Goal: Information Seeking & Learning: Learn about a topic

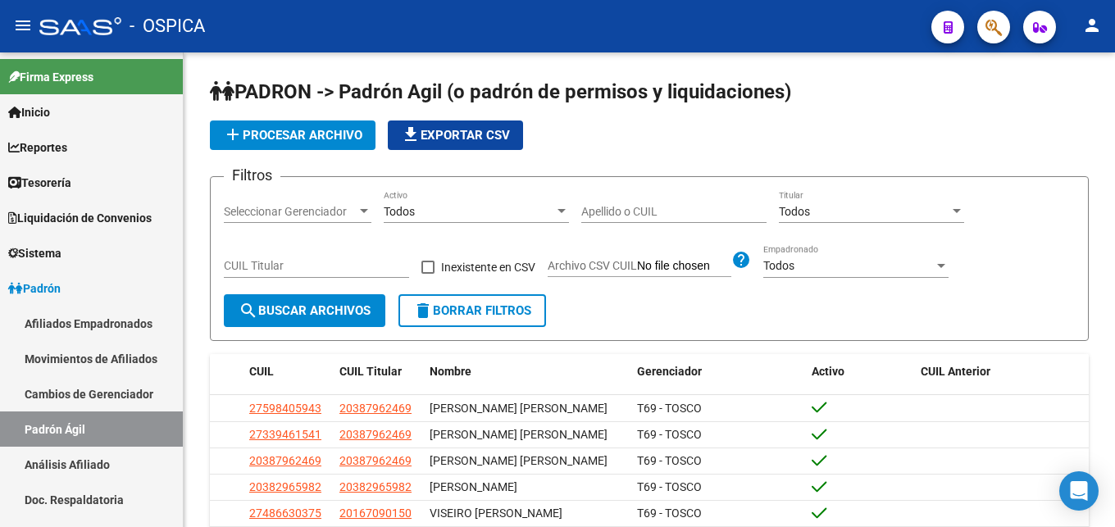
click at [67, 462] on link "Análisis Afiliado" at bounding box center [91, 464] width 183 height 35
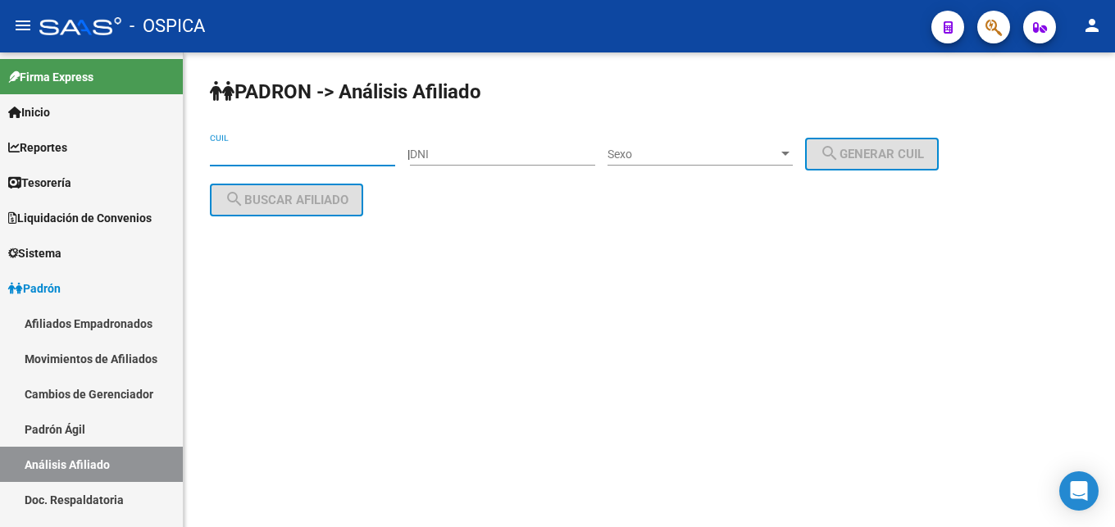
paste input "20-42089960-3"
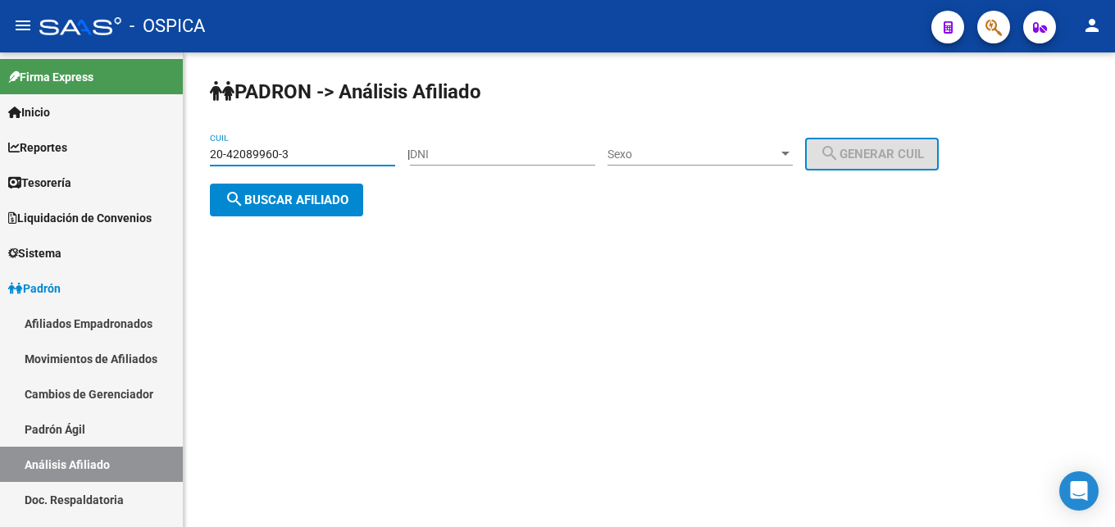
click at [306, 211] on button "search Buscar afiliado" at bounding box center [286, 200] width 153 height 33
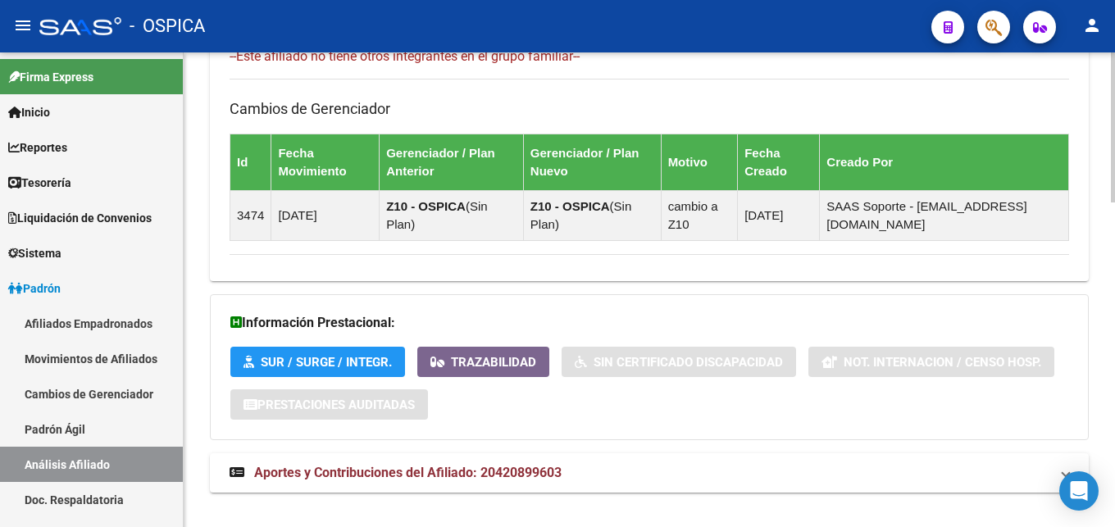
scroll to position [1026, 0]
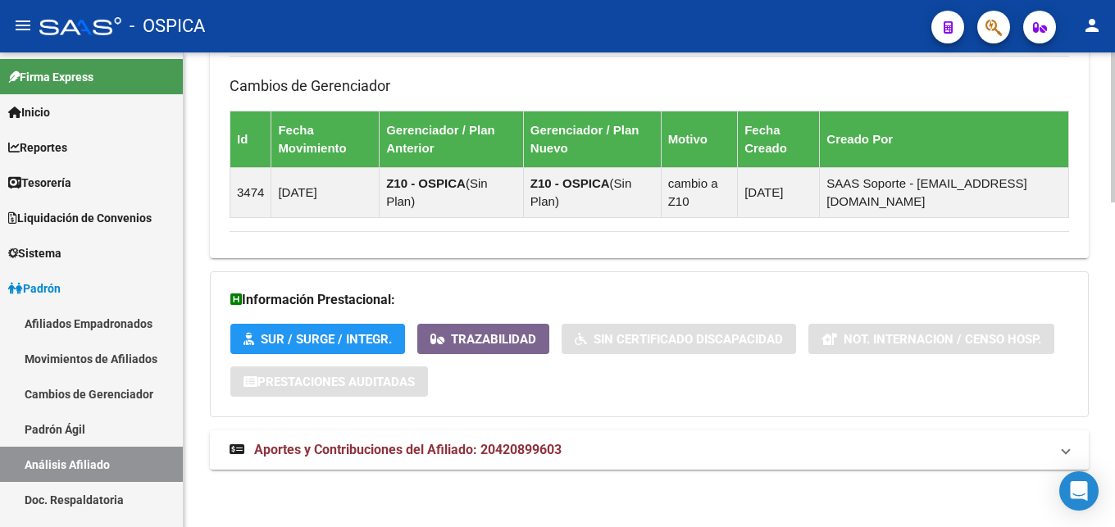
click at [425, 455] on span "Aportes y Contribuciones del Afiliado: 20420899603" at bounding box center [407, 450] width 307 height 16
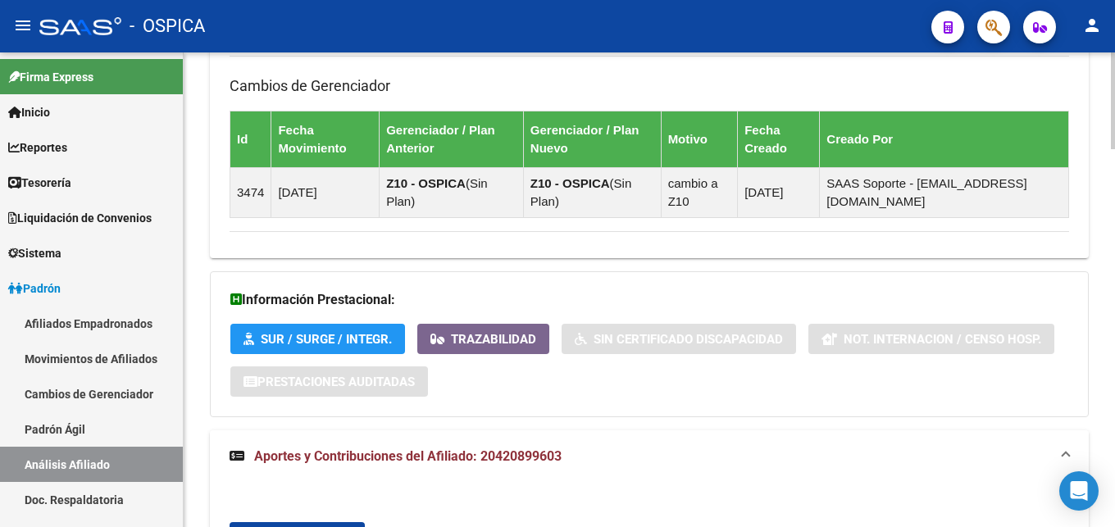
scroll to position [1448, 0]
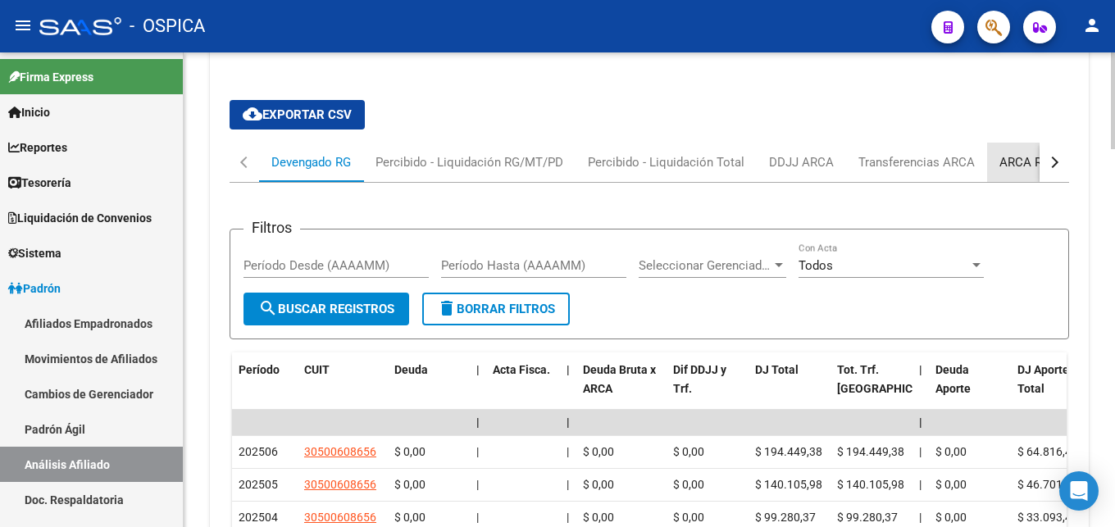
click at [1031, 167] on div "ARCA Relaciones Laborales" at bounding box center [1075, 162] width 153 height 18
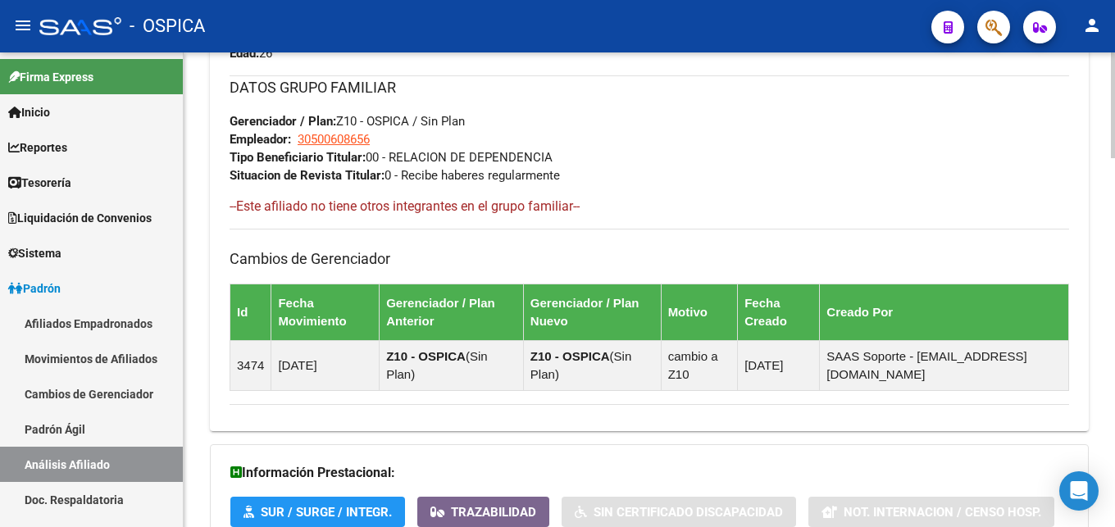
scroll to position [0, 0]
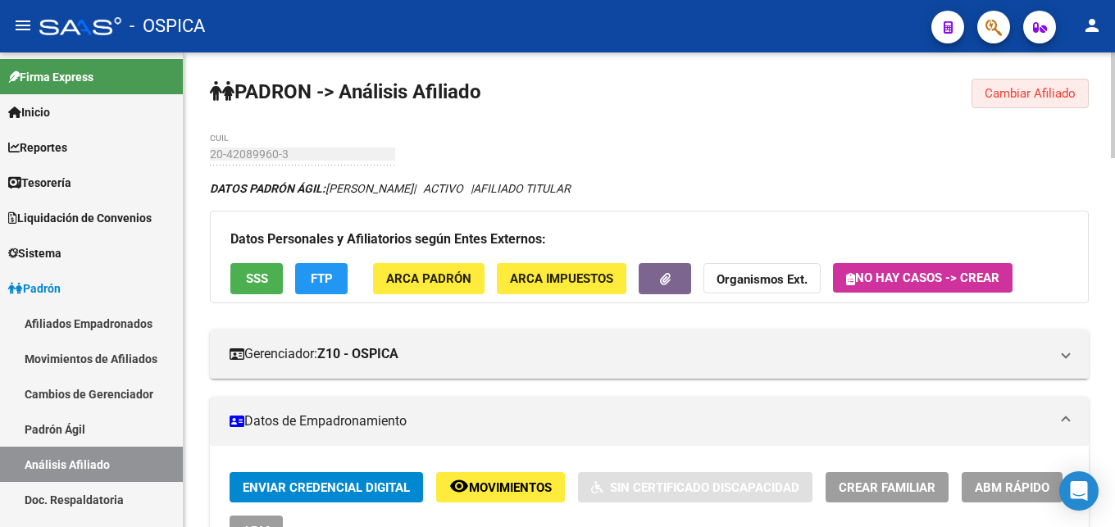
click at [1001, 99] on span "Cambiar Afiliado" at bounding box center [1029, 93] width 91 height 15
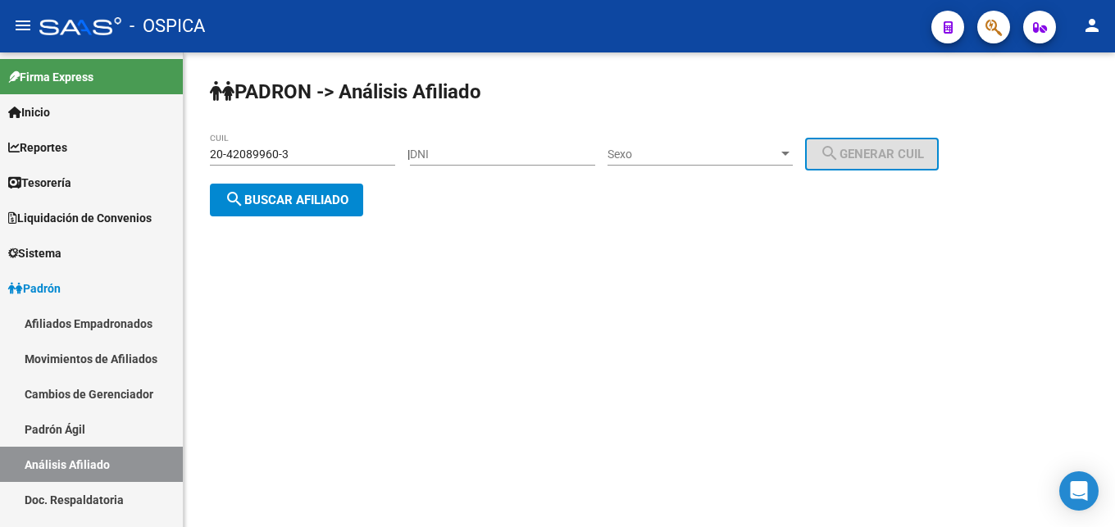
click at [318, 154] on input "20-42089960-3" at bounding box center [302, 155] width 185 height 14
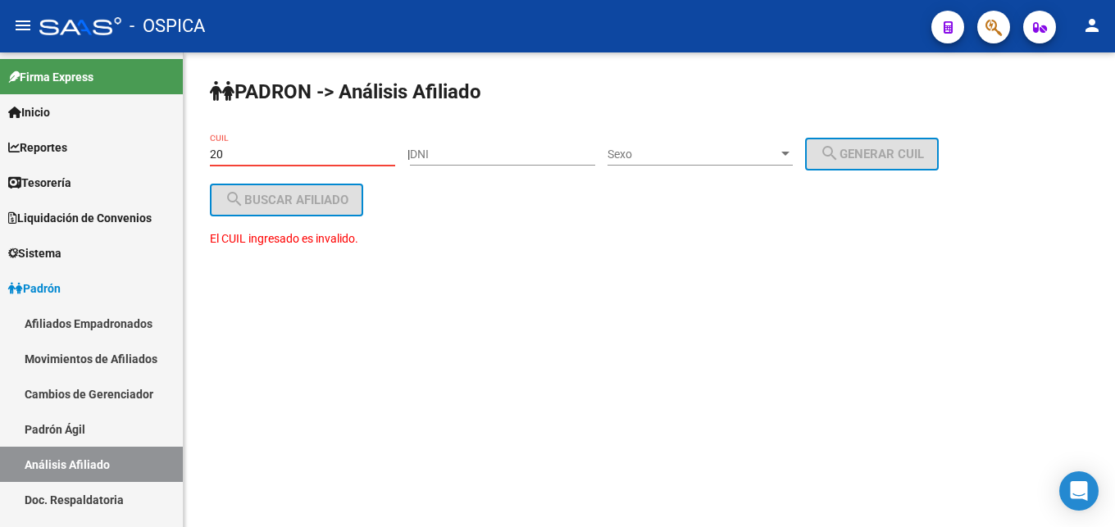
type input "2"
paste input "23-37238762-9"
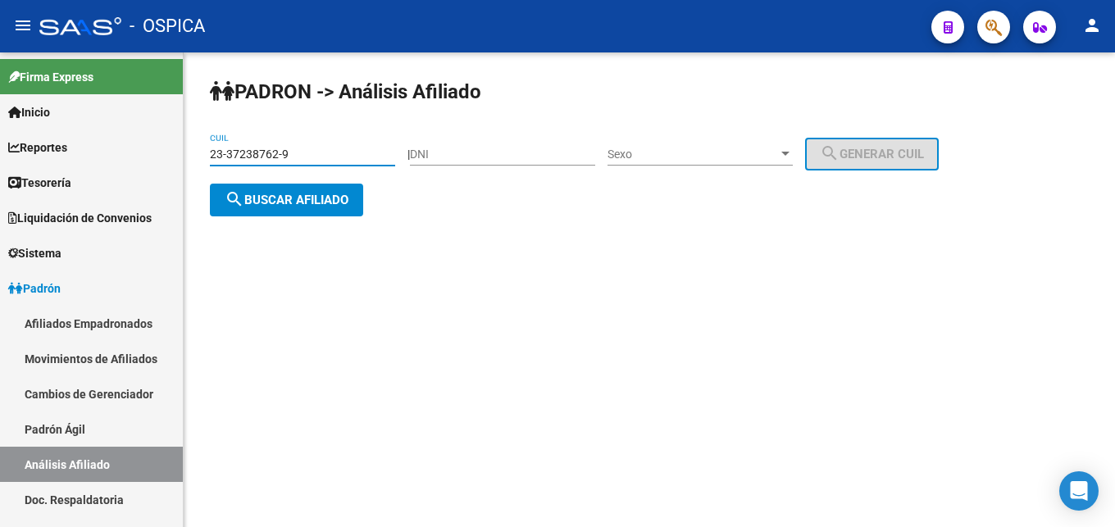
click at [247, 209] on button "search Buscar afiliado" at bounding box center [286, 200] width 153 height 33
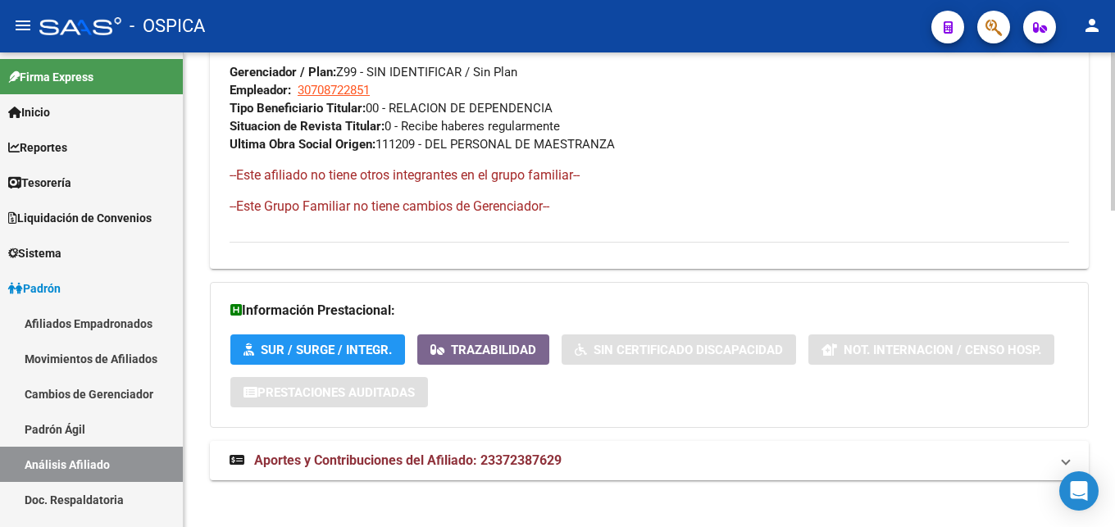
scroll to position [949, 0]
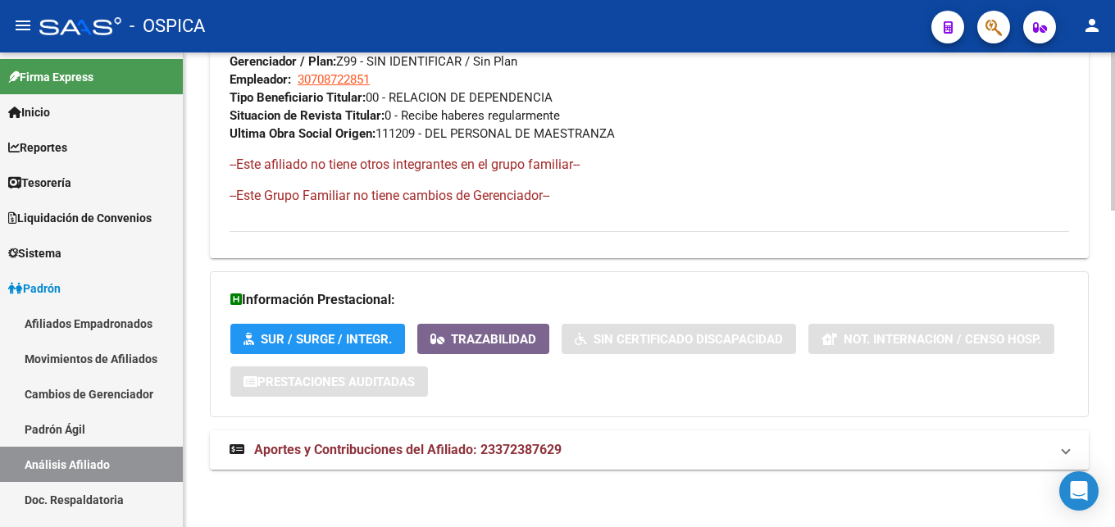
click at [557, 442] on mat-expansion-panel-header "Aportes y Contribuciones del Afiliado: 23372387629" at bounding box center [649, 449] width 879 height 39
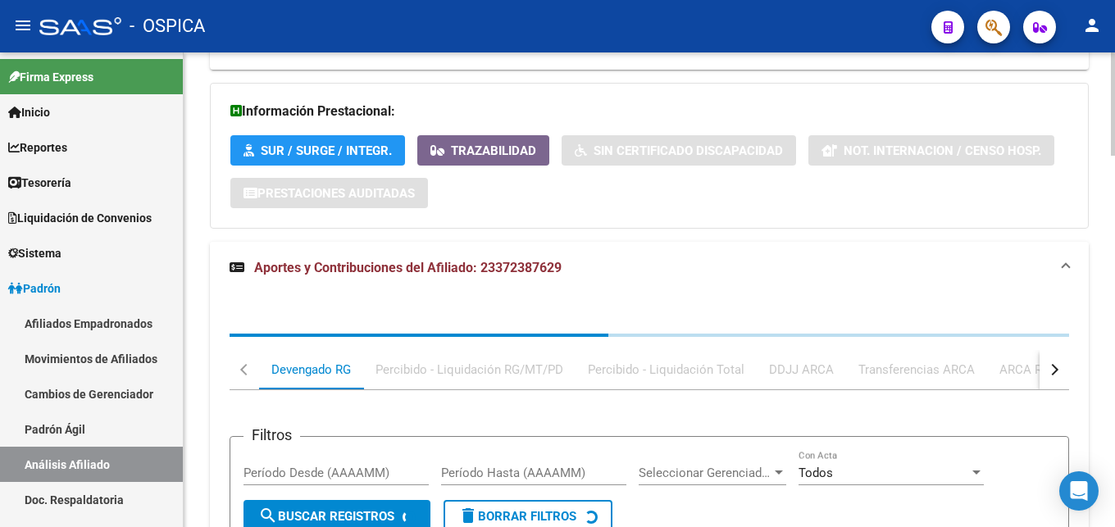
scroll to position [1200, 0]
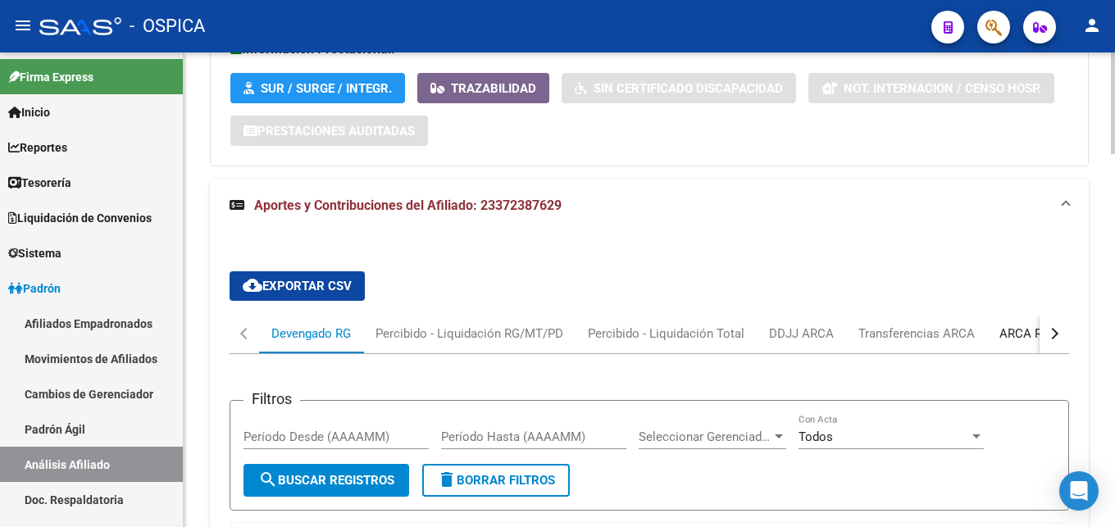
click at [1015, 337] on div "ARCA Relaciones Laborales" at bounding box center [1075, 334] width 153 height 18
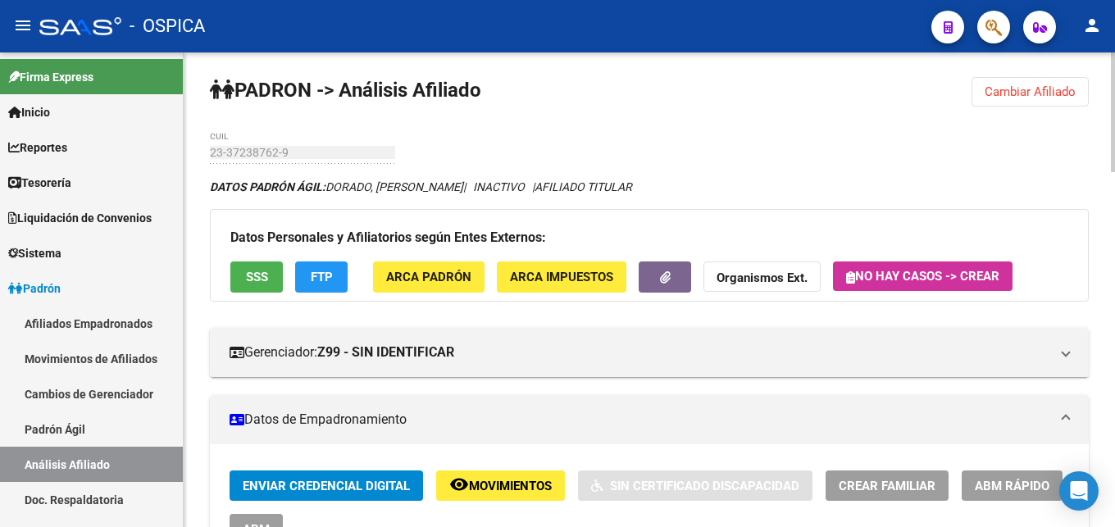
scroll to position [0, 0]
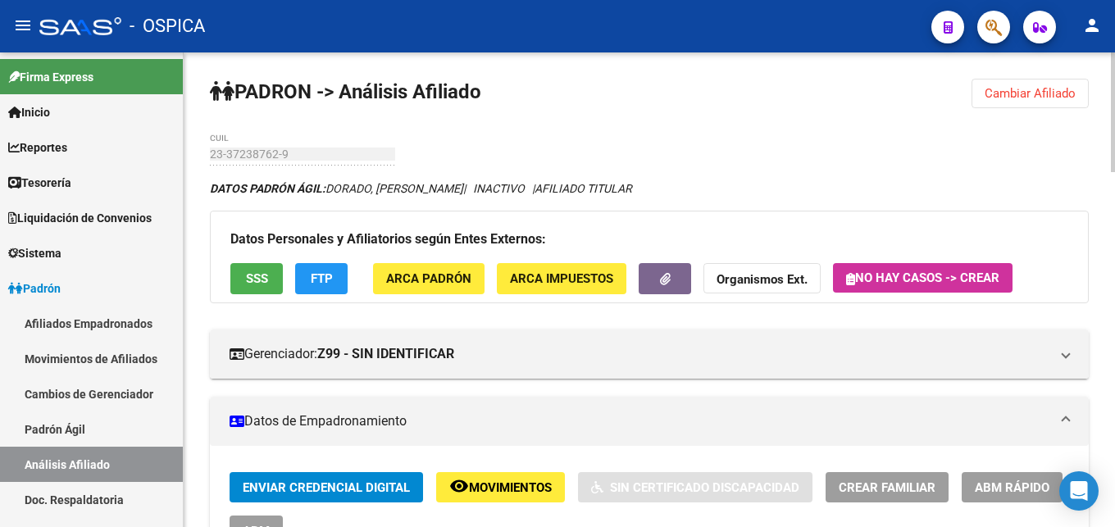
click at [1011, 100] on span "Cambiar Afiliado" at bounding box center [1029, 93] width 91 height 15
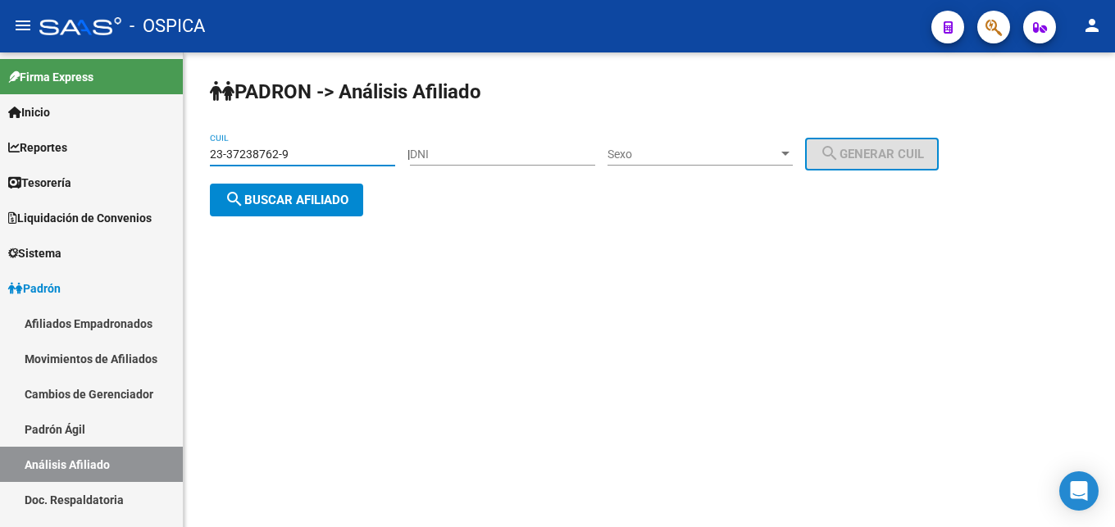
click at [334, 157] on input "23-37238762-9" at bounding box center [302, 155] width 185 height 14
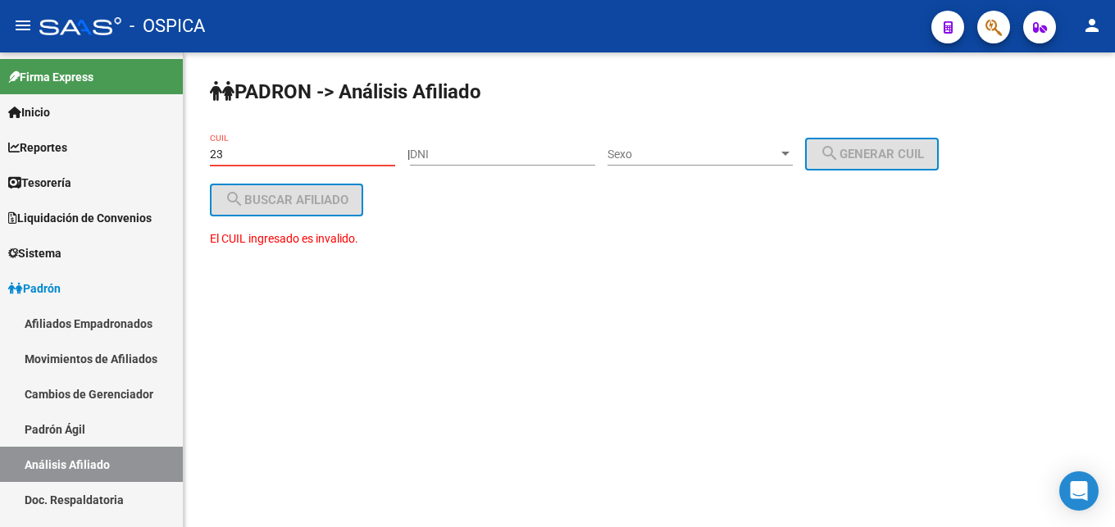
type input "2"
paste input "20-41745534-6"
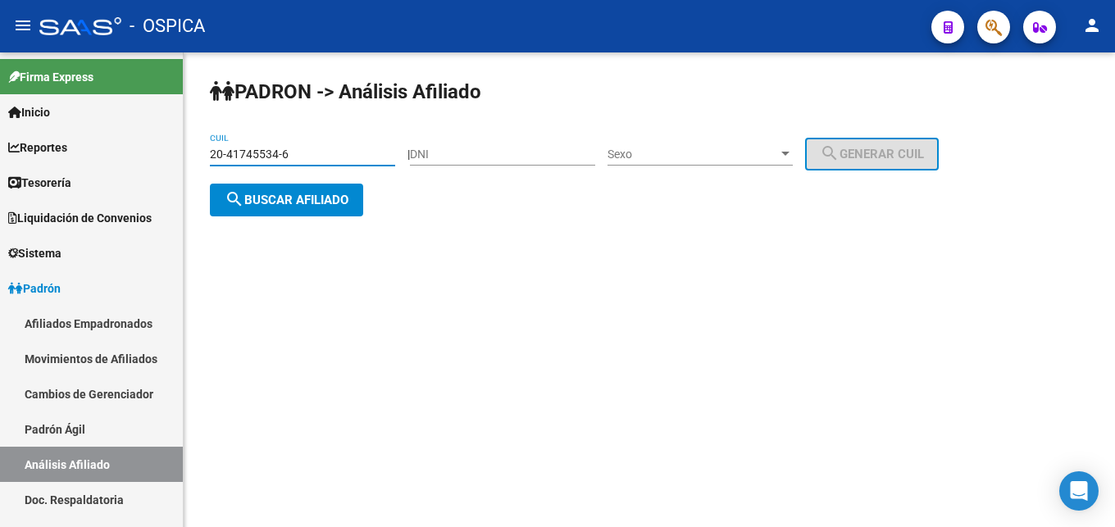
type input "20-41745534-6"
click at [325, 203] on span "search Buscar afiliado" at bounding box center [287, 200] width 124 height 15
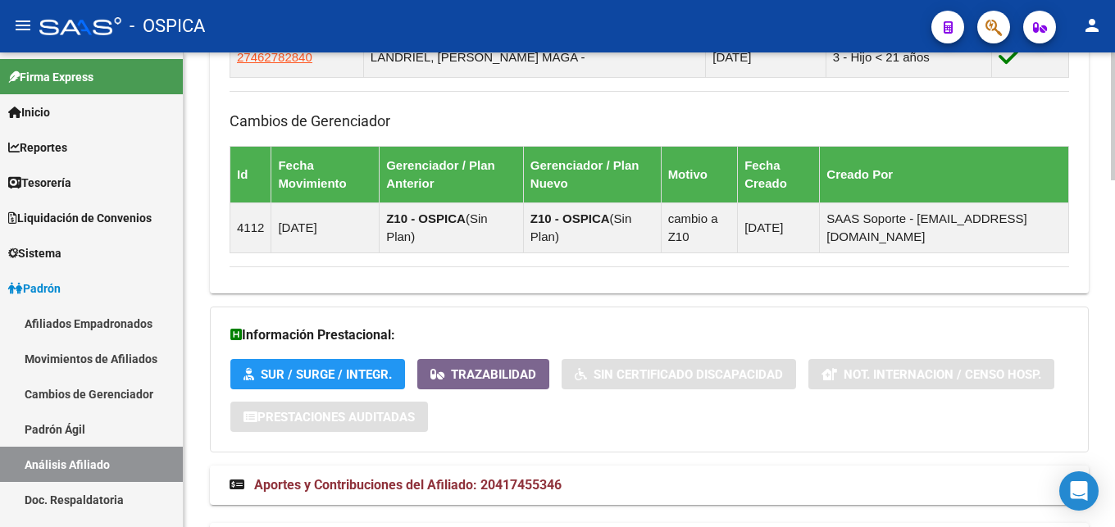
scroll to position [1254, 0]
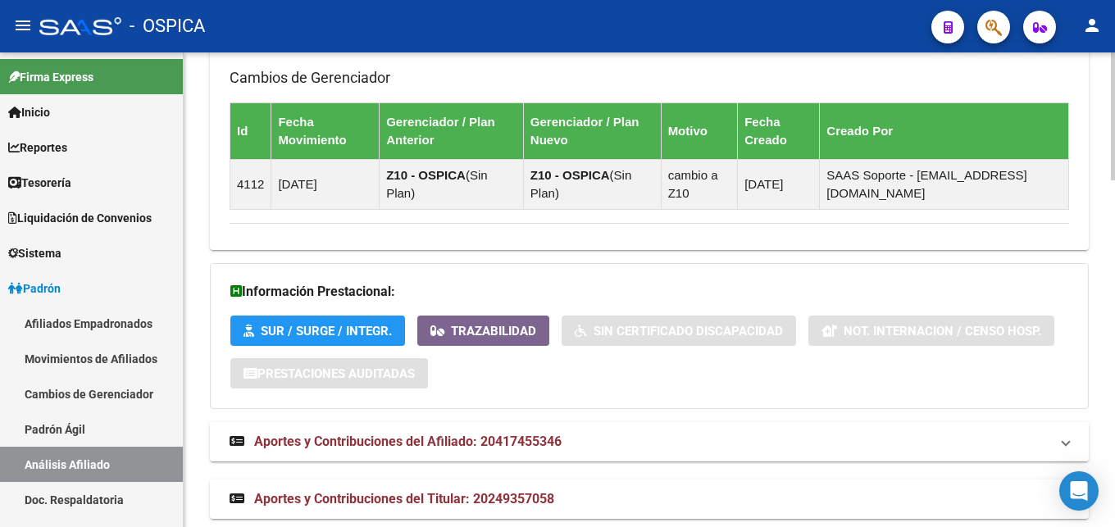
click at [511, 502] on span "Aportes y Contribuciones del Titular: 20249357058" at bounding box center [404, 499] width 300 height 16
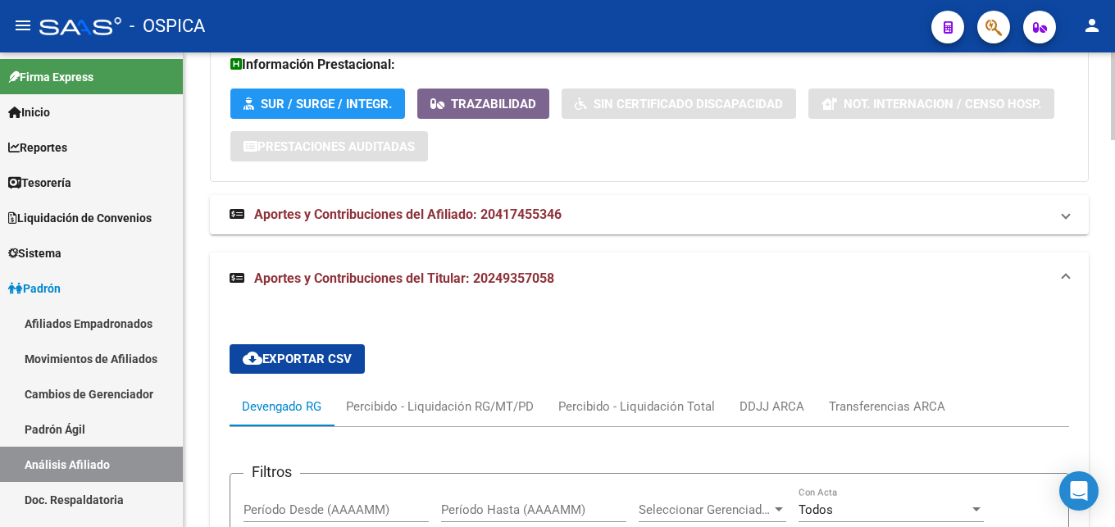
scroll to position [1338, 0]
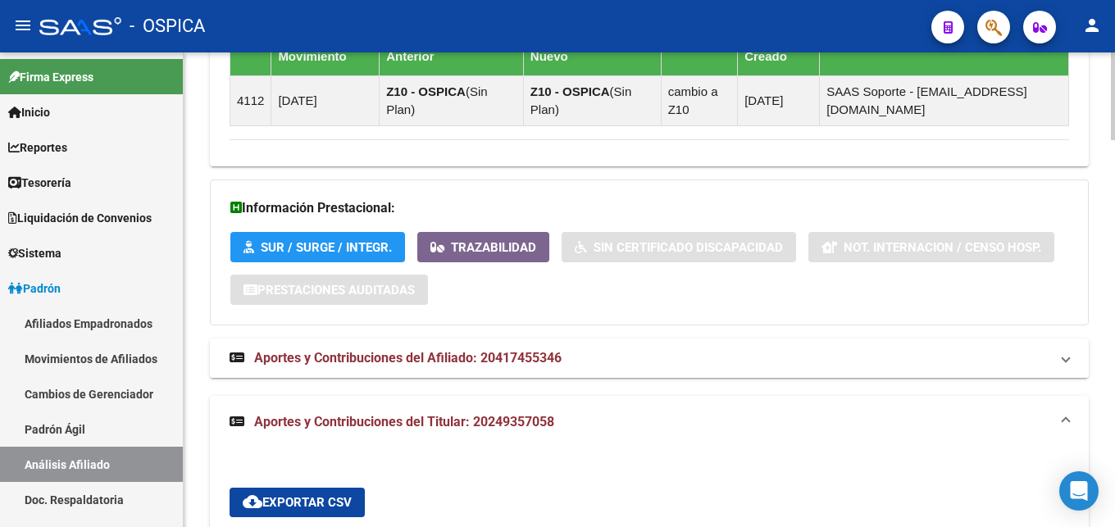
click at [481, 374] on mat-expansion-panel-header "Aportes y Contribuciones del Afiliado: 20417455346" at bounding box center [649, 357] width 879 height 39
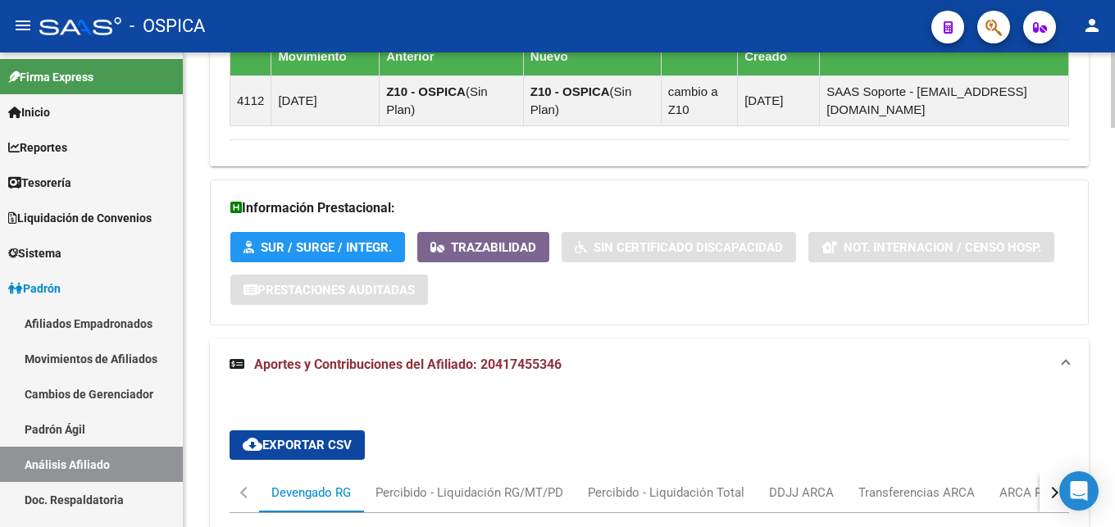
scroll to position [1505, 0]
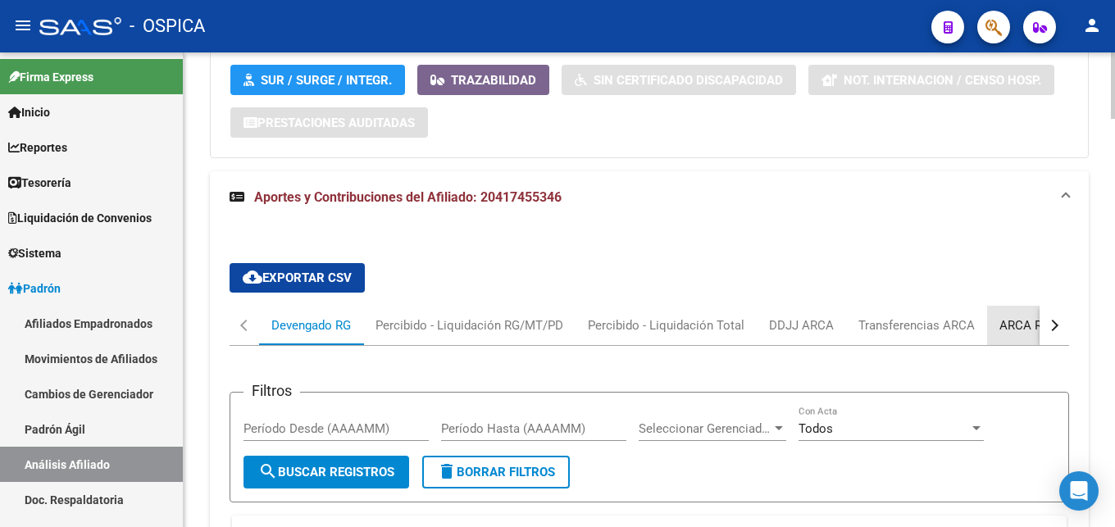
click at [1024, 334] on div "ARCA Relaciones Laborales" at bounding box center [1075, 325] width 153 height 18
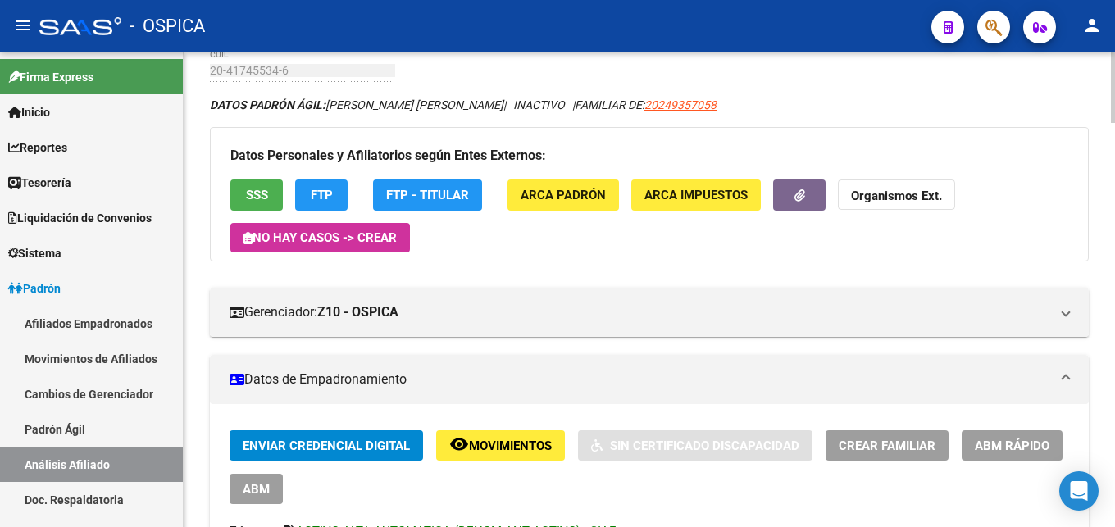
scroll to position [0, 0]
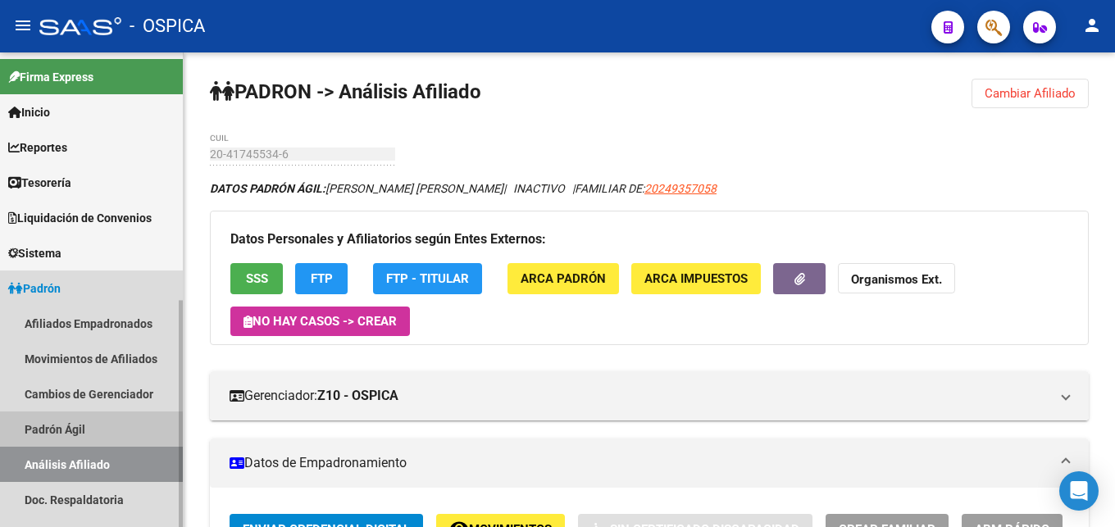
click at [72, 431] on link "Padrón Ágil" at bounding box center [91, 428] width 183 height 35
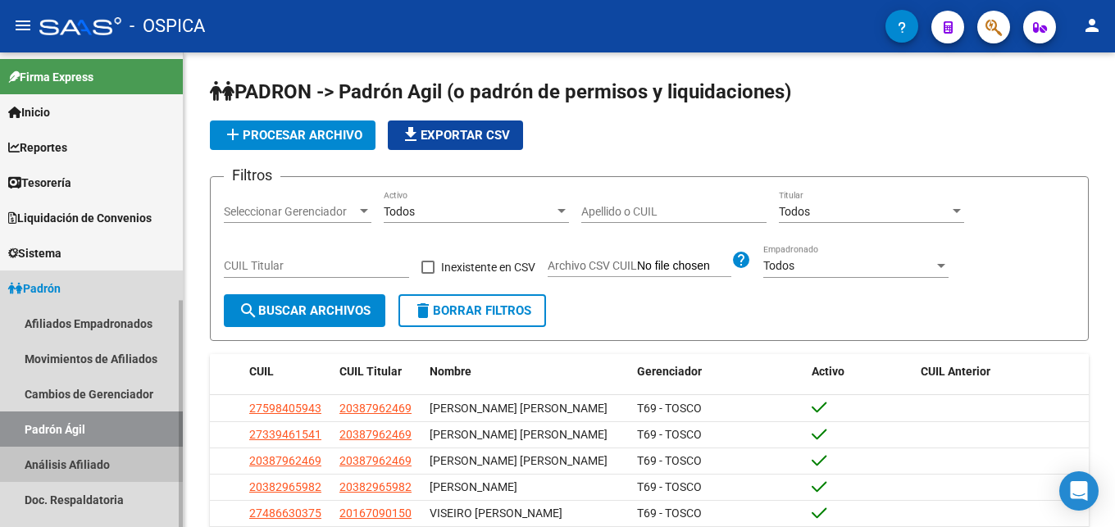
drag, startPoint x: 90, startPoint y: 458, endPoint x: 113, endPoint y: 456, distance: 23.1
click at [91, 459] on link "Análisis Afiliado" at bounding box center [91, 464] width 183 height 35
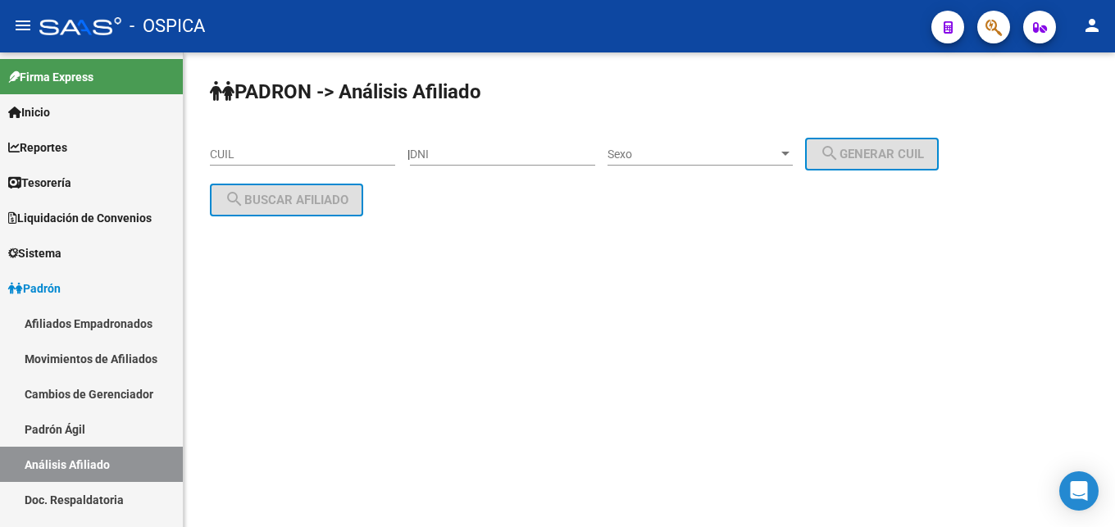
click at [251, 151] on input "CUIL" at bounding box center [302, 155] width 185 height 14
click at [216, 151] on input "CUIL" at bounding box center [302, 155] width 185 height 14
paste input "20-45497751-4"
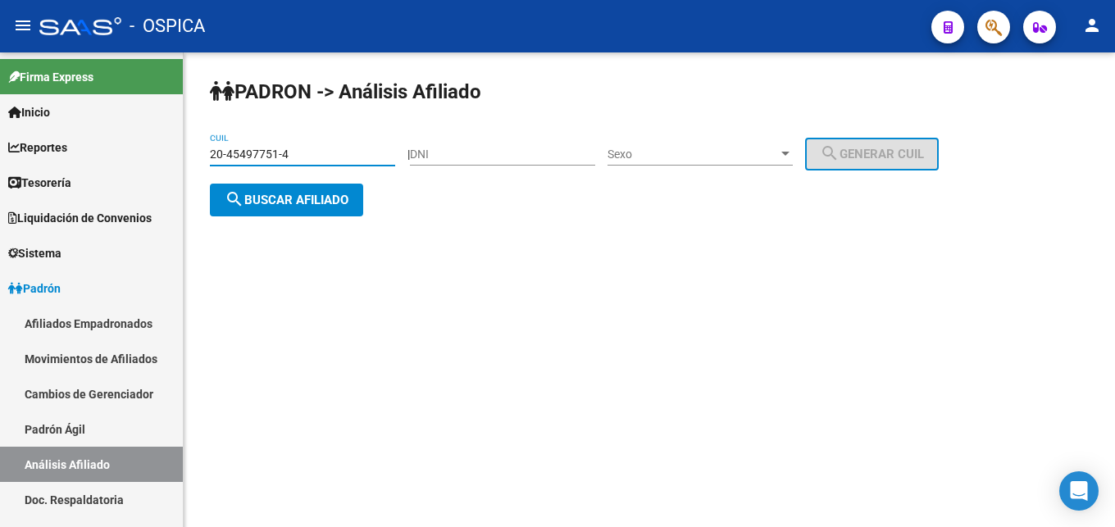
type input "20-45497751-4"
click at [260, 197] on span "search Buscar afiliado" at bounding box center [287, 200] width 124 height 15
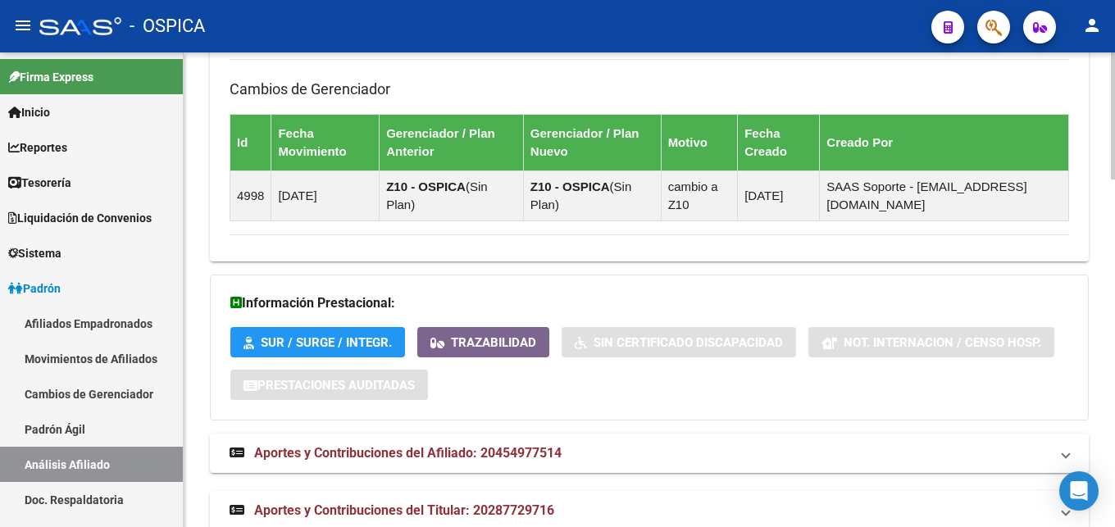
scroll to position [1296, 0]
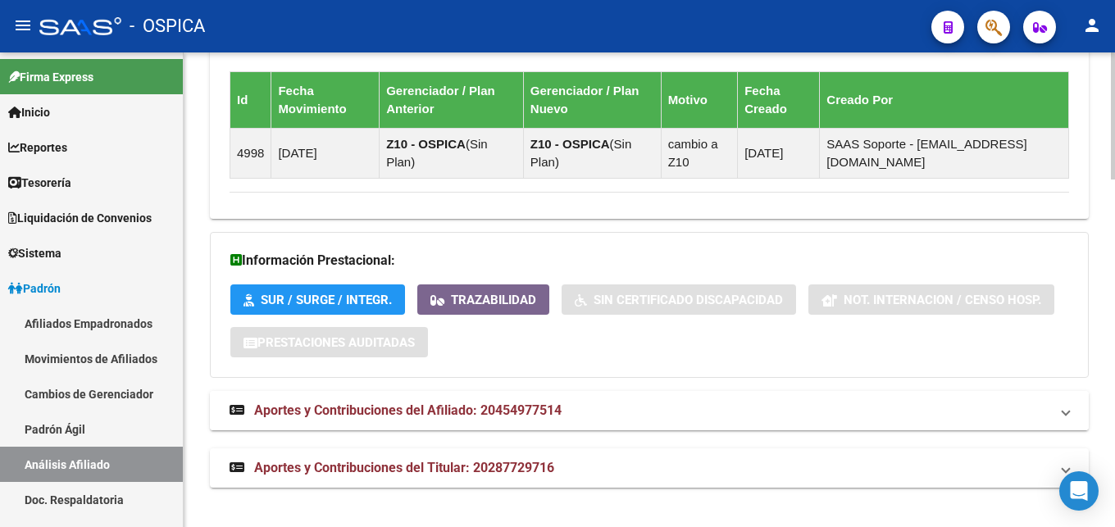
click at [518, 416] on span "Aportes y Contribuciones del Afiliado: 20454977514" at bounding box center [407, 410] width 307 height 16
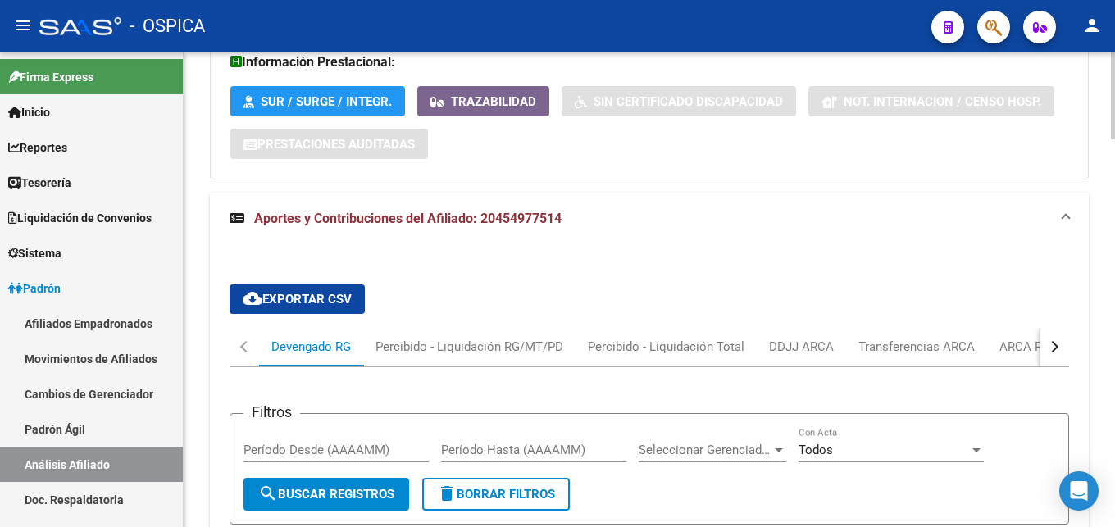
scroll to position [1547, 0]
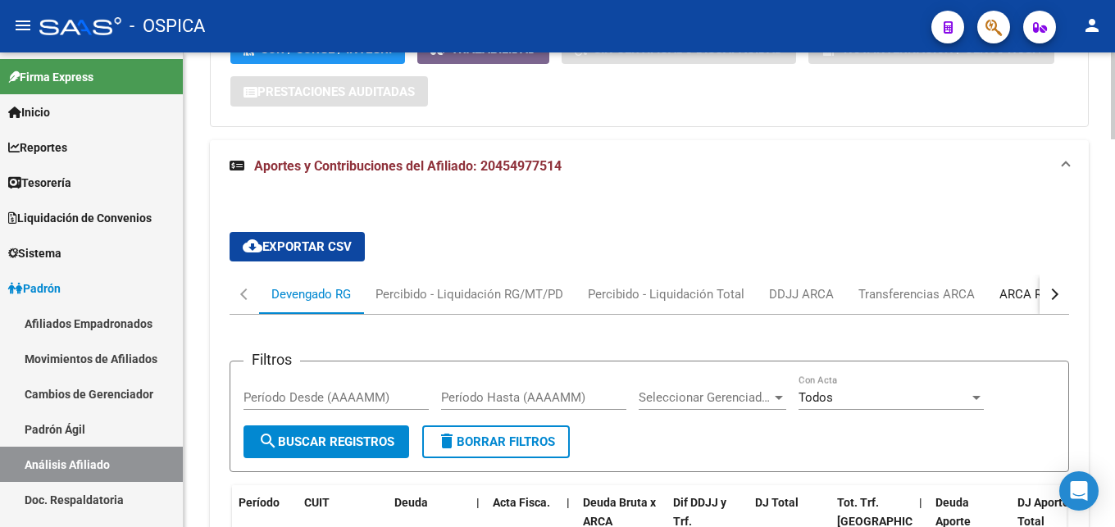
click at [1031, 284] on div "ARCA Relaciones Laborales" at bounding box center [1076, 294] width 178 height 39
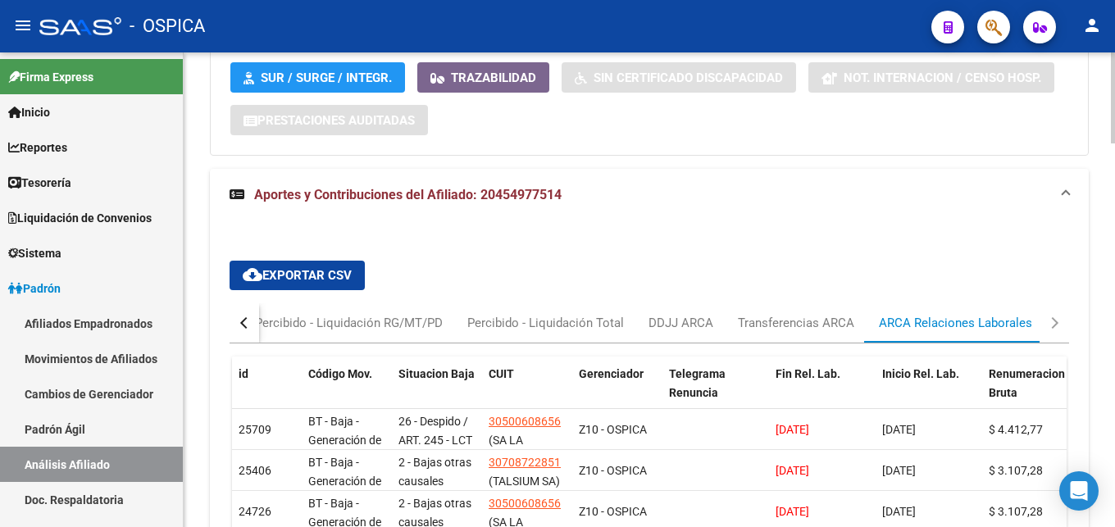
scroll to position [1624, 0]
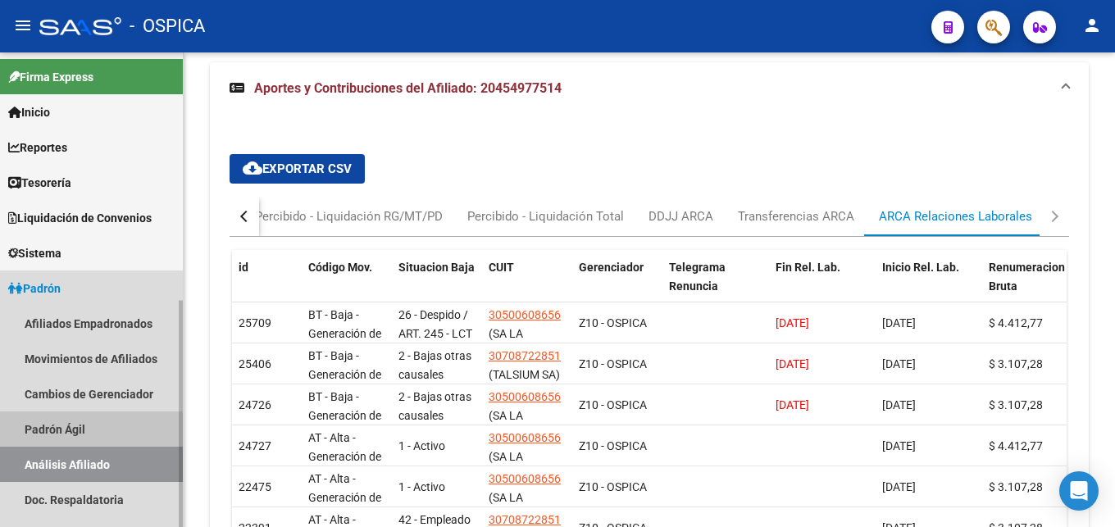
click at [66, 433] on link "Padrón Ágil" at bounding box center [91, 428] width 183 height 35
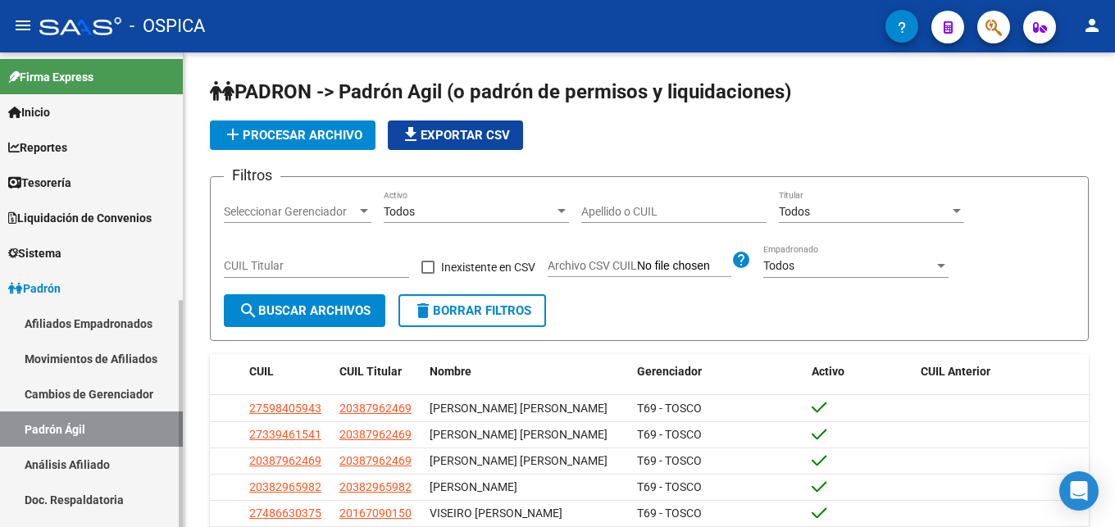
click at [88, 462] on link "Análisis Afiliado" at bounding box center [91, 464] width 183 height 35
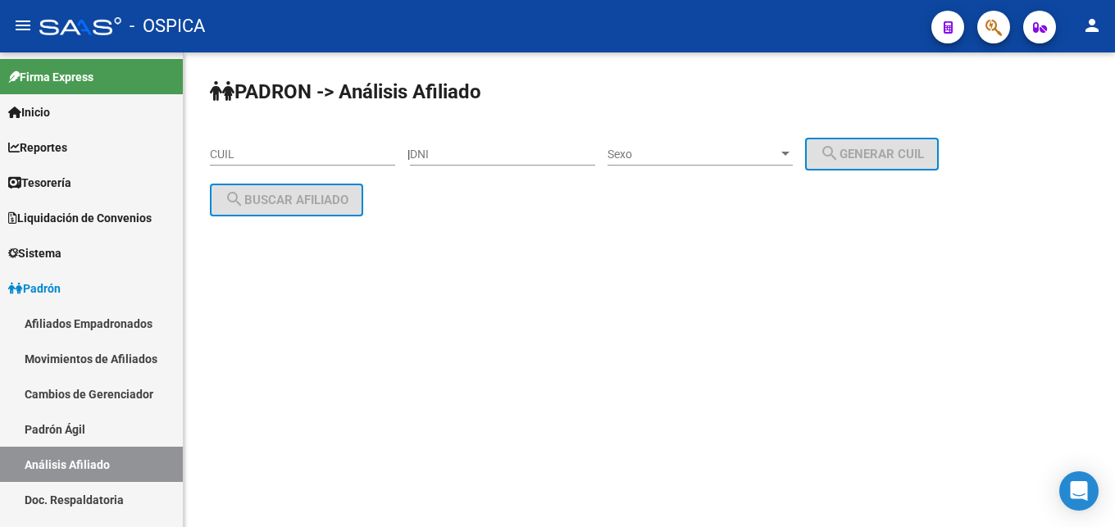
click at [247, 157] on input "CUIL" at bounding box center [302, 155] width 185 height 14
paste input "20-43275224-1"
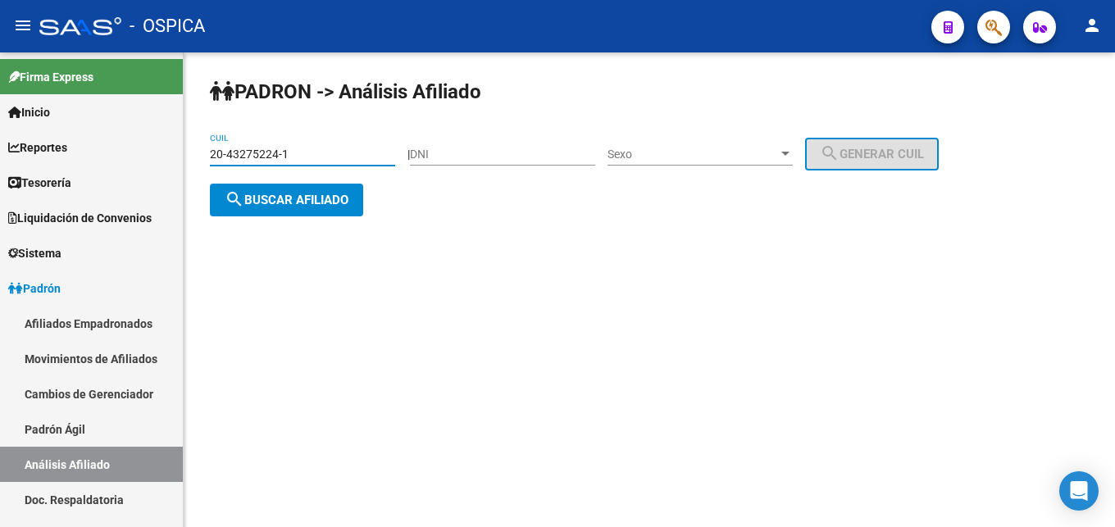
type input "20-43275224-1"
click at [297, 213] on button "search Buscar afiliado" at bounding box center [286, 200] width 153 height 33
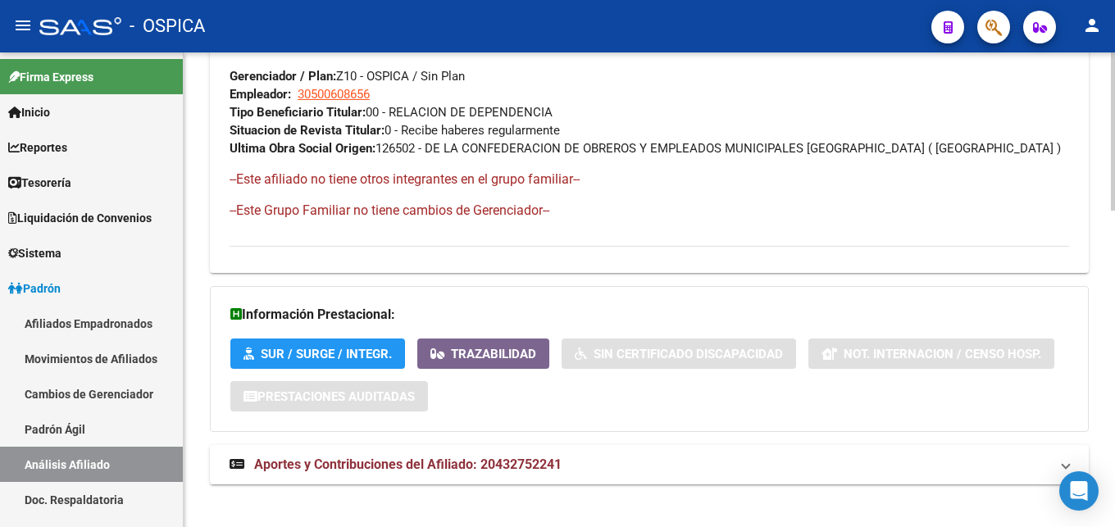
scroll to position [949, 0]
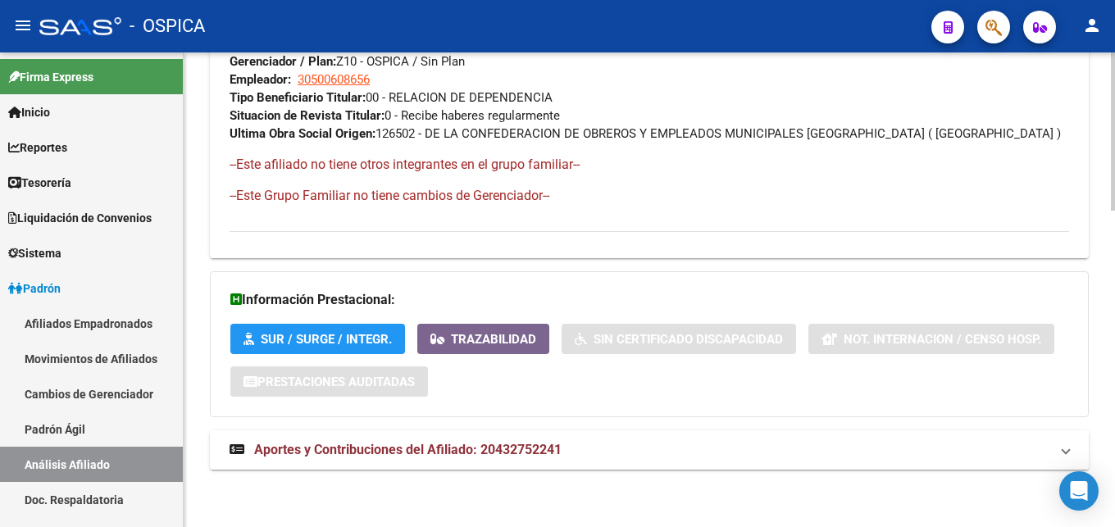
click at [533, 451] on span "Aportes y Contribuciones del Afiliado: 20432752241" at bounding box center [407, 450] width 307 height 16
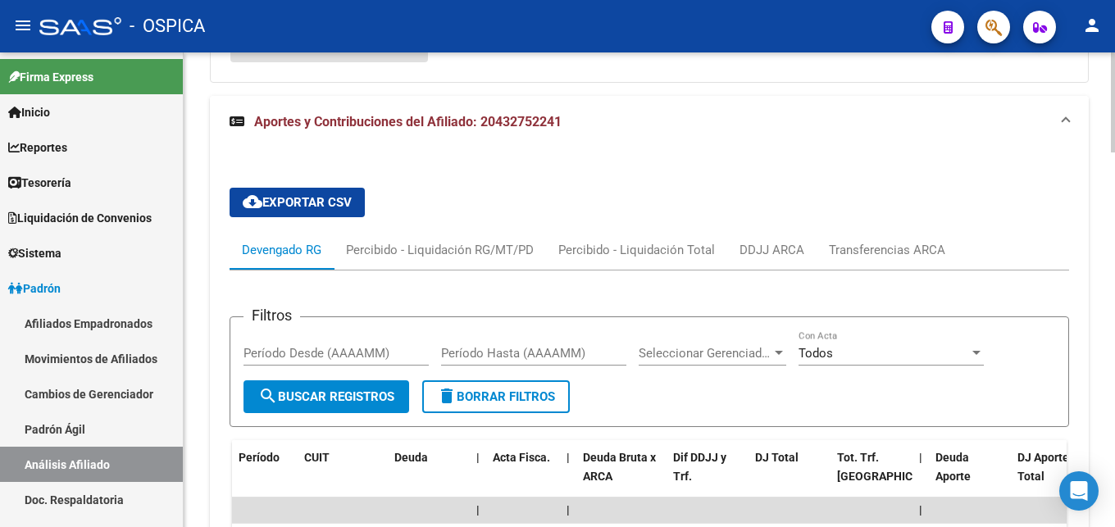
scroll to position [1367, 0]
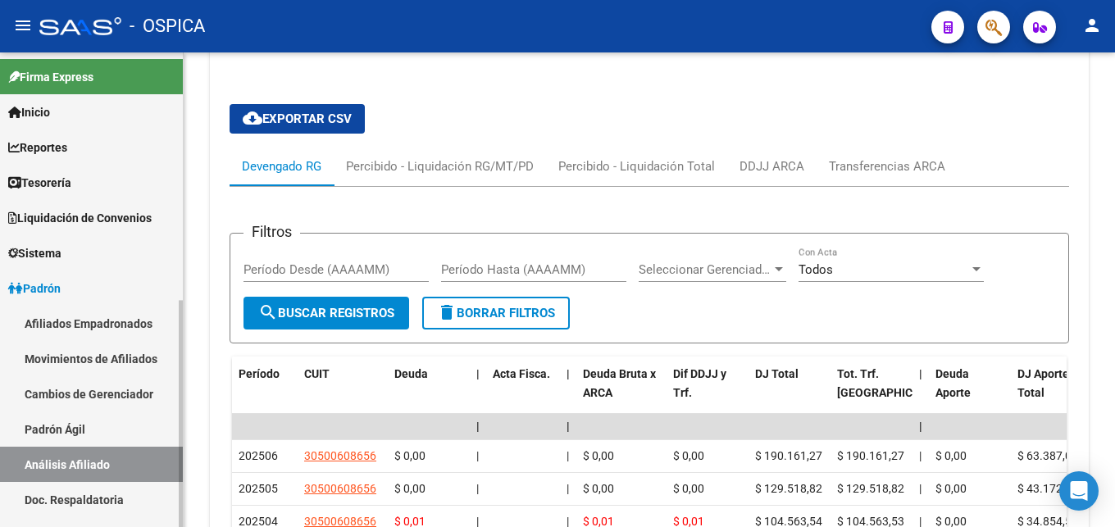
click at [80, 434] on link "Padrón Ágil" at bounding box center [91, 428] width 183 height 35
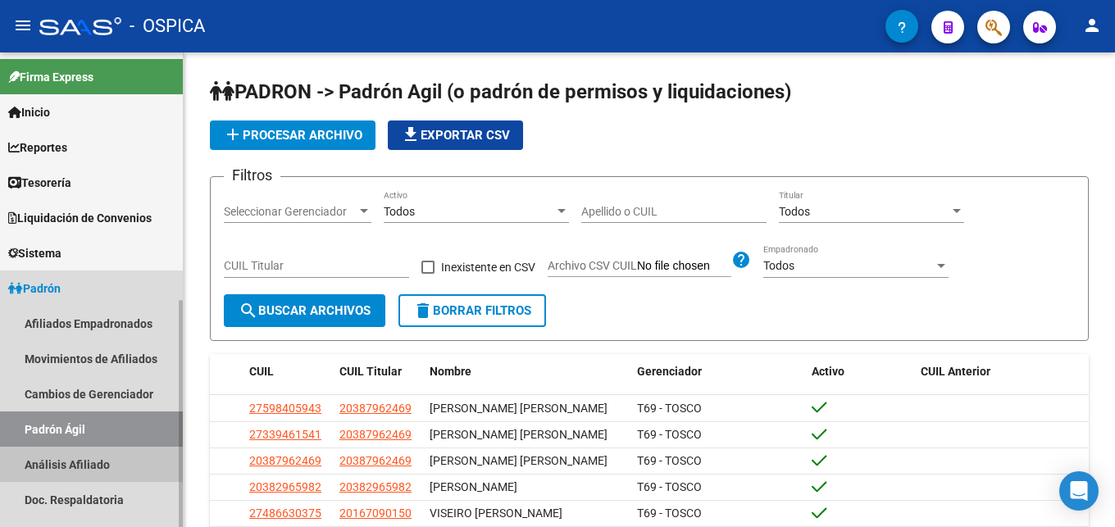
click at [85, 456] on link "Análisis Afiliado" at bounding box center [91, 464] width 183 height 35
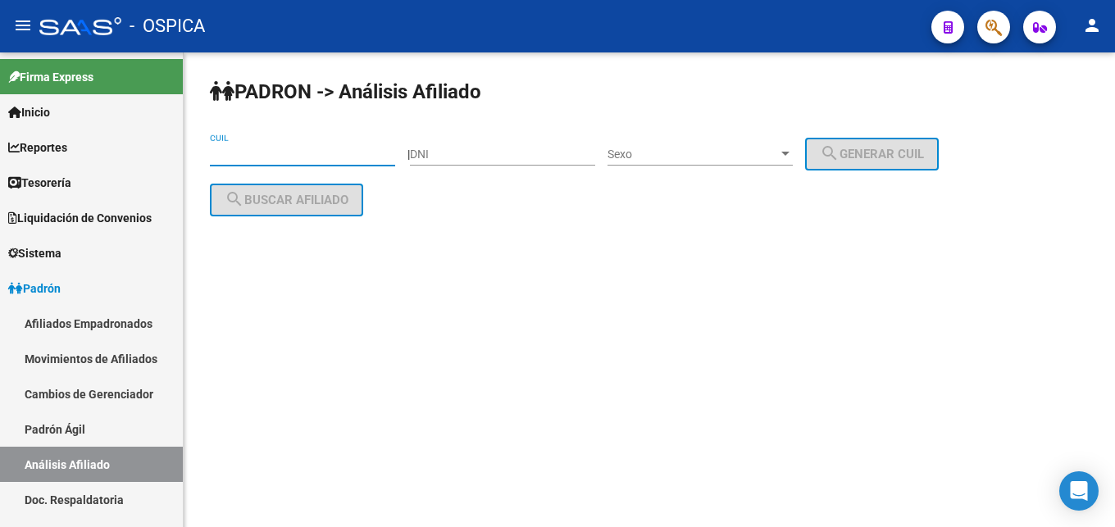
click at [243, 157] on input "CUIL" at bounding box center [302, 155] width 185 height 14
paste input "20-24819436-8"
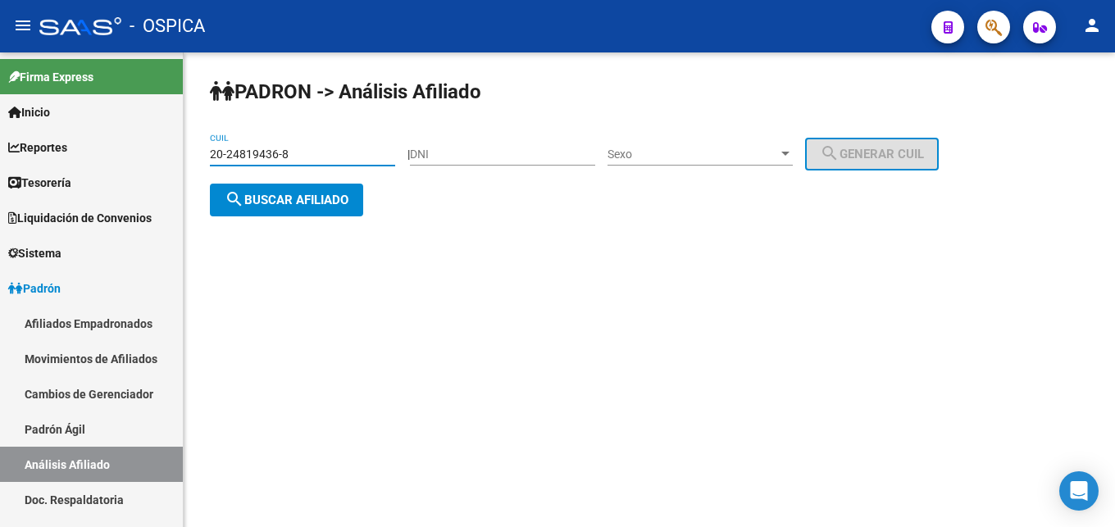
type input "20-24819436-8"
click at [266, 193] on button "search Buscar afiliado" at bounding box center [286, 200] width 153 height 33
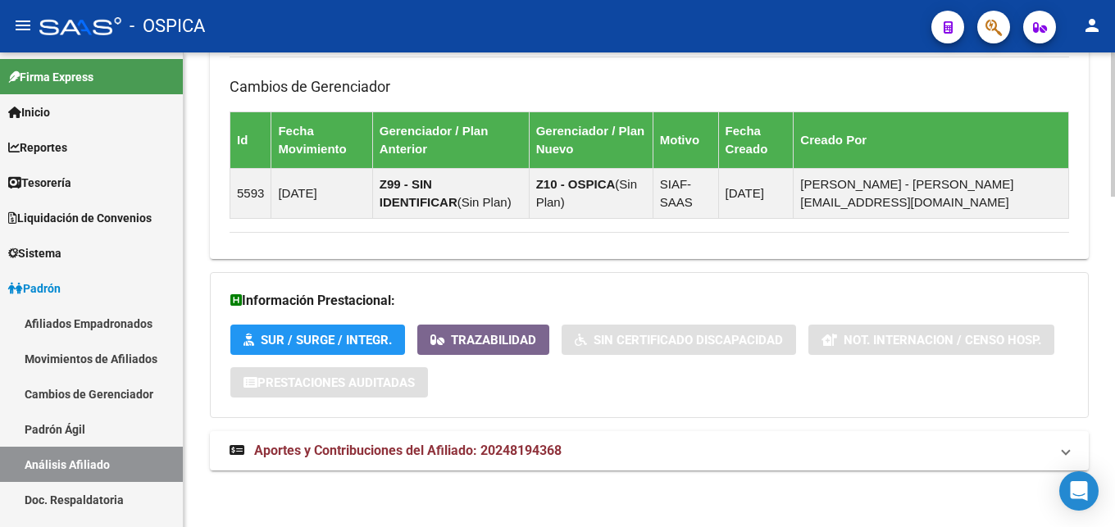
scroll to position [1088, 0]
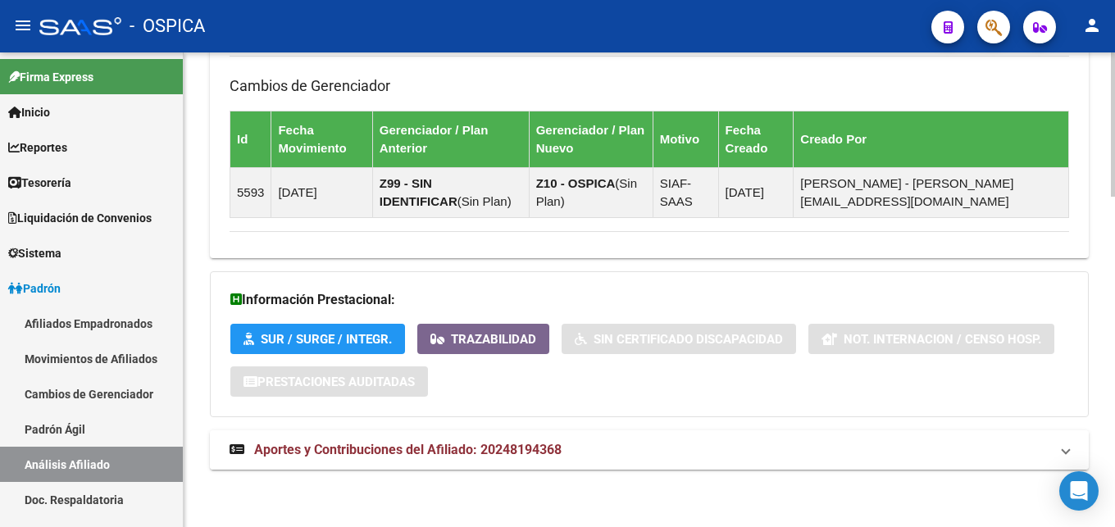
click at [561, 454] on span "Aportes y Contribuciones del Afiliado: 20248194368" at bounding box center [407, 450] width 307 height 16
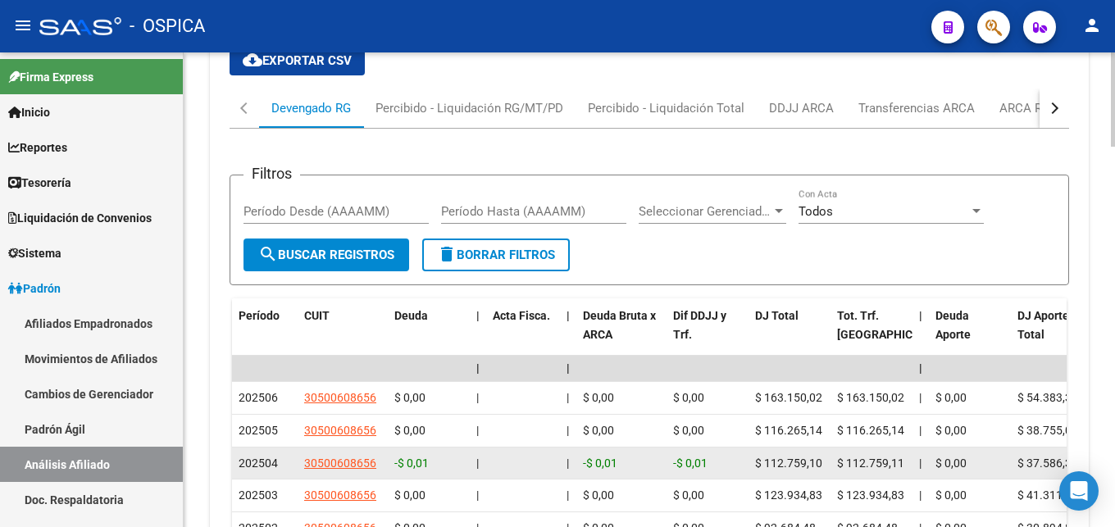
scroll to position [1589, 0]
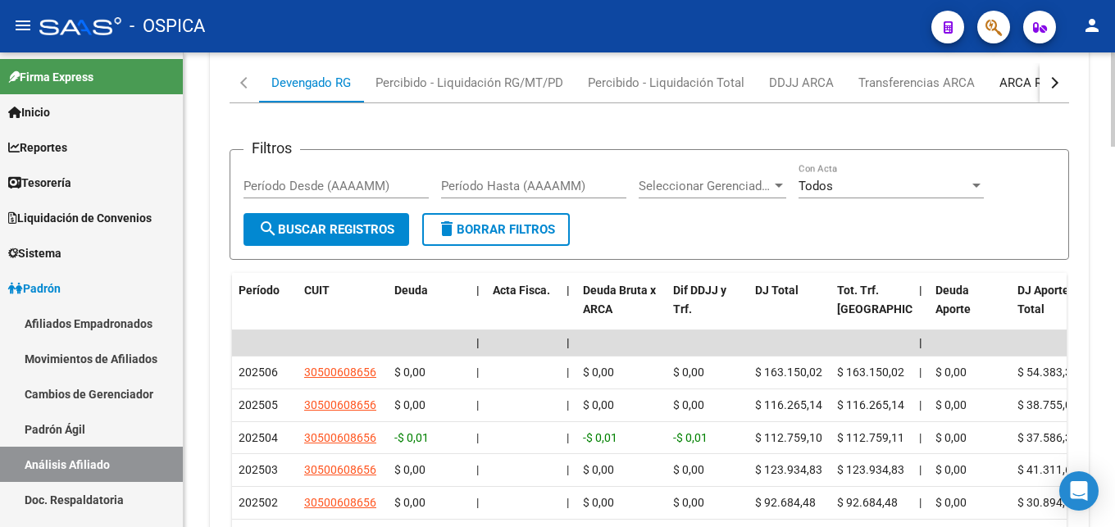
click at [1029, 80] on div "ARCA Relaciones Laborales" at bounding box center [1075, 83] width 153 height 18
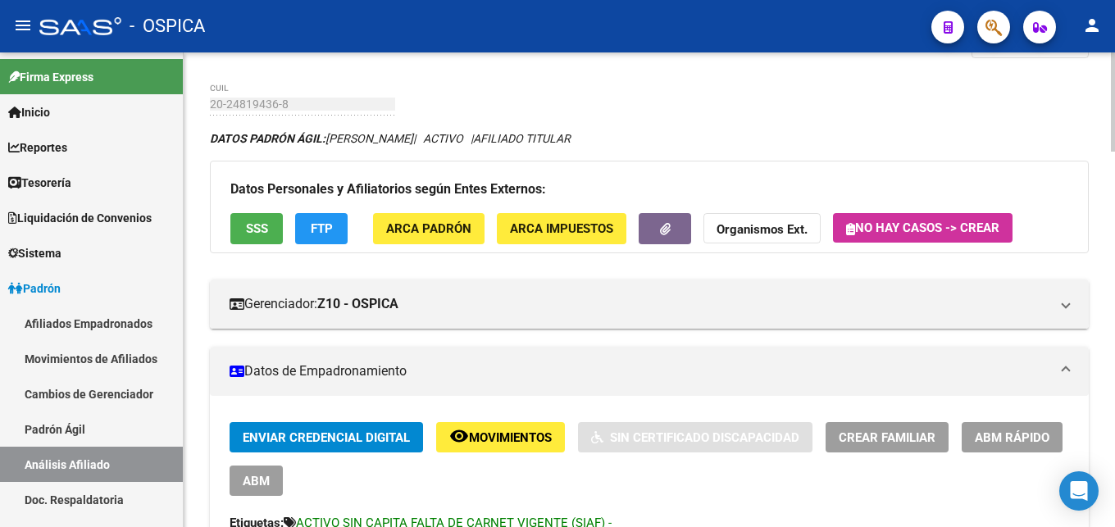
scroll to position [0, 0]
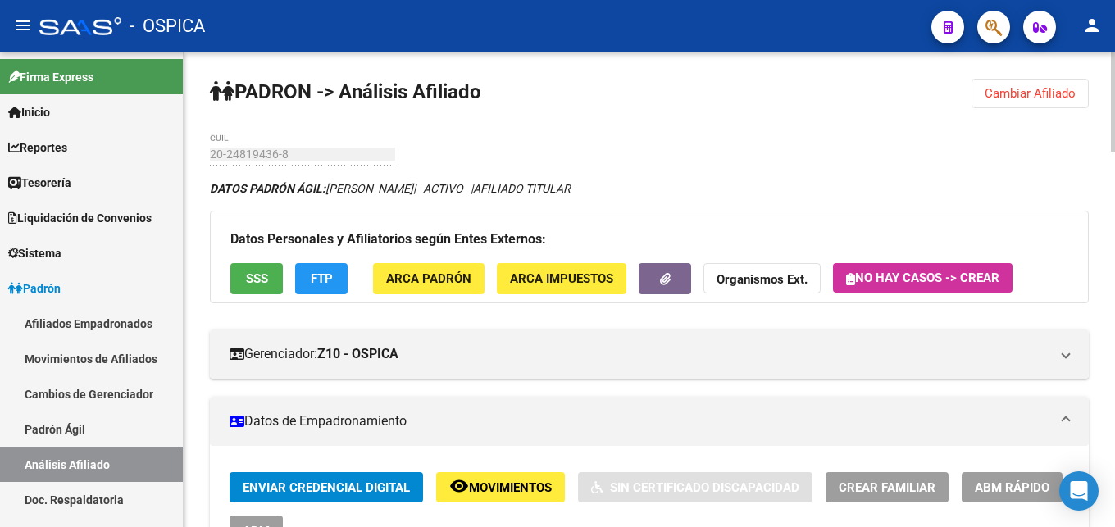
click at [1042, 99] on span "Cambiar Afiliado" at bounding box center [1029, 93] width 91 height 15
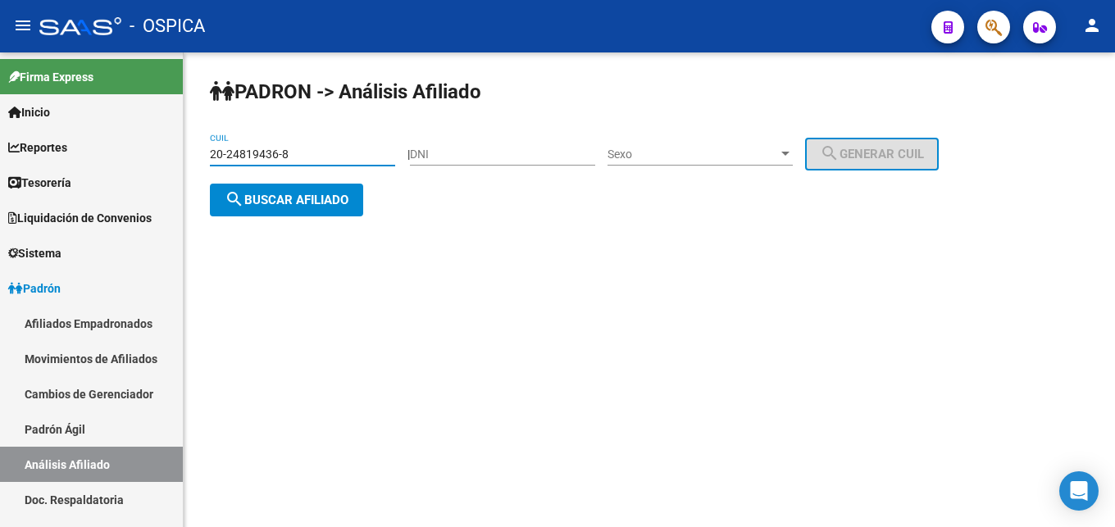
drag, startPoint x: 315, startPoint y: 157, endPoint x: 116, endPoint y: 187, distance: 200.5
click at [210, 161] on input "20-24819436-8" at bounding box center [302, 155] width 185 height 14
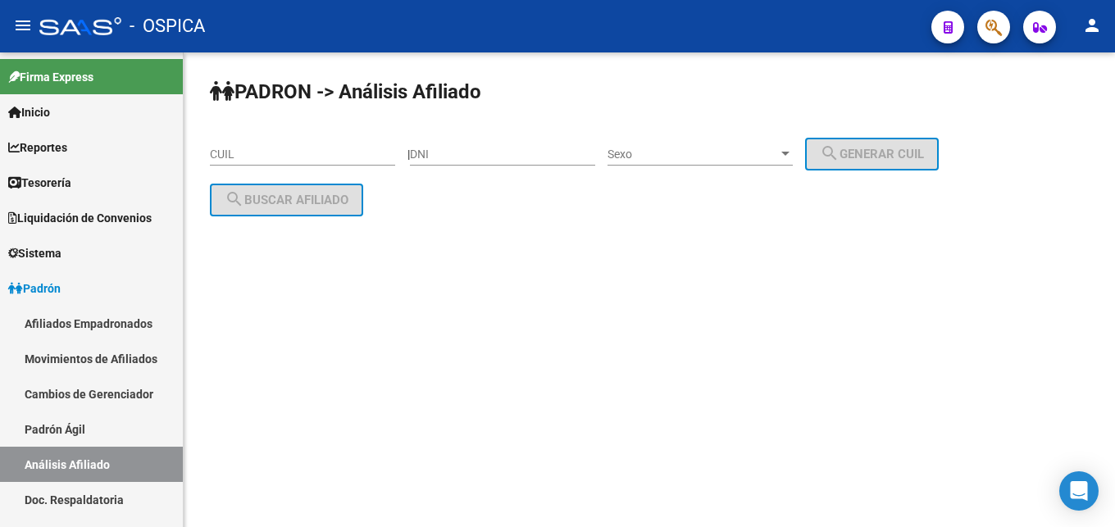
click at [207, 154] on div "PADRON -> Análisis Afiliado CUIL | DNI Sexo Sexo search Generar CUIL search Bus…" at bounding box center [649, 160] width 931 height 216
click at [220, 157] on input "CUIL" at bounding box center [302, 155] width 185 height 14
paste input "20-35167701-6"
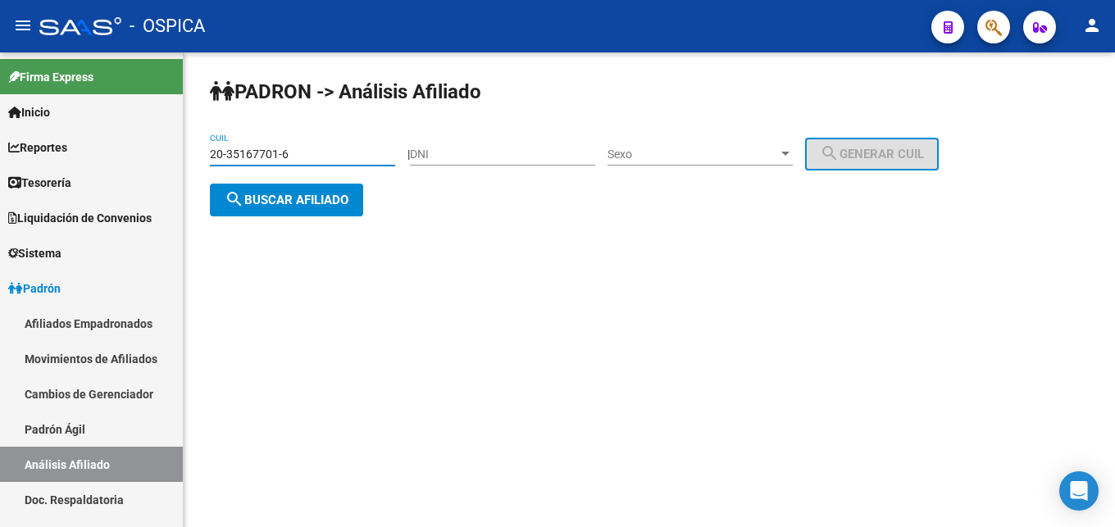
type input "20-35167701-6"
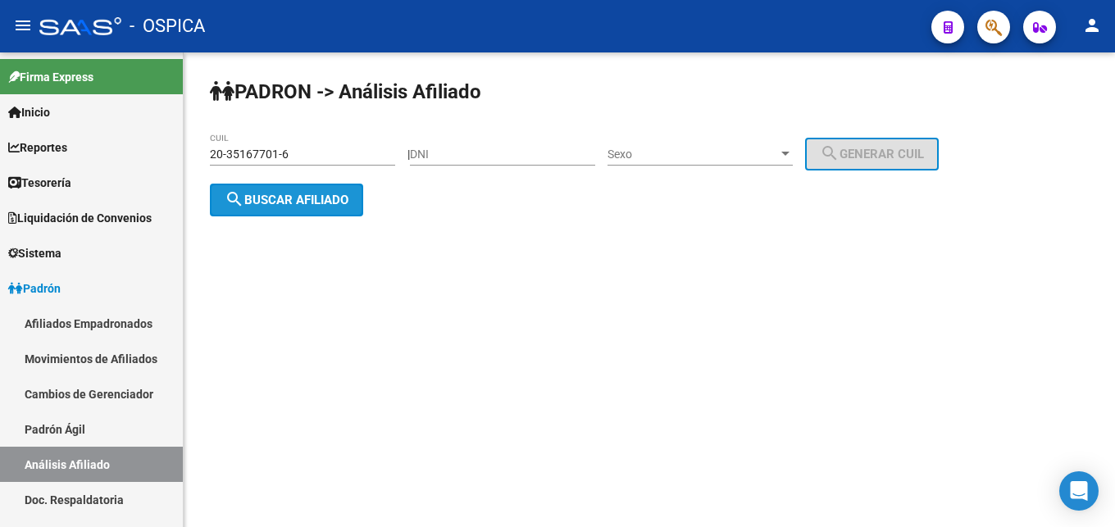
click at [270, 208] on button "search Buscar afiliado" at bounding box center [286, 200] width 153 height 33
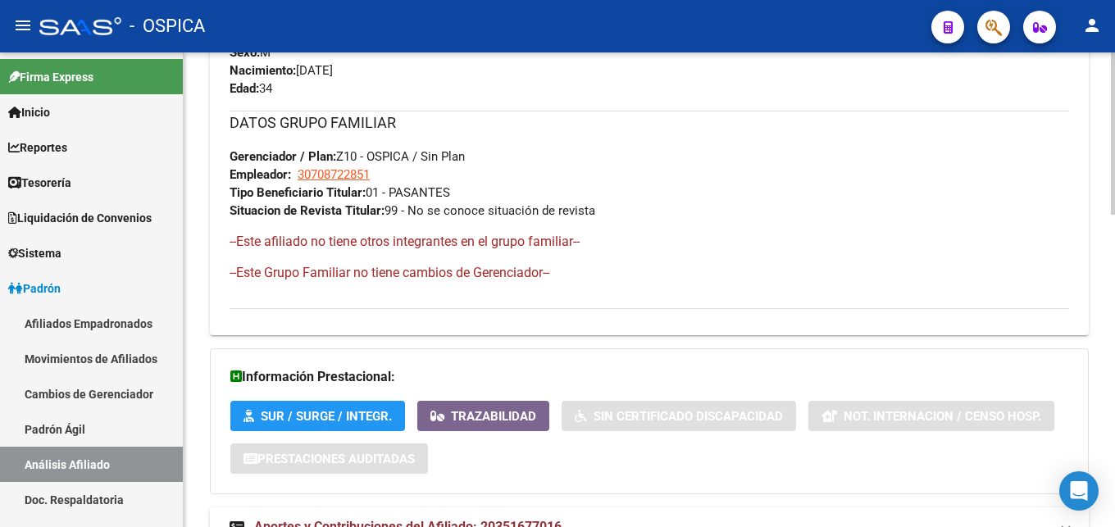
scroll to position [913, 0]
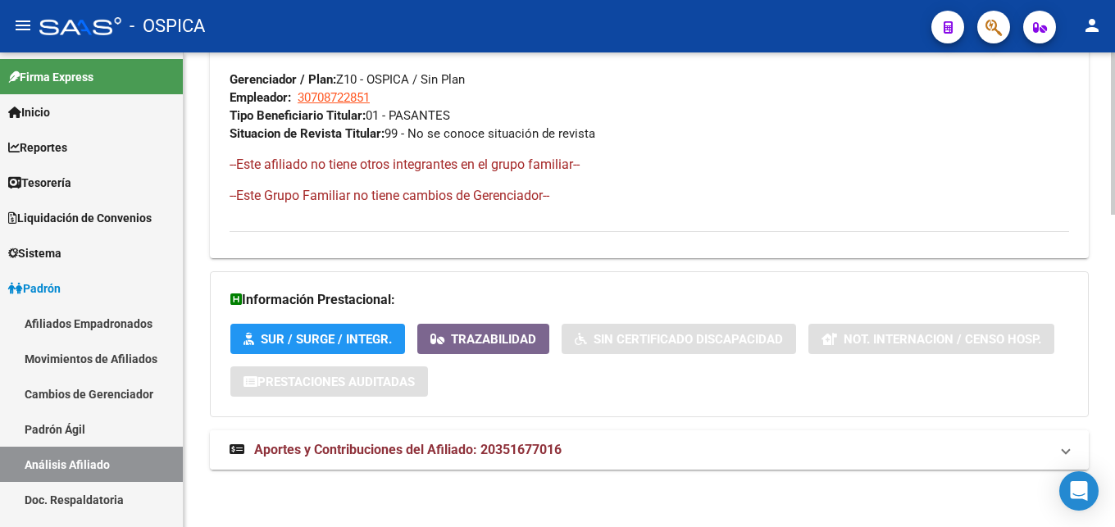
click at [471, 452] on span "Aportes y Contribuciones del Afiliado: 20351677016" at bounding box center [407, 450] width 307 height 16
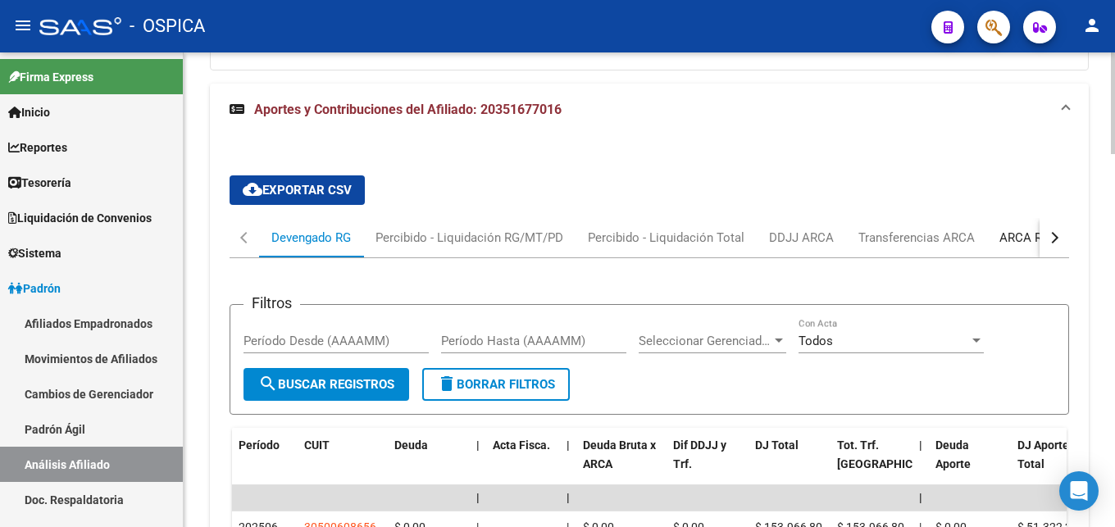
click at [1003, 243] on div "ARCA Relaciones Laborales" at bounding box center [1075, 238] width 153 height 18
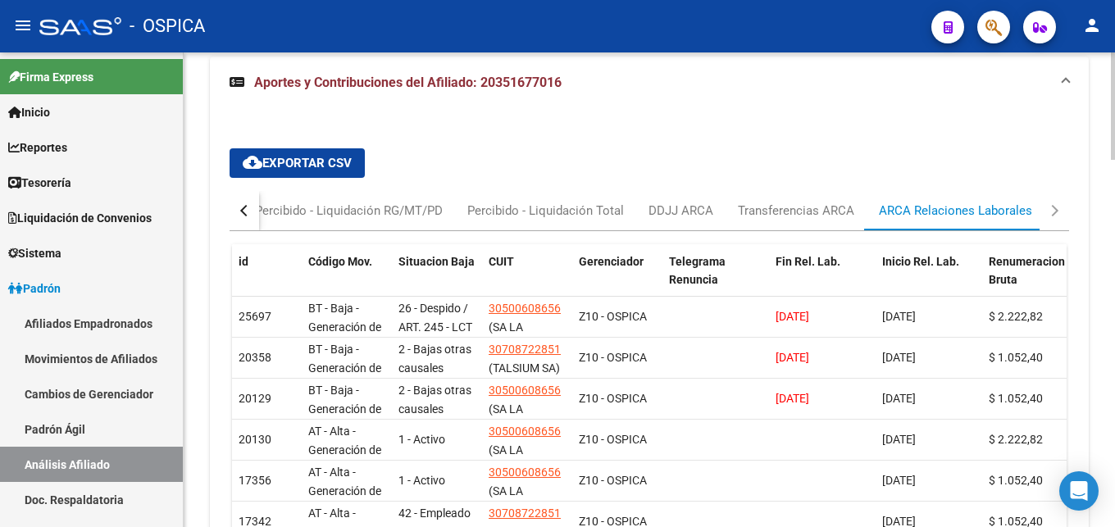
scroll to position [1325, 0]
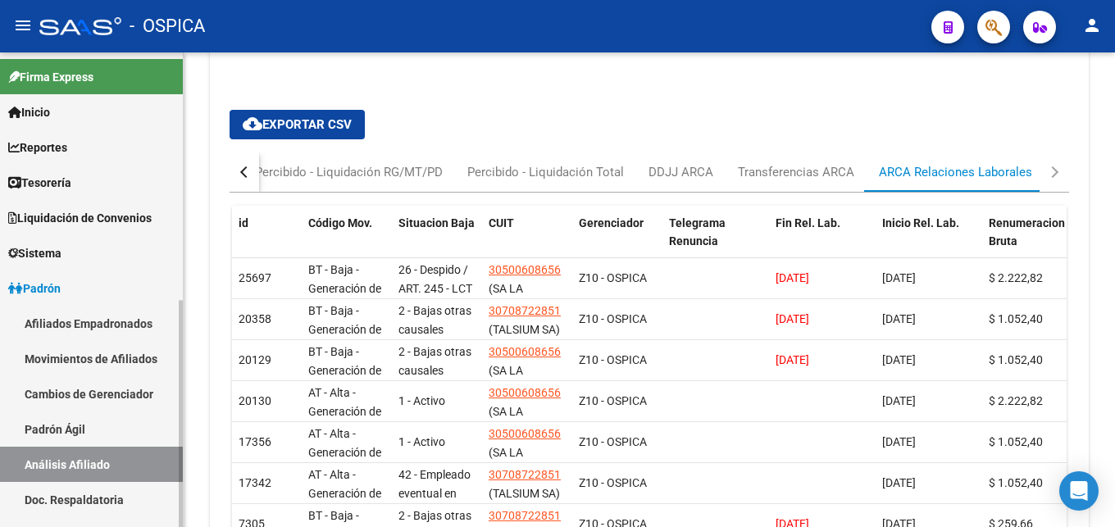
click at [57, 425] on link "Padrón Ágil" at bounding box center [91, 428] width 183 height 35
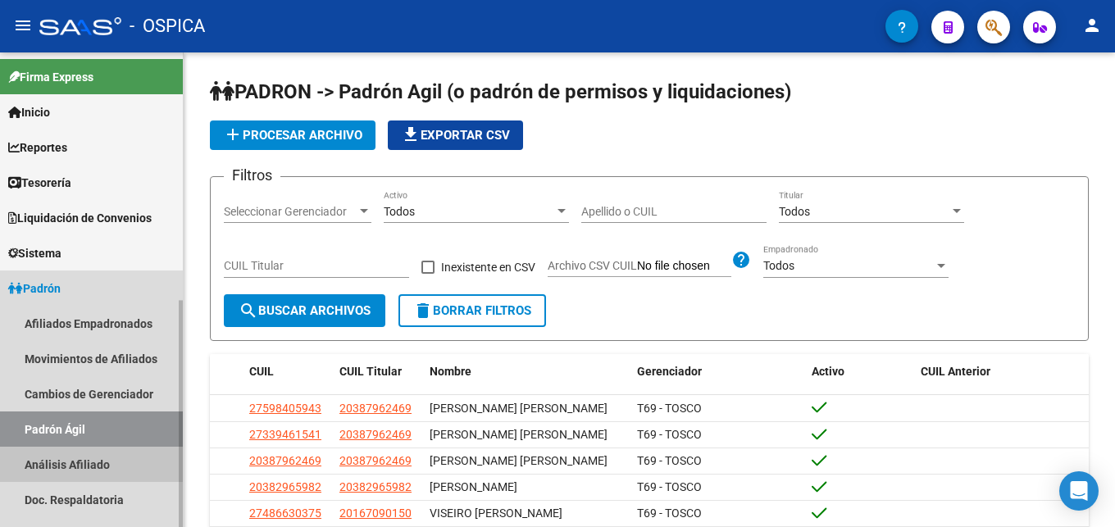
click at [120, 455] on link "Análisis Afiliado" at bounding box center [91, 464] width 183 height 35
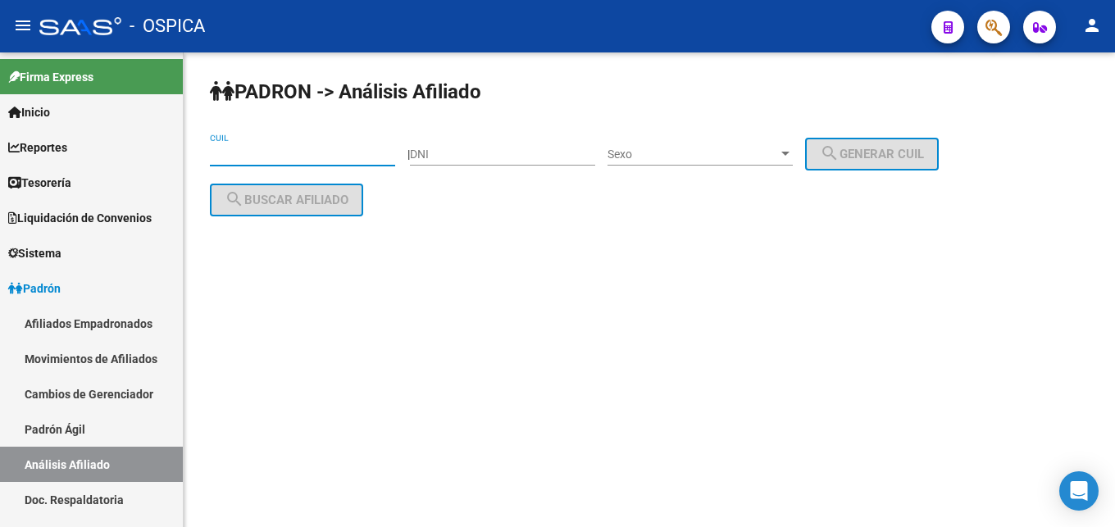
click at [234, 152] on input "CUIL" at bounding box center [302, 155] width 185 height 14
paste input "23-31986954-9"
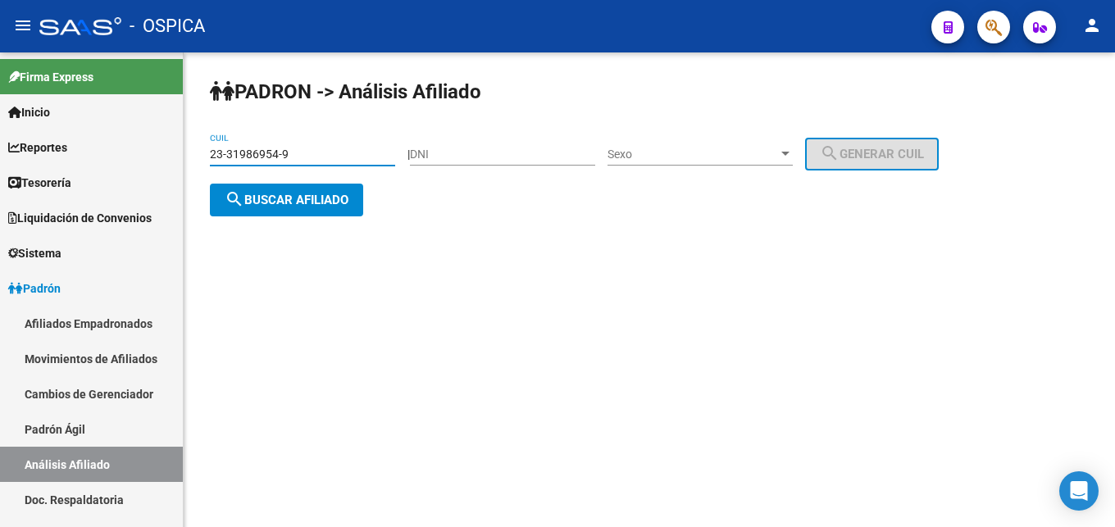
type input "23-31986954-9"
click at [281, 211] on button "search Buscar afiliado" at bounding box center [286, 200] width 153 height 33
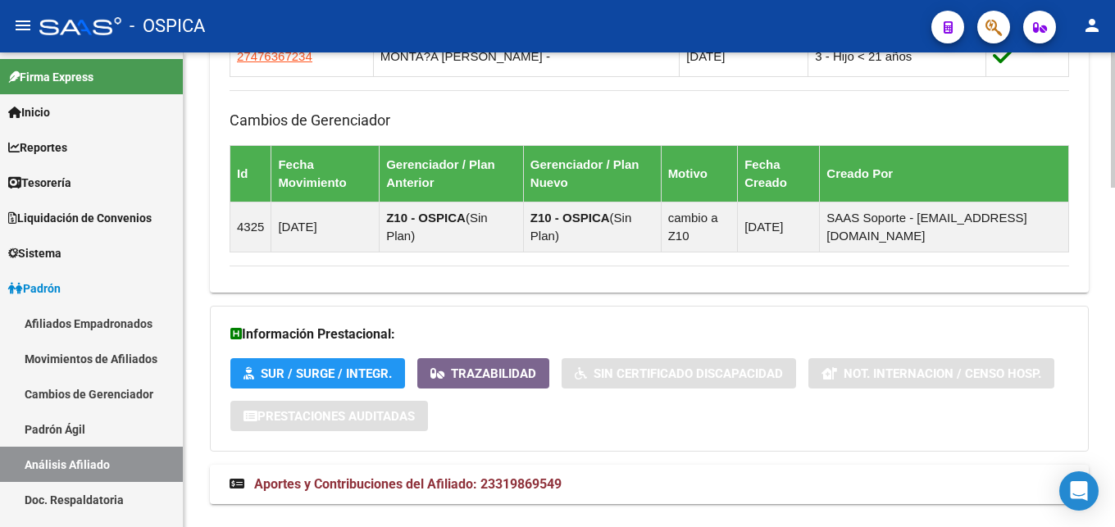
scroll to position [1190, 0]
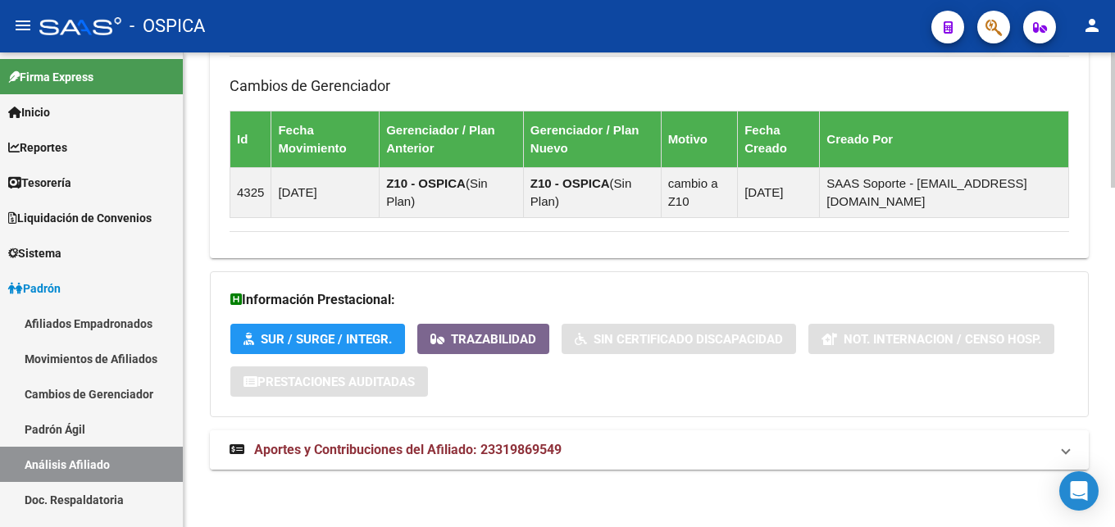
click at [507, 452] on span "Aportes y Contribuciones del Afiliado: 23319869549" at bounding box center [407, 450] width 307 height 16
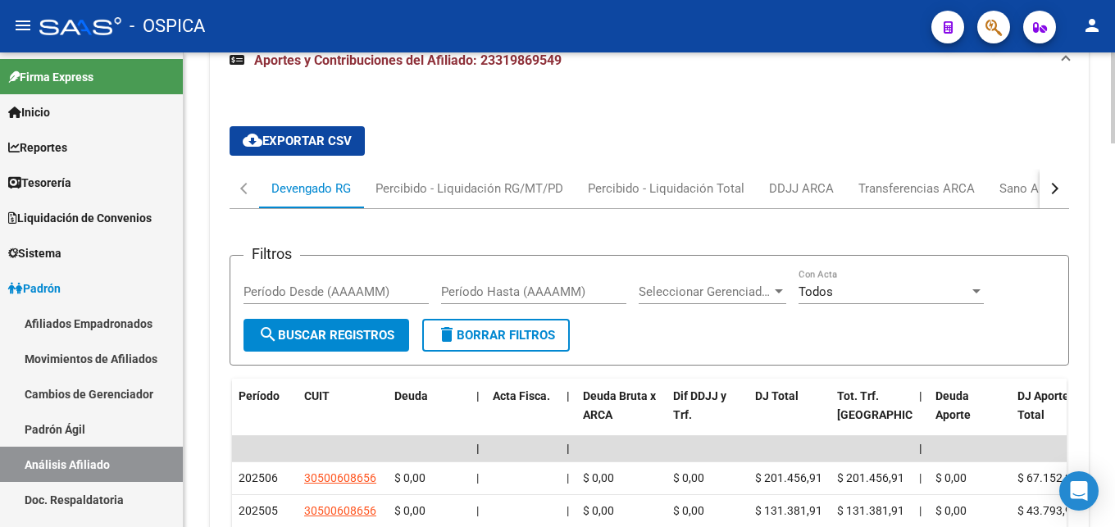
scroll to position [1608, 0]
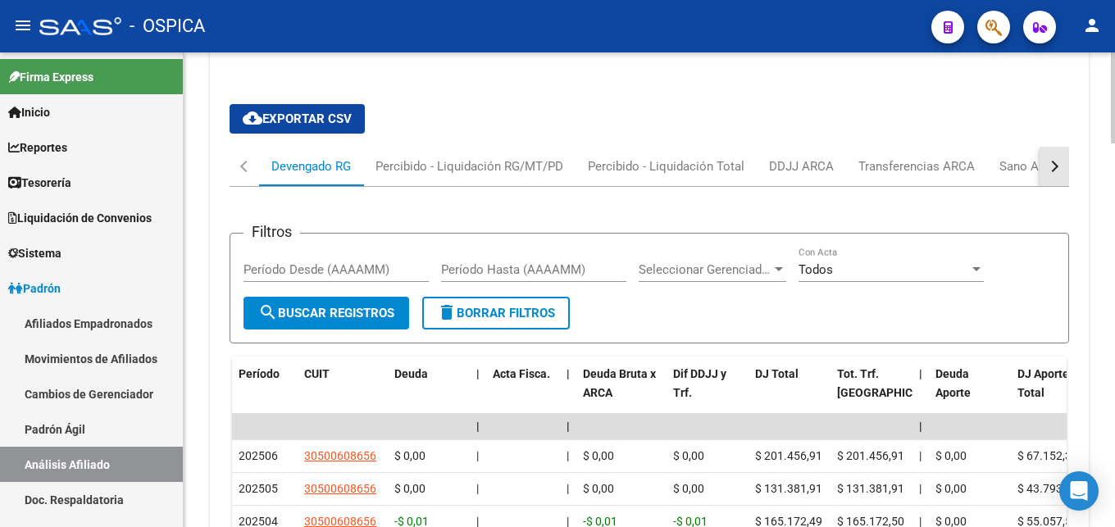
click at [1056, 166] on div "button" at bounding box center [1052, 166] width 11 height 11
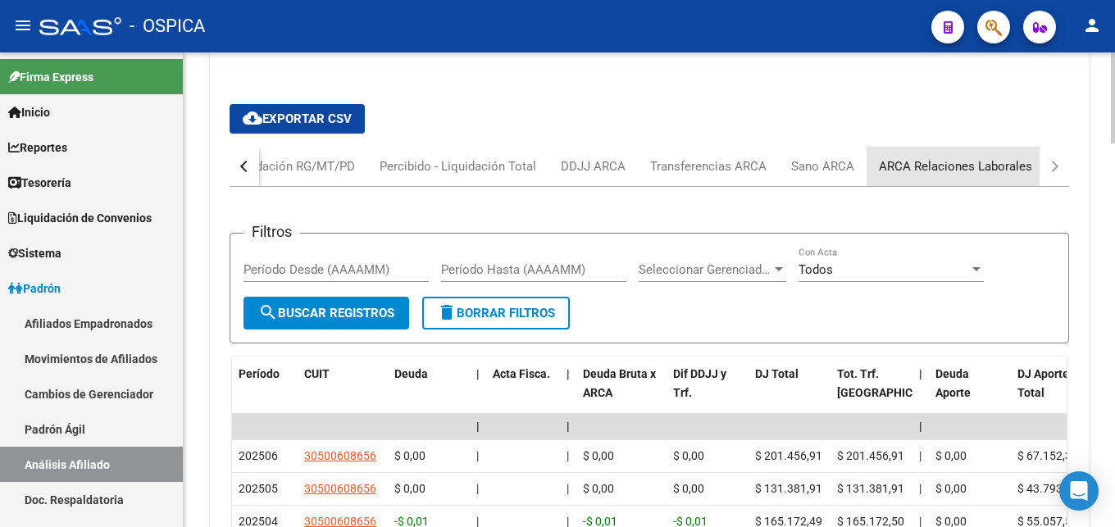
click at [1020, 166] on div "ARCA Relaciones Laborales" at bounding box center [955, 166] width 153 height 18
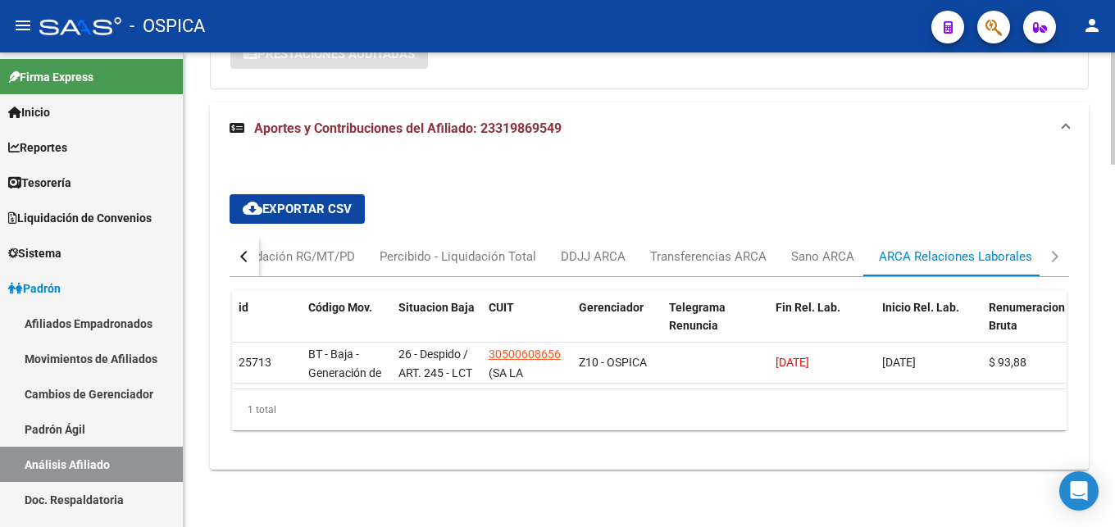
scroll to position [1532, 0]
click at [103, 430] on link "Padrón Ágil" at bounding box center [91, 428] width 183 height 35
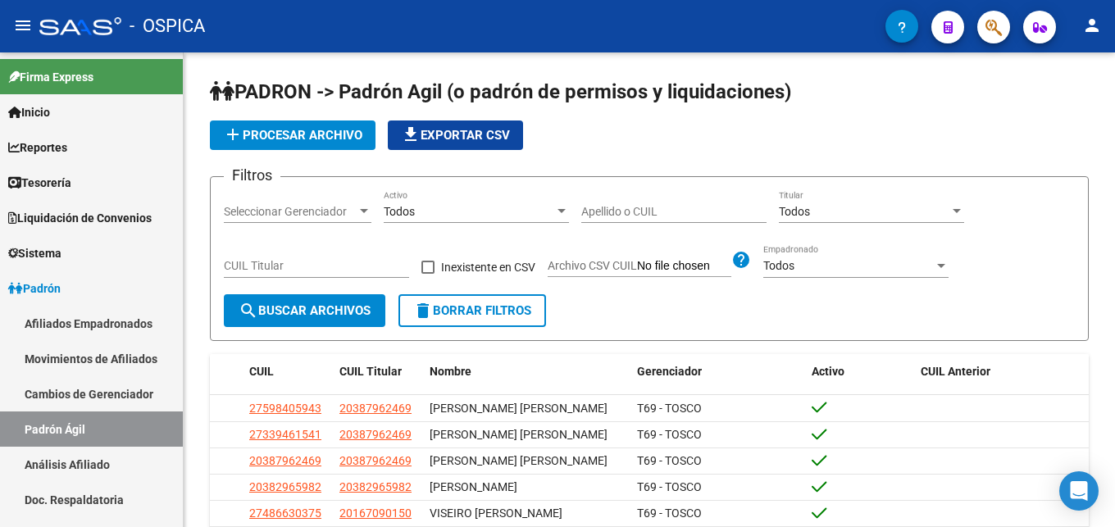
drag, startPoint x: 104, startPoint y: 463, endPoint x: 268, endPoint y: 362, distance: 192.4
click at [104, 461] on link "Análisis Afiliado" at bounding box center [91, 464] width 183 height 35
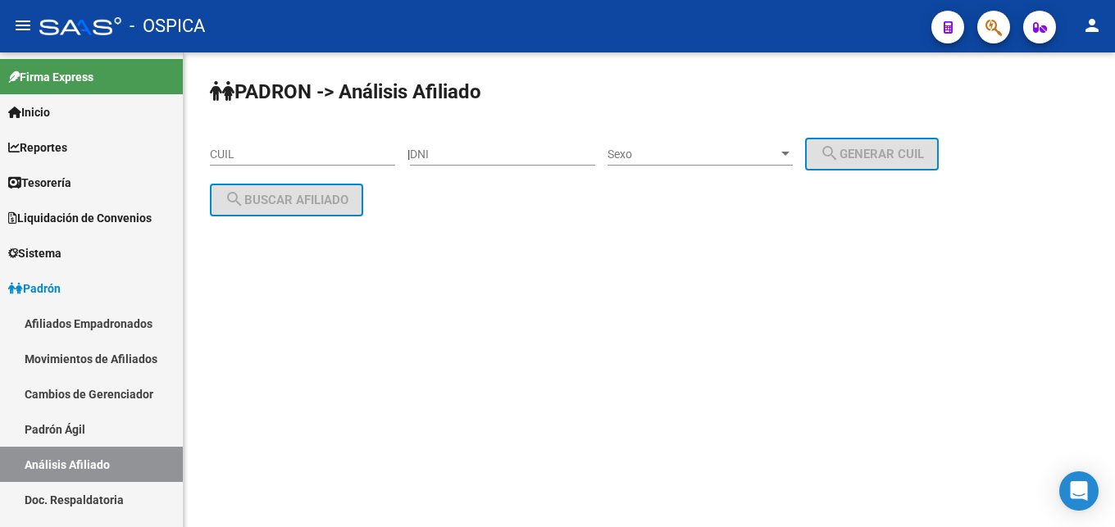
click at [266, 143] on div "CUIL" at bounding box center [302, 149] width 185 height 33
click at [266, 150] on input "CUIL" at bounding box center [302, 155] width 185 height 14
paste input "23-35113862-9"
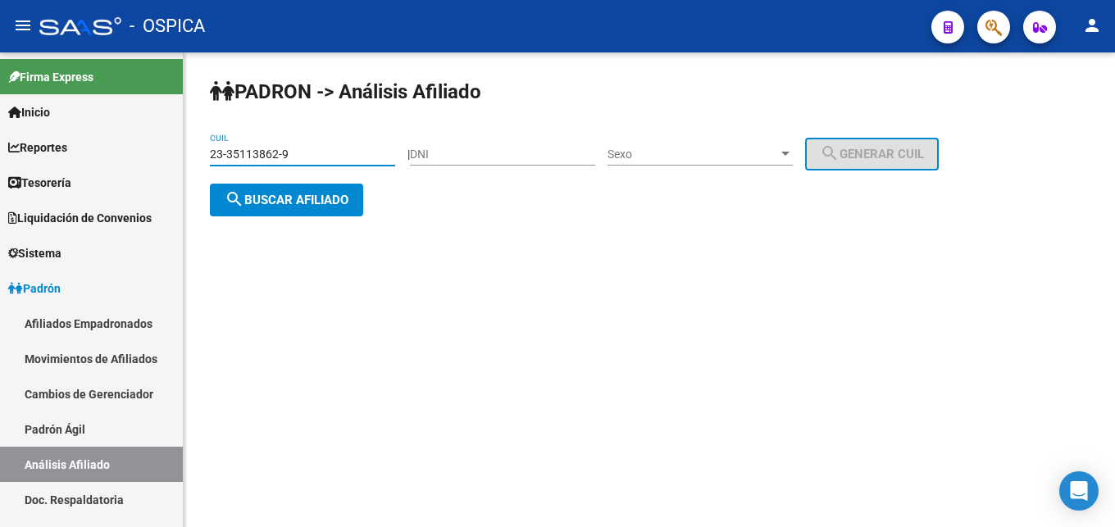
type input "23-35113862-9"
click at [325, 203] on span "search Buscar afiliado" at bounding box center [287, 200] width 124 height 15
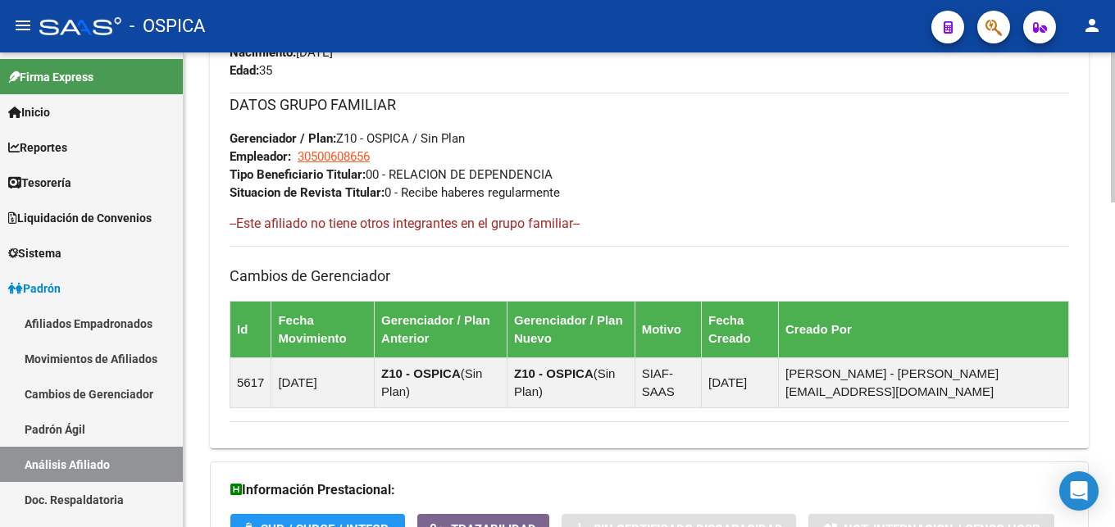
scroll to position [1026, 0]
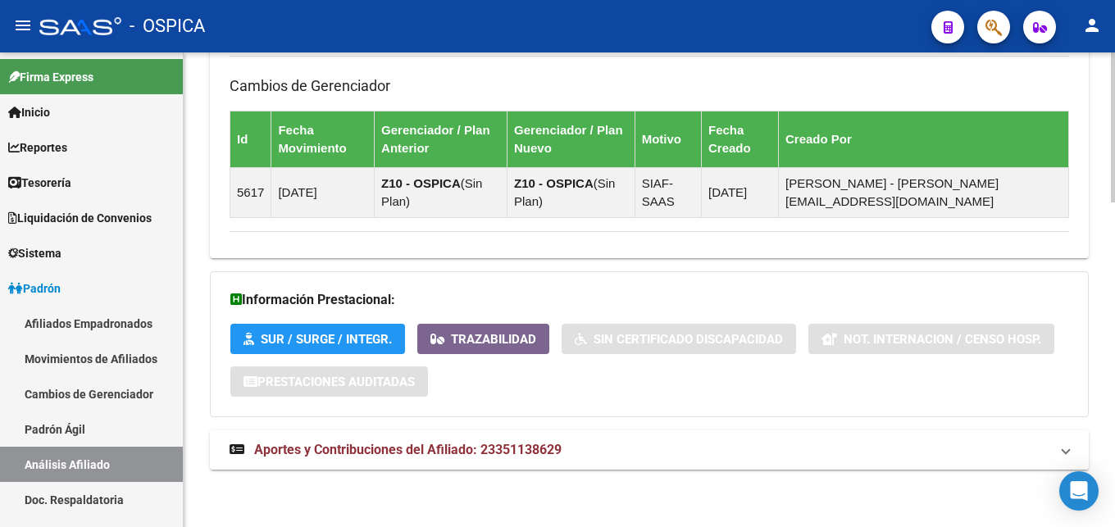
click at [542, 447] on span "Aportes y Contribuciones del Afiliado: 23351138629" at bounding box center [407, 450] width 307 height 16
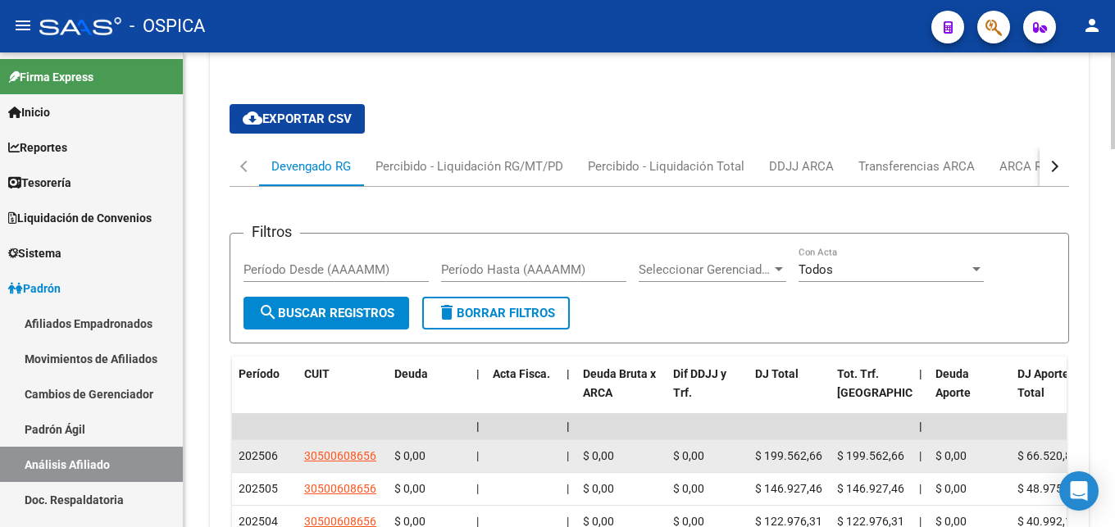
scroll to position [1528, 0]
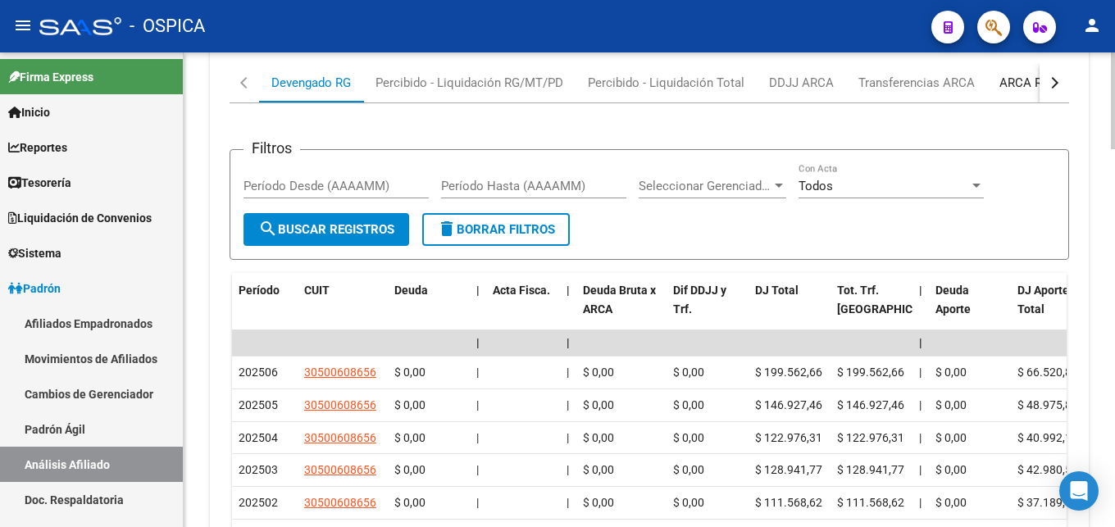
click at [1022, 84] on div "ARCA Relaciones Laborales" at bounding box center [1075, 83] width 153 height 18
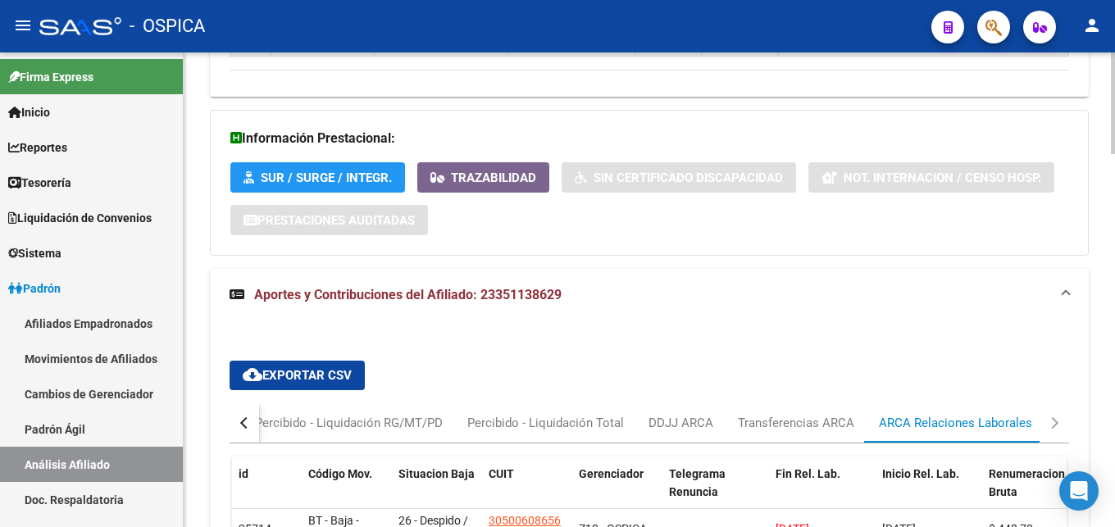
scroll to position [1438, 0]
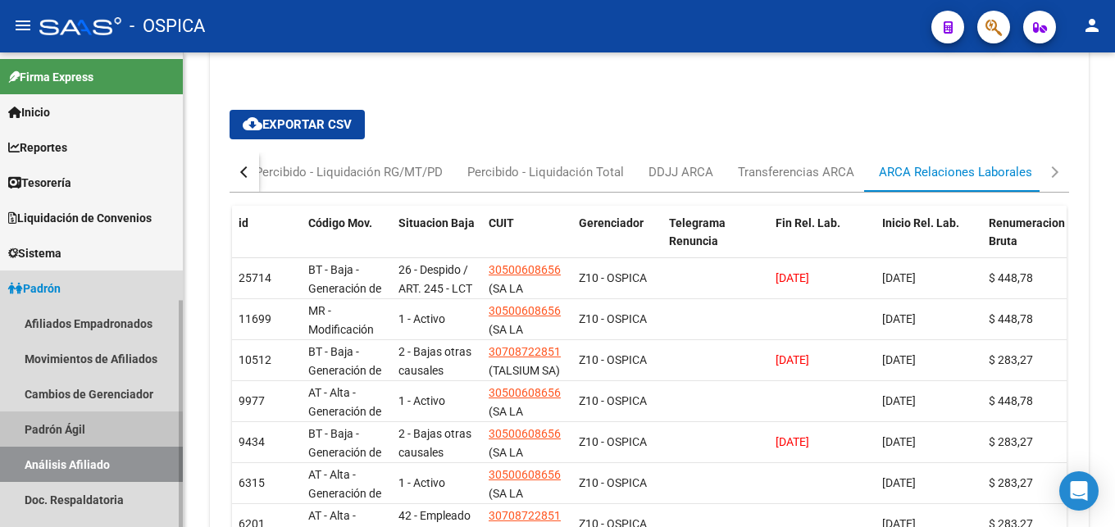
click at [63, 432] on link "Padrón Ágil" at bounding box center [91, 428] width 183 height 35
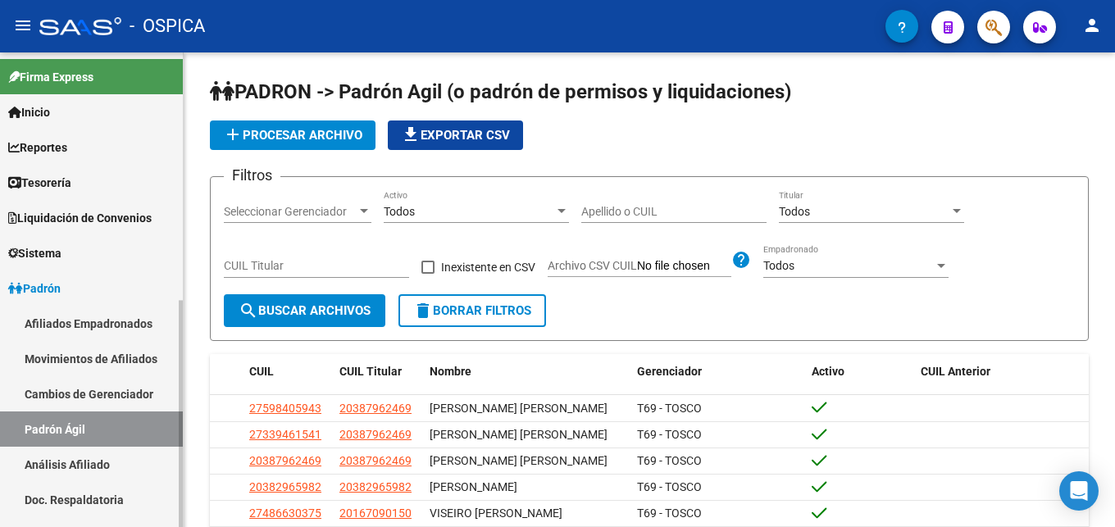
click at [93, 463] on link "Análisis Afiliado" at bounding box center [91, 464] width 183 height 35
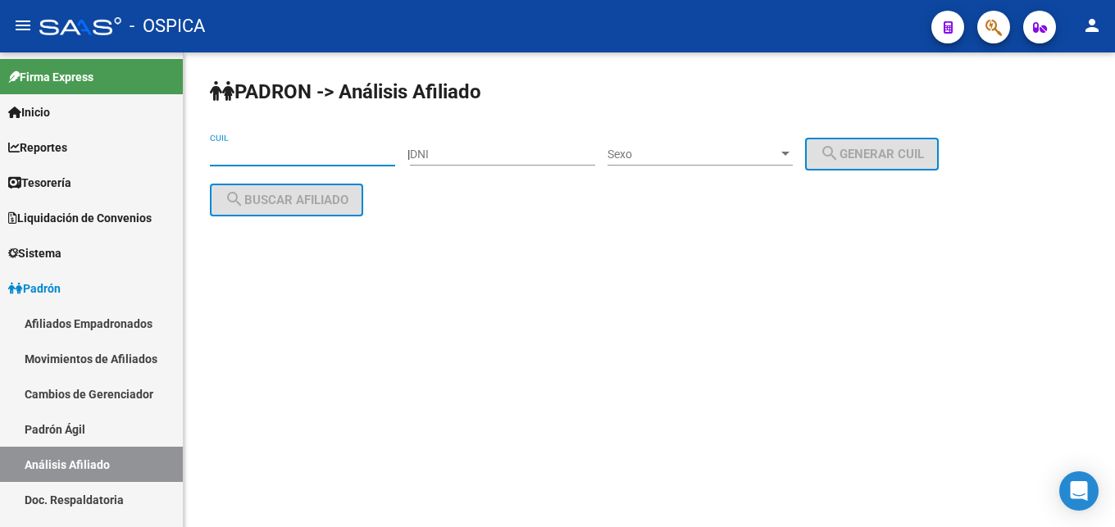
click at [243, 151] on input "CUIL" at bounding box center [302, 155] width 185 height 14
paste input "20-31431612-7"
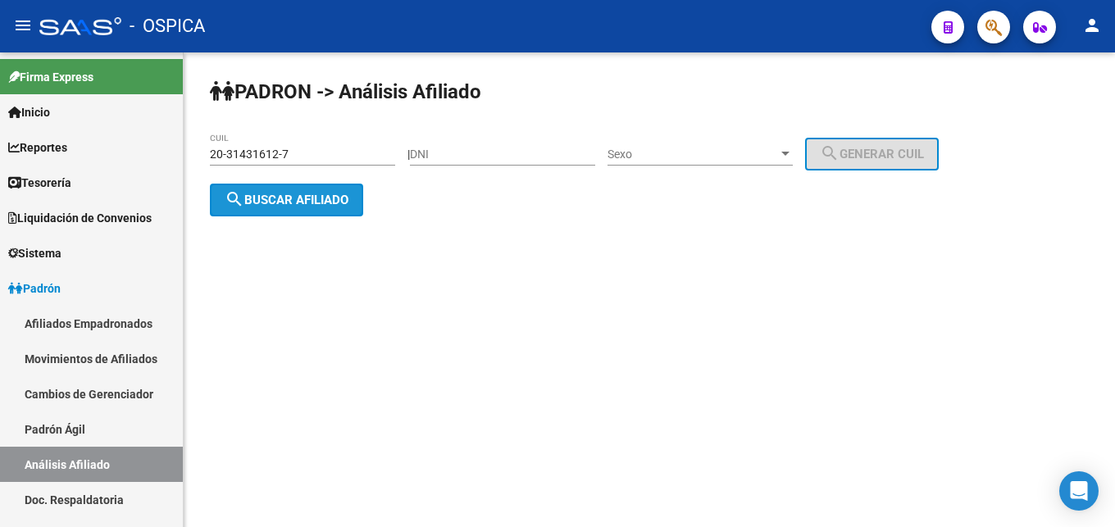
click at [291, 207] on span "search Buscar afiliado" at bounding box center [287, 200] width 124 height 15
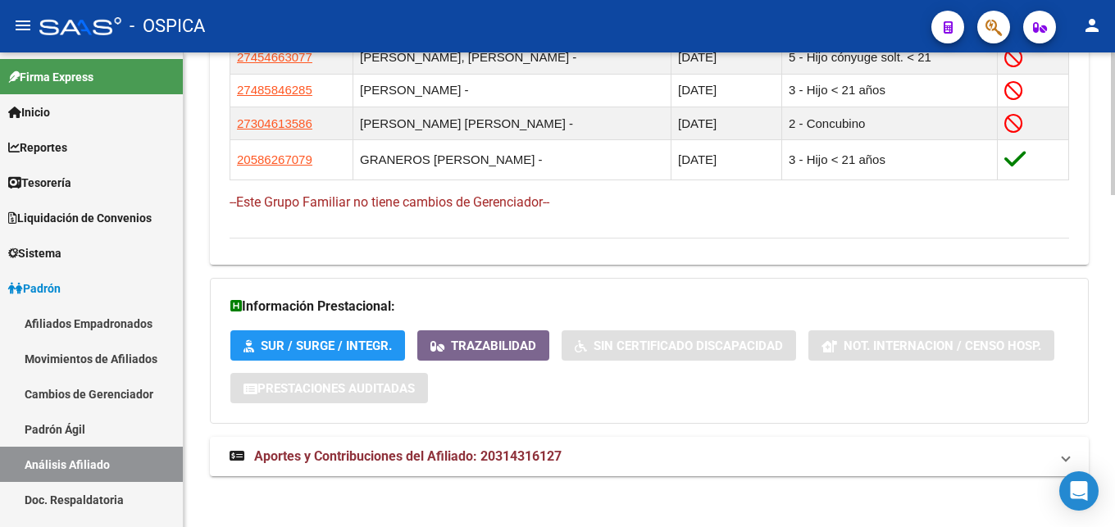
scroll to position [1109, 0]
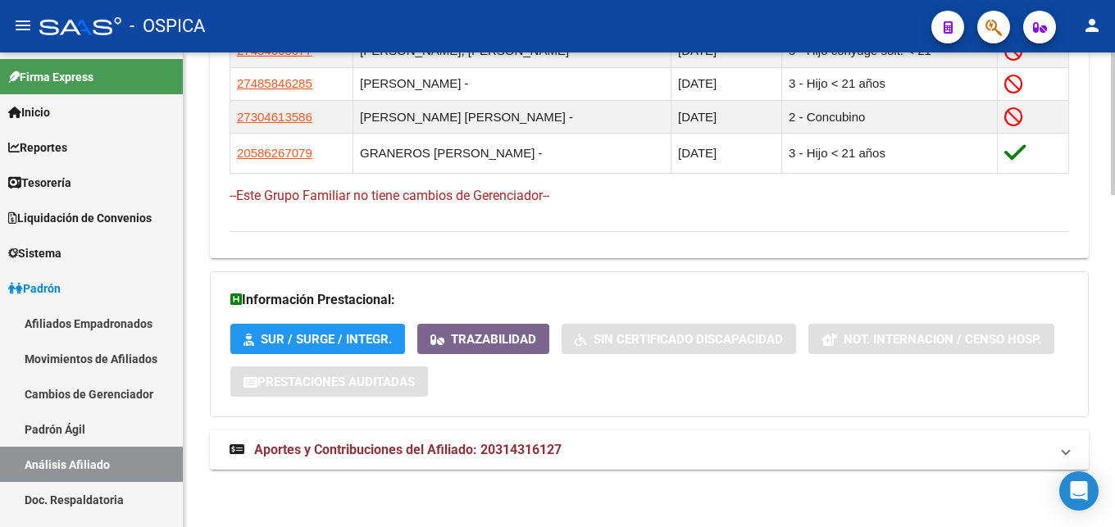
click at [509, 454] on span "Aportes y Contribuciones del Afiliado: 20314316127" at bounding box center [407, 450] width 307 height 16
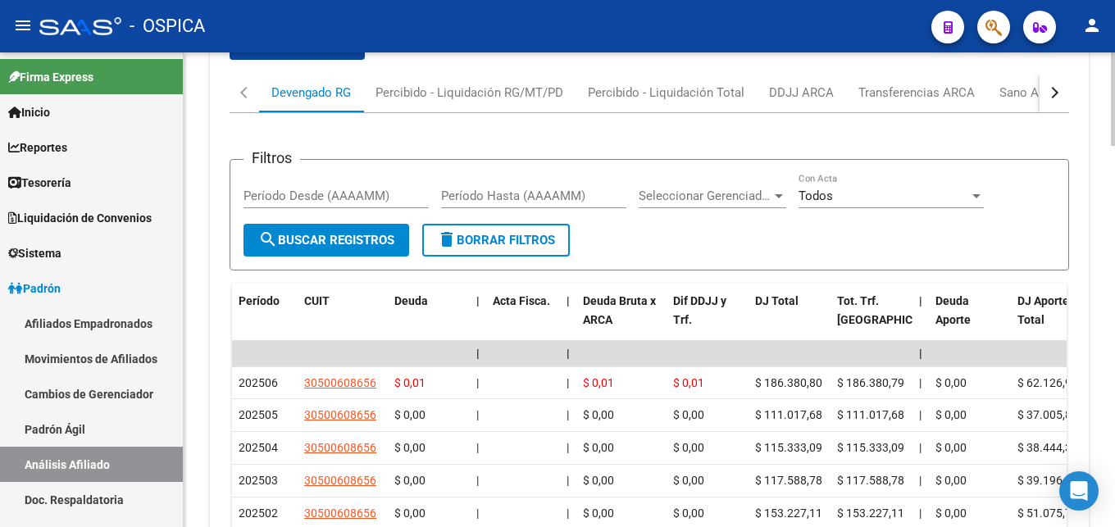
scroll to position [1610, 0]
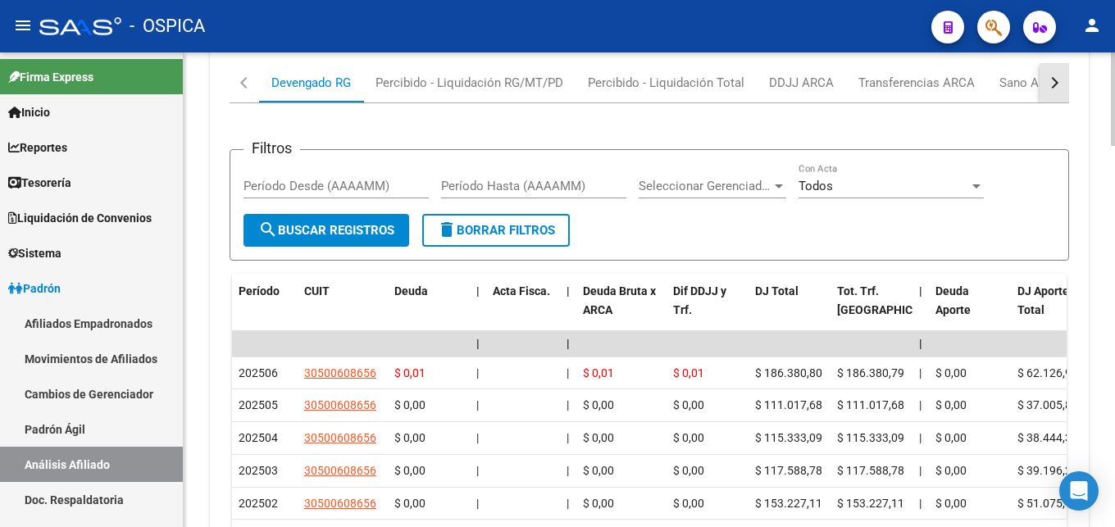
click at [1047, 98] on button "button" at bounding box center [1054, 82] width 30 height 39
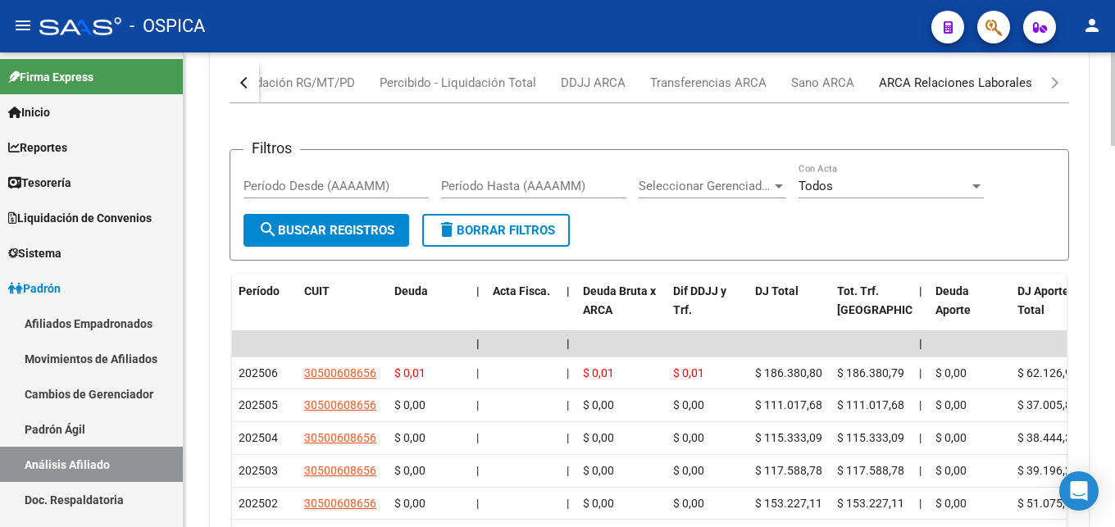
click at [968, 85] on div "ARCA Relaciones Laborales" at bounding box center [955, 83] width 153 height 18
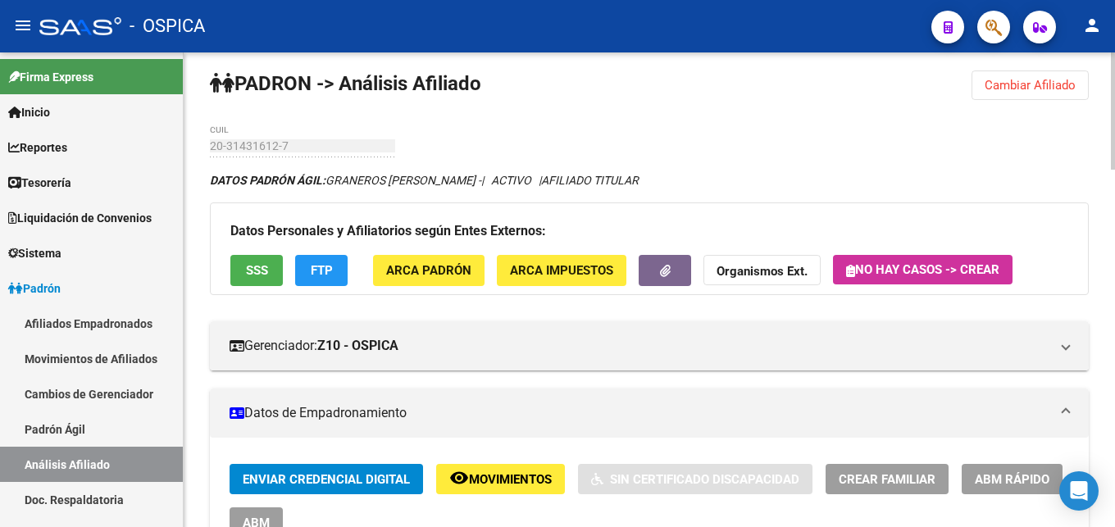
scroll to position [0, 0]
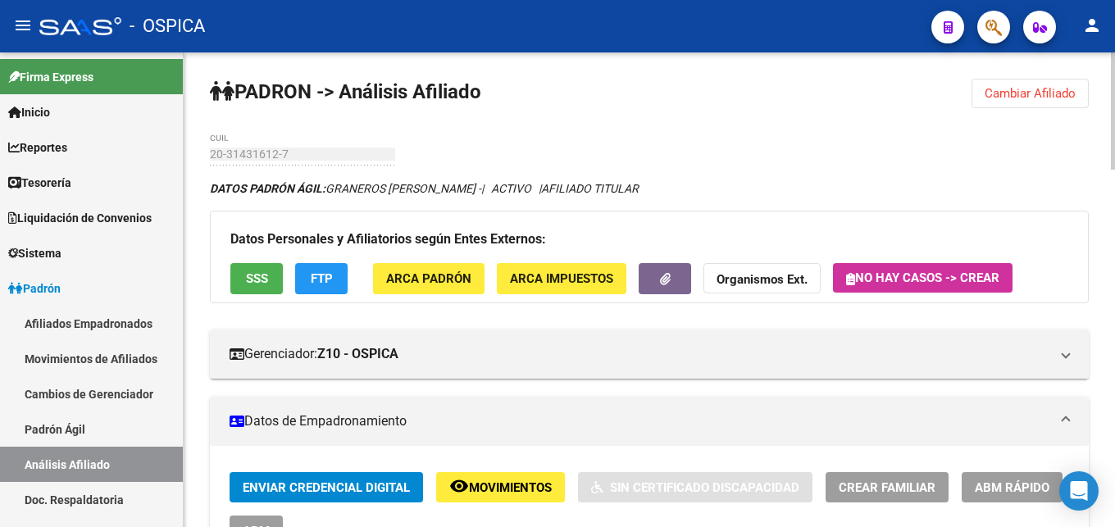
click at [993, 89] on span "Cambiar Afiliado" at bounding box center [1029, 93] width 91 height 15
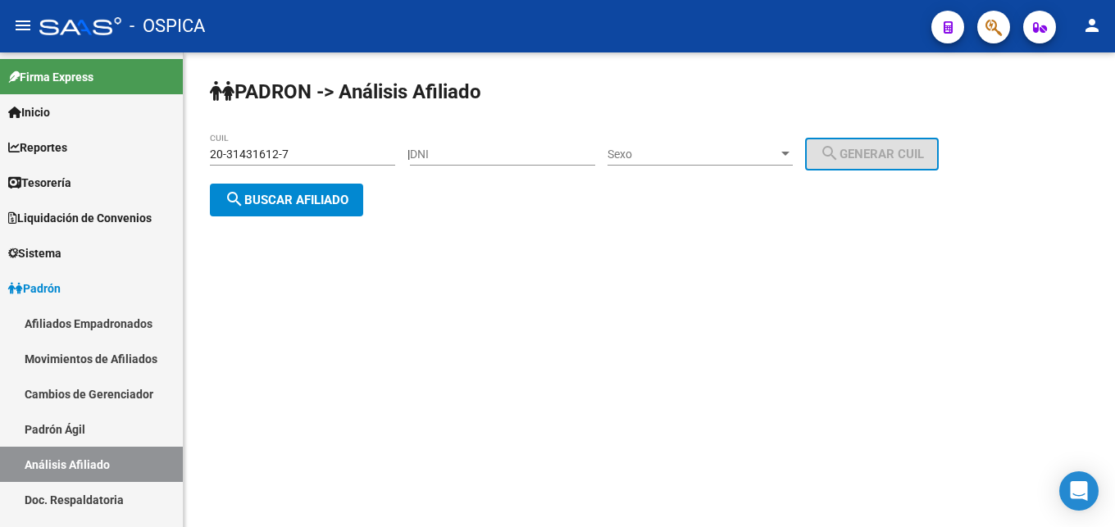
click at [376, 149] on input "20-31431612-7" at bounding box center [302, 155] width 185 height 14
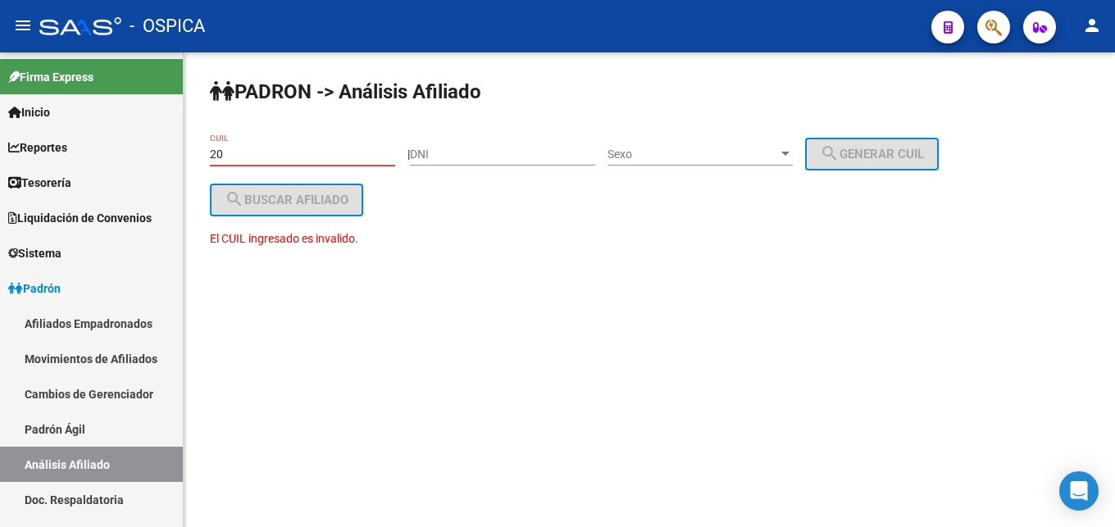
type input "2"
paste input "20-38548690-2"
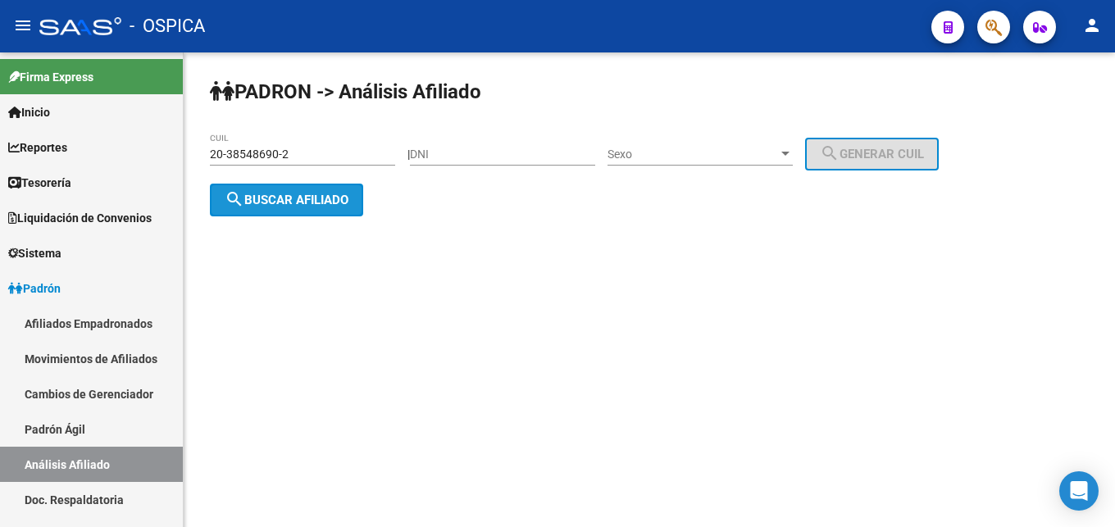
click at [318, 208] on button "search Buscar afiliado" at bounding box center [286, 200] width 153 height 33
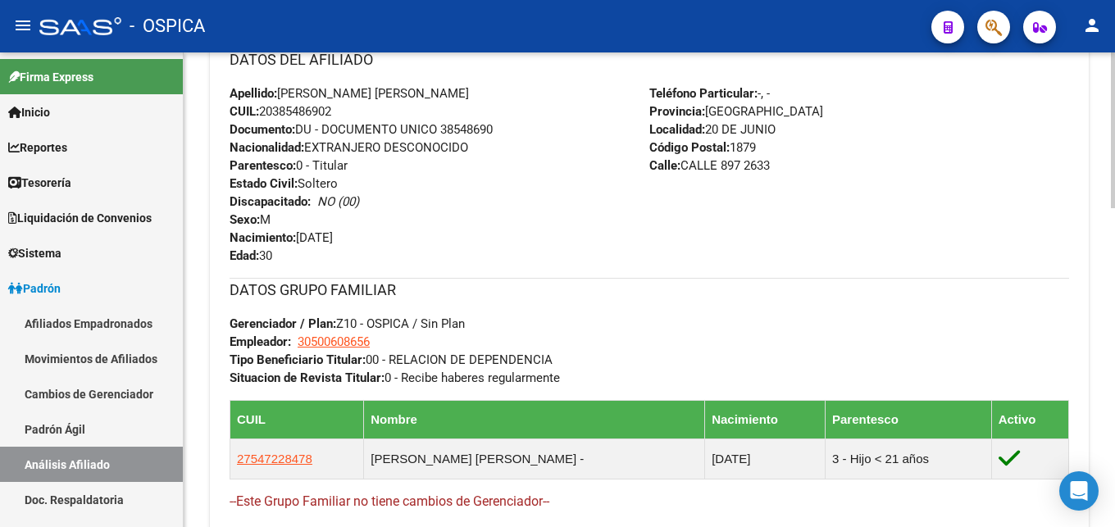
scroll to position [974, 0]
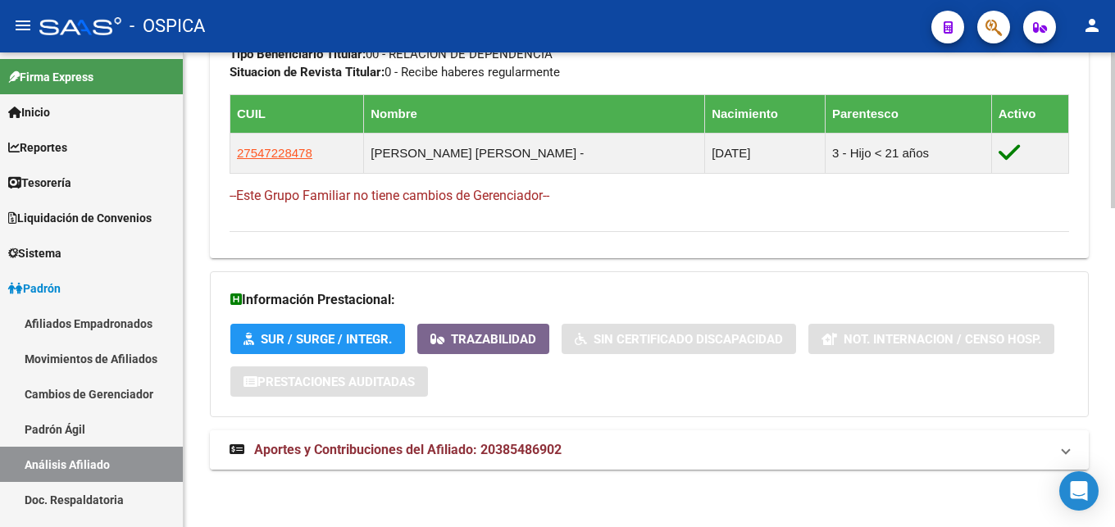
click at [536, 442] on strong "Aportes y Contribuciones del Afiliado: 20385486902" at bounding box center [395, 450] width 332 height 18
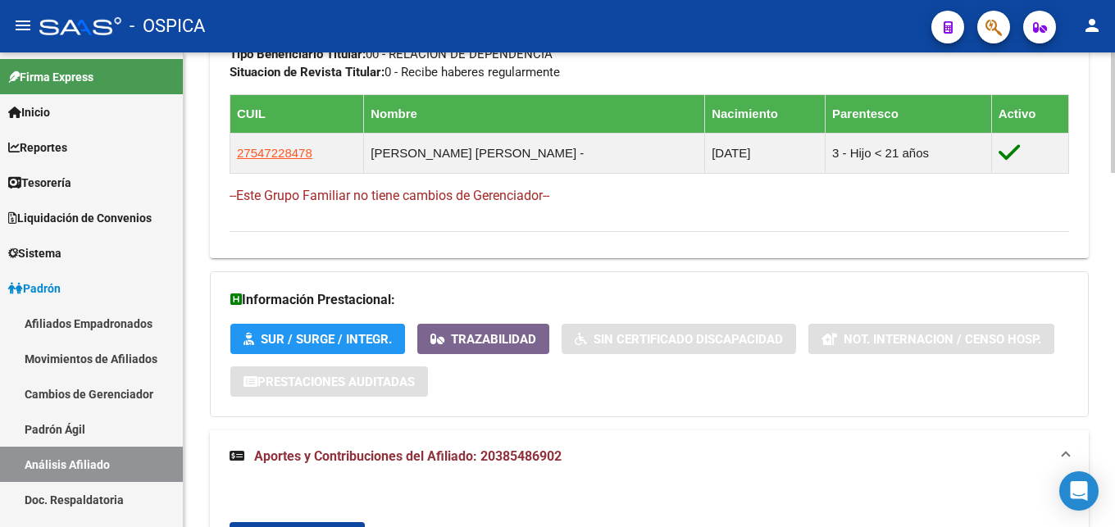
scroll to position [1225, 0]
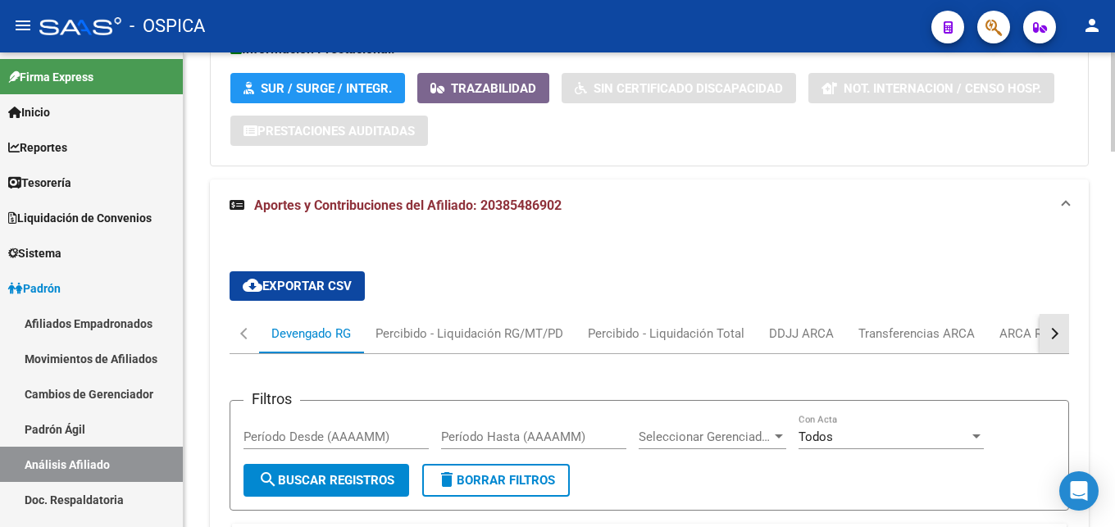
click at [1058, 329] on button "button" at bounding box center [1054, 333] width 30 height 39
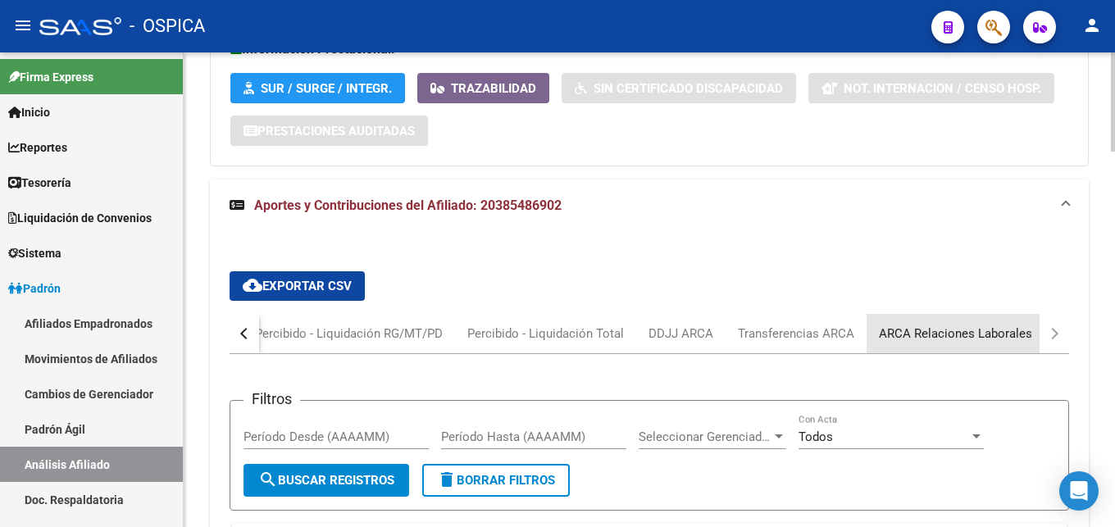
click at [1029, 335] on div "ARCA Relaciones Laborales" at bounding box center [955, 333] width 178 height 39
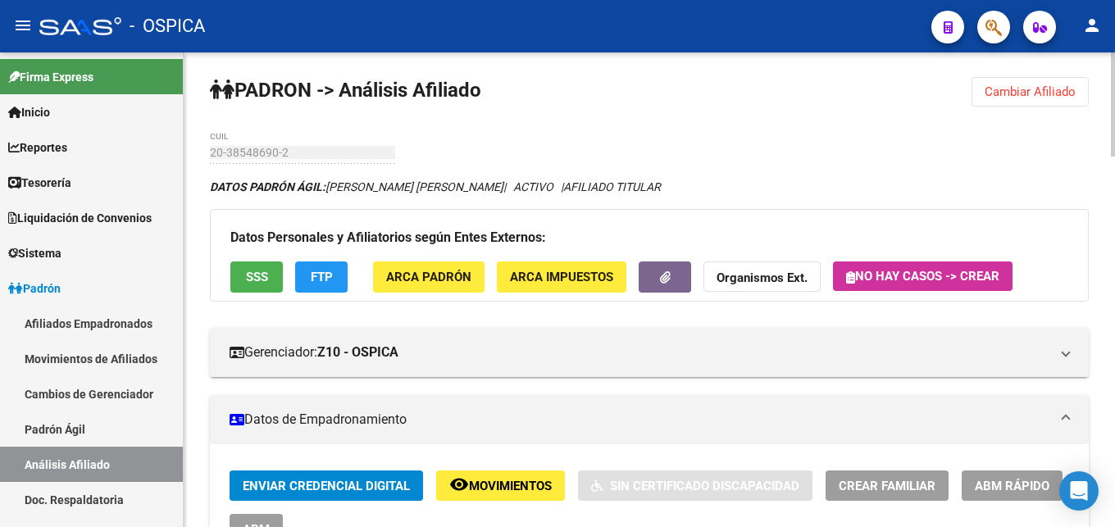
scroll to position [0, 0]
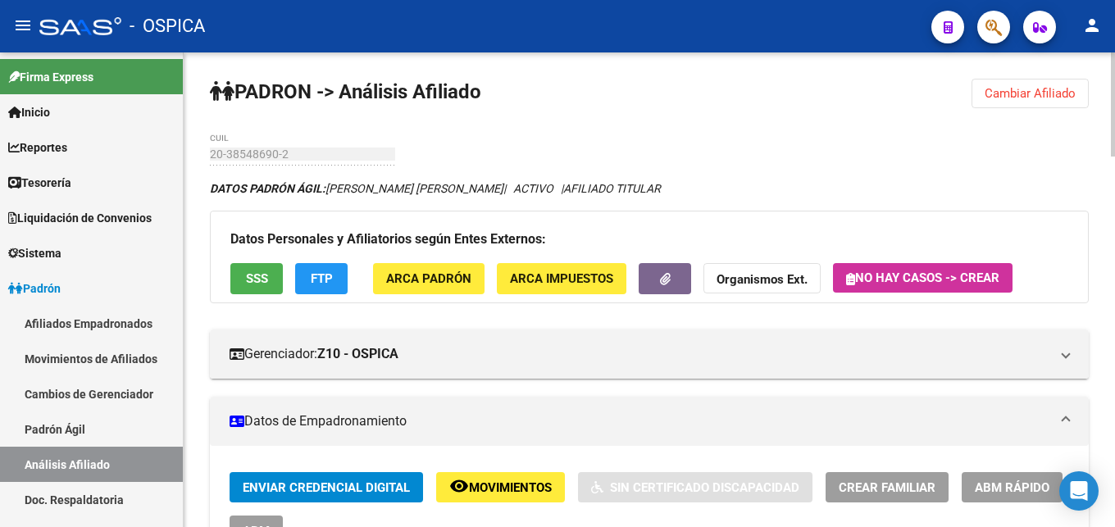
click at [1028, 102] on button "Cambiar Afiliado" at bounding box center [1029, 94] width 117 height 30
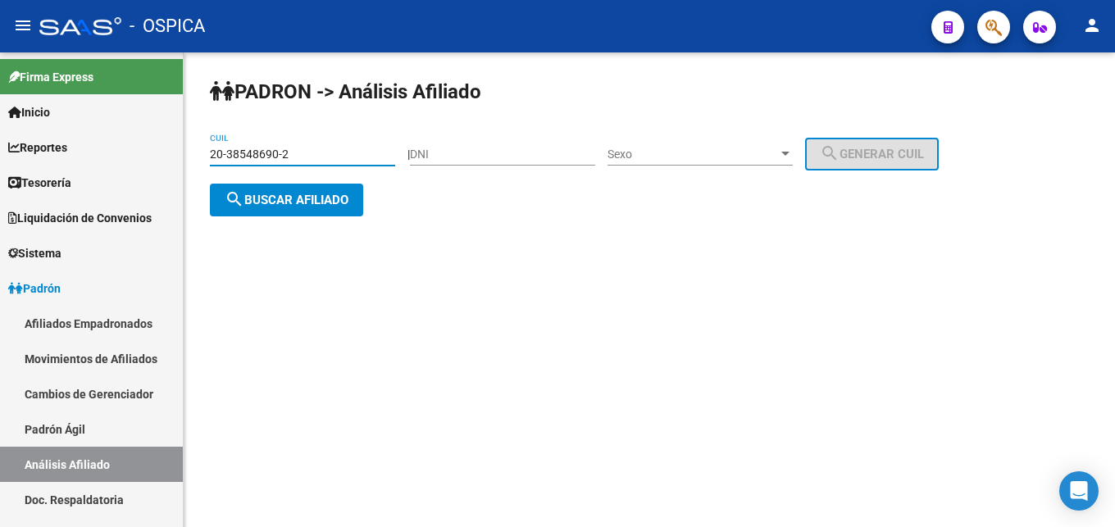
click at [318, 152] on input "20-38548690-2" at bounding box center [302, 155] width 185 height 14
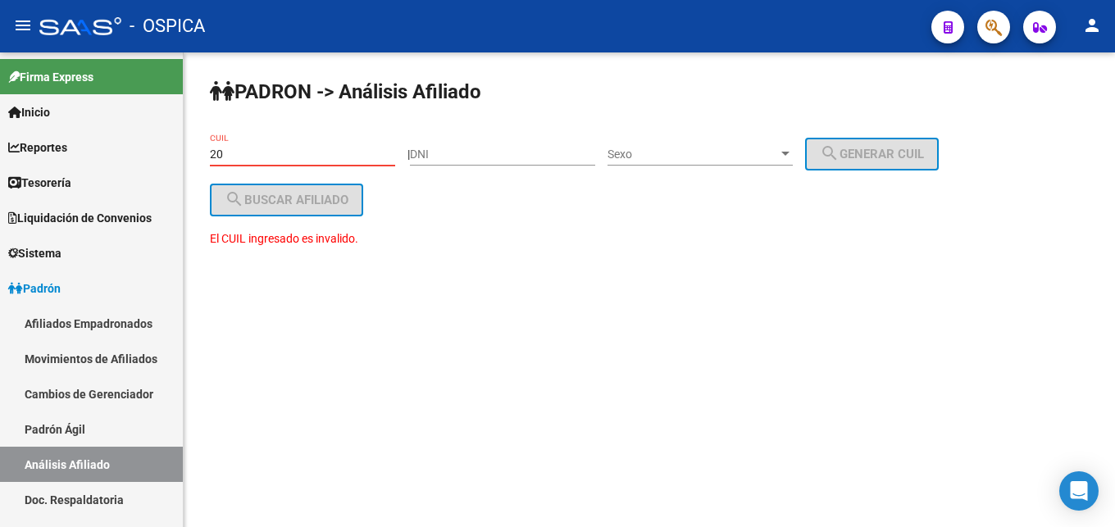
type input "2"
paste input "20-39924512-6"
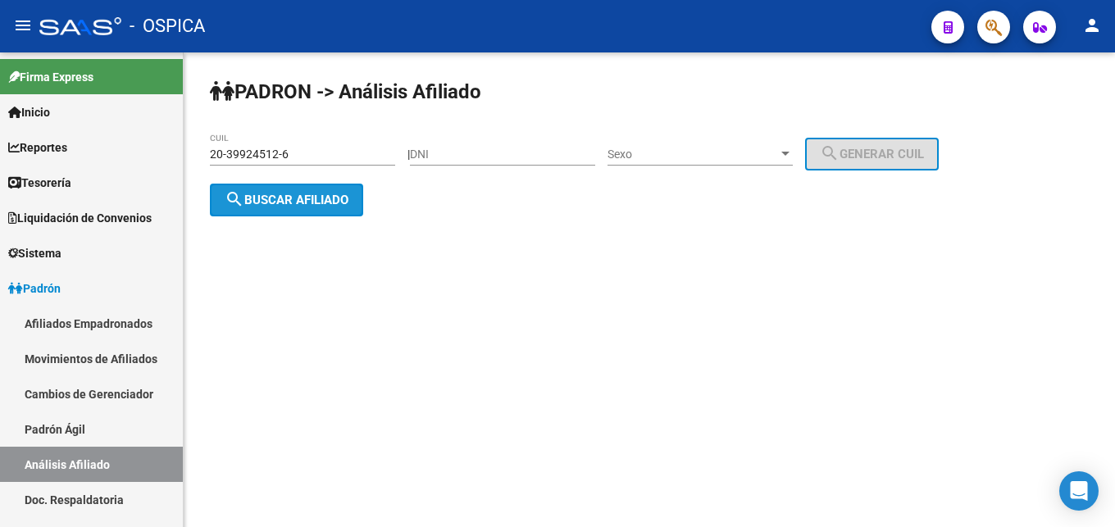
click at [331, 207] on button "search Buscar afiliado" at bounding box center [286, 200] width 153 height 33
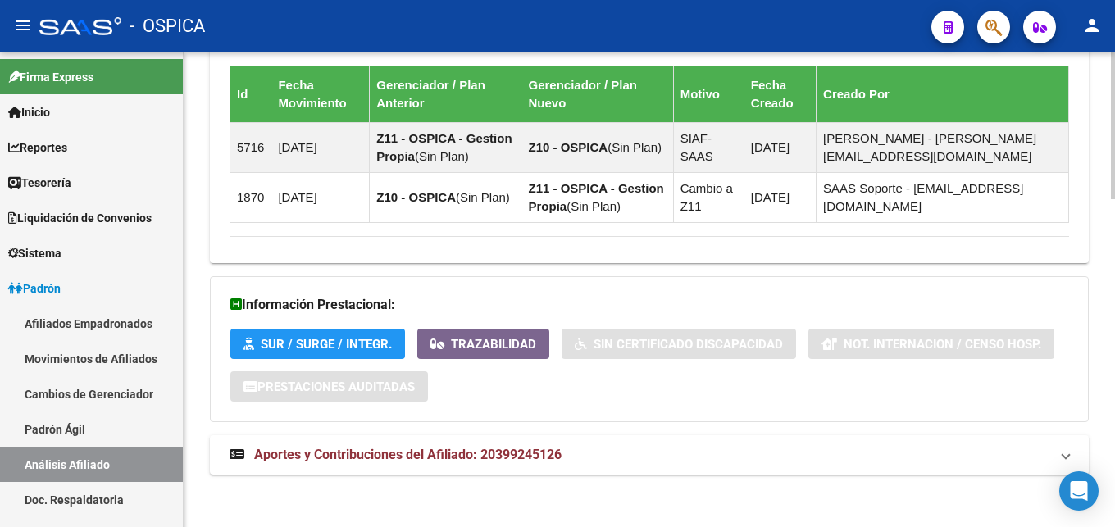
scroll to position [1058, 0]
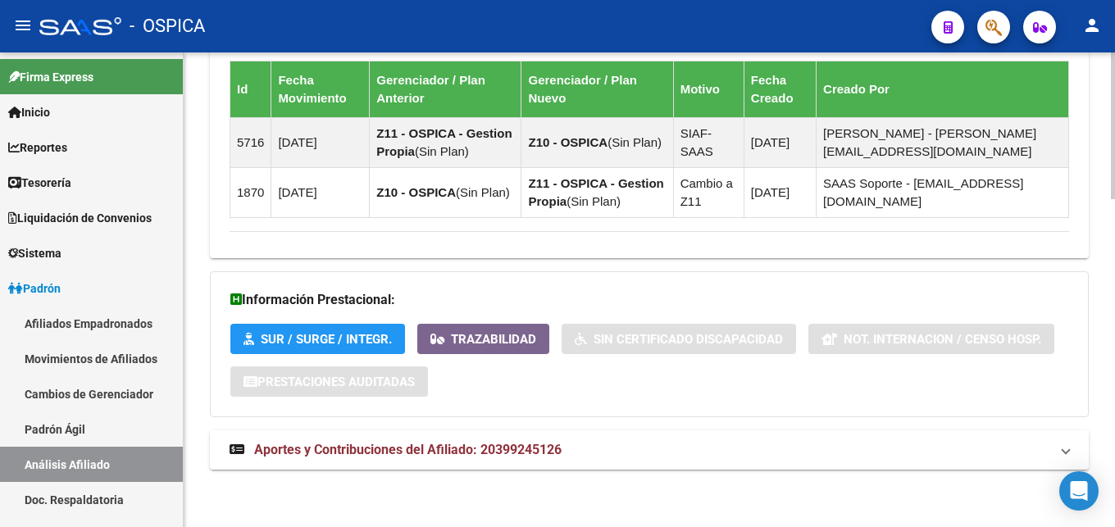
click at [493, 444] on span "Aportes y Contribuciones del Afiliado: 20399245126" at bounding box center [407, 450] width 307 height 16
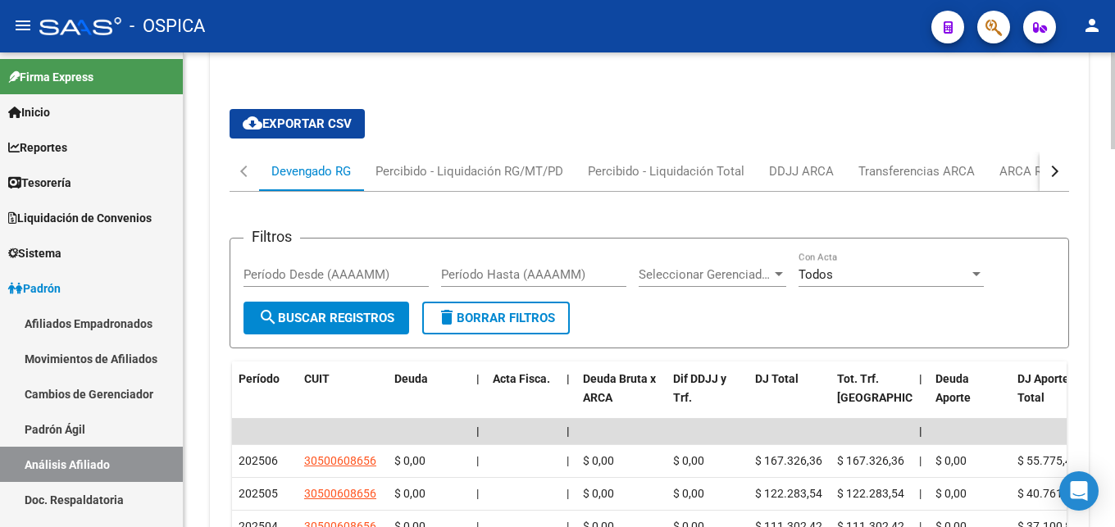
scroll to position [1459, 0]
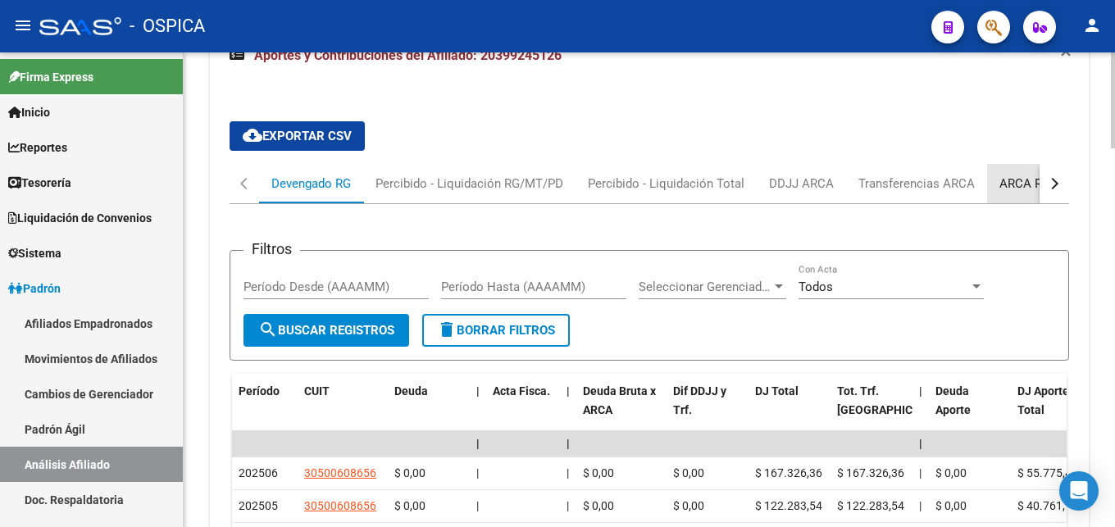
click at [1010, 181] on div "ARCA Relaciones Laborales" at bounding box center [1075, 184] width 153 height 18
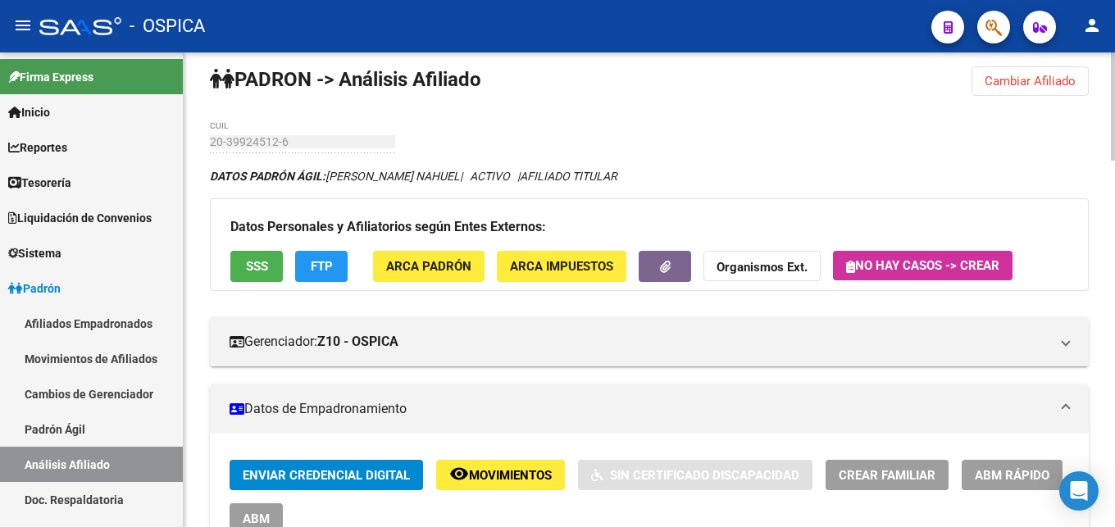
scroll to position [0, 0]
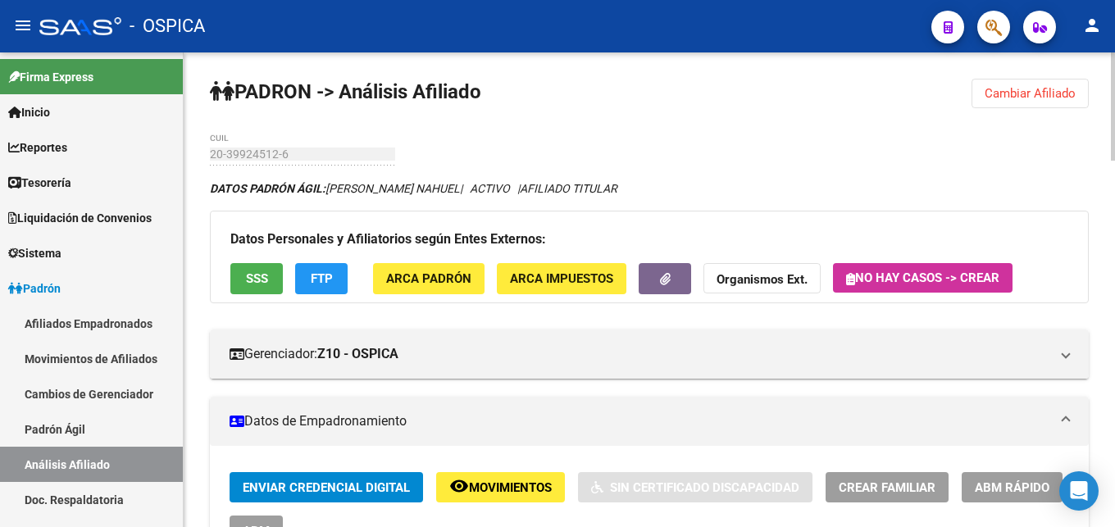
click at [992, 102] on button "Cambiar Afiliado" at bounding box center [1029, 94] width 117 height 30
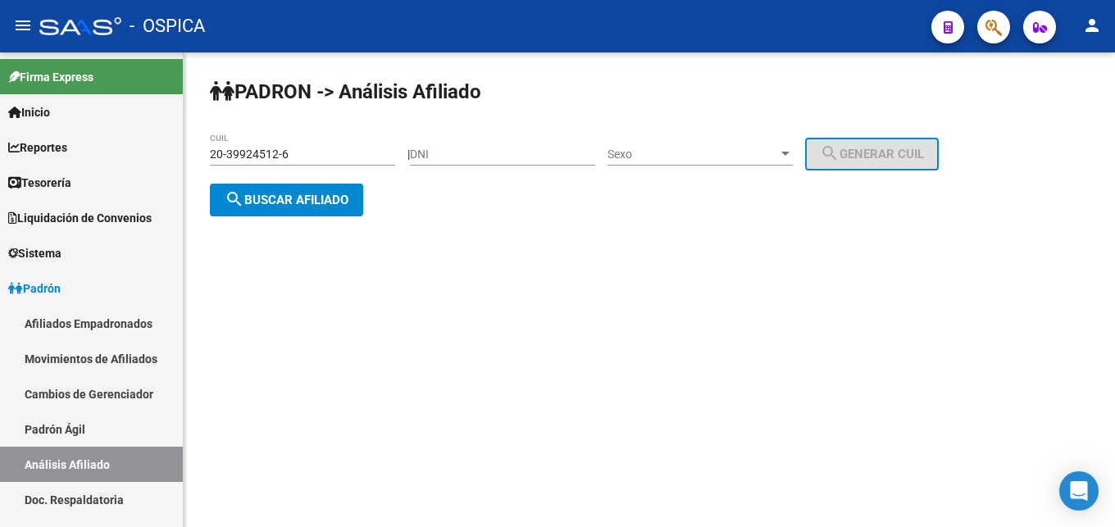
click at [297, 146] on div "20-39924512-6 CUIL" at bounding box center [302, 149] width 185 height 33
click at [298, 160] on input "20-39924512-6" at bounding box center [302, 155] width 185 height 14
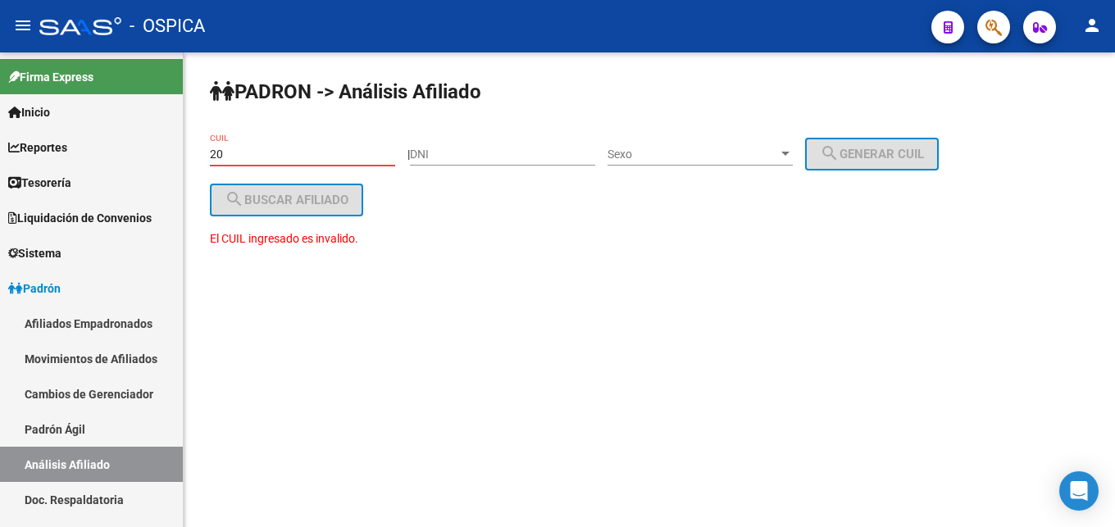
type input "2"
paste input "20-40184096-7"
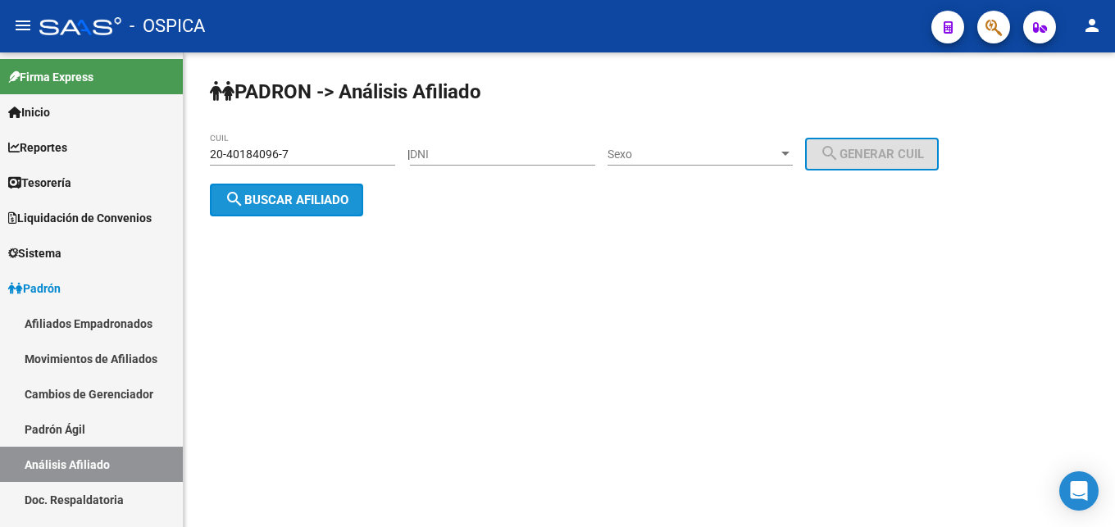
click at [313, 210] on button "search Buscar afiliado" at bounding box center [286, 200] width 153 height 33
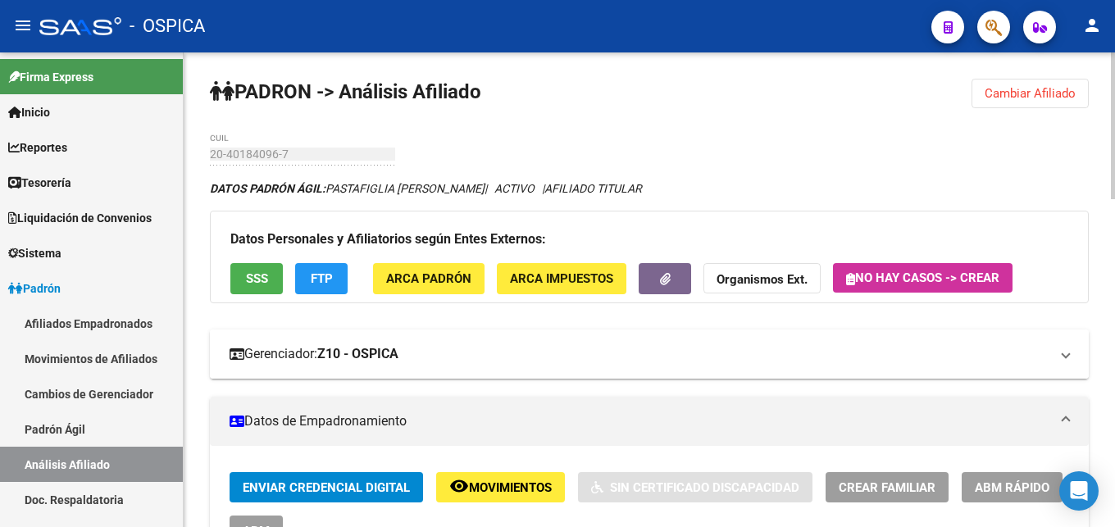
click at [530, 376] on mat-expansion-panel-header "Gerenciador: Z10 - OSPICA" at bounding box center [649, 353] width 879 height 49
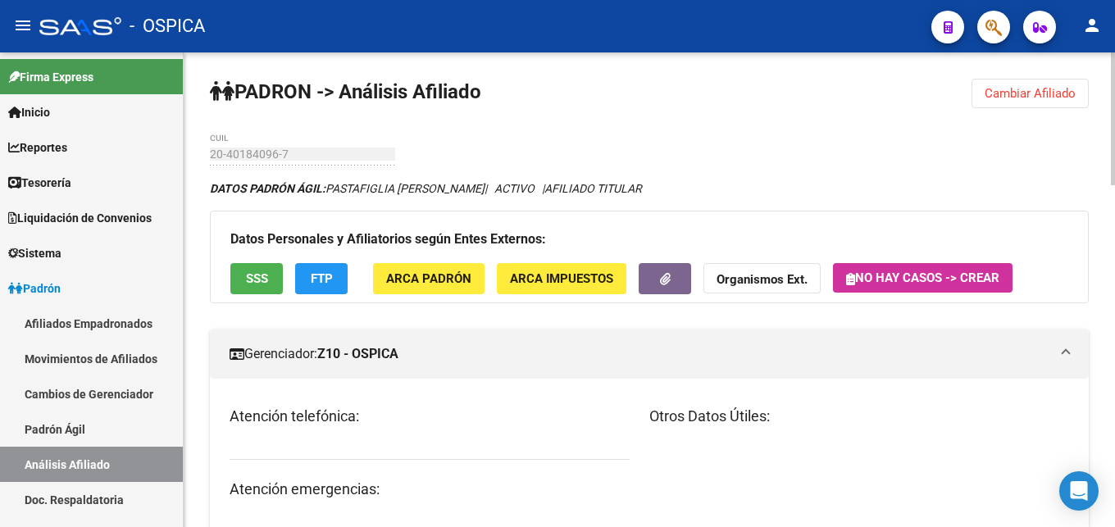
click at [531, 376] on mat-expansion-panel-header "Gerenciador: Z10 - OSPICA" at bounding box center [649, 353] width 879 height 49
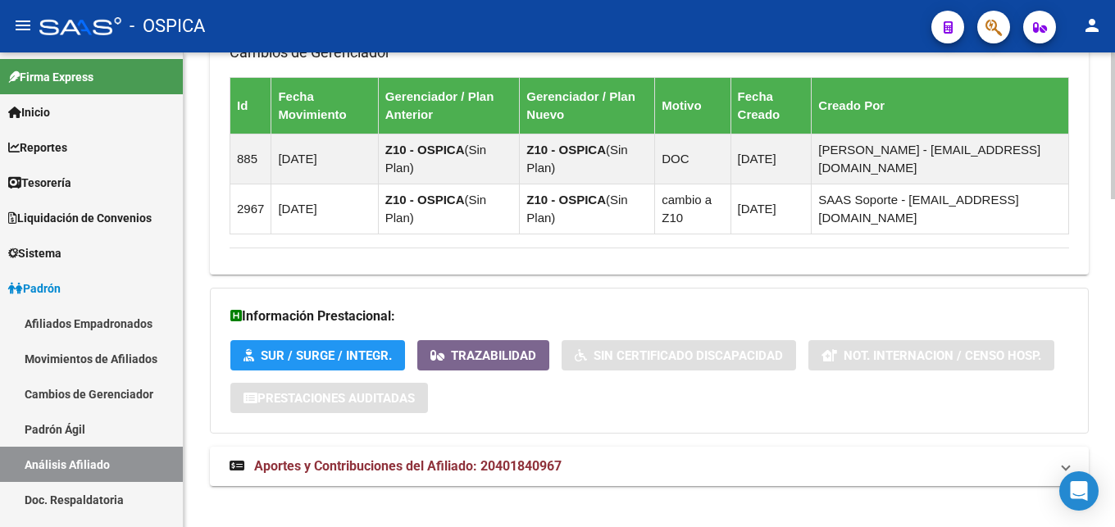
scroll to position [1058, 0]
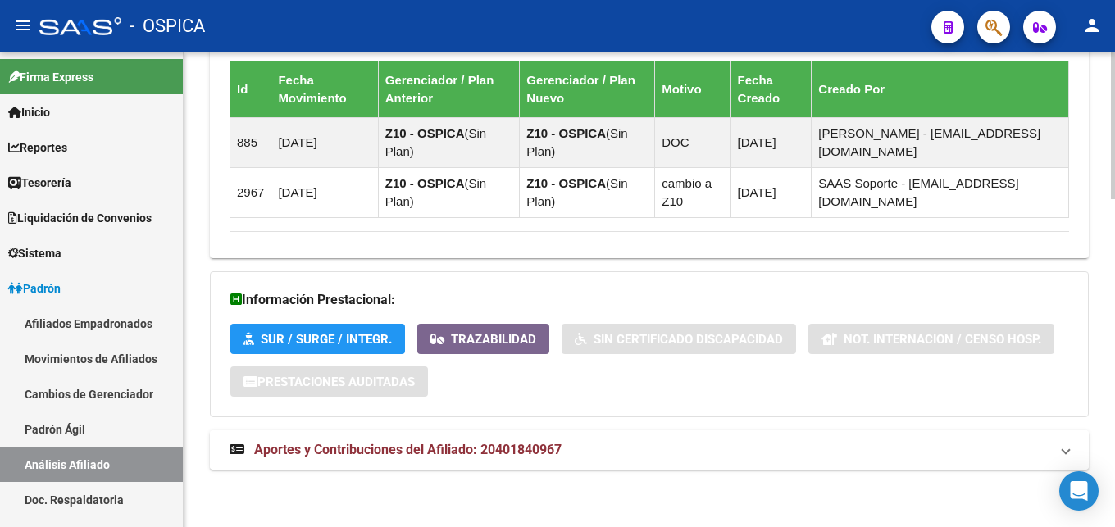
click at [571, 461] on mat-expansion-panel-header "Aportes y Contribuciones del Afiliado: 20401840967" at bounding box center [649, 449] width 879 height 39
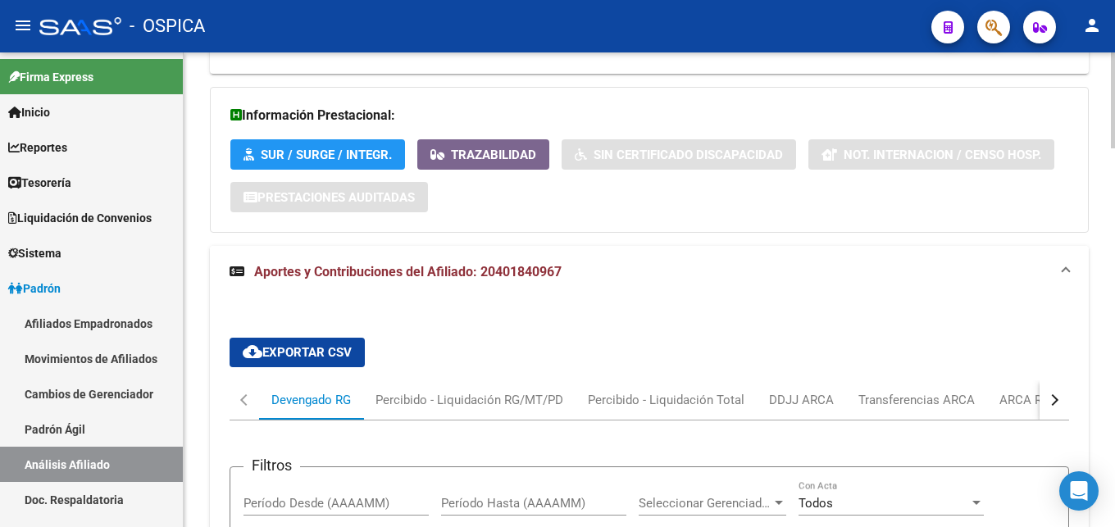
scroll to position [1309, 0]
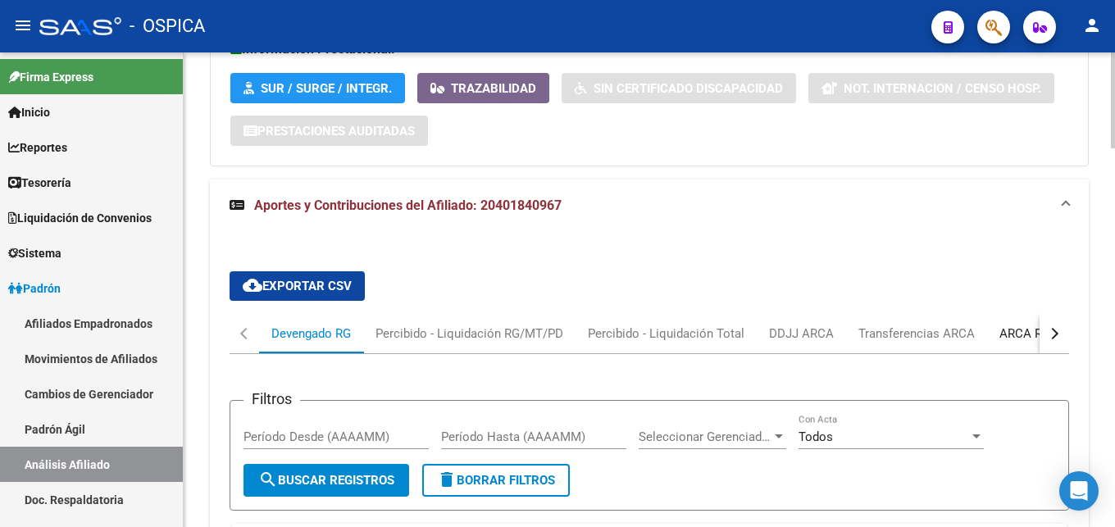
click at [999, 334] on div "ARCA Relaciones Laborales" at bounding box center [1075, 334] width 153 height 18
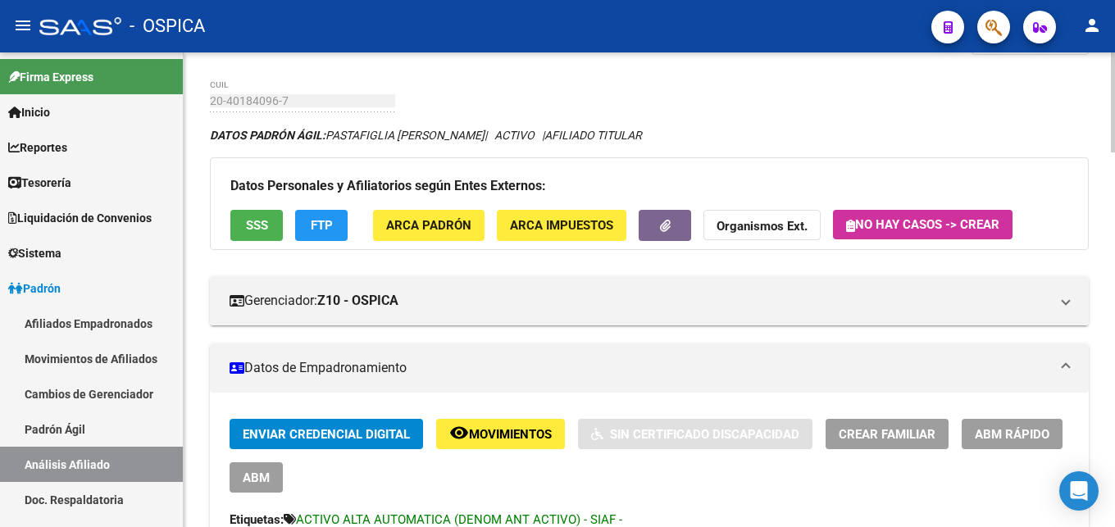
scroll to position [0, 0]
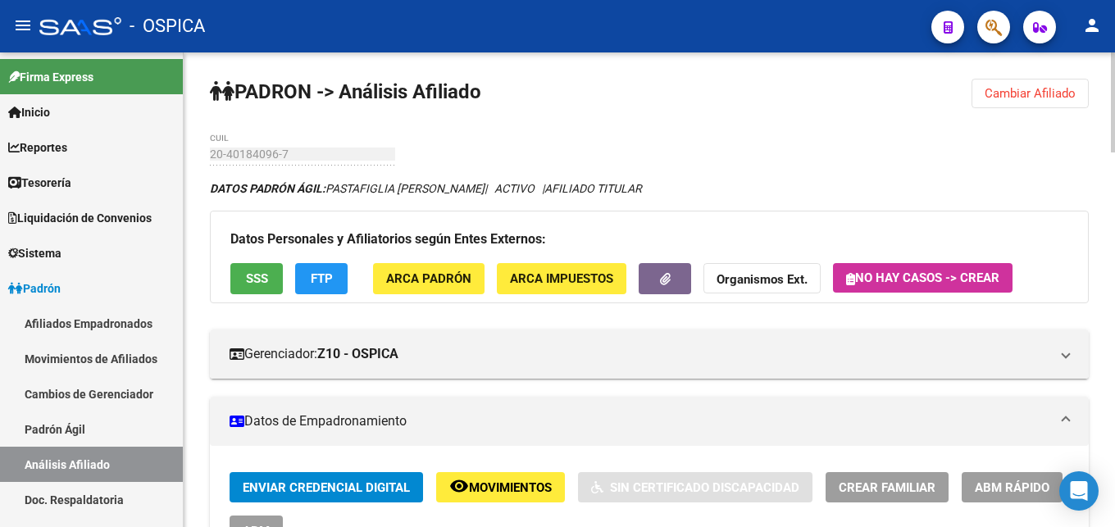
click at [1015, 104] on button "Cambiar Afiliado" at bounding box center [1029, 94] width 117 height 30
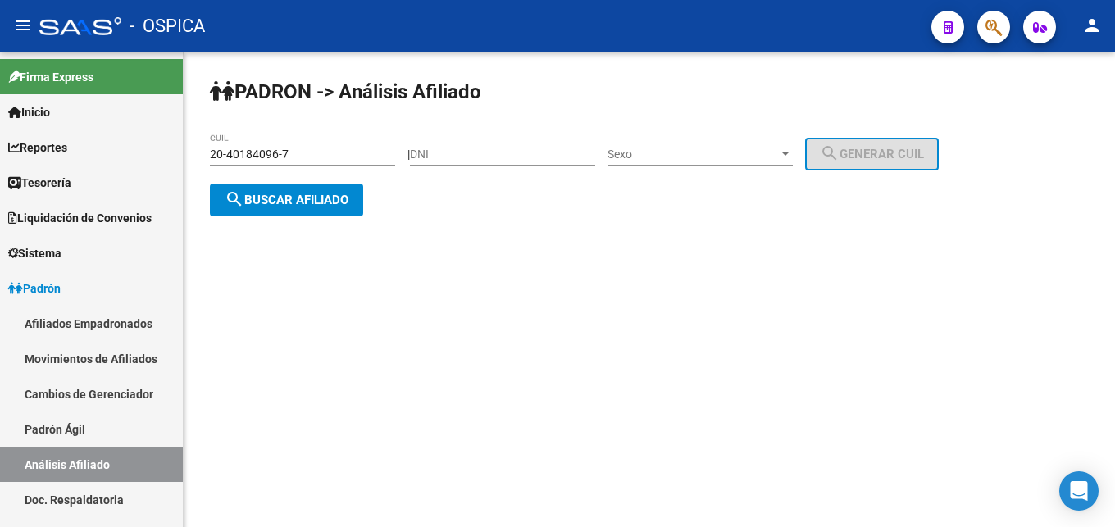
click at [343, 157] on input "20-40184096-7" at bounding box center [302, 155] width 185 height 14
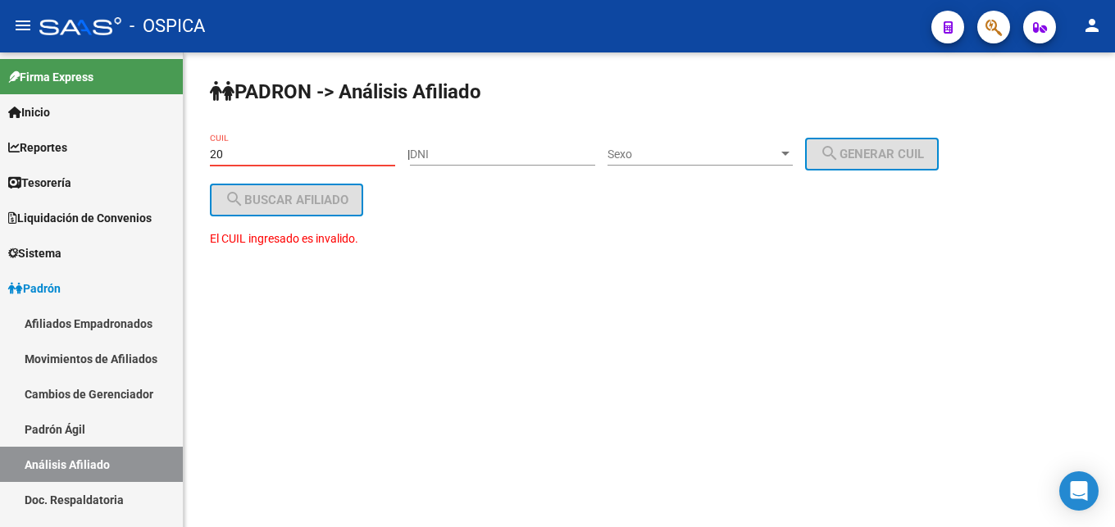
type input "2"
click at [257, 152] on input "CUIL" at bounding box center [302, 155] width 185 height 14
paste input "20-45425676-0"
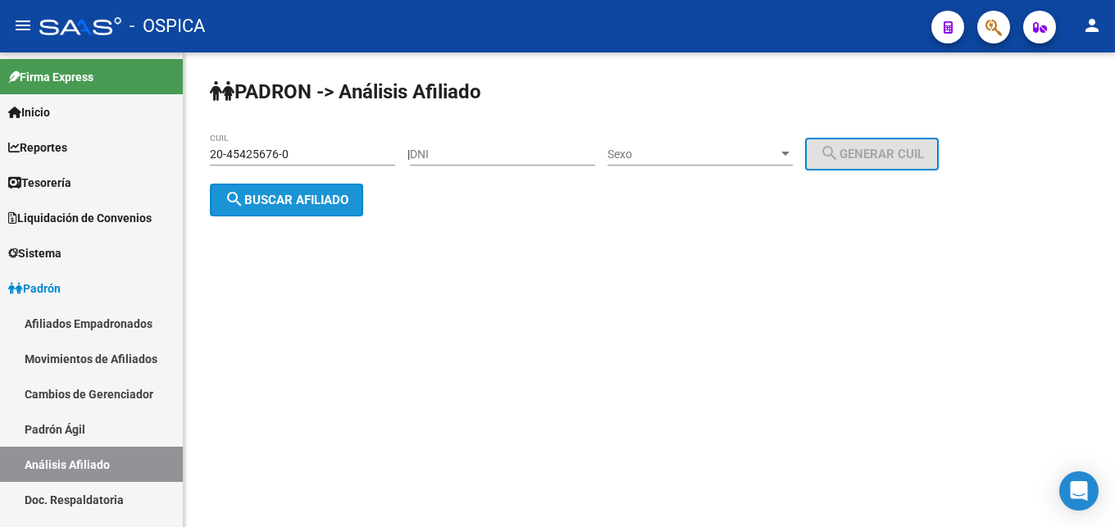
click at [307, 205] on span "search Buscar afiliado" at bounding box center [287, 200] width 124 height 15
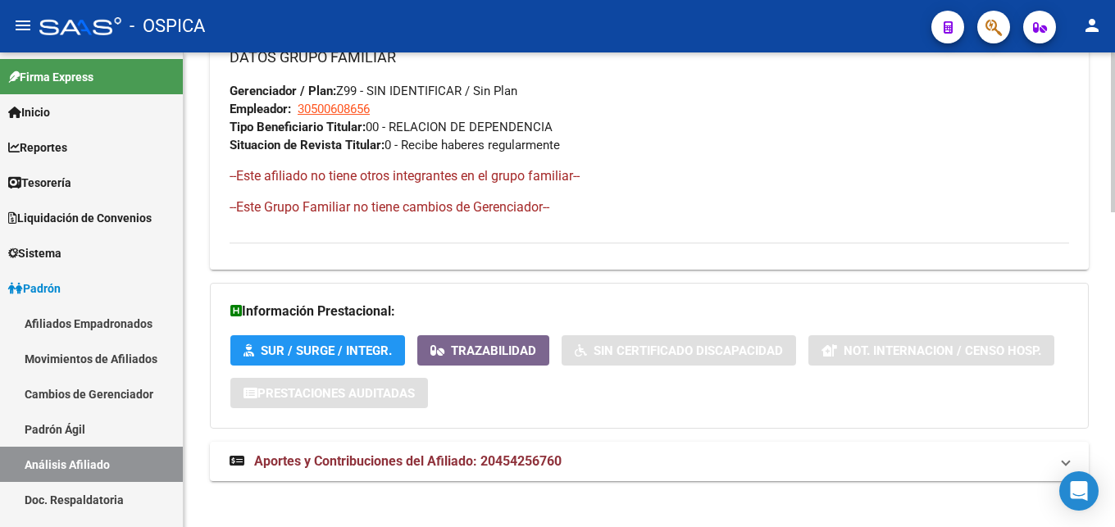
scroll to position [931, 0]
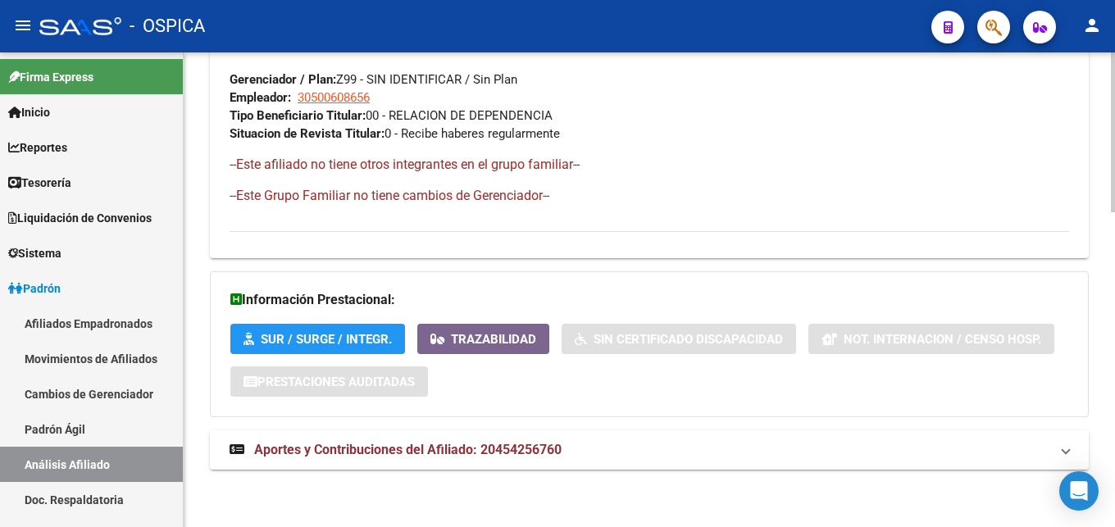
click at [512, 451] on span "Aportes y Contribuciones del Afiliado: 20454256760" at bounding box center [407, 450] width 307 height 16
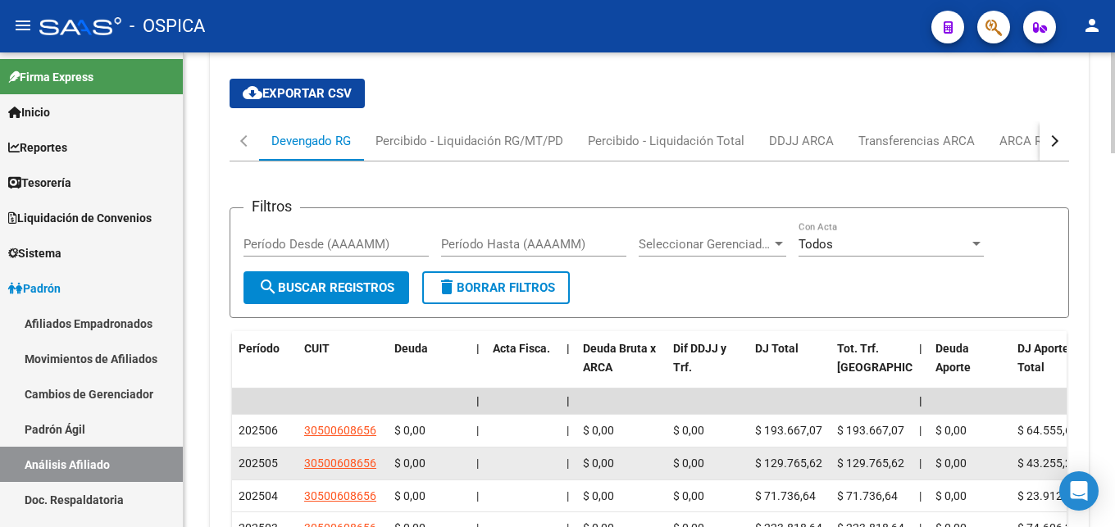
scroll to position [1433, 0]
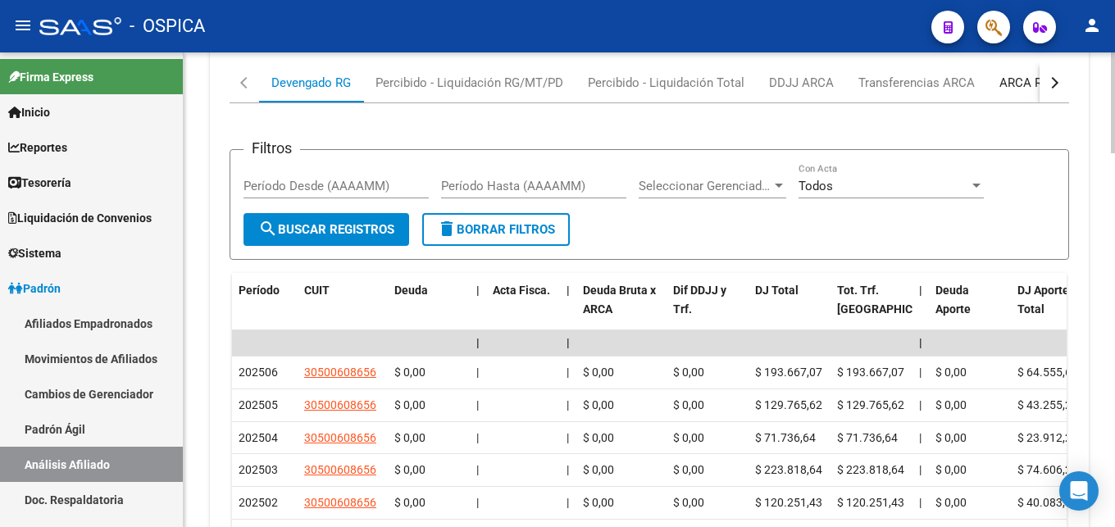
click at [1031, 82] on div "ARCA Relaciones Laborales" at bounding box center [1075, 83] width 153 height 18
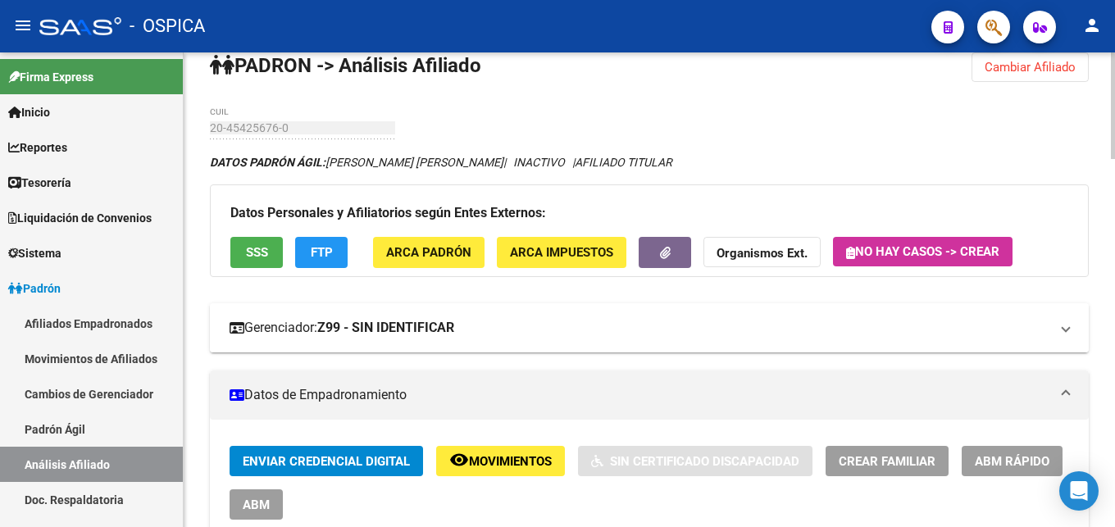
scroll to position [0, 0]
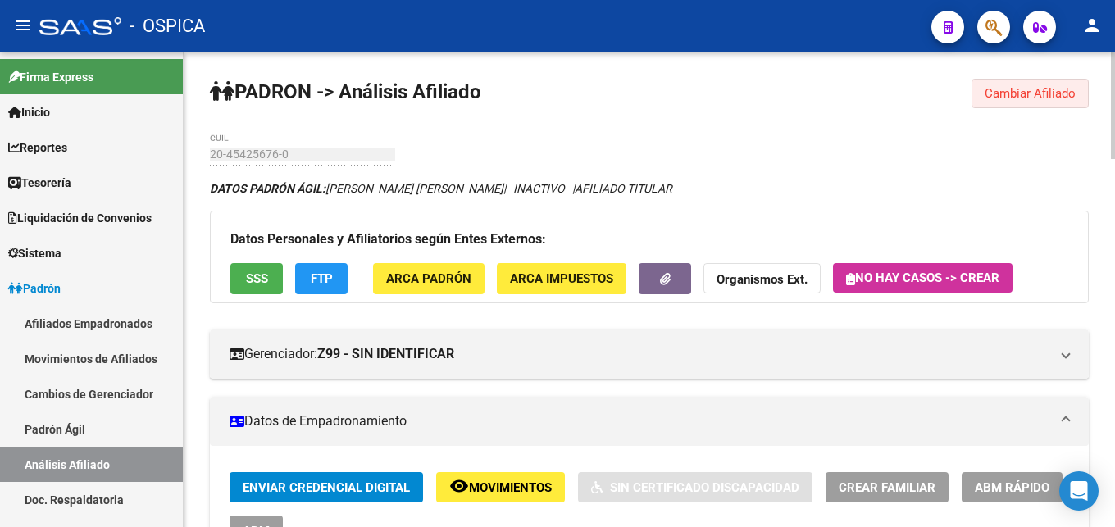
click at [979, 98] on button "Cambiar Afiliado" at bounding box center [1029, 94] width 117 height 30
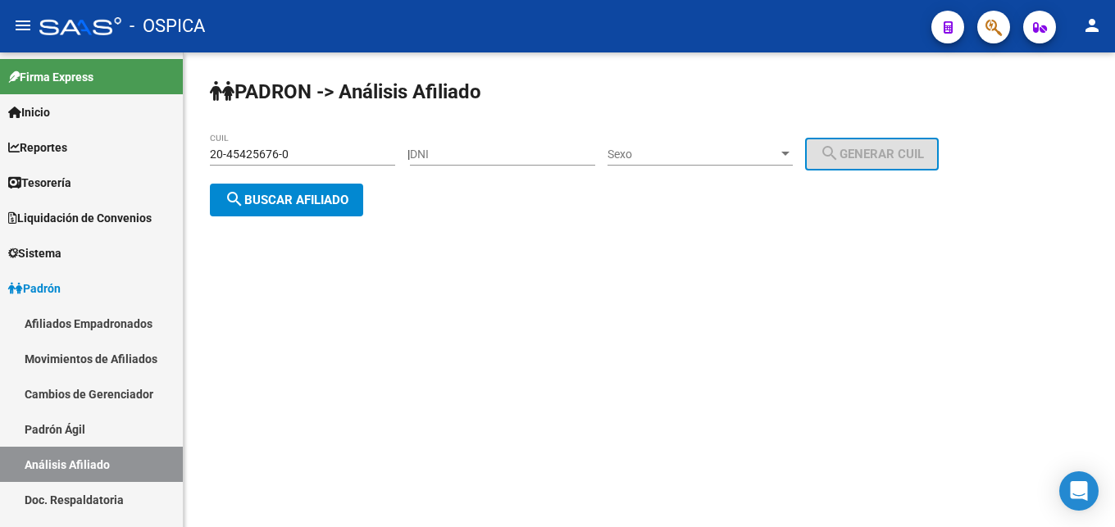
click at [335, 159] on input "20-45425676-0" at bounding box center [302, 155] width 185 height 14
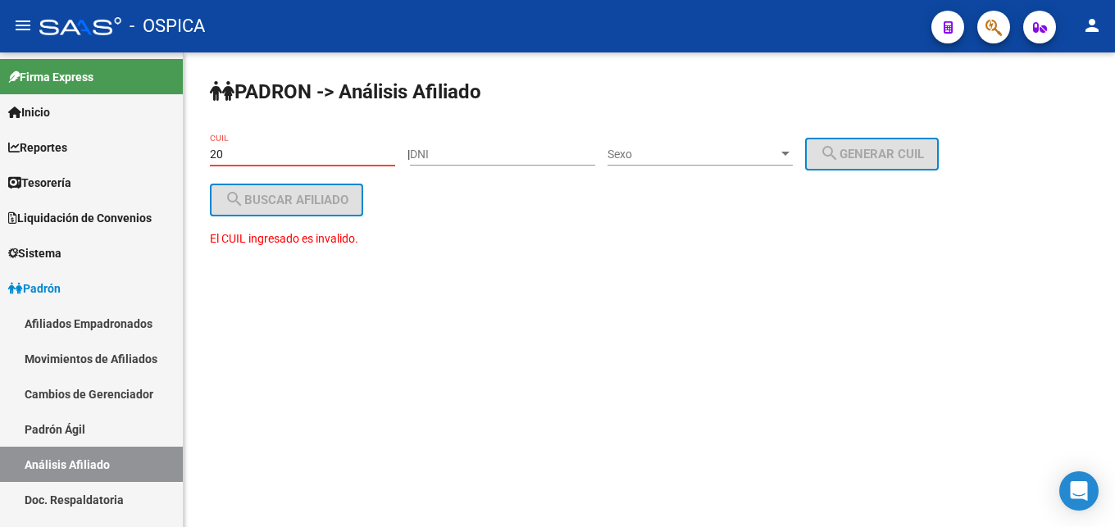
type input "2"
paste input "20-24215824-6"
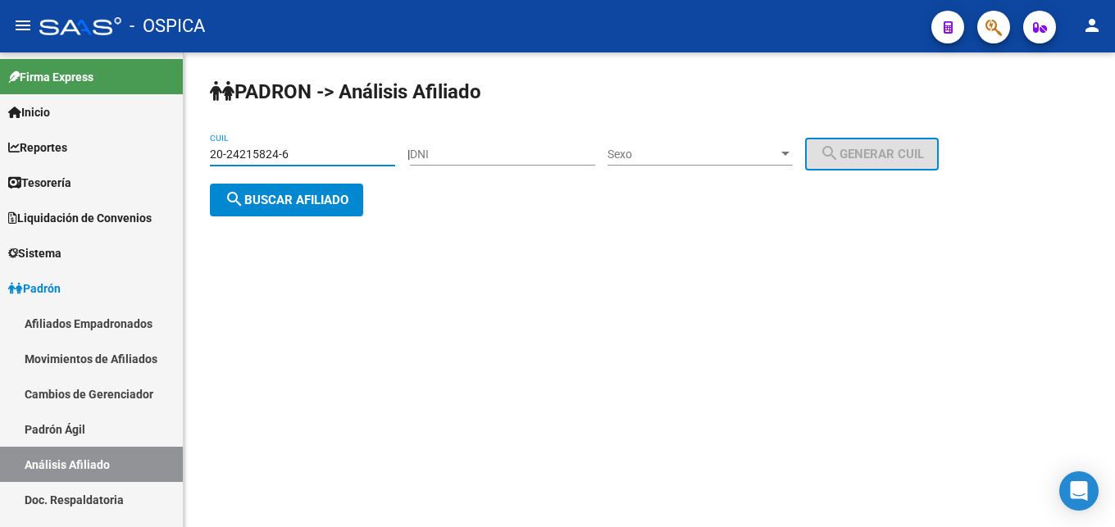
click at [276, 202] on span "search Buscar afiliado" at bounding box center [287, 200] width 124 height 15
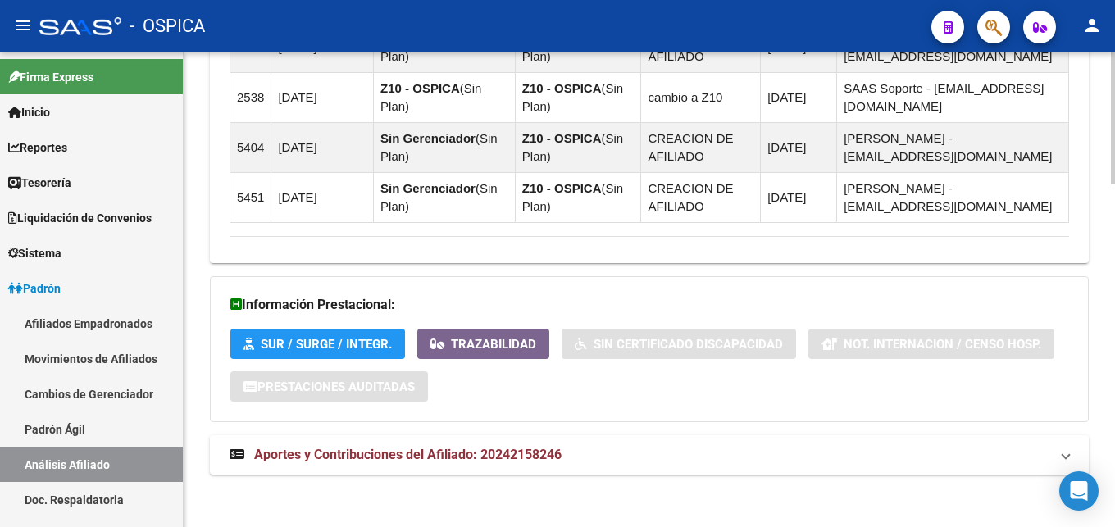
scroll to position [1229, 0]
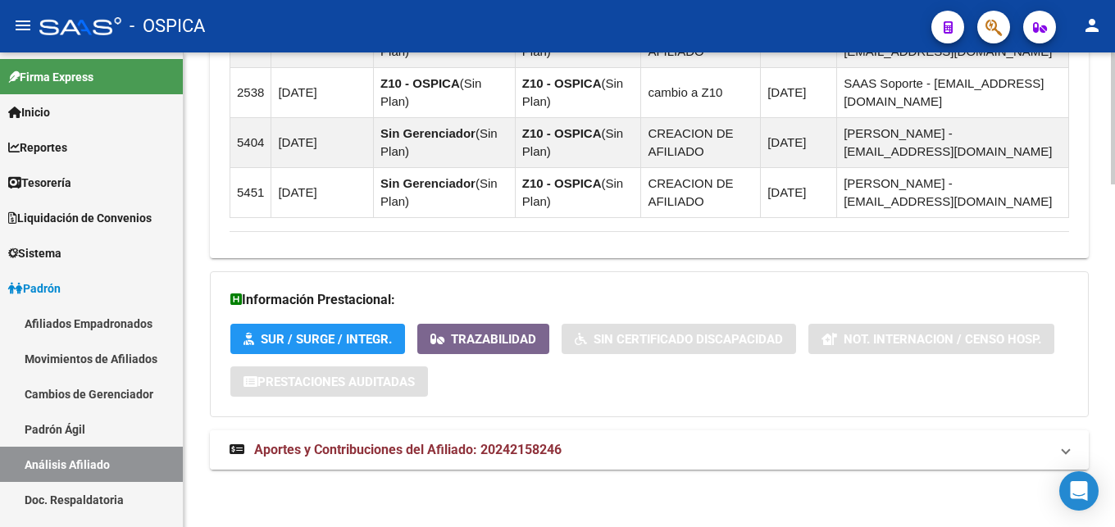
click at [448, 461] on mat-expansion-panel-header "Aportes y Contribuciones del Afiliado: 20242158246" at bounding box center [649, 449] width 879 height 39
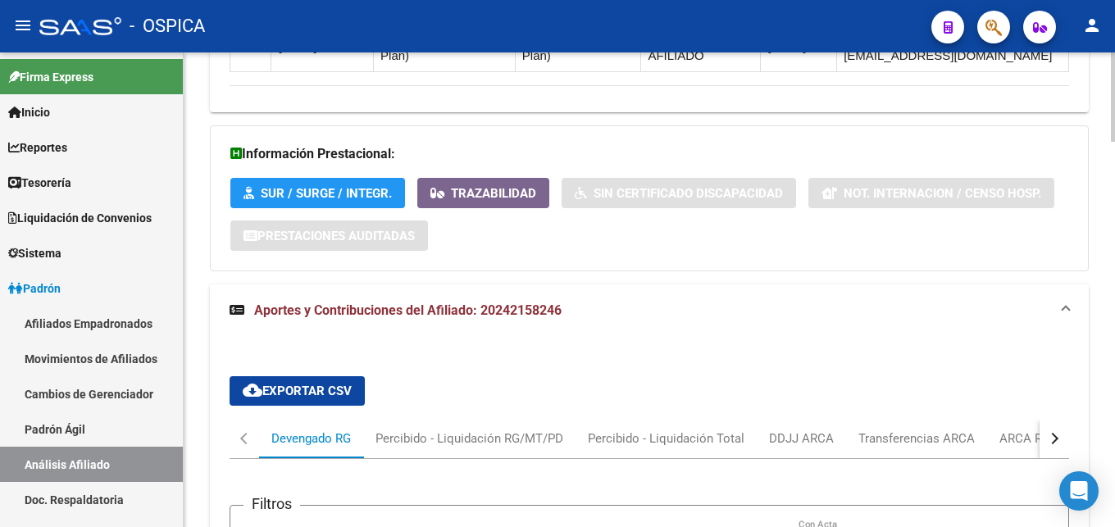
scroll to position [1479, 0]
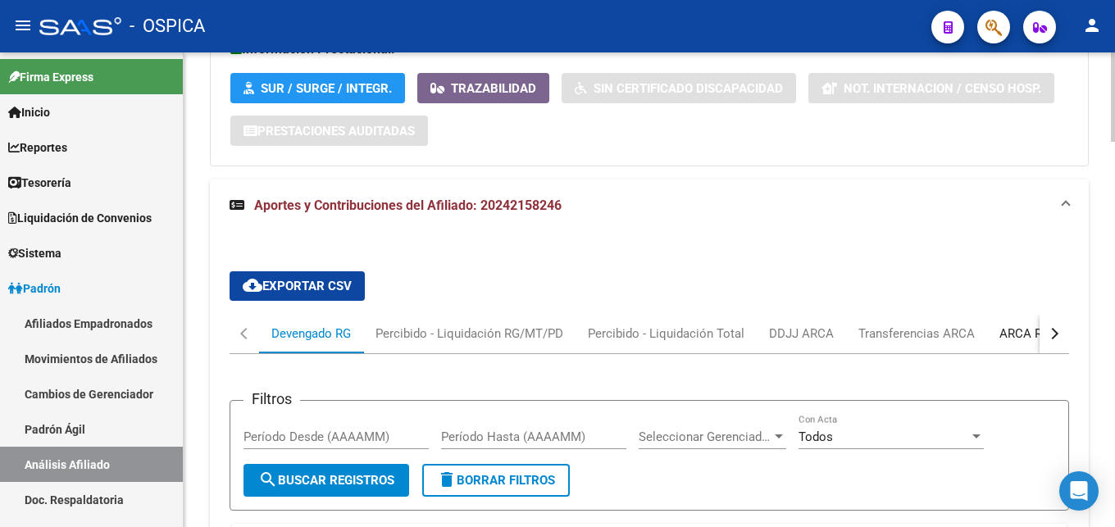
click at [1006, 337] on div "ARCA Relaciones Laborales" at bounding box center [1075, 334] width 153 height 18
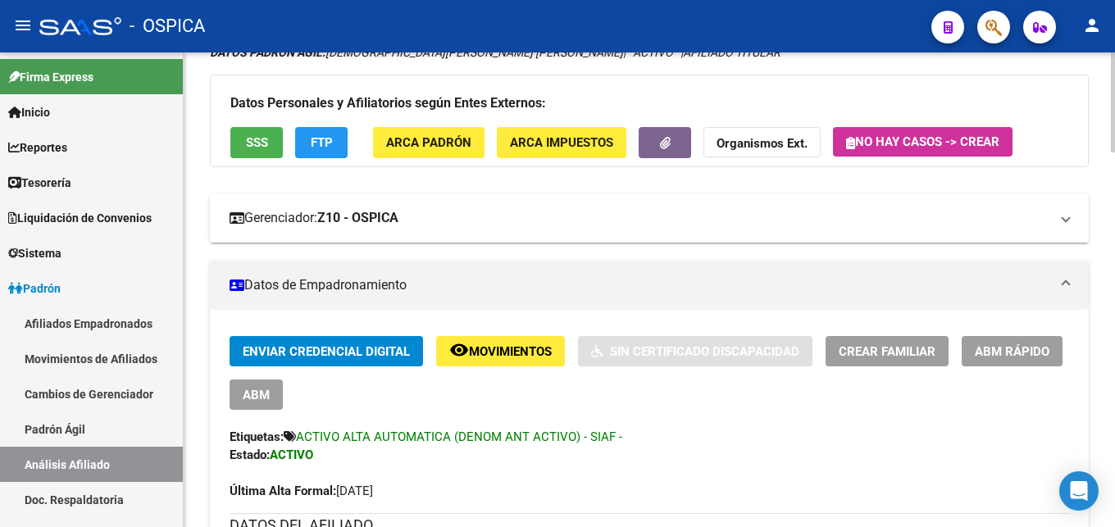
scroll to position [0, 0]
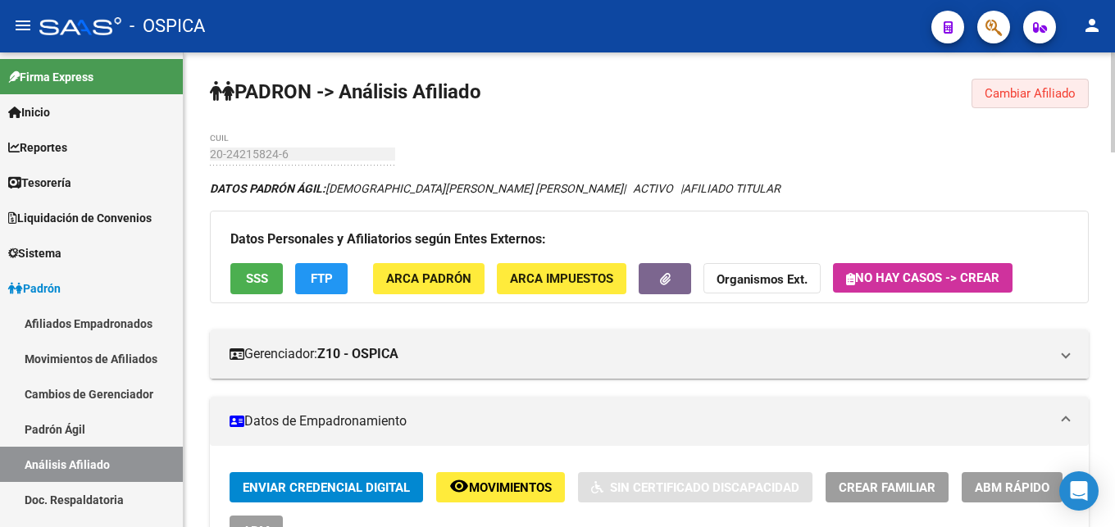
click at [1037, 92] on span "Cambiar Afiliado" at bounding box center [1029, 93] width 91 height 15
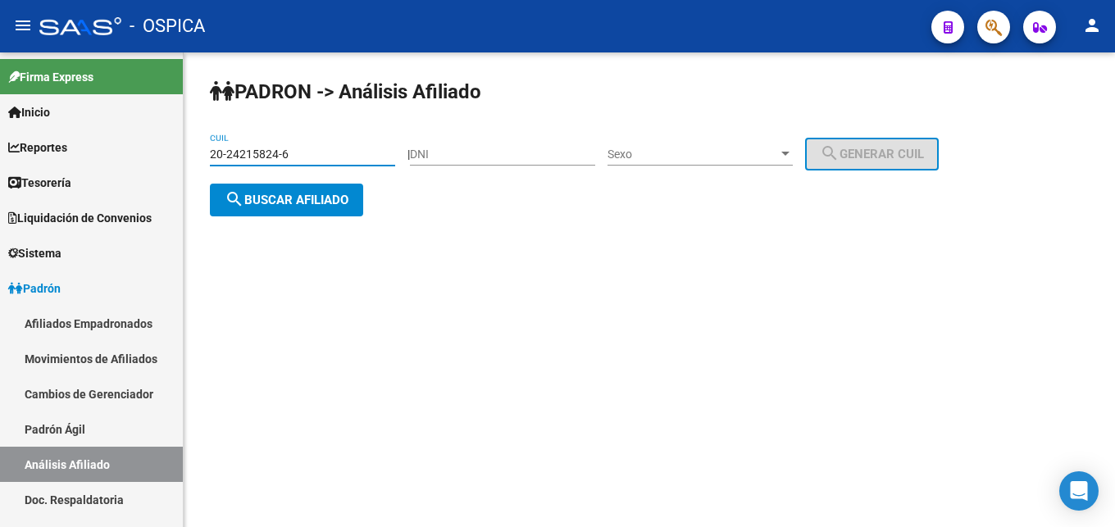
click at [311, 149] on input "20-24215824-6" at bounding box center [302, 155] width 185 height 14
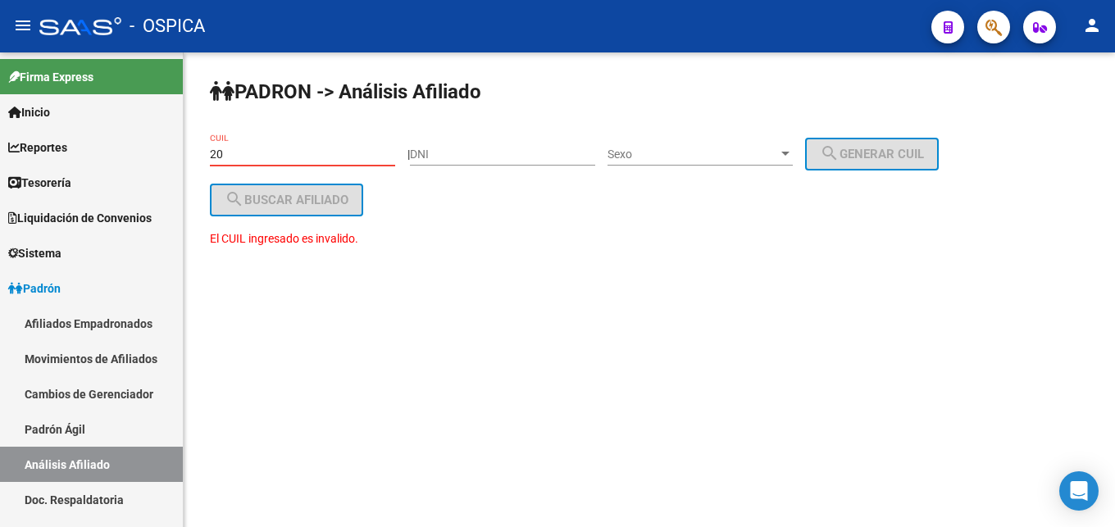
type input "2"
paste input "20-94792565-3"
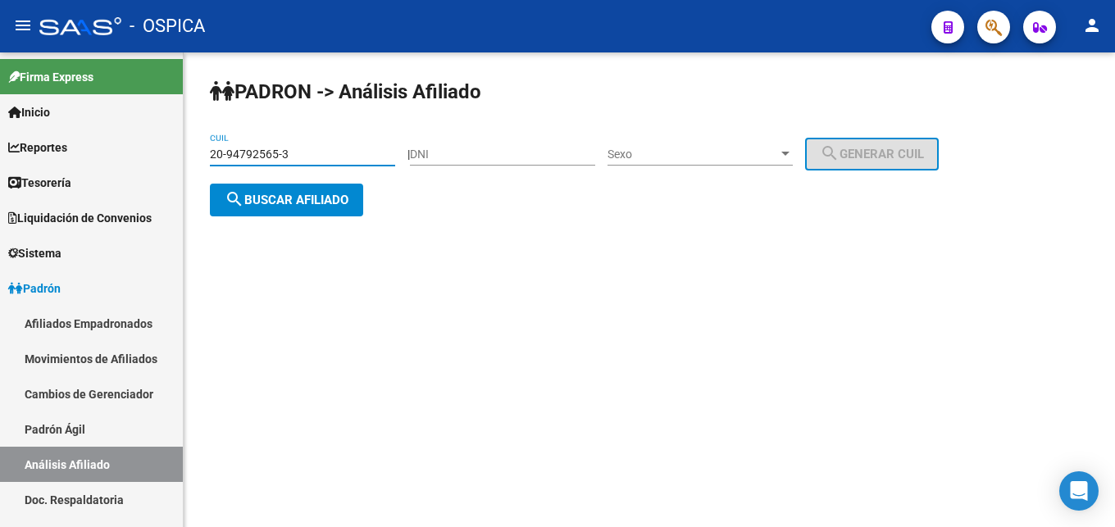
click at [289, 202] on span "search Buscar afiliado" at bounding box center [287, 200] width 124 height 15
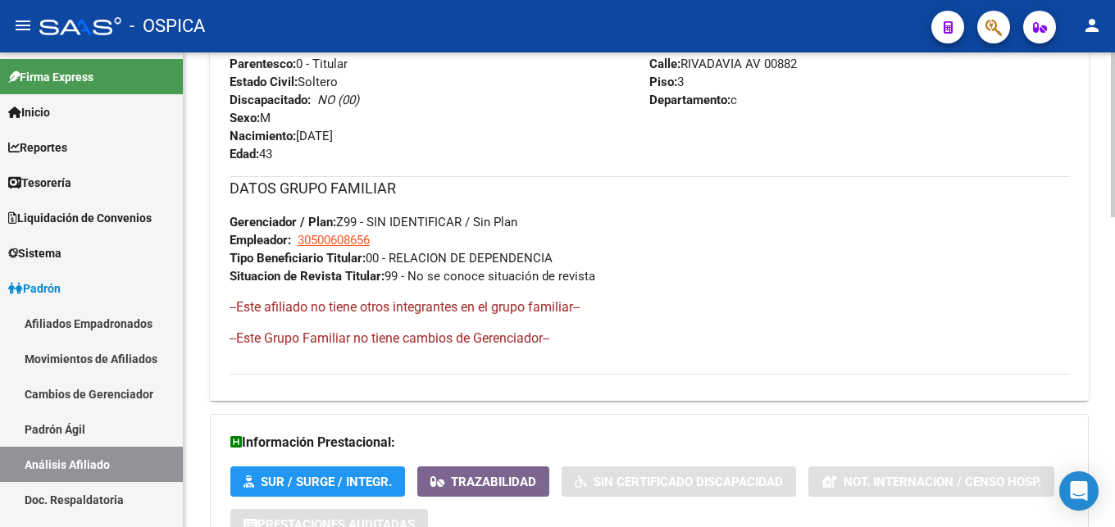
scroll to position [895, 0]
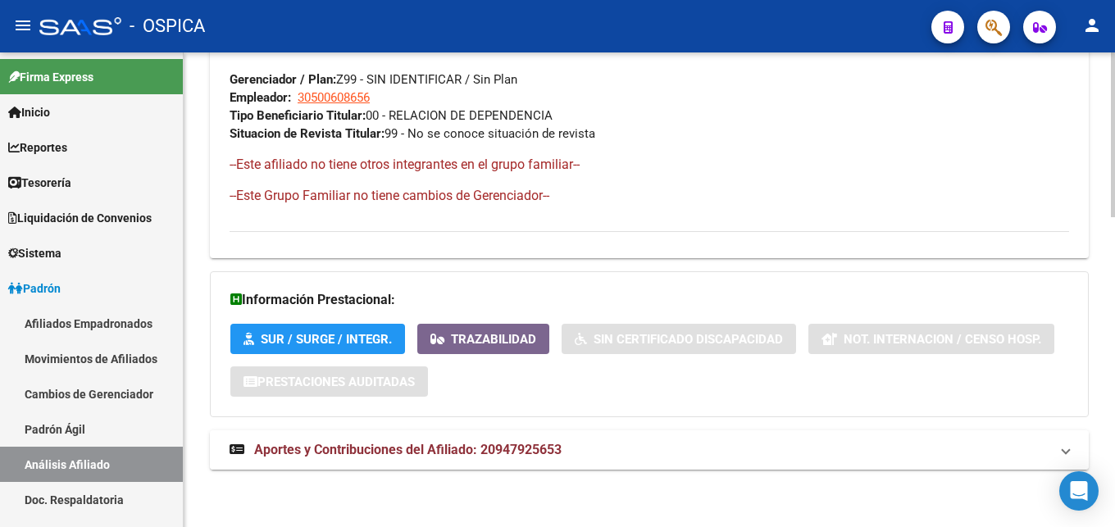
click at [438, 456] on span "Aportes y Contribuciones del Afiliado: 20947925653" at bounding box center [407, 450] width 307 height 16
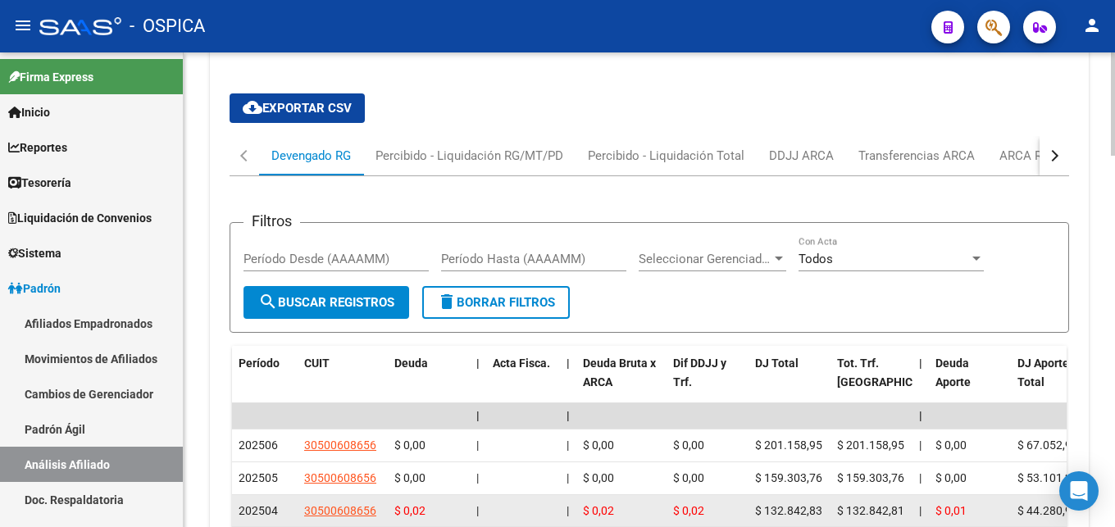
scroll to position [1397, 0]
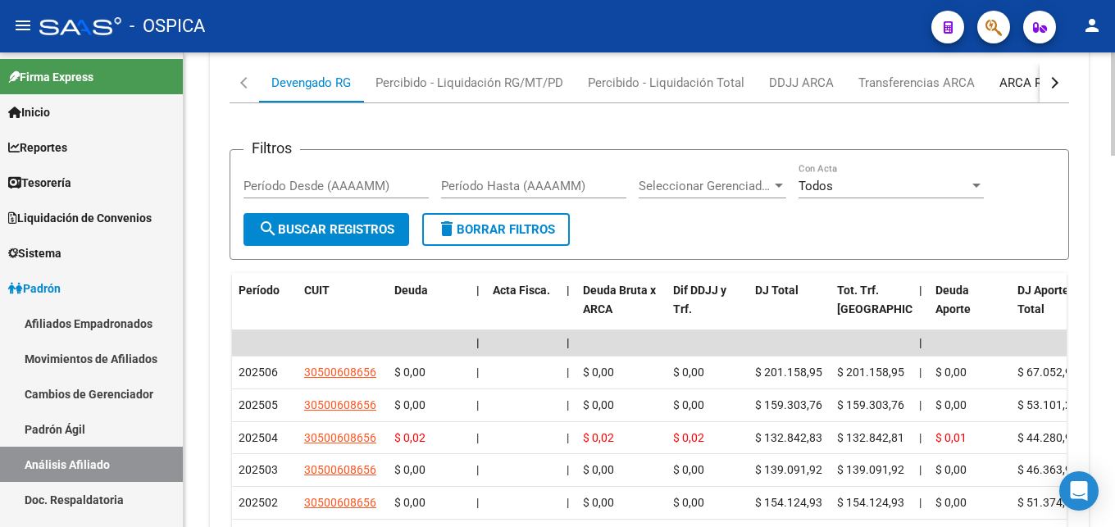
click at [1006, 80] on div "ARCA Relaciones Laborales" at bounding box center [1075, 83] width 153 height 18
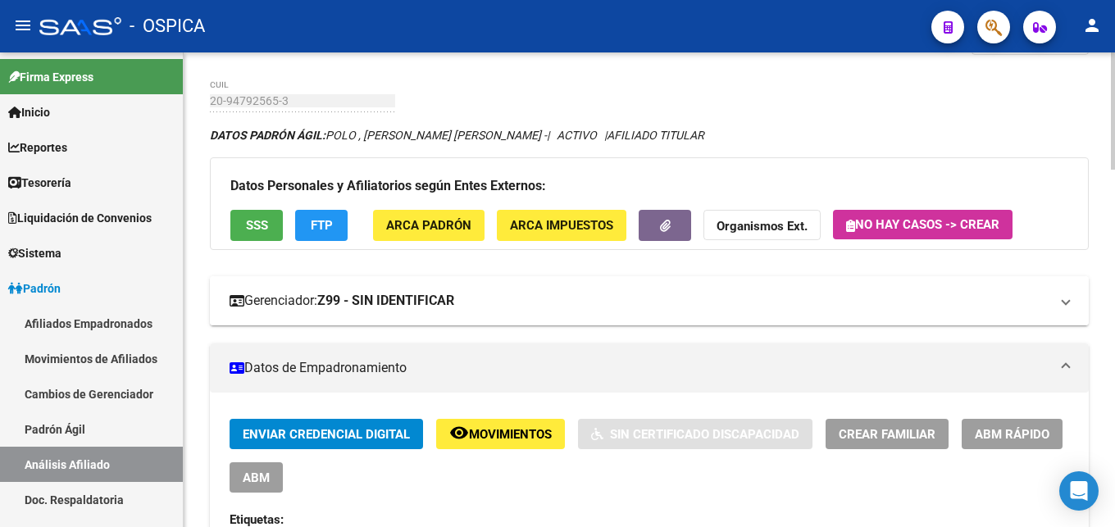
scroll to position [0, 0]
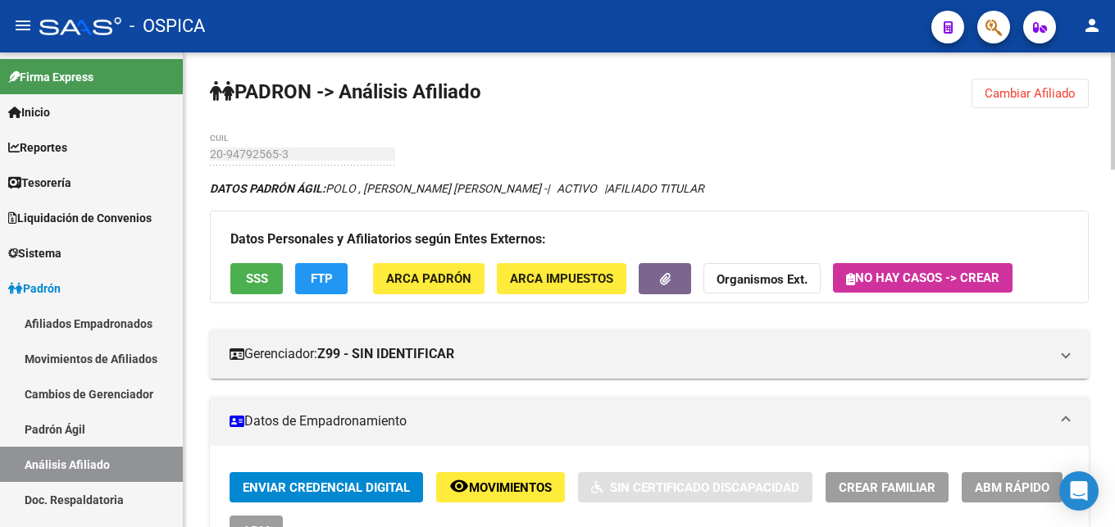
click at [1020, 93] on span "Cambiar Afiliado" at bounding box center [1029, 93] width 91 height 15
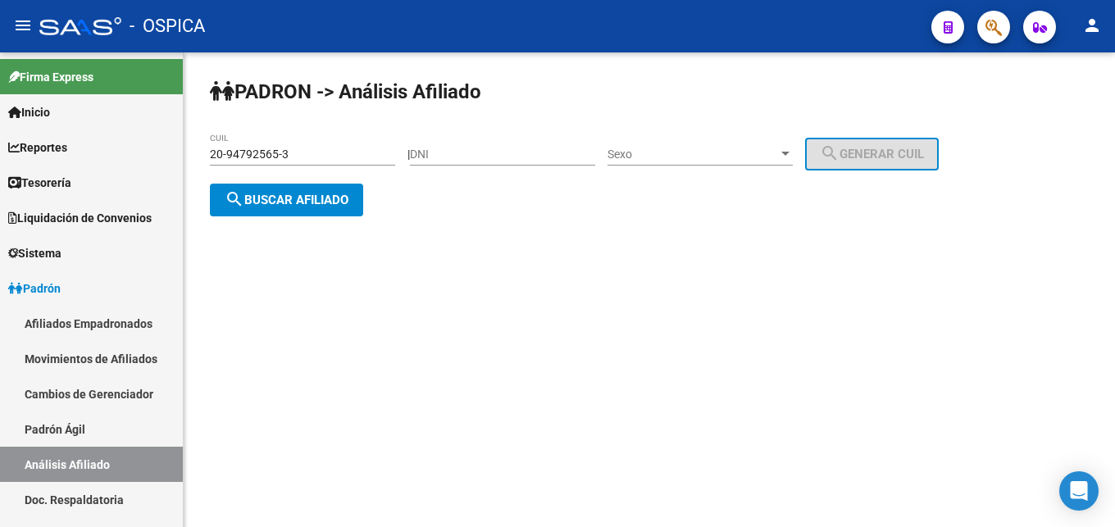
click at [341, 155] on input "20-94792565-3" at bounding box center [302, 155] width 185 height 14
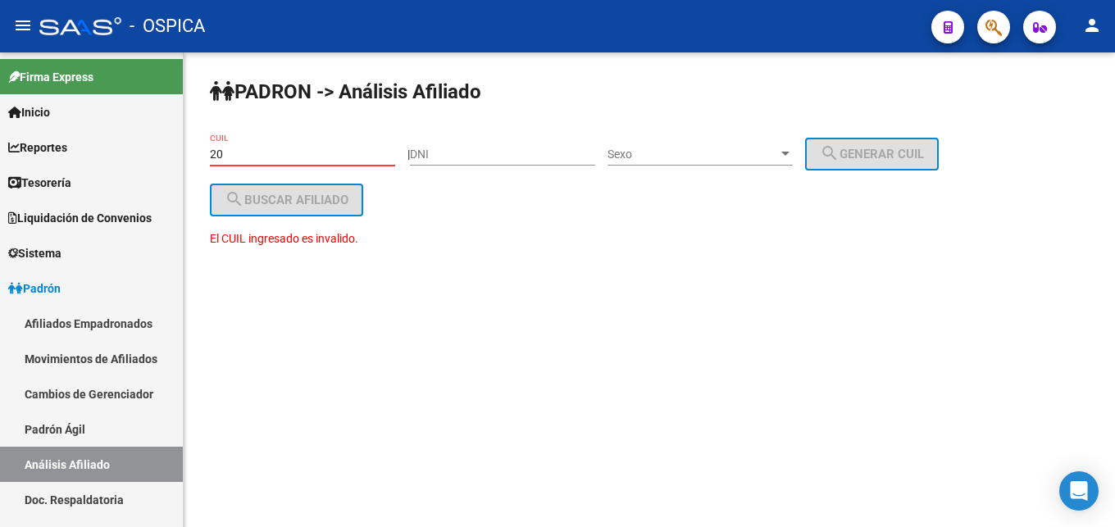
type input "2"
paste input "23-46637808-9"
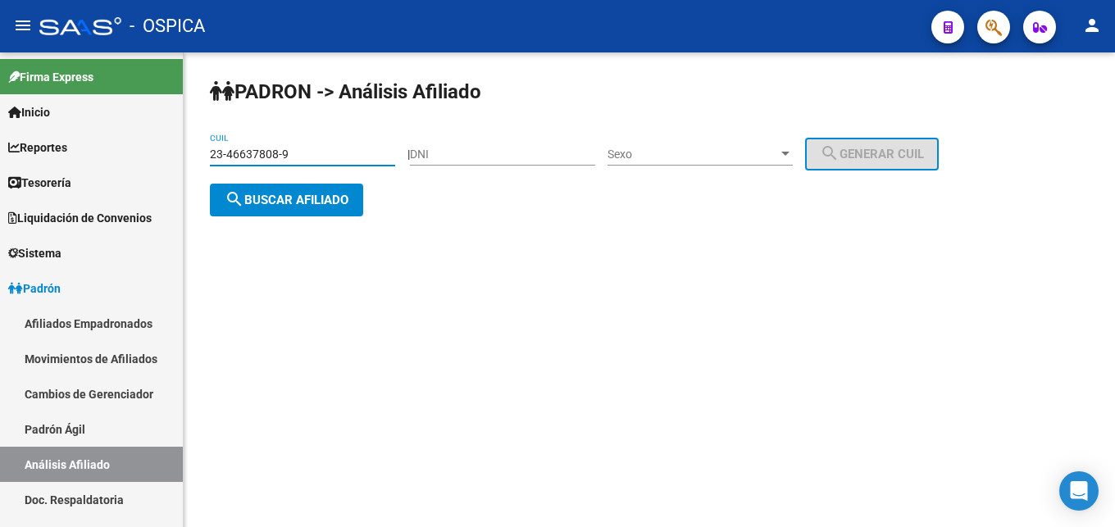
click at [270, 211] on button "search Buscar afiliado" at bounding box center [286, 200] width 153 height 33
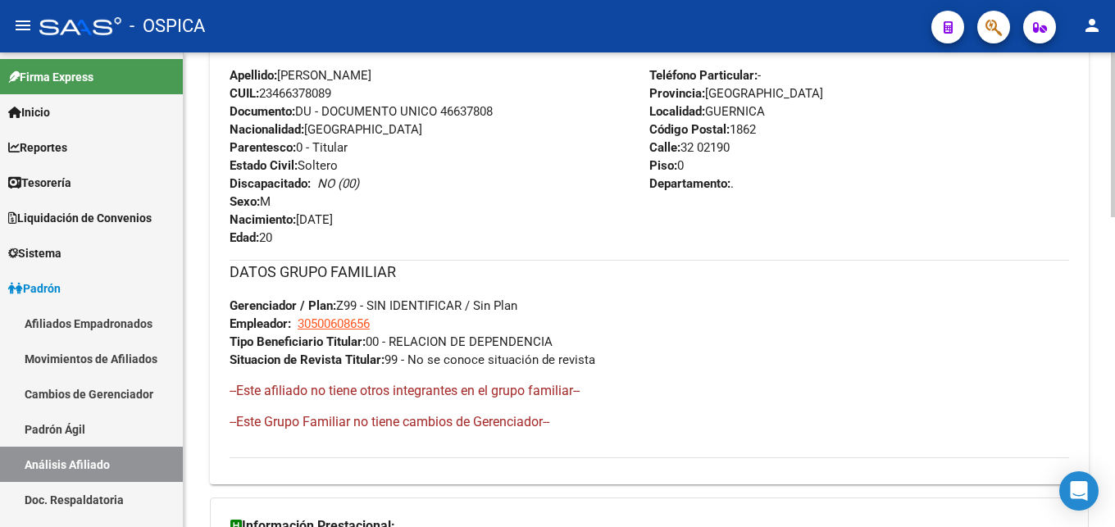
scroll to position [895, 0]
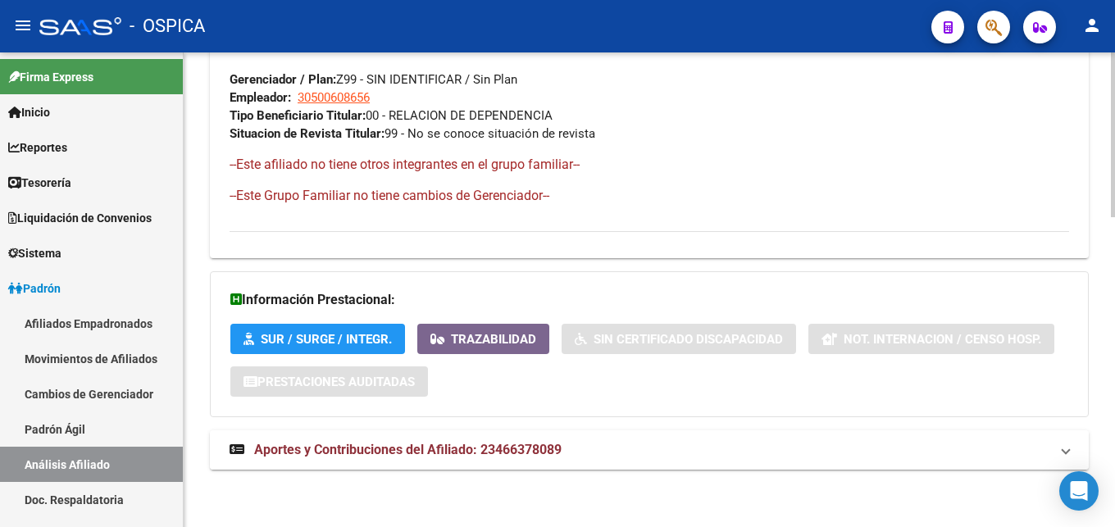
click at [437, 461] on mat-expansion-panel-header "Aportes y Contribuciones del Afiliado: 23466378089" at bounding box center [649, 449] width 879 height 39
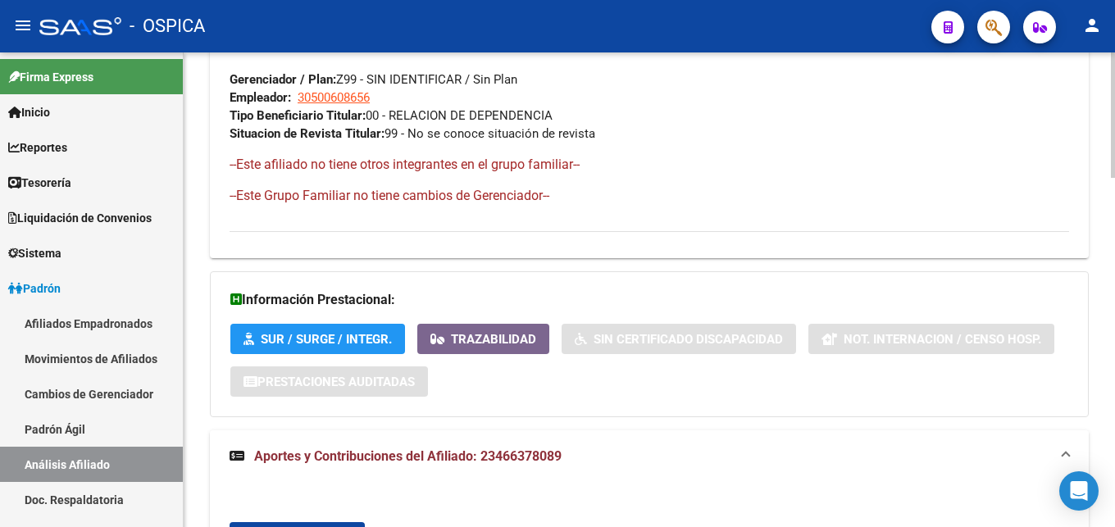
scroll to position [1146, 0]
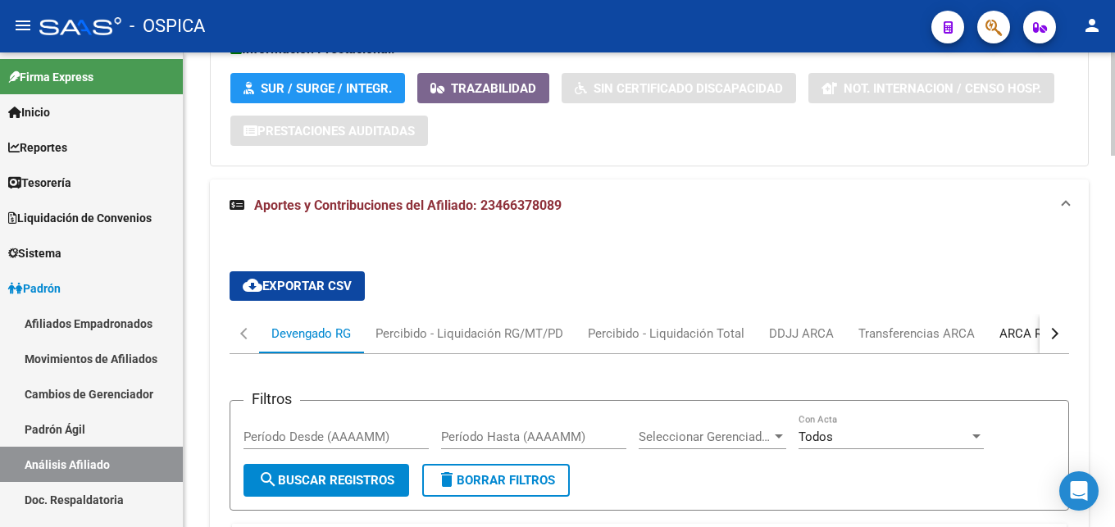
click at [1004, 337] on div "ARCA Relaciones Laborales" at bounding box center [1075, 334] width 153 height 18
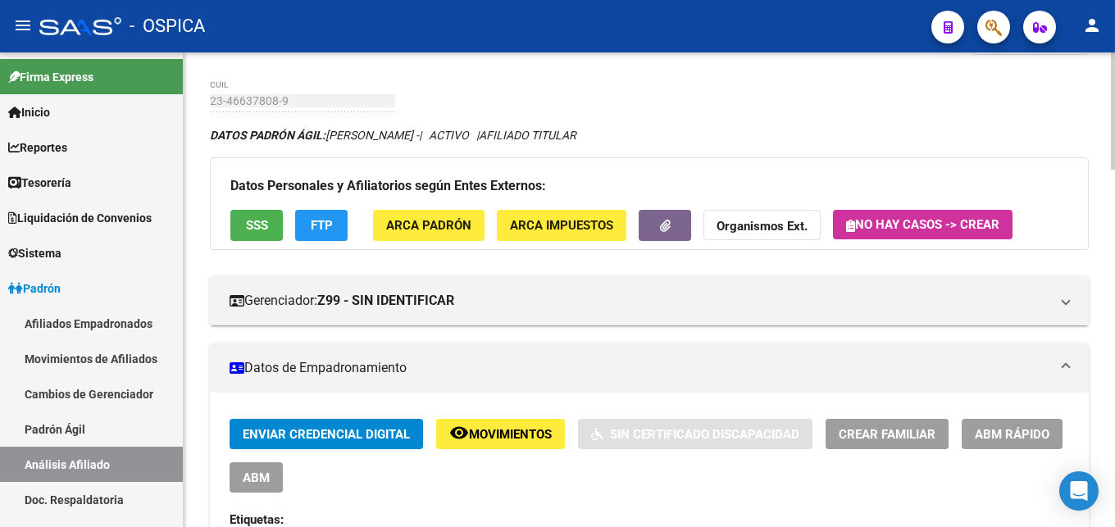
scroll to position [0, 0]
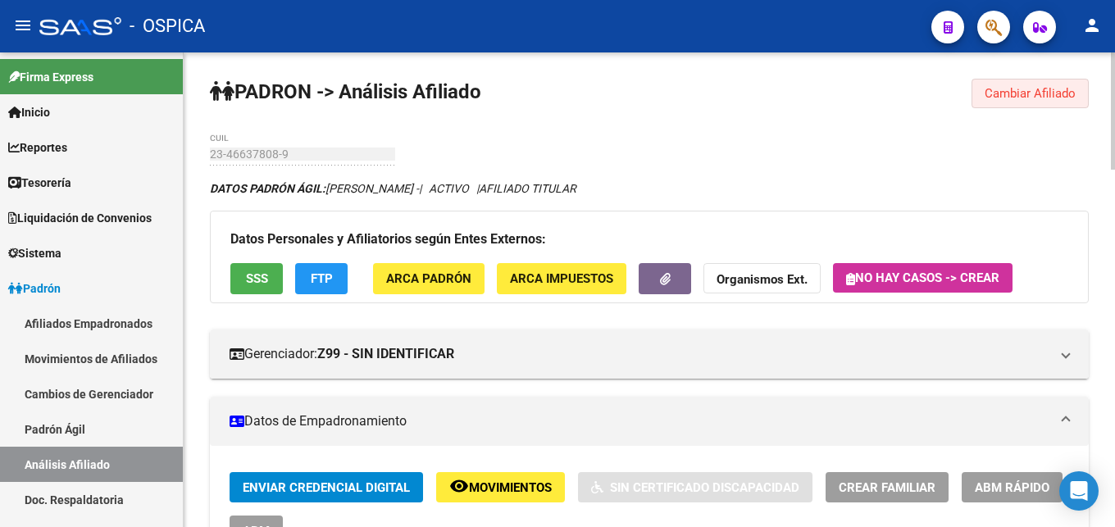
click at [1049, 91] on span "Cambiar Afiliado" at bounding box center [1029, 93] width 91 height 15
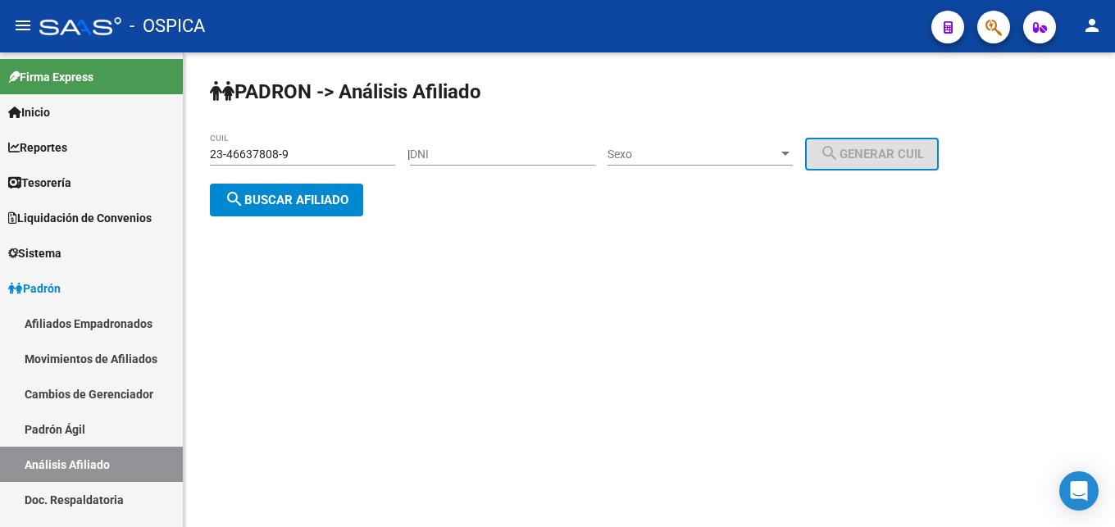
click at [304, 157] on input "23-46637808-9" at bounding box center [302, 155] width 185 height 14
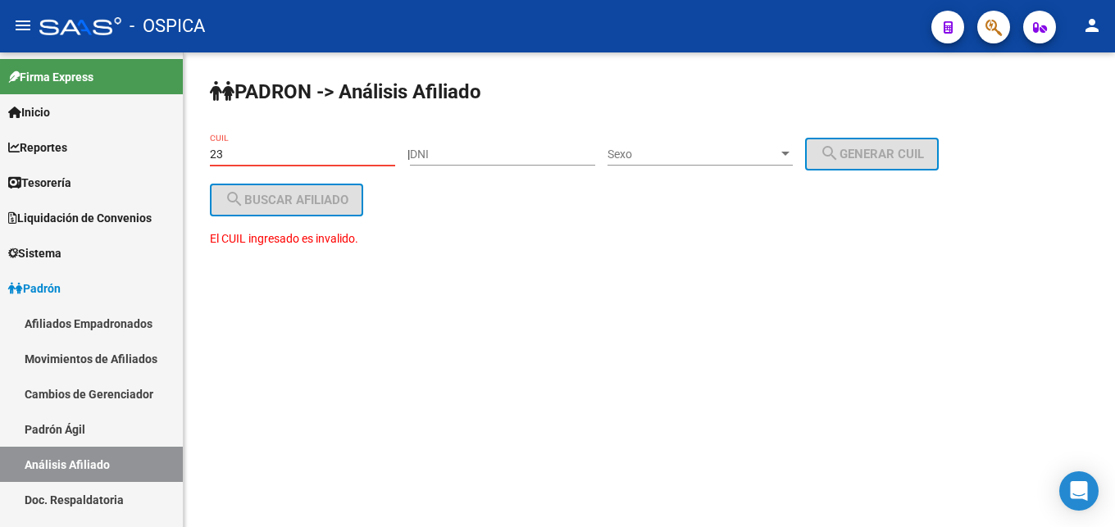
type input "2"
paste input "20-35499400-4"
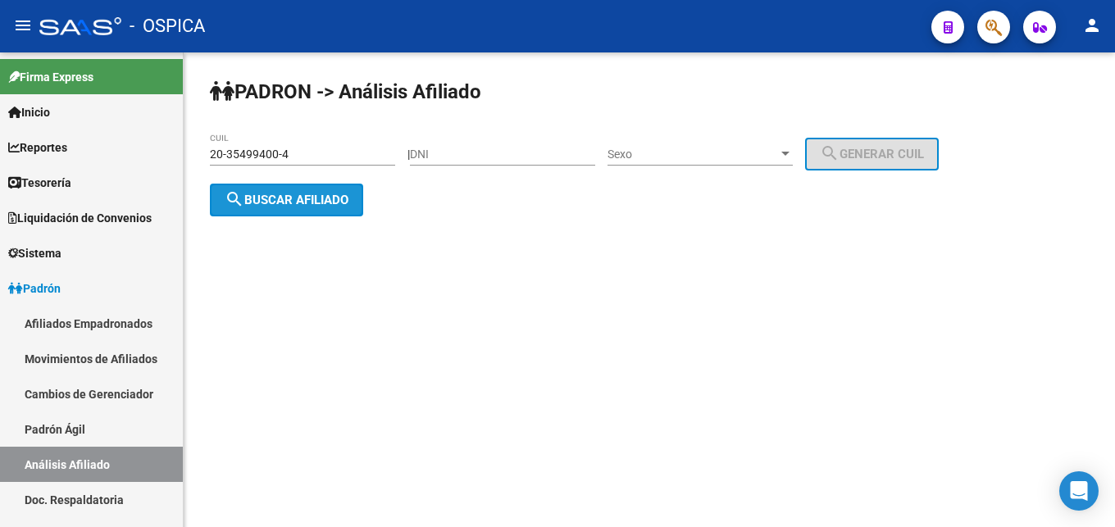
click at [309, 205] on span "search Buscar afiliado" at bounding box center [287, 200] width 124 height 15
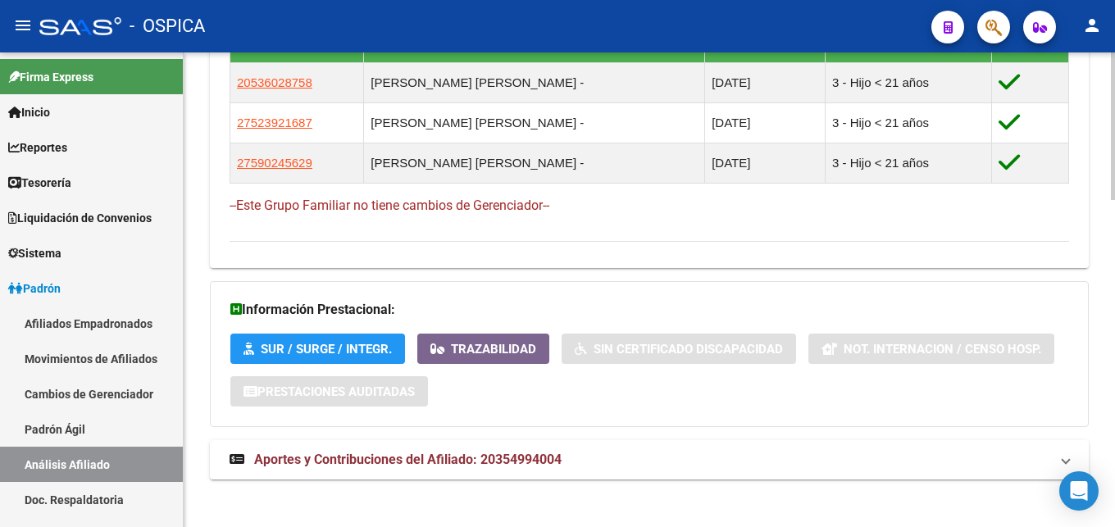
scroll to position [1055, 0]
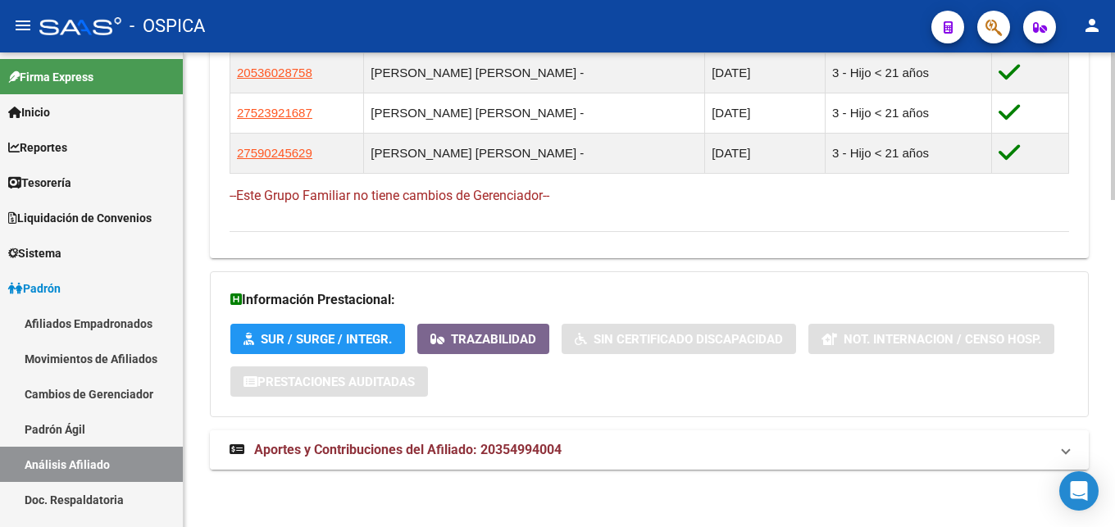
drag, startPoint x: 497, startPoint y: 440, endPoint x: 504, endPoint y: 449, distance: 11.6
click at [497, 442] on mat-expansion-panel-header "Aportes y Contribuciones del Afiliado: 20354994004" at bounding box center [649, 449] width 879 height 39
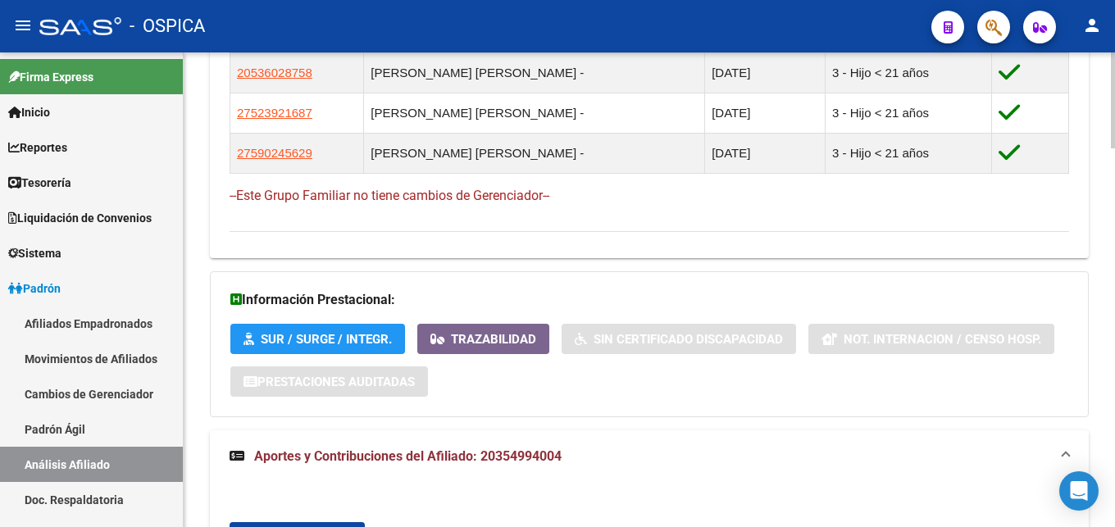
scroll to position [1306, 0]
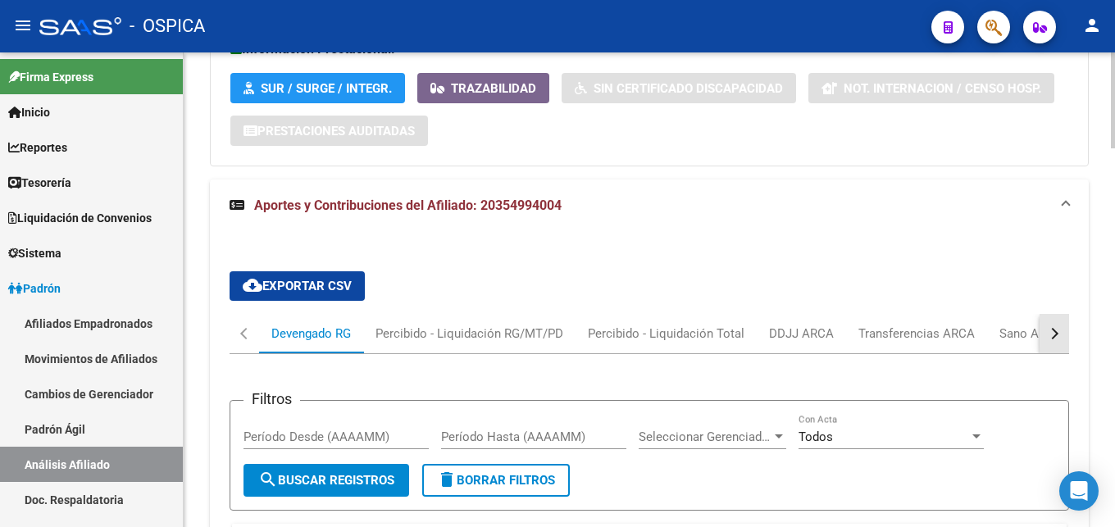
click at [1053, 333] on div "button" at bounding box center [1052, 333] width 11 height 11
click at [1001, 334] on div "ARCA Relaciones Laborales" at bounding box center [955, 334] width 153 height 18
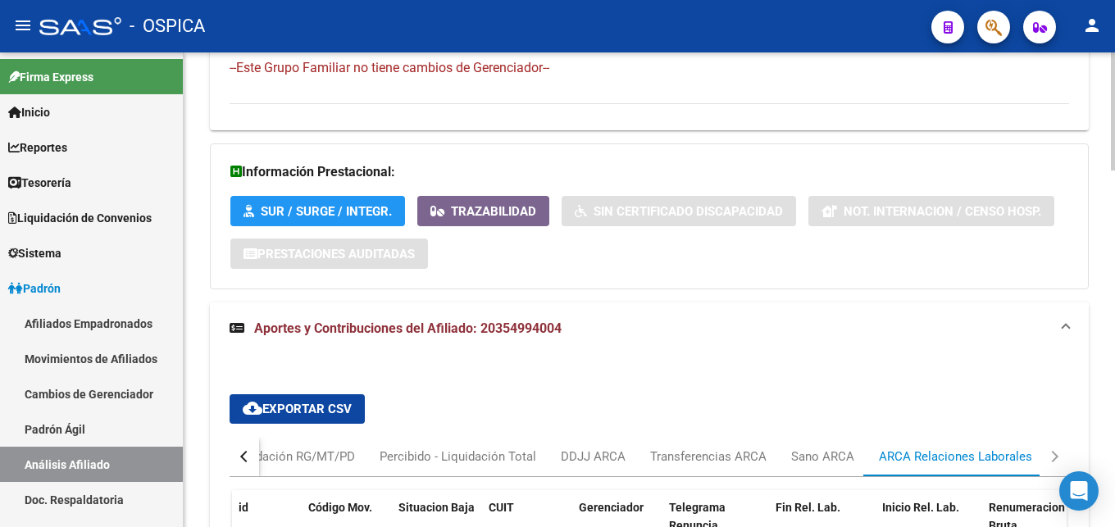
scroll to position [1338, 0]
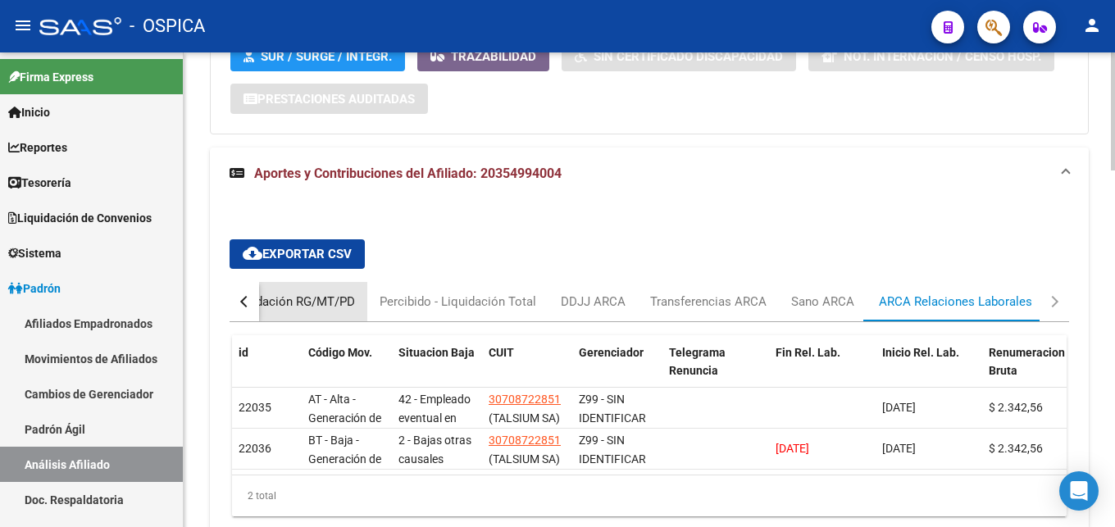
click at [278, 304] on div "Percibido - Liquidación RG/MT/PD" at bounding box center [261, 302] width 188 height 18
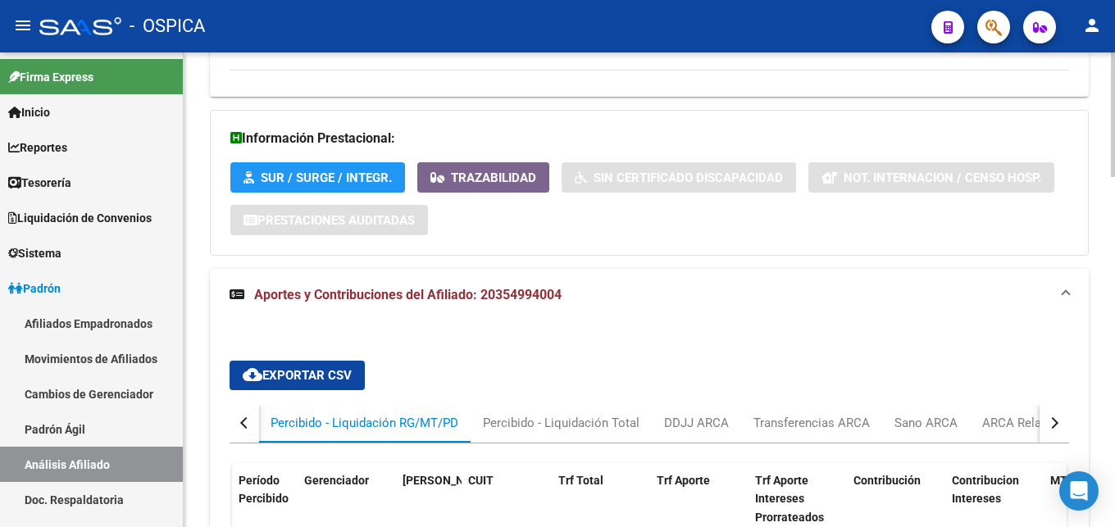
scroll to position [1467, 0]
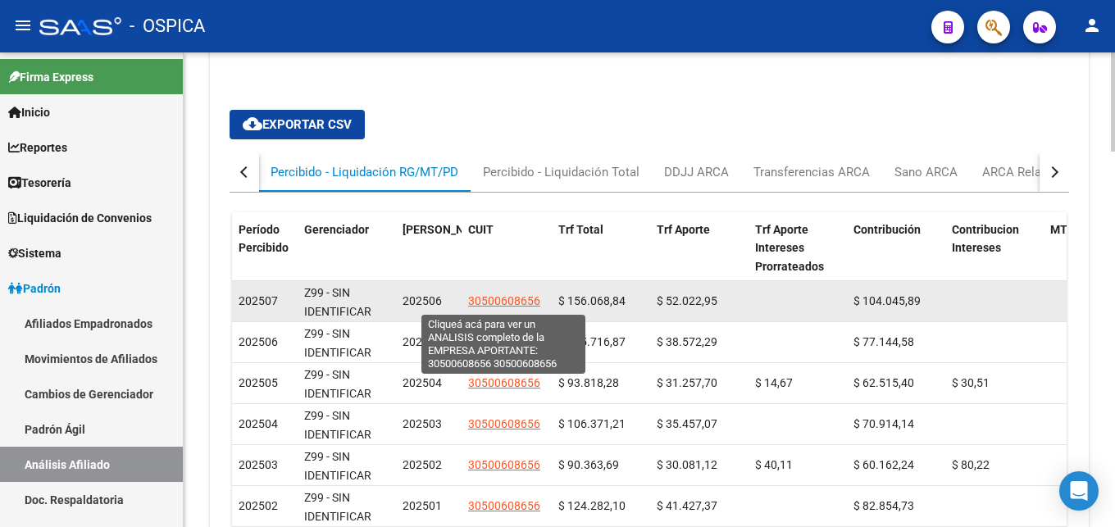
click at [493, 307] on span "30500608656" at bounding box center [504, 300] width 72 height 13
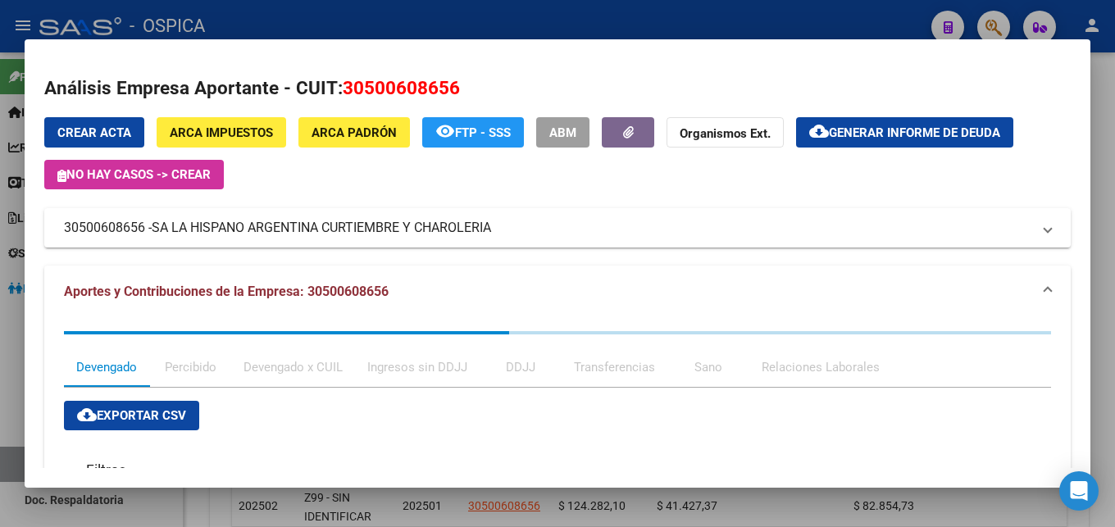
click at [541, 33] on div at bounding box center [557, 263] width 1115 height 527
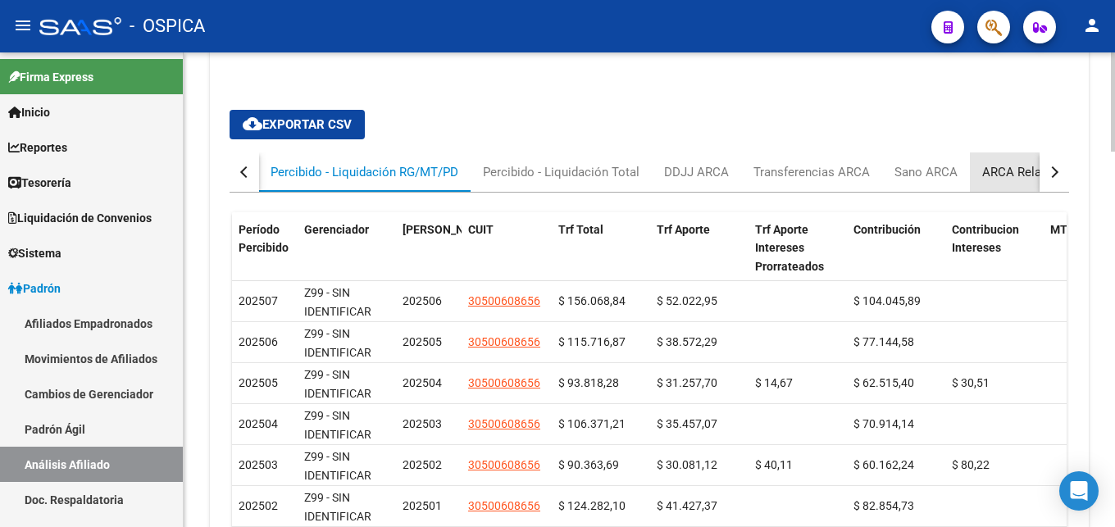
click at [986, 169] on div "ARCA Relaciones Laborales" at bounding box center [1058, 172] width 153 height 18
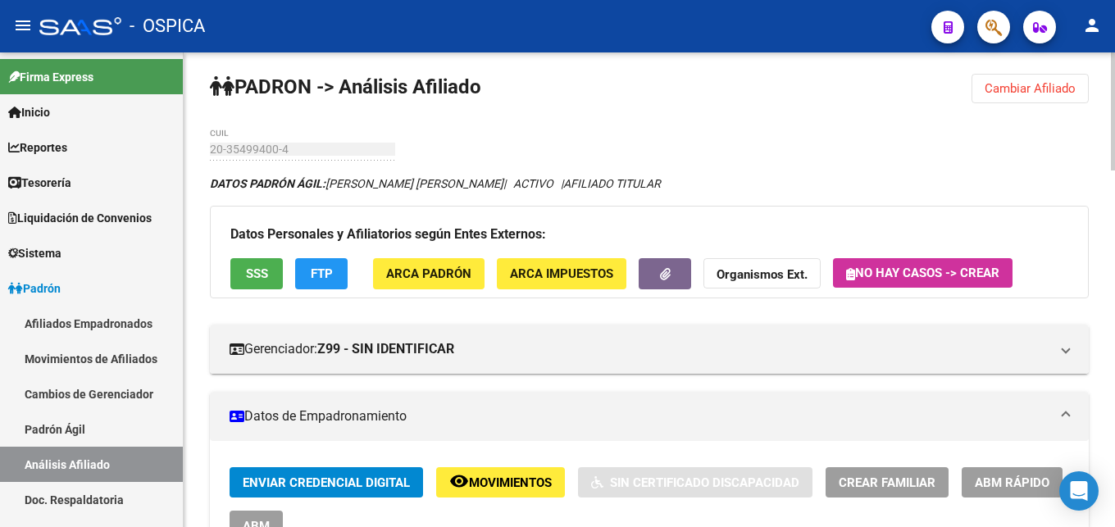
scroll to position [0, 0]
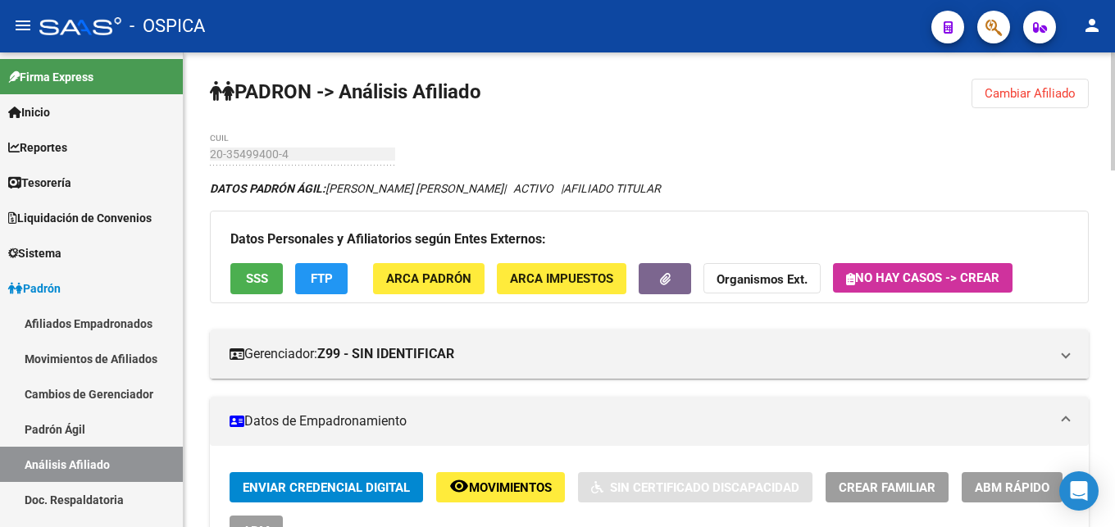
click at [1001, 93] on span "Cambiar Afiliado" at bounding box center [1029, 93] width 91 height 15
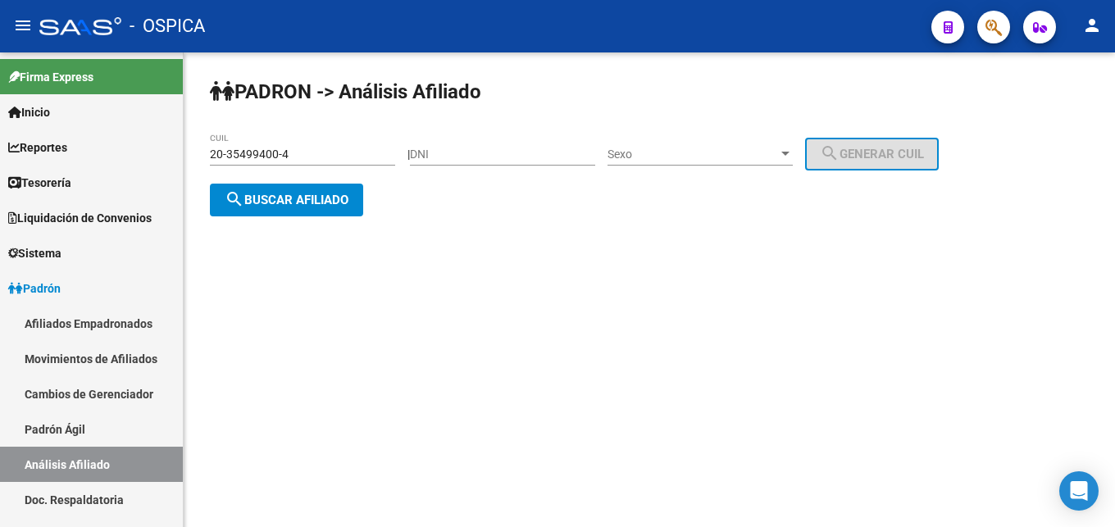
click at [306, 148] on input "20-35499400-4" at bounding box center [302, 155] width 185 height 14
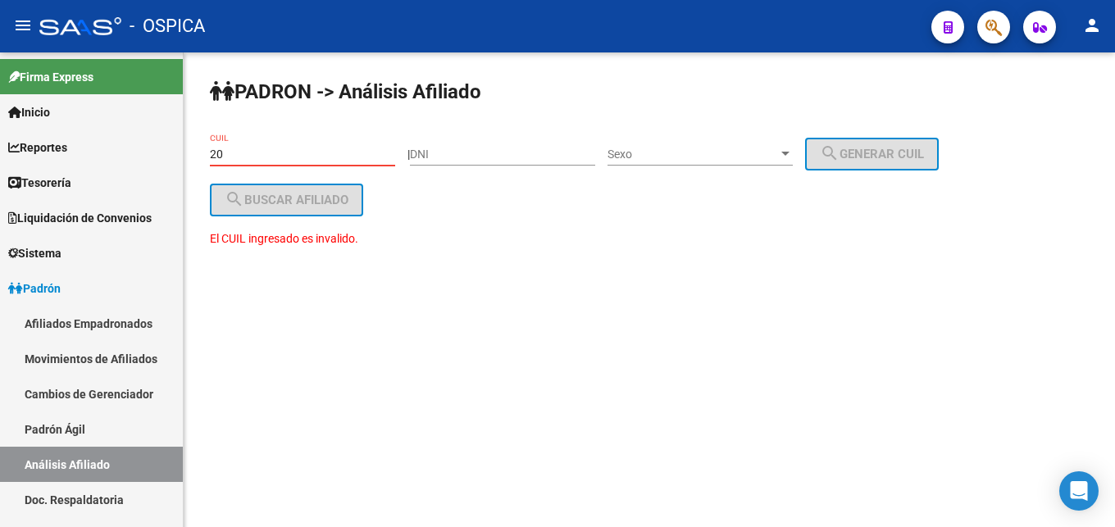
type input "2"
paste input "20-28121139-1"
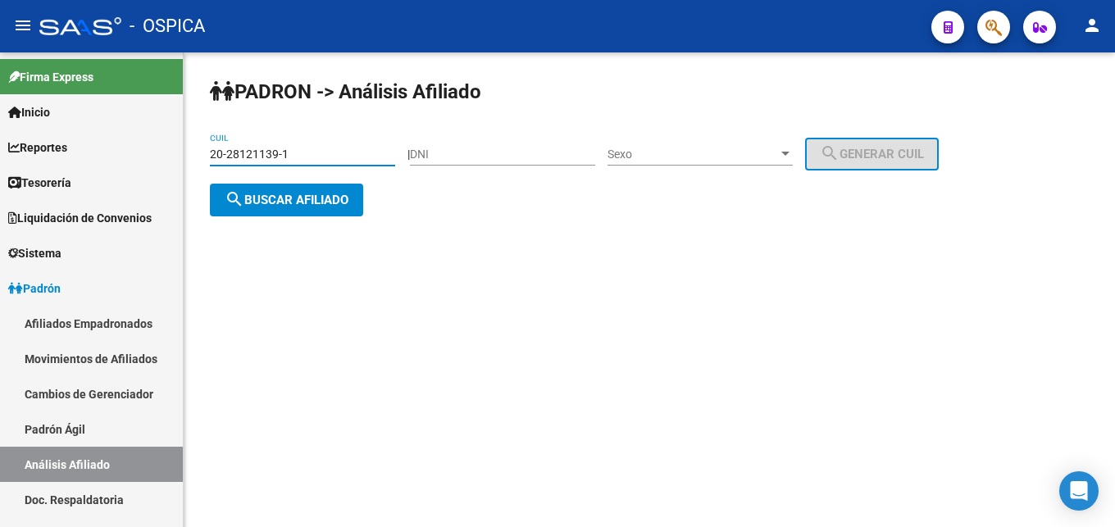
type input "20-28121139-1"
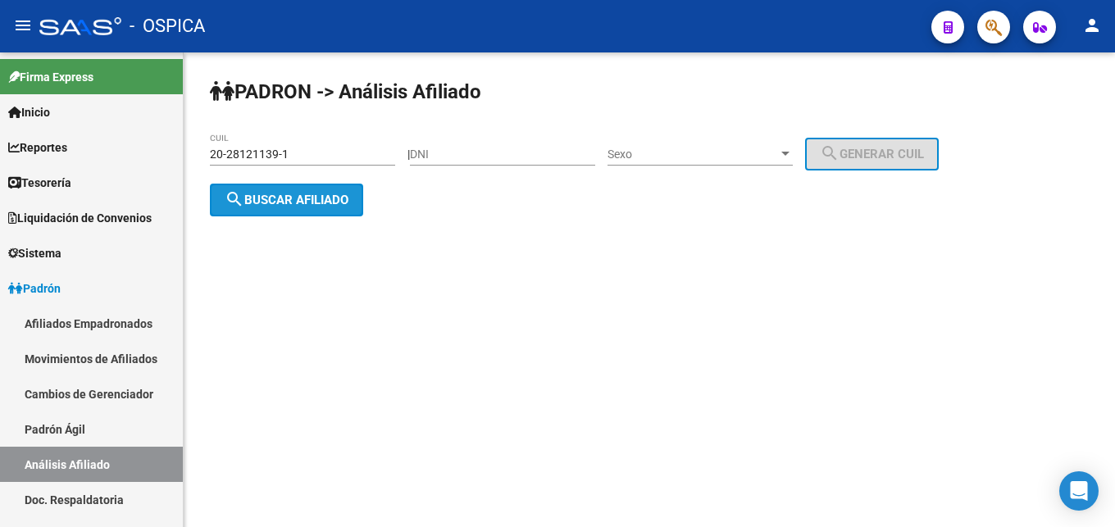
click at [313, 211] on button "search Buscar afiliado" at bounding box center [286, 200] width 153 height 33
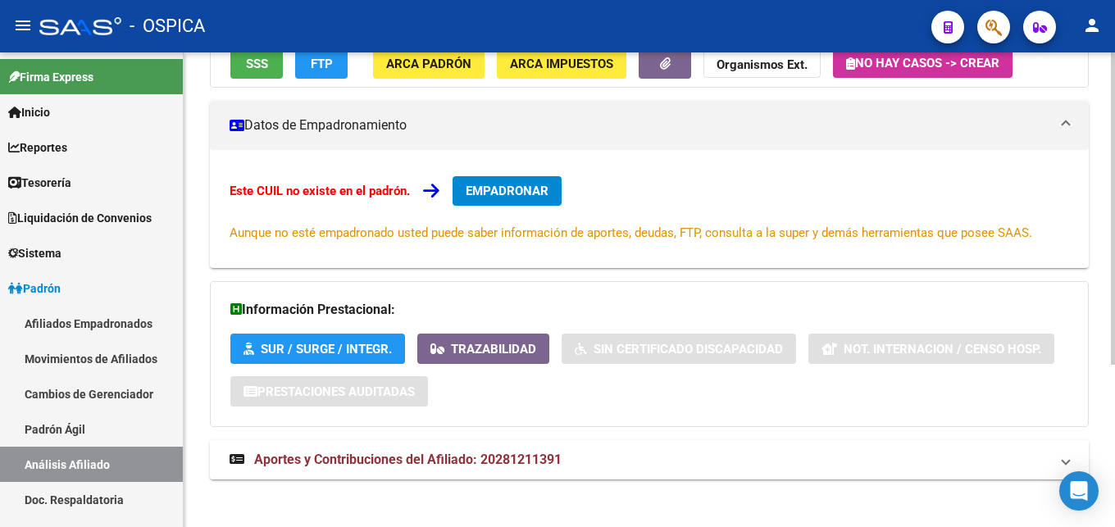
scroll to position [248, 0]
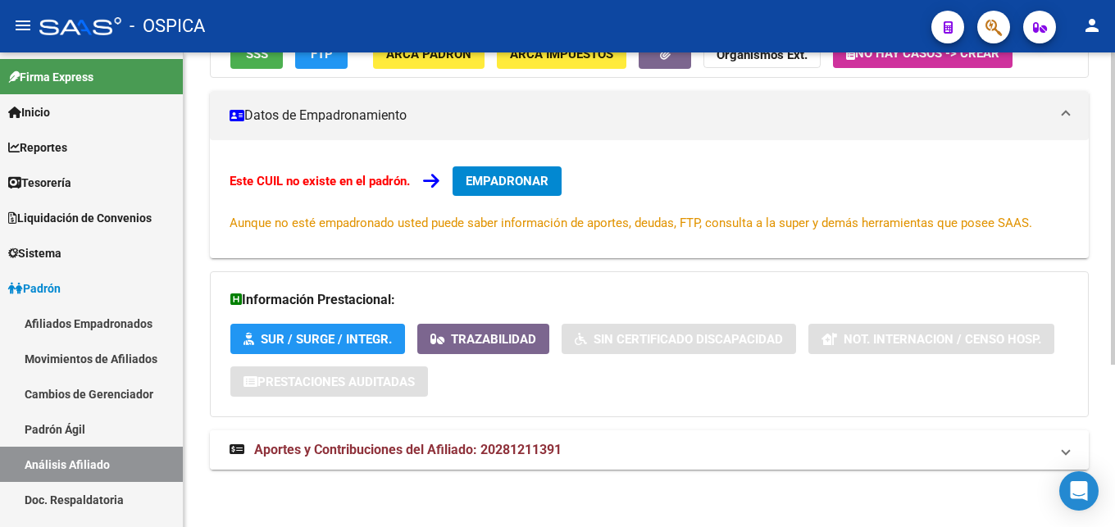
click at [564, 451] on mat-panel-title "Aportes y Contribuciones del Afiliado: 20281211391" at bounding box center [639, 450] width 820 height 18
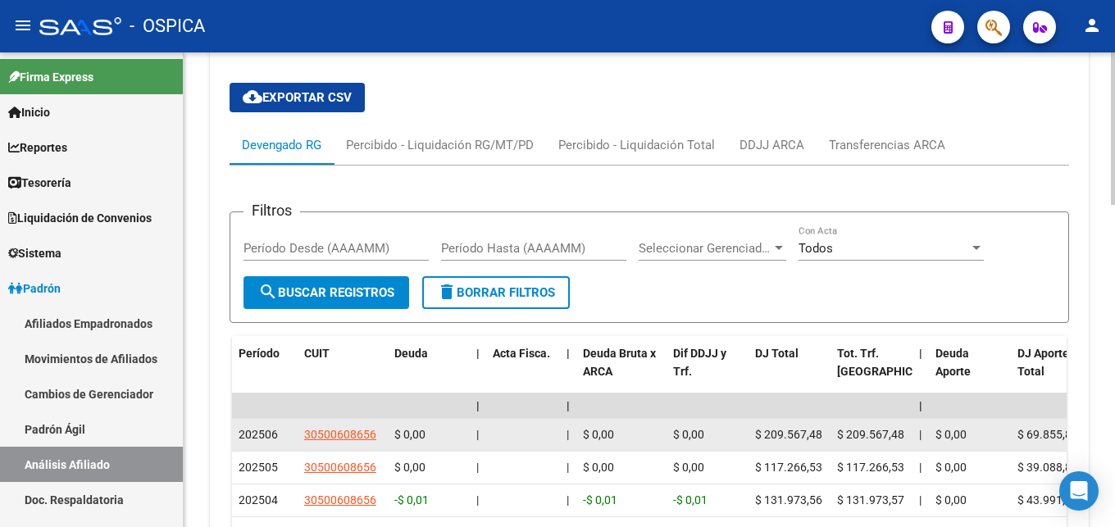
scroll to position [594, 0]
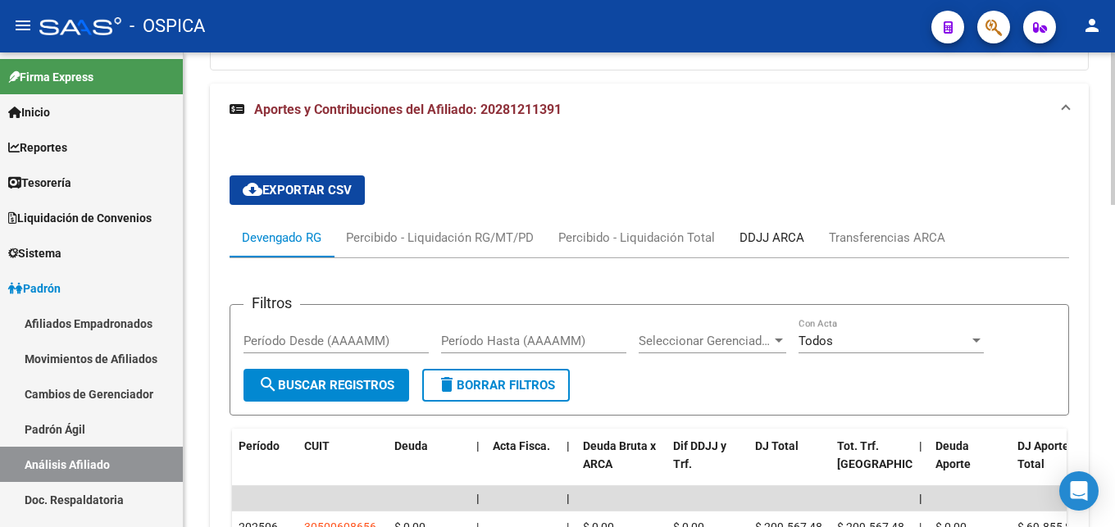
click at [759, 242] on div "DDJJ ARCA" at bounding box center [771, 238] width 65 height 18
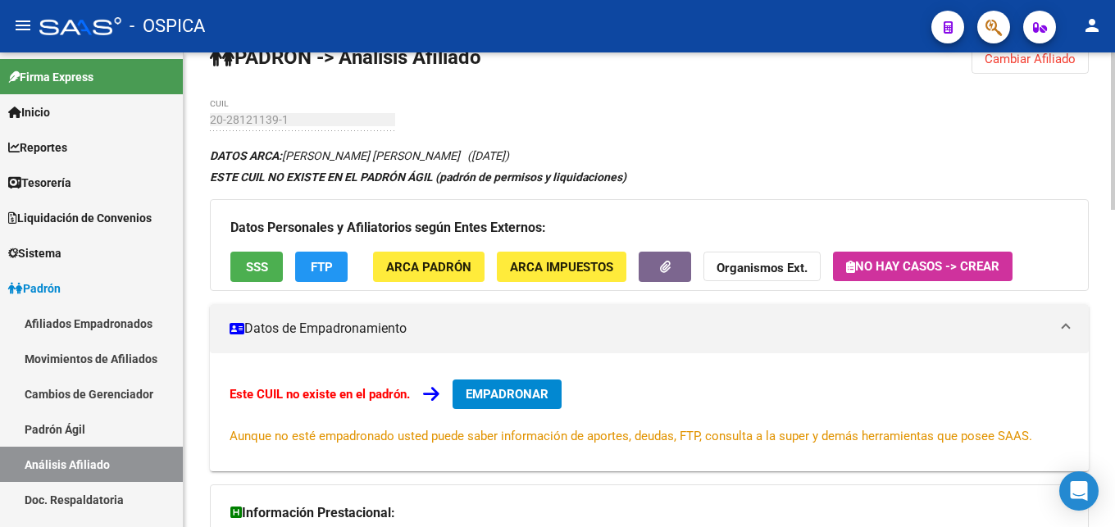
scroll to position [0, 0]
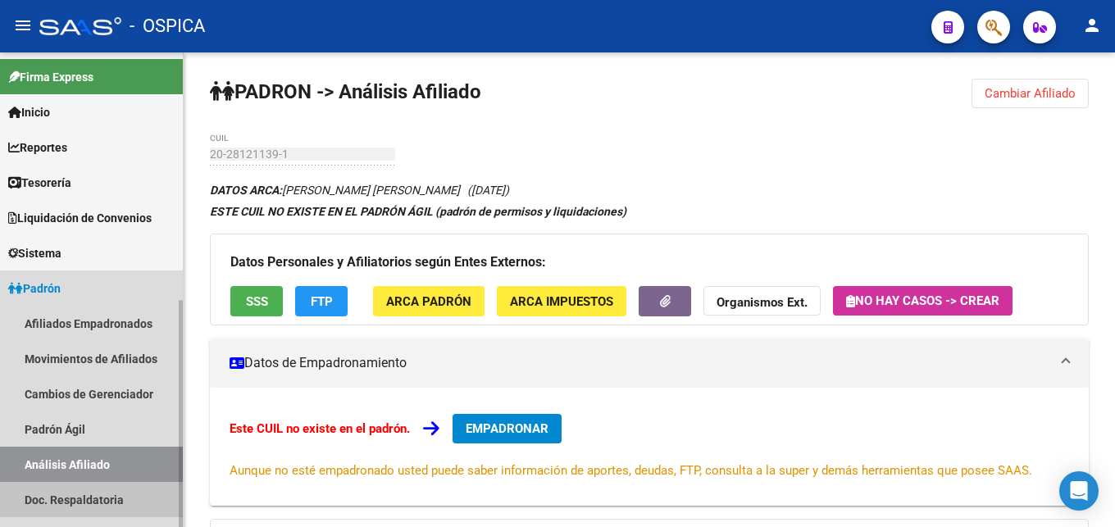
click at [89, 502] on link "Doc. Respaldatoria" at bounding box center [91, 499] width 183 height 35
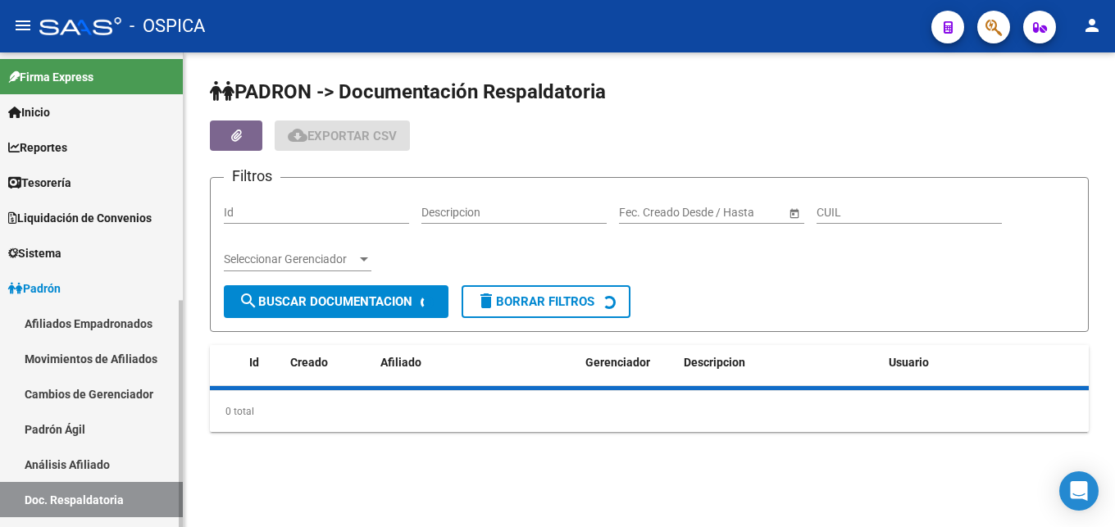
click at [116, 469] on link "Análisis Afiliado" at bounding box center [91, 464] width 183 height 35
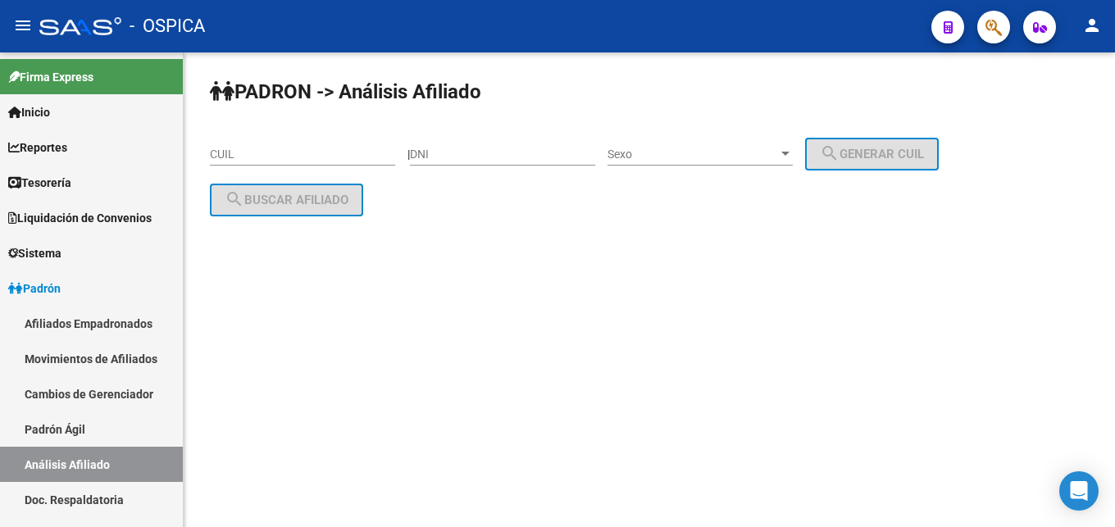
click at [232, 160] on input "CUIL" at bounding box center [302, 155] width 185 height 14
paste input "20-20407609-0"
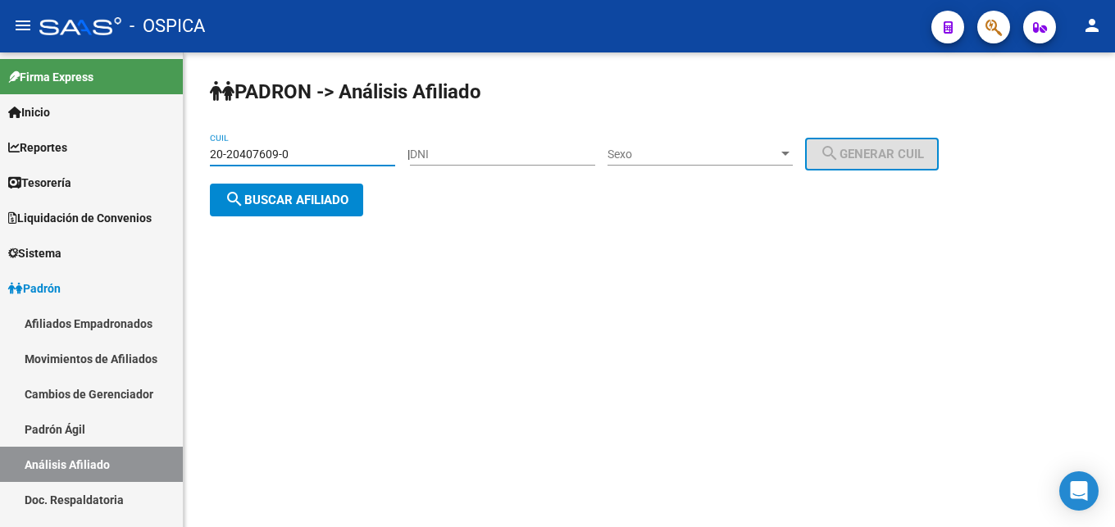
click at [270, 199] on span "search Buscar afiliado" at bounding box center [287, 200] width 124 height 15
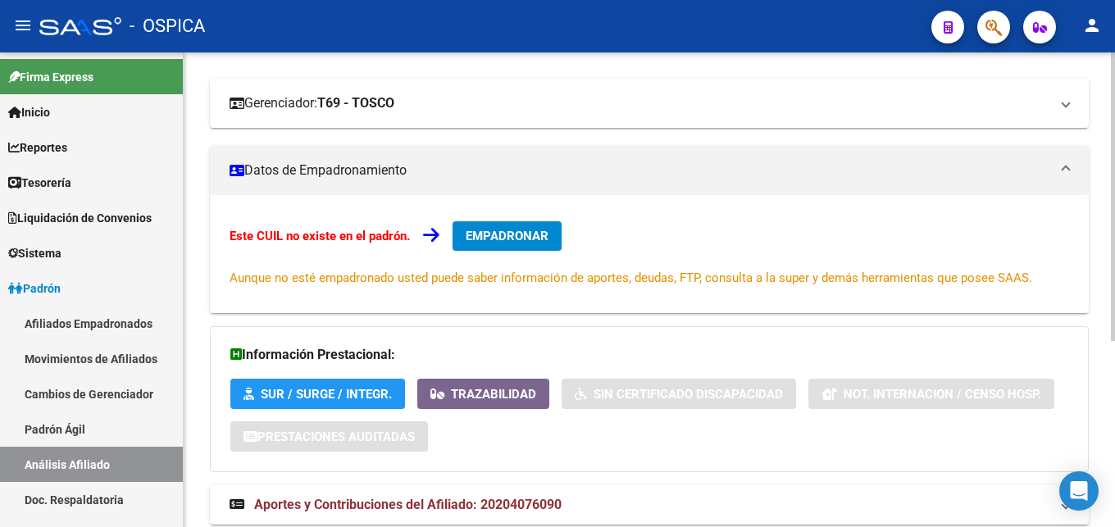
scroll to position [306, 0]
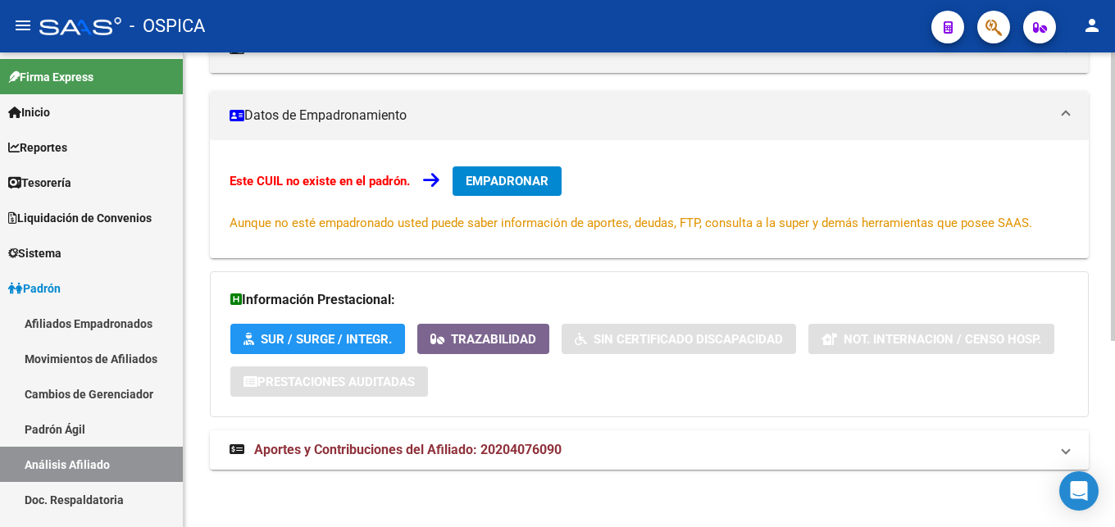
click at [514, 444] on span "Aportes y Contribuciones del Afiliado: 20204076090" at bounding box center [407, 450] width 307 height 16
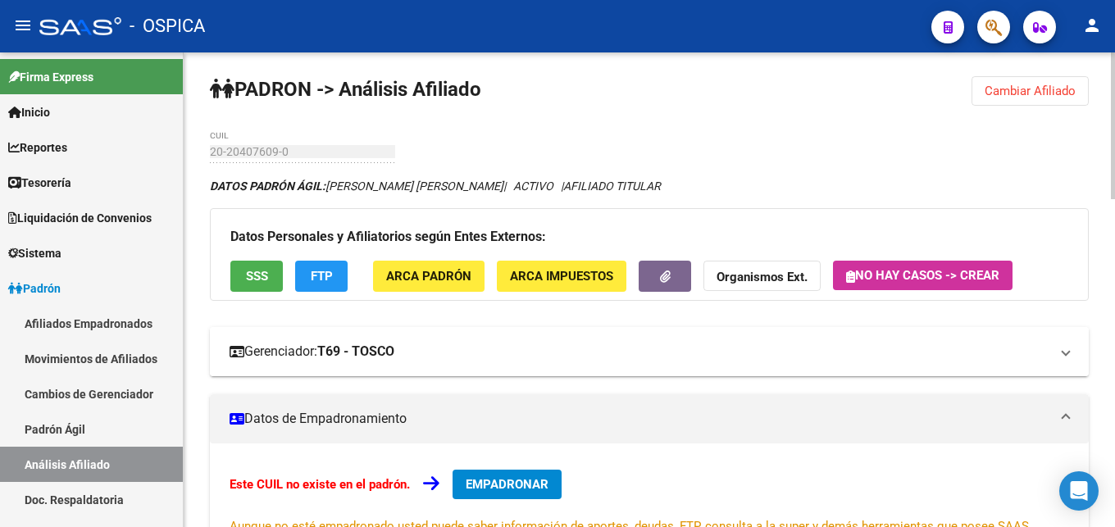
scroll to position [0, 0]
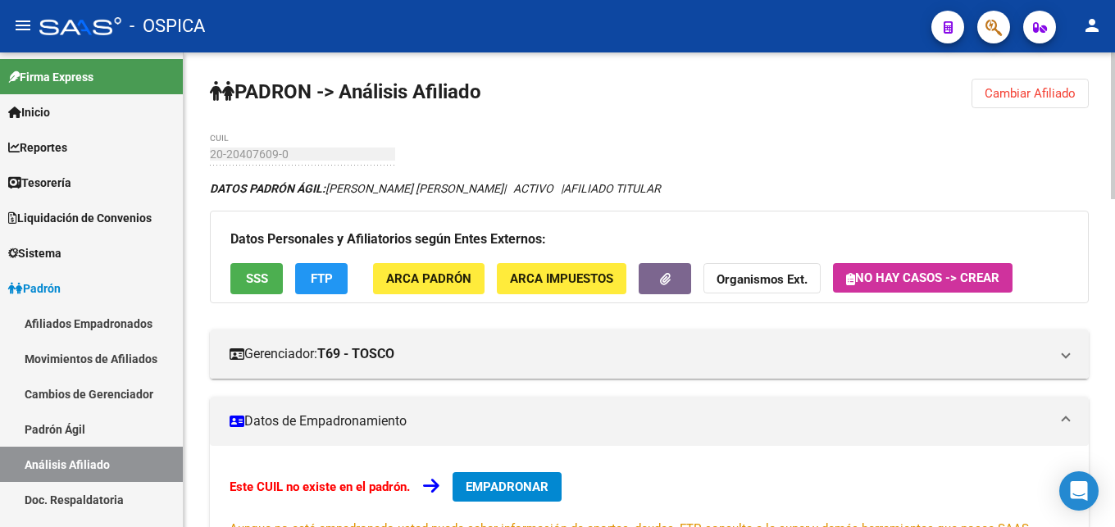
click at [995, 92] on span "Cambiar Afiliado" at bounding box center [1029, 93] width 91 height 15
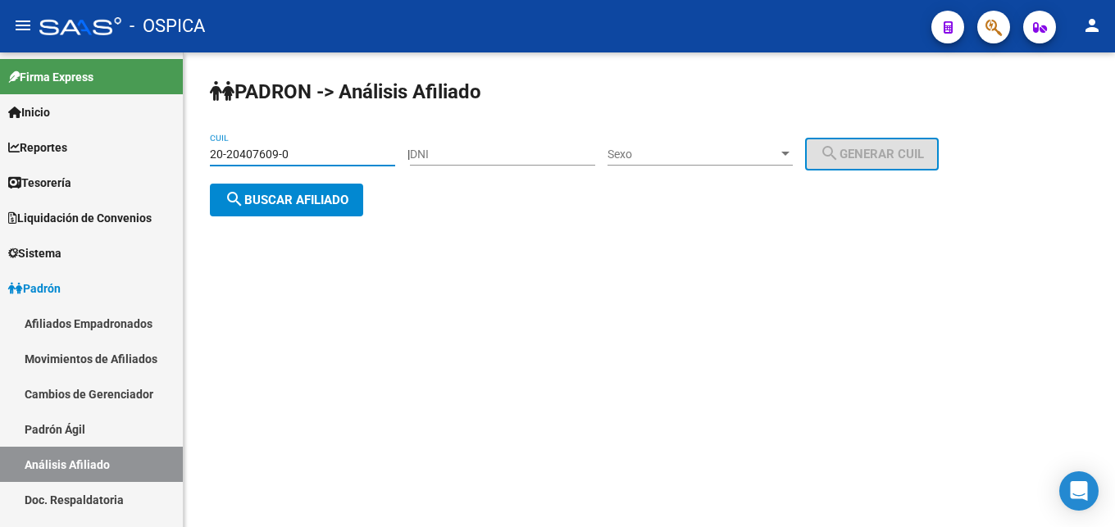
click at [309, 156] on input "20-20407609-0" at bounding box center [302, 155] width 185 height 14
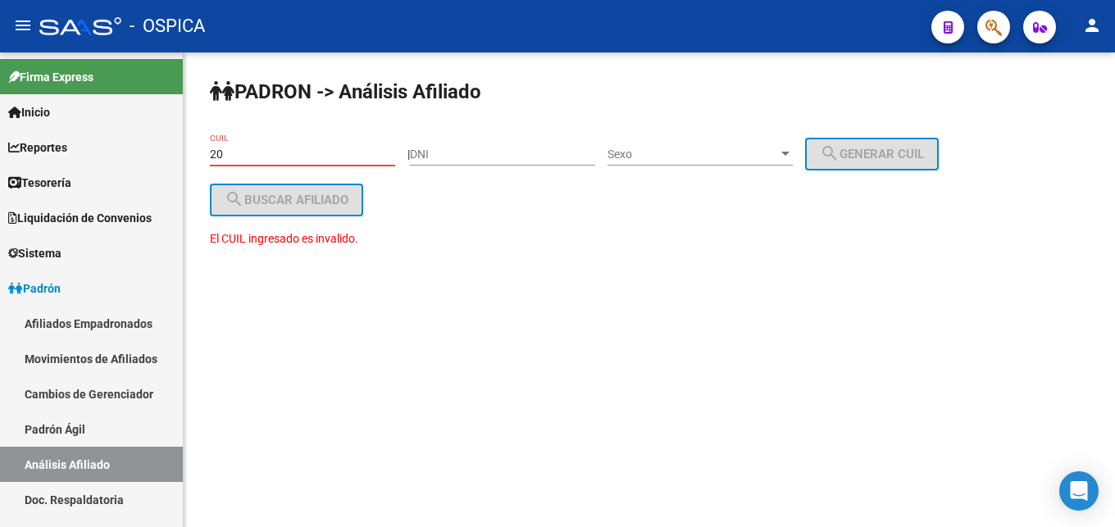
type input "2"
paste input "20-27791164-8"
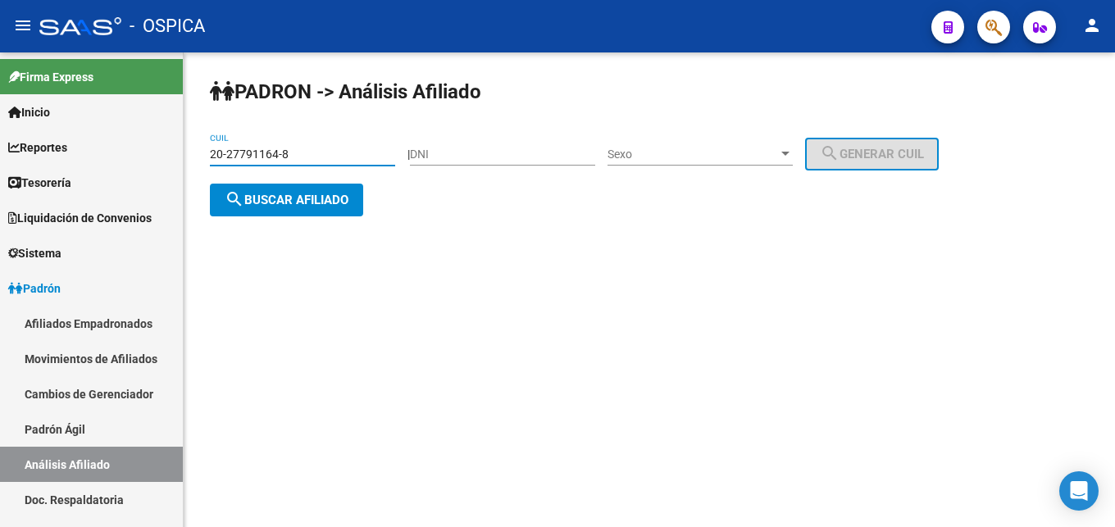
type input "20-27791164-8"
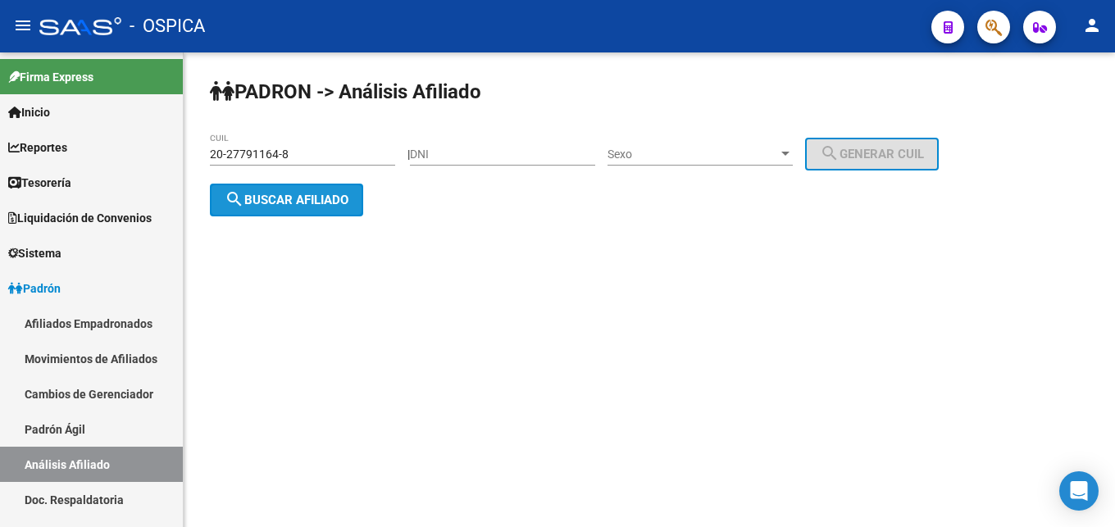
click at [312, 207] on span "search Buscar afiliado" at bounding box center [287, 200] width 124 height 15
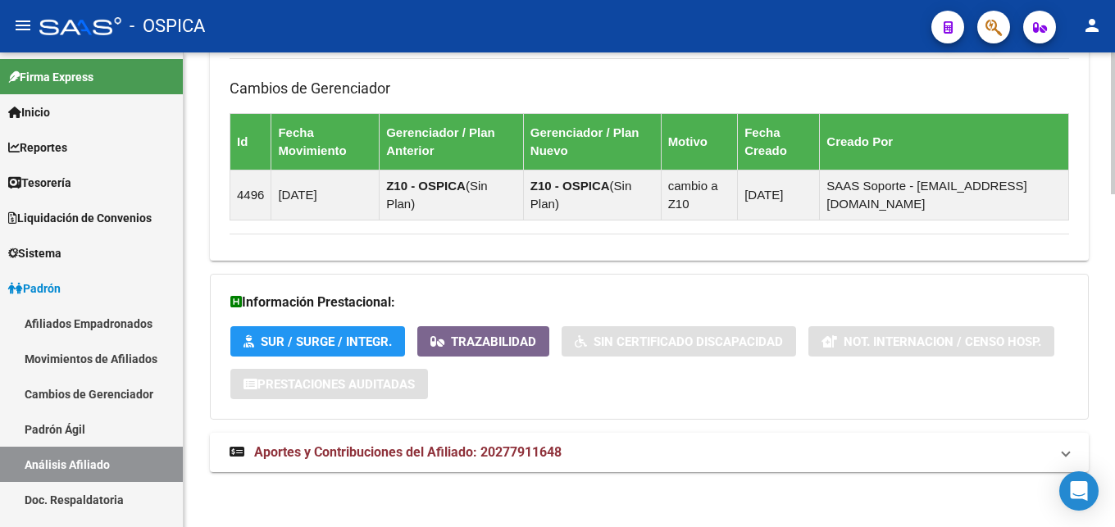
scroll to position [1110, 0]
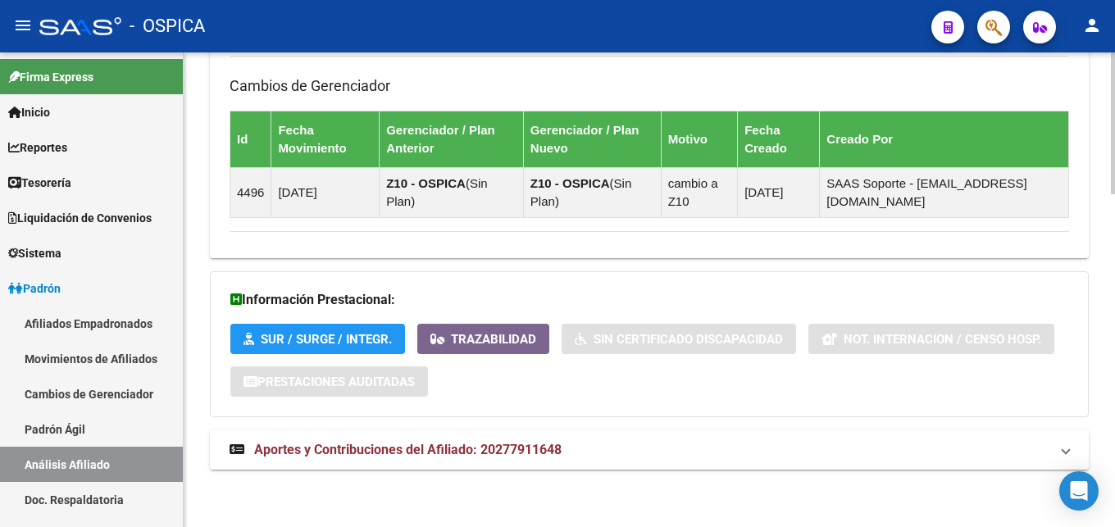
click at [485, 438] on mat-expansion-panel-header "Aportes y Contribuciones del Afiliado: 20277911648" at bounding box center [649, 449] width 879 height 39
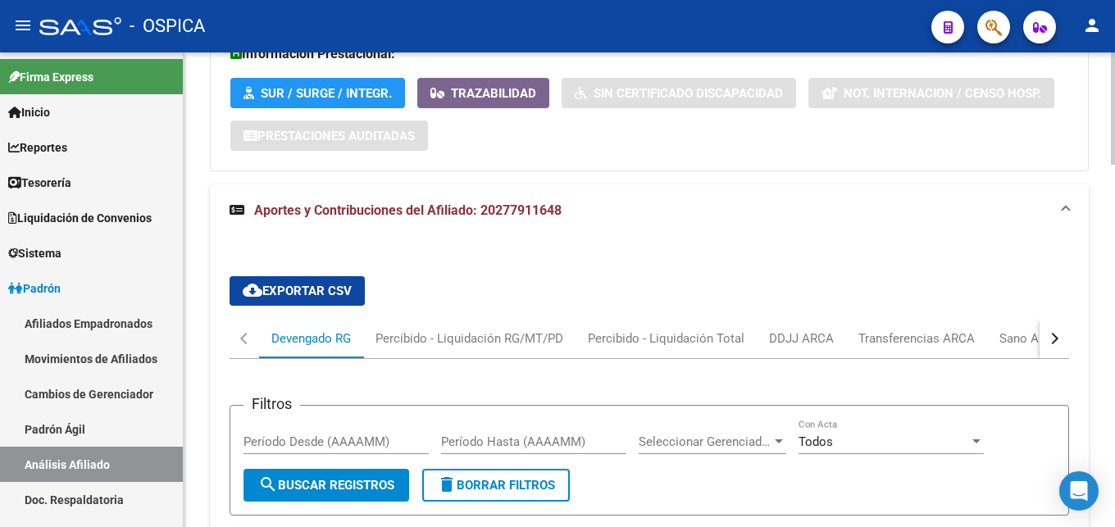
scroll to position [1444, 0]
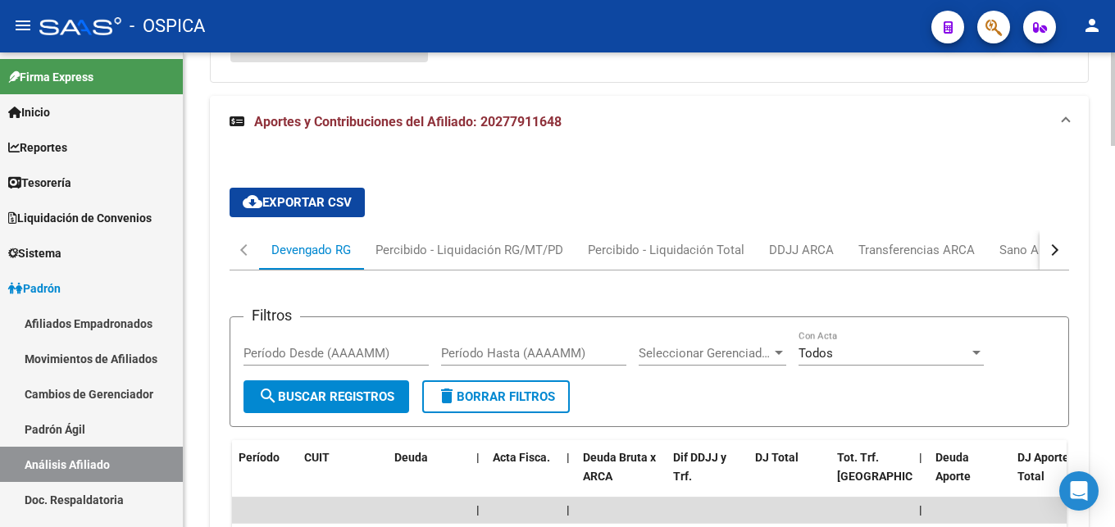
click at [1047, 252] on button "button" at bounding box center [1054, 249] width 30 height 39
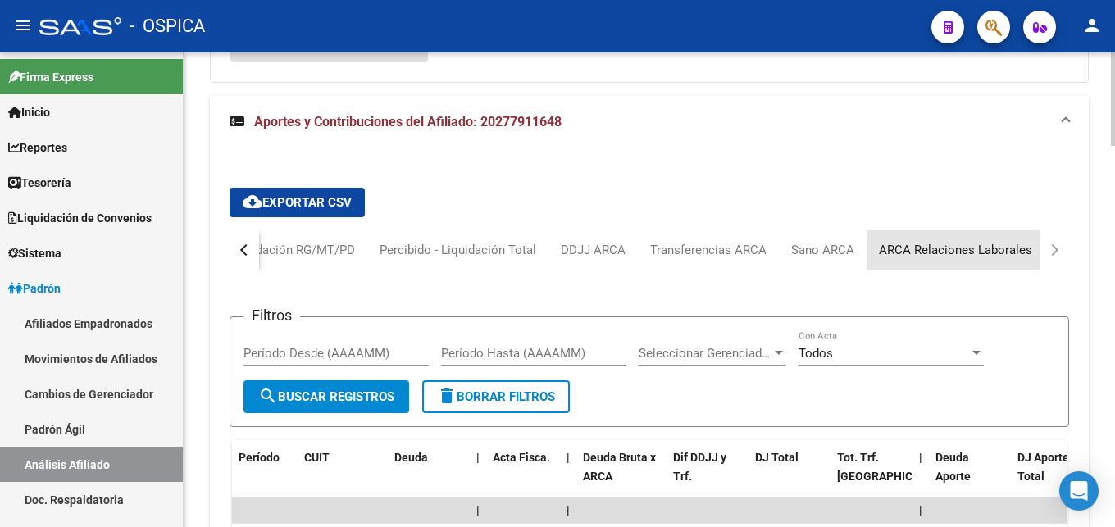
click at [1002, 251] on div "ARCA Relaciones Laborales" at bounding box center [955, 250] width 153 height 18
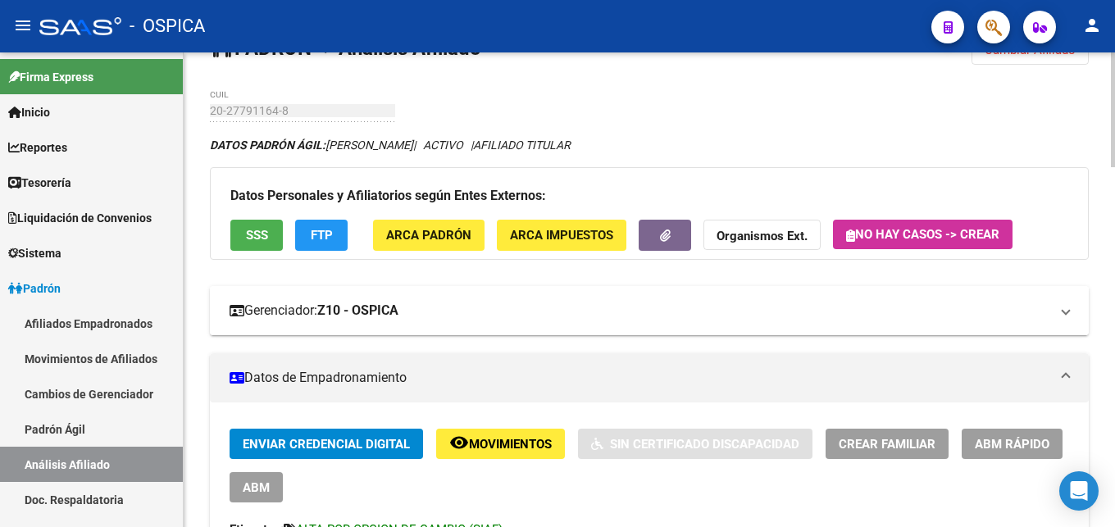
scroll to position [0, 0]
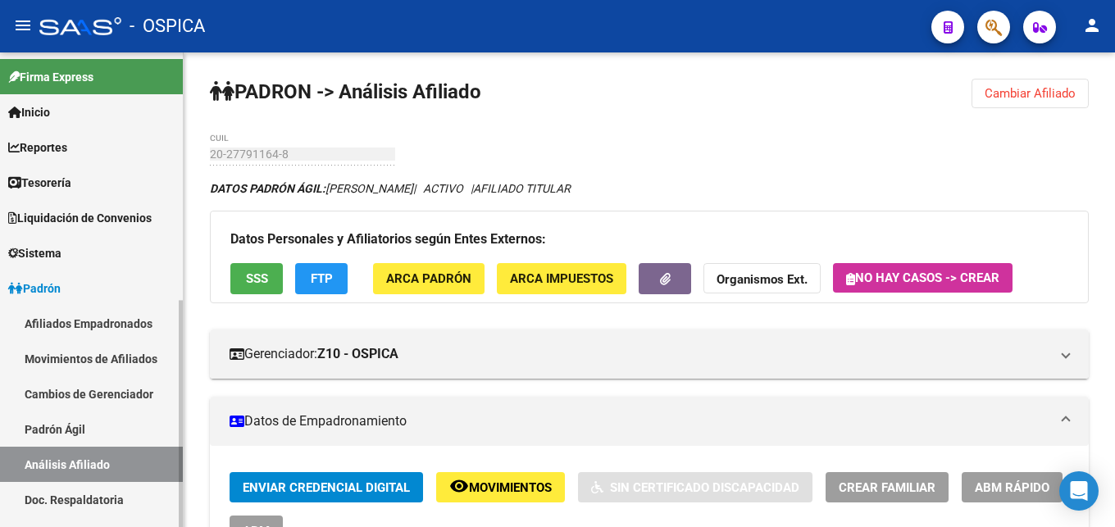
click at [81, 503] on link "Doc. Respaldatoria" at bounding box center [91, 499] width 183 height 35
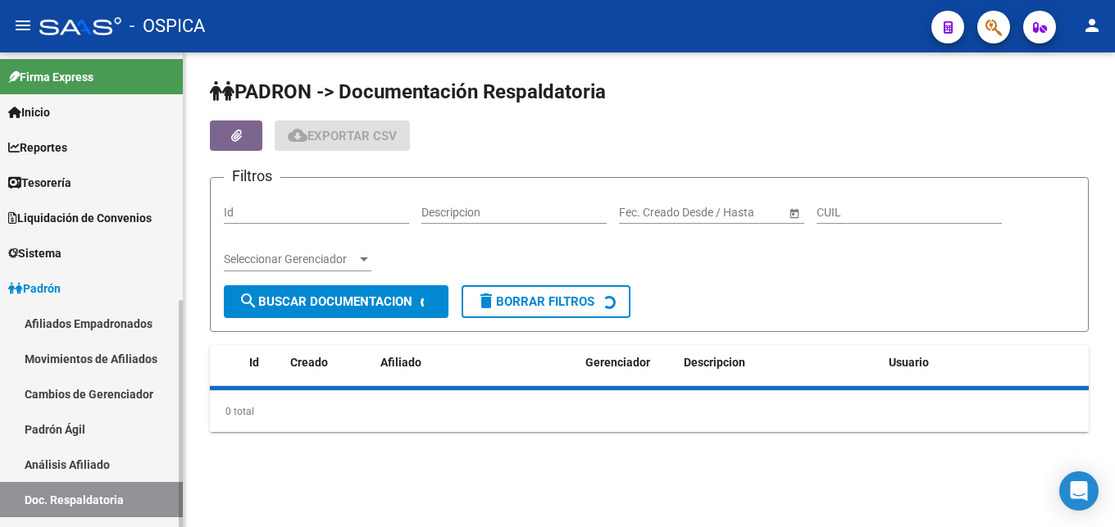
click at [123, 466] on link "Análisis Afiliado" at bounding box center [91, 464] width 183 height 35
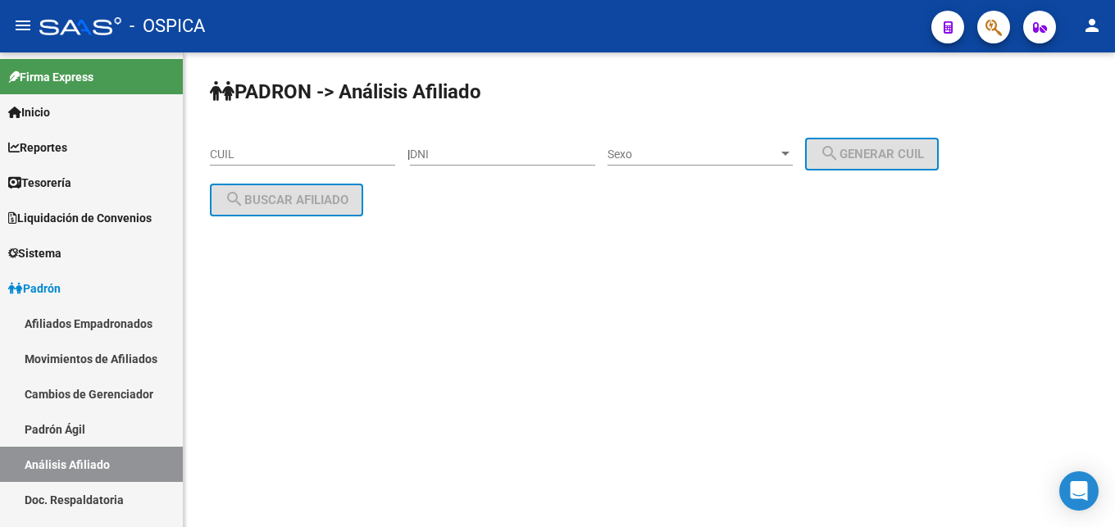
click at [376, 152] on input "CUIL" at bounding box center [302, 155] width 185 height 14
paste input "23-32127684-9"
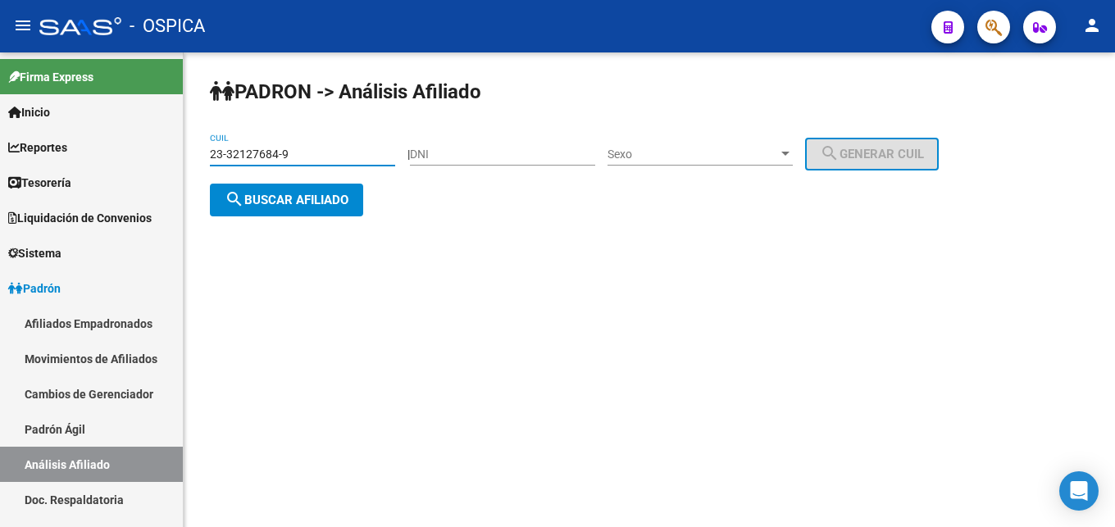
click at [338, 195] on span "search Buscar afiliado" at bounding box center [287, 200] width 124 height 15
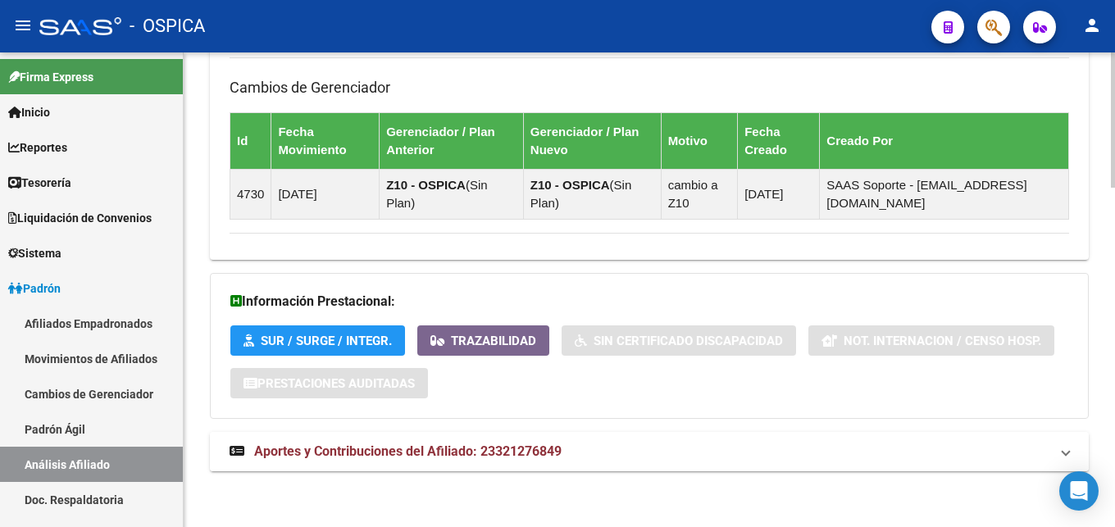
scroll to position [1190, 0]
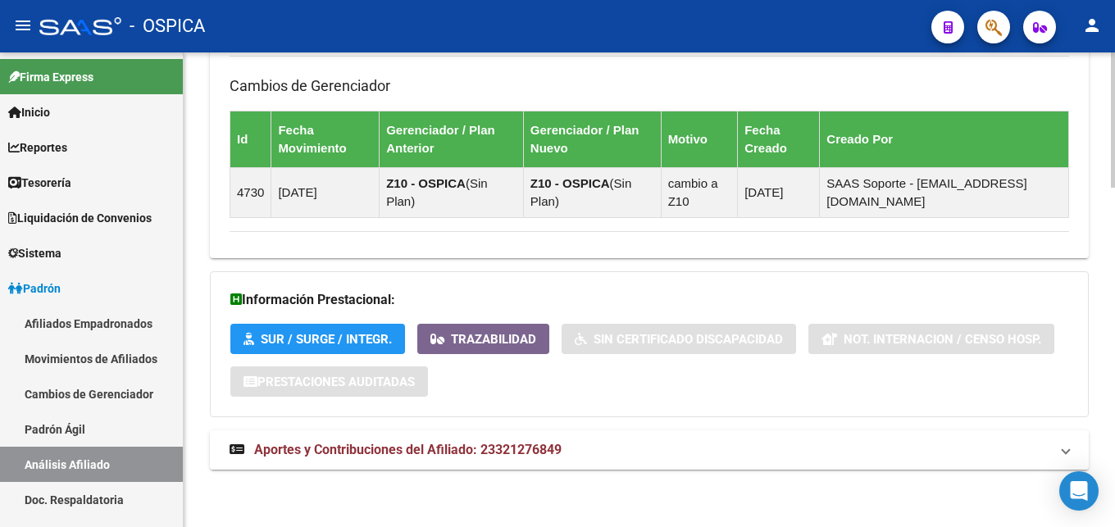
click at [506, 451] on span "Aportes y Contribuciones del Afiliado: 23321276849" at bounding box center [407, 450] width 307 height 16
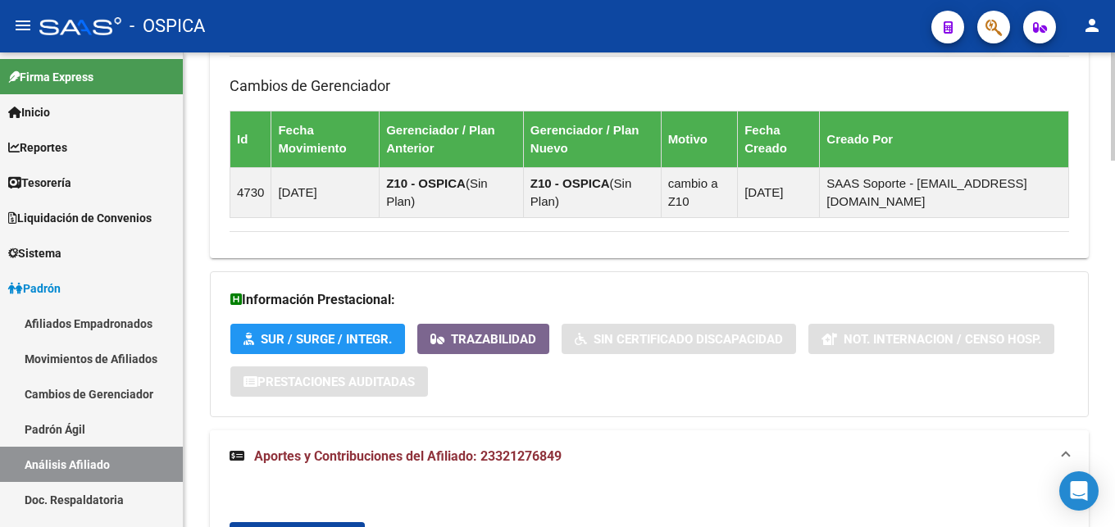
scroll to position [1524, 0]
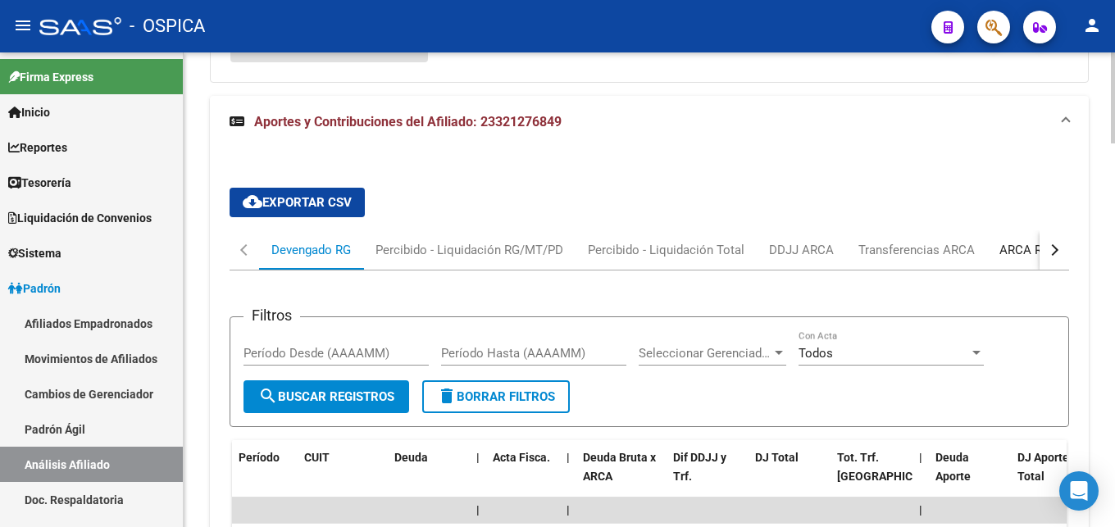
click at [1030, 261] on div "ARCA Relaciones Laborales" at bounding box center [1076, 249] width 178 height 39
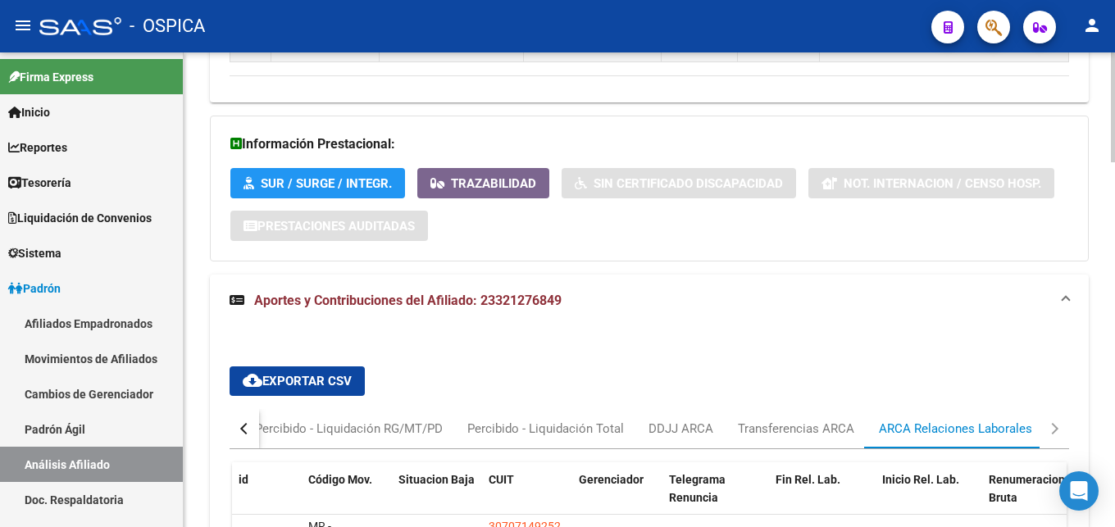
scroll to position [1322, 0]
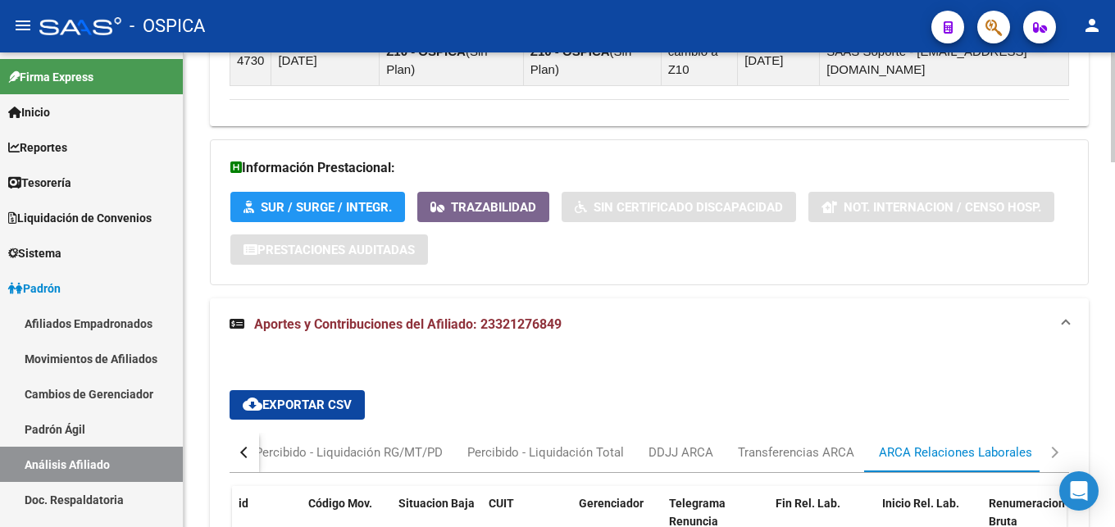
click at [837, 255] on div "Información Prestacional: SUR / SURGE / INTEGR. Trazabilidad Sin Certificado Di…" at bounding box center [649, 212] width 879 height 146
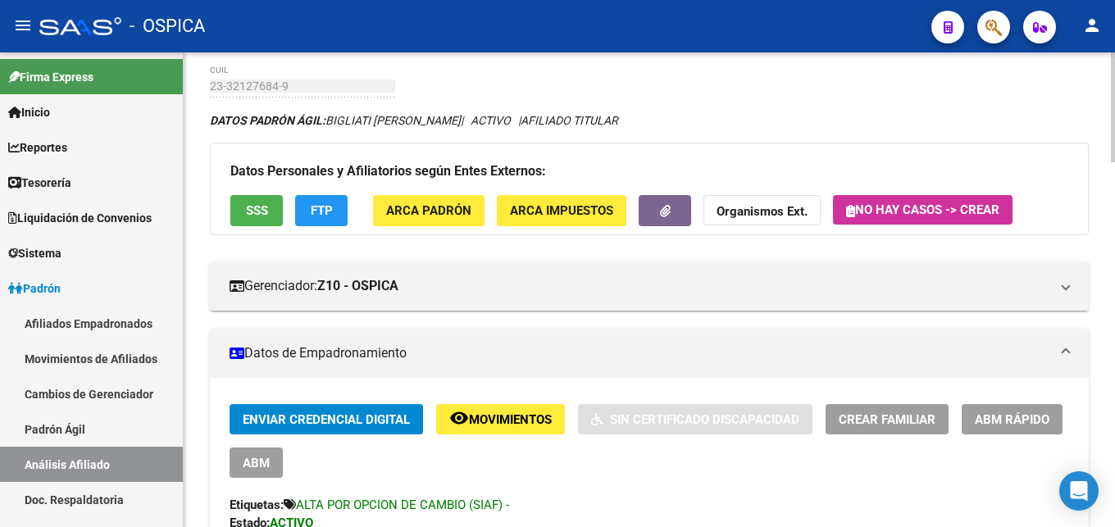
scroll to position [0, 0]
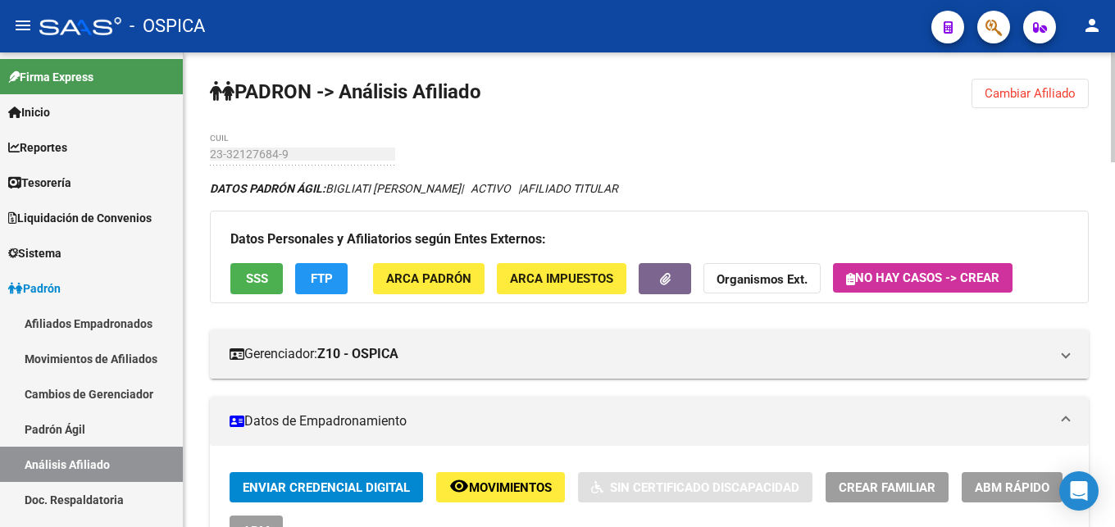
click at [1025, 91] on span "Cambiar Afiliado" at bounding box center [1029, 93] width 91 height 15
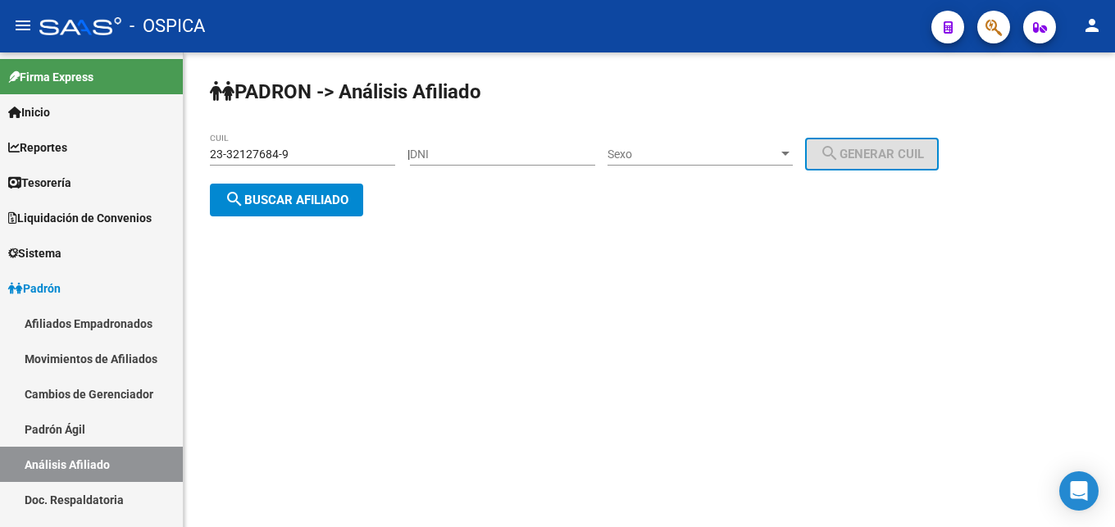
click at [297, 145] on div "23-32127684-9 CUIL" at bounding box center [302, 149] width 185 height 33
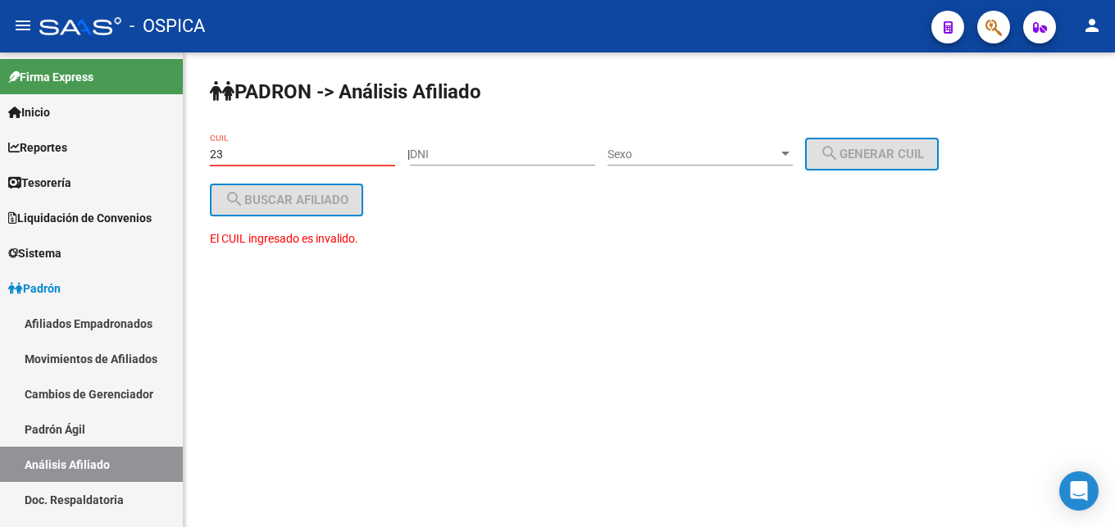
type input "2"
paste input "20-28795198-2"
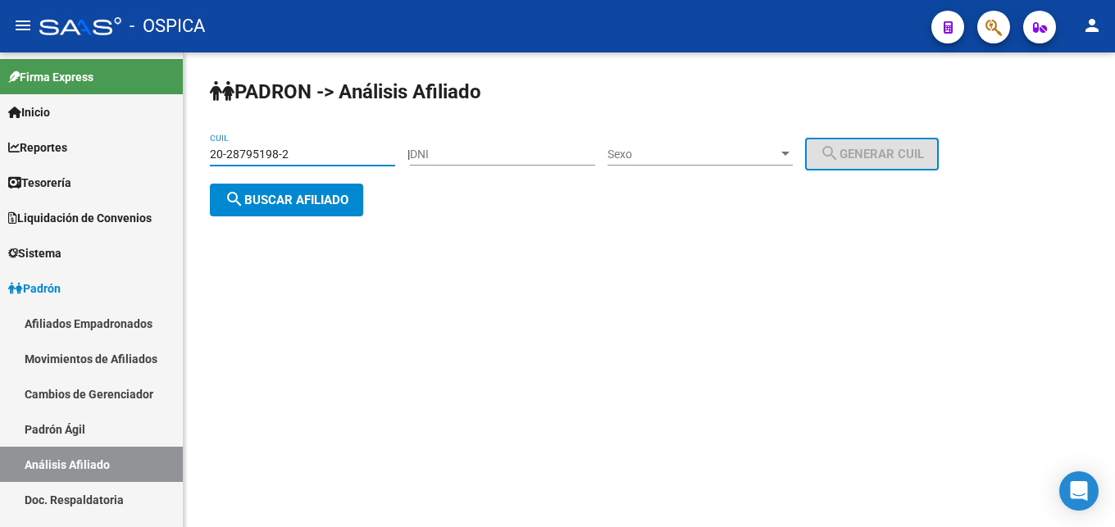
click at [289, 201] on span "search Buscar afiliado" at bounding box center [287, 200] width 124 height 15
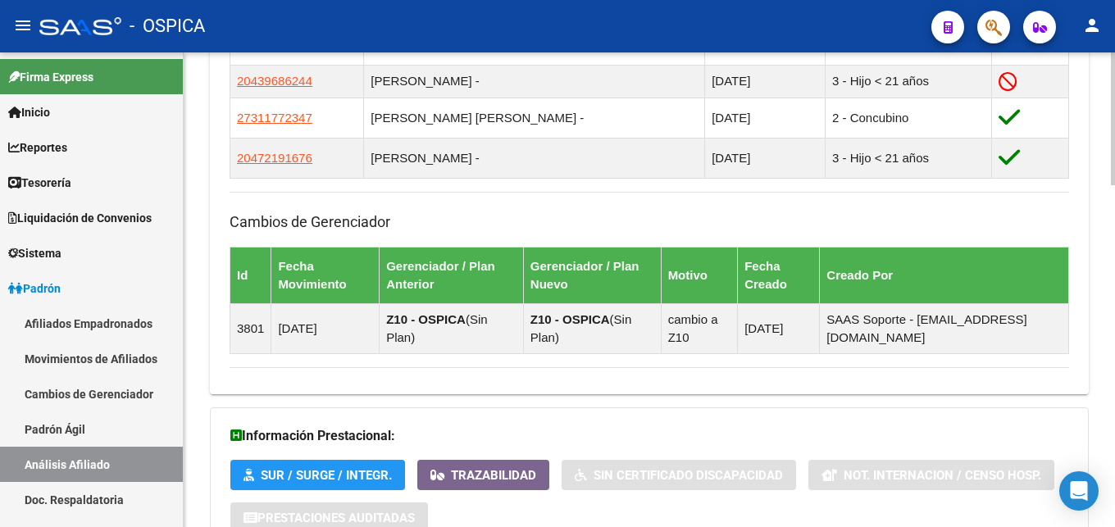
scroll to position [1223, 0]
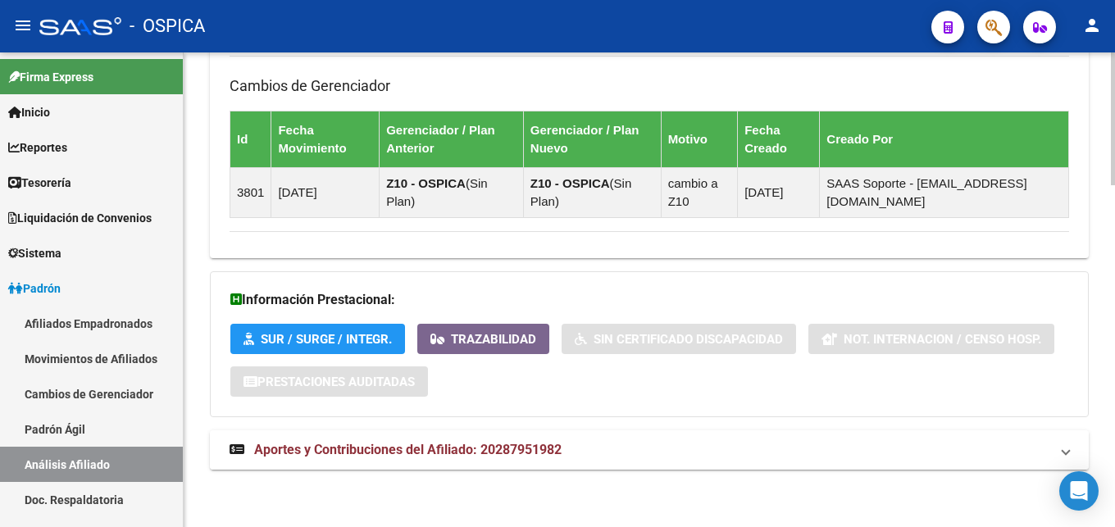
click at [525, 451] on span "Aportes y Contribuciones del Afiliado: 20287951982" at bounding box center [407, 450] width 307 height 16
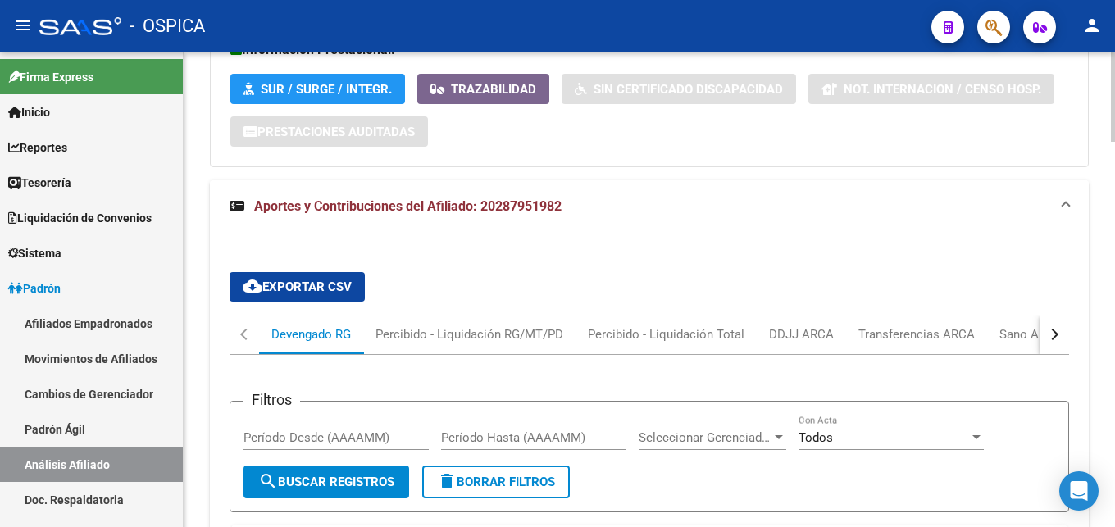
scroll to position [1474, 0]
click at [1059, 338] on button "button" at bounding box center [1054, 333] width 30 height 39
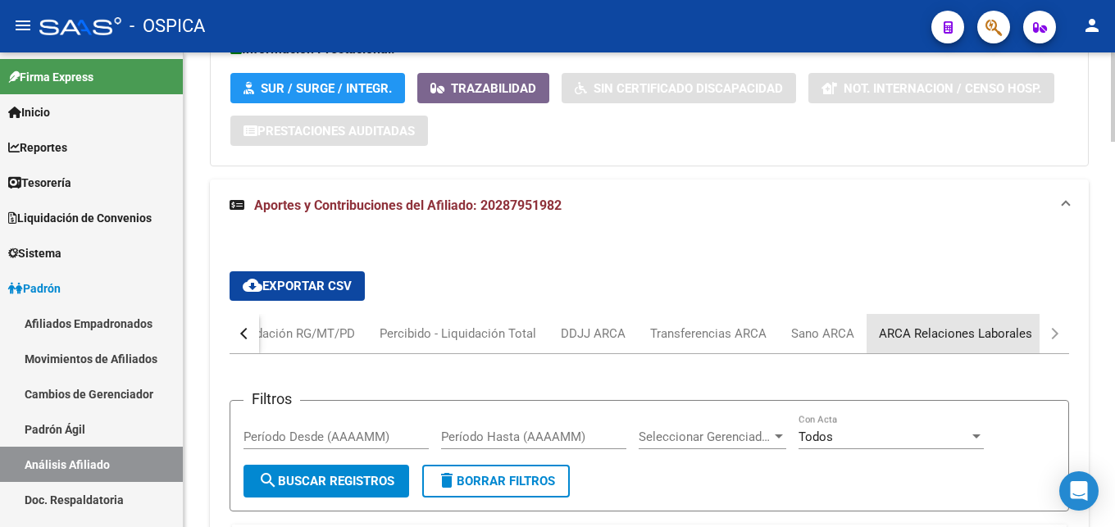
click at [1011, 333] on div "ARCA Relaciones Laborales" at bounding box center [955, 334] width 153 height 18
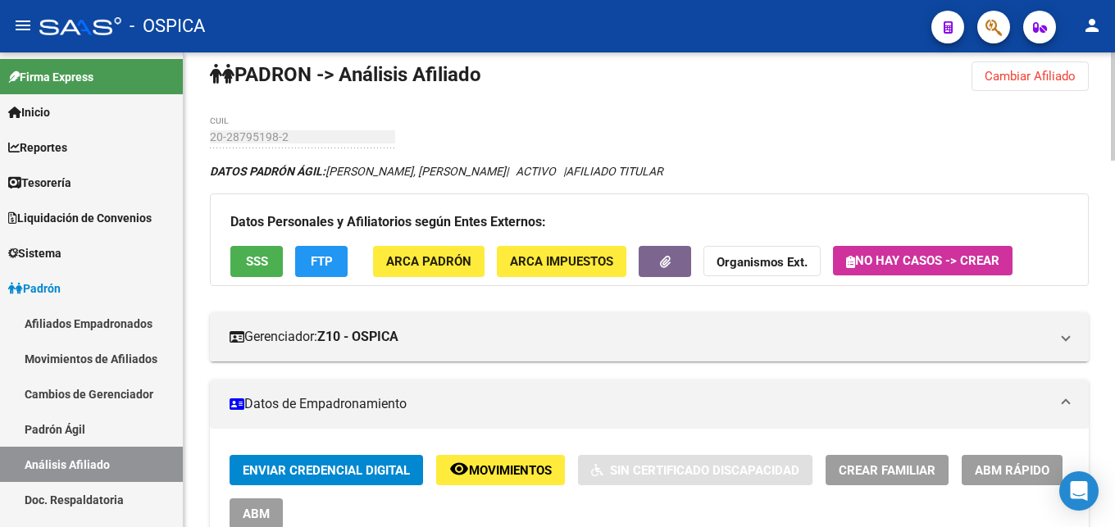
scroll to position [0, 0]
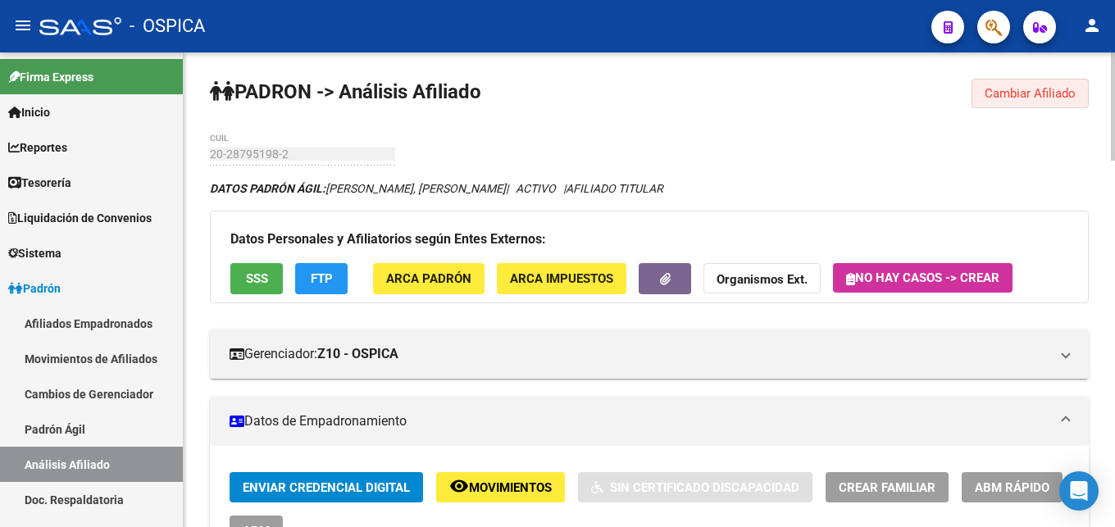
click at [1024, 92] on span "Cambiar Afiliado" at bounding box center [1029, 93] width 91 height 15
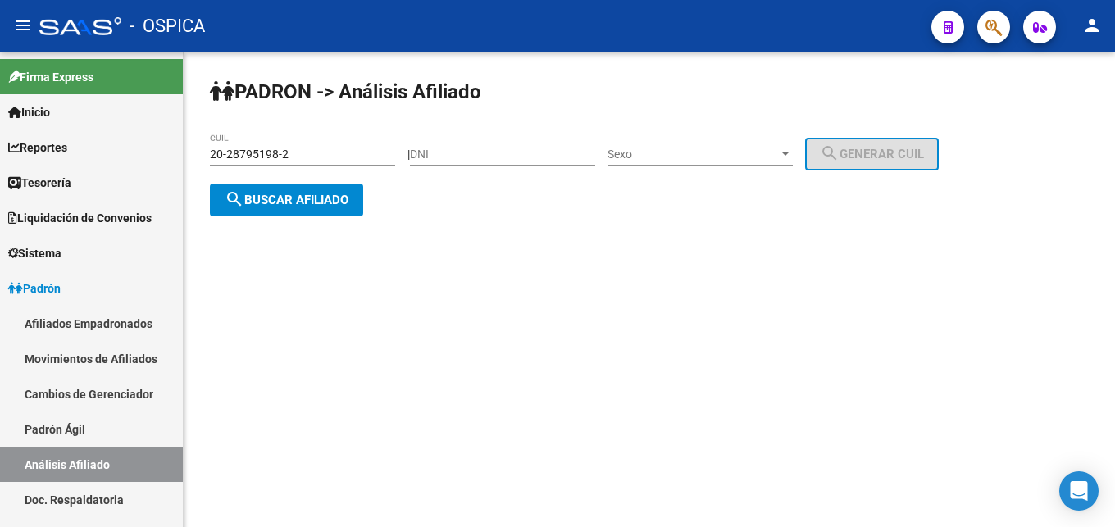
click at [294, 155] on input "20-28795198-2" at bounding box center [302, 155] width 185 height 14
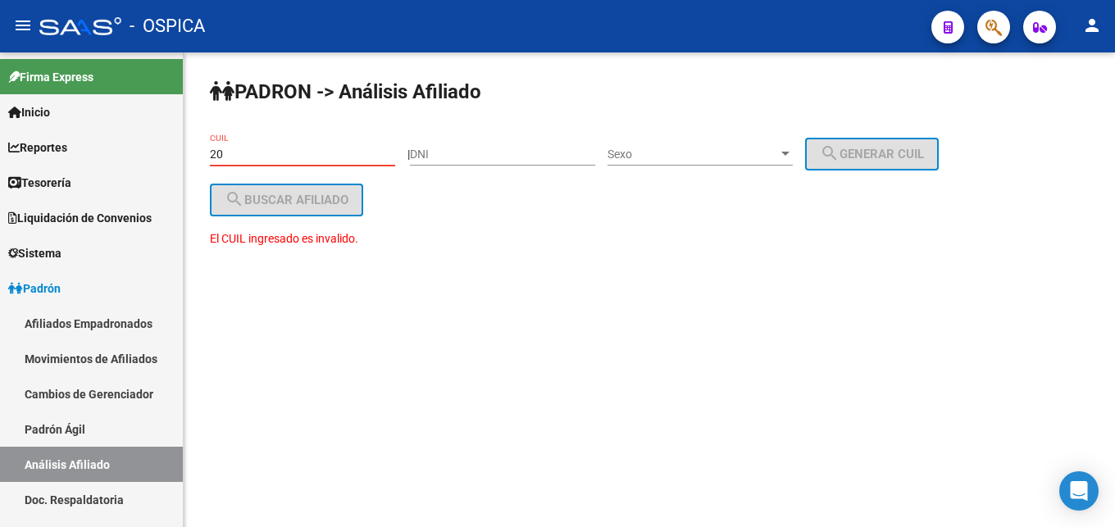
type input "2"
paste input "20-32127743-9"
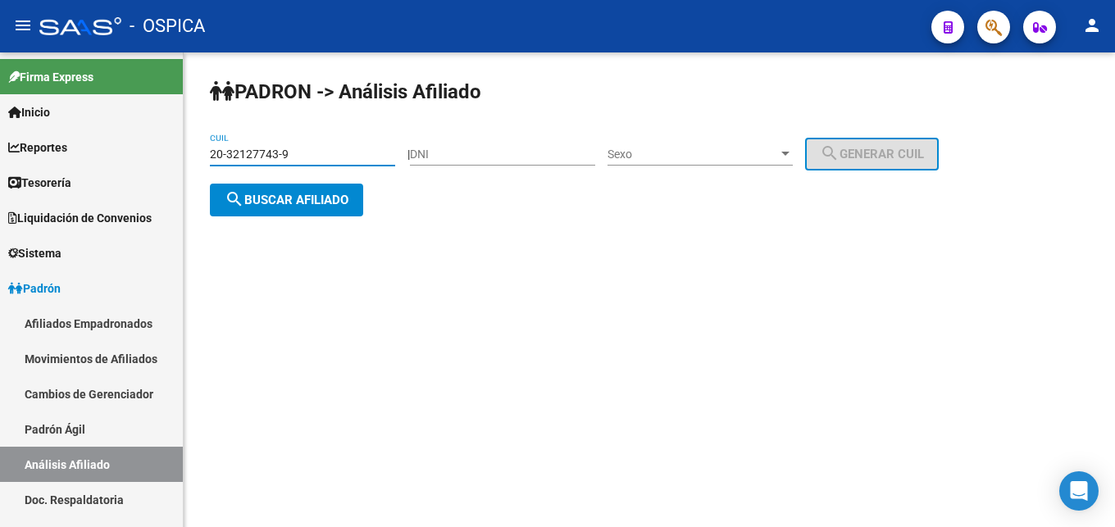
click at [261, 203] on span "search Buscar afiliado" at bounding box center [287, 200] width 124 height 15
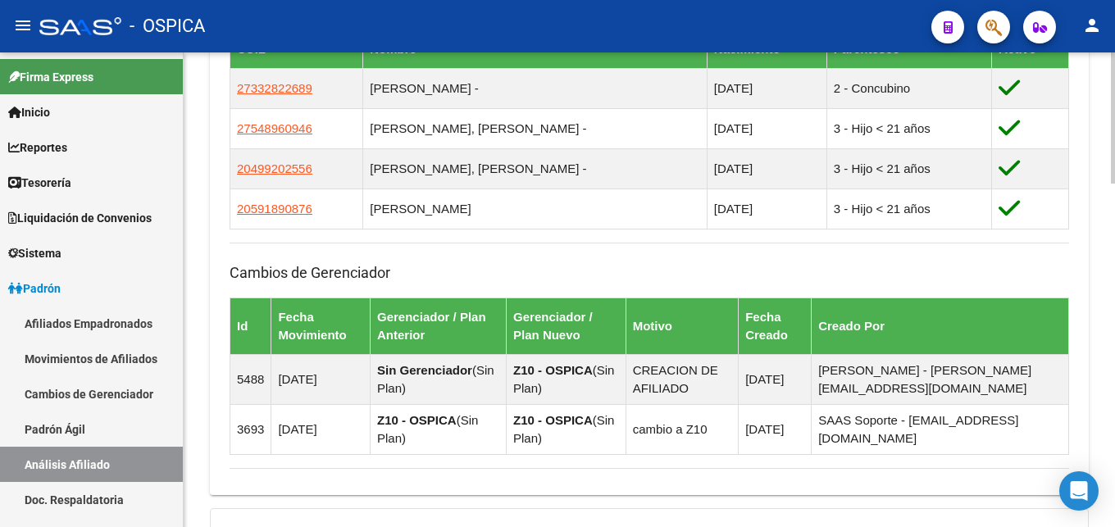
scroll to position [1240, 0]
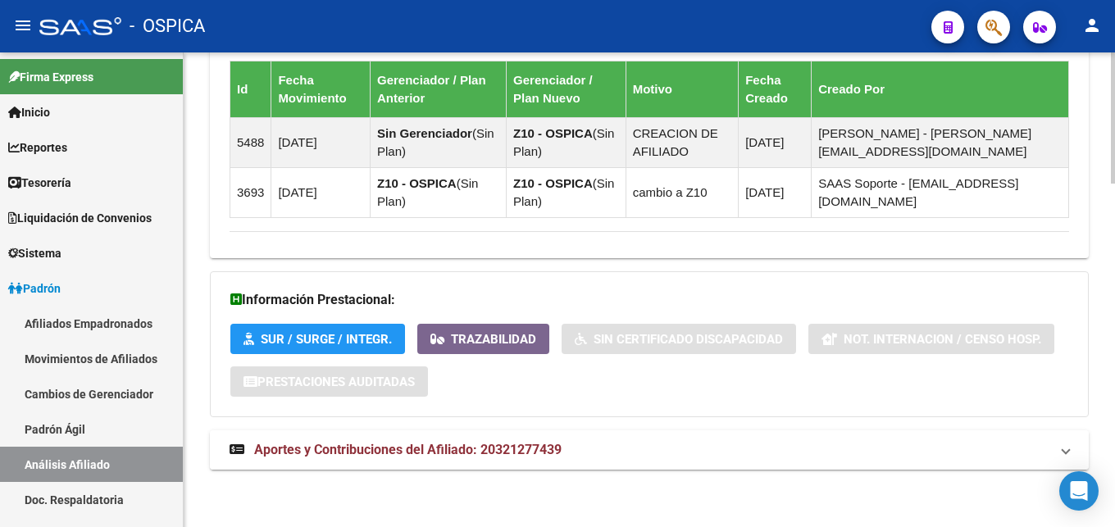
click at [437, 444] on span "Aportes y Contribuciones del Afiliado: 20321277439" at bounding box center [407, 450] width 307 height 16
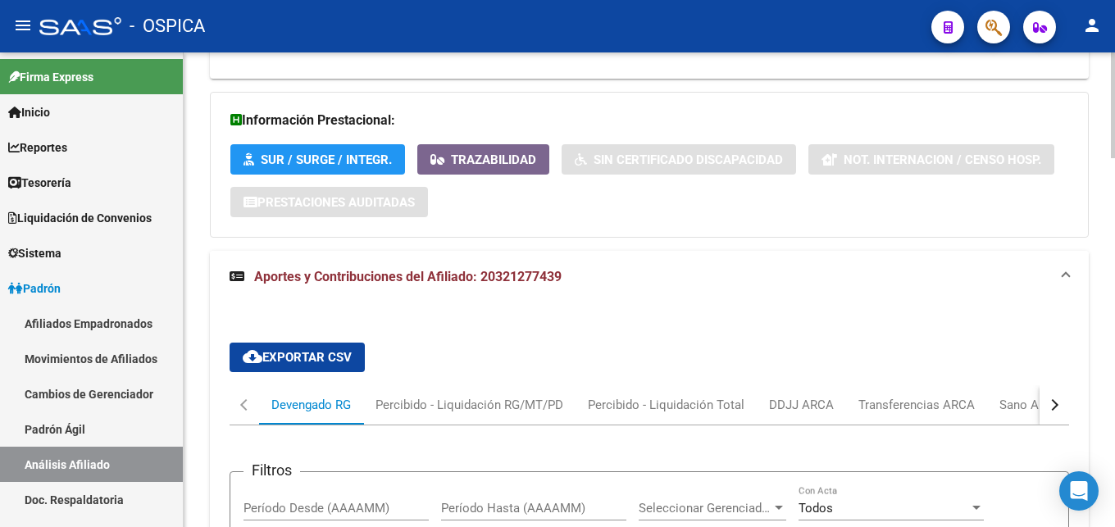
scroll to position [1587, 0]
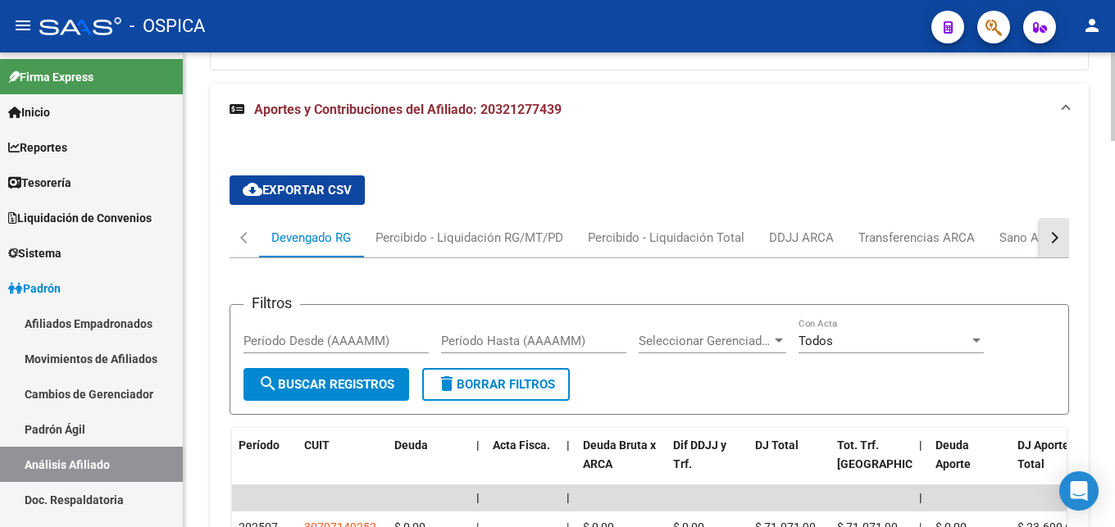
click at [1056, 235] on button "button" at bounding box center [1054, 237] width 30 height 39
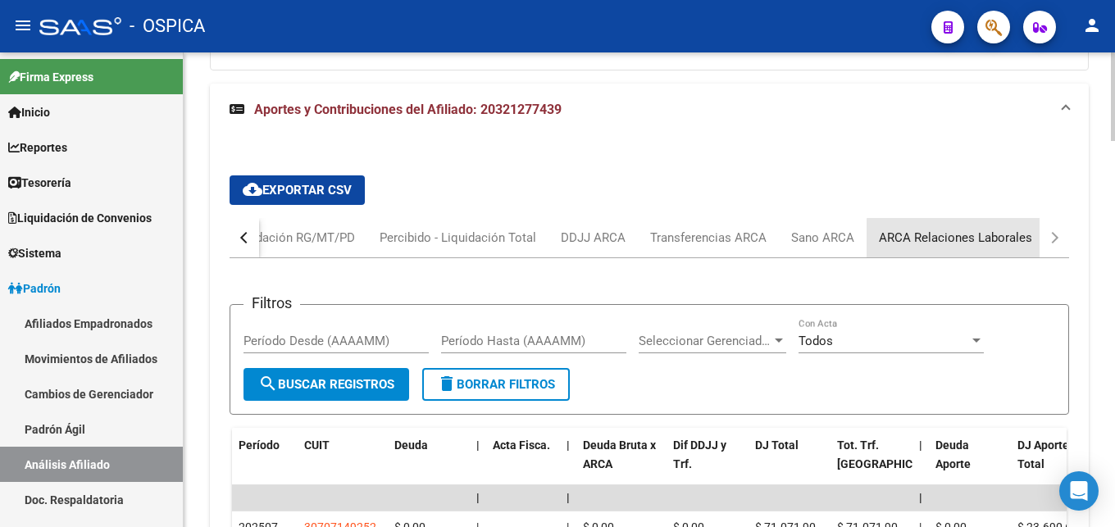
click at [999, 245] on div "ARCA Relaciones Laborales" at bounding box center [955, 238] width 153 height 18
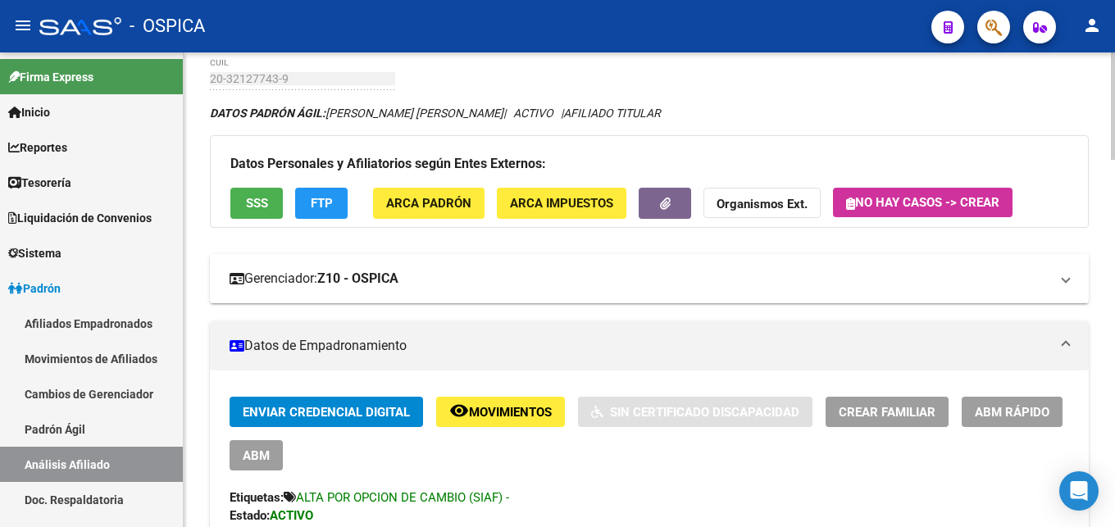
scroll to position [0, 0]
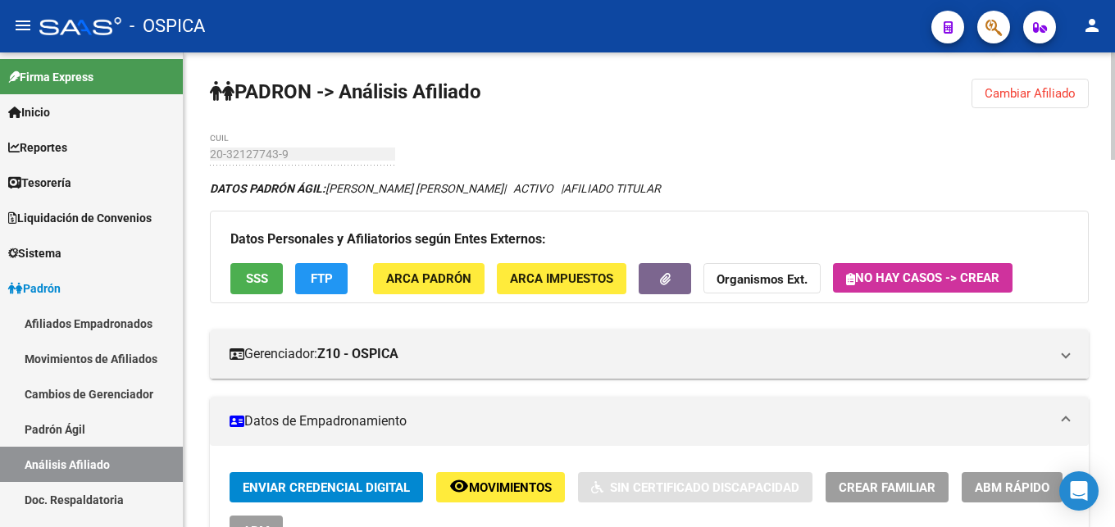
click at [1047, 100] on span "Cambiar Afiliado" at bounding box center [1029, 93] width 91 height 15
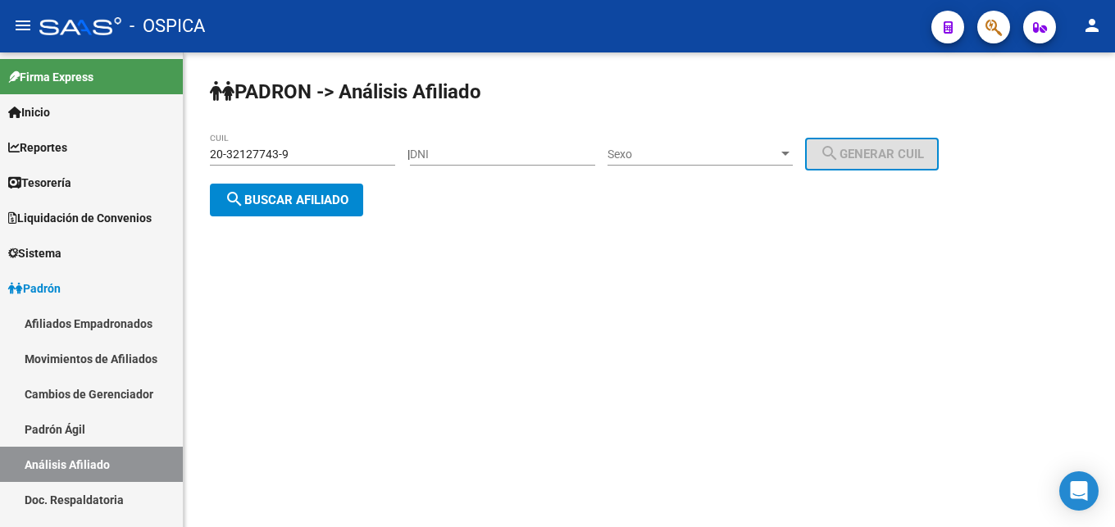
click at [302, 155] on input "20-32127743-9" at bounding box center [302, 155] width 185 height 14
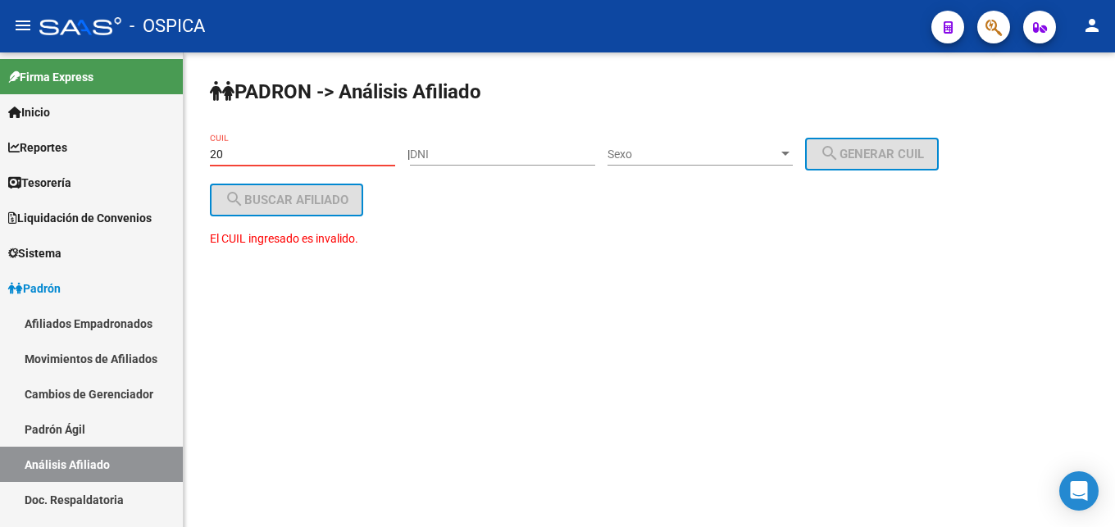
type input "2"
paste input "20-20036045-2"
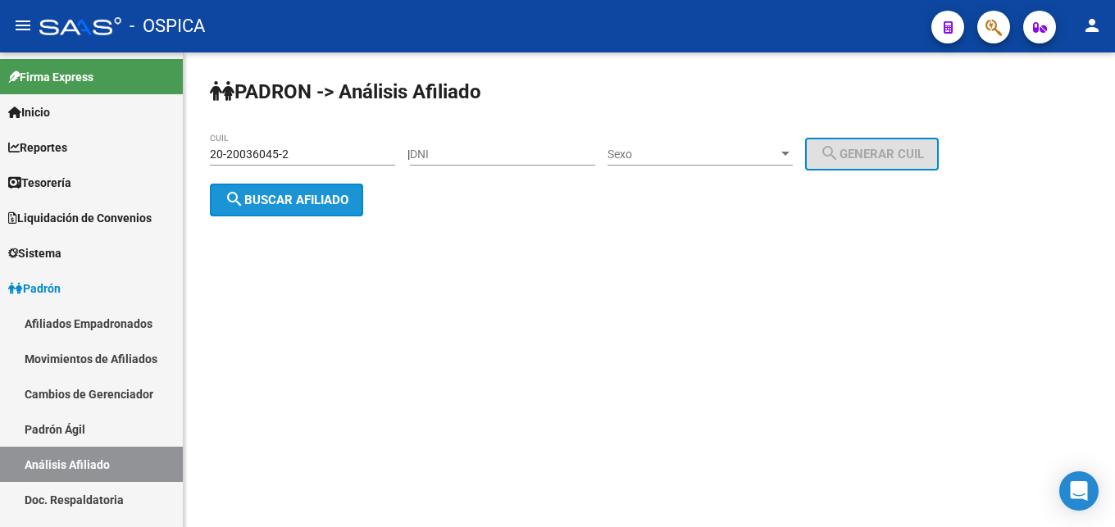
click at [317, 204] on span "search Buscar afiliado" at bounding box center [287, 200] width 124 height 15
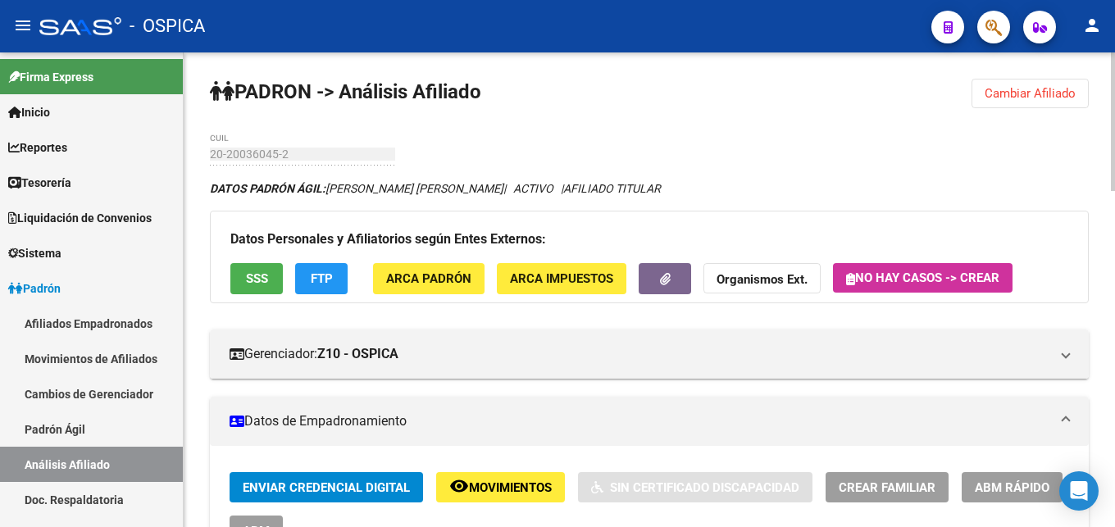
click at [667, 183] on div "DATOS [PERSON_NAME]: [PERSON_NAME] [PERSON_NAME] | ACTIVO | AFILIADO TITULAR" at bounding box center [649, 188] width 879 height 18
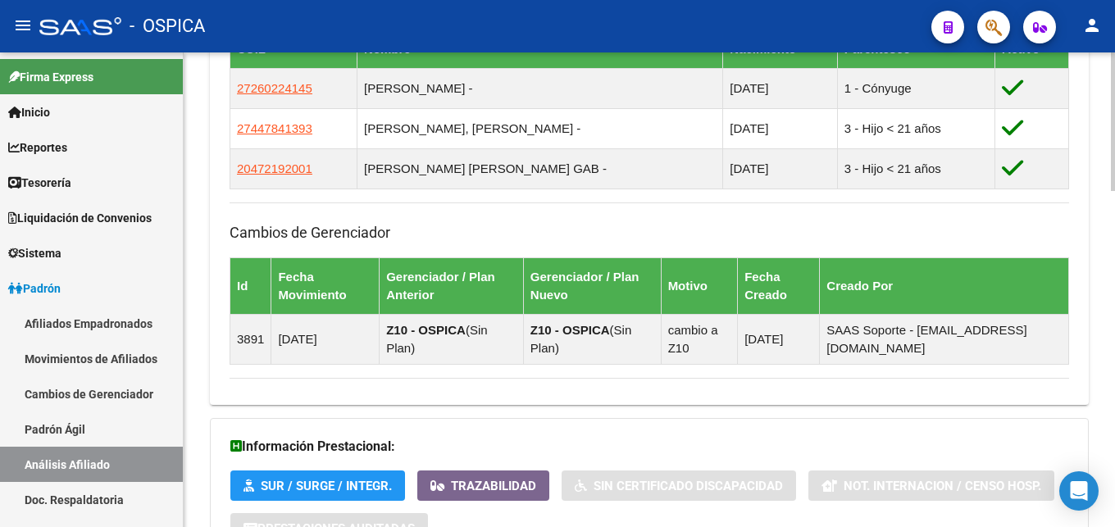
scroll to position [1150, 0]
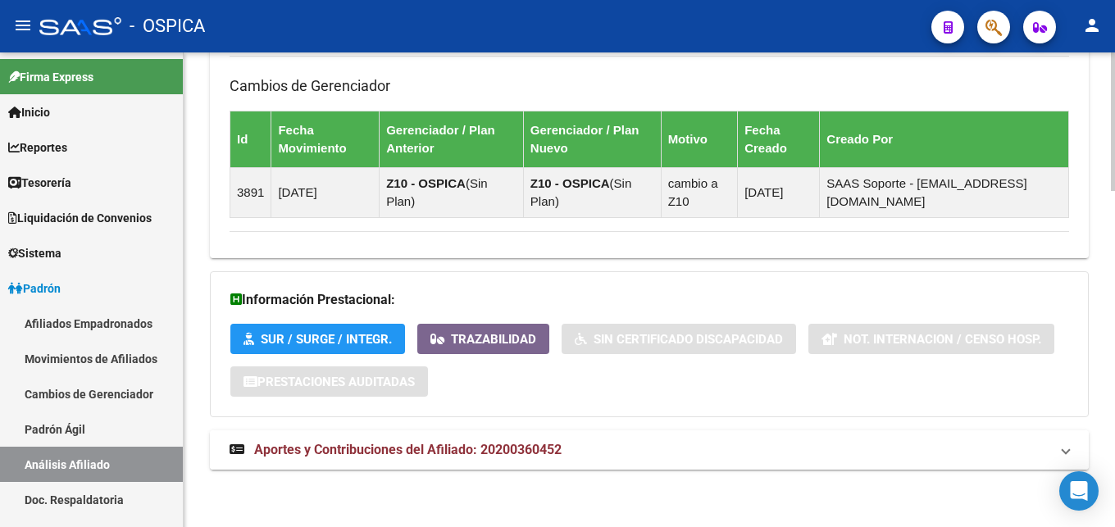
click at [539, 452] on span "Aportes y Contribuciones del Afiliado: 20200360452" at bounding box center [407, 450] width 307 height 16
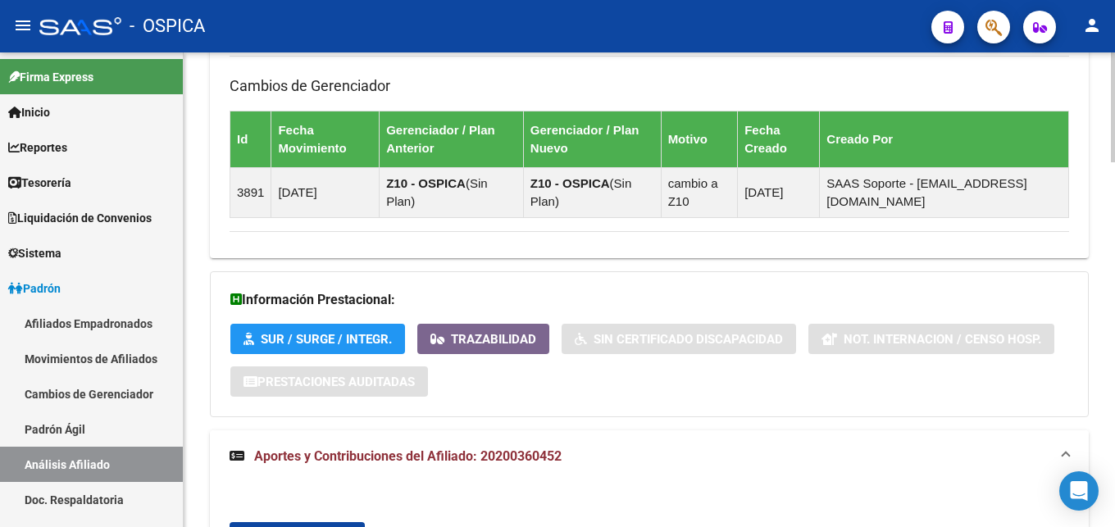
scroll to position [1401, 0]
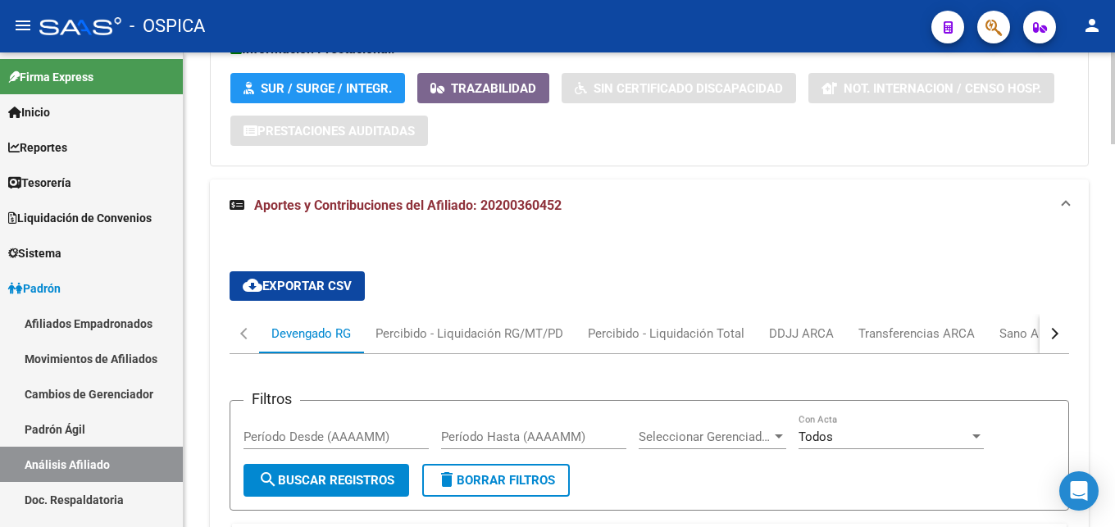
click at [1063, 335] on button "button" at bounding box center [1054, 333] width 30 height 39
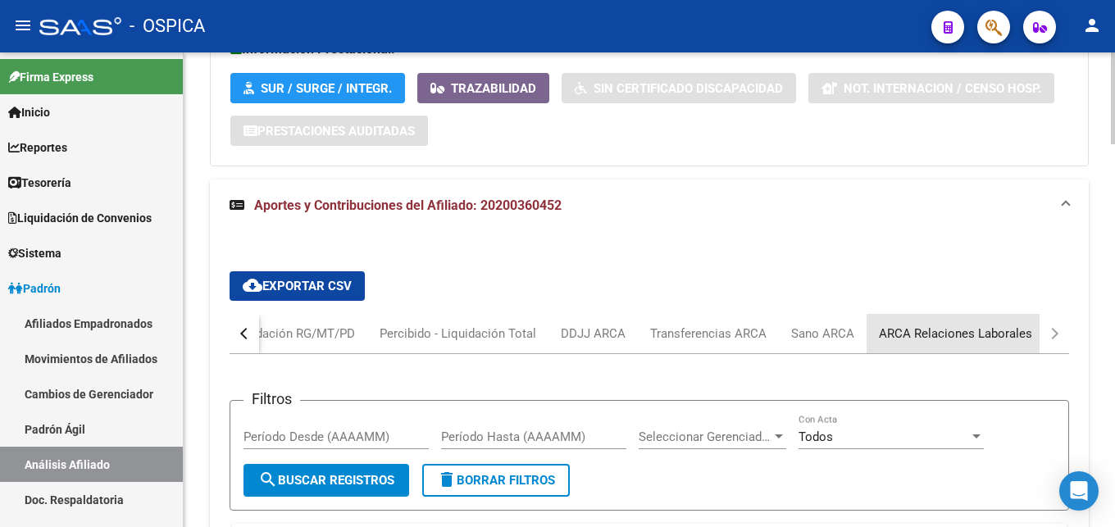
click at [1009, 334] on div "ARCA Relaciones Laborales" at bounding box center [955, 334] width 153 height 18
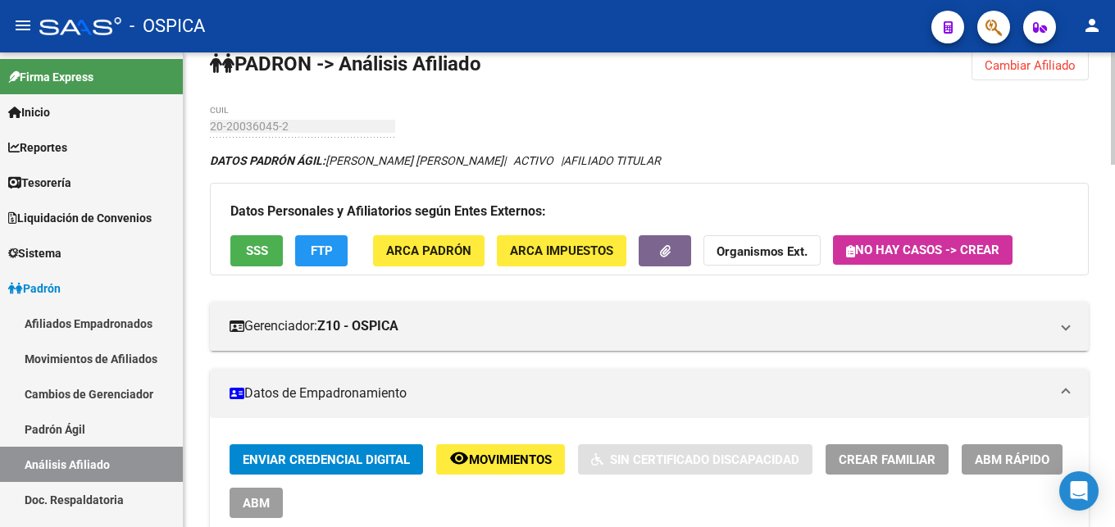
scroll to position [0, 0]
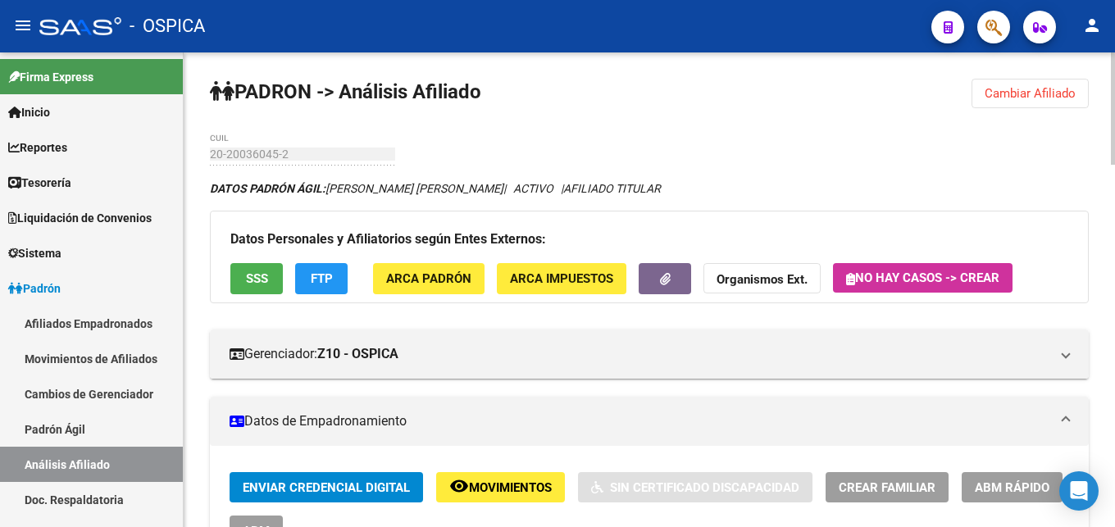
click at [1023, 102] on button "Cambiar Afiliado" at bounding box center [1029, 94] width 117 height 30
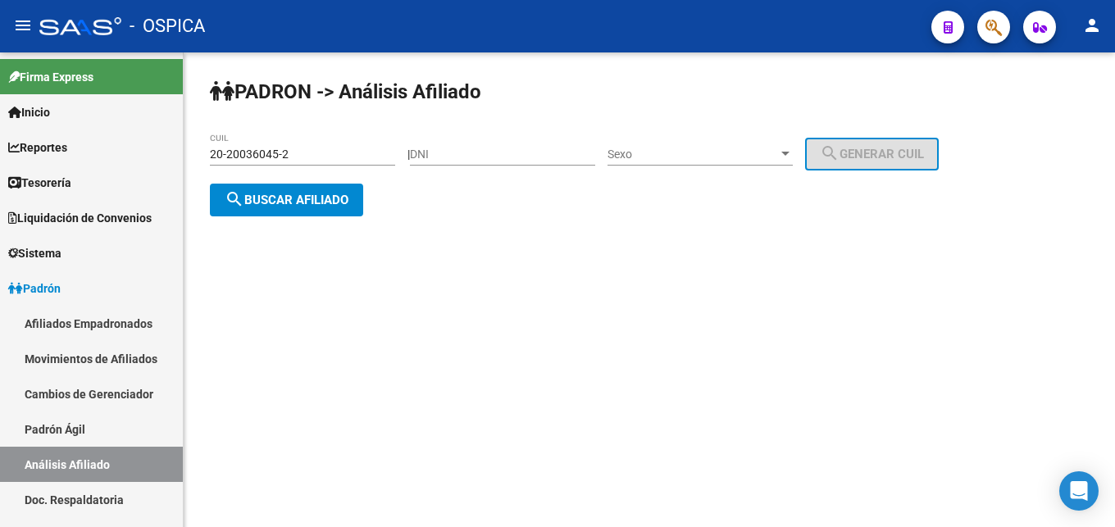
click at [299, 148] on input "20-20036045-2" at bounding box center [302, 155] width 185 height 14
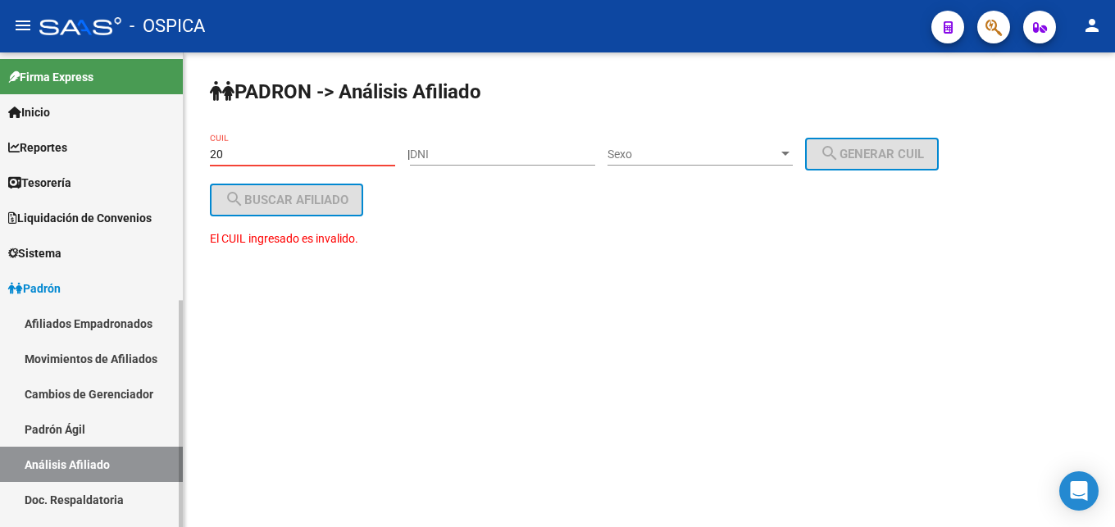
type input "2"
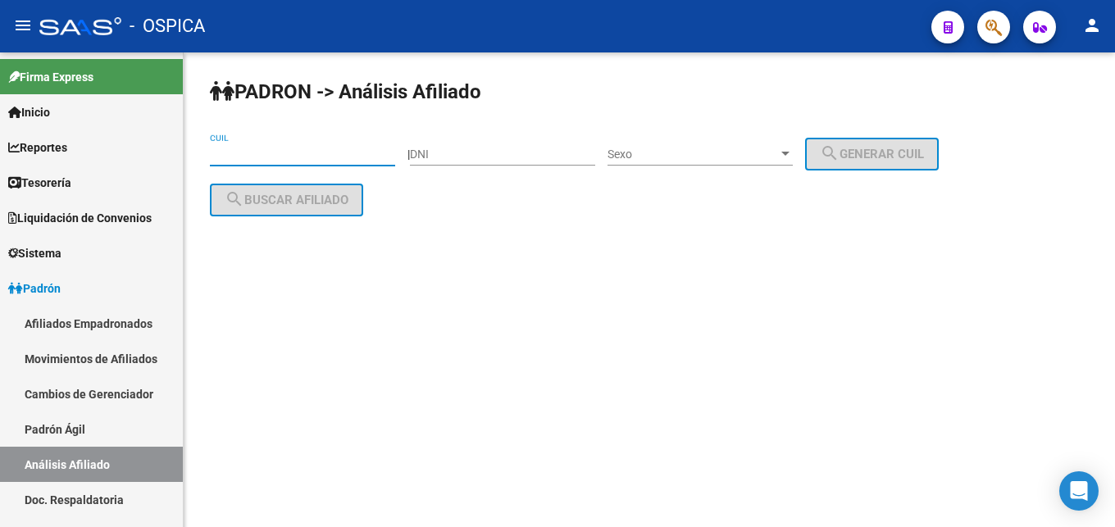
paste input "20-22660010-9"
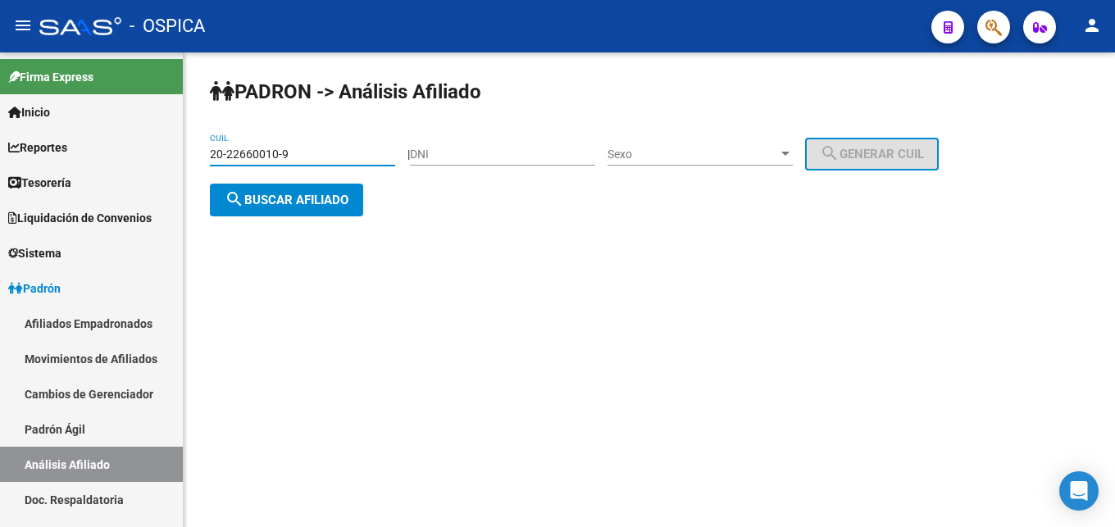
click at [293, 211] on button "search Buscar afiliado" at bounding box center [286, 200] width 153 height 33
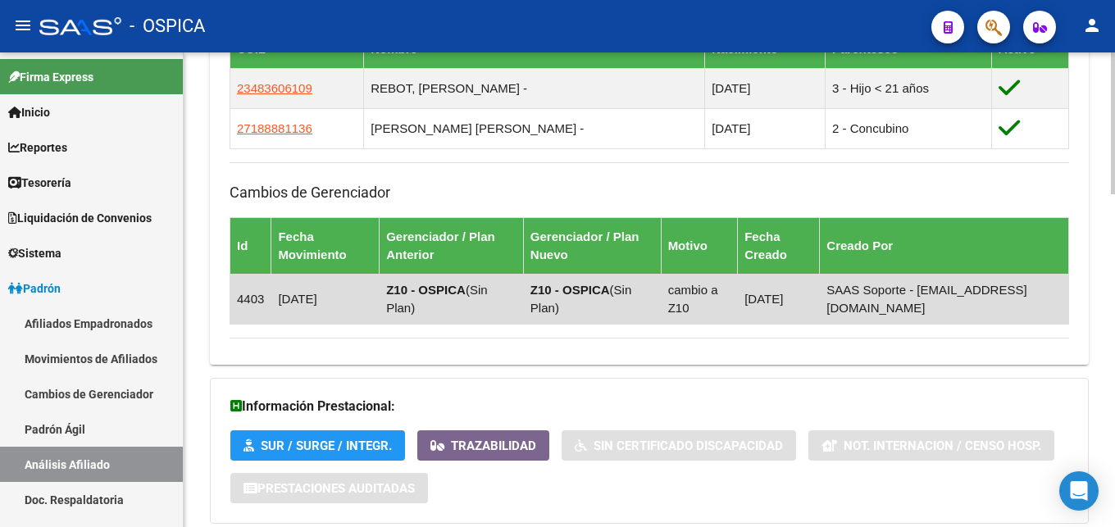
scroll to position [1110, 0]
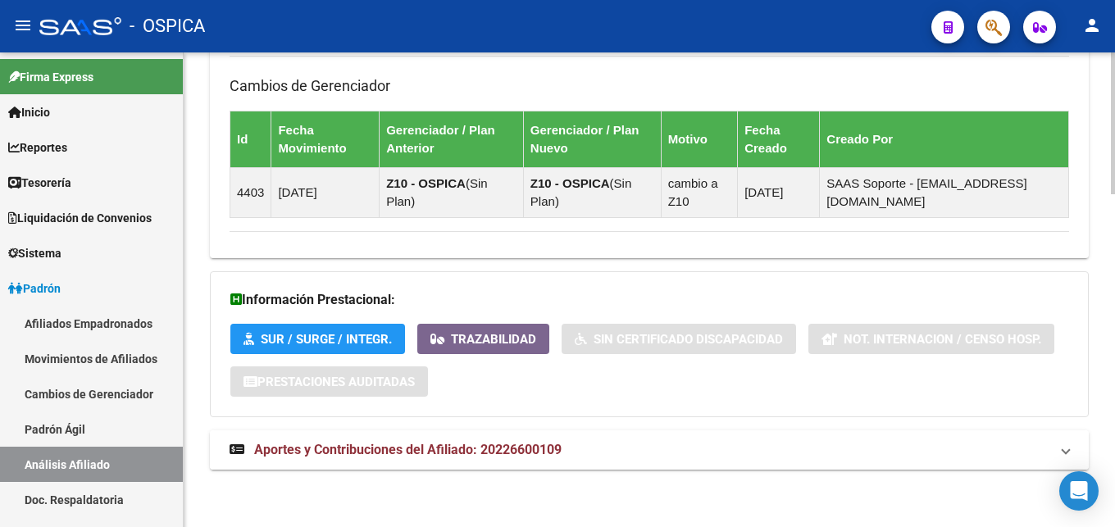
click at [461, 441] on strong "Aportes y Contribuciones del Afiliado: 20226600109" at bounding box center [395, 450] width 332 height 18
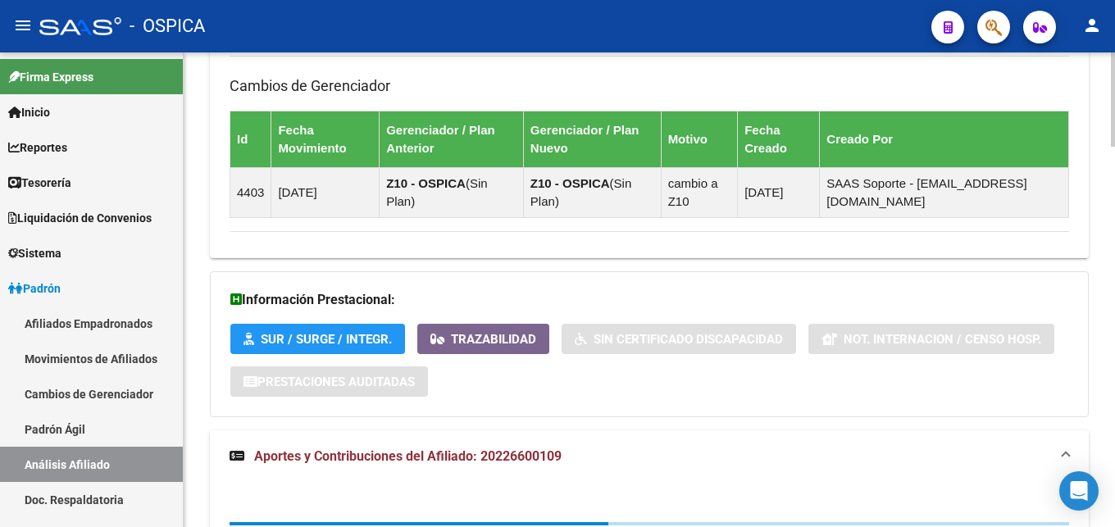
scroll to position [1373, 0]
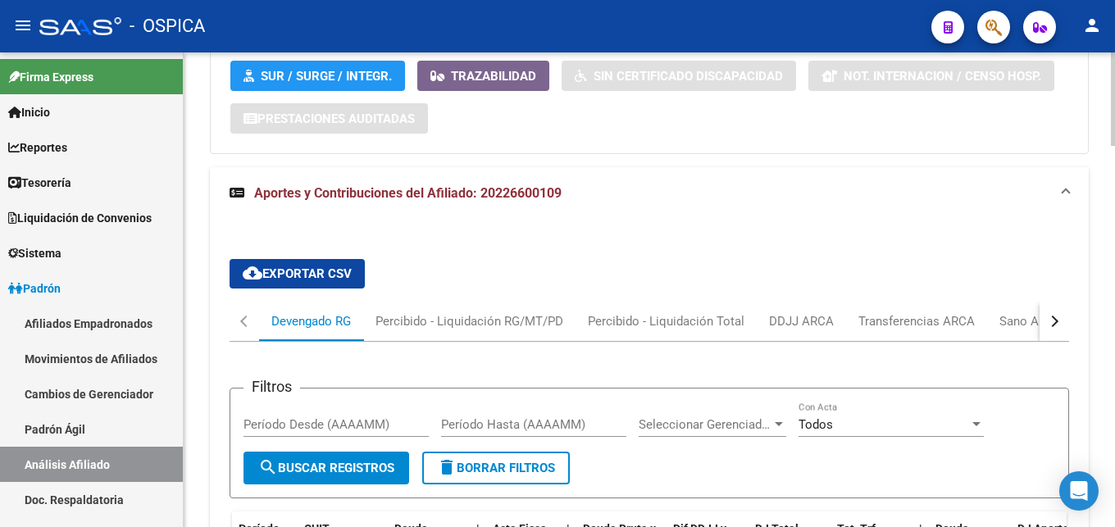
click at [1060, 320] on button "button" at bounding box center [1054, 321] width 30 height 39
click at [1006, 325] on div "ARCA Relaciones Laborales" at bounding box center [955, 321] width 153 height 18
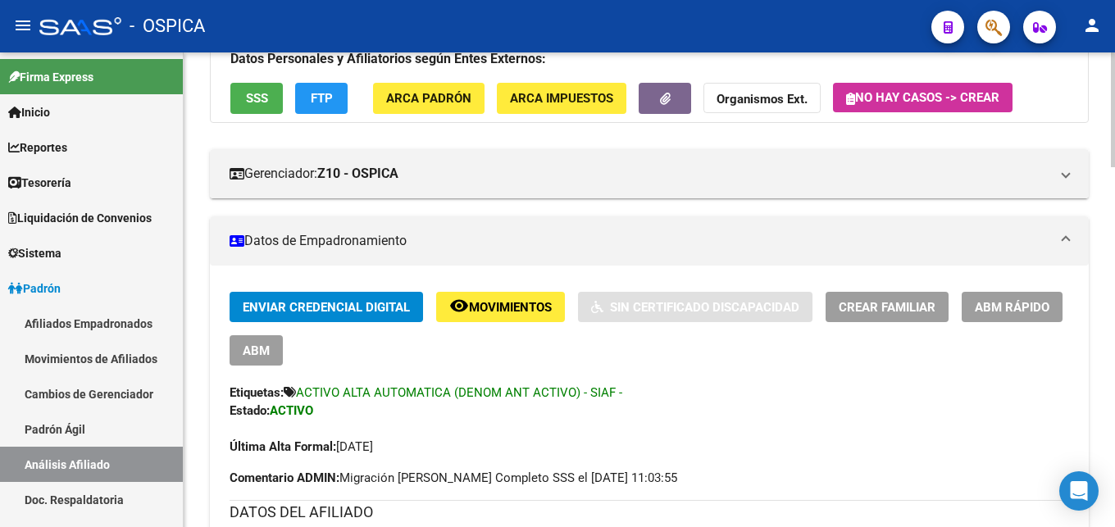
scroll to position [0, 0]
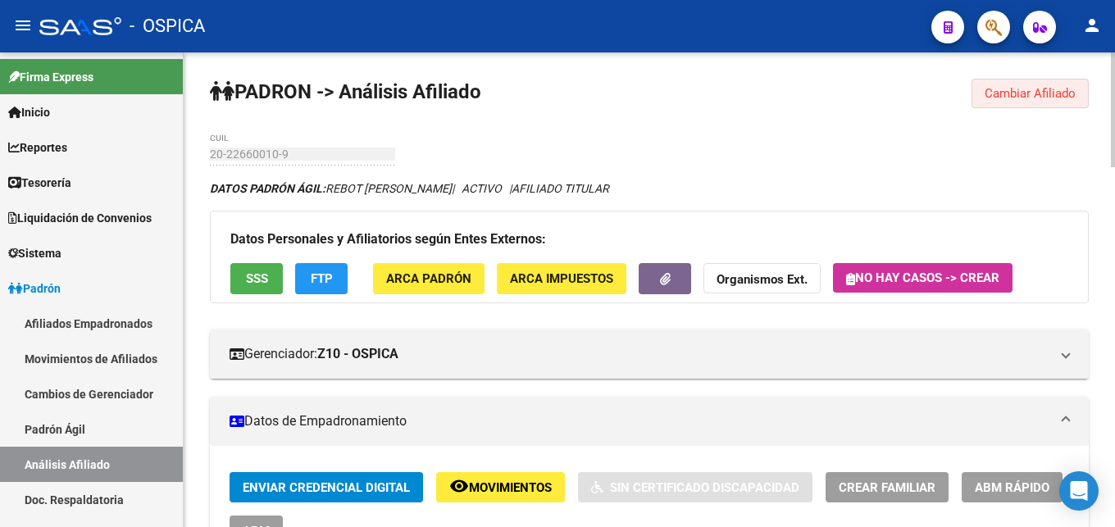
click at [1012, 89] on span "Cambiar Afiliado" at bounding box center [1029, 93] width 91 height 15
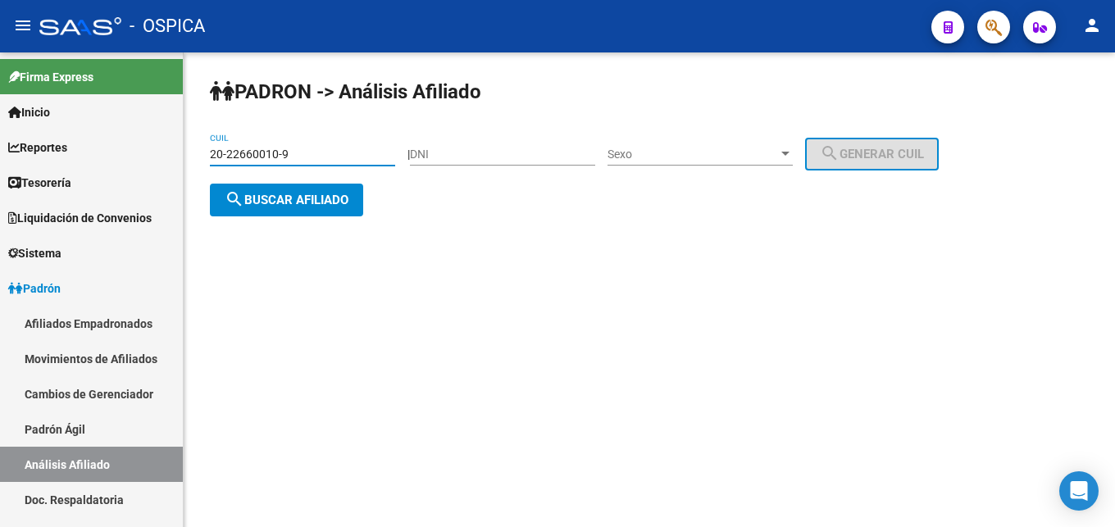
click at [328, 159] on input "20-22660010-9" at bounding box center [302, 155] width 185 height 14
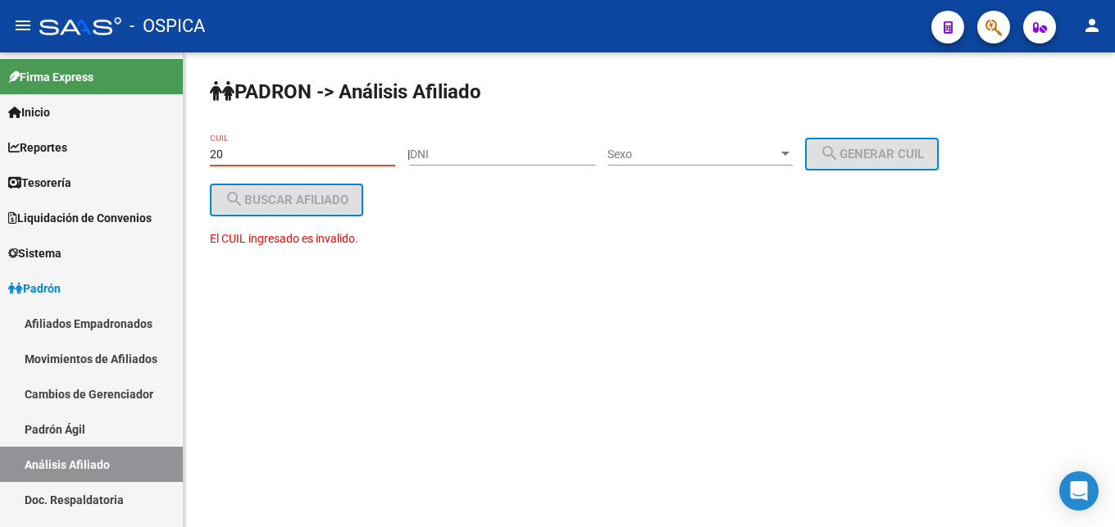
type input "2"
paste input "20-31520372-5"
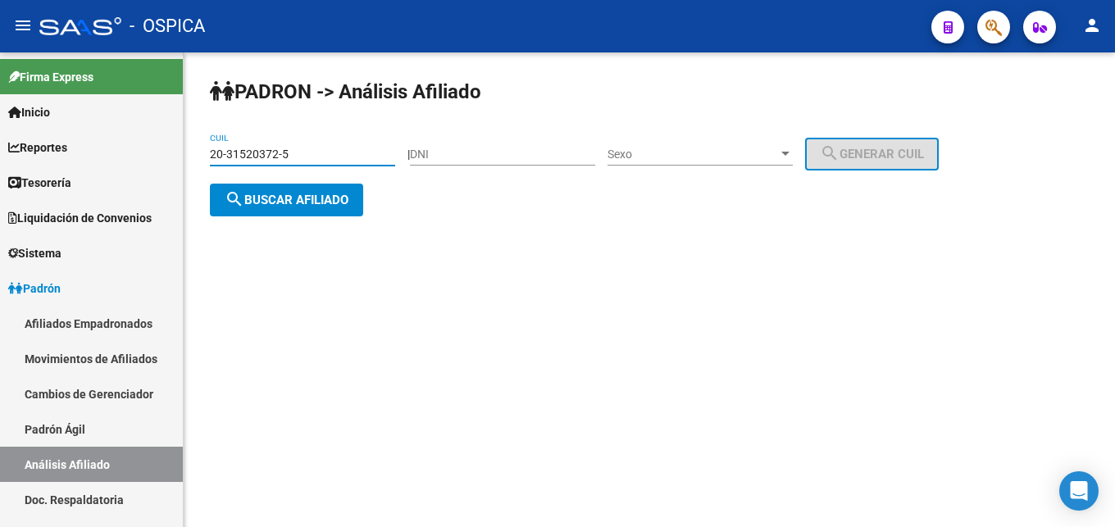
click at [279, 198] on span "search Buscar afiliado" at bounding box center [287, 200] width 124 height 15
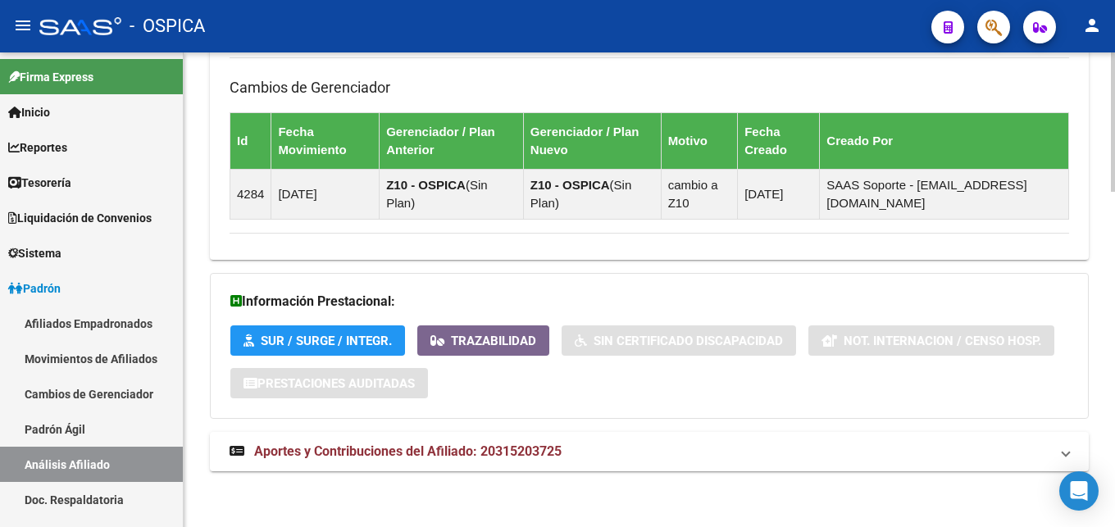
scroll to position [1142, 0]
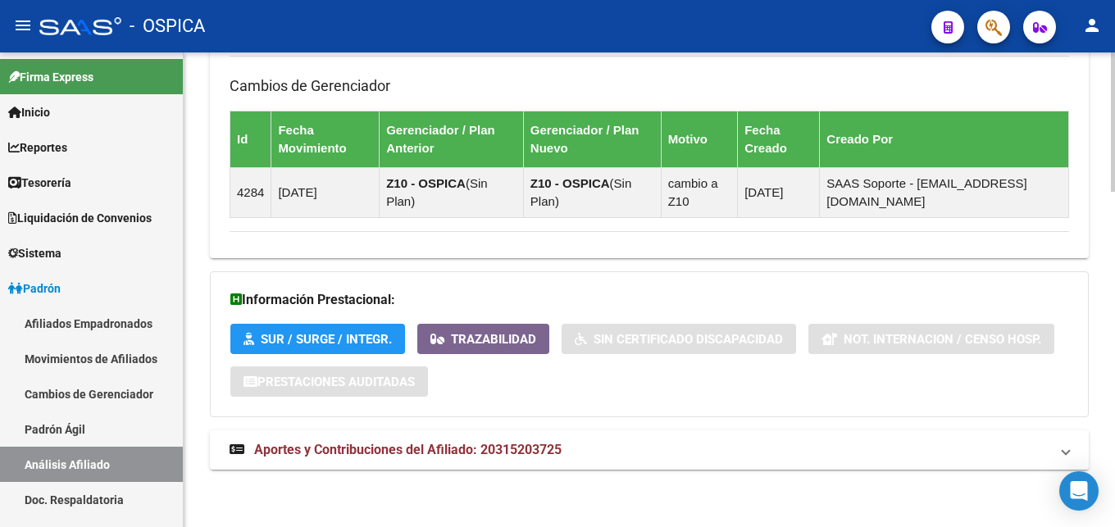
click at [452, 450] on span "Aportes y Contribuciones del Afiliado: 20315203725" at bounding box center [407, 450] width 307 height 16
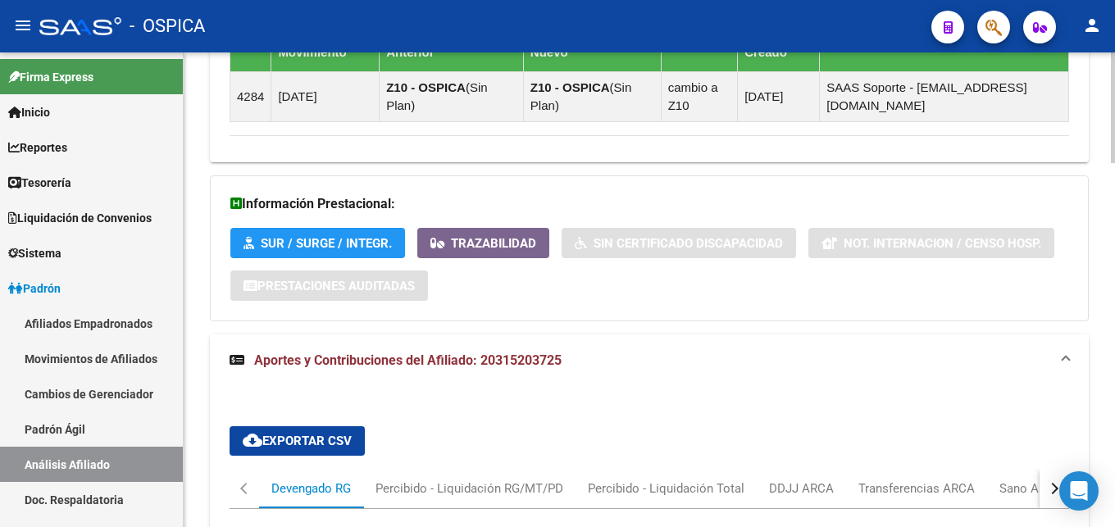
scroll to position [1565, 0]
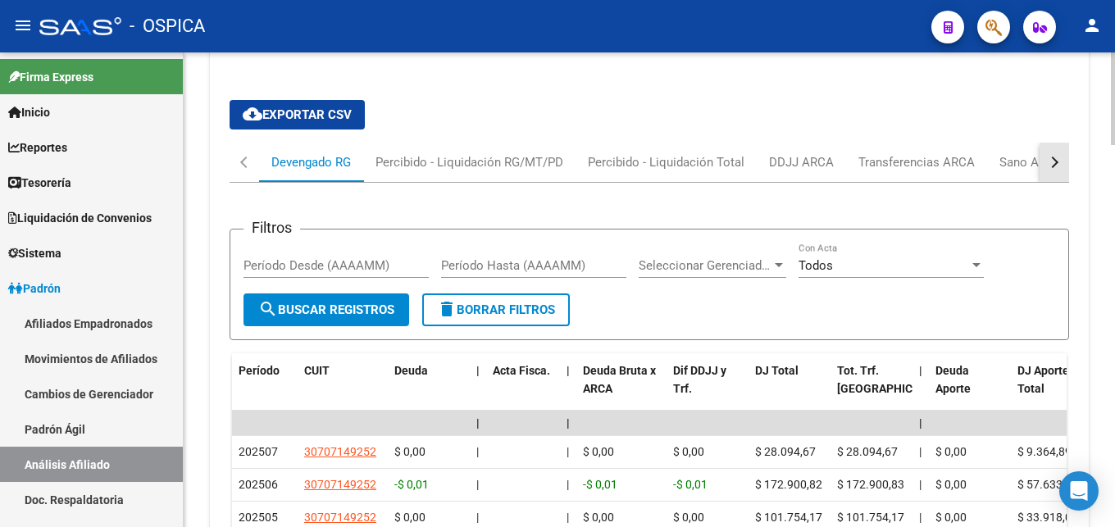
click at [1056, 171] on button "button" at bounding box center [1054, 162] width 30 height 39
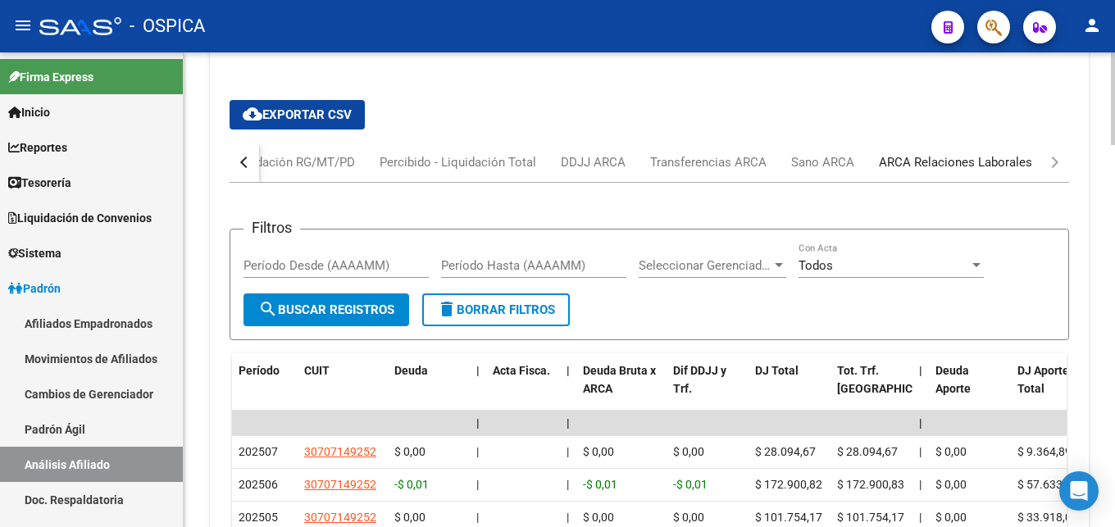
click at [1024, 164] on div "ARCA Relaciones Laborales" at bounding box center [955, 162] width 153 height 18
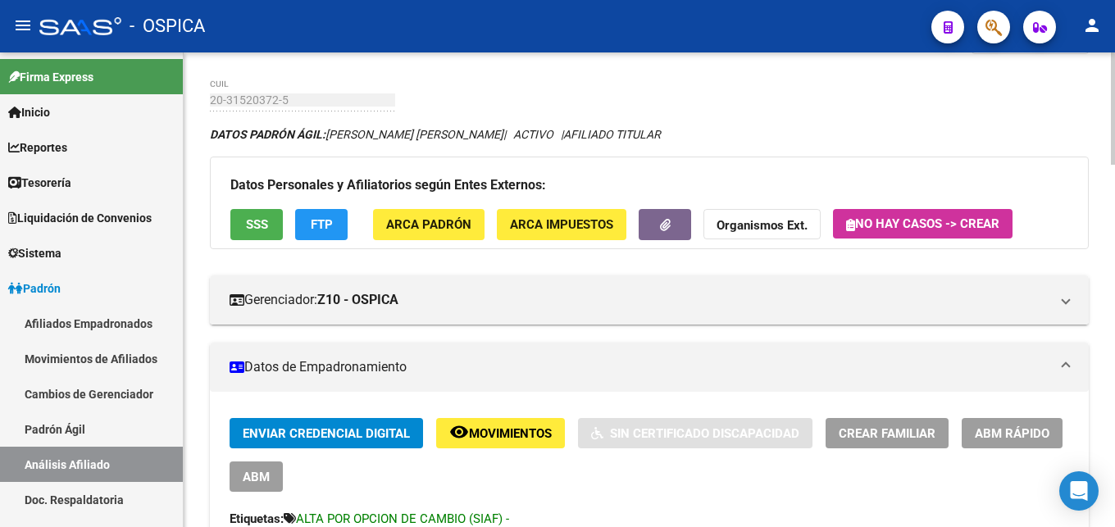
scroll to position [0, 0]
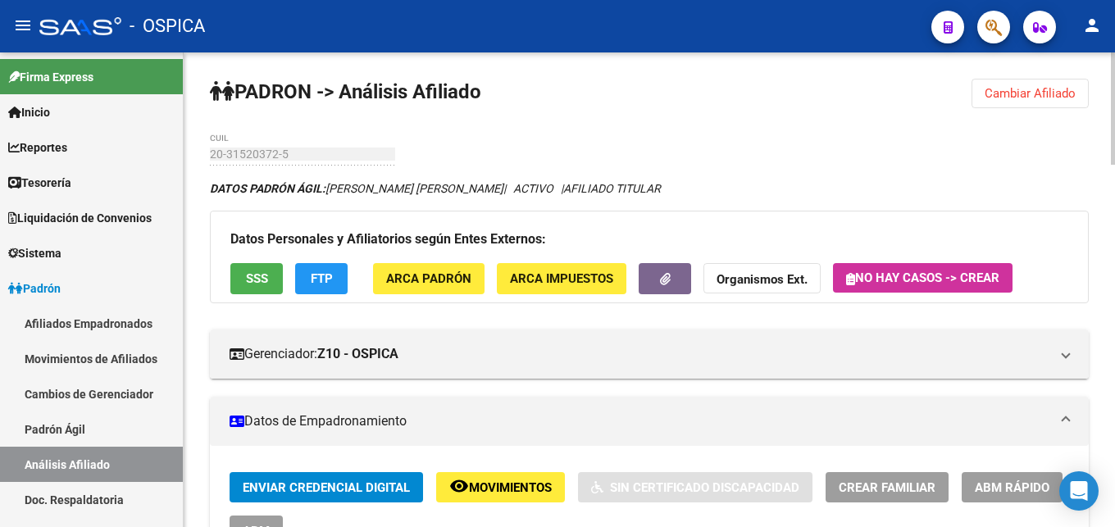
click at [1002, 105] on button "Cambiar Afiliado" at bounding box center [1029, 94] width 117 height 30
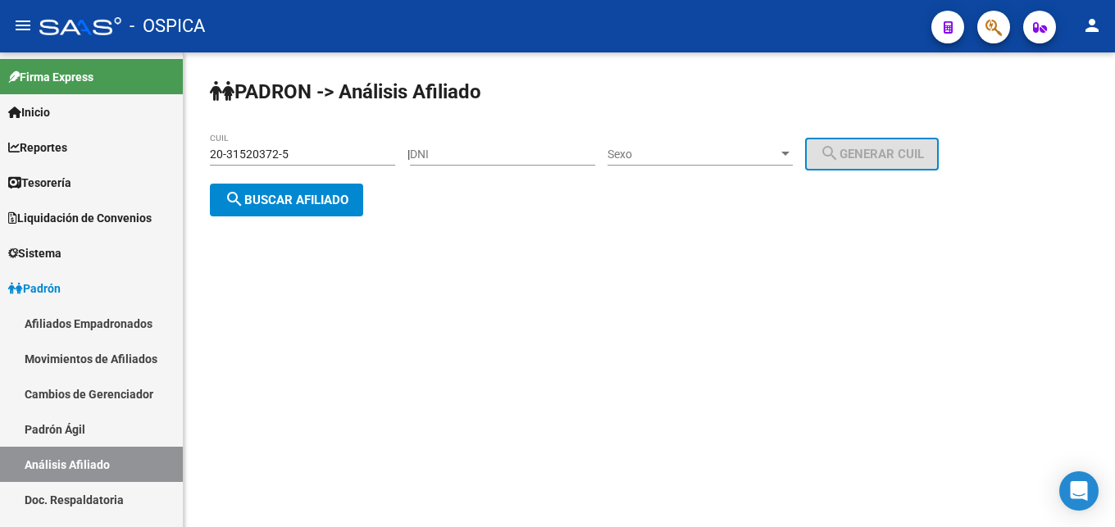
click at [288, 152] on input "20-31520372-5" at bounding box center [302, 155] width 185 height 14
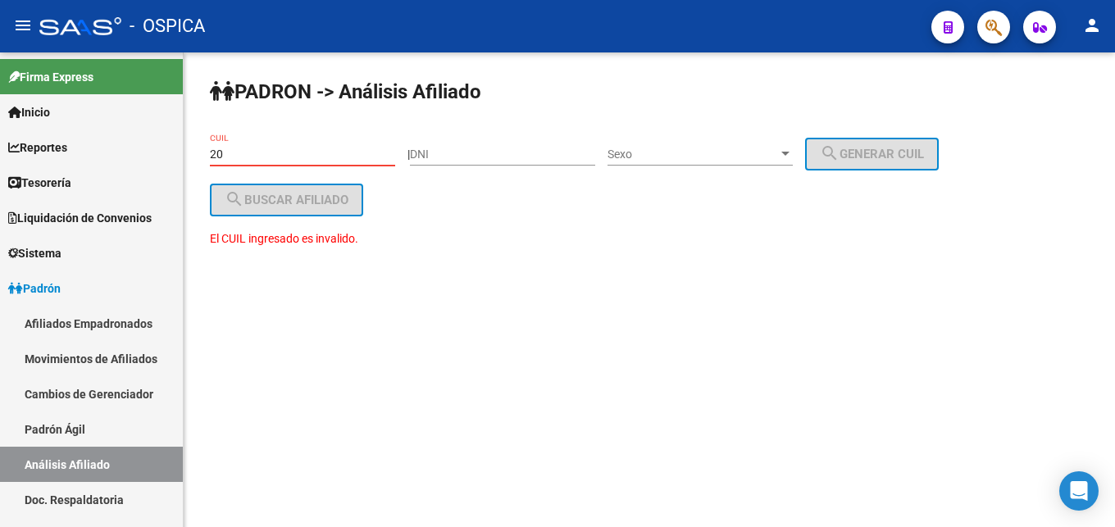
type input "2"
paste input "20-33940091-2"
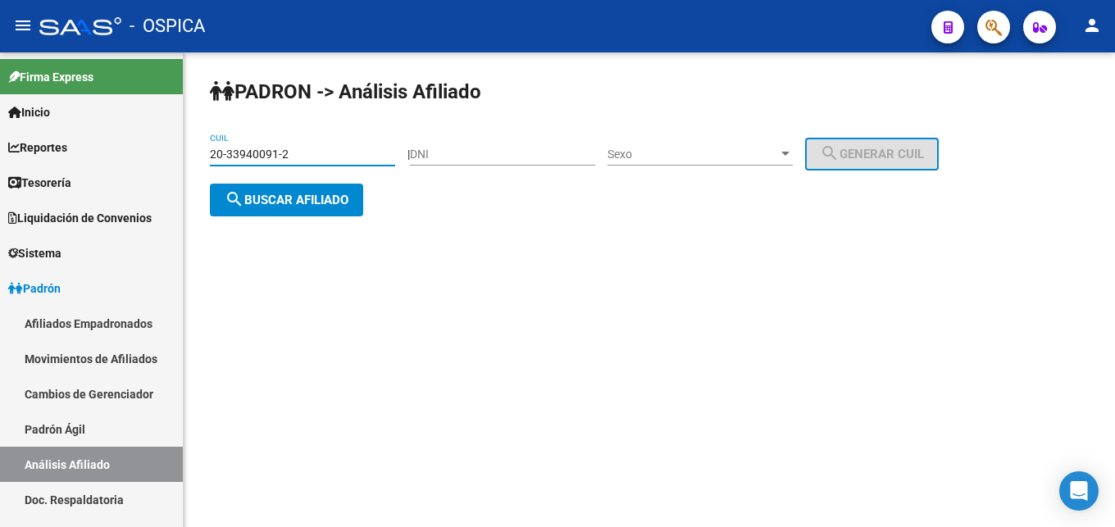
click at [257, 196] on span "search Buscar afiliado" at bounding box center [287, 200] width 124 height 15
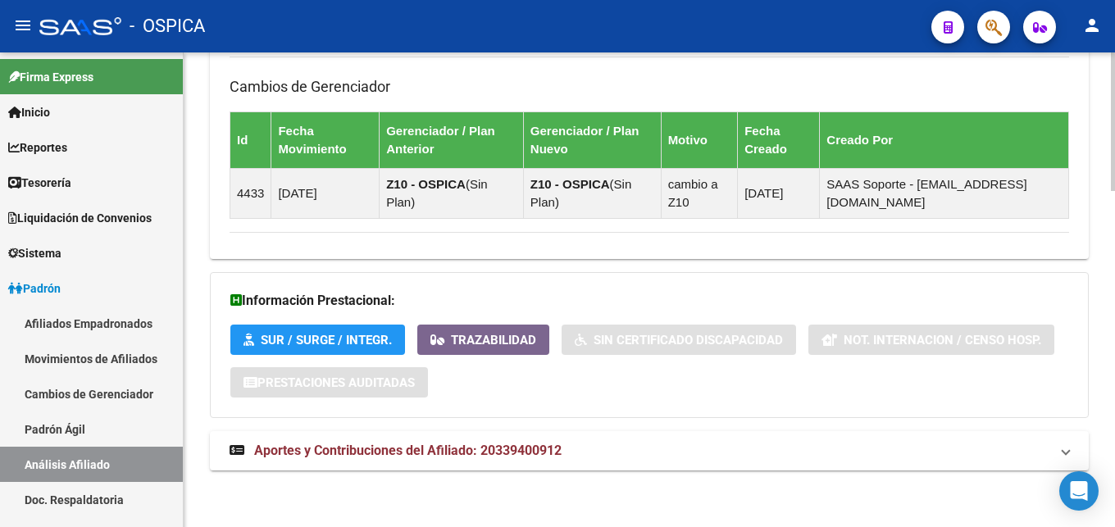
scroll to position [1150, 0]
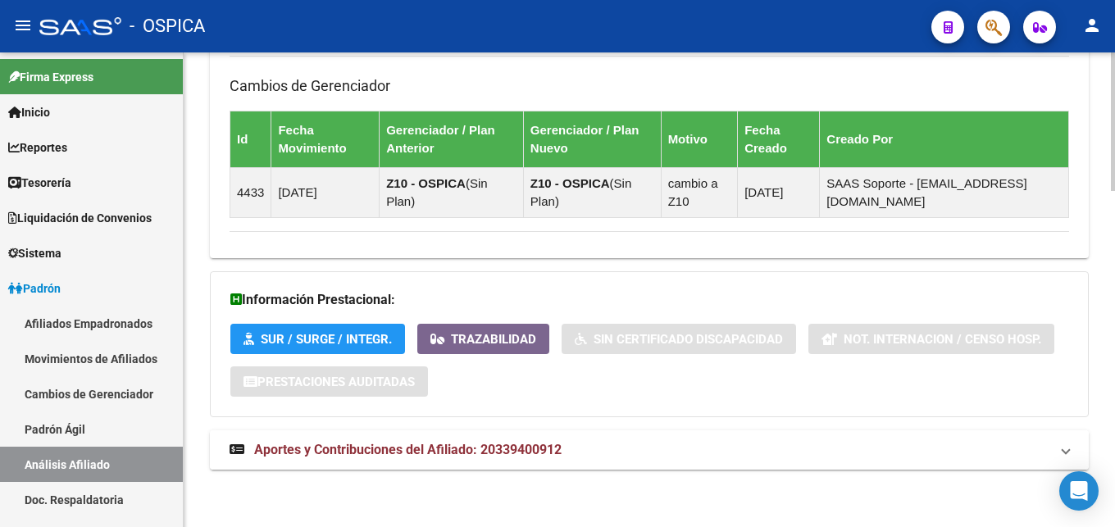
click at [534, 449] on span "Aportes y Contribuciones del Afiliado: 20339400912" at bounding box center [407, 450] width 307 height 16
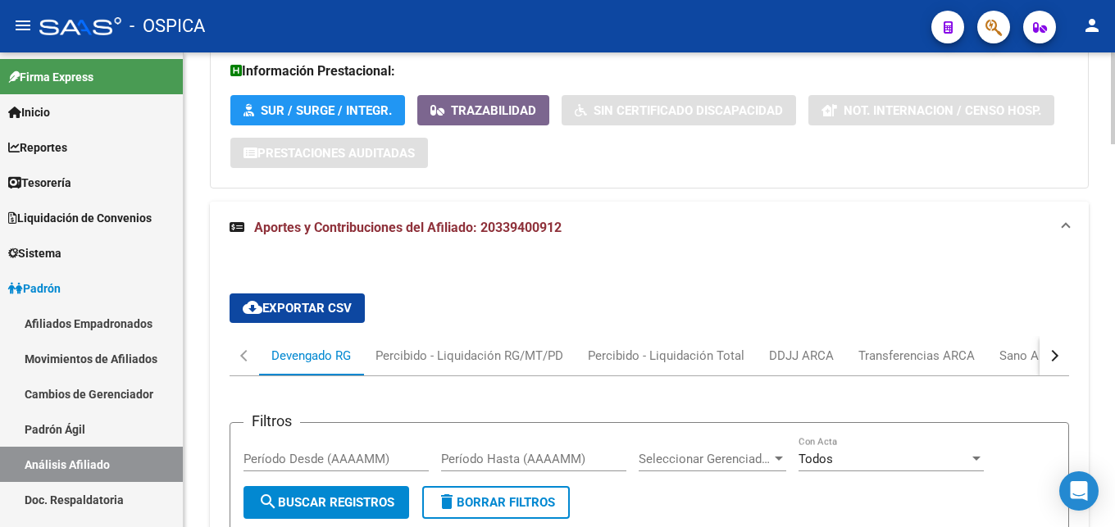
scroll to position [1401, 0]
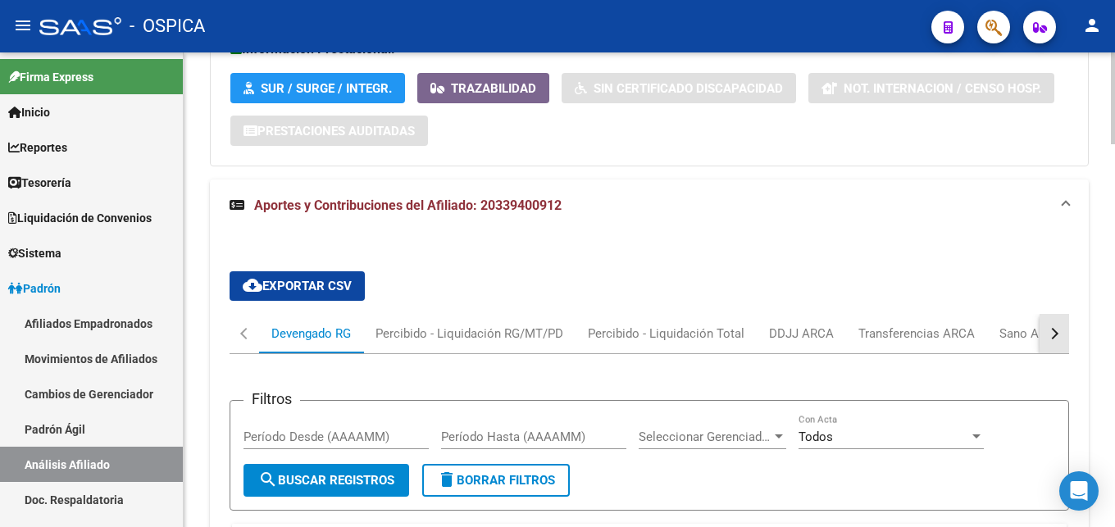
click at [1047, 332] on button "button" at bounding box center [1054, 333] width 30 height 39
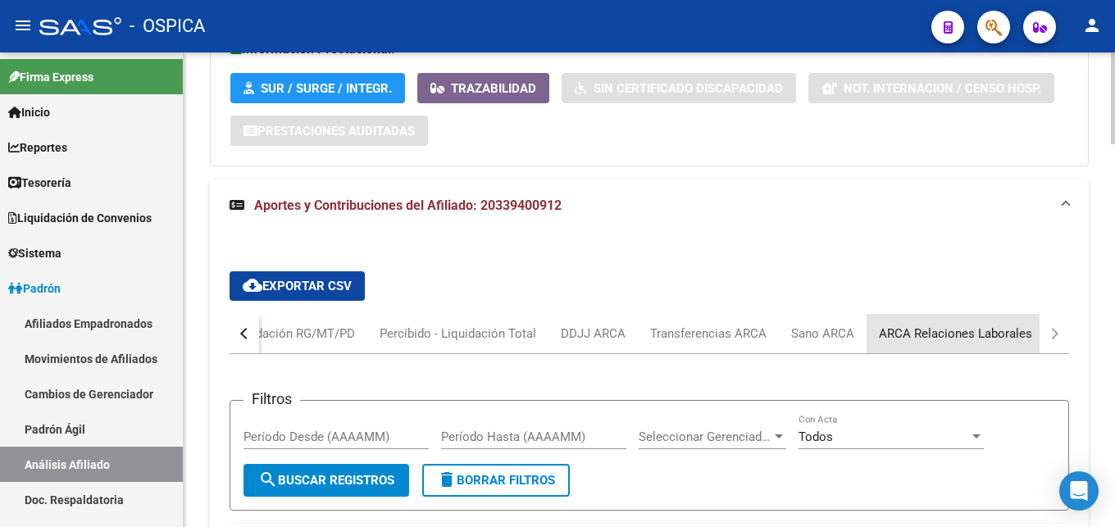
click at [1007, 335] on div "ARCA Relaciones Laborales" at bounding box center [955, 334] width 153 height 18
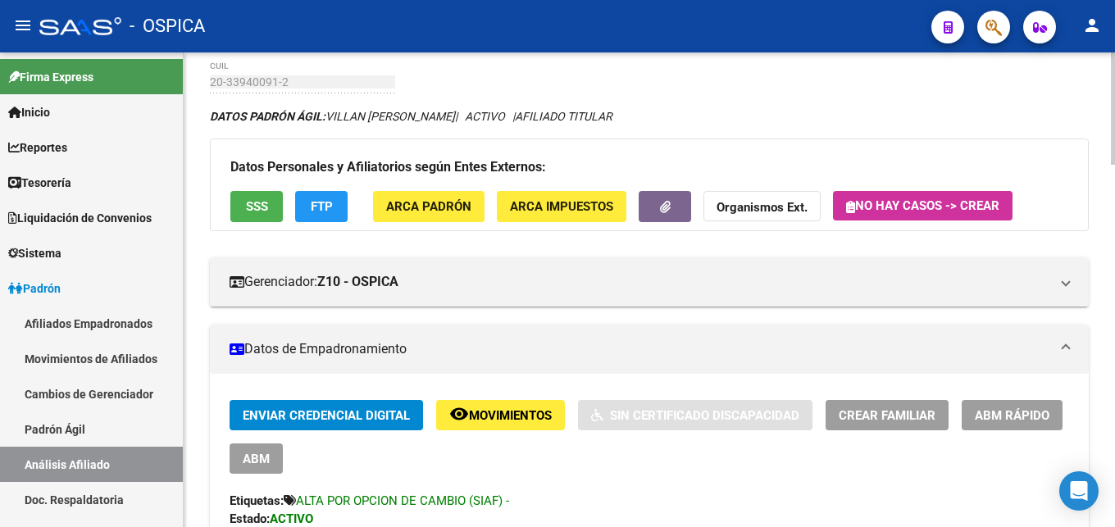
scroll to position [0, 0]
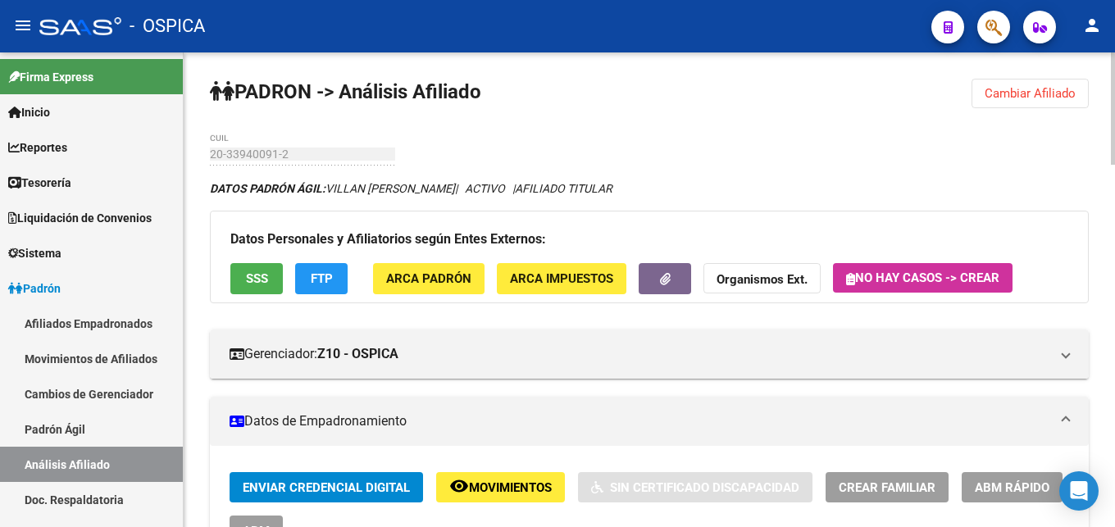
click at [1038, 100] on span "Cambiar Afiliado" at bounding box center [1029, 93] width 91 height 15
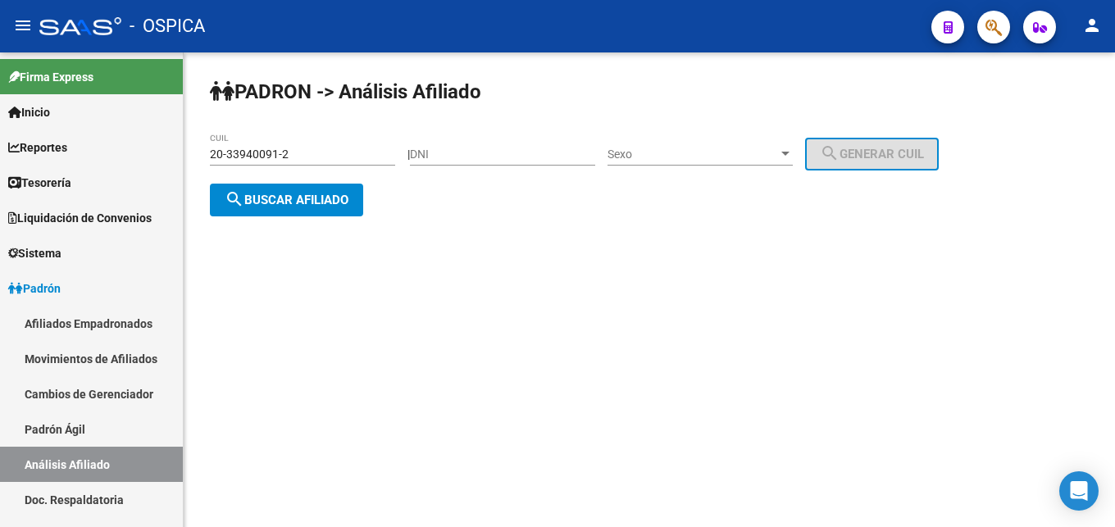
click at [300, 159] on input "20-33940091-2" at bounding box center [302, 155] width 185 height 14
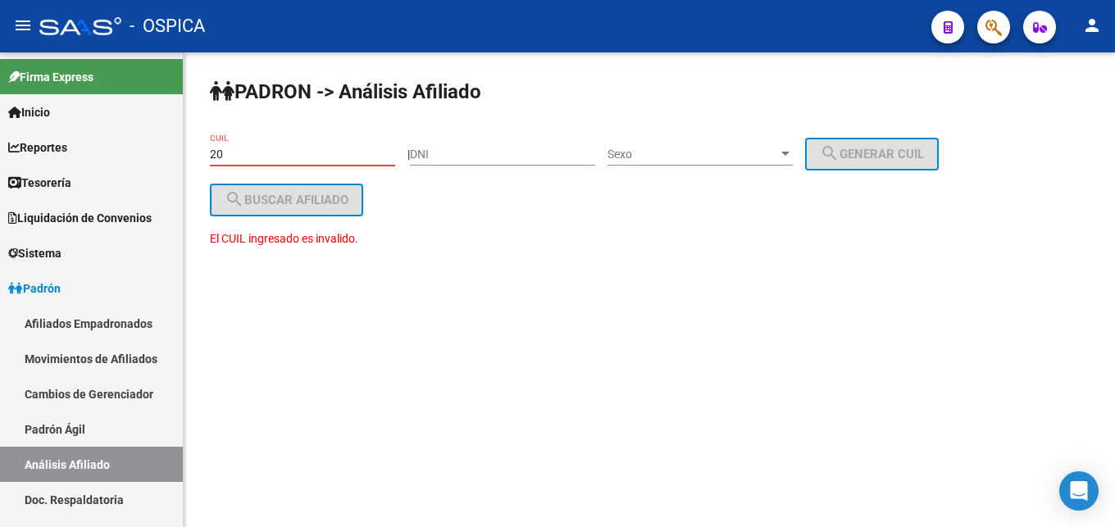
type input "2"
click at [263, 161] on input "CUIL" at bounding box center [302, 155] width 185 height 14
paste input "20-29781064-3"
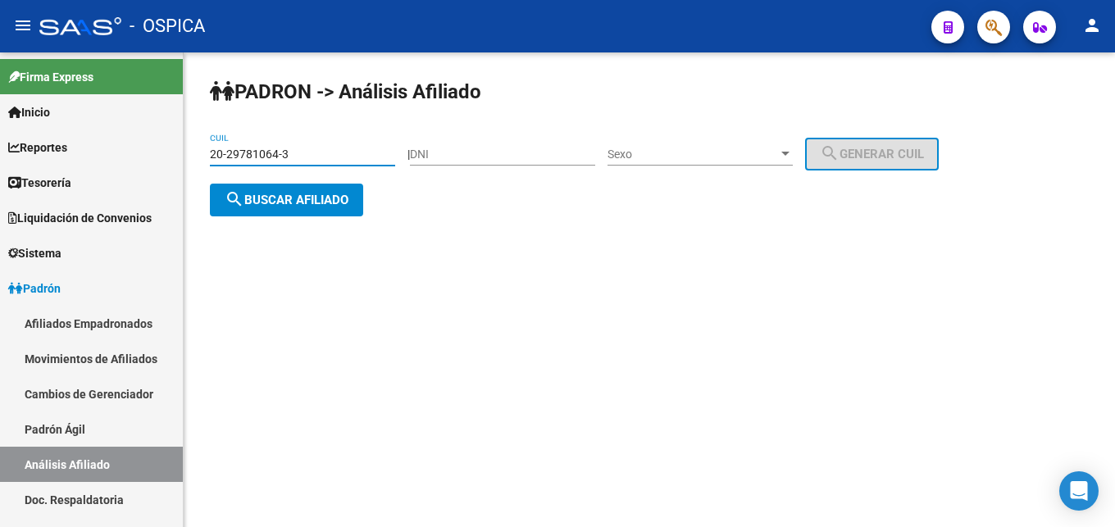
click at [315, 225] on div "[PERSON_NAME] -> Análisis Afiliado 20-29781064-3 CUIL | DNI Sexo Sexo search Ge…" at bounding box center [649, 160] width 931 height 216
click at [320, 206] on span "search Buscar afiliado" at bounding box center [287, 200] width 124 height 15
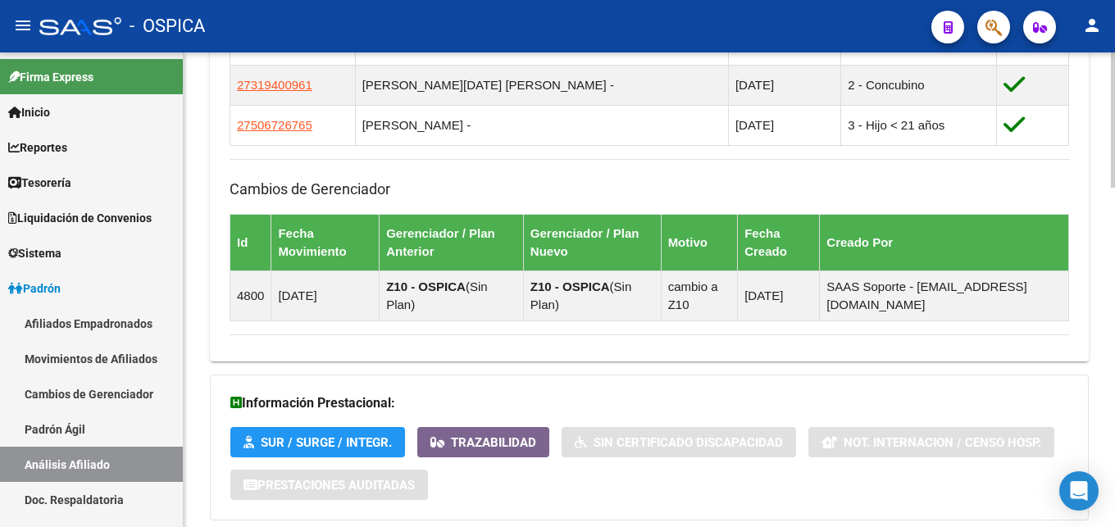
scroll to position [1190, 0]
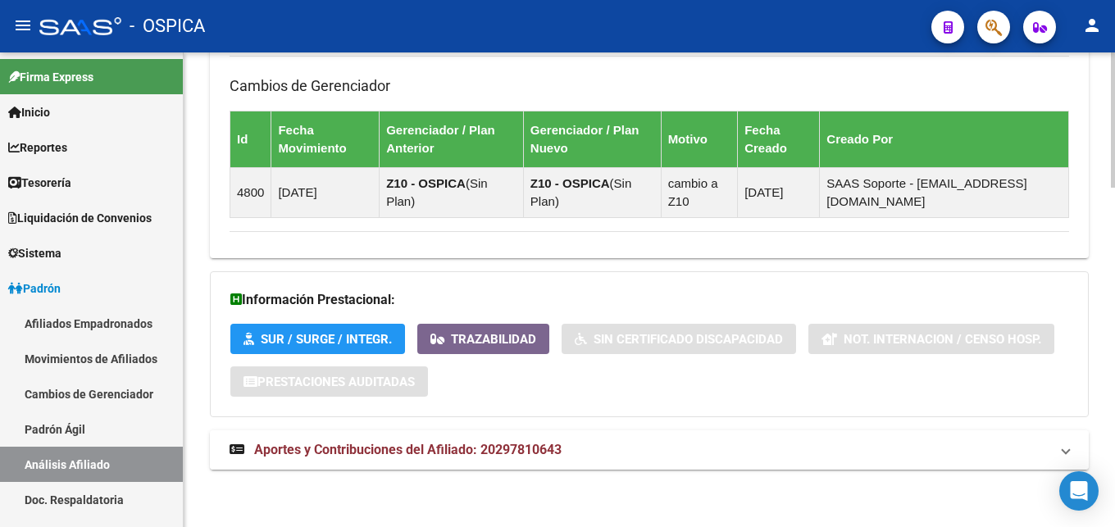
click at [629, 442] on mat-panel-title "Aportes y Contribuciones del Afiliado: 20297810643" at bounding box center [639, 450] width 820 height 18
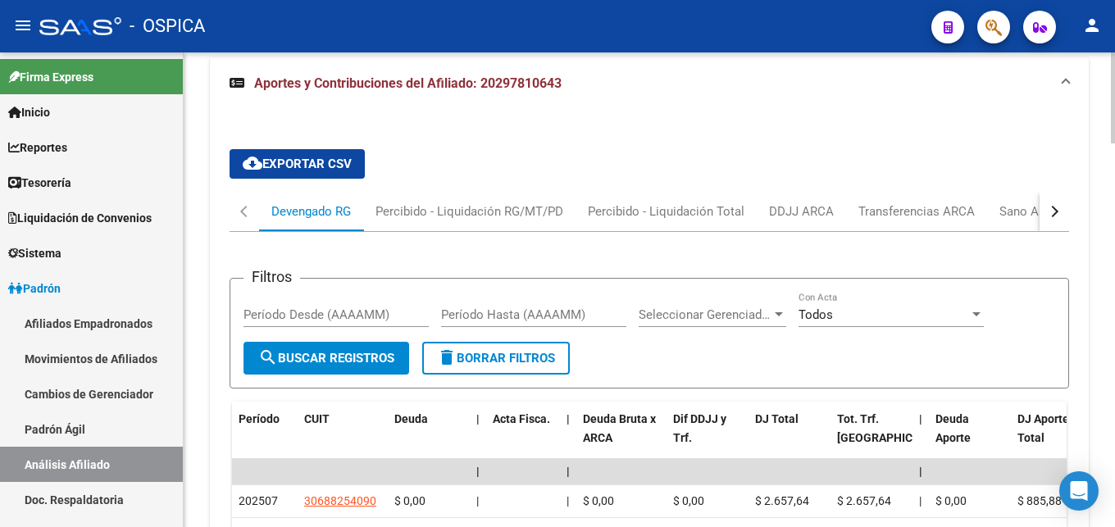
scroll to position [1608, 0]
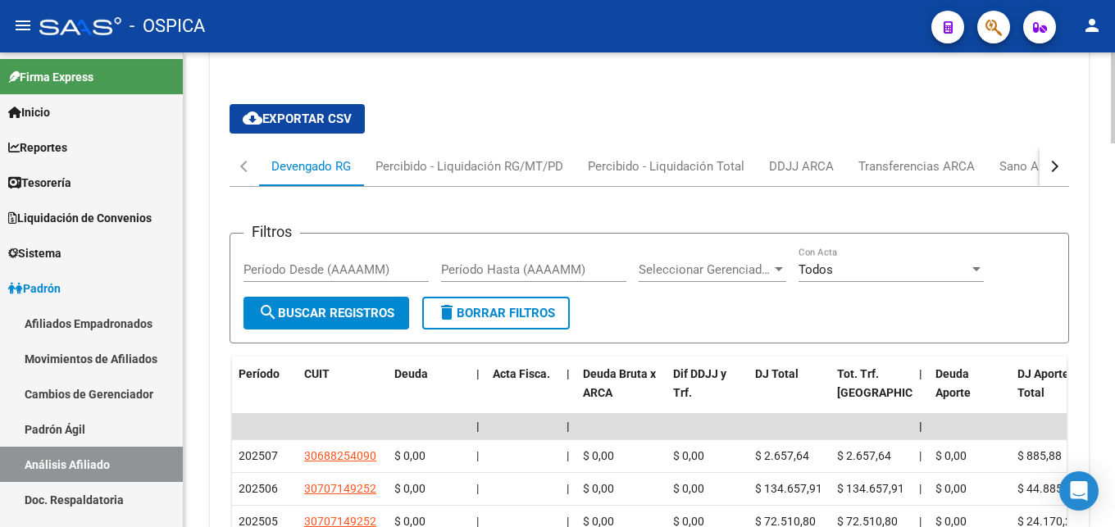
click at [1056, 163] on button "button" at bounding box center [1054, 166] width 30 height 39
click at [1006, 166] on div "ARCA Relaciones Laborales" at bounding box center [955, 166] width 153 height 18
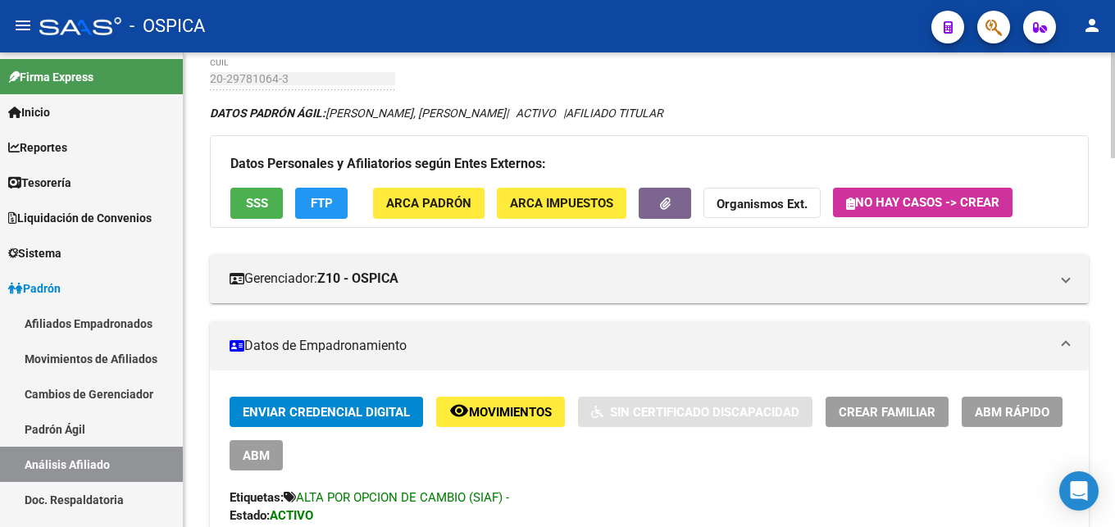
scroll to position [0, 0]
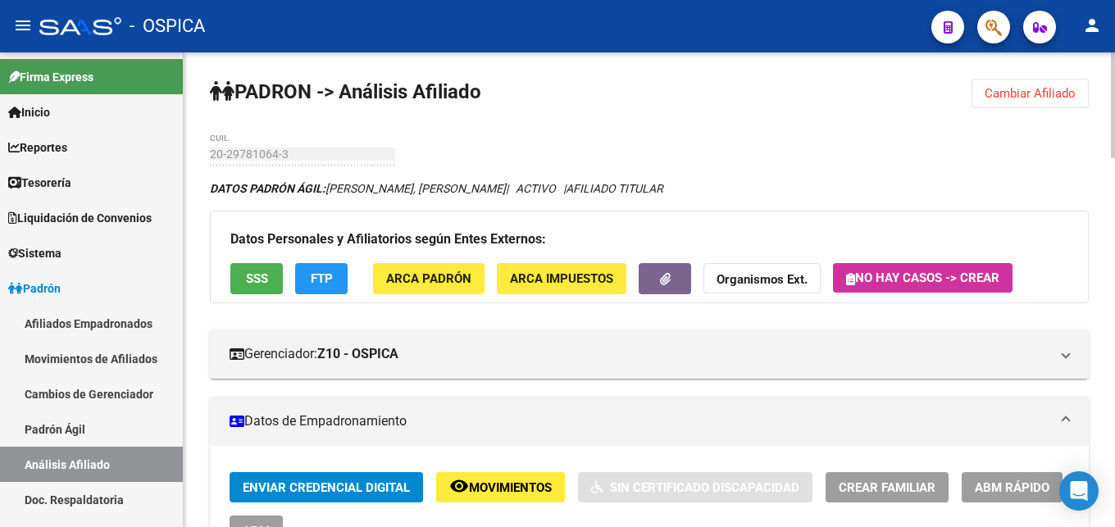
click at [1070, 101] on button "Cambiar Afiliado" at bounding box center [1029, 94] width 117 height 30
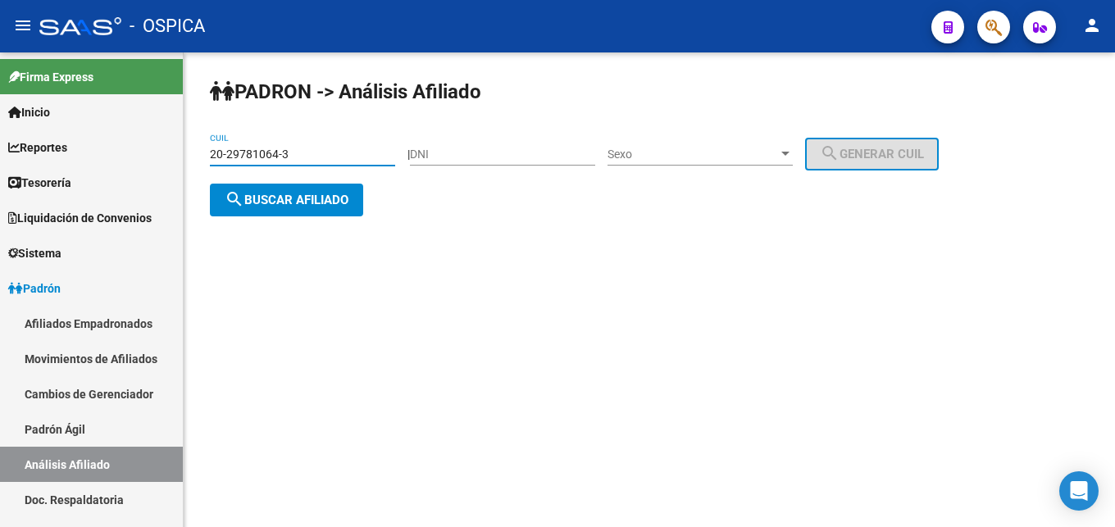
click at [327, 159] on input "20-29781064-3" at bounding box center [302, 155] width 185 height 14
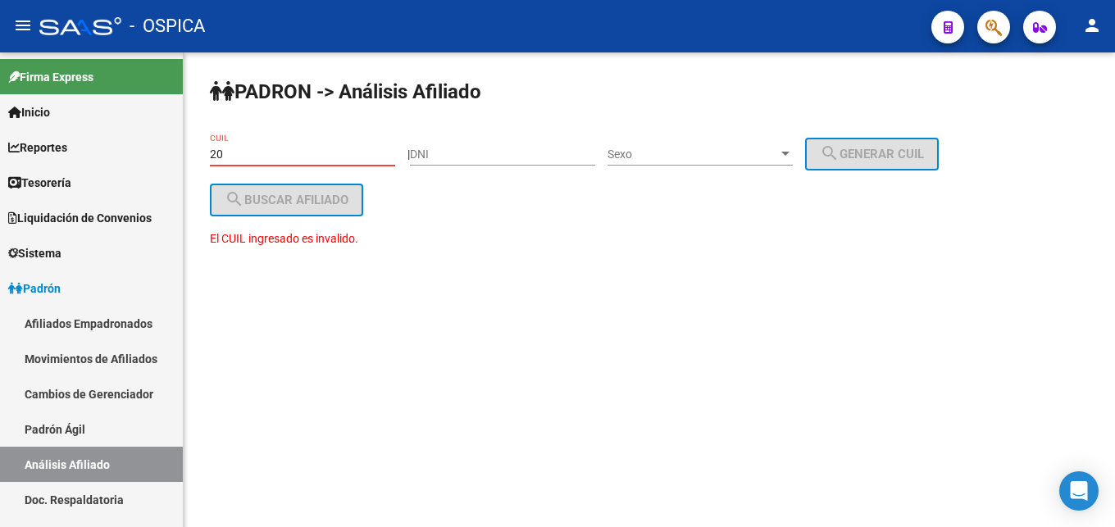
type input "2"
paste input "20-45004216-2"
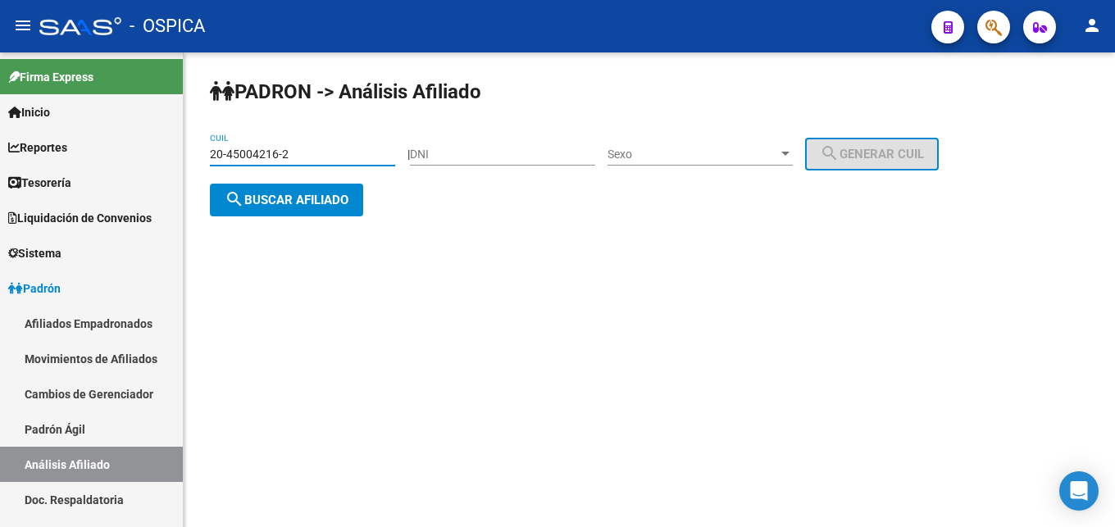
type input "20-45004216-2"
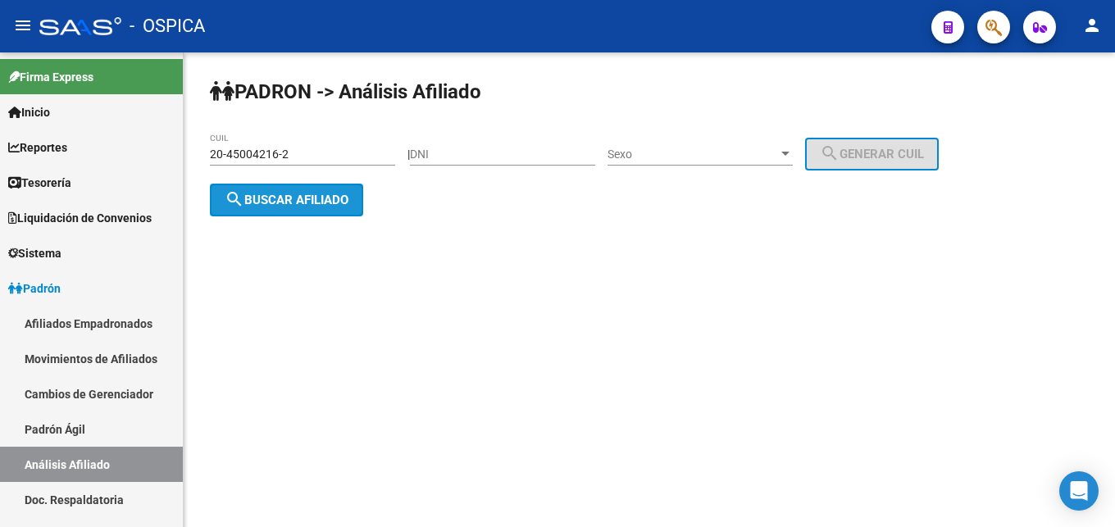
click at [303, 211] on button "search Buscar afiliado" at bounding box center [286, 200] width 153 height 33
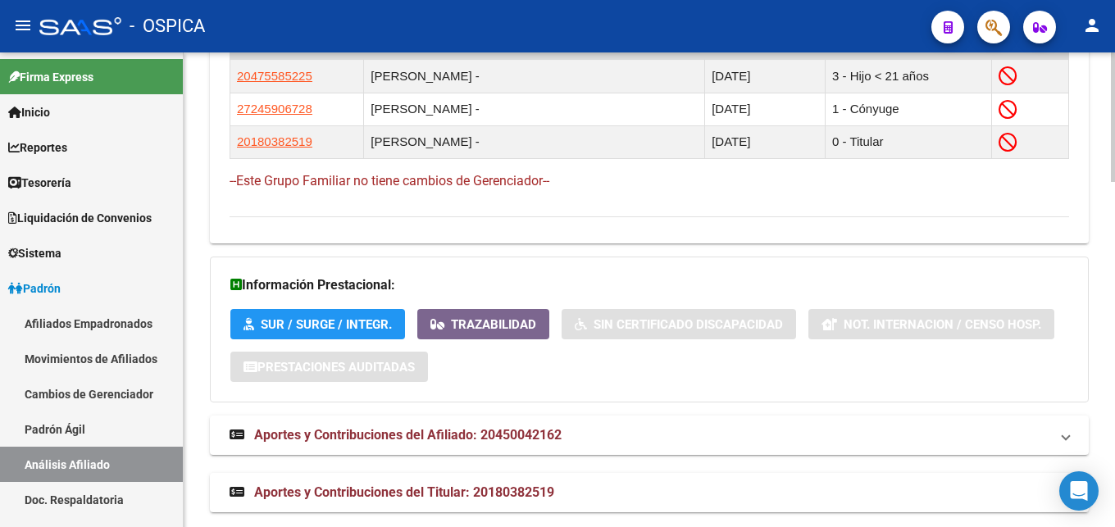
scroll to position [1263, 0]
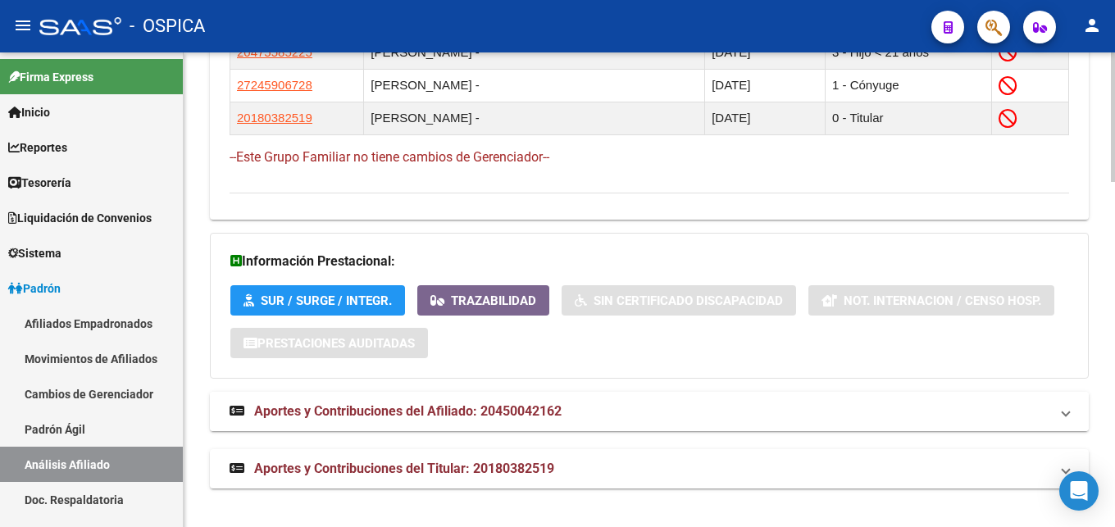
click at [561, 422] on mat-expansion-panel-header "Aportes y Contribuciones del Afiliado: 20450042162" at bounding box center [649, 411] width 879 height 39
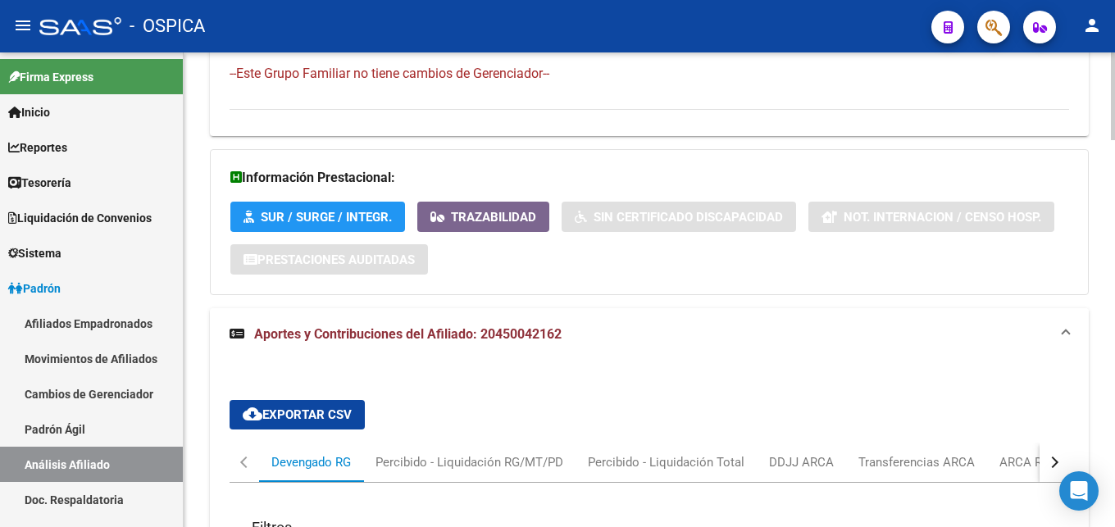
scroll to position [1430, 0]
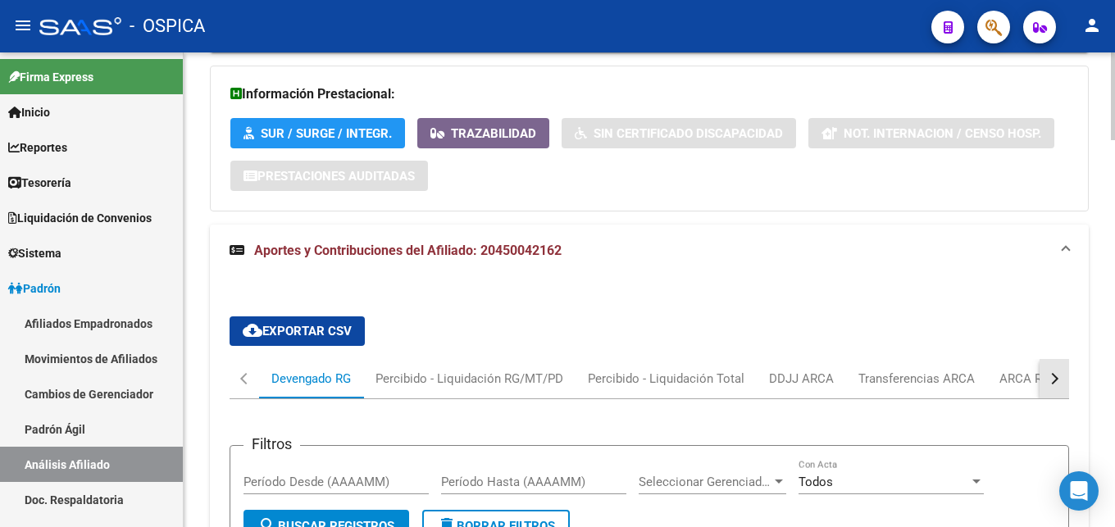
click at [1041, 381] on button "button" at bounding box center [1054, 378] width 30 height 39
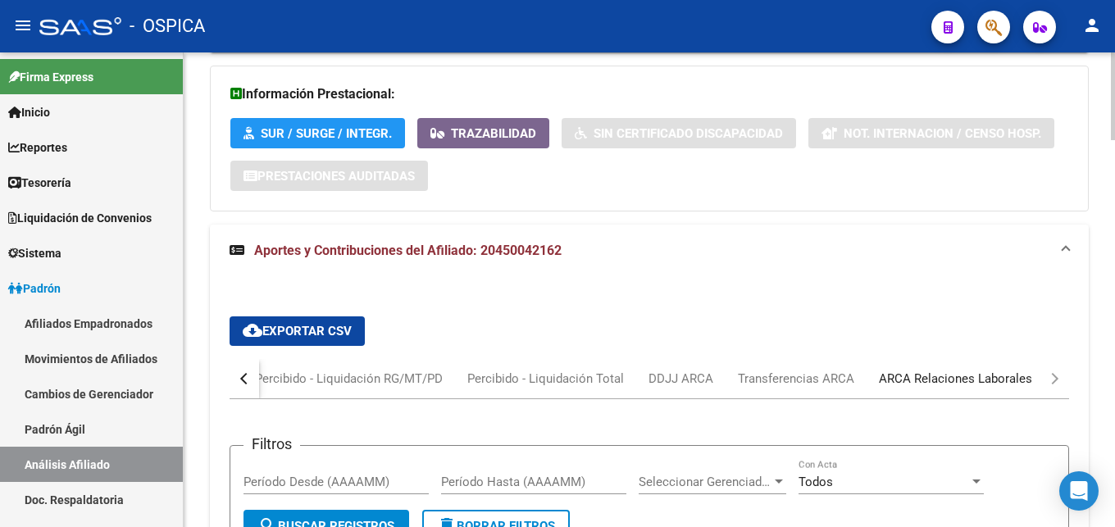
click at [973, 384] on div "ARCA Relaciones Laborales" at bounding box center [955, 379] width 153 height 18
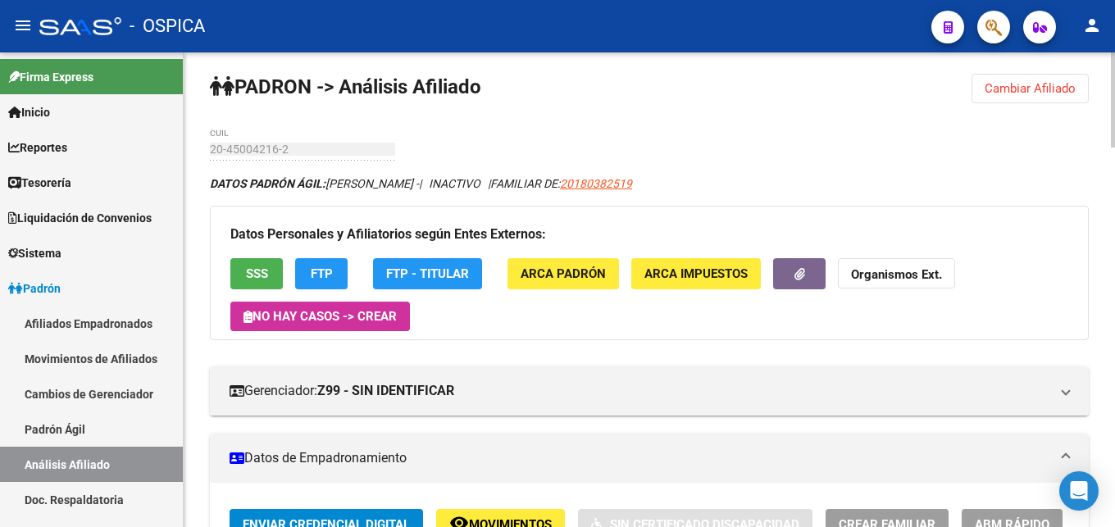
scroll to position [0, 0]
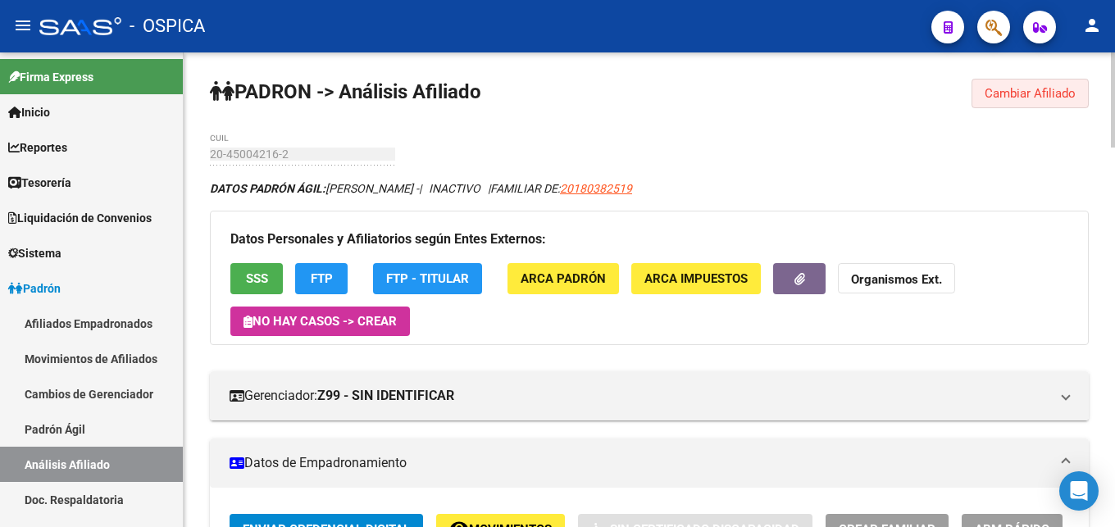
click at [995, 98] on span "Cambiar Afiliado" at bounding box center [1029, 93] width 91 height 15
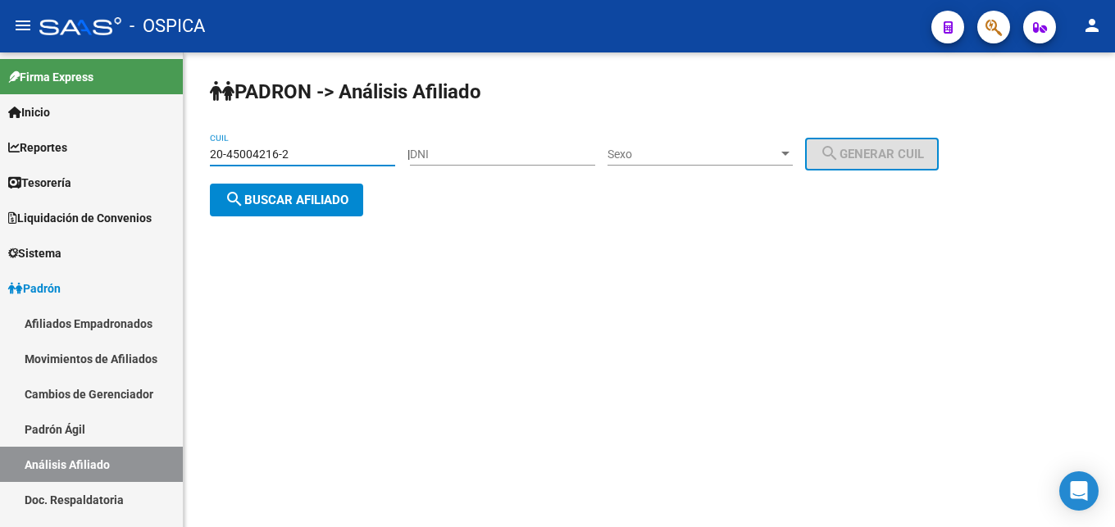
drag, startPoint x: 294, startPoint y: 155, endPoint x: 184, endPoint y: 161, distance: 110.0
click at [210, 161] on input "20-45004216-2" at bounding box center [302, 155] width 185 height 14
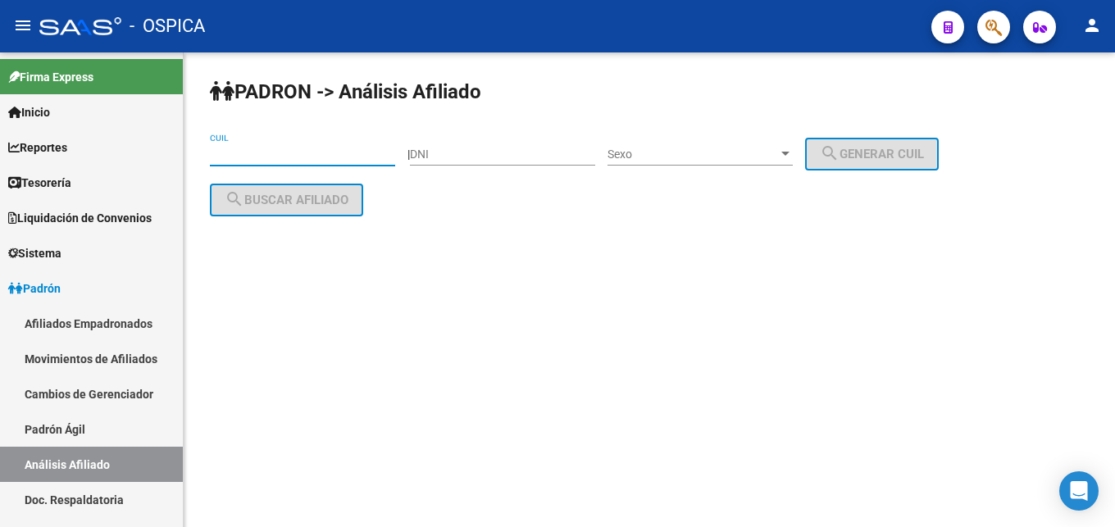
paste input "20-34119137-9"
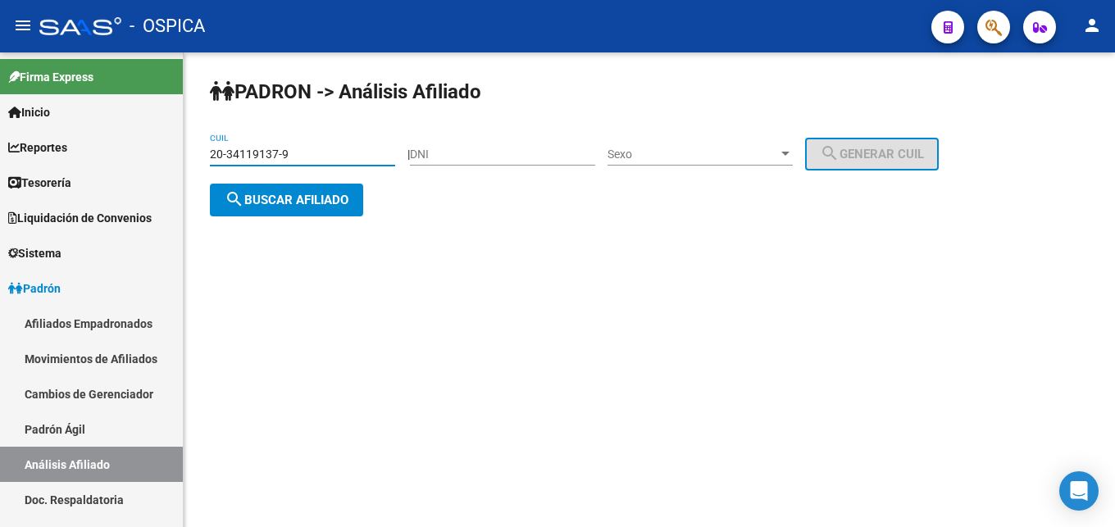
type input "20-34119137-9"
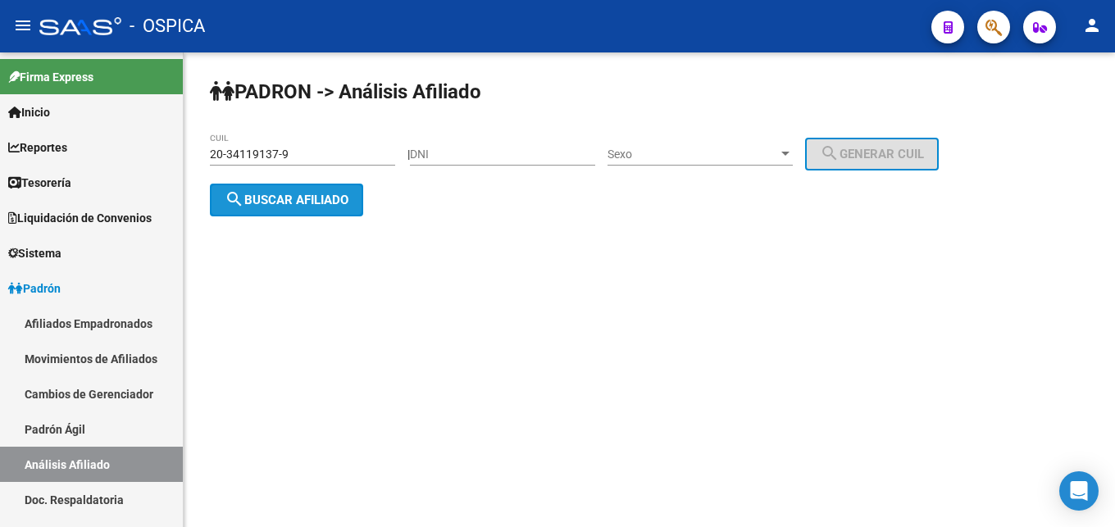
click at [238, 202] on mat-icon "search" at bounding box center [235, 199] width 20 height 20
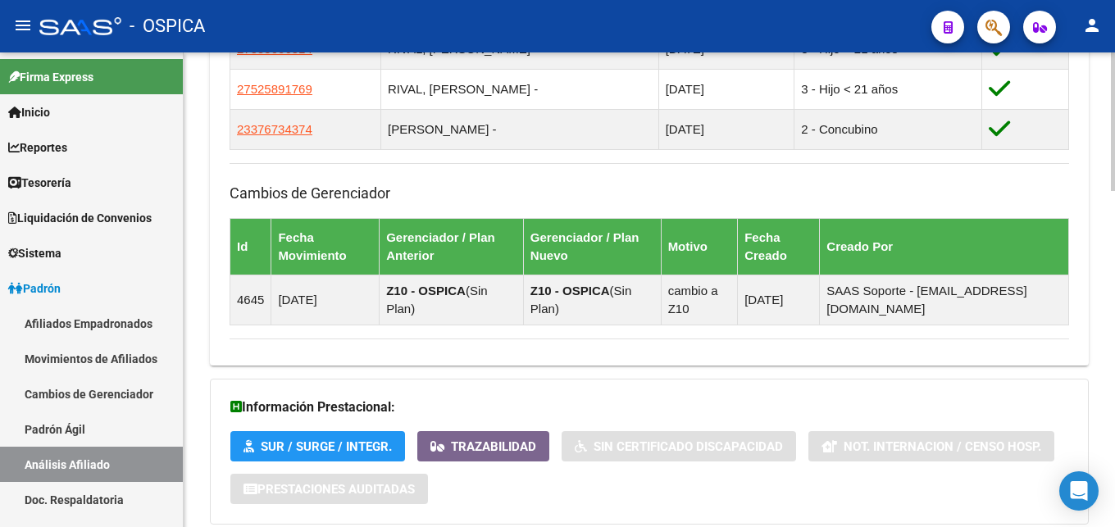
scroll to position [1150, 0]
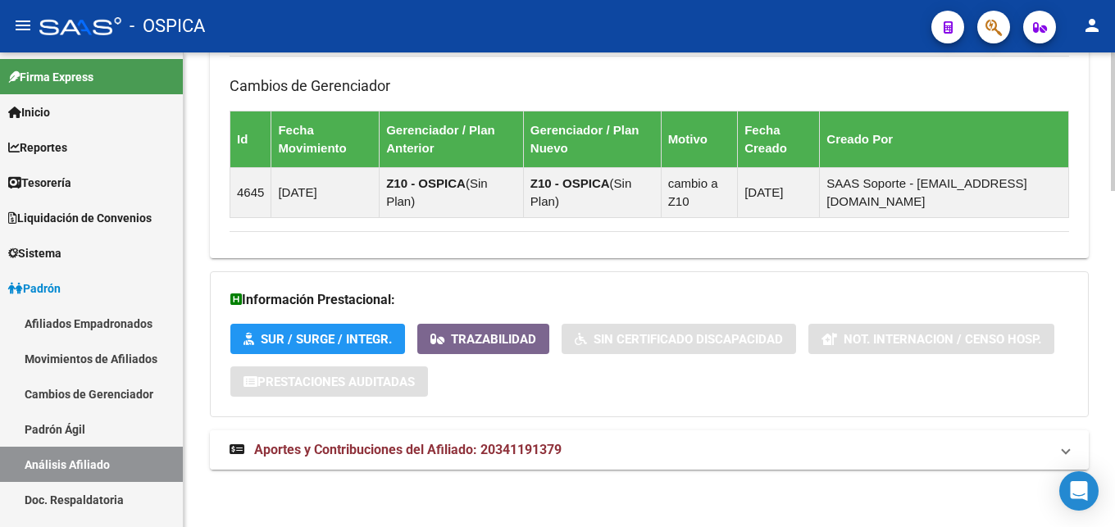
click at [468, 457] on span "Aportes y Contribuciones del Afiliado: 20341191379" at bounding box center [407, 450] width 307 height 16
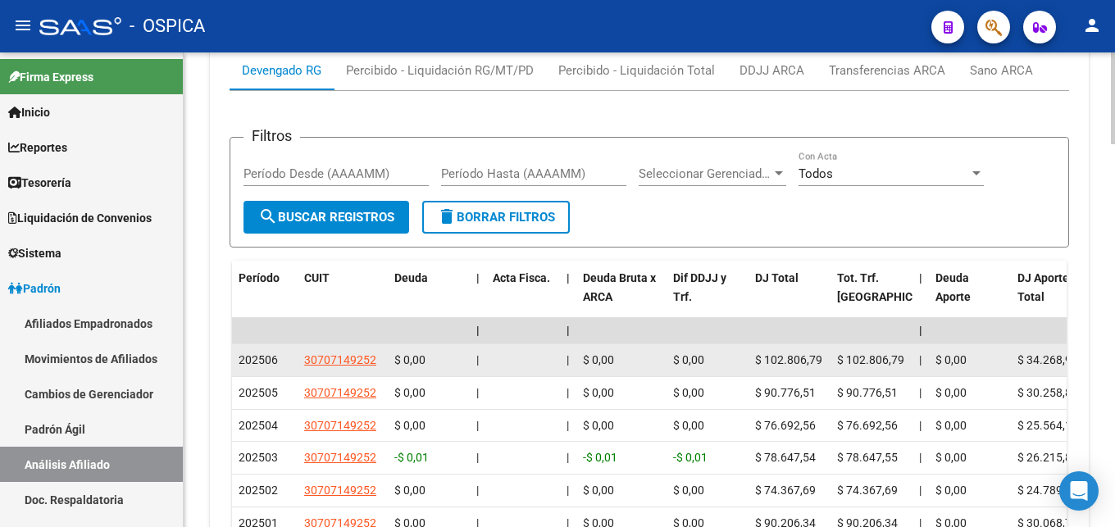
scroll to position [1580, 0]
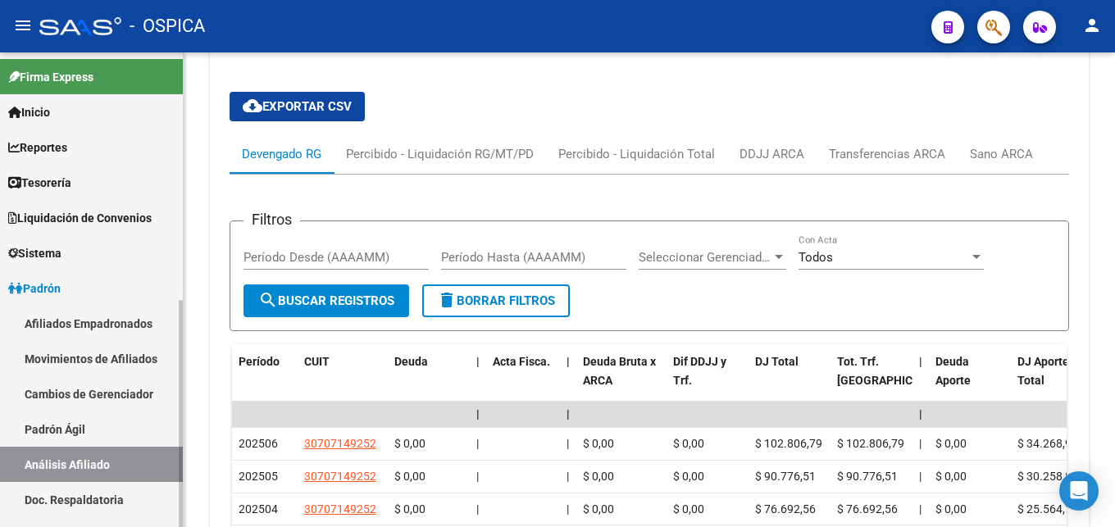
click at [87, 507] on link "Doc. Respaldatoria" at bounding box center [91, 499] width 183 height 35
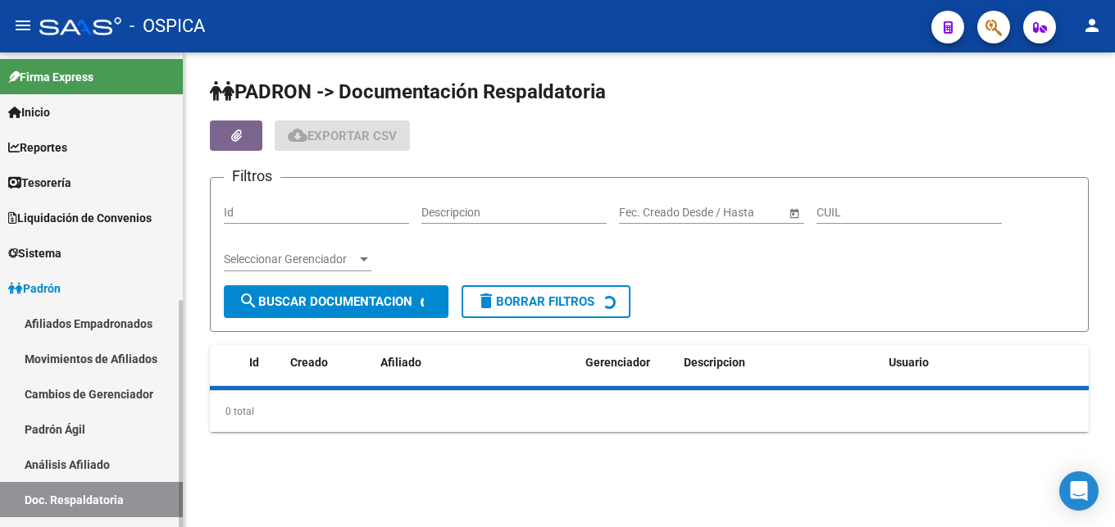
click at [106, 461] on link "Análisis Afiliado" at bounding box center [91, 464] width 183 height 35
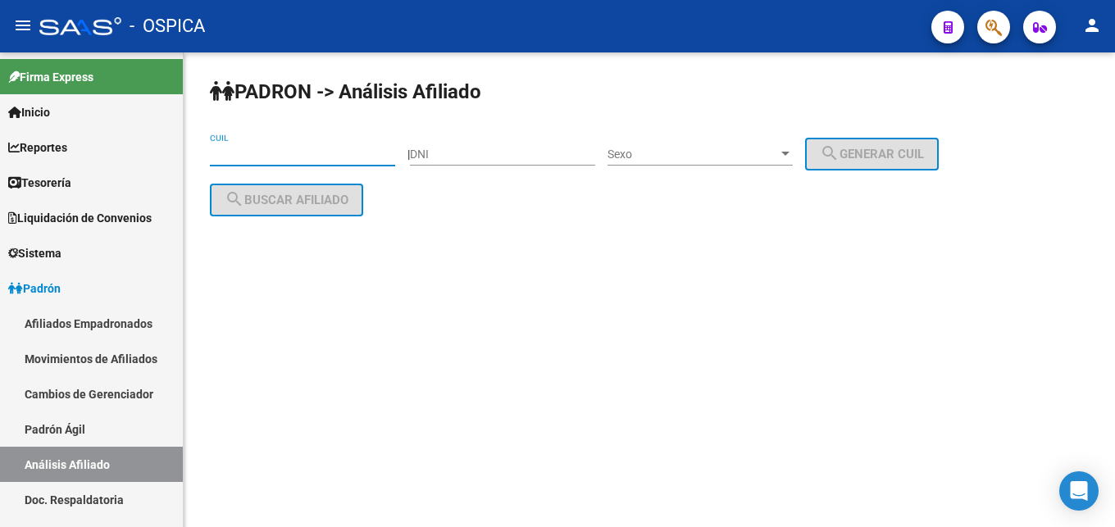
click at [235, 150] on input "CUIL" at bounding box center [302, 155] width 185 height 14
paste input "20-39607456-8"
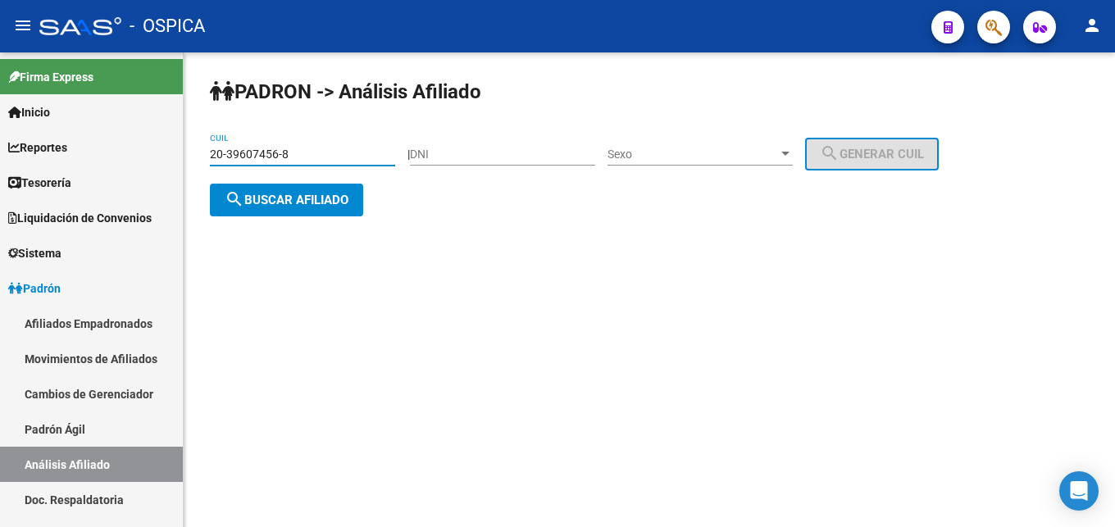
type input "20-39607456-8"
click at [290, 197] on span "search Buscar afiliado" at bounding box center [287, 200] width 124 height 15
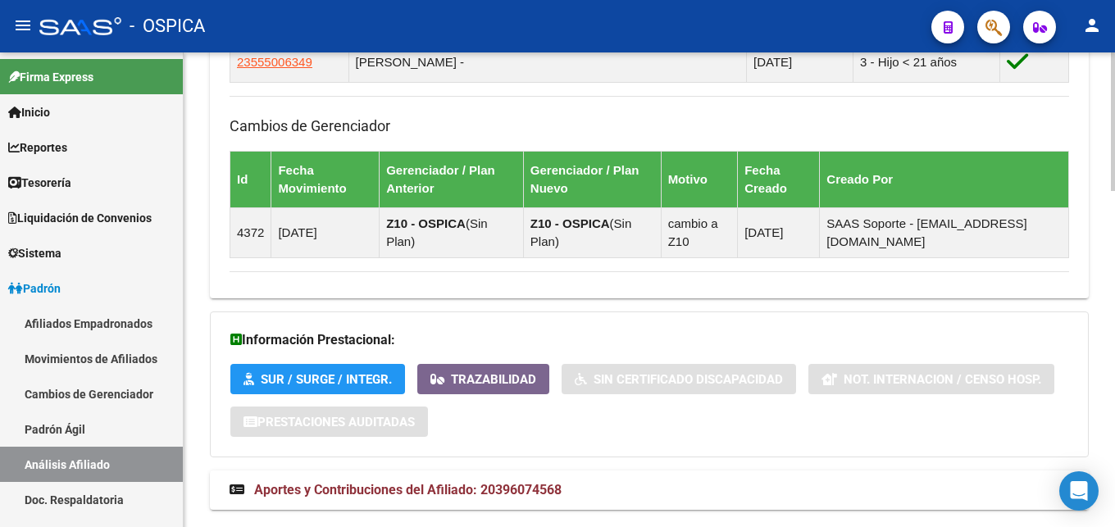
scroll to position [1150, 0]
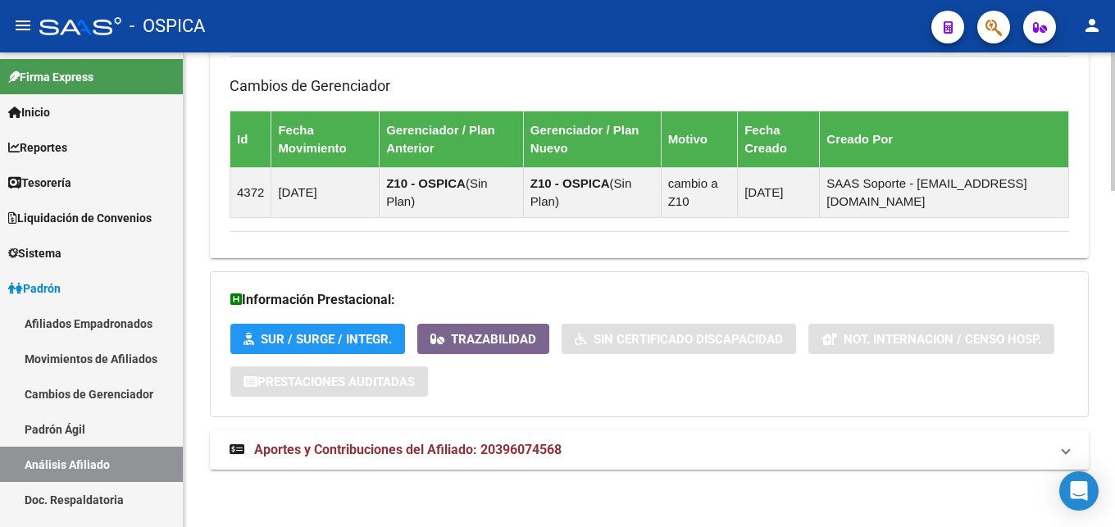
click at [528, 446] on span "Aportes y Contribuciones del Afiliado: 20396074568" at bounding box center [407, 450] width 307 height 16
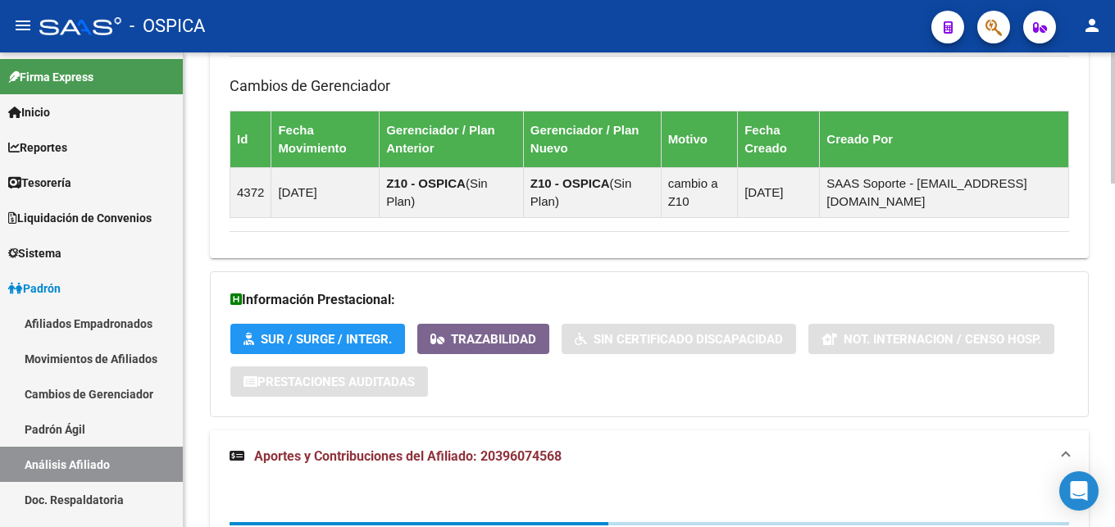
scroll to position [1401, 0]
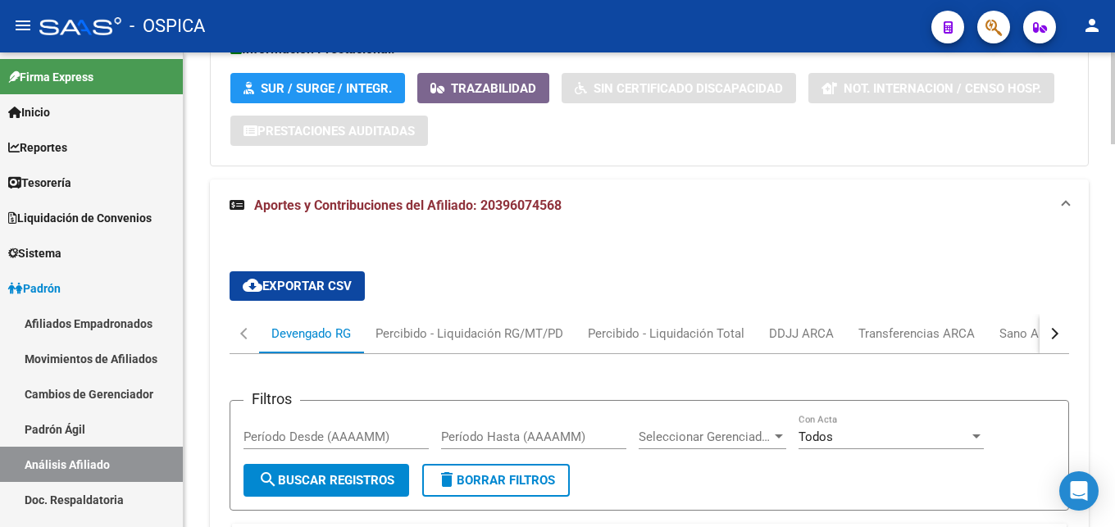
click at [1056, 351] on button "button" at bounding box center [1054, 333] width 30 height 39
click at [1015, 327] on div "ARCA Relaciones Laborales" at bounding box center [955, 334] width 153 height 18
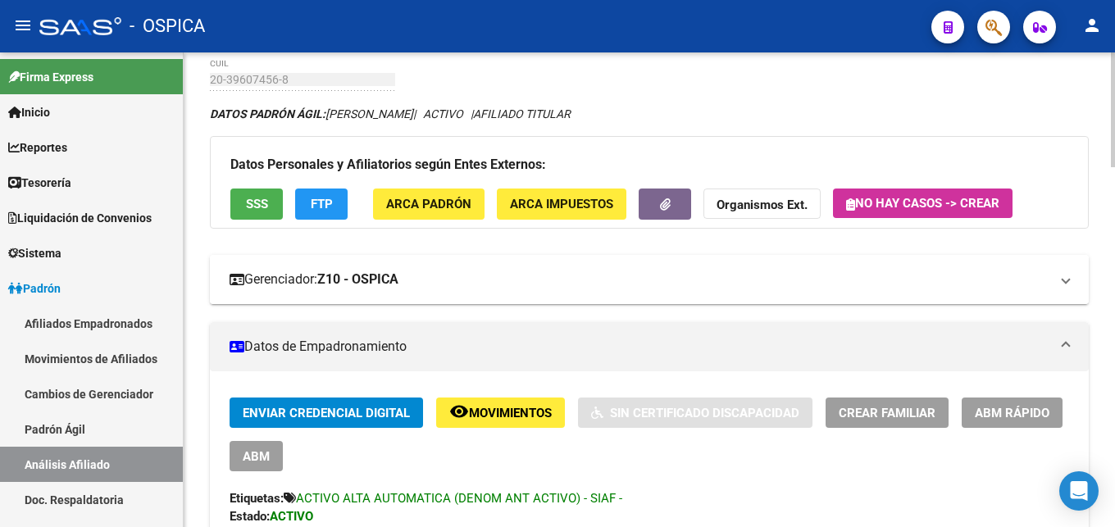
scroll to position [0, 0]
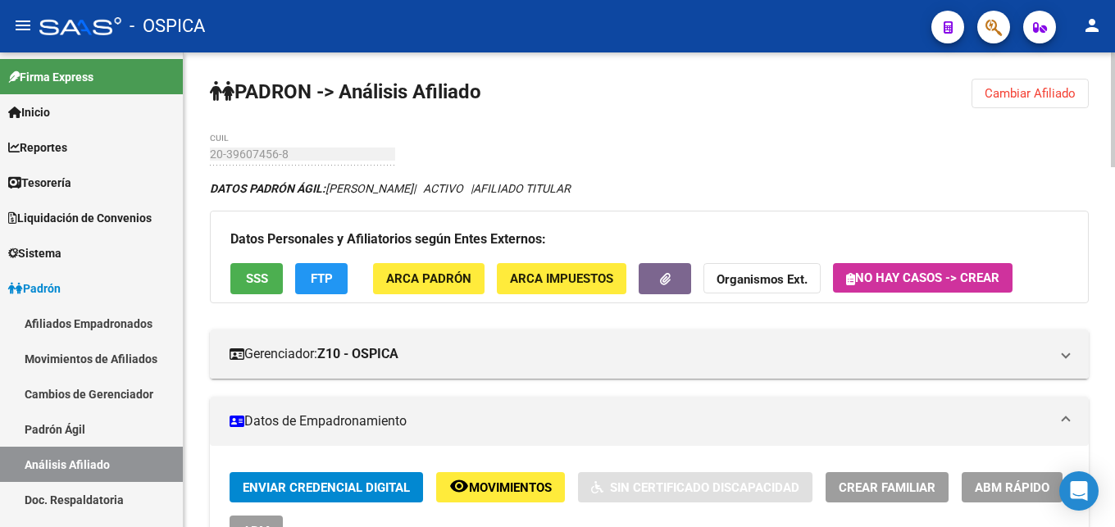
click at [1083, 102] on button "Cambiar Afiliado" at bounding box center [1029, 94] width 117 height 30
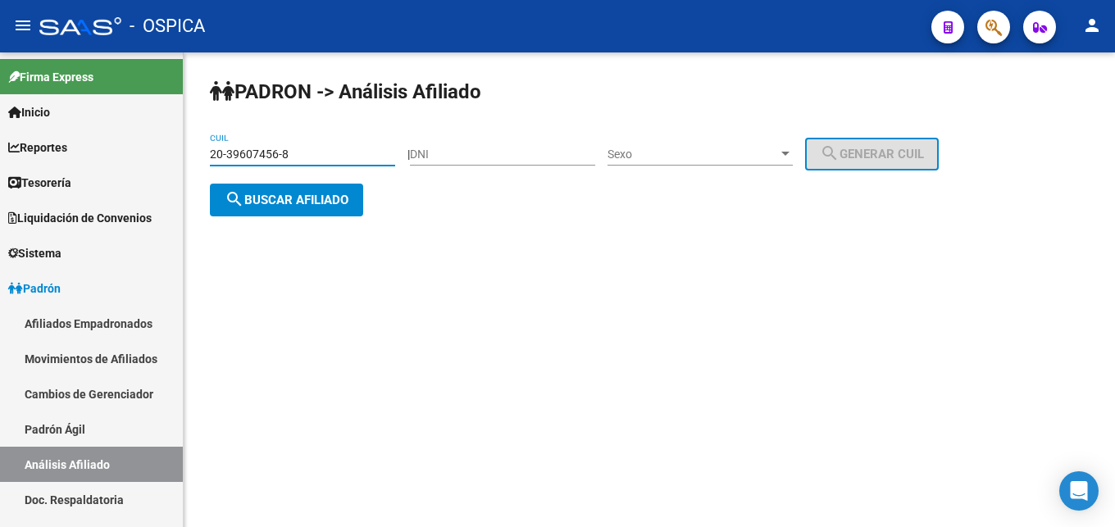
drag, startPoint x: 317, startPoint y: 153, endPoint x: 185, endPoint y: 163, distance: 132.3
click at [210, 161] on input "20-39607456-8" at bounding box center [302, 155] width 185 height 14
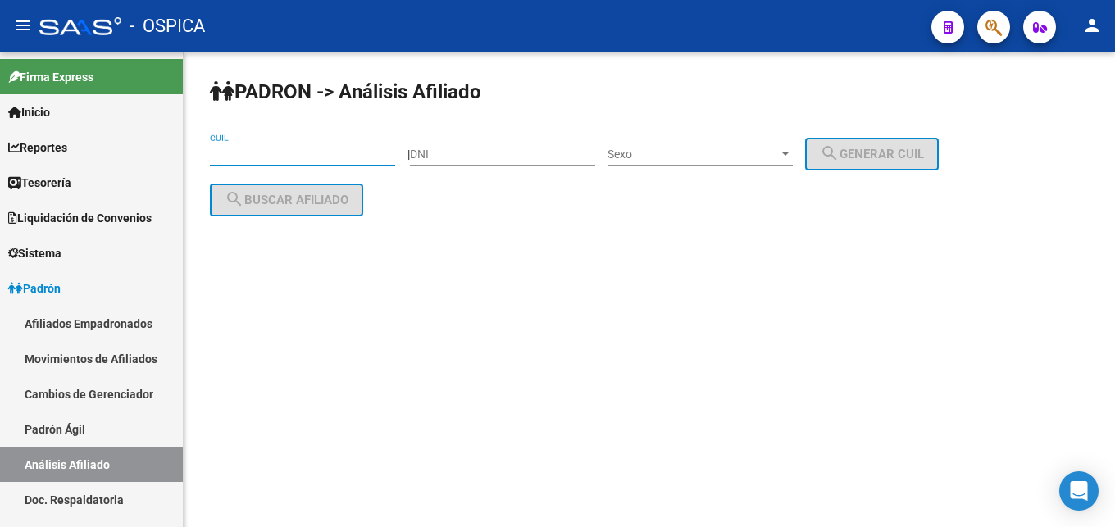
paste input "20-35408616-7"
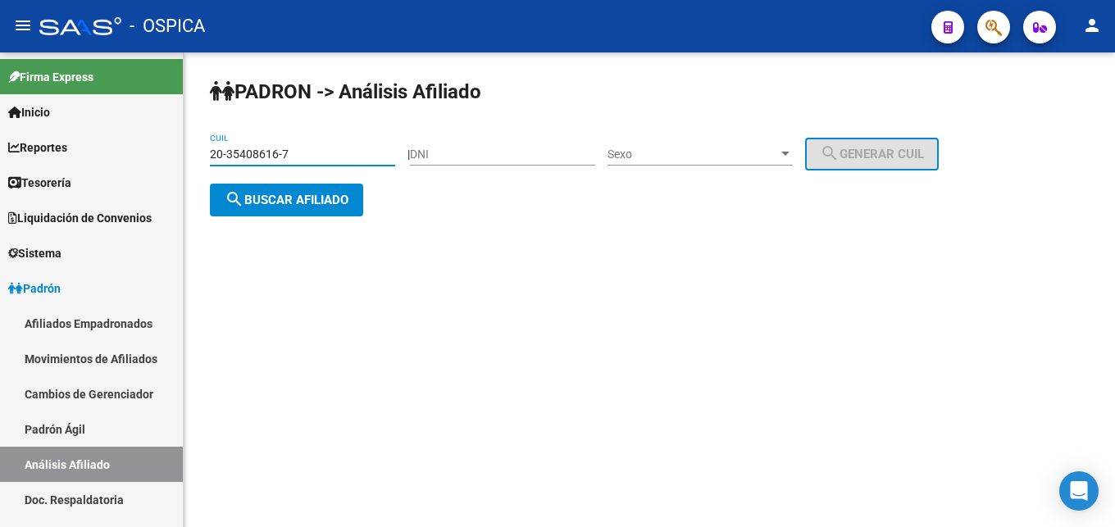
type input "20-35408616-7"
click at [287, 197] on span "search Buscar afiliado" at bounding box center [287, 200] width 124 height 15
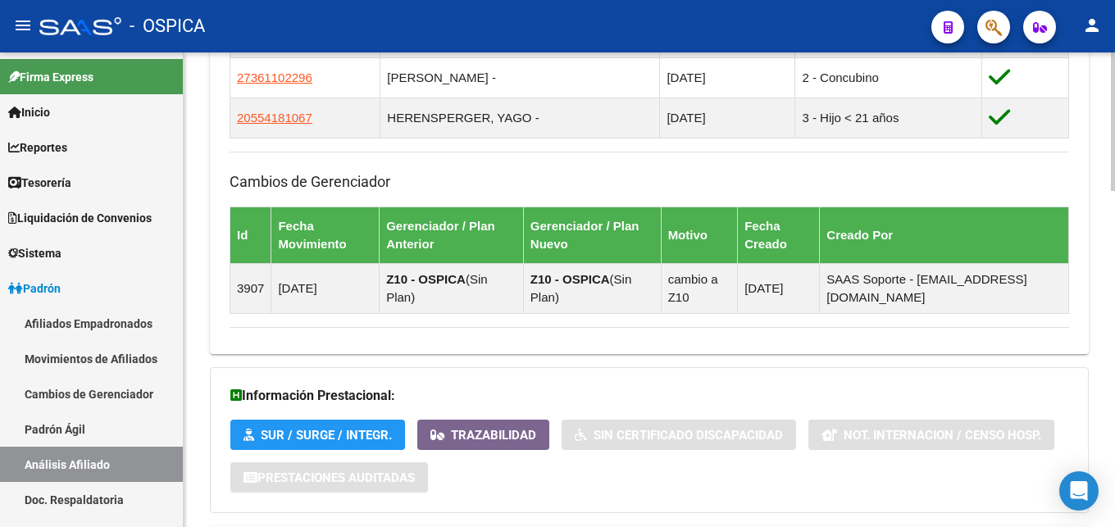
scroll to position [1150, 0]
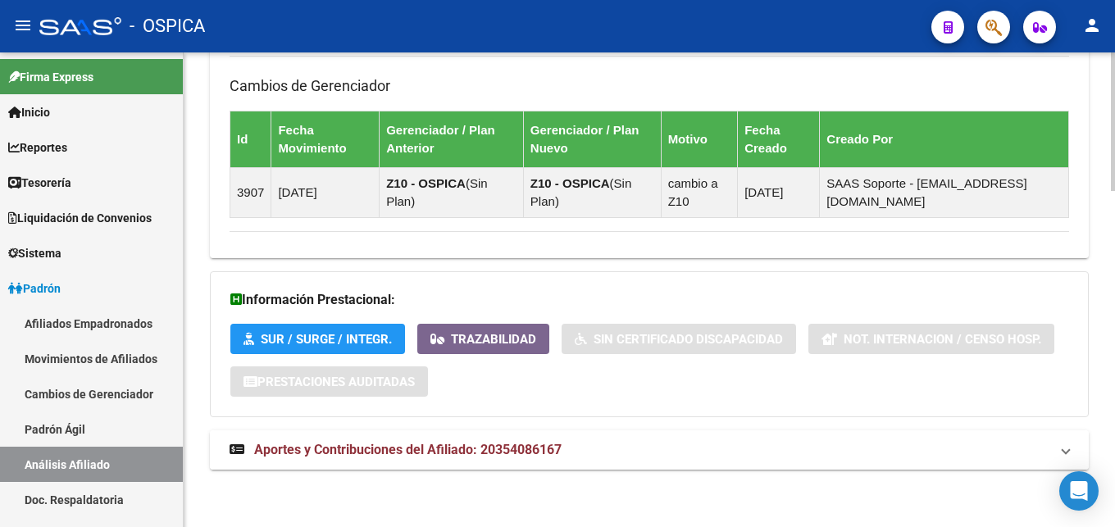
click at [507, 447] on span "Aportes y Contribuciones del Afiliado: 20354086167" at bounding box center [407, 450] width 307 height 16
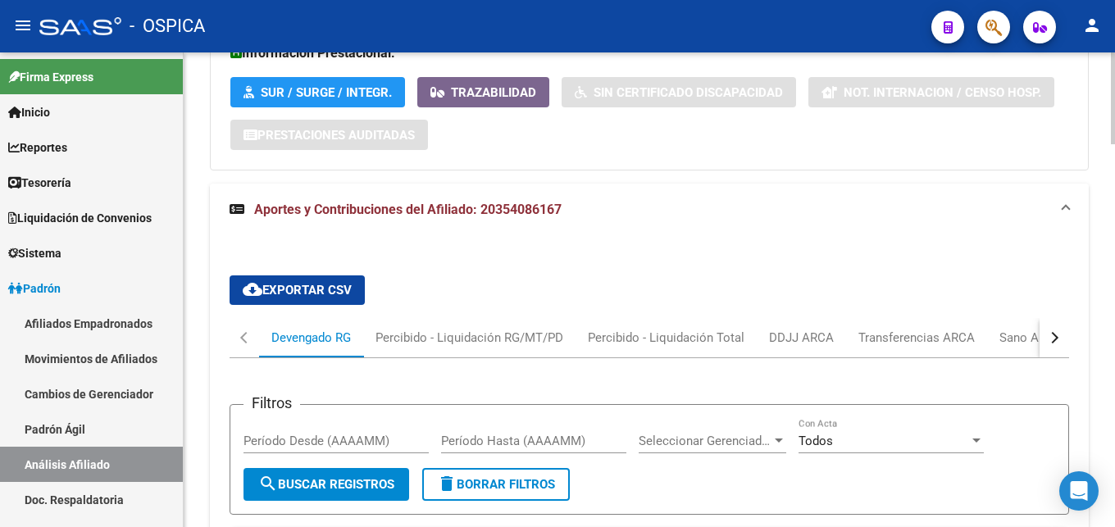
scroll to position [1401, 0]
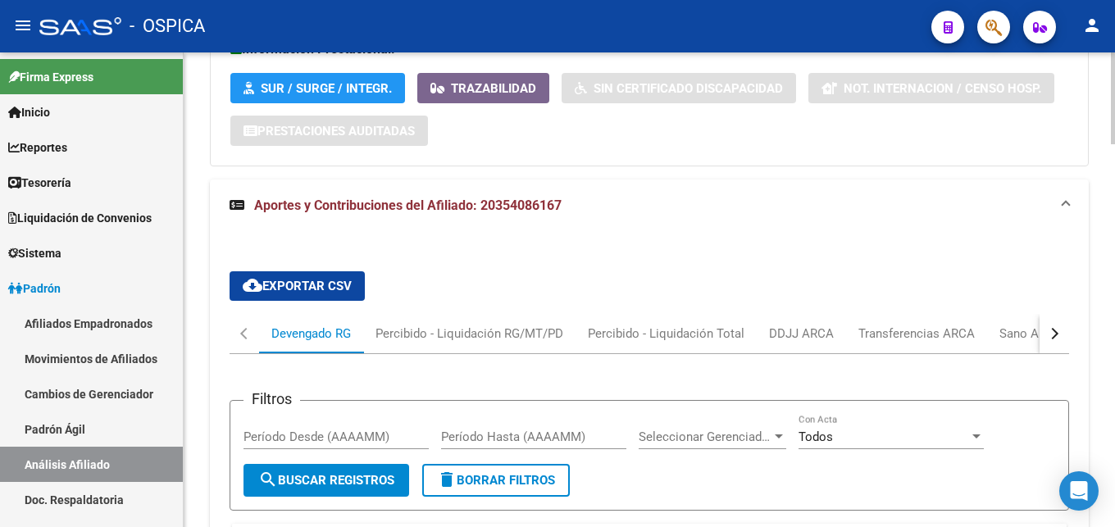
click at [1057, 328] on button "button" at bounding box center [1054, 333] width 30 height 39
click at [989, 338] on div "ARCA Relaciones Laborales" at bounding box center [955, 334] width 153 height 18
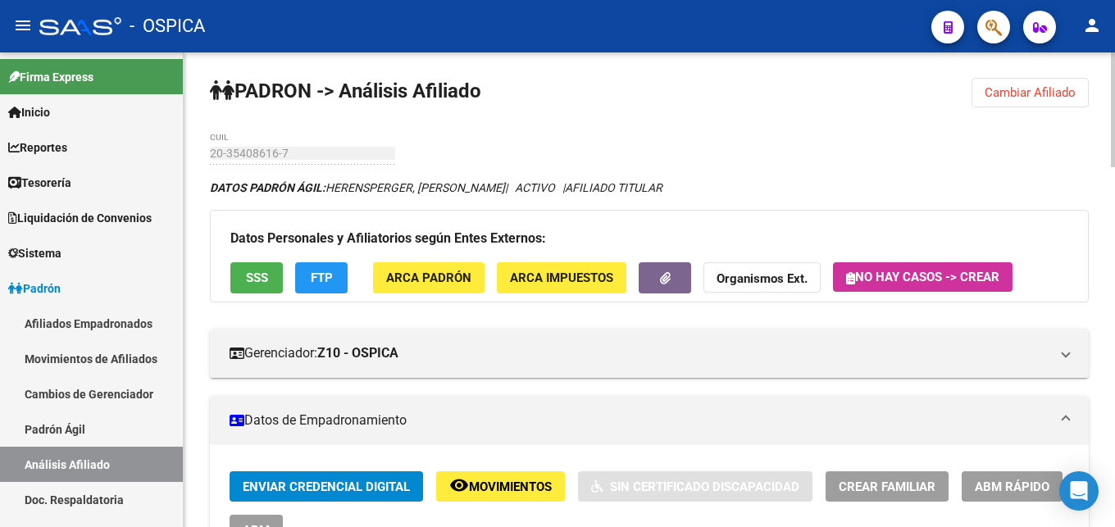
scroll to position [0, 0]
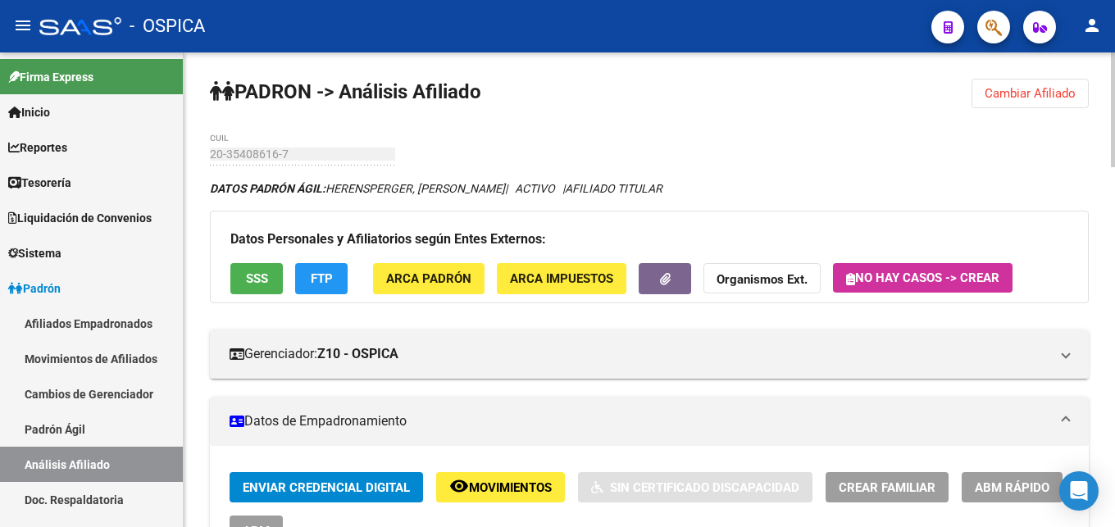
click at [1032, 92] on span "Cambiar Afiliado" at bounding box center [1029, 93] width 91 height 15
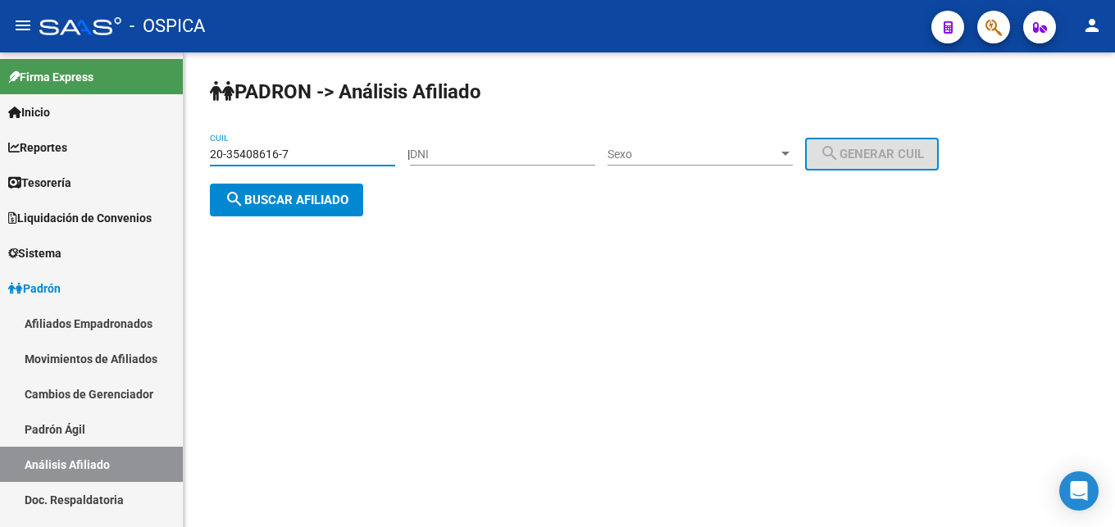
drag, startPoint x: 301, startPoint y: 150, endPoint x: 205, endPoint y: 165, distance: 97.0
click at [210, 161] on input "20-35408616-7" at bounding box center [302, 155] width 185 height 14
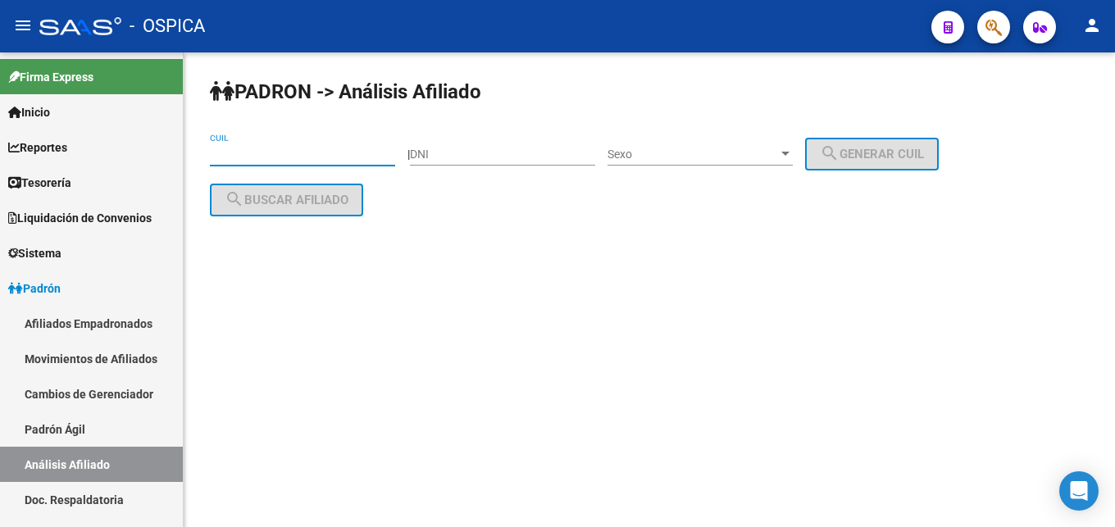
paste input "20-33739052-9"
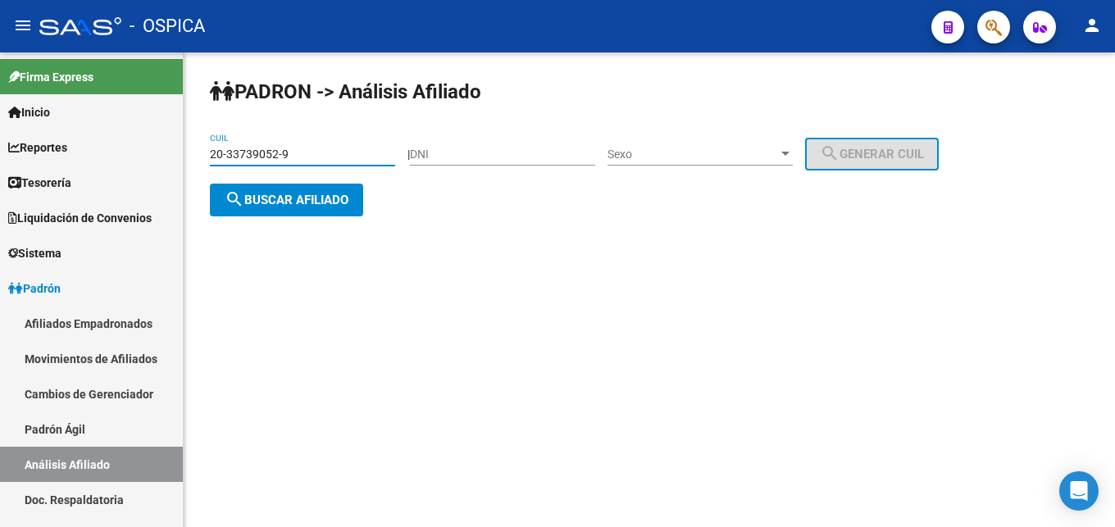
type input "20-33739052-9"
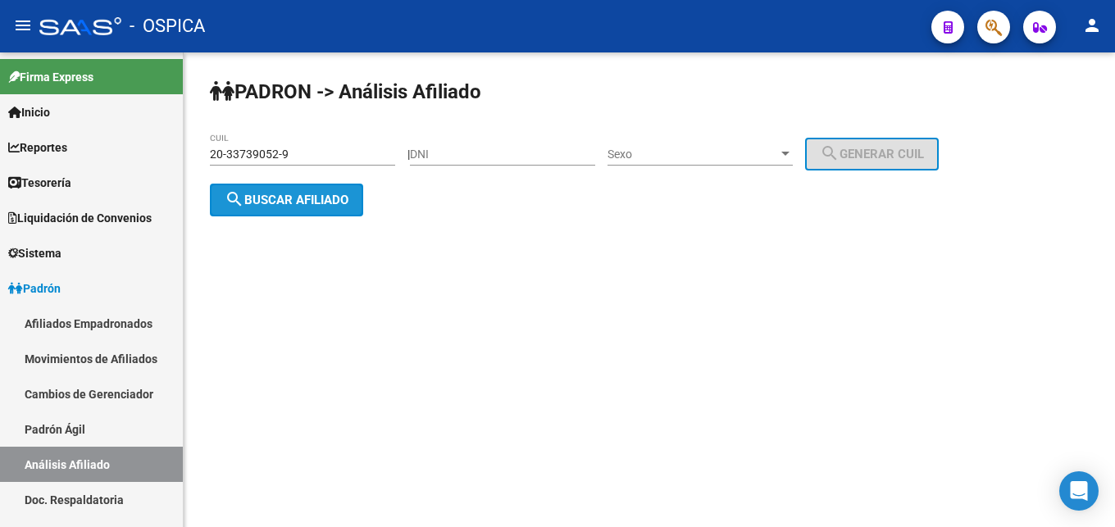
click at [312, 195] on span "search Buscar afiliado" at bounding box center [287, 200] width 124 height 15
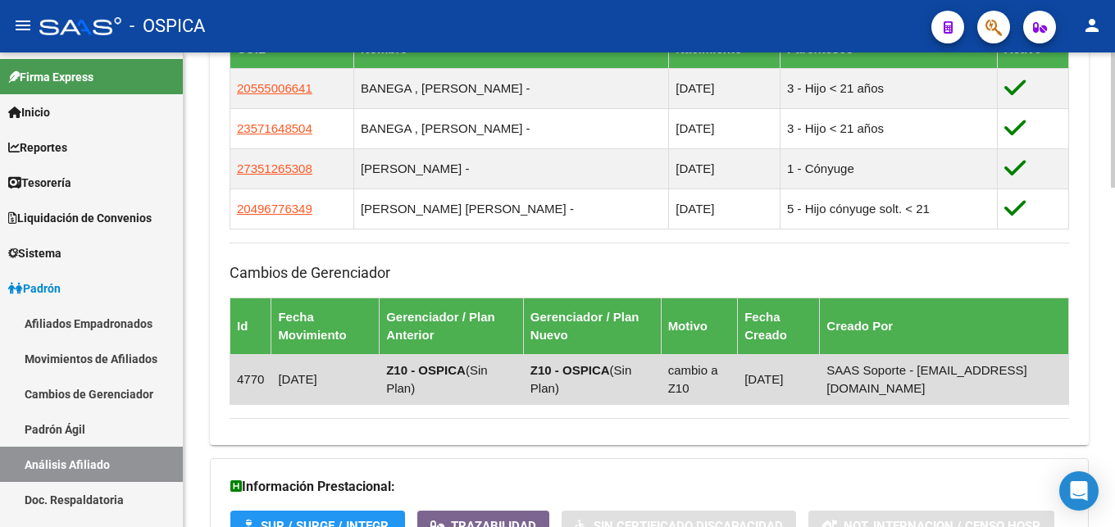
scroll to position [1190, 0]
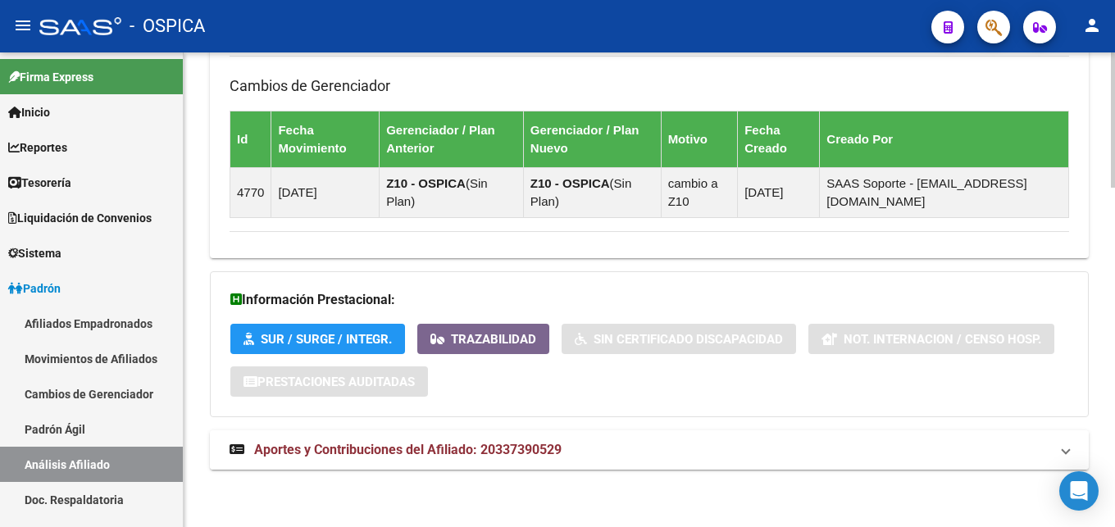
click at [411, 457] on span "Aportes y Contribuciones del Afiliado: 20337390529" at bounding box center [407, 450] width 307 height 16
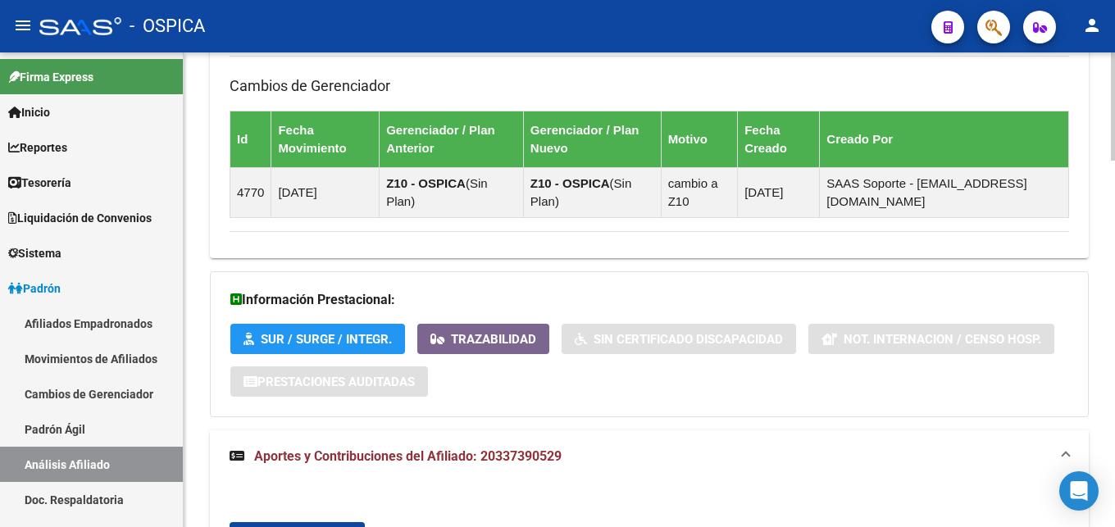
scroll to position [1441, 0]
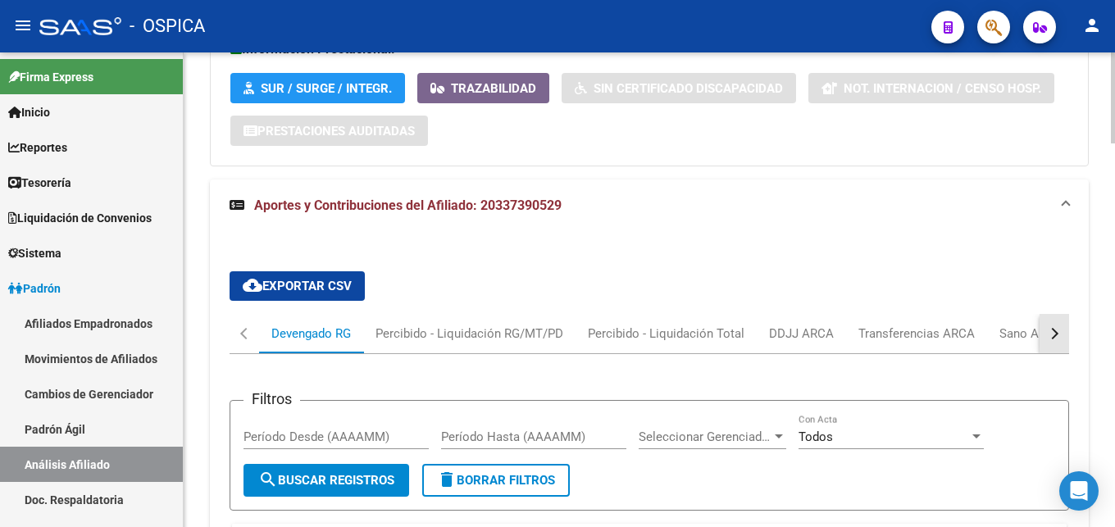
click at [1056, 345] on button "button" at bounding box center [1054, 333] width 30 height 39
click at [1011, 336] on div "ARCA Relaciones Laborales" at bounding box center [955, 334] width 153 height 18
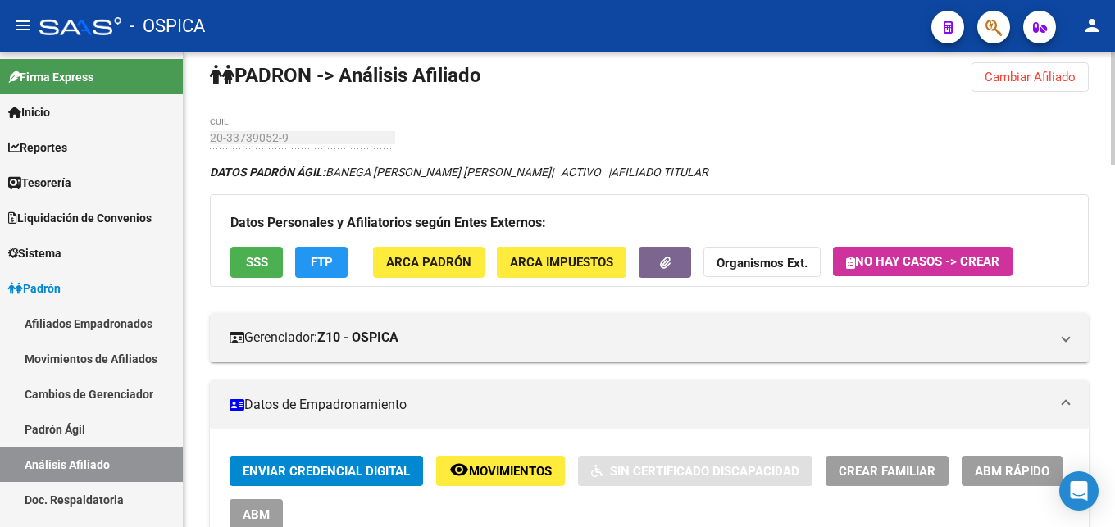
scroll to position [0, 0]
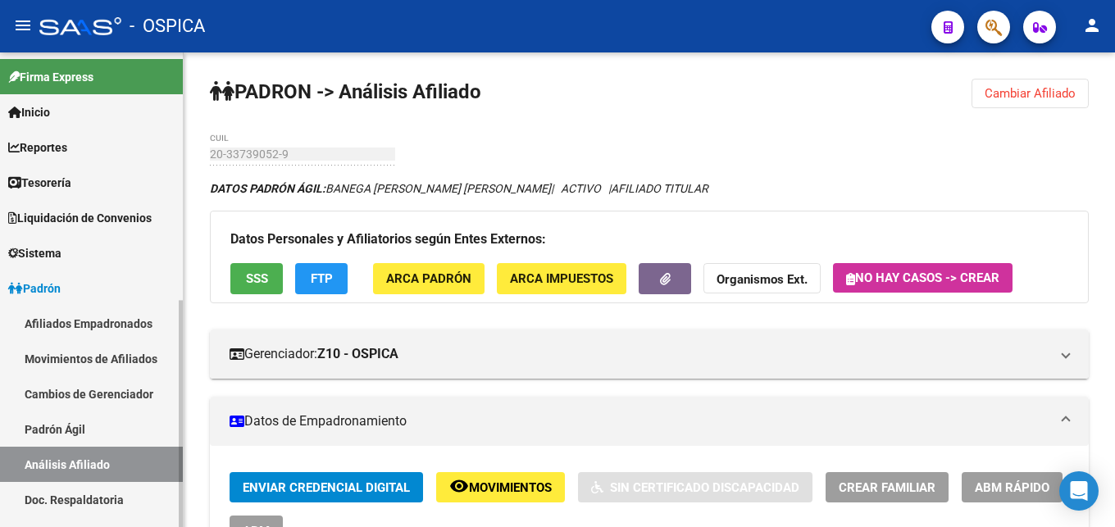
click at [69, 504] on link "Doc. Respaldatoria" at bounding box center [91, 499] width 183 height 35
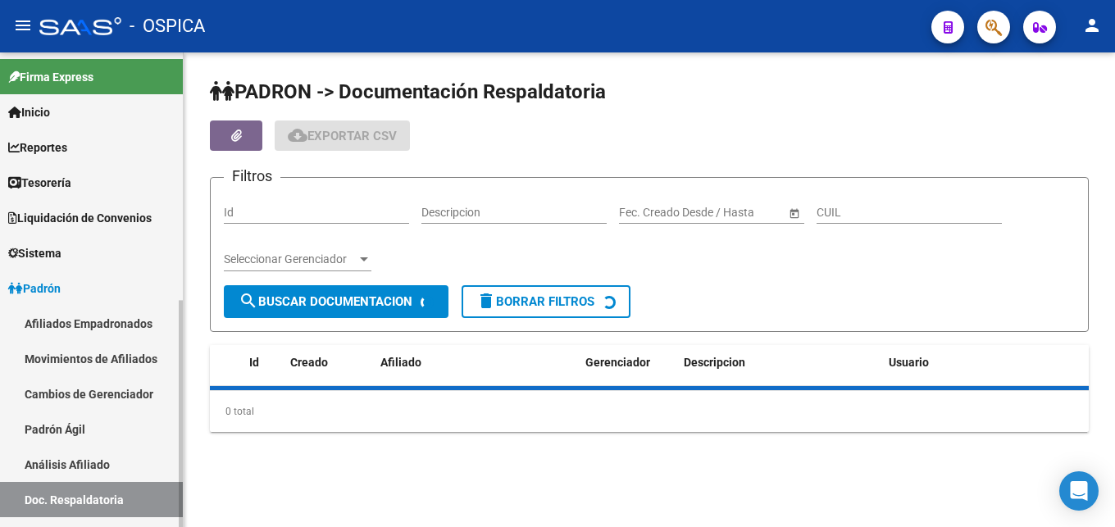
click at [121, 466] on link "Análisis Afiliado" at bounding box center [91, 464] width 183 height 35
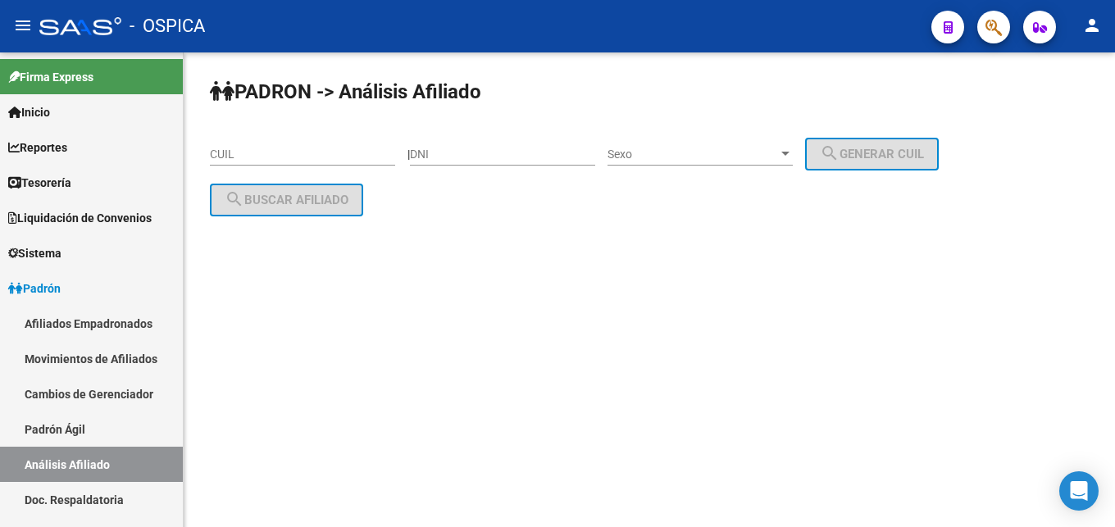
click at [271, 157] on input "CUIL" at bounding box center [302, 155] width 185 height 14
paste input "20-39786557-7"
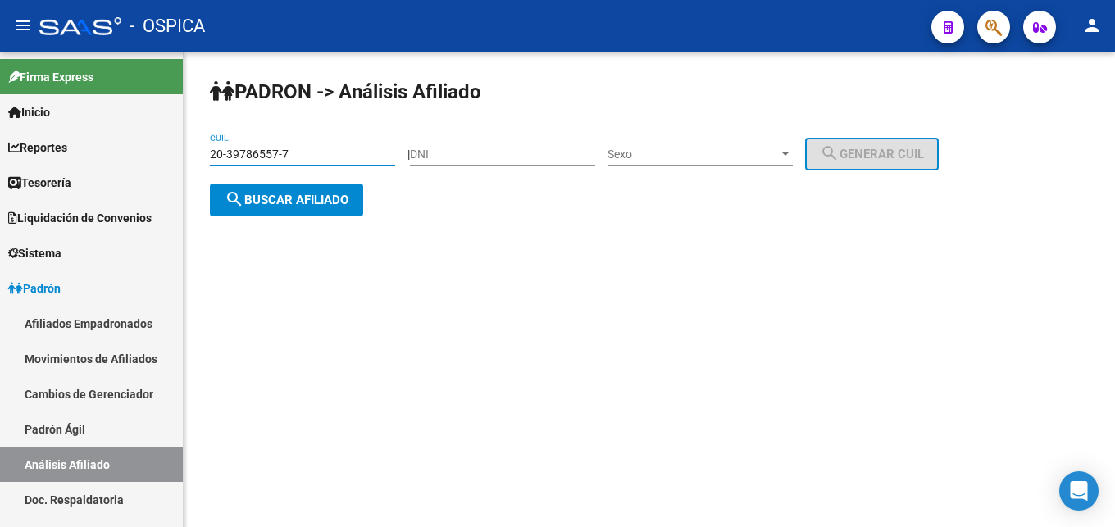
click at [319, 210] on button "search Buscar afiliado" at bounding box center [286, 200] width 153 height 33
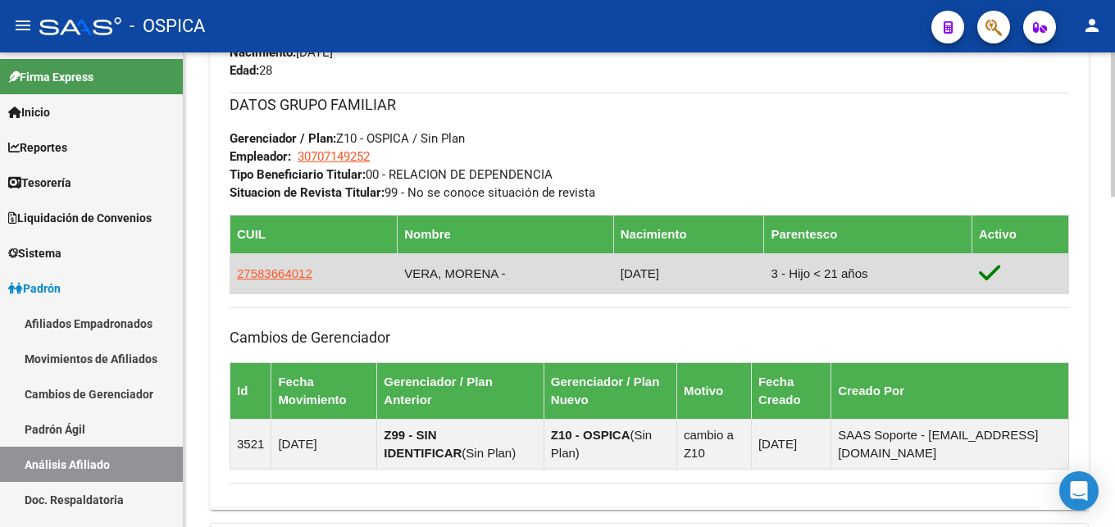
scroll to position [1087, 0]
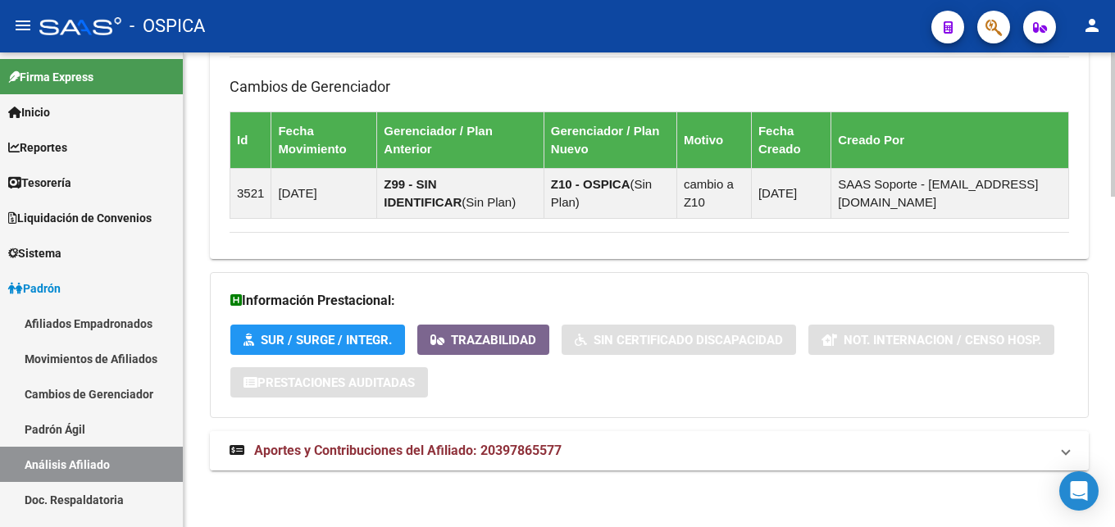
click at [537, 447] on span "Aportes y Contribuciones del Afiliado: 20397865577" at bounding box center [407, 451] width 307 height 16
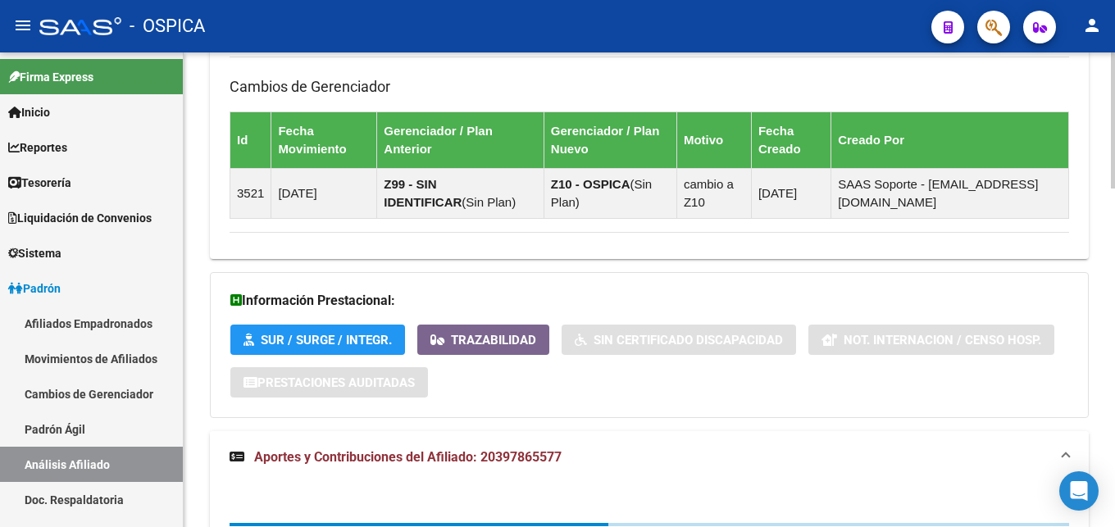
scroll to position [1267, 0]
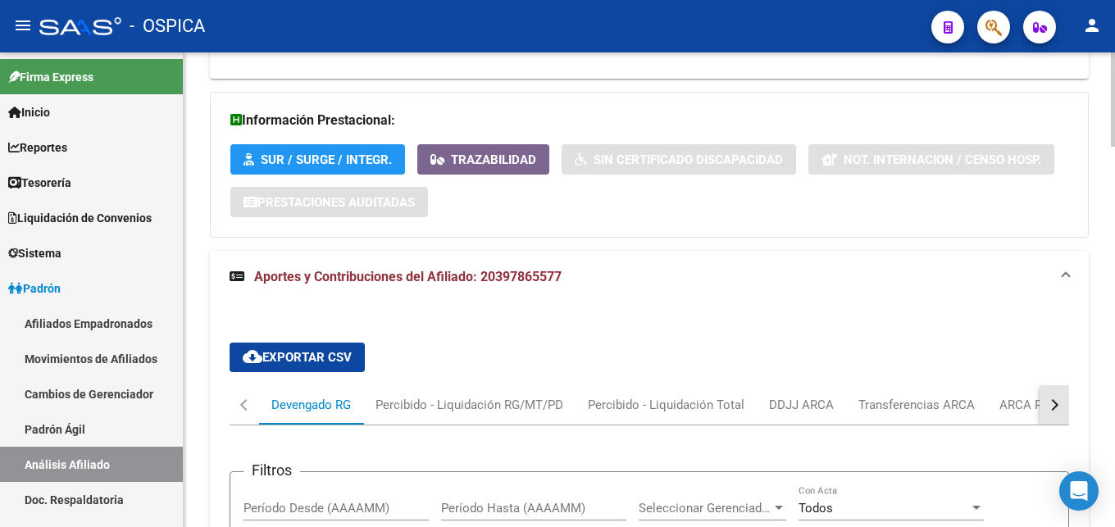
click at [1047, 400] on button "button" at bounding box center [1054, 404] width 30 height 39
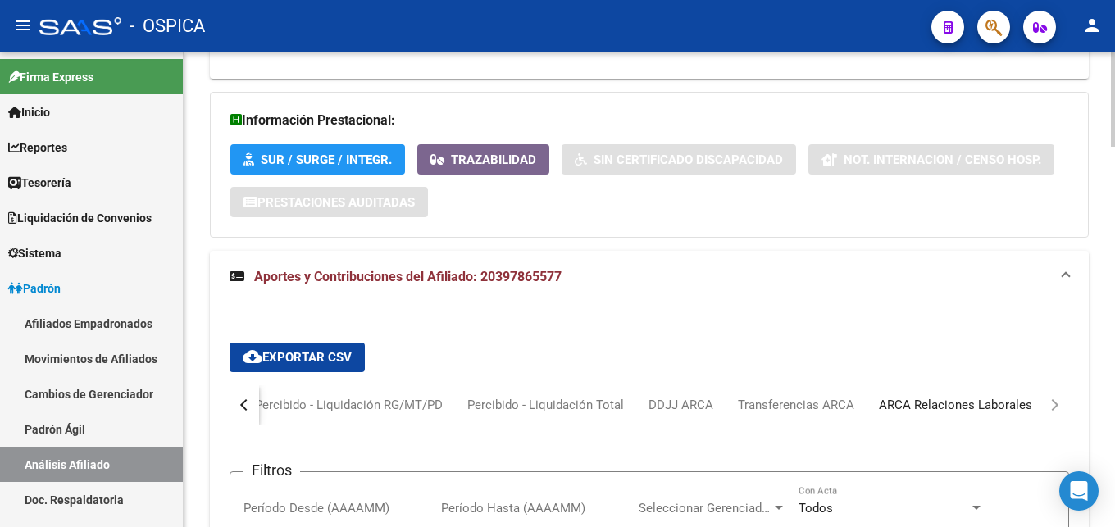
click at [982, 398] on div "ARCA Relaciones Laborales" at bounding box center [955, 405] width 153 height 18
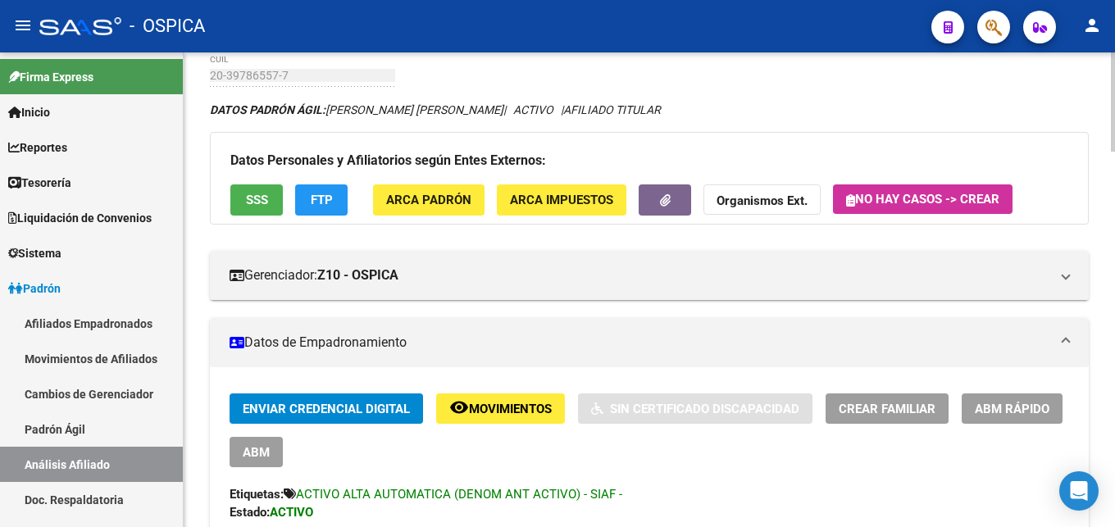
scroll to position [0, 0]
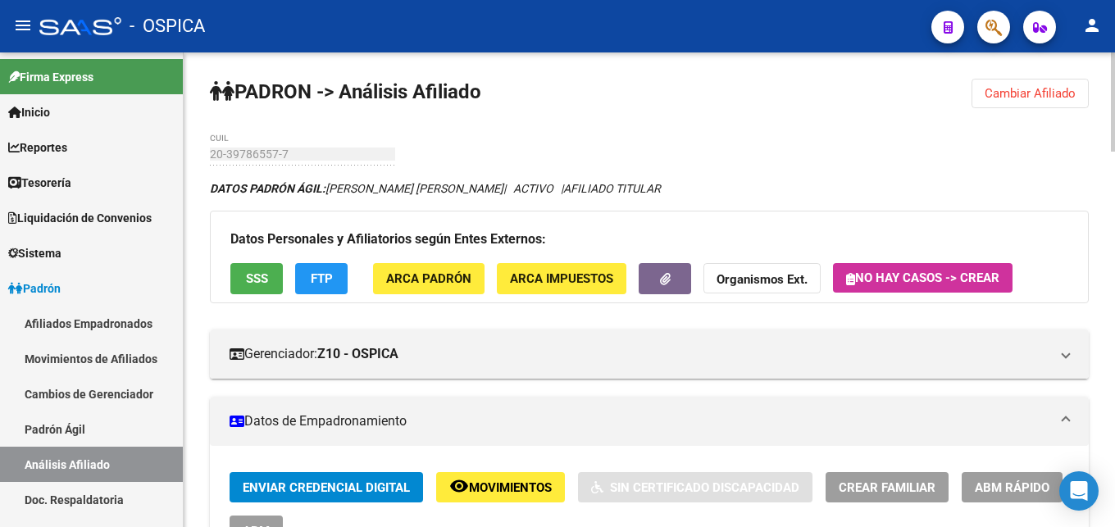
click at [1006, 102] on button "Cambiar Afiliado" at bounding box center [1029, 94] width 117 height 30
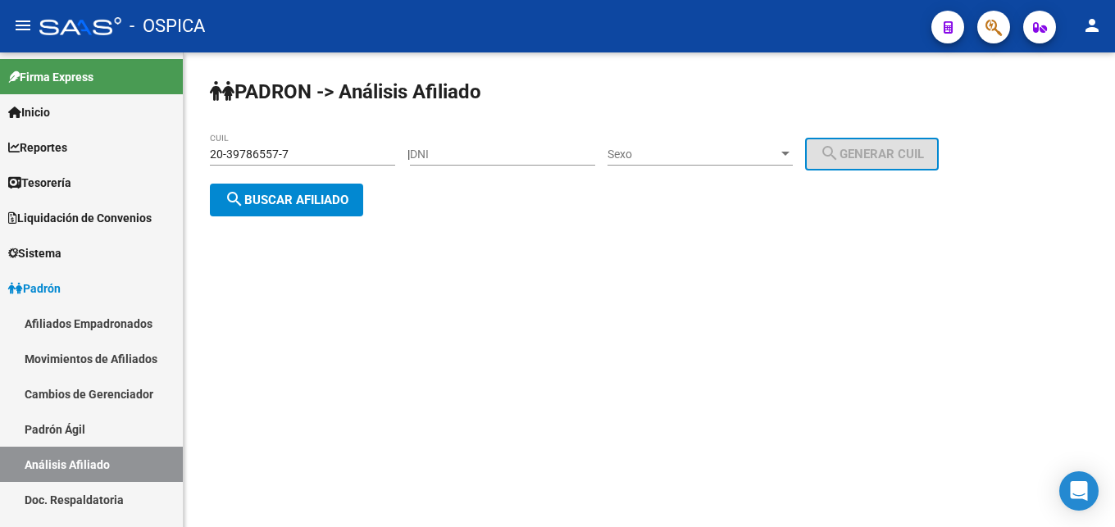
click at [307, 148] on div "20-39786557-7 CUIL" at bounding box center [302, 149] width 185 height 33
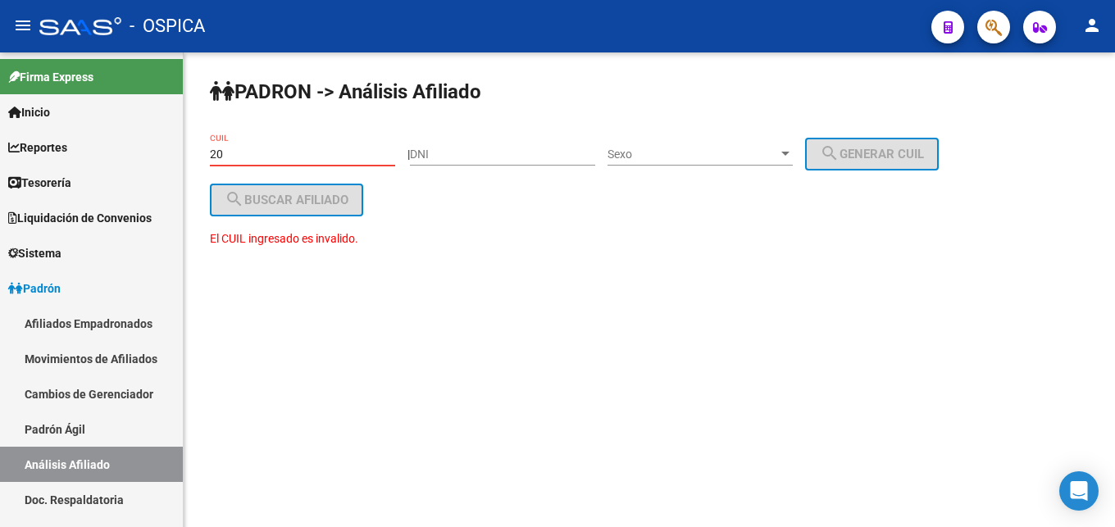
type input "2"
paste input "20-44415920-1"
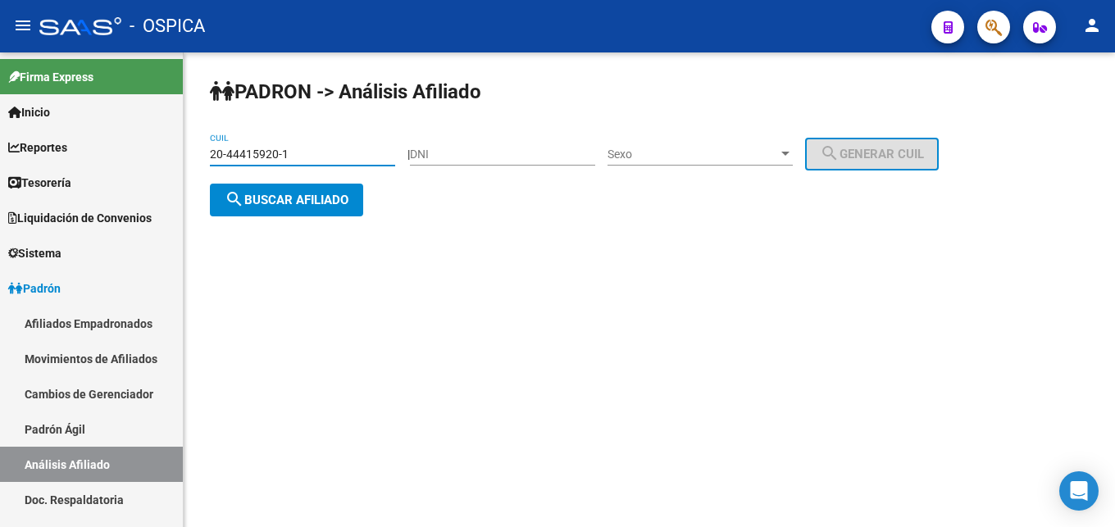
click at [291, 205] on span "search Buscar afiliado" at bounding box center [287, 200] width 124 height 15
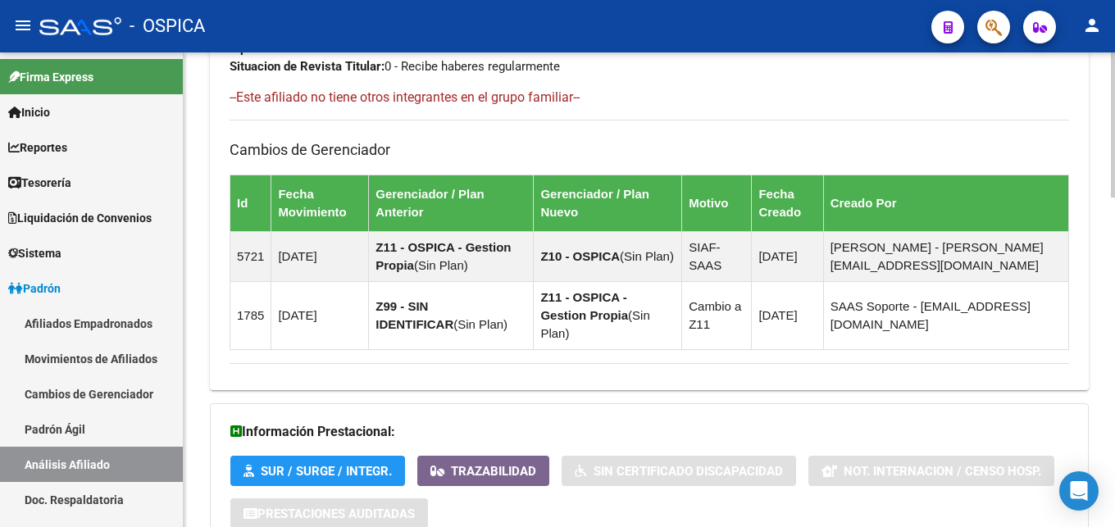
scroll to position [1076, 0]
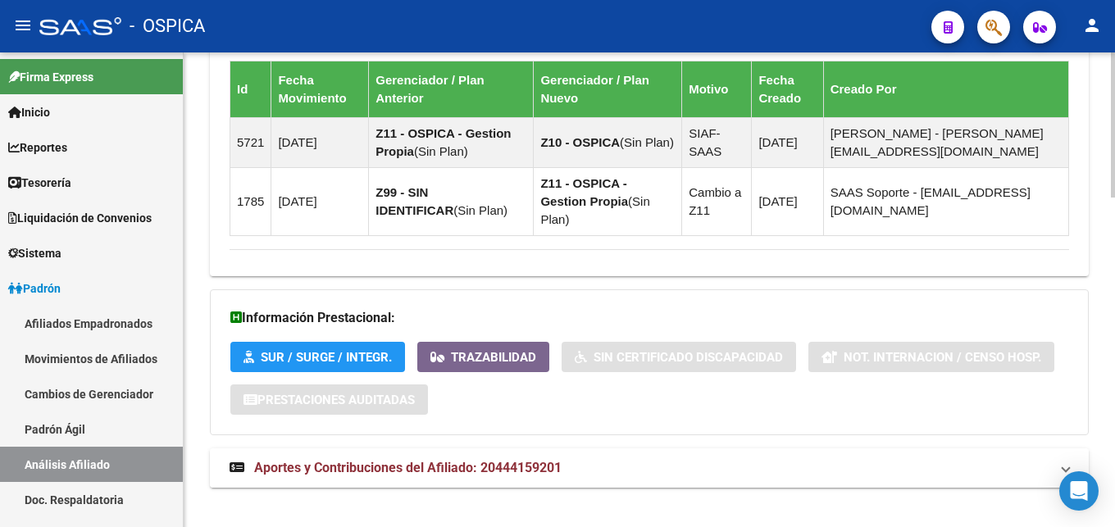
click at [555, 460] on span "Aportes y Contribuciones del Afiliado: 20444159201" at bounding box center [407, 468] width 307 height 16
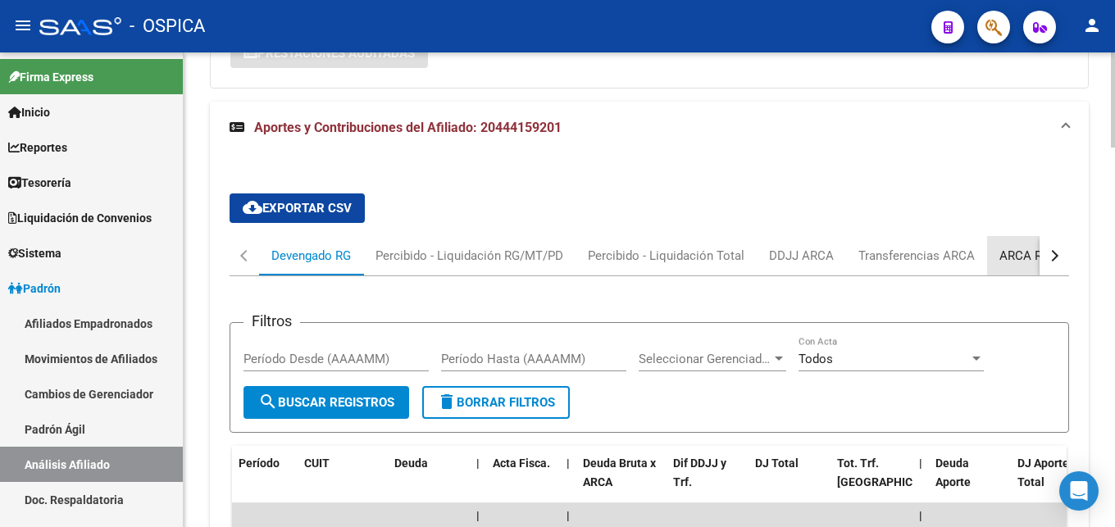
click at [1036, 247] on div "ARCA Relaciones Laborales" at bounding box center [1075, 256] width 153 height 18
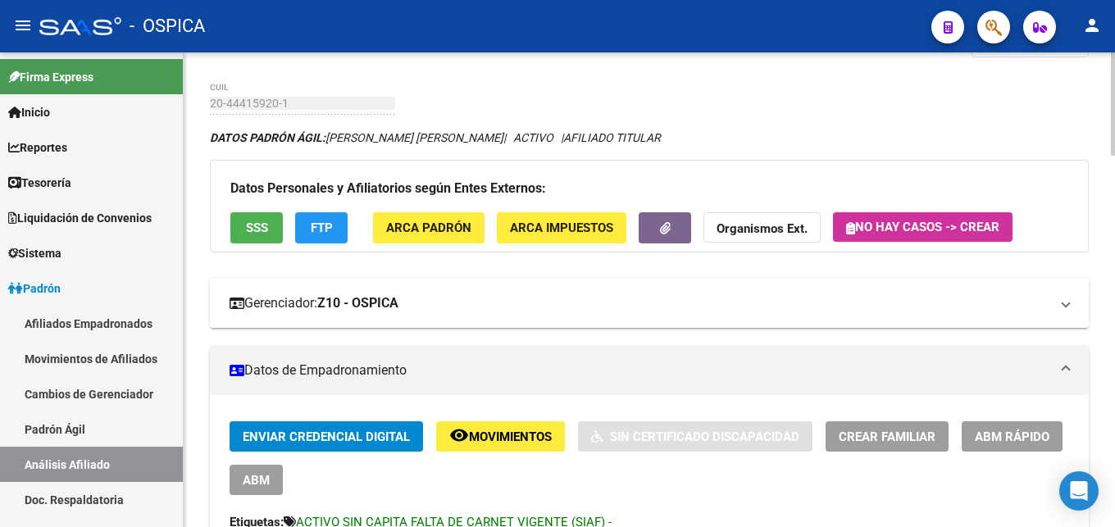
scroll to position [0, 0]
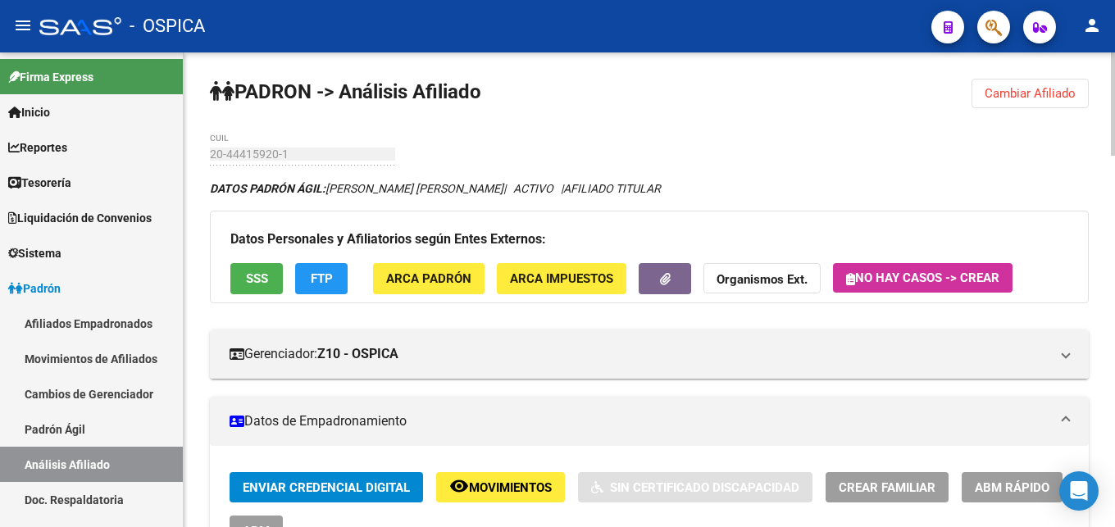
click at [997, 87] on span "Cambiar Afiliado" at bounding box center [1029, 93] width 91 height 15
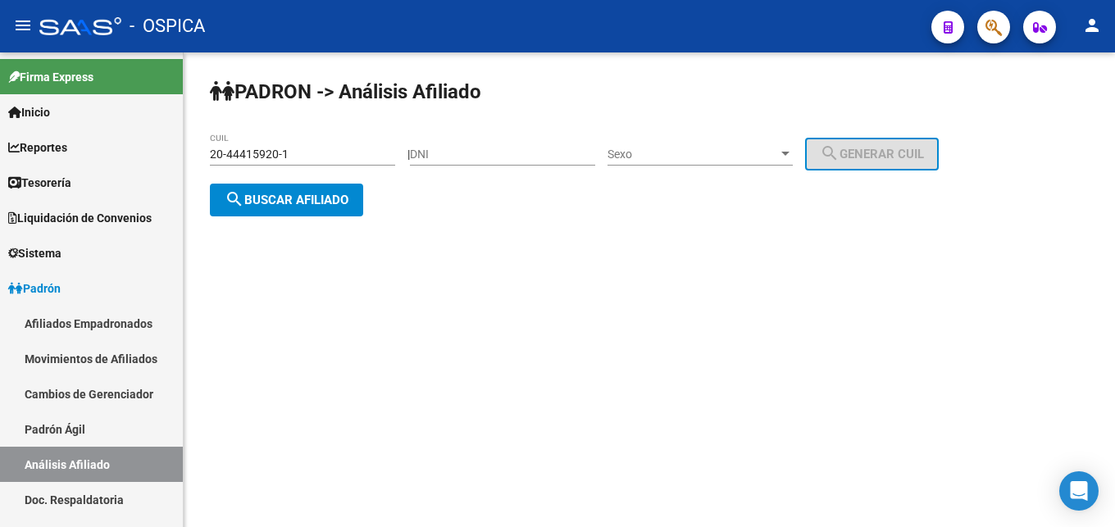
click at [301, 162] on div "20-44415920-1 CUIL" at bounding box center [302, 149] width 185 height 33
click at [302, 155] on input "20-44415920-1" at bounding box center [302, 155] width 185 height 14
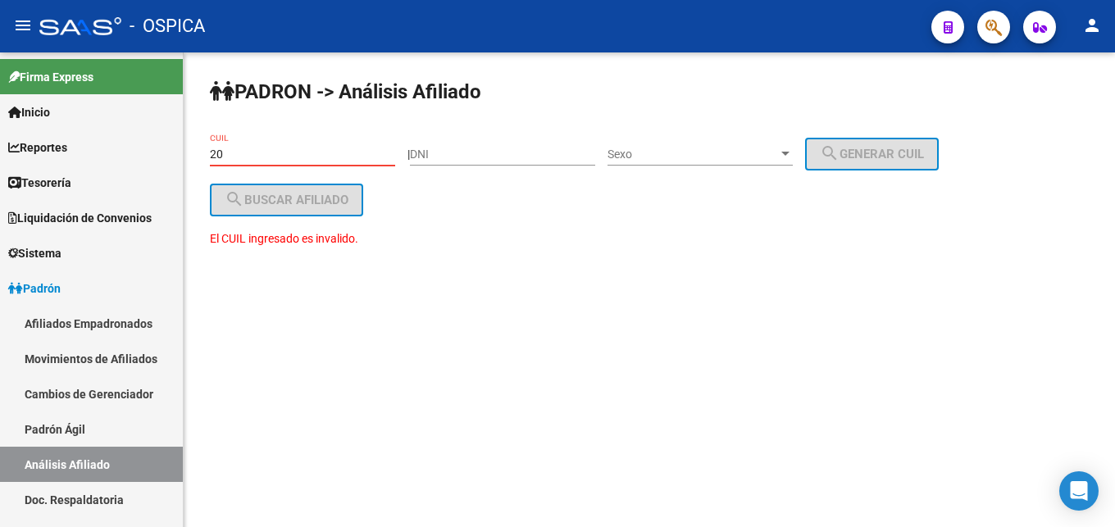
type input "2"
paste input "20-44415934-1"
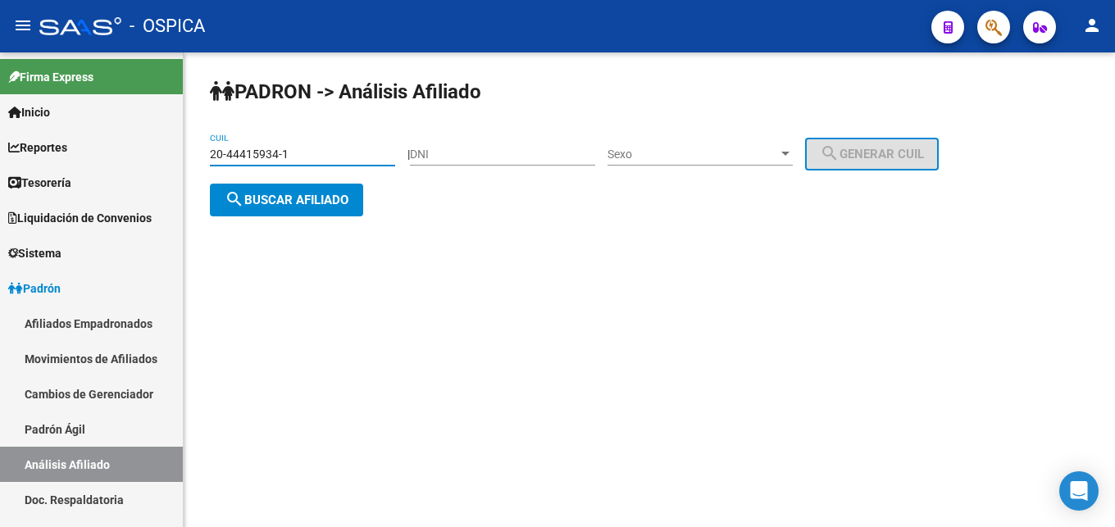
click at [277, 196] on span "search Buscar afiliado" at bounding box center [287, 200] width 124 height 15
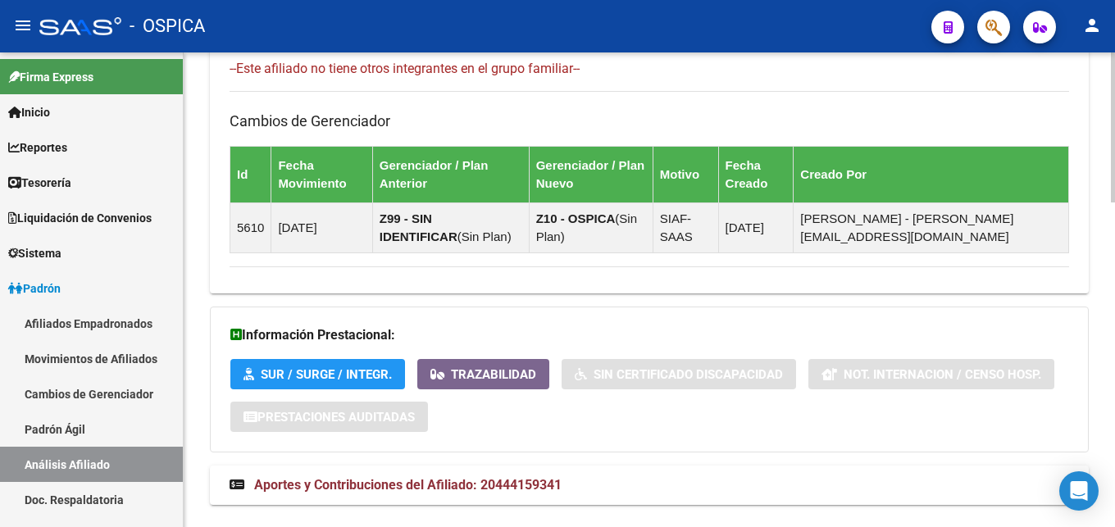
scroll to position [1026, 0]
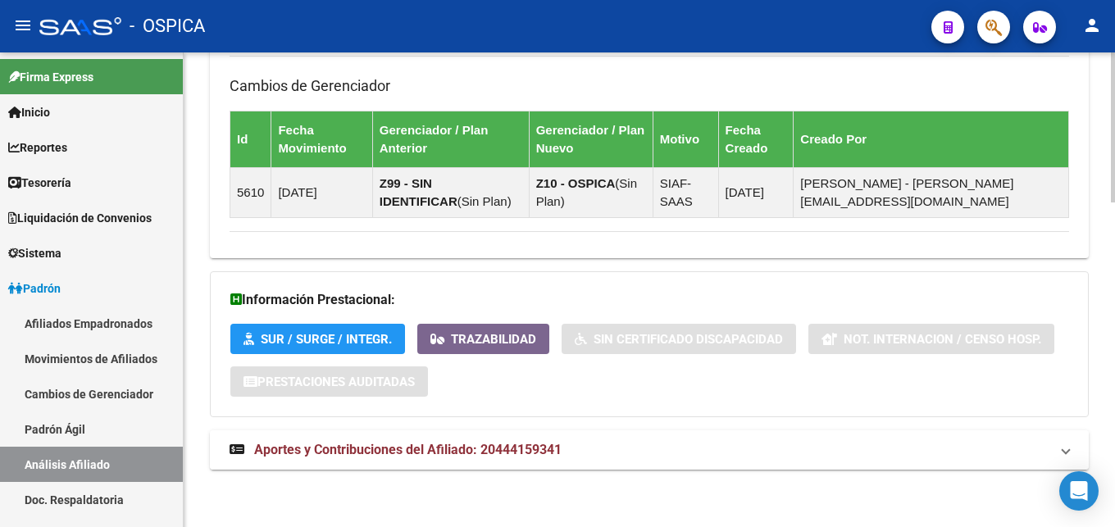
click at [548, 458] on strong "Aportes y Contribuciones del Afiliado: 20444159341" at bounding box center [395, 450] width 332 height 18
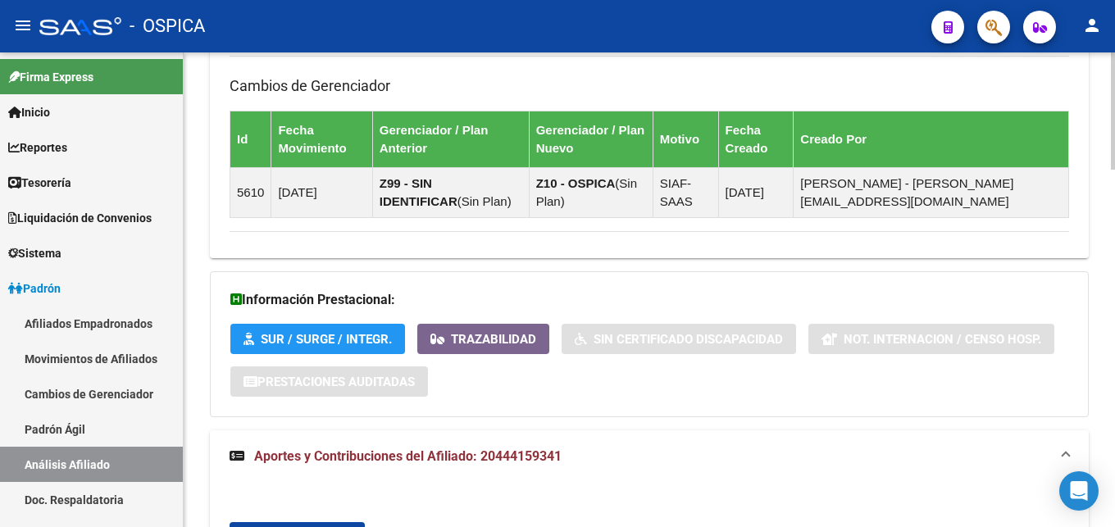
scroll to position [1361, 0]
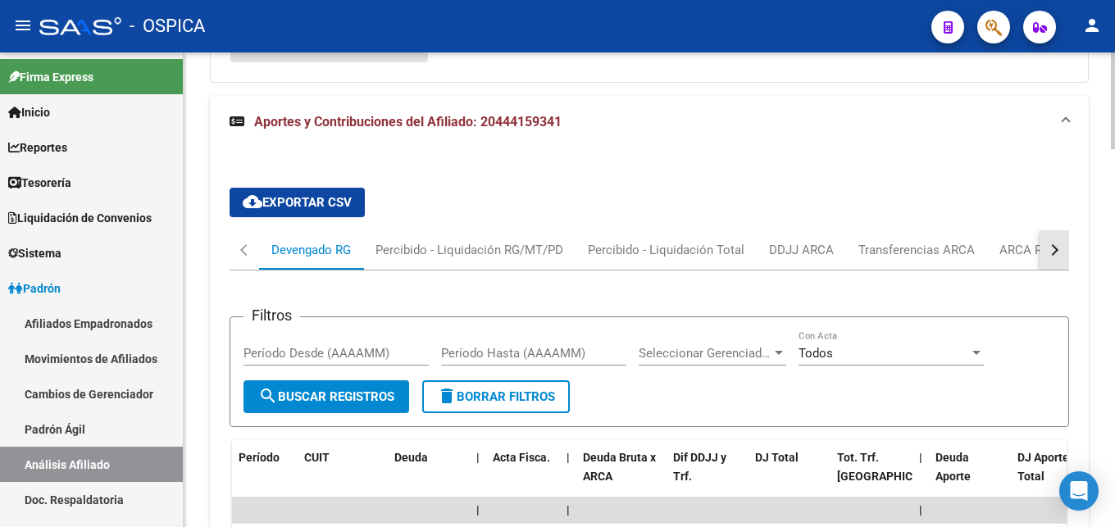
click at [1043, 249] on button "button" at bounding box center [1054, 249] width 30 height 39
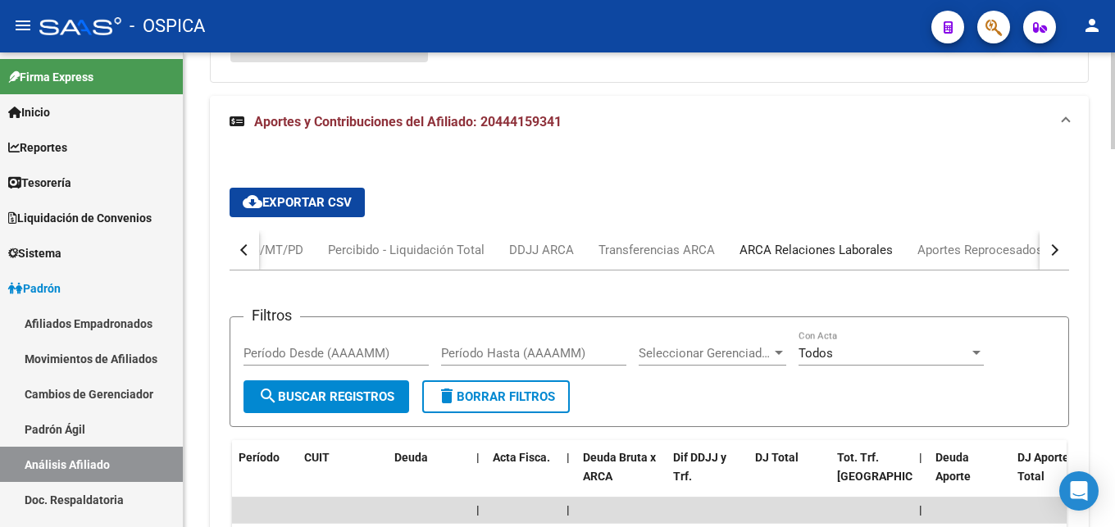
click at [838, 252] on div "ARCA Relaciones Laborales" at bounding box center [815, 250] width 153 height 18
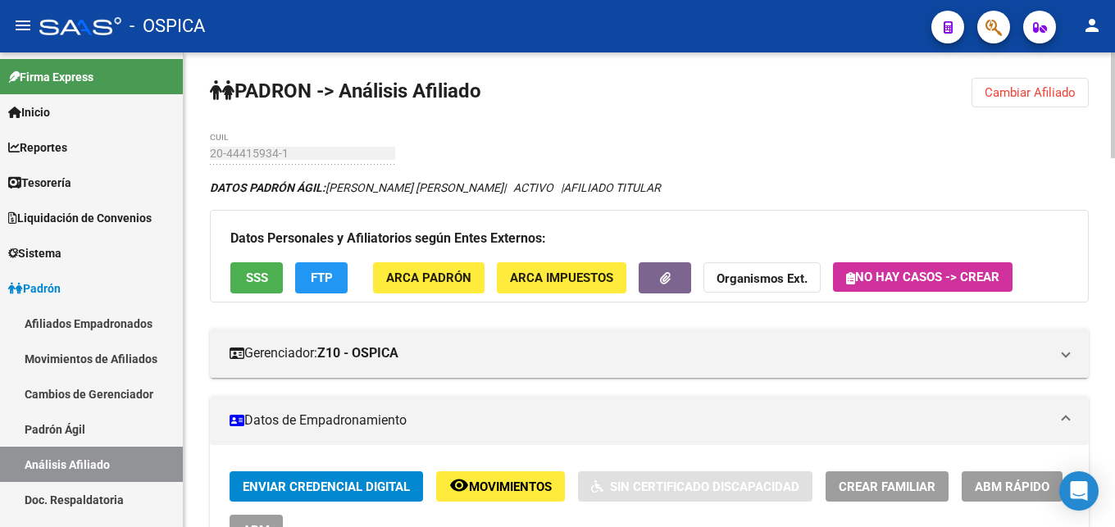
scroll to position [0, 0]
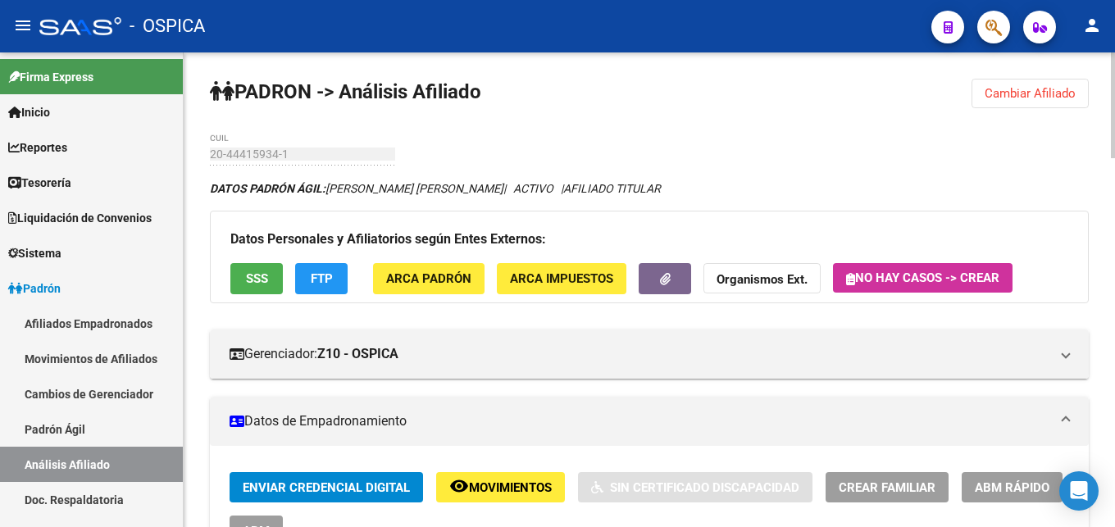
click at [984, 96] on button "Cambiar Afiliado" at bounding box center [1029, 94] width 117 height 30
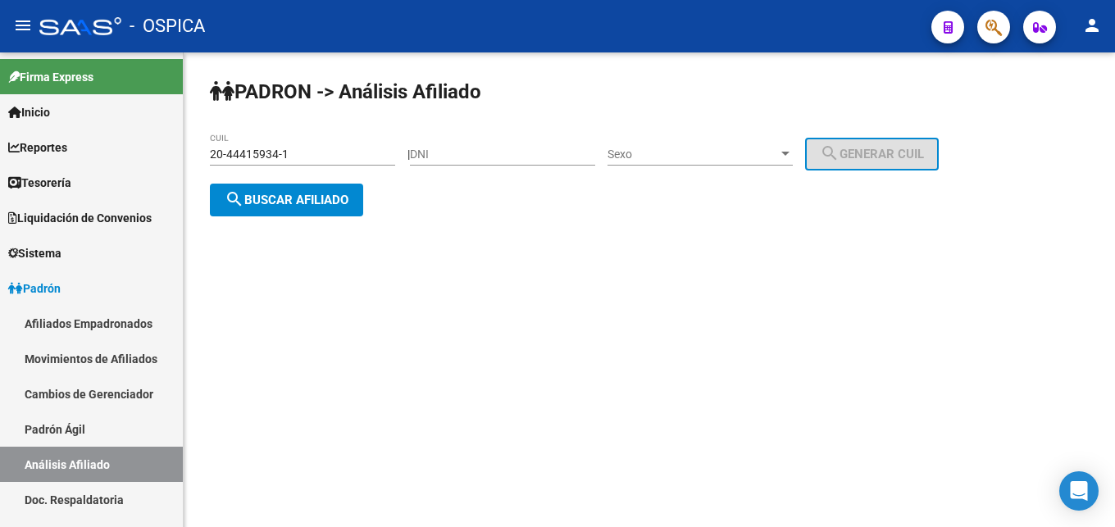
click at [321, 134] on div "20-44415934-1 CUIL" at bounding box center [302, 149] width 185 height 33
click at [320, 153] on input "20-44415934-1" at bounding box center [302, 155] width 185 height 14
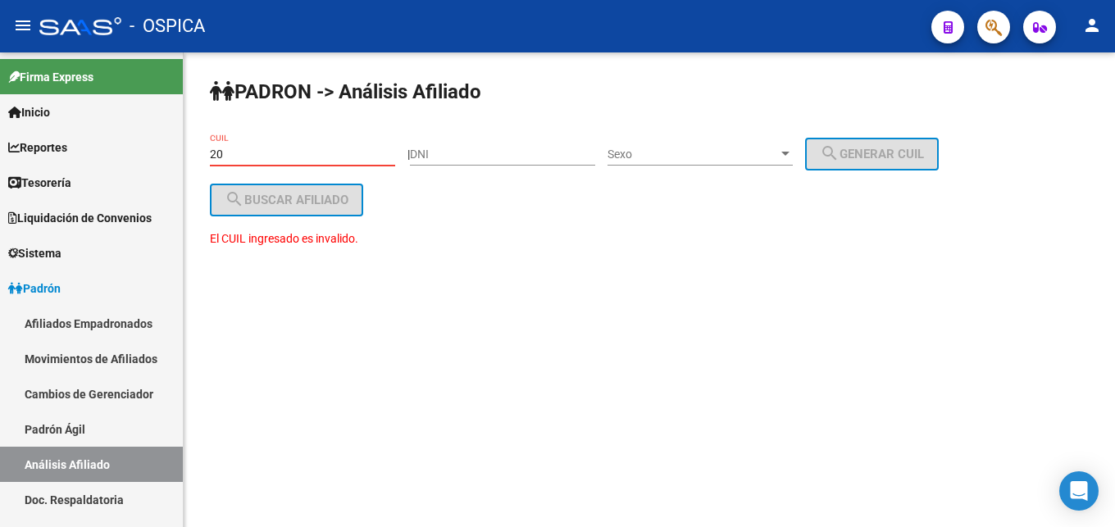
type input "2"
paste input "20-22780366-6"
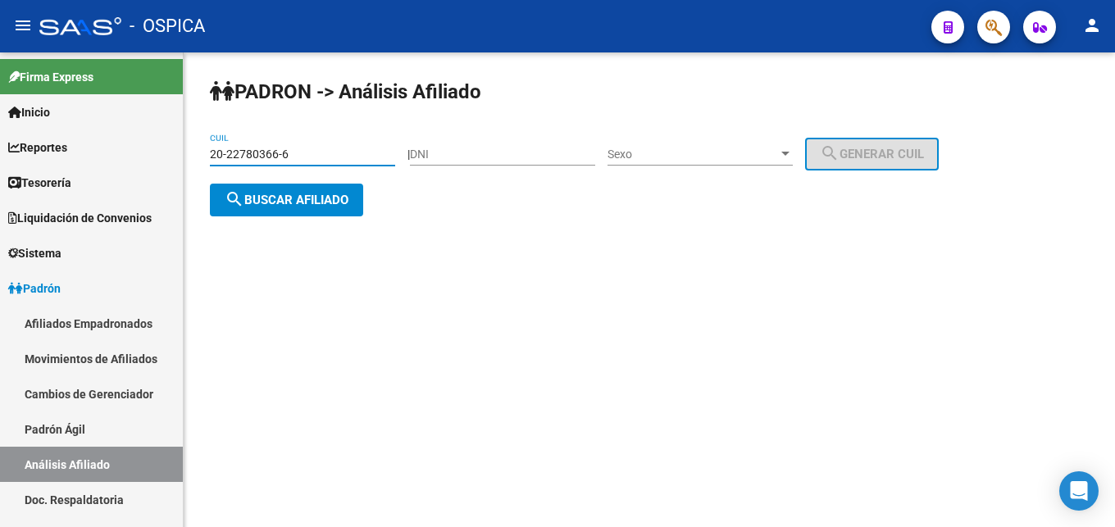
click at [289, 211] on button "search Buscar afiliado" at bounding box center [286, 200] width 153 height 33
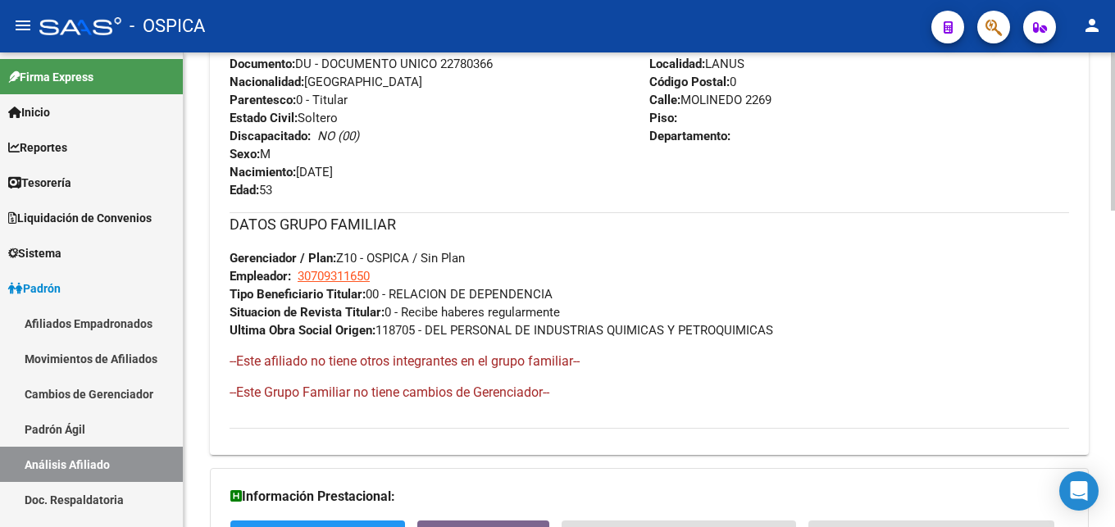
scroll to position [949, 0]
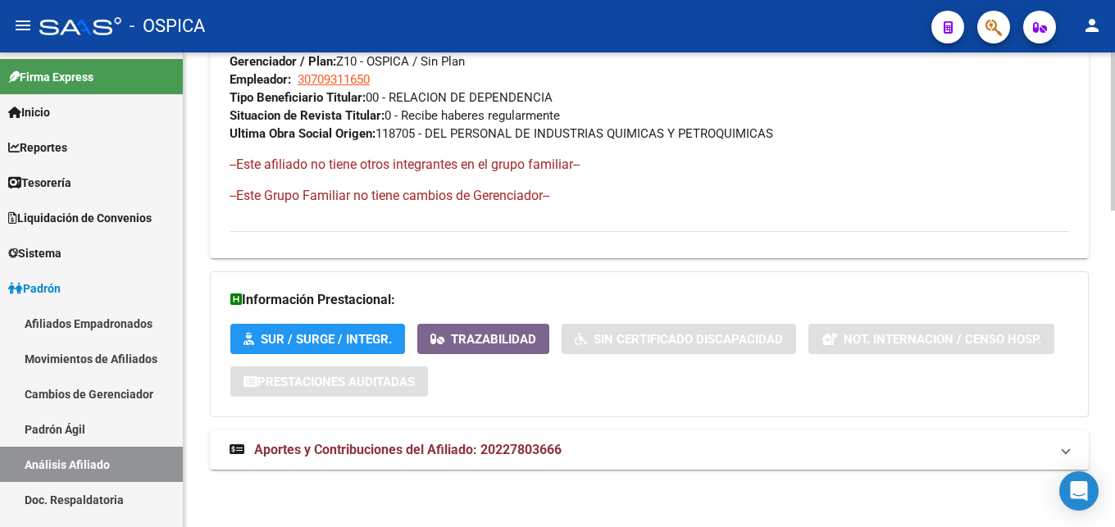
click at [467, 454] on span "Aportes y Contribuciones del Afiliado: 20227803666" at bounding box center [407, 450] width 307 height 16
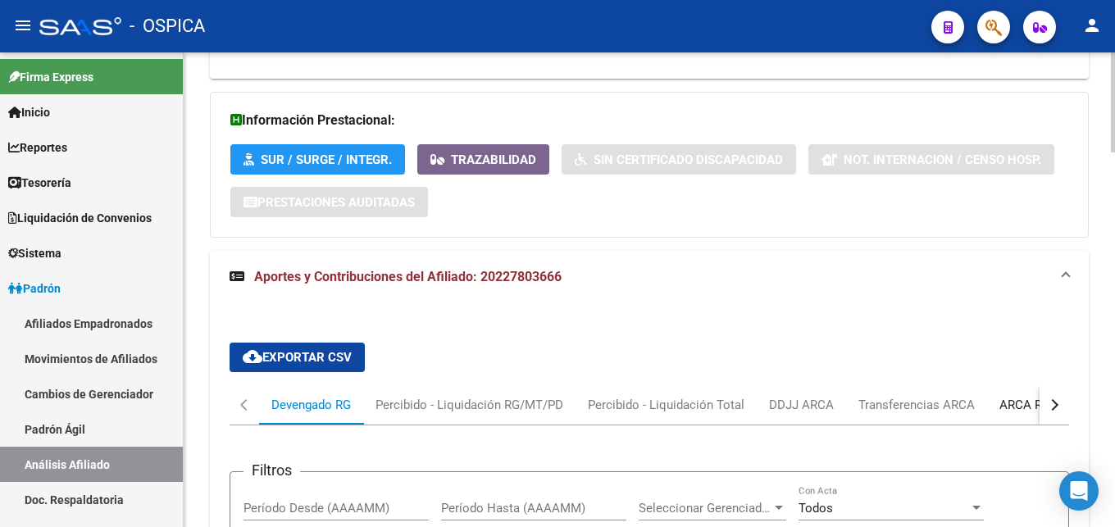
click at [1019, 407] on div "ARCA Relaciones Laborales" at bounding box center [1075, 405] width 153 height 18
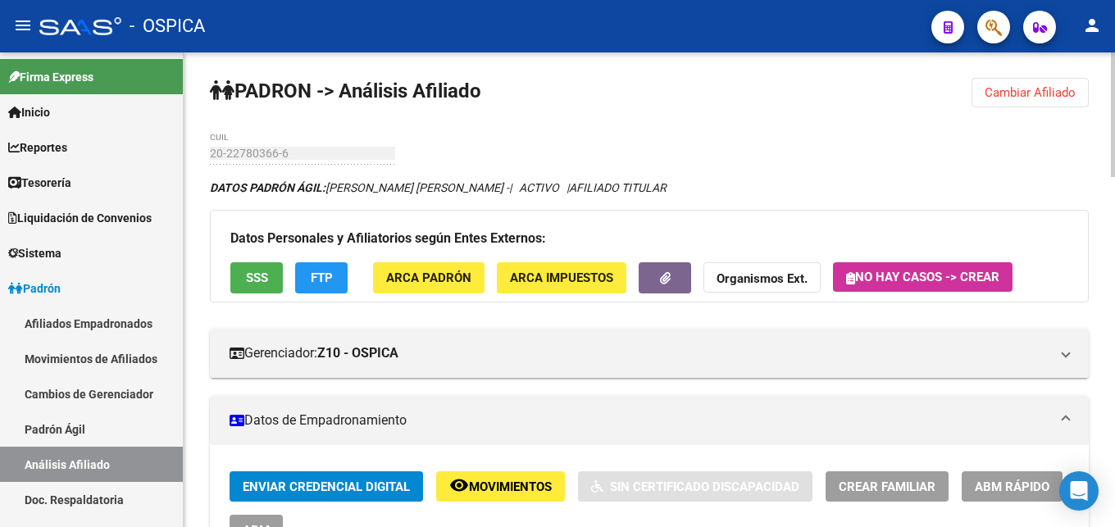
scroll to position [0, 0]
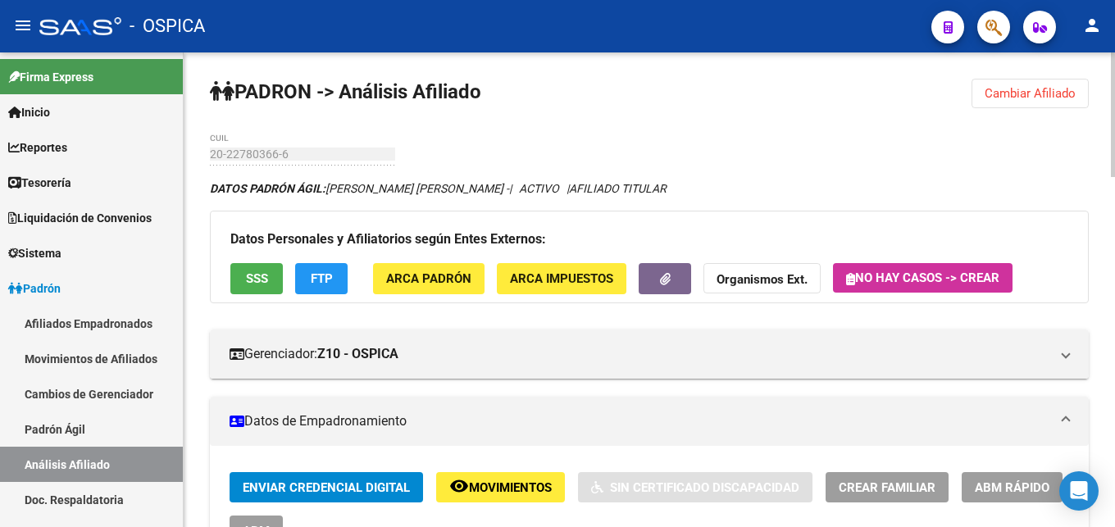
click at [1046, 95] on span "Cambiar Afiliado" at bounding box center [1029, 93] width 91 height 15
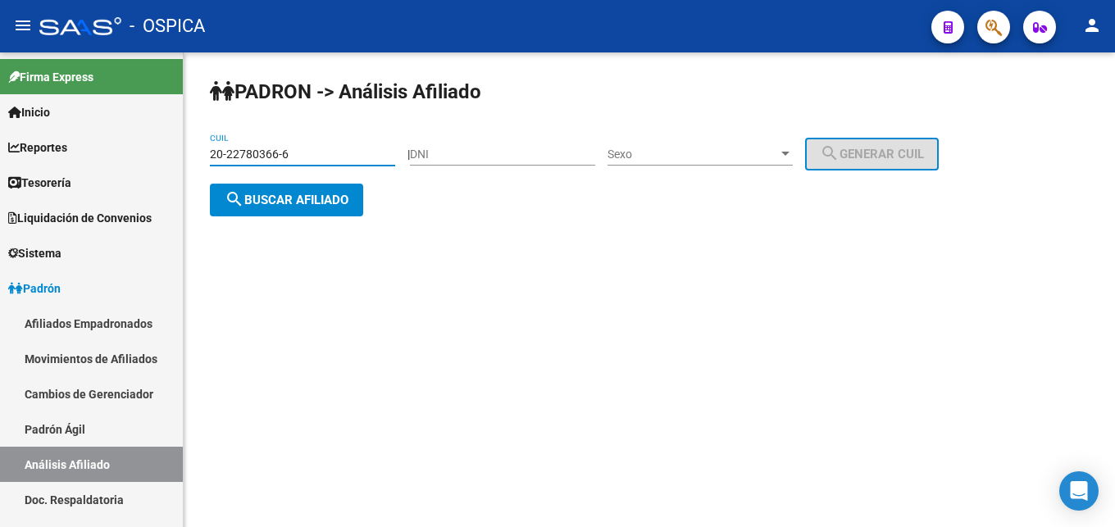
click at [292, 158] on input "20-22780366-6" at bounding box center [302, 155] width 185 height 14
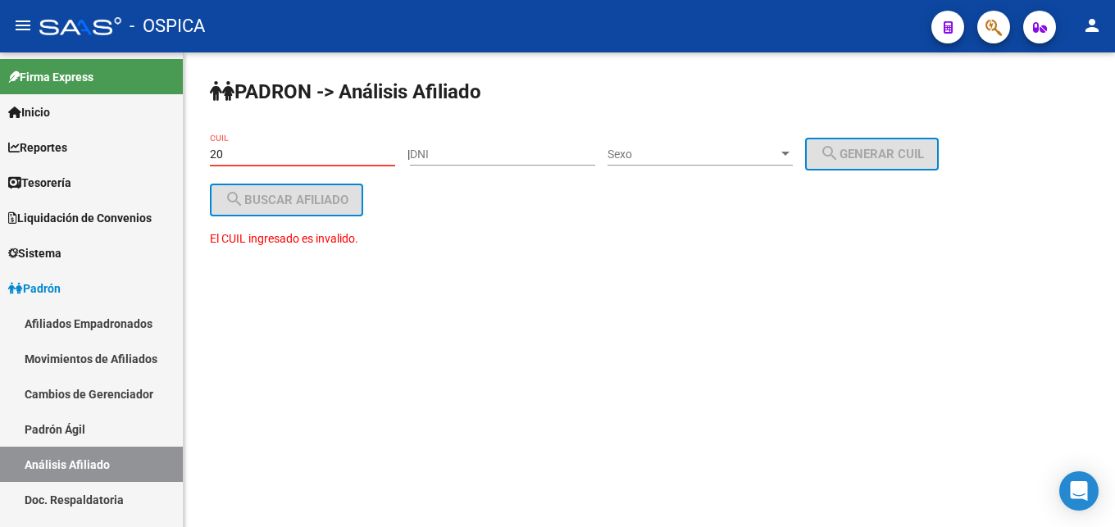
type input "2"
paste input "27-40913935-9"
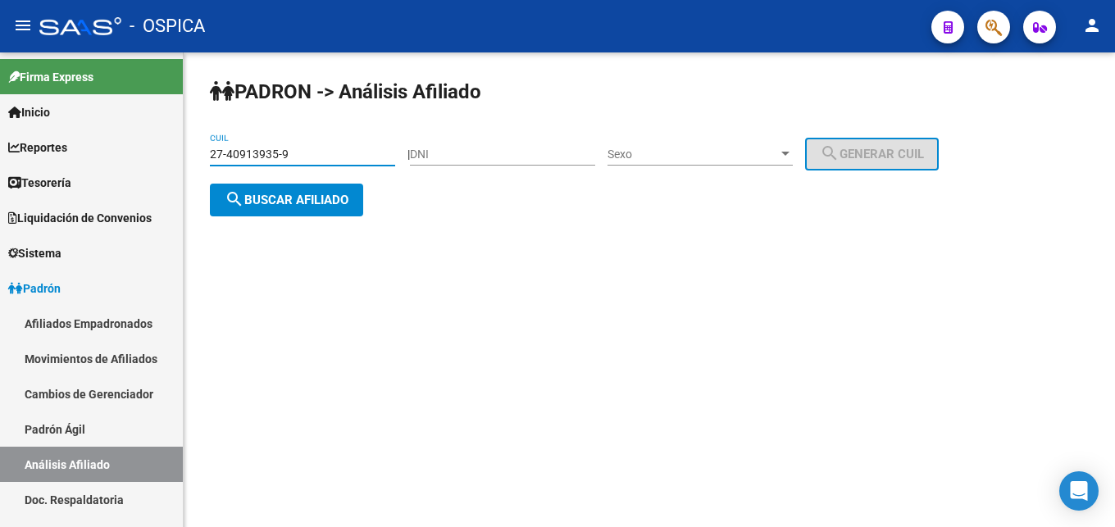
type input "27-40913935-9"
click at [293, 206] on span "search Buscar afiliado" at bounding box center [287, 200] width 124 height 15
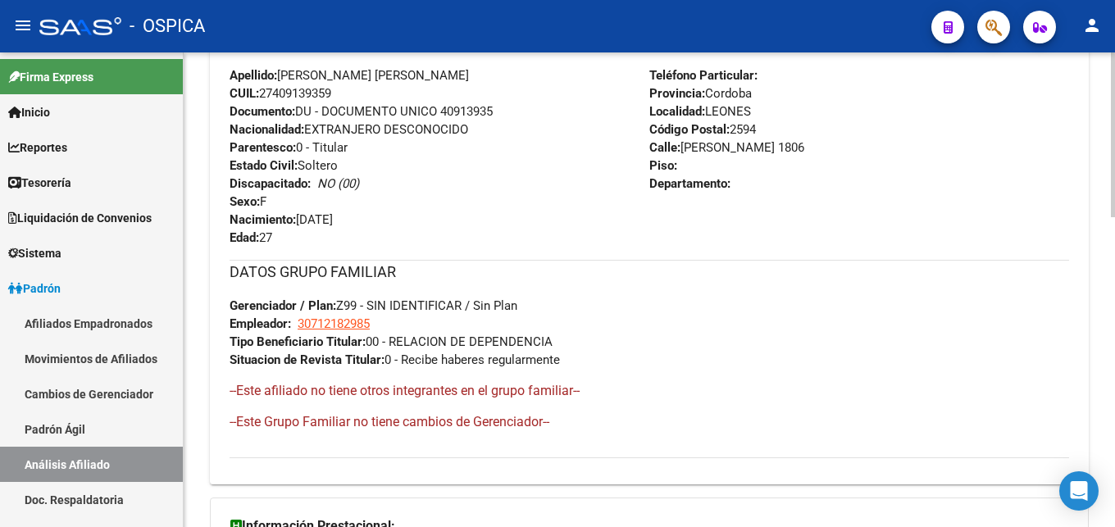
scroll to position [895, 0]
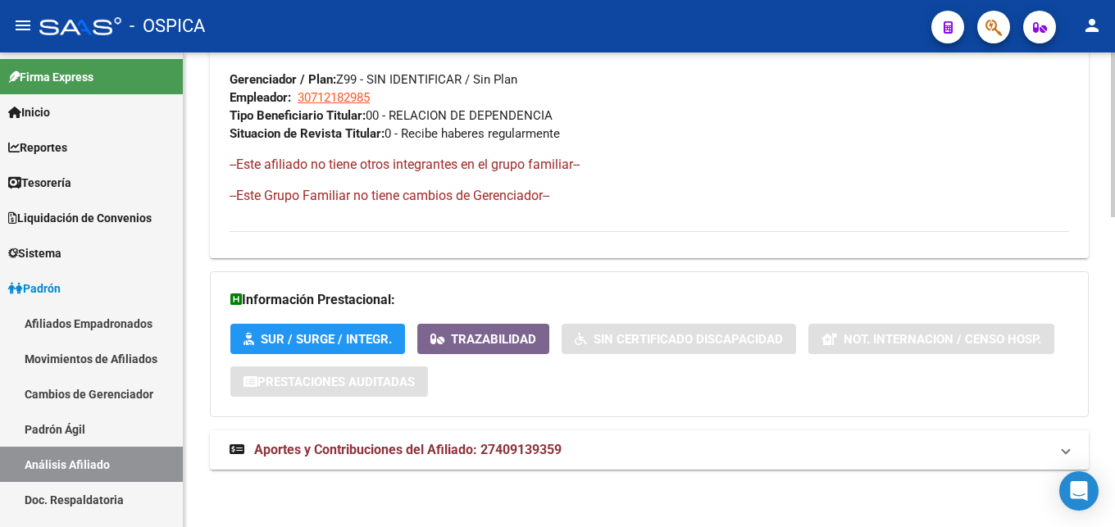
click at [391, 447] on span "Aportes y Contribuciones del Afiliado: 27409139359" at bounding box center [407, 450] width 307 height 16
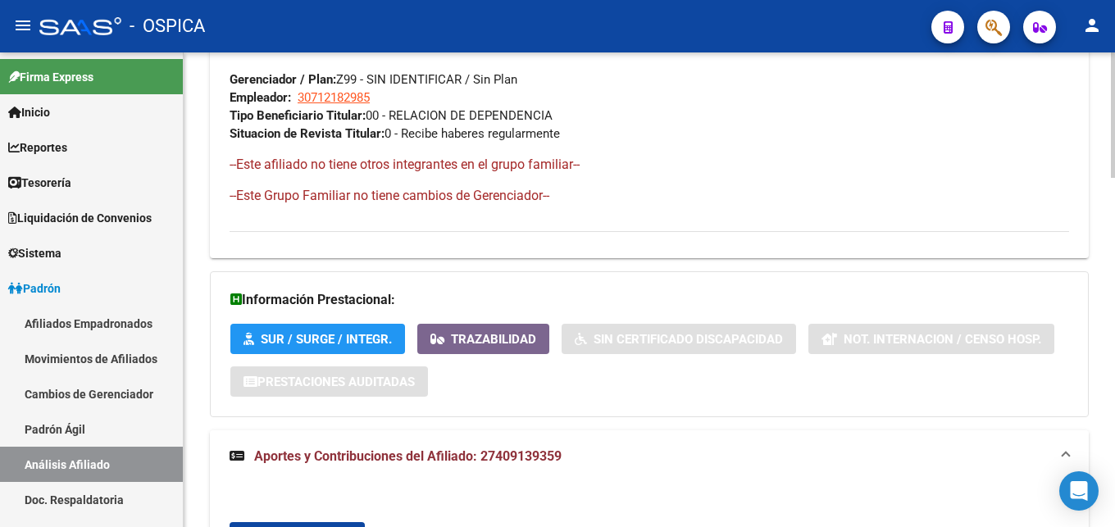
scroll to position [1146, 0]
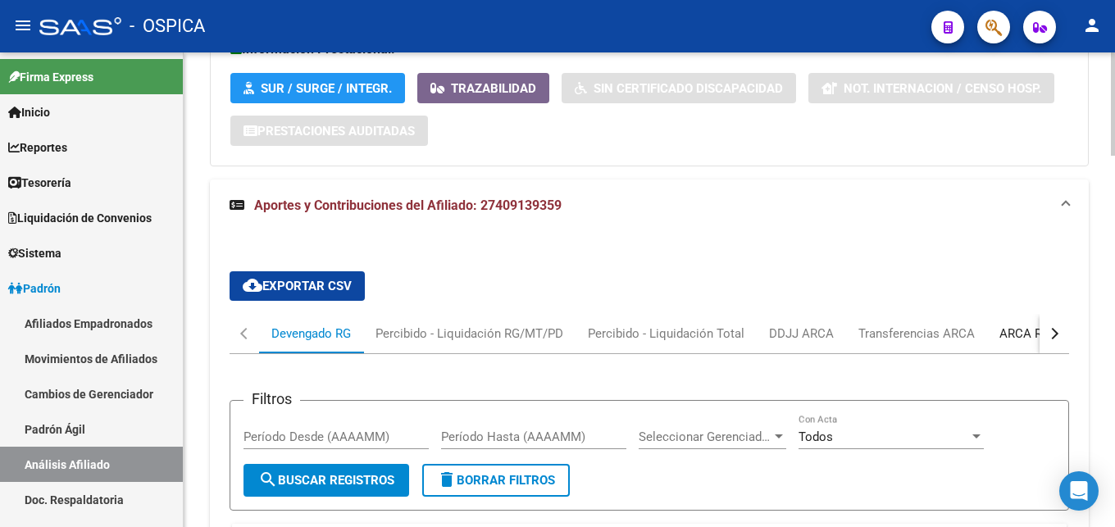
click at [994, 334] on div "ARCA Relaciones Laborales" at bounding box center [1076, 333] width 178 height 39
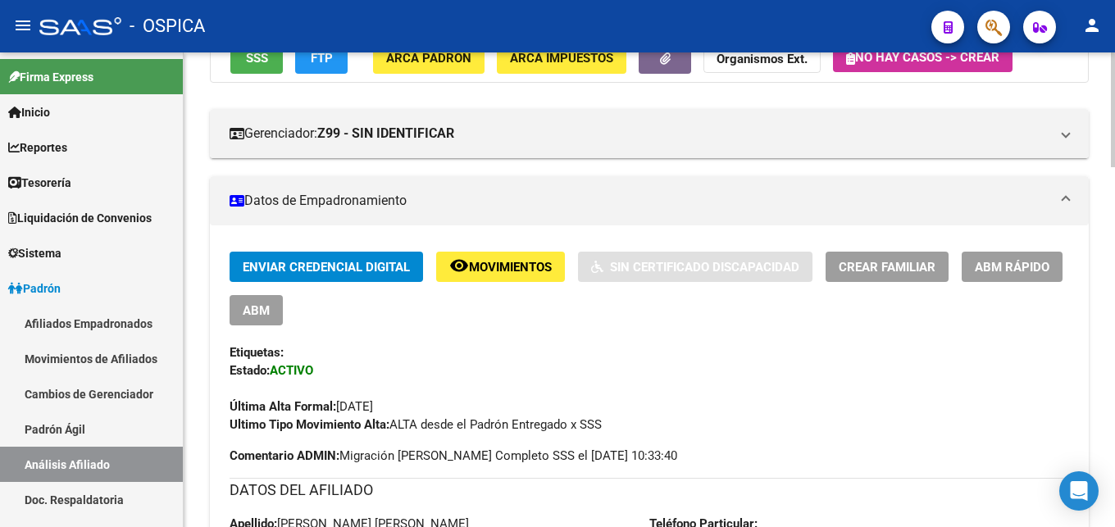
scroll to position [0, 0]
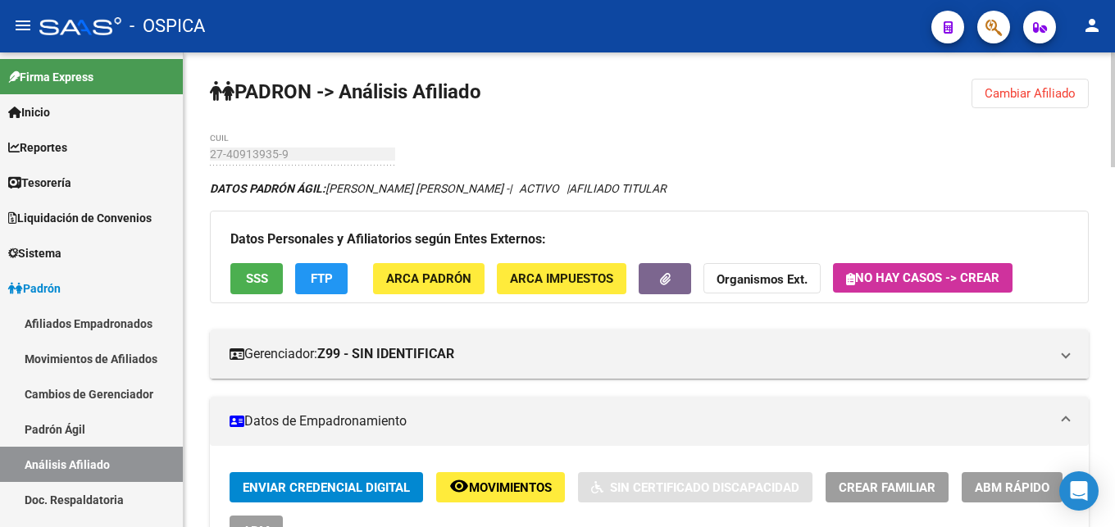
click at [1038, 105] on button "Cambiar Afiliado" at bounding box center [1029, 94] width 117 height 30
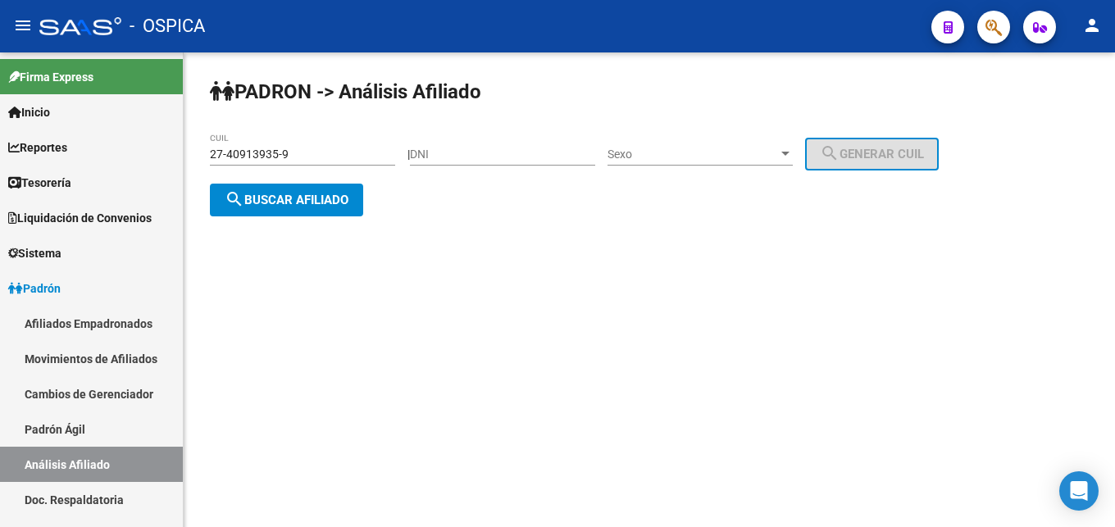
click at [316, 147] on div "27-40913935-9 CUIL" at bounding box center [302, 149] width 185 height 33
drag, startPoint x: 330, startPoint y: 143, endPoint x: 325, endPoint y: 158, distance: 16.6
click at [326, 153] on div "27-40913935-9 CUIL" at bounding box center [302, 149] width 185 height 33
drag, startPoint x: 325, startPoint y: 158, endPoint x: 187, endPoint y: 170, distance: 138.2
click at [210, 161] on input "27-40913935-9" at bounding box center [302, 155] width 185 height 14
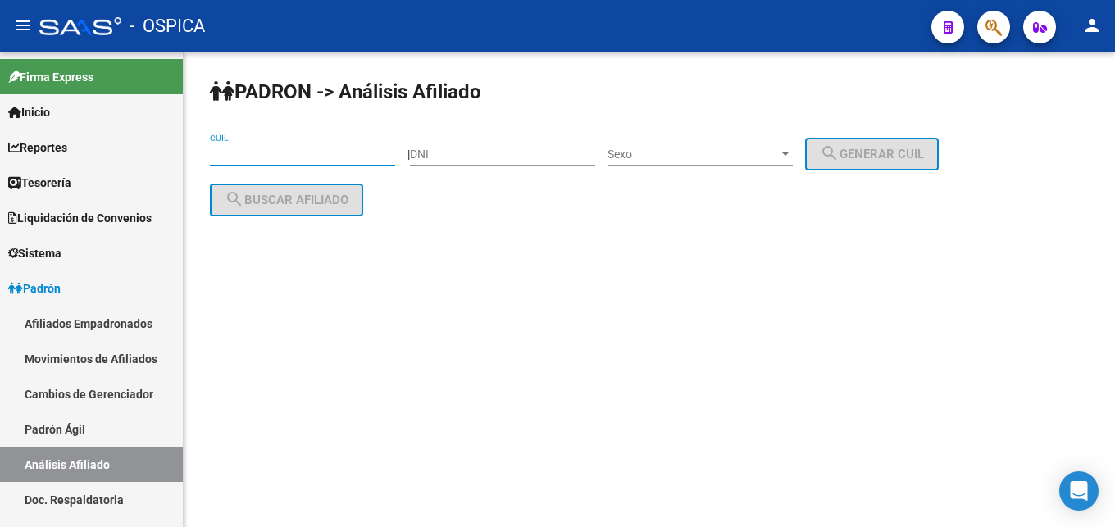
paste input "27-44739739-6"
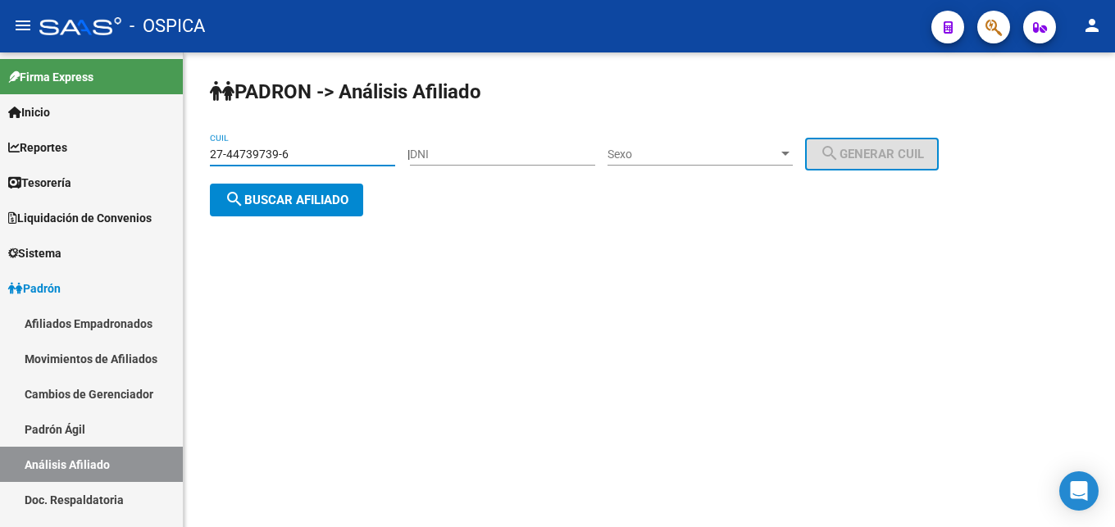
click at [287, 197] on span "search Buscar afiliado" at bounding box center [287, 200] width 124 height 15
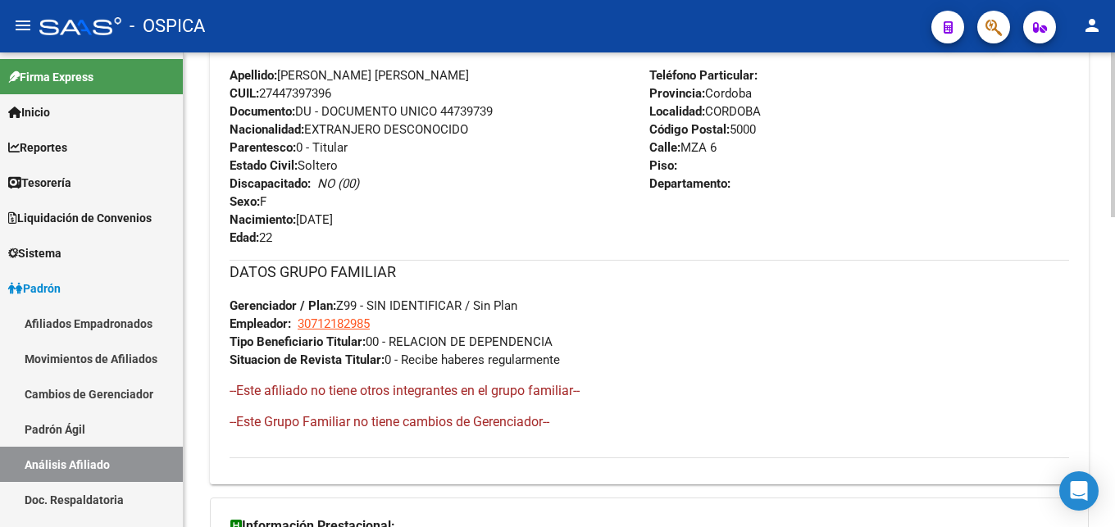
scroll to position [895, 0]
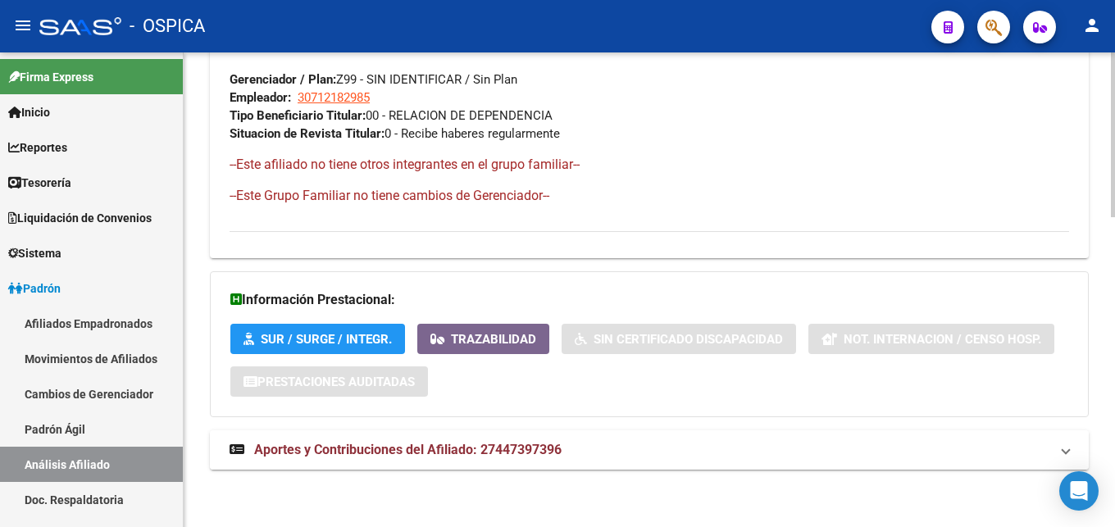
click at [528, 449] on span "Aportes y Contribuciones del Afiliado: 27447397396" at bounding box center [407, 450] width 307 height 16
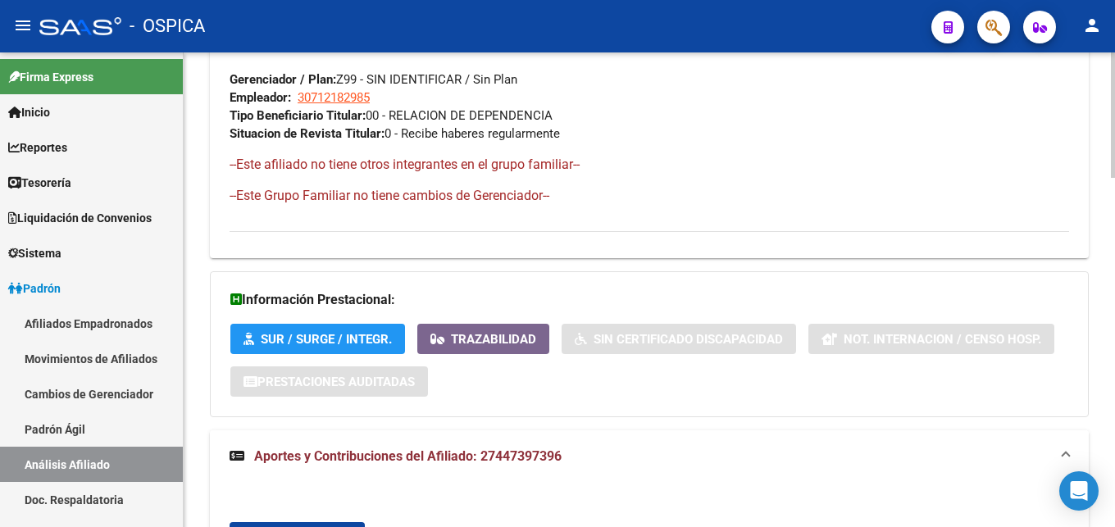
scroll to position [1146, 0]
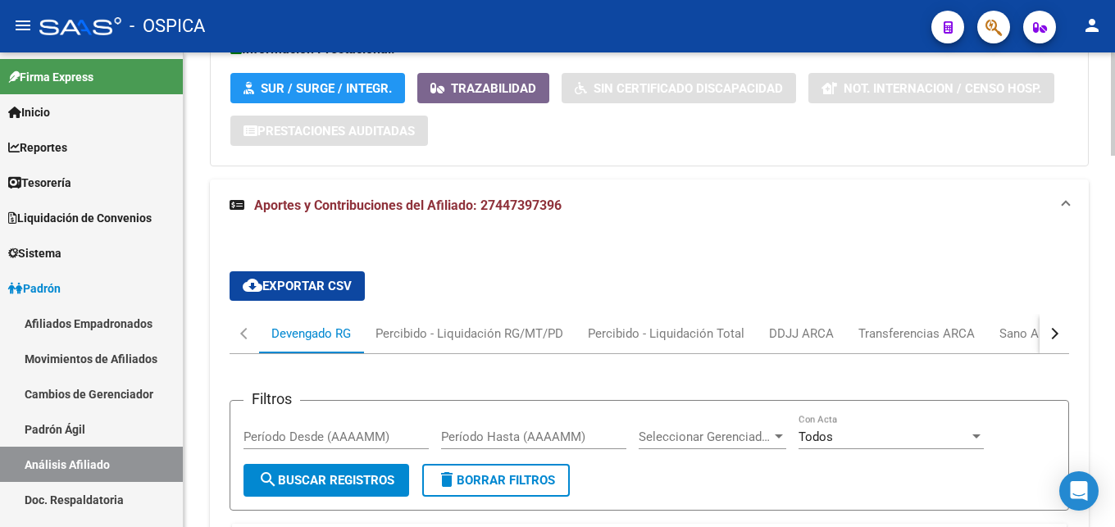
click at [1063, 334] on button "button" at bounding box center [1054, 333] width 30 height 39
click at [991, 337] on div "ARCA Relaciones Laborales" at bounding box center [955, 334] width 153 height 18
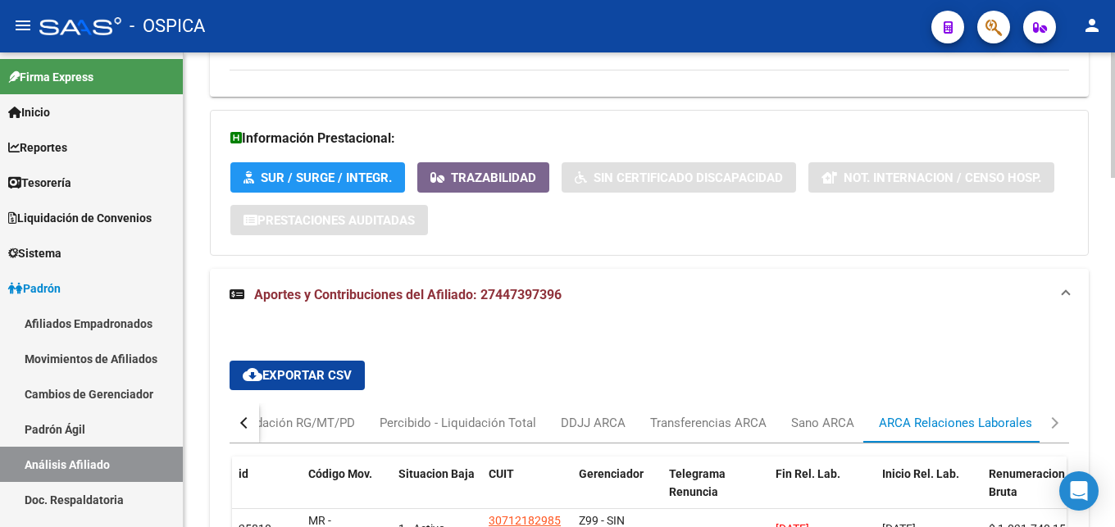
scroll to position [1307, 0]
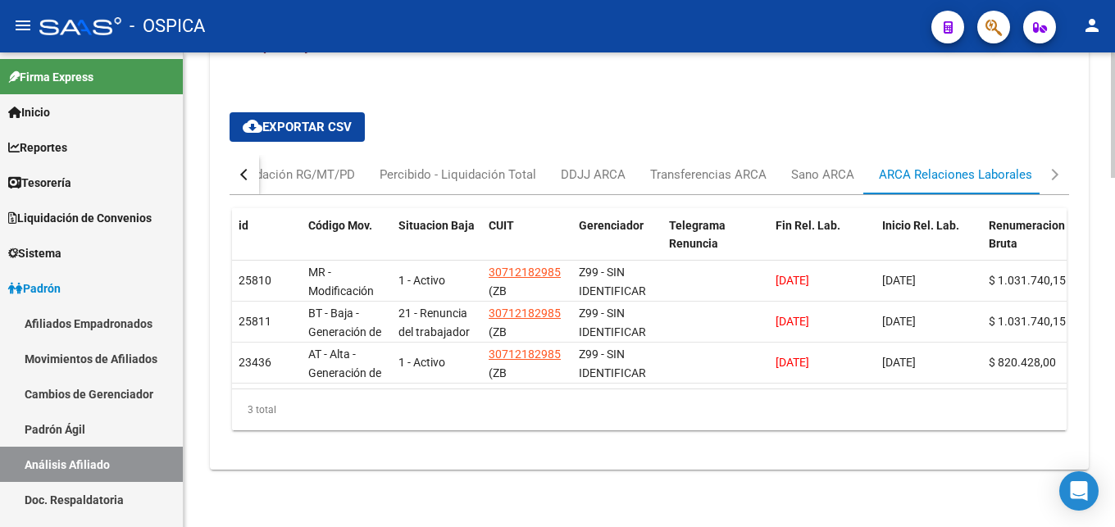
click at [256, 172] on button "button" at bounding box center [244, 174] width 30 height 39
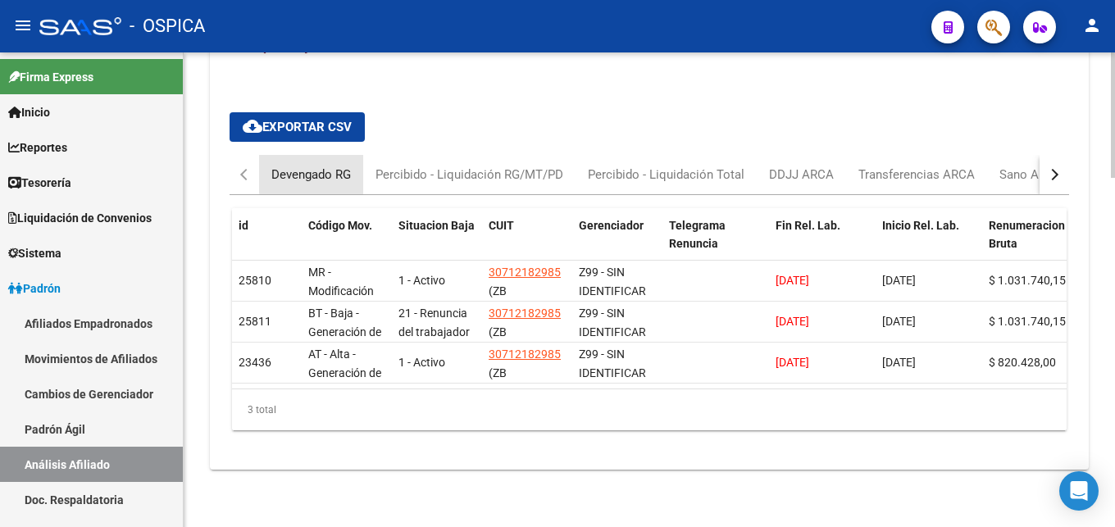
click at [321, 168] on div "Devengado RG" at bounding box center [310, 175] width 79 height 18
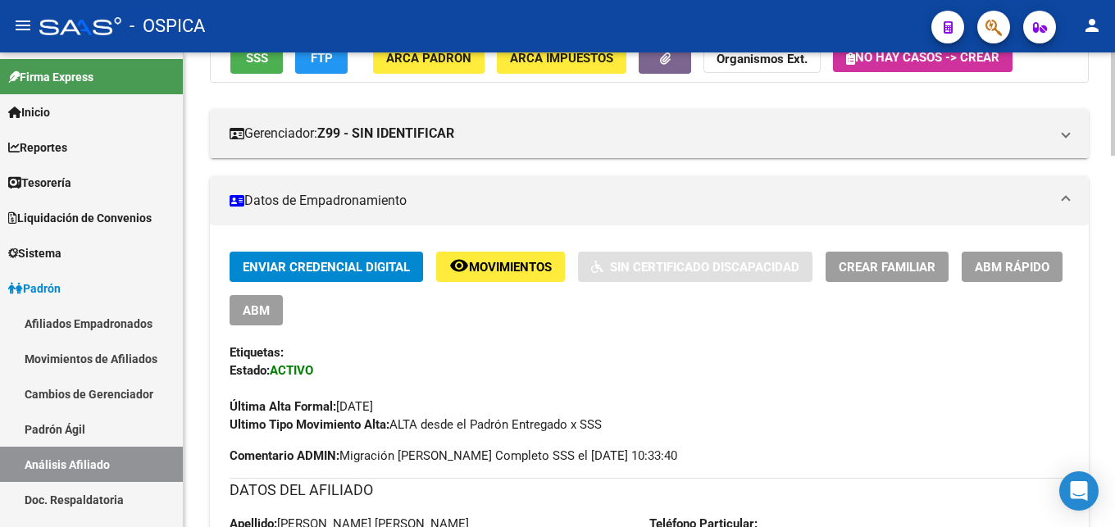
scroll to position [0, 0]
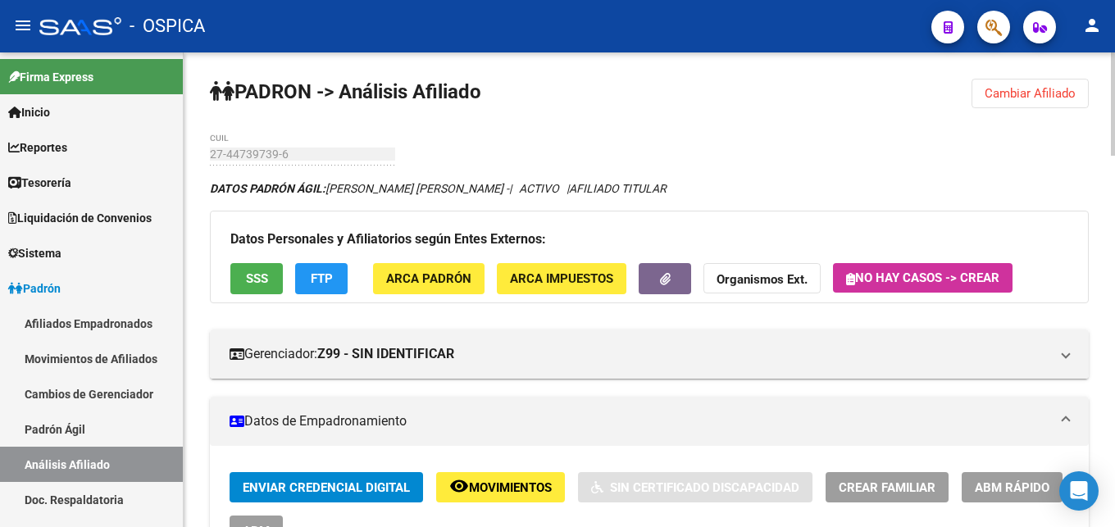
click at [1043, 102] on button "Cambiar Afiliado" at bounding box center [1029, 94] width 117 height 30
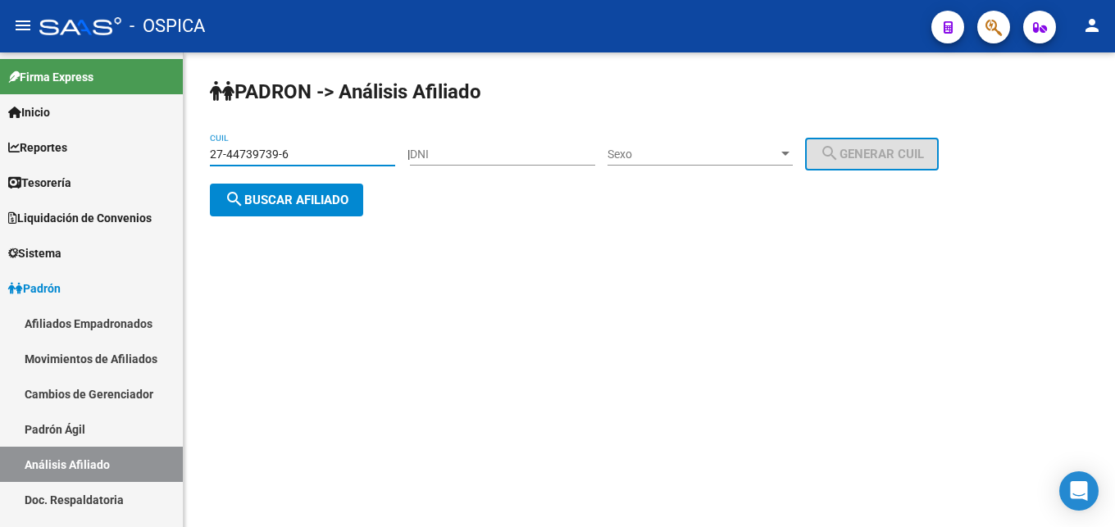
click at [341, 161] on input "27-44739739-6" at bounding box center [302, 155] width 185 height 14
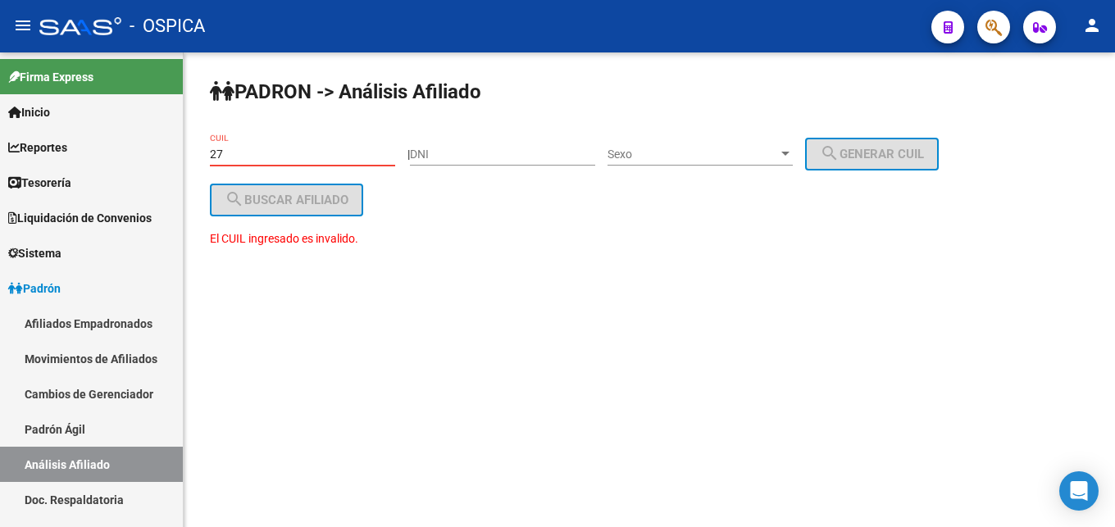
type input "2"
paste input "20-42304508-7"
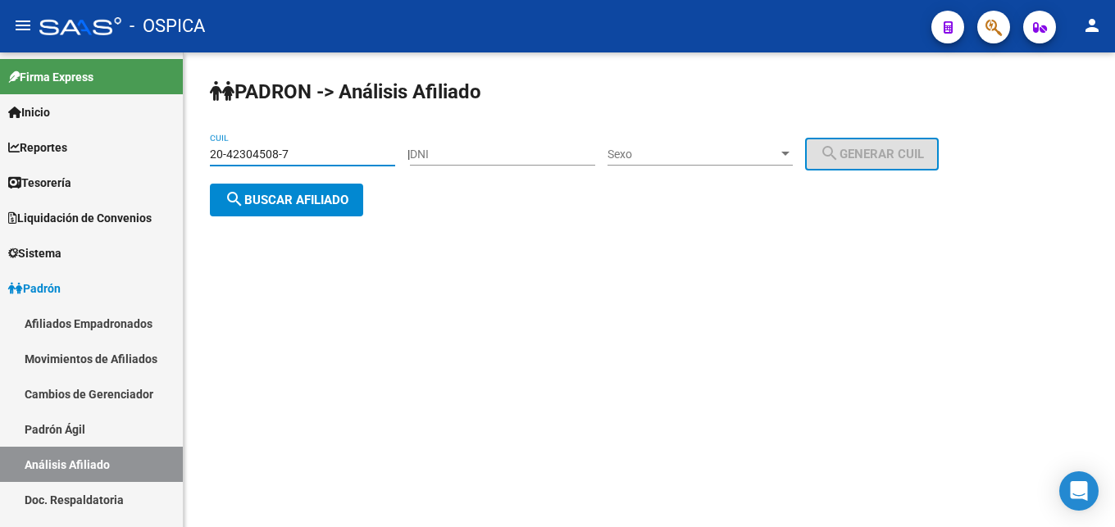
type input "20-42304508-7"
click at [331, 234] on div "[PERSON_NAME] -> Análisis Afiliado 20-42304508-7 CUIL | DNI Sexo Sexo search Ge…" at bounding box center [649, 160] width 931 height 216
click at [331, 221] on div "[PERSON_NAME] -> Análisis Afiliado 20-42304508-7 CUIL | DNI Sexo Sexo search Ge…" at bounding box center [649, 160] width 931 height 216
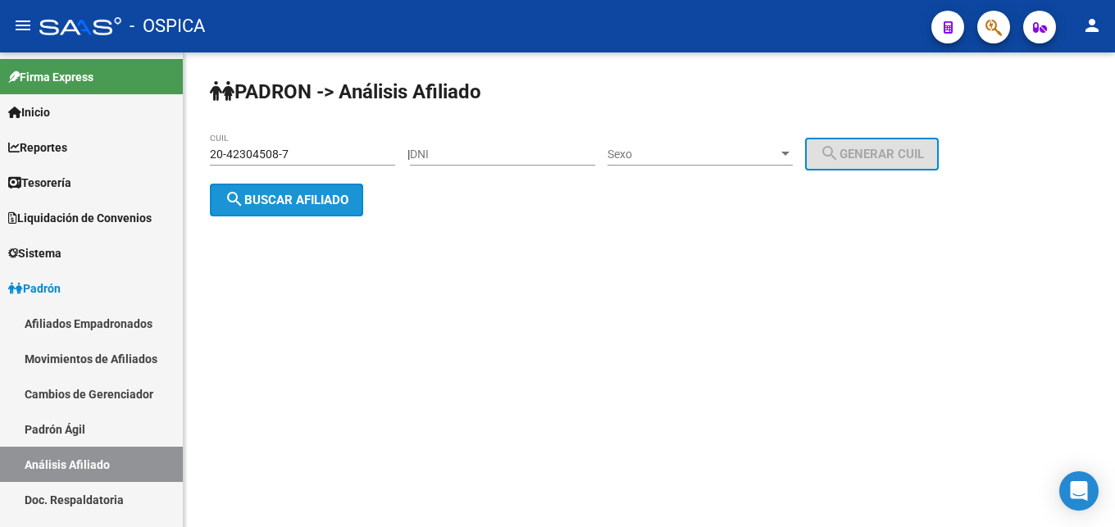
click at [331, 209] on button "search Buscar afiliado" at bounding box center [286, 200] width 153 height 33
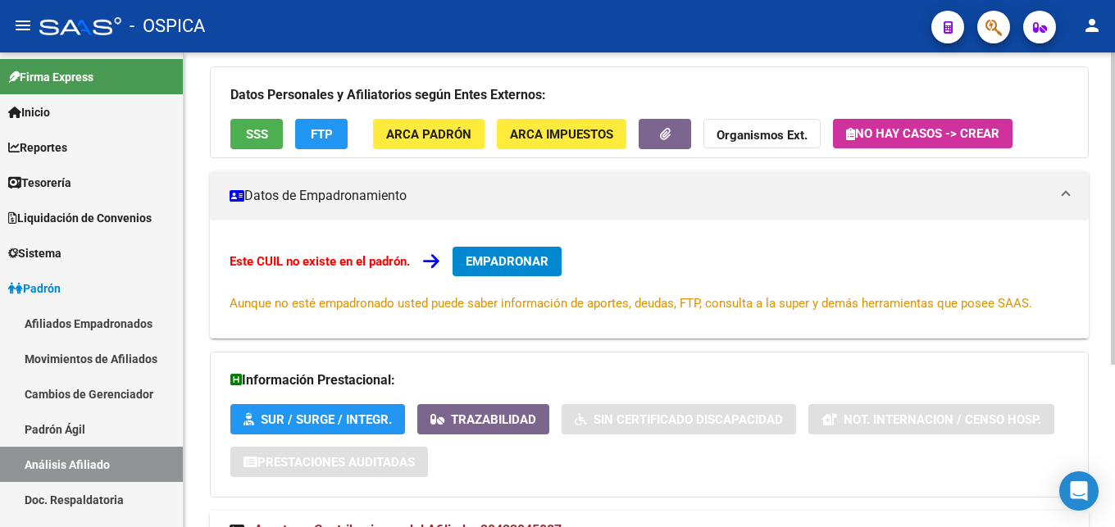
scroll to position [248, 0]
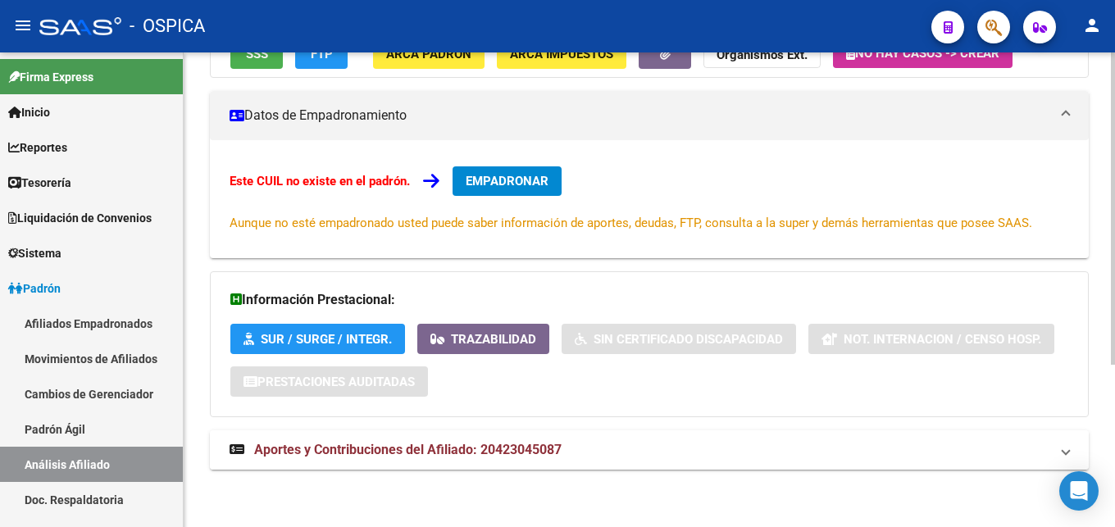
click at [666, 443] on mat-panel-title "Aportes y Contribuciones del Afiliado: 20423045087" at bounding box center [639, 450] width 820 height 18
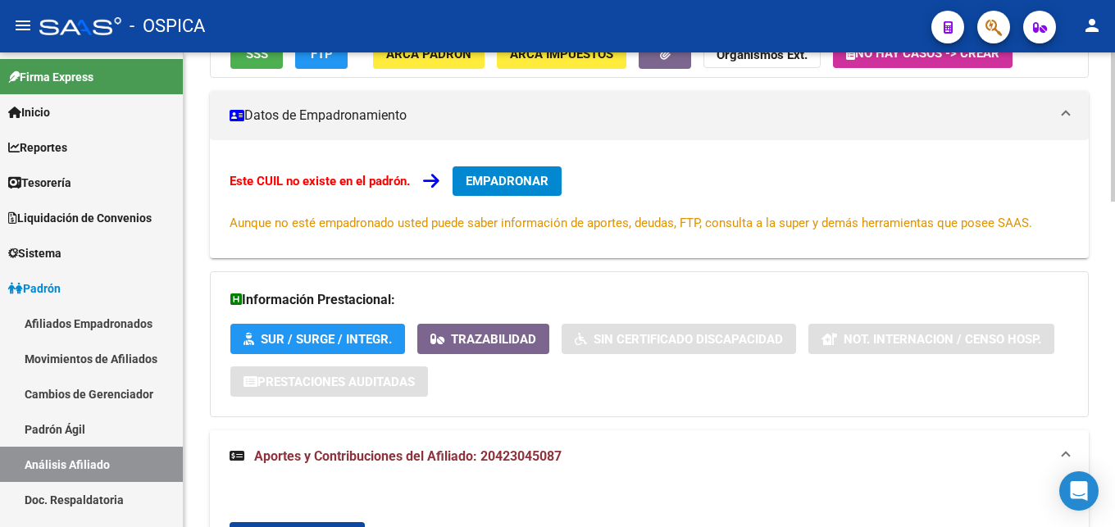
scroll to position [498, 0]
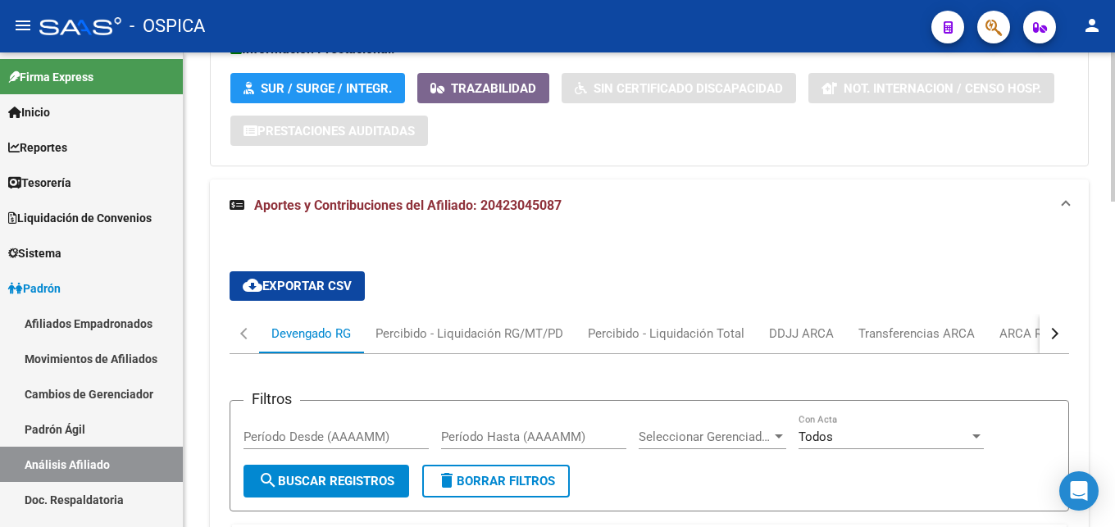
click at [1056, 337] on button "button" at bounding box center [1054, 333] width 30 height 39
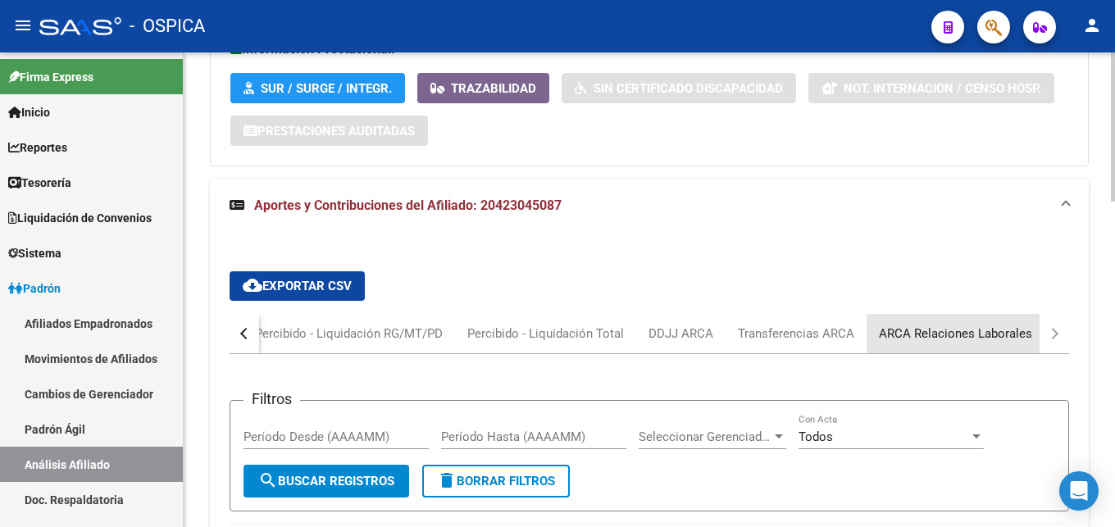
click at [985, 343] on div "ARCA Relaciones Laborales" at bounding box center [955, 333] width 178 height 39
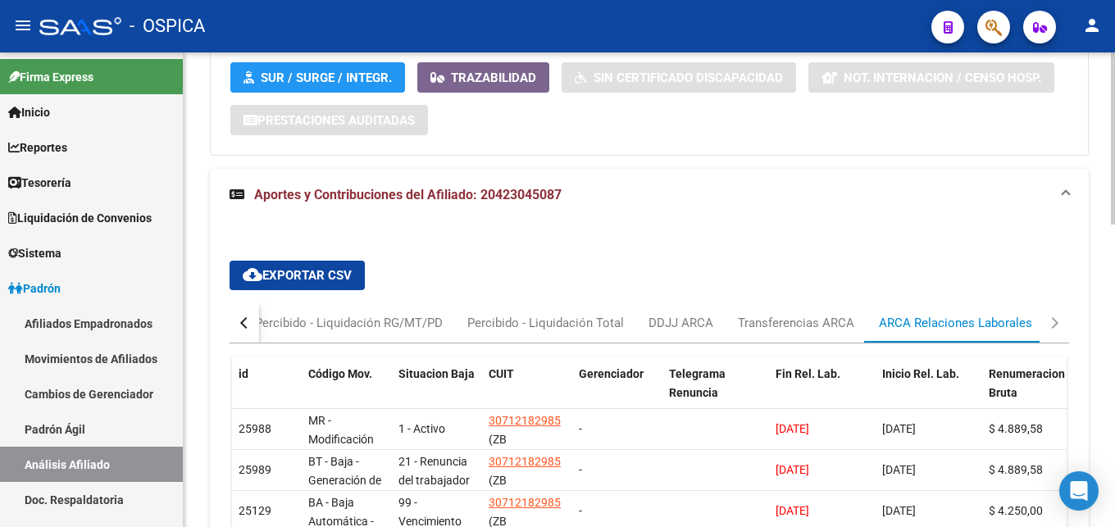
scroll to position [576, 0]
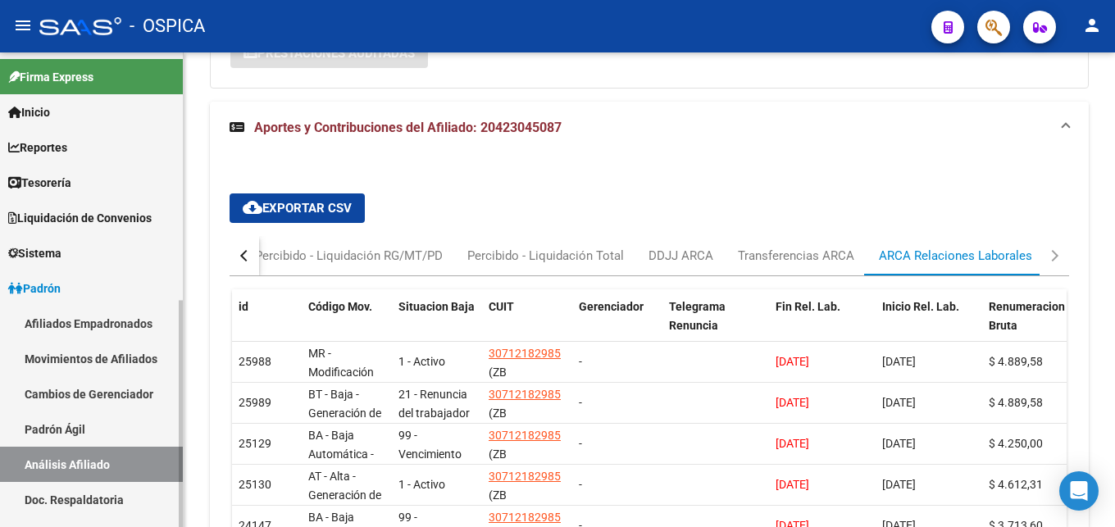
click at [86, 491] on link "Doc. Respaldatoria" at bounding box center [91, 499] width 183 height 35
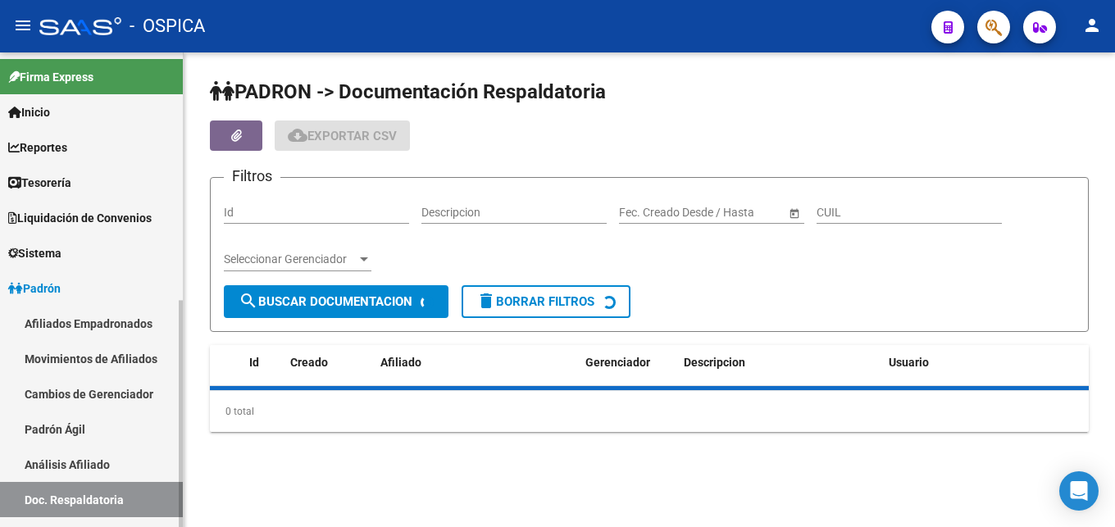
click at [116, 462] on link "Análisis Afiliado" at bounding box center [91, 464] width 183 height 35
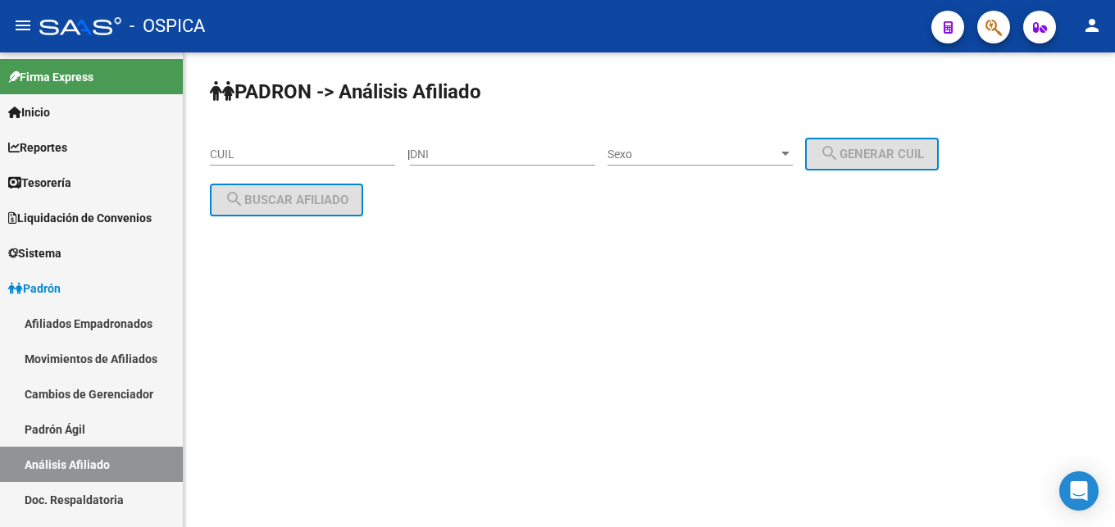
click at [233, 155] on input "CUIL" at bounding box center [302, 155] width 185 height 14
paste input "27-93876750-0"
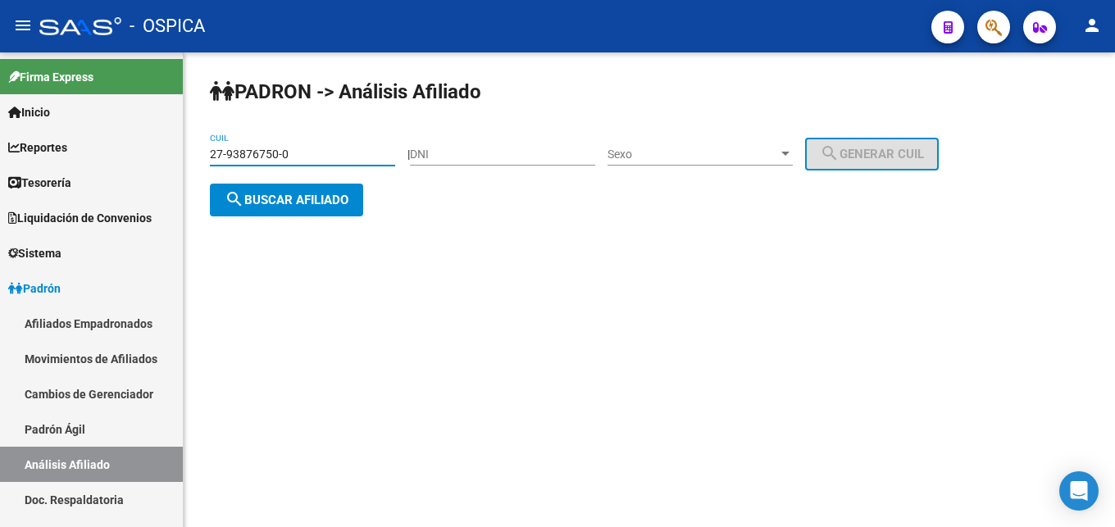
click at [287, 198] on span "search Buscar afiliado" at bounding box center [287, 200] width 124 height 15
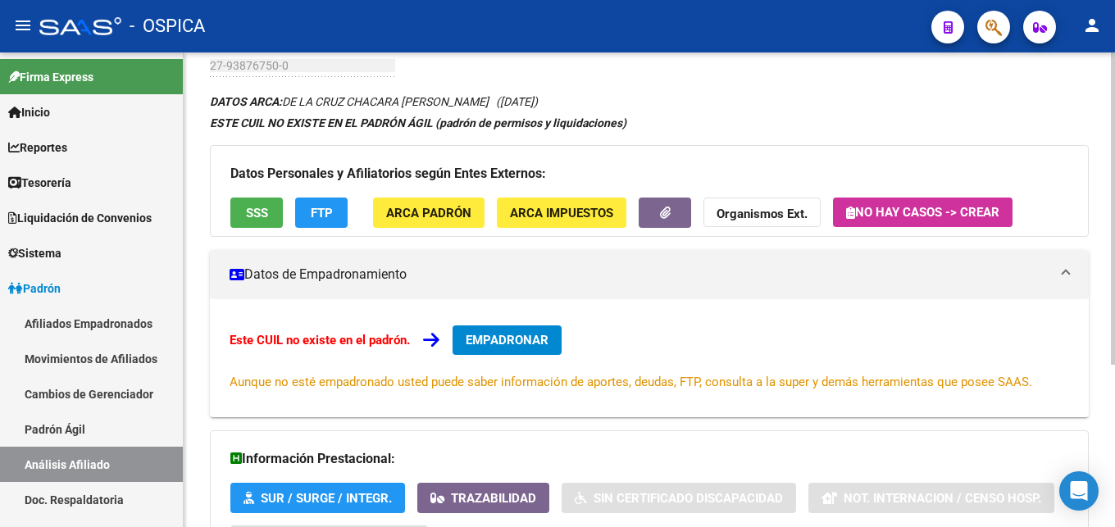
scroll to position [248, 0]
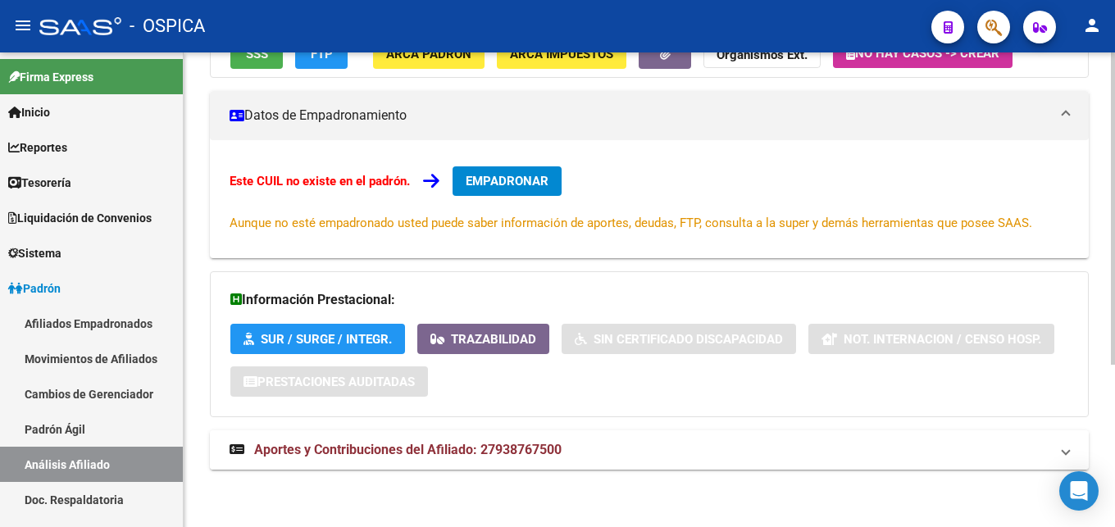
click at [463, 451] on span "Aportes y Contribuciones del Afiliado: 27938767500" at bounding box center [407, 450] width 307 height 16
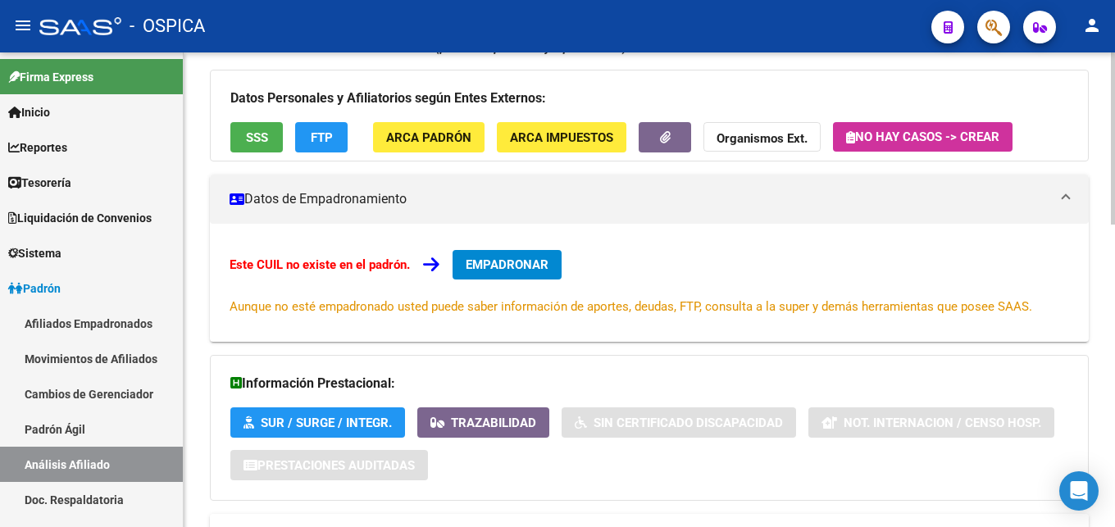
scroll to position [0, 0]
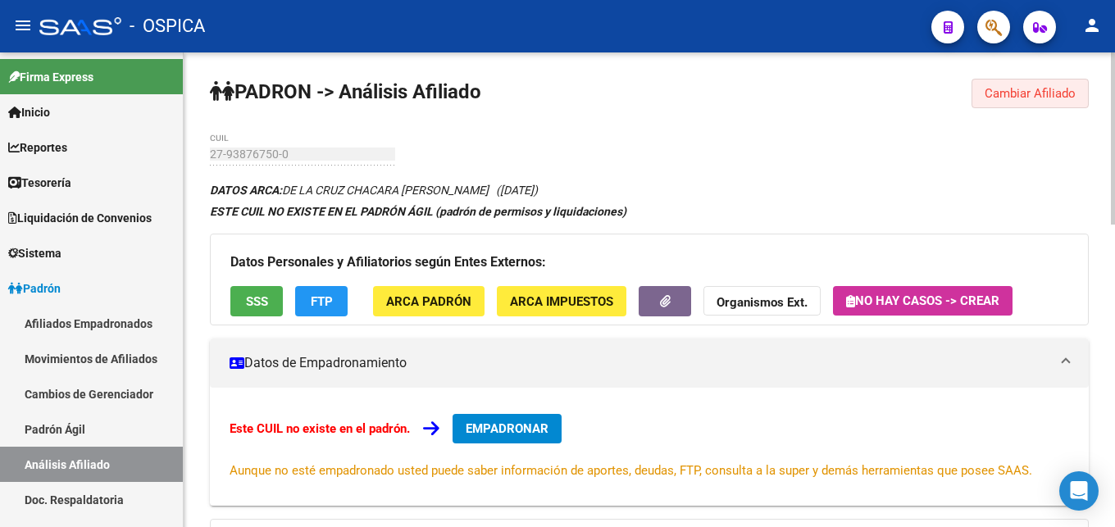
click at [1060, 92] on span "Cambiar Afiliado" at bounding box center [1029, 93] width 91 height 15
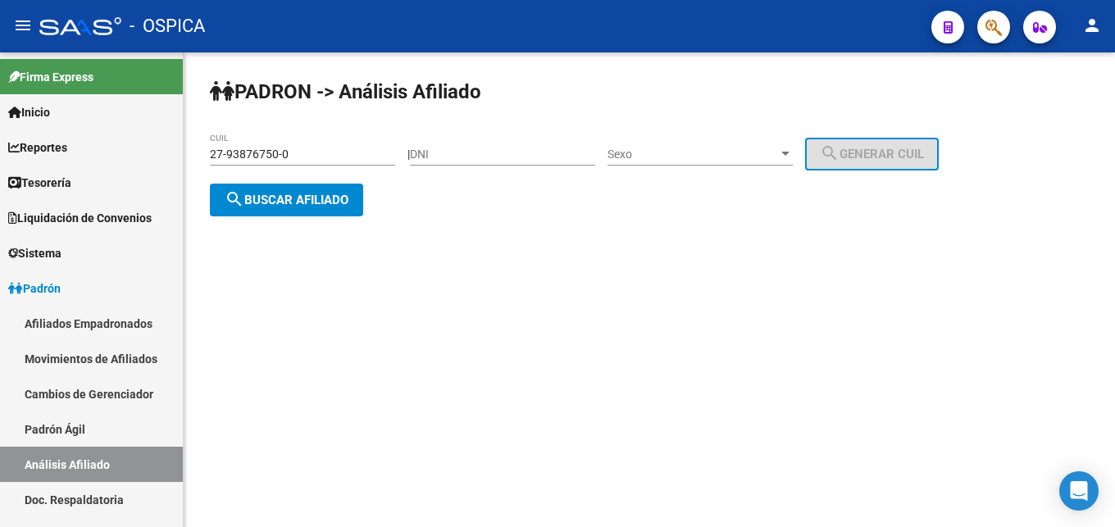
click at [321, 161] on div "27-93876750-0 CUIL" at bounding box center [302, 149] width 185 height 33
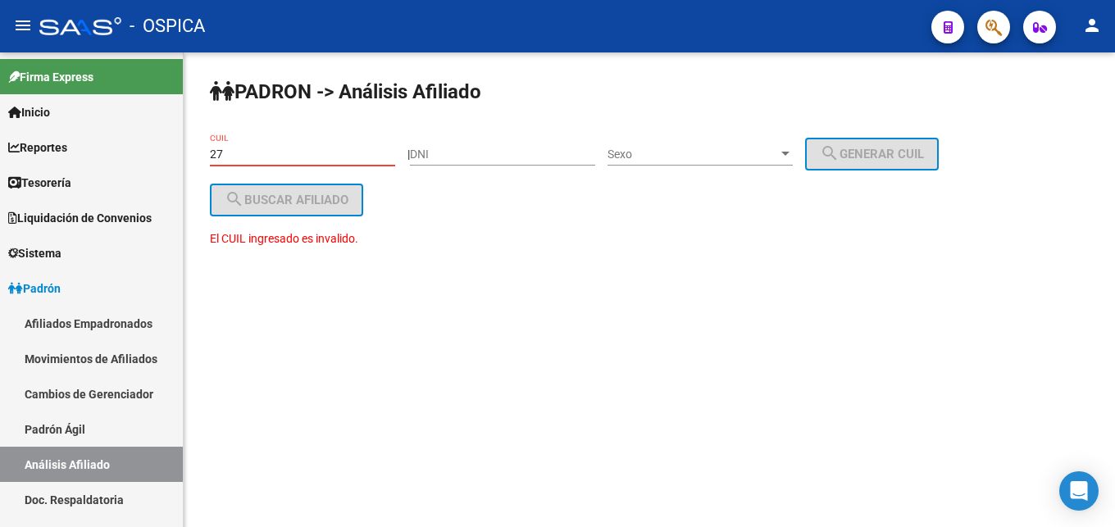
type input "2"
paste input "20-38814606-1"
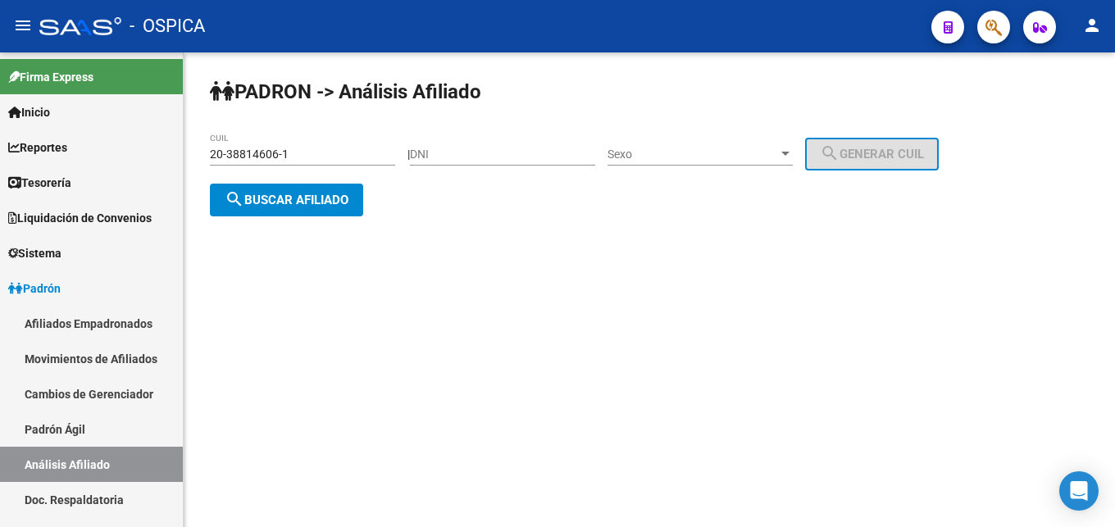
click at [344, 220] on div "[PERSON_NAME] -> Análisis Afiliado 20-38814606-1 CUIL | DNI Sexo Sexo search Ge…" at bounding box center [649, 160] width 931 height 216
click at [343, 216] on button "search Buscar afiliado" at bounding box center [286, 200] width 153 height 33
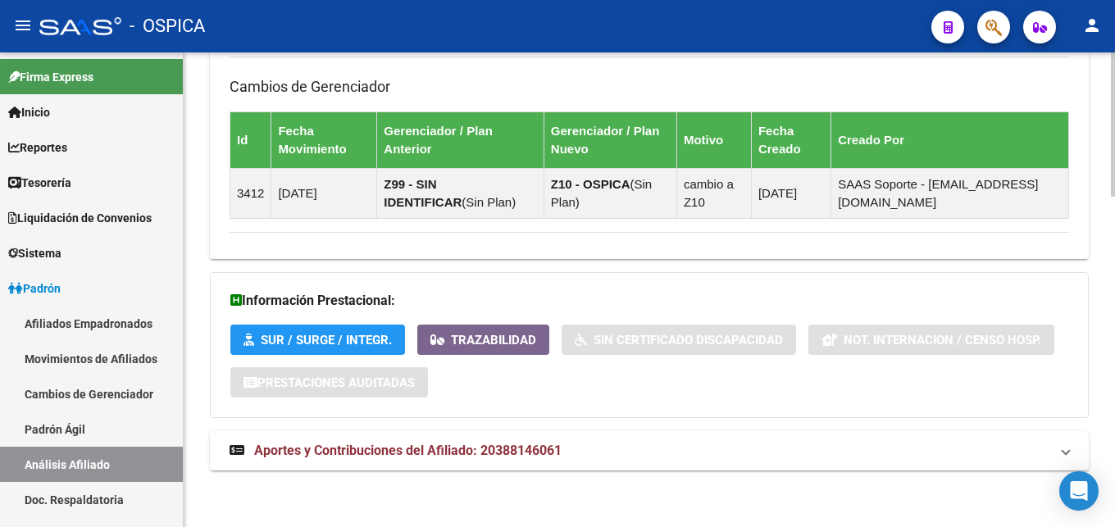
scroll to position [1088, 0]
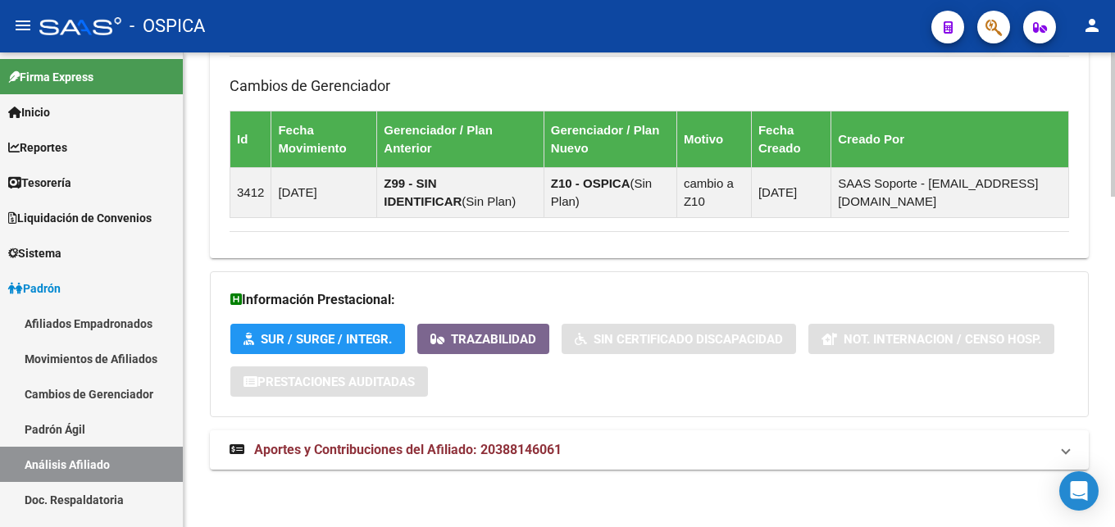
click at [533, 455] on span "Aportes y Contribuciones del Afiliado: 20388146061" at bounding box center [407, 450] width 307 height 16
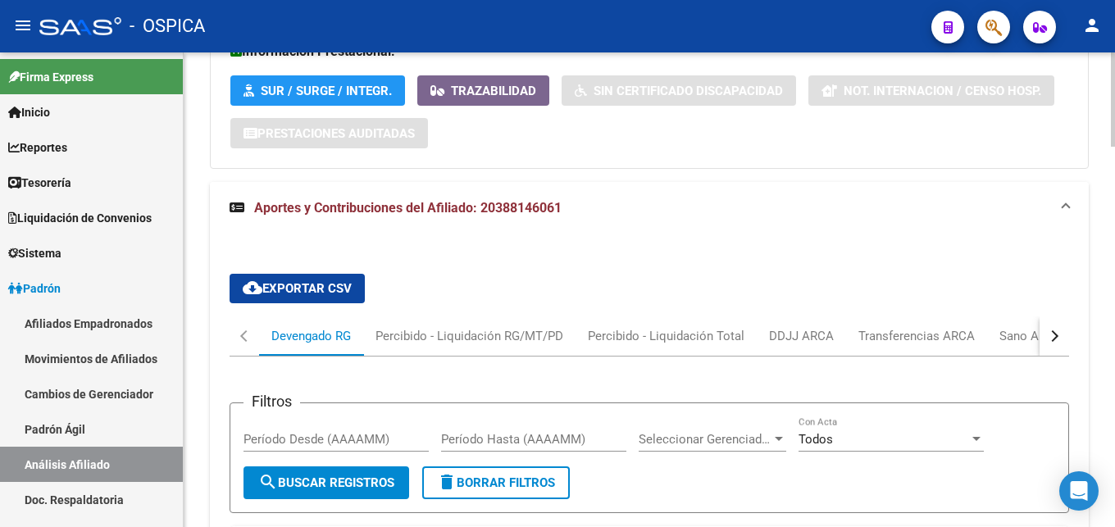
scroll to position [1338, 0]
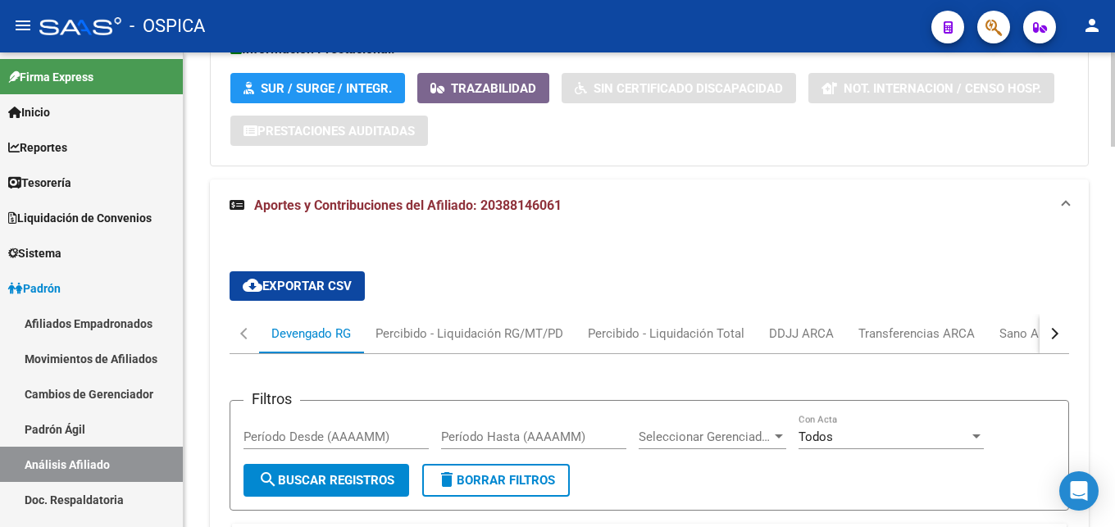
click at [1059, 337] on button "button" at bounding box center [1054, 333] width 30 height 39
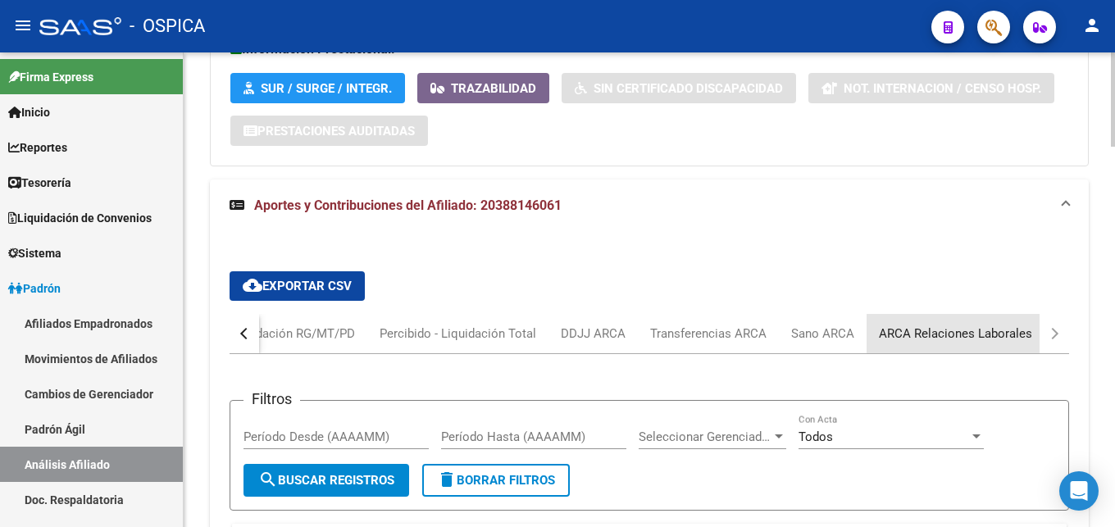
click at [1003, 335] on div "ARCA Relaciones Laborales" at bounding box center [955, 334] width 153 height 18
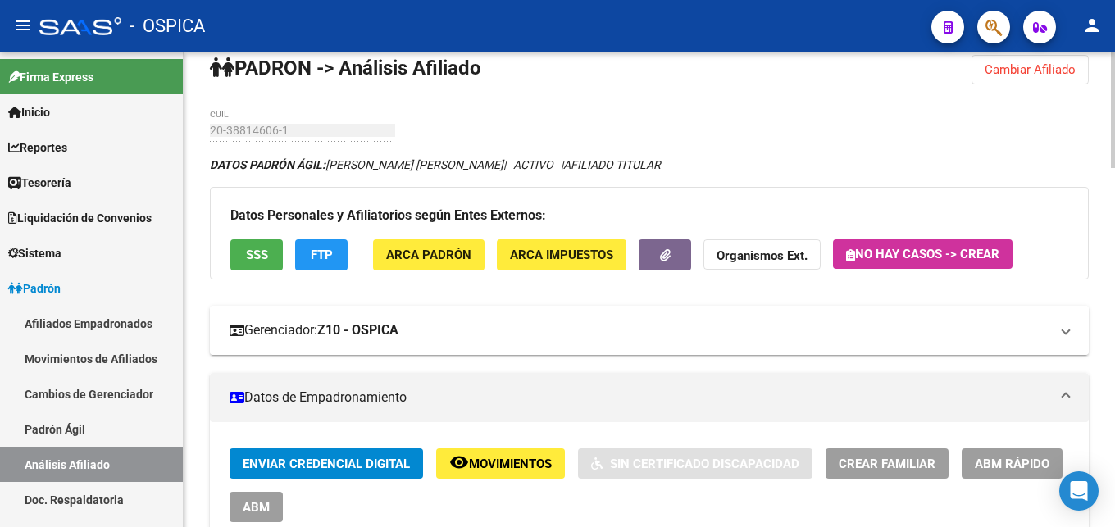
scroll to position [0, 0]
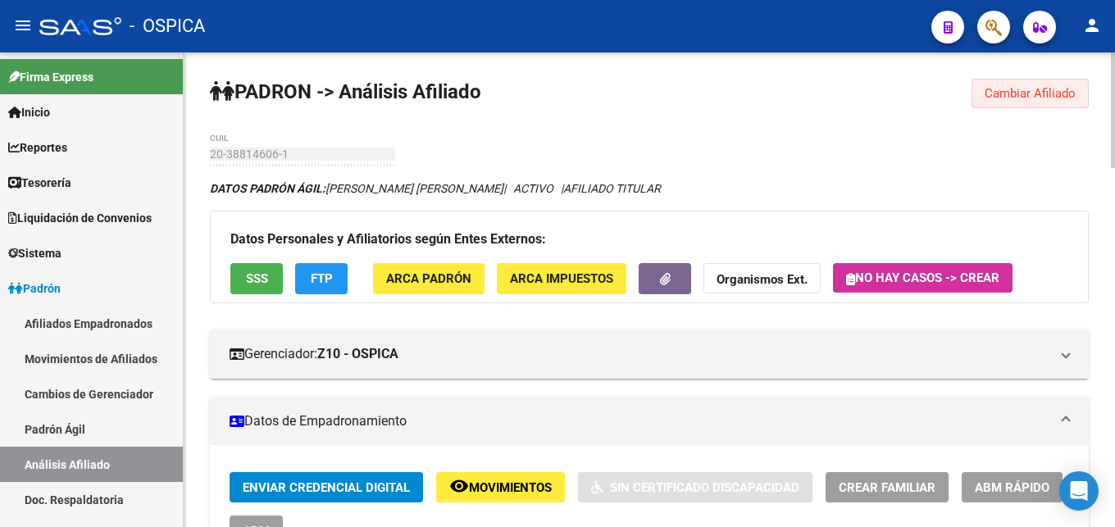
click at [1060, 91] on span "Cambiar Afiliado" at bounding box center [1029, 93] width 91 height 15
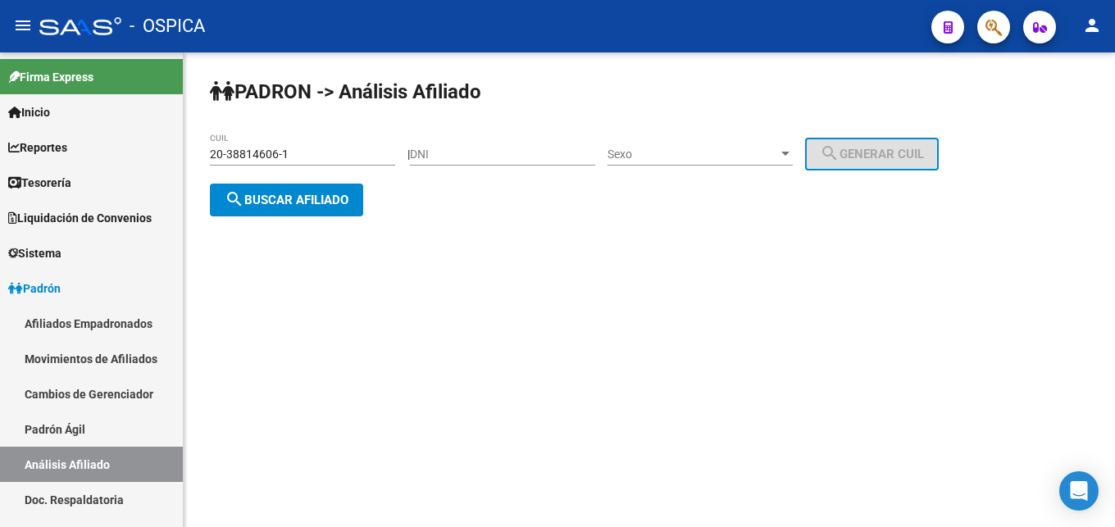
click at [315, 143] on div "20-38814606-1 CUIL" at bounding box center [302, 149] width 185 height 33
click at [311, 153] on input "20-38814606-1" at bounding box center [302, 155] width 185 height 14
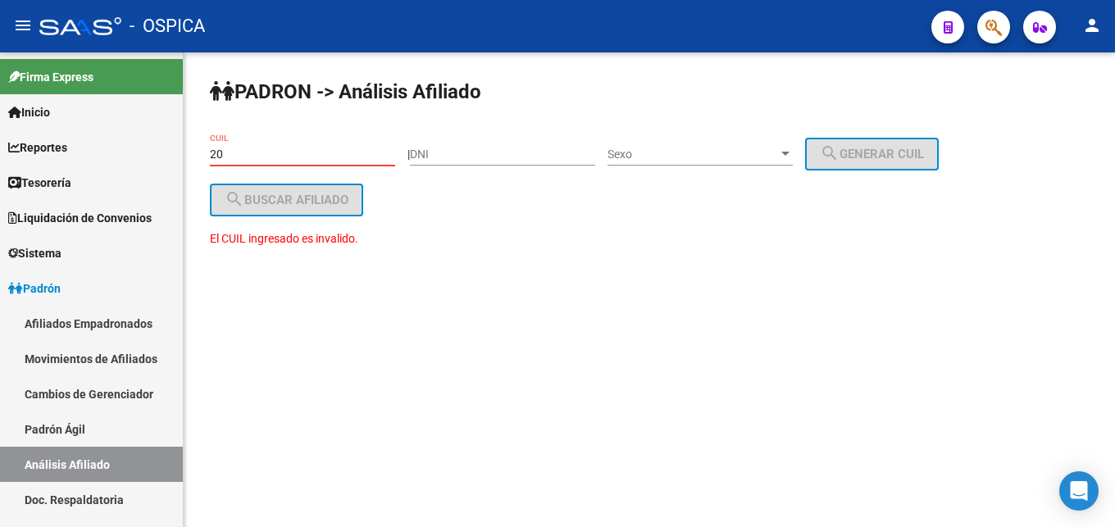
type input "2"
paste input "20-44715705-6"
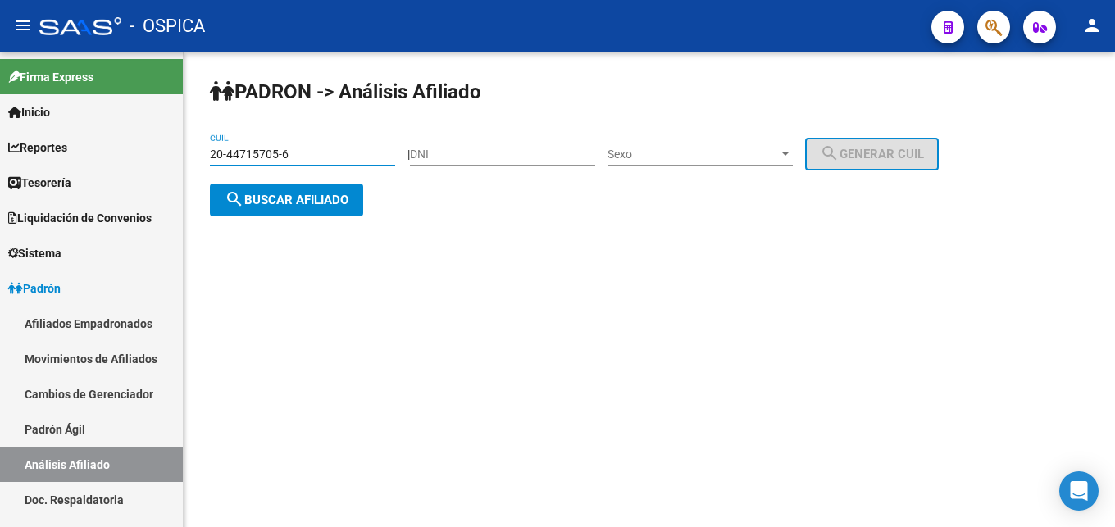
click at [302, 205] on span "search Buscar afiliado" at bounding box center [287, 200] width 124 height 15
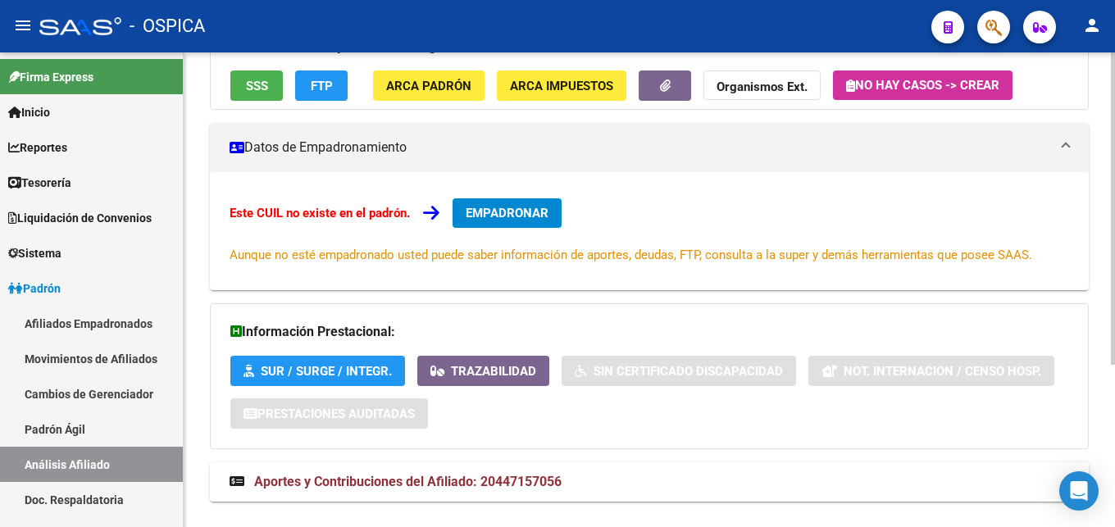
scroll to position [248, 0]
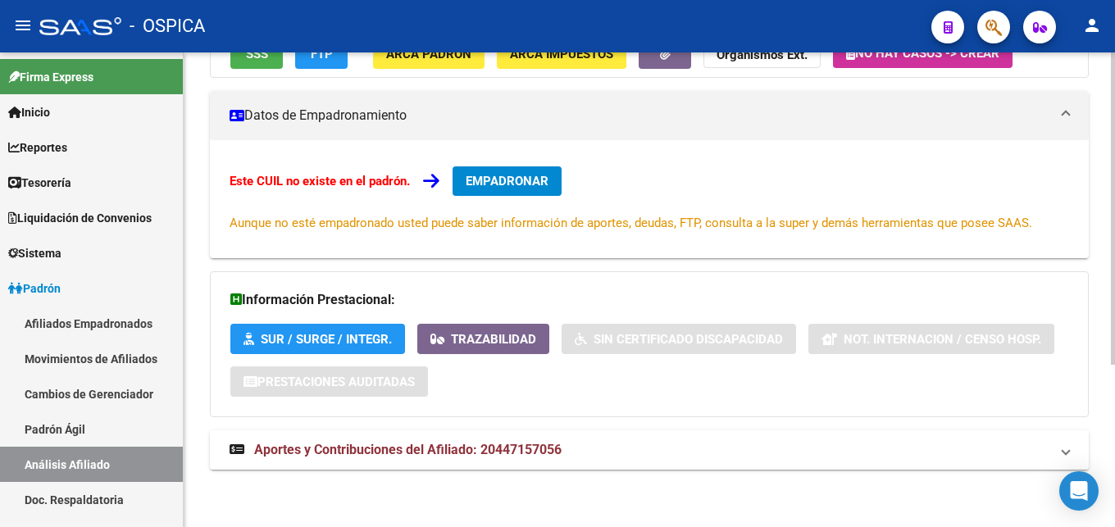
click at [491, 439] on mat-expansion-panel-header "Aportes y Contribuciones del Afiliado: 20447157056" at bounding box center [649, 449] width 879 height 39
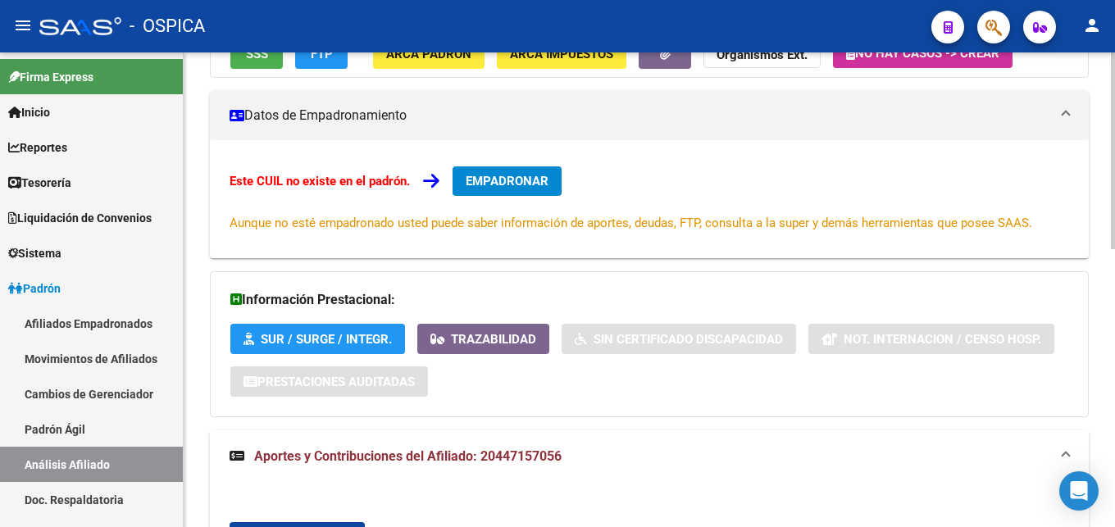
scroll to position [498, 0]
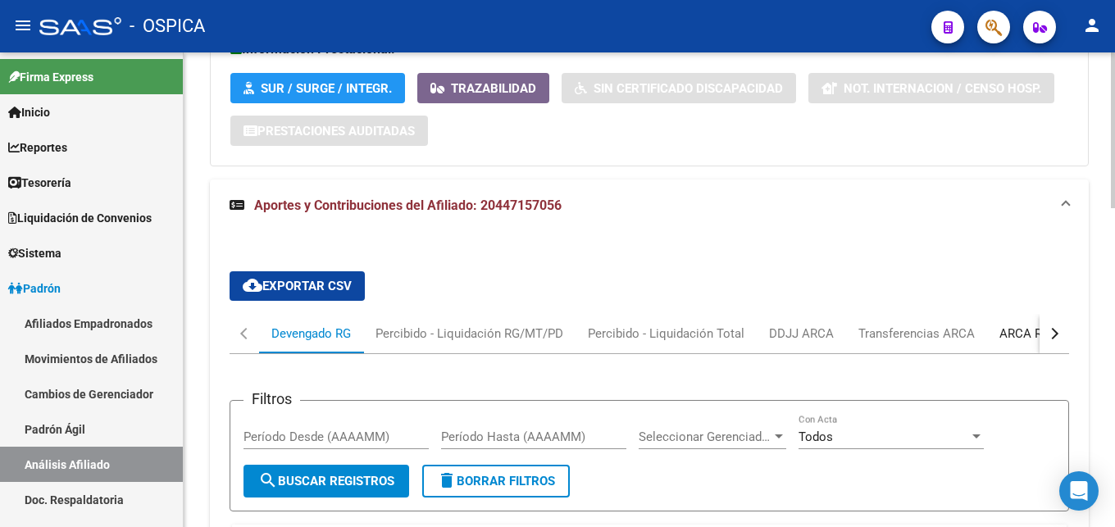
click at [1029, 329] on div "ARCA Relaciones Laborales" at bounding box center [1075, 334] width 153 height 18
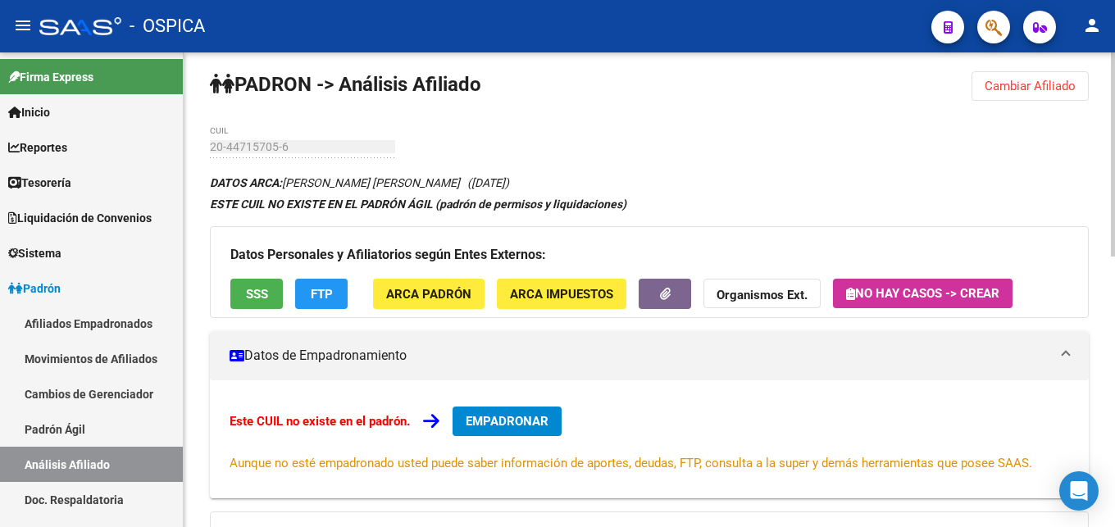
scroll to position [0, 0]
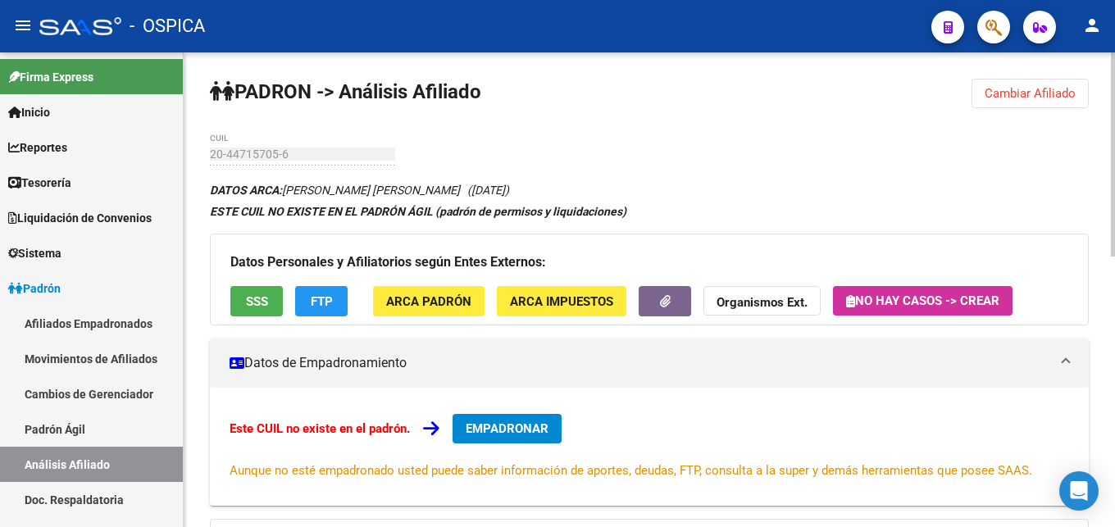
click at [1011, 100] on span "Cambiar Afiliado" at bounding box center [1029, 93] width 91 height 15
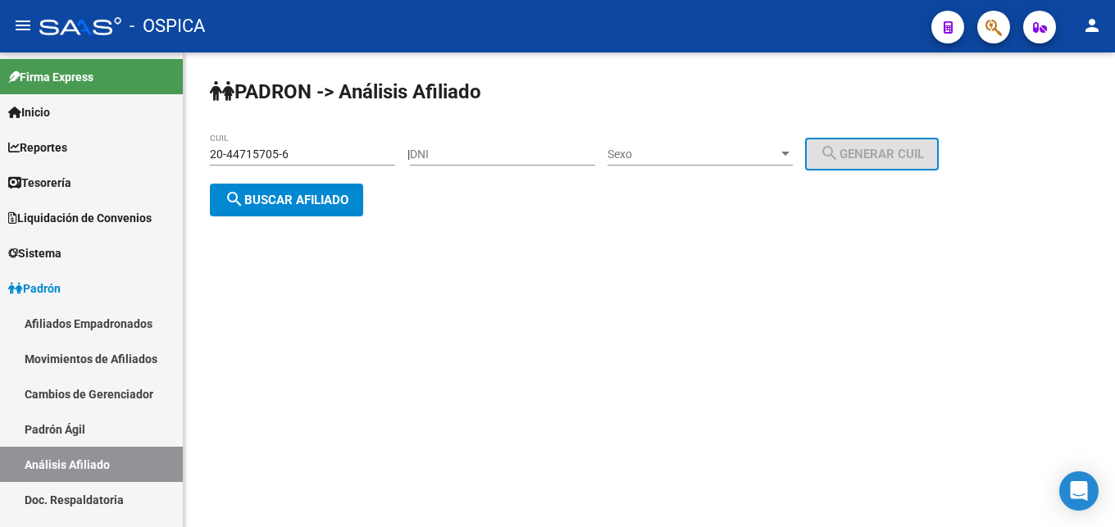
click at [329, 152] on input "20-44715705-6" at bounding box center [302, 155] width 185 height 14
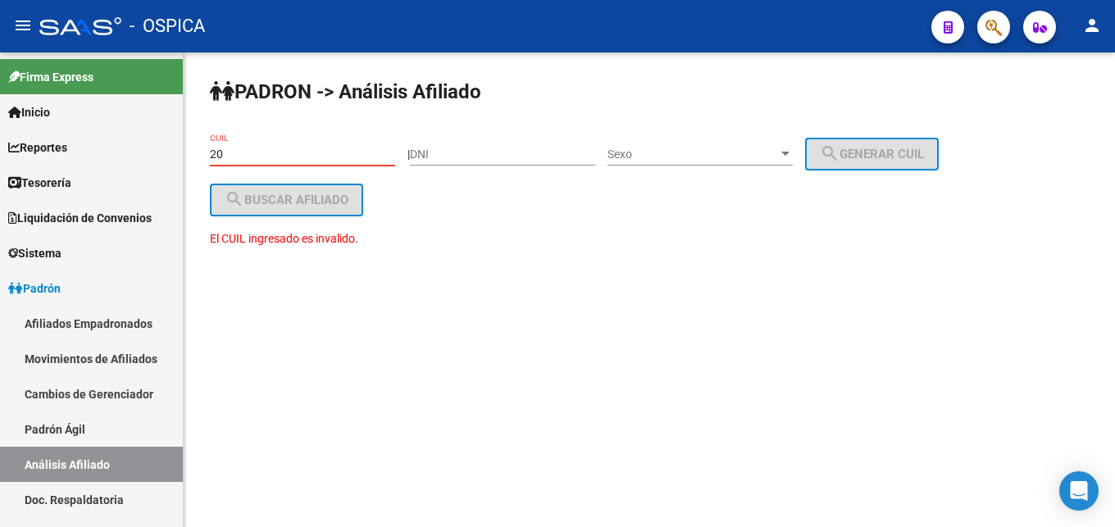
type input "2"
paste input "20-31228417-1"
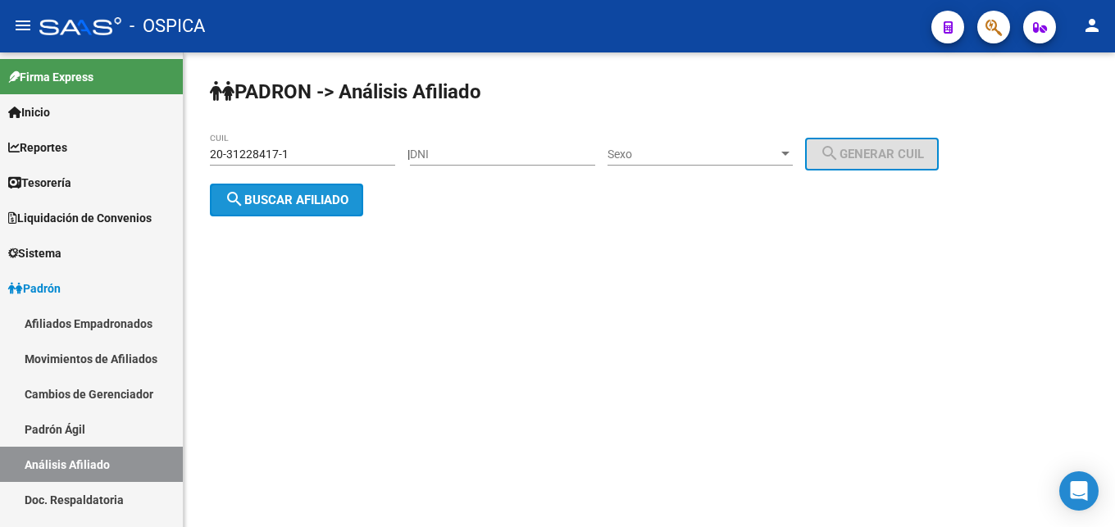
click at [321, 199] on span "search Buscar afiliado" at bounding box center [287, 200] width 124 height 15
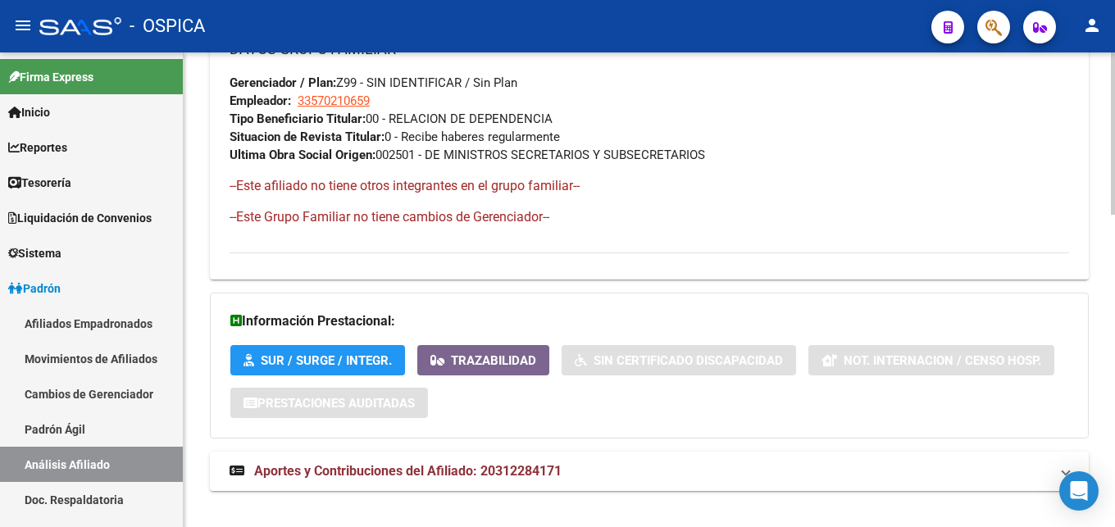
scroll to position [913, 0]
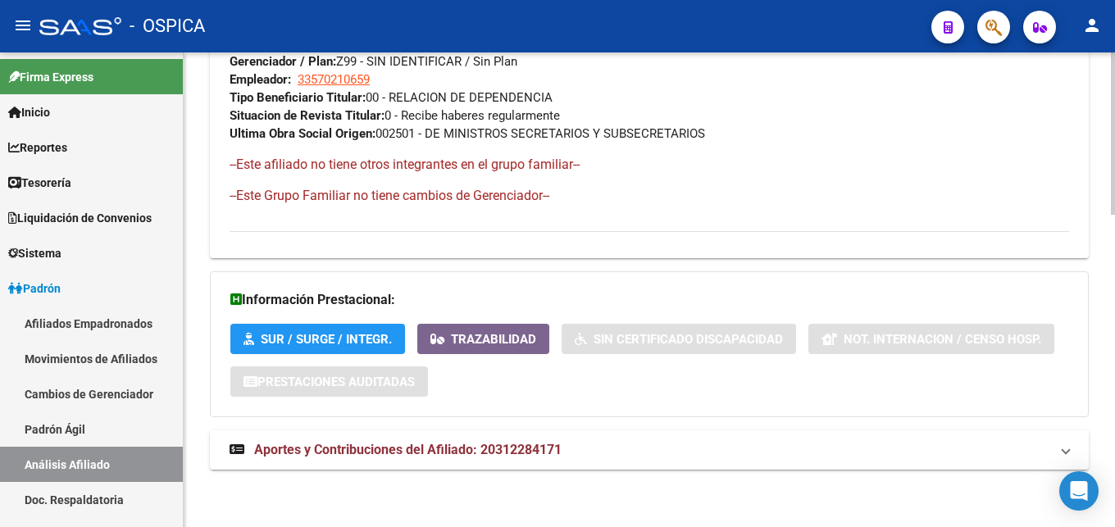
click at [528, 447] on span "Aportes y Contribuciones del Afiliado: 20312284171" at bounding box center [407, 450] width 307 height 16
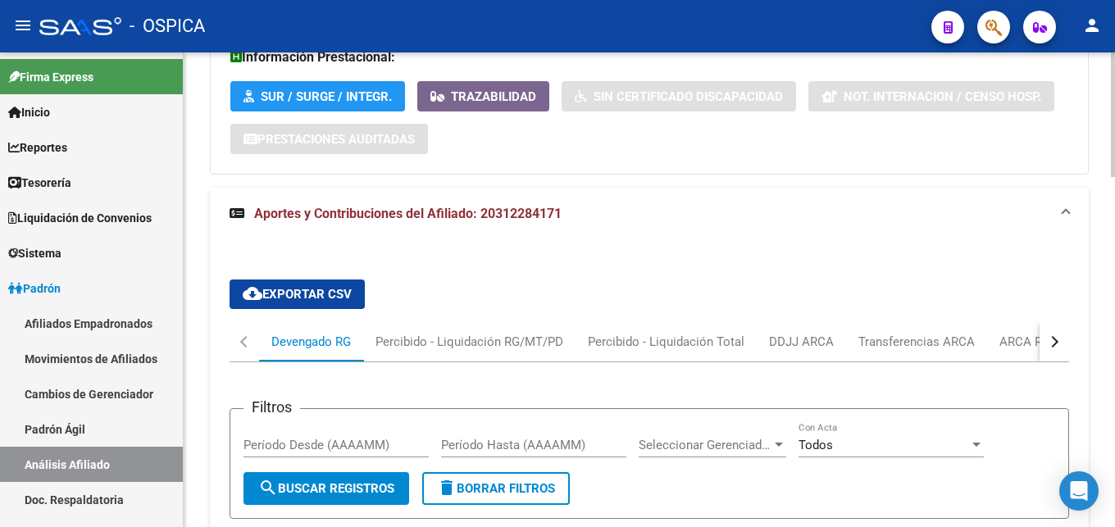
scroll to position [1164, 0]
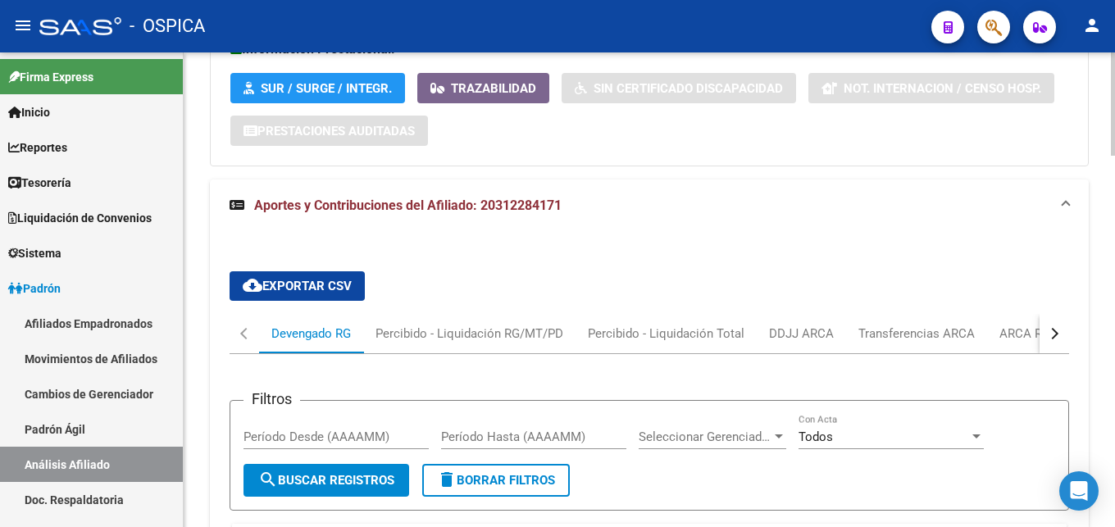
click at [1061, 334] on button "button" at bounding box center [1054, 333] width 30 height 39
click at [1014, 335] on div "ARCA Relaciones Laborales" at bounding box center [955, 334] width 153 height 18
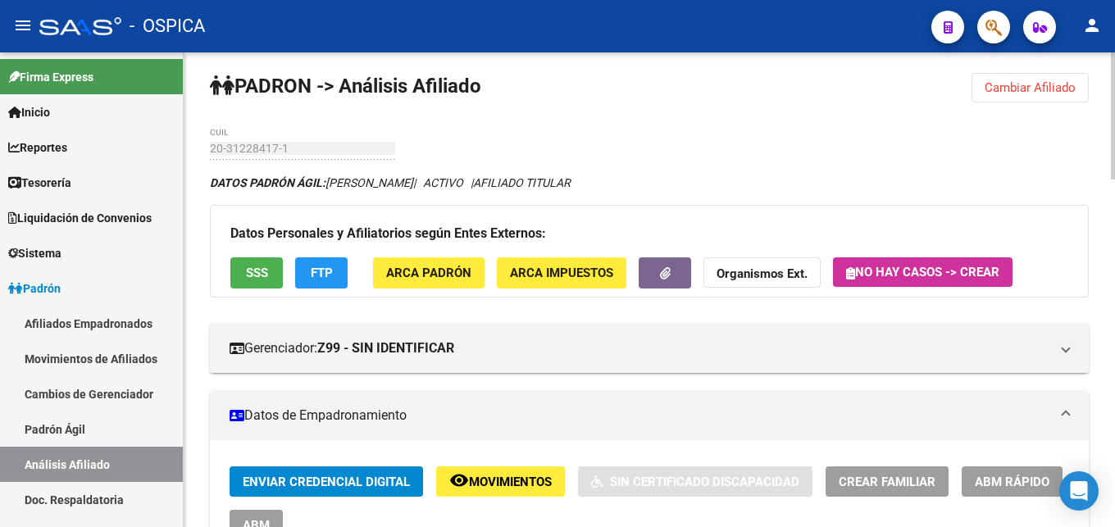
scroll to position [0, 0]
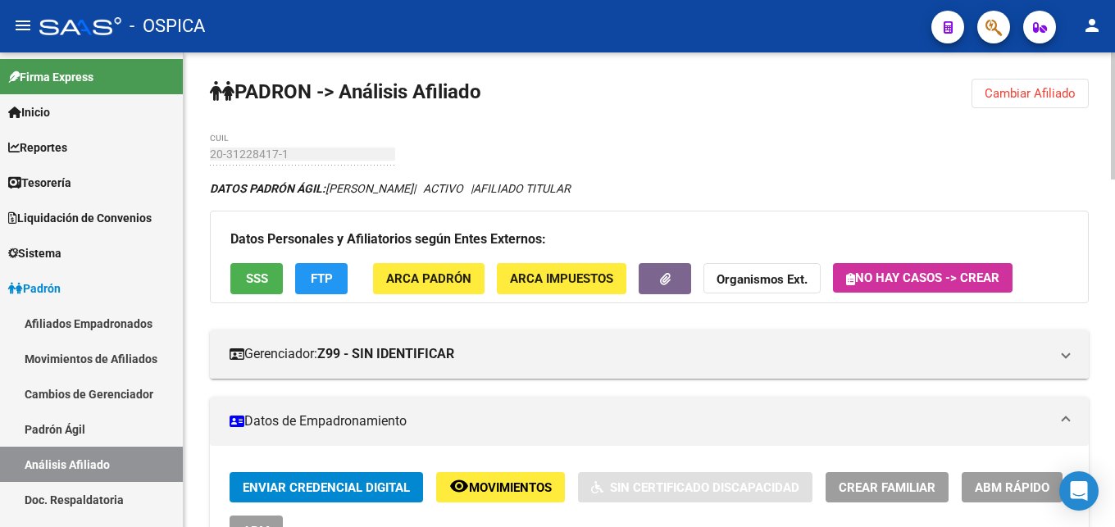
click at [1012, 98] on span "Cambiar Afiliado" at bounding box center [1029, 93] width 91 height 15
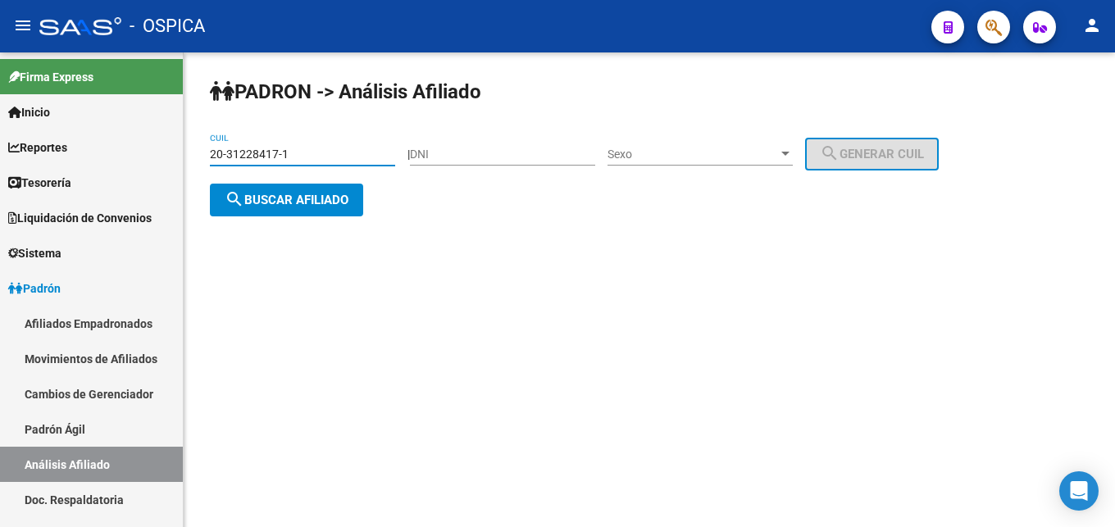
click at [301, 158] on input "20-31228417-1" at bounding box center [302, 155] width 185 height 14
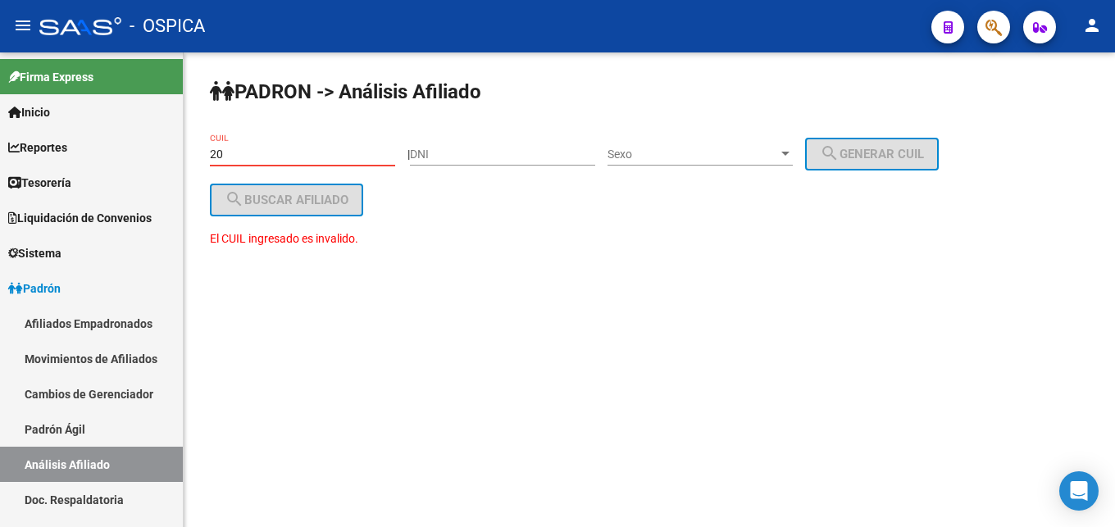
type input "2"
paste input "20-31212194-9"
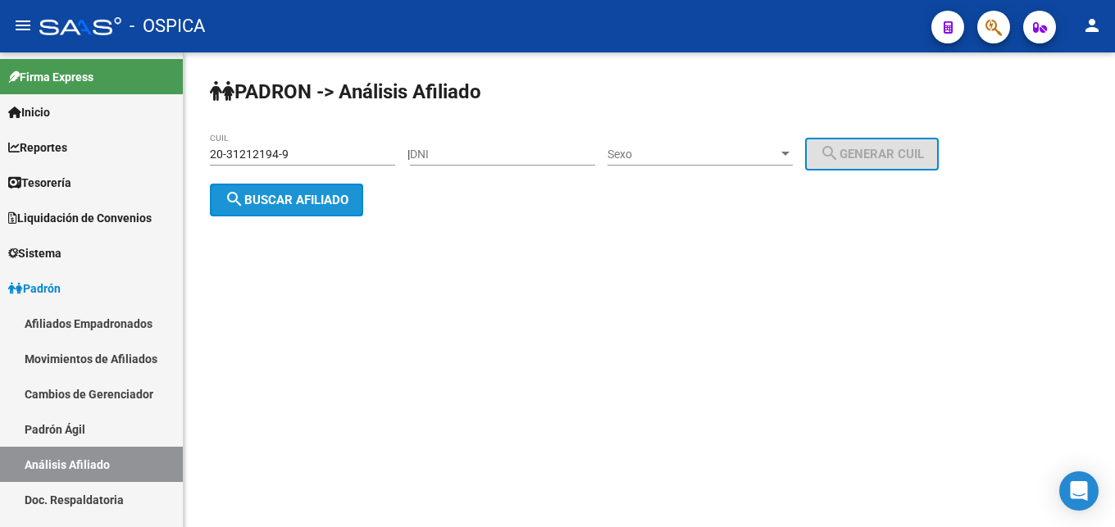
click at [295, 202] on span "search Buscar afiliado" at bounding box center [287, 200] width 124 height 15
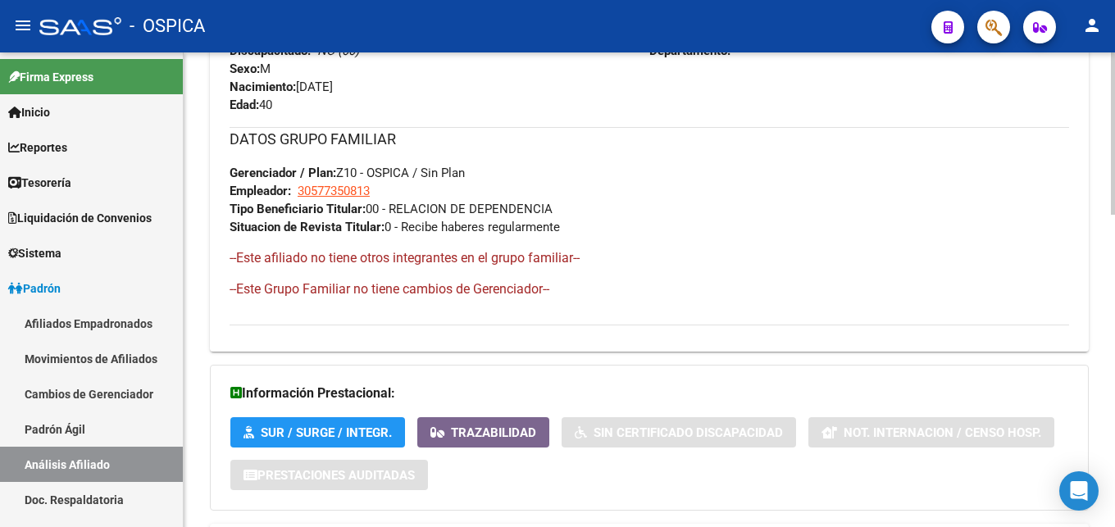
scroll to position [913, 0]
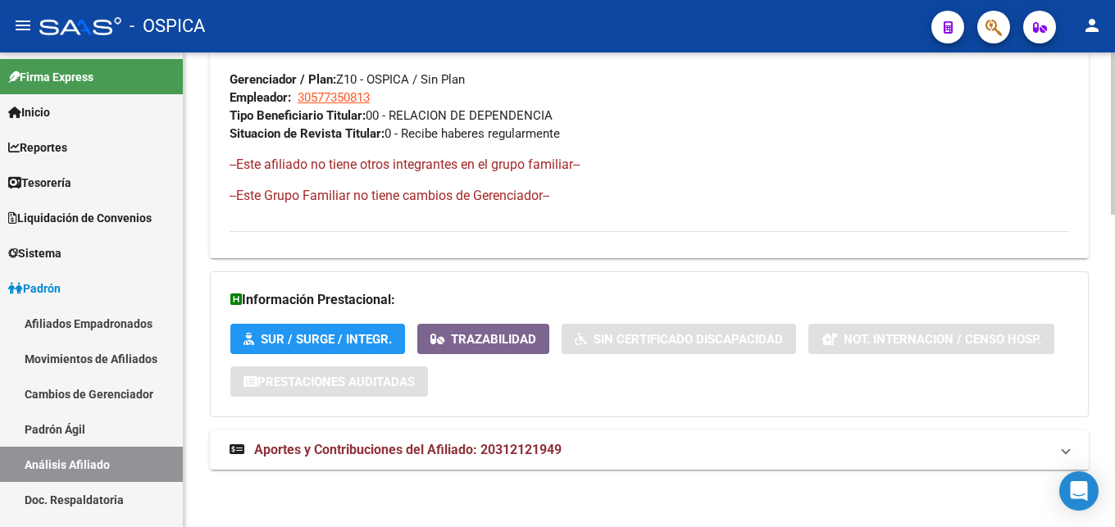
click at [533, 441] on strong "Aportes y Contribuciones del Afiliado: 20312121949" at bounding box center [395, 450] width 332 height 18
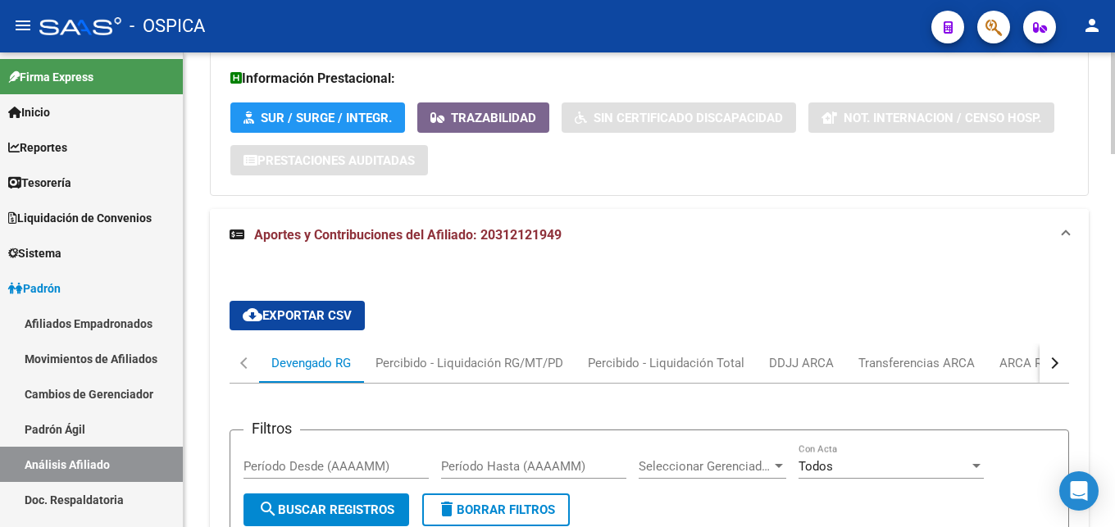
scroll to position [1164, 0]
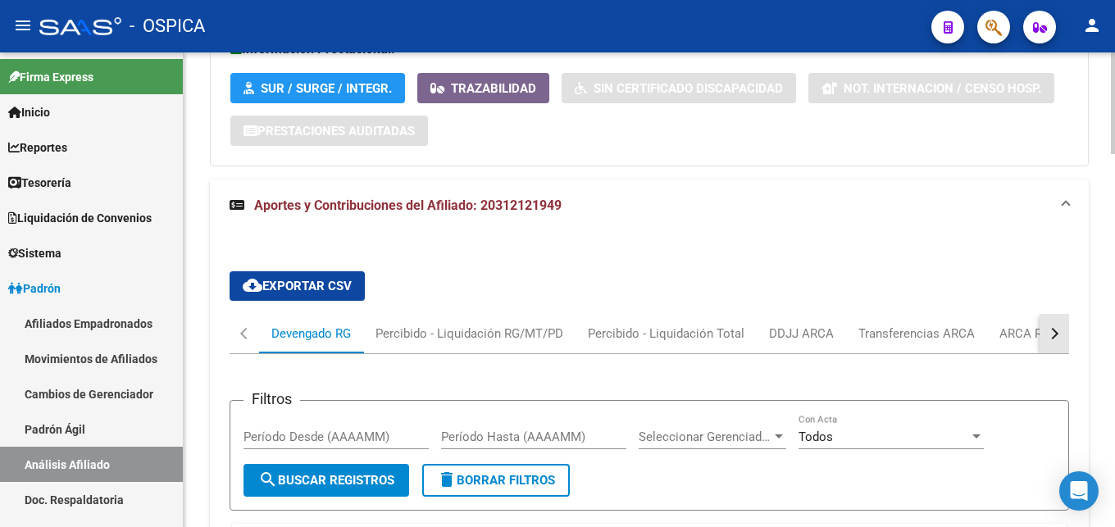
click at [1047, 328] on button "button" at bounding box center [1054, 333] width 30 height 39
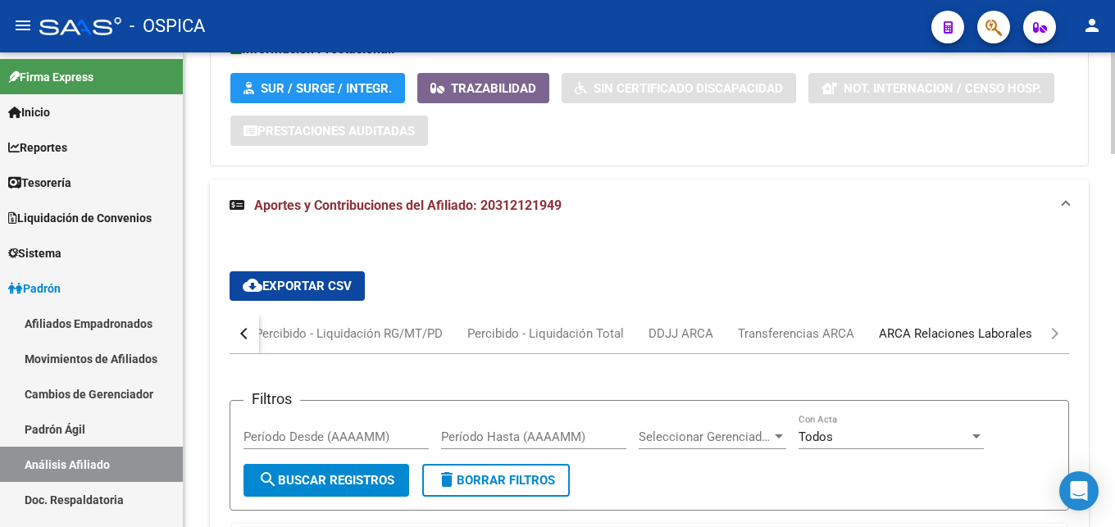
click at [997, 338] on div "ARCA Relaciones Laborales" at bounding box center [955, 334] width 153 height 18
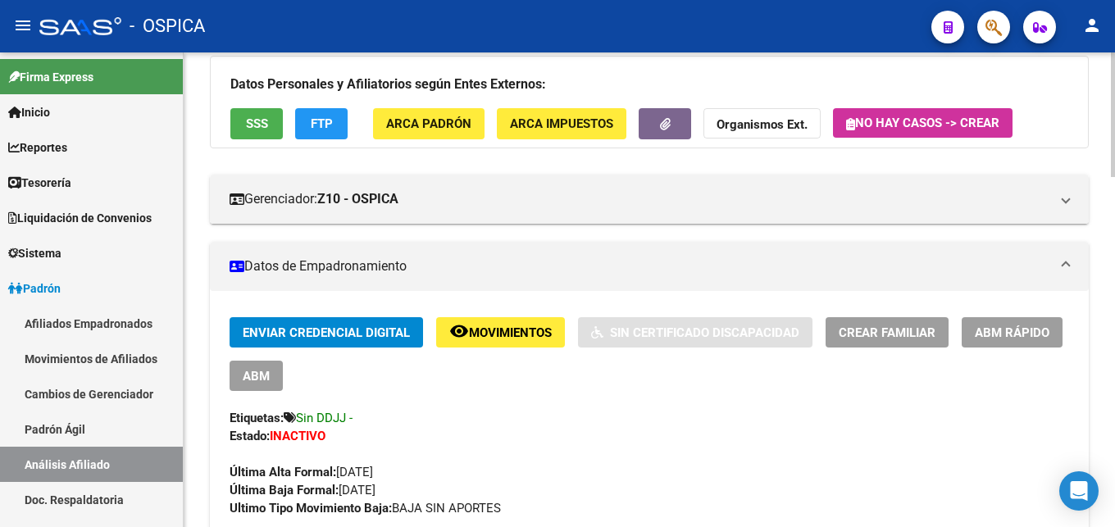
scroll to position [0, 0]
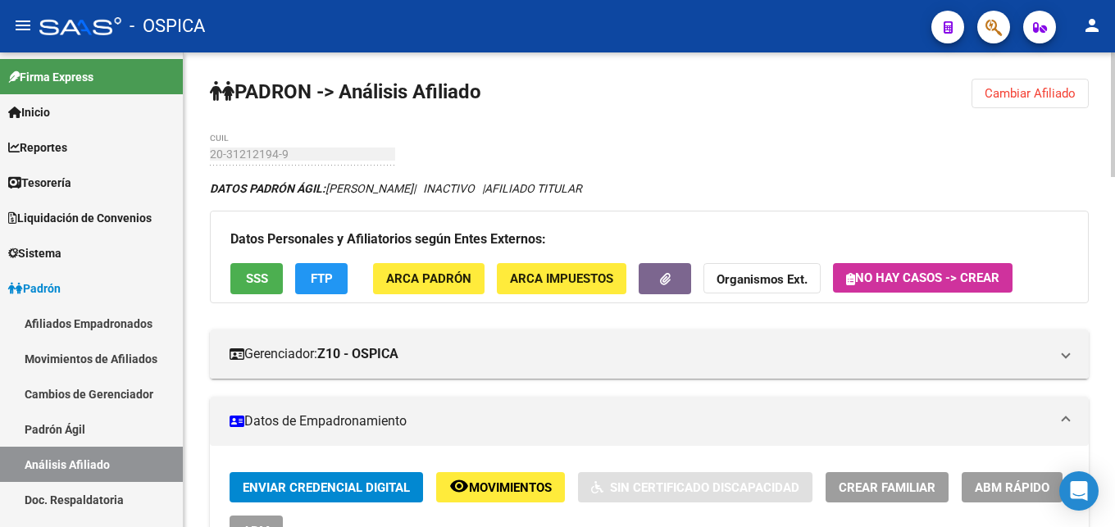
click at [1011, 89] on span "Cambiar Afiliado" at bounding box center [1029, 93] width 91 height 15
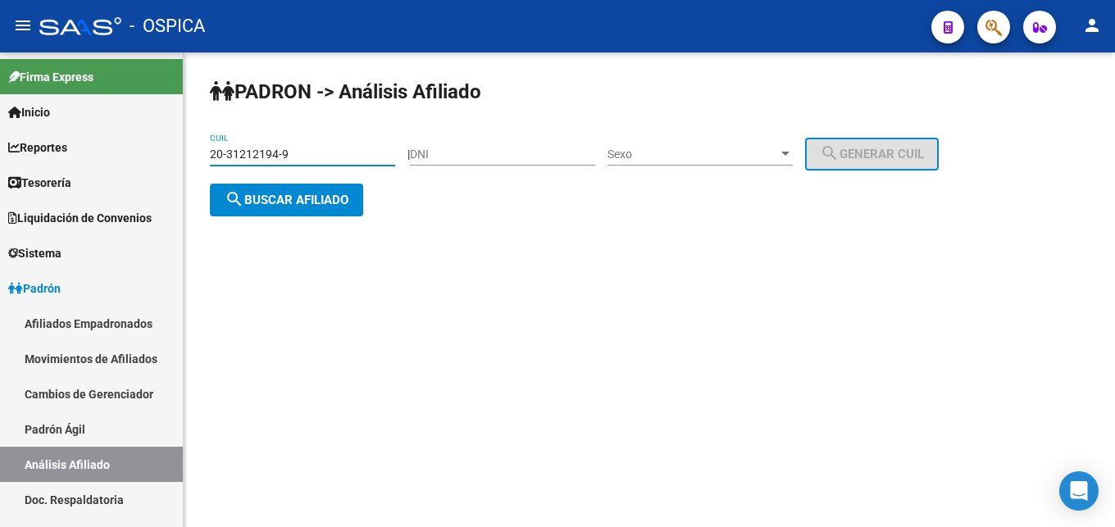
click at [290, 148] on input "20-31212194-9" at bounding box center [302, 155] width 185 height 14
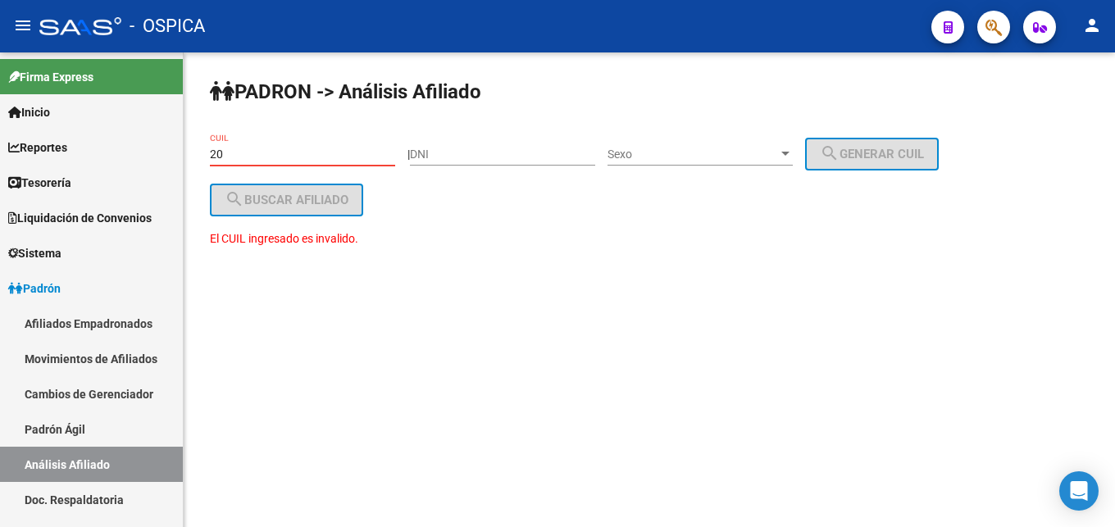
type input "2"
paste input "27-41893067-0"
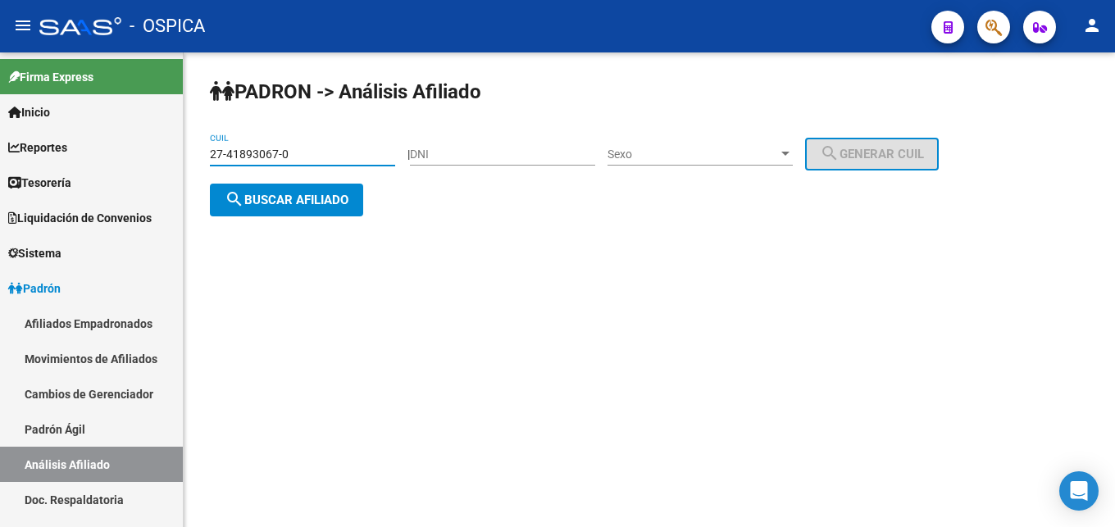
type input "27-41893067-0"
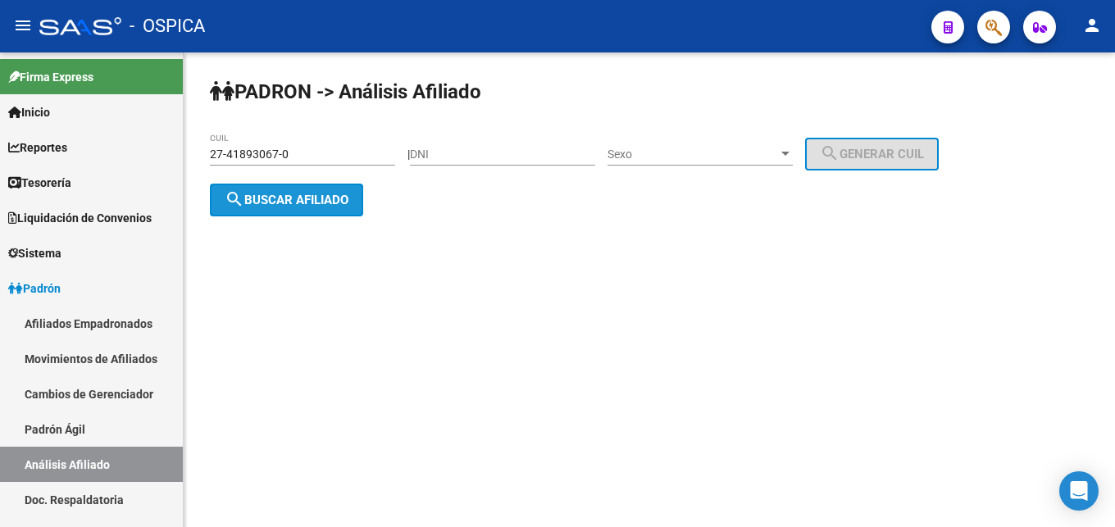
click at [257, 195] on span "search Buscar afiliado" at bounding box center [287, 200] width 124 height 15
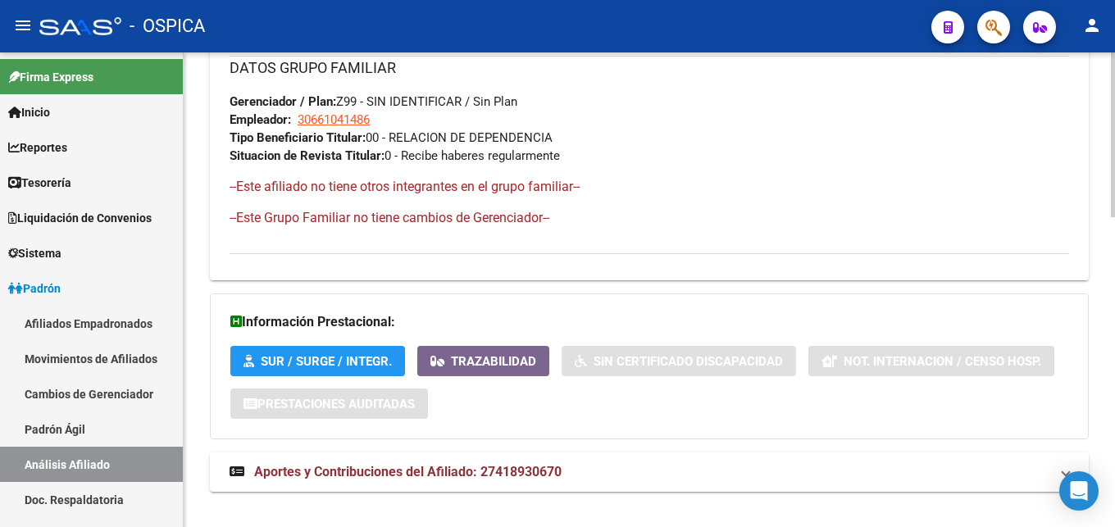
scroll to position [895, 0]
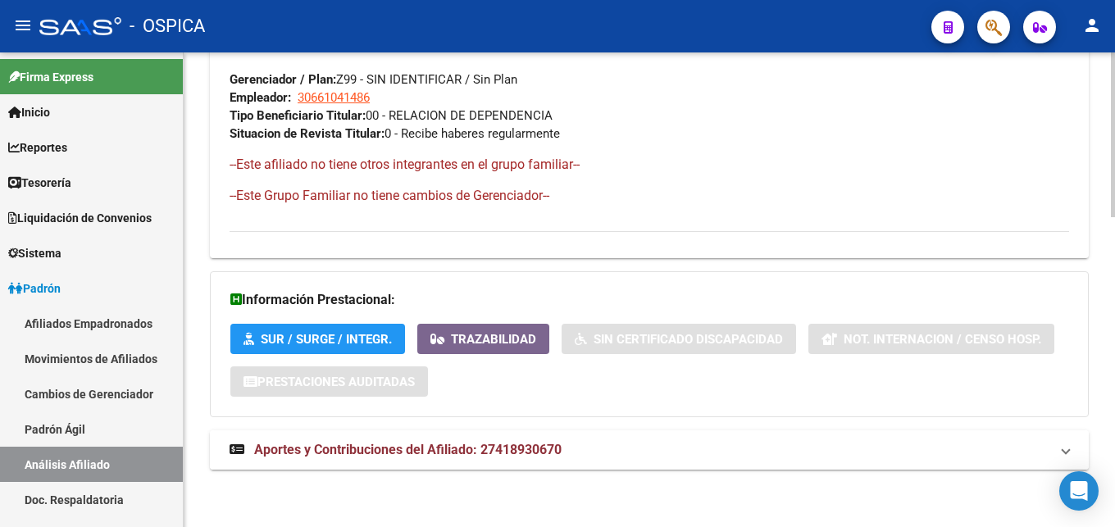
click at [538, 455] on span "Aportes y Contribuciones del Afiliado: 27418930670" at bounding box center [407, 450] width 307 height 16
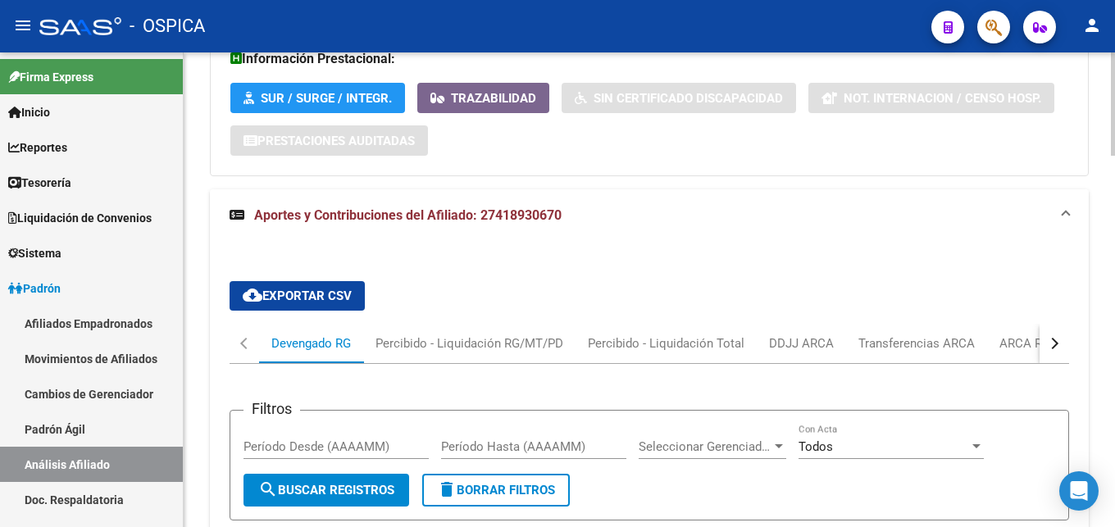
scroll to position [1146, 0]
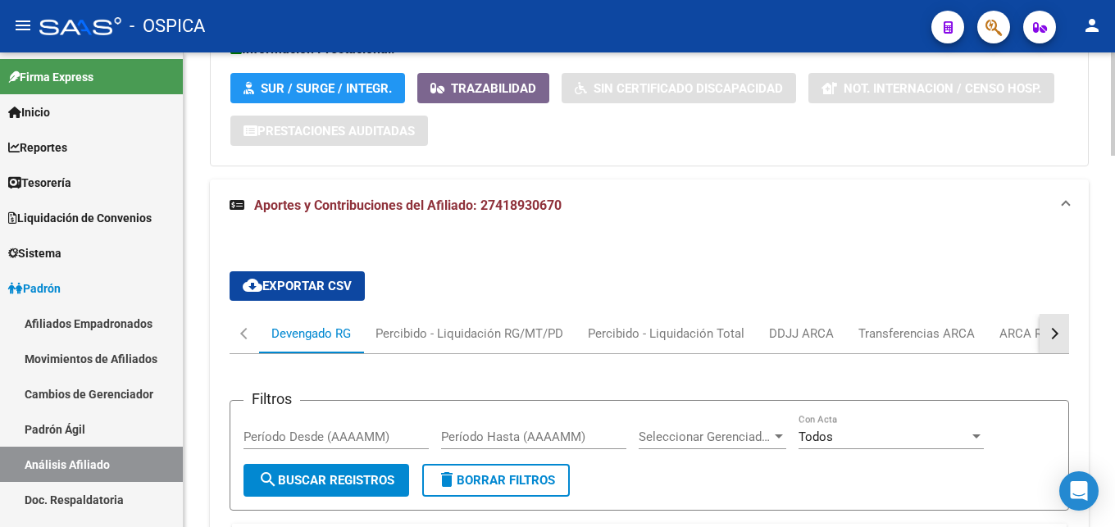
click at [1043, 339] on button "button" at bounding box center [1054, 333] width 30 height 39
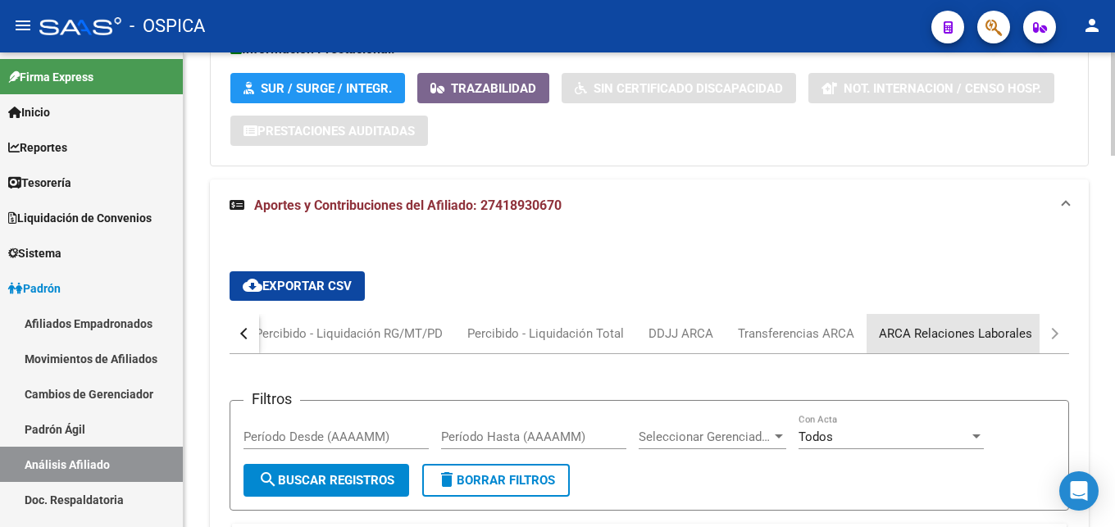
click at [1031, 336] on div "ARCA Relaciones Laborales" at bounding box center [955, 333] width 178 height 39
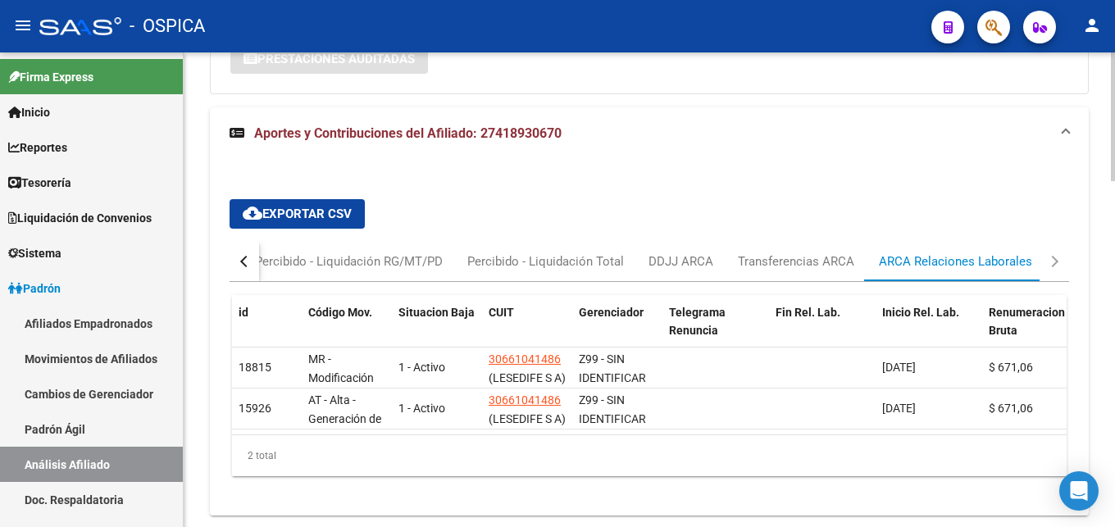
scroll to position [1224, 0]
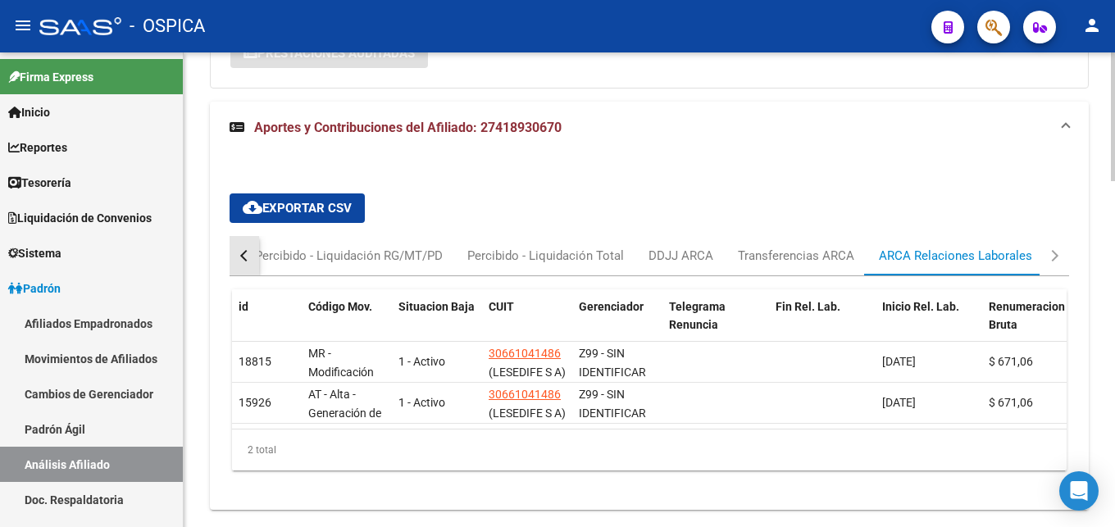
click at [245, 254] on div "button" at bounding box center [245, 255] width 11 height 11
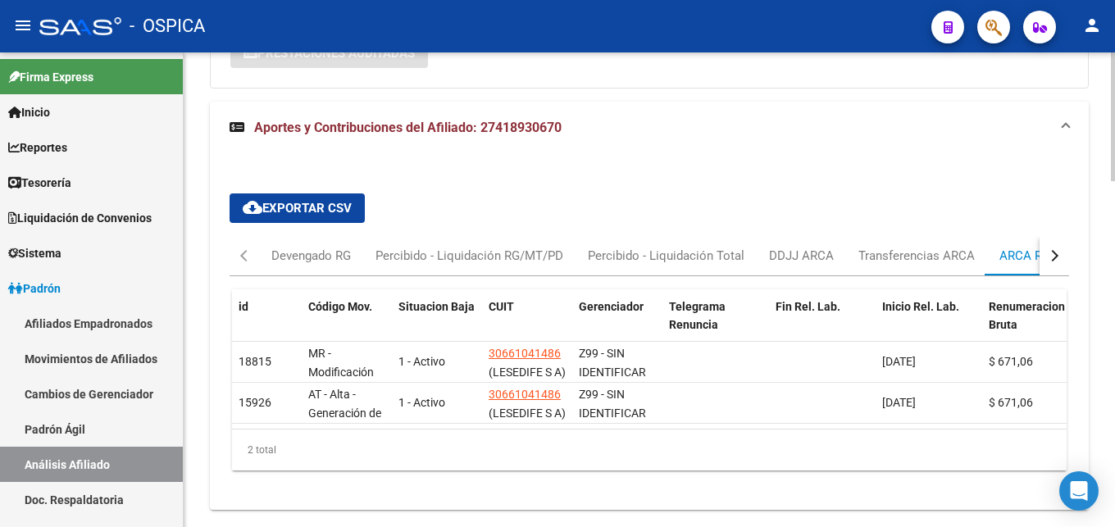
click at [1012, 260] on div "ARCA Relaciones Laborales" at bounding box center [1075, 256] width 153 height 18
click at [297, 248] on div "Devengado RG" at bounding box center [310, 256] width 79 height 18
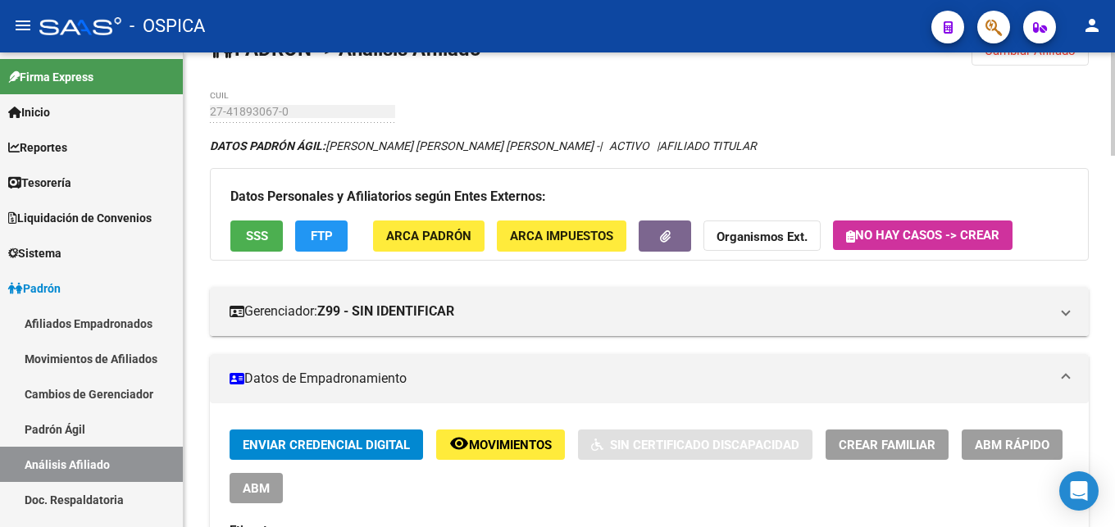
scroll to position [0, 0]
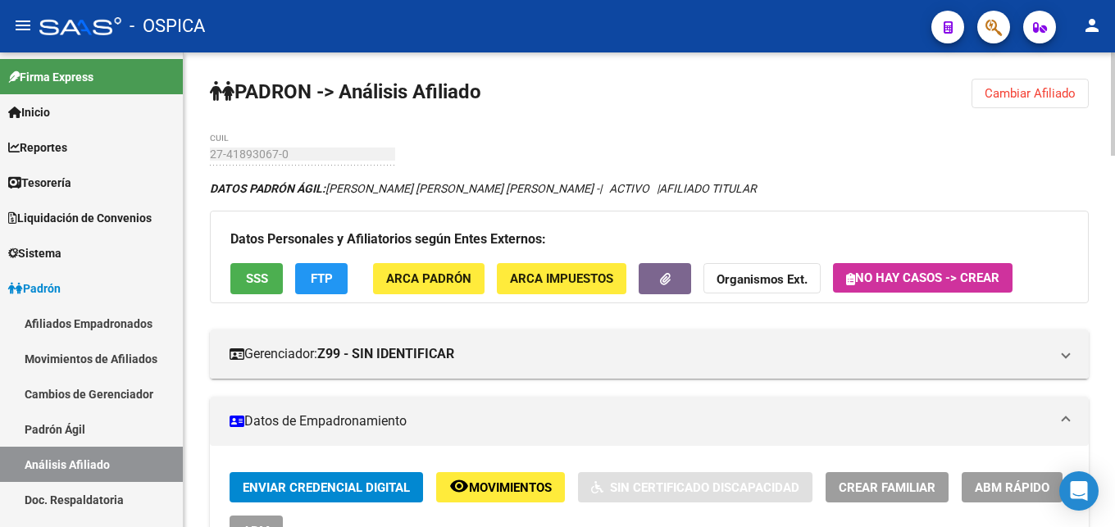
click at [998, 102] on button "Cambiar Afiliado" at bounding box center [1029, 94] width 117 height 30
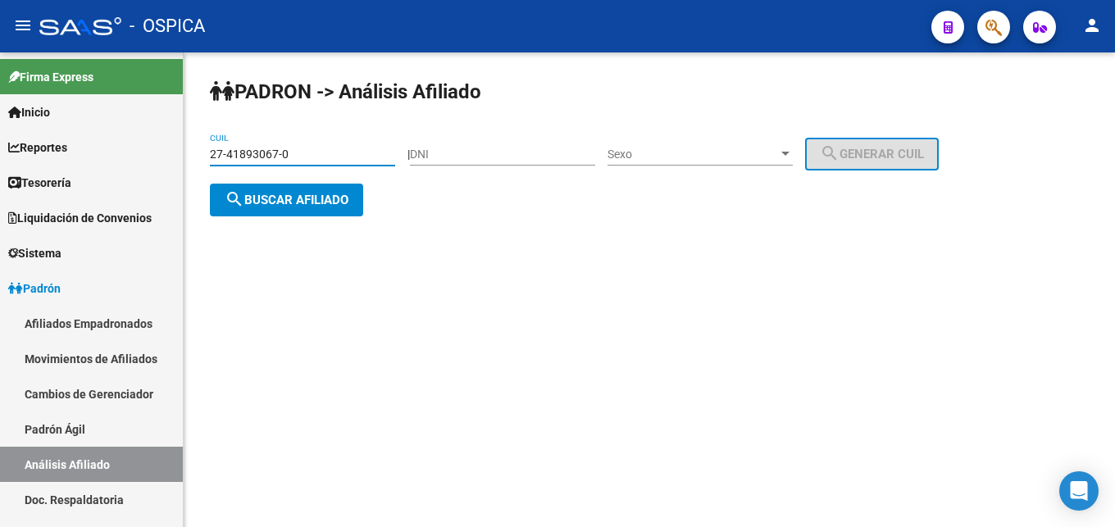
drag, startPoint x: 311, startPoint y: 159, endPoint x: 166, endPoint y: 146, distance: 144.8
click at [210, 148] on input "27-41893067-0" at bounding box center [302, 155] width 185 height 14
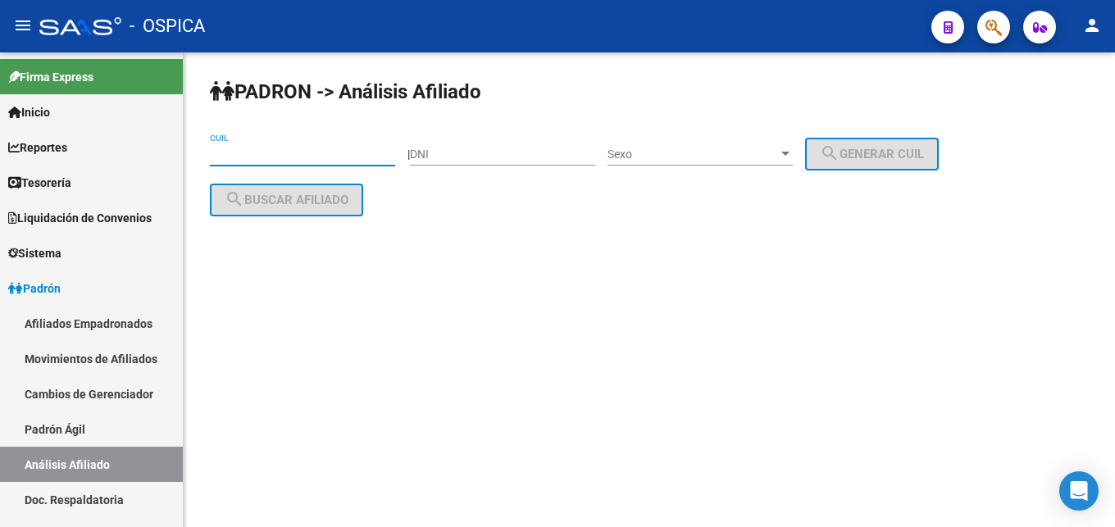
paste input "20-39834234-9"
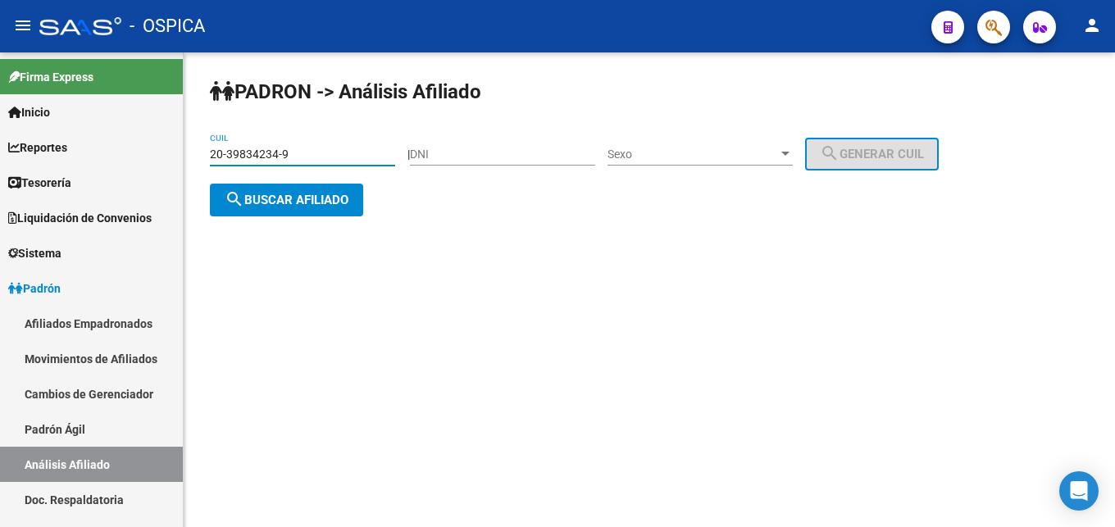
type input "20-39834234-9"
click at [281, 207] on button "search Buscar afiliado" at bounding box center [286, 200] width 153 height 33
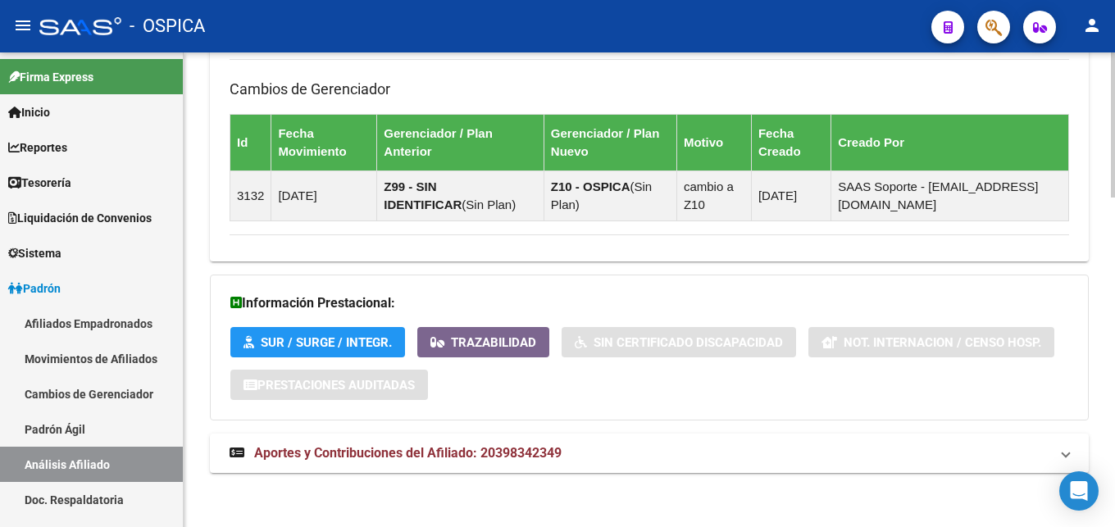
scroll to position [1080, 0]
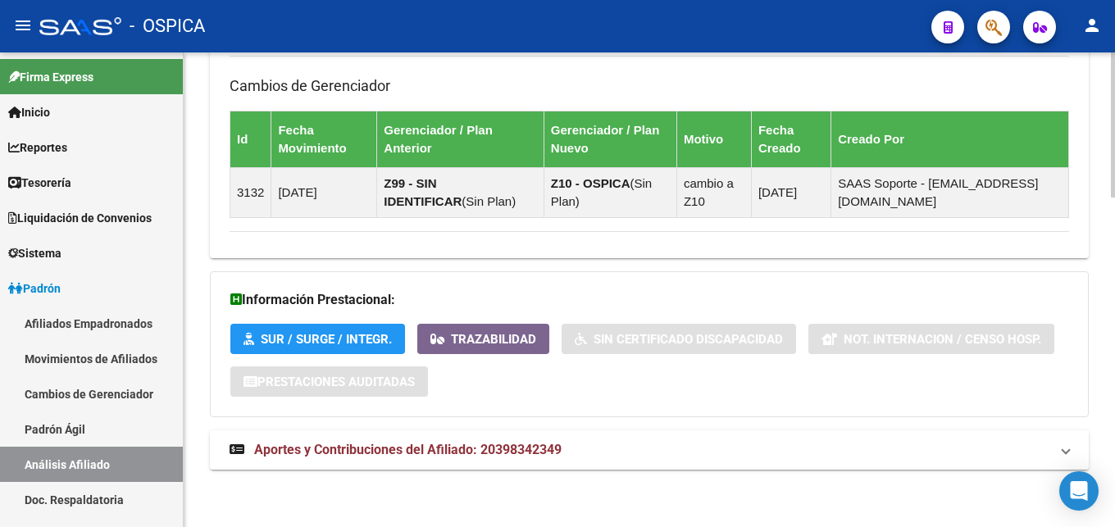
click at [415, 456] on span "Aportes y Contribuciones del Afiliado: 20398342349" at bounding box center [407, 450] width 307 height 16
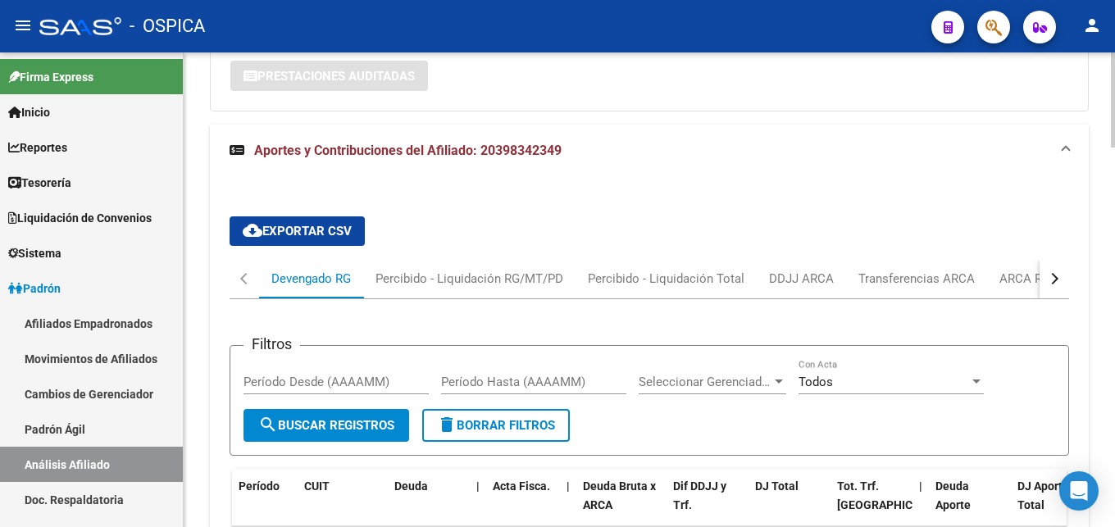
scroll to position [1415, 0]
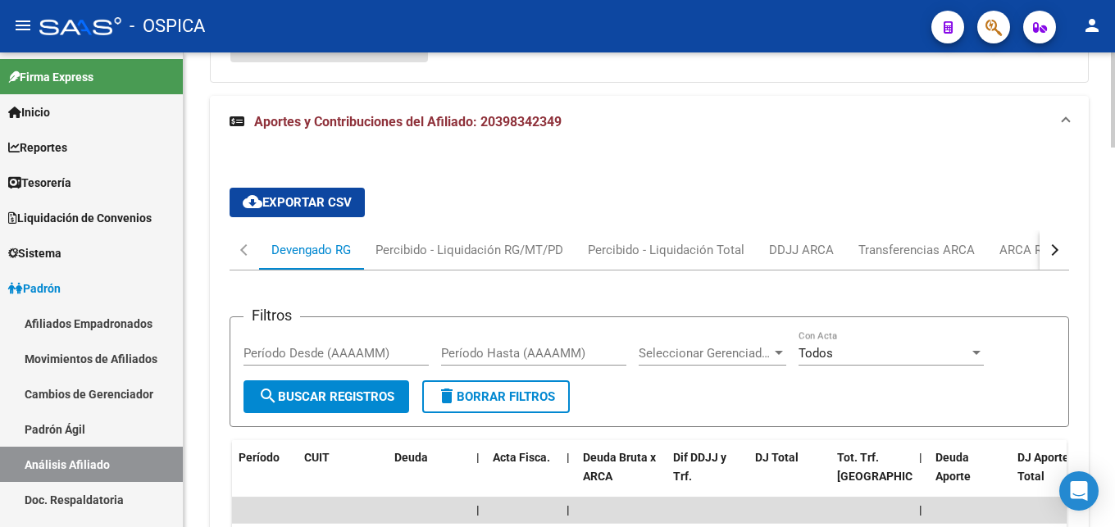
click at [1056, 256] on button "button" at bounding box center [1054, 249] width 30 height 39
click at [1032, 256] on div "ARCA Relaciones Laborales" at bounding box center [955, 249] width 178 height 39
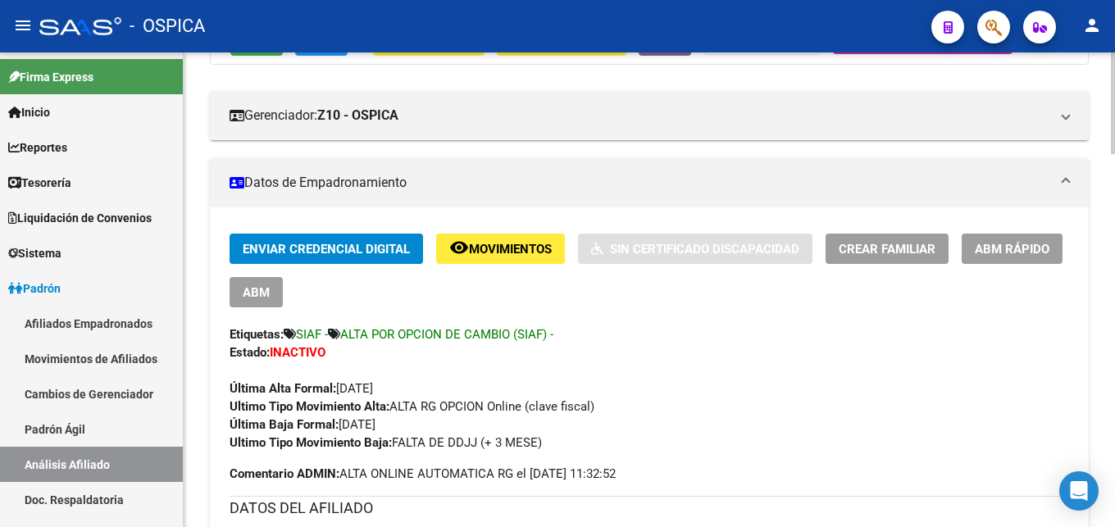
scroll to position [0, 0]
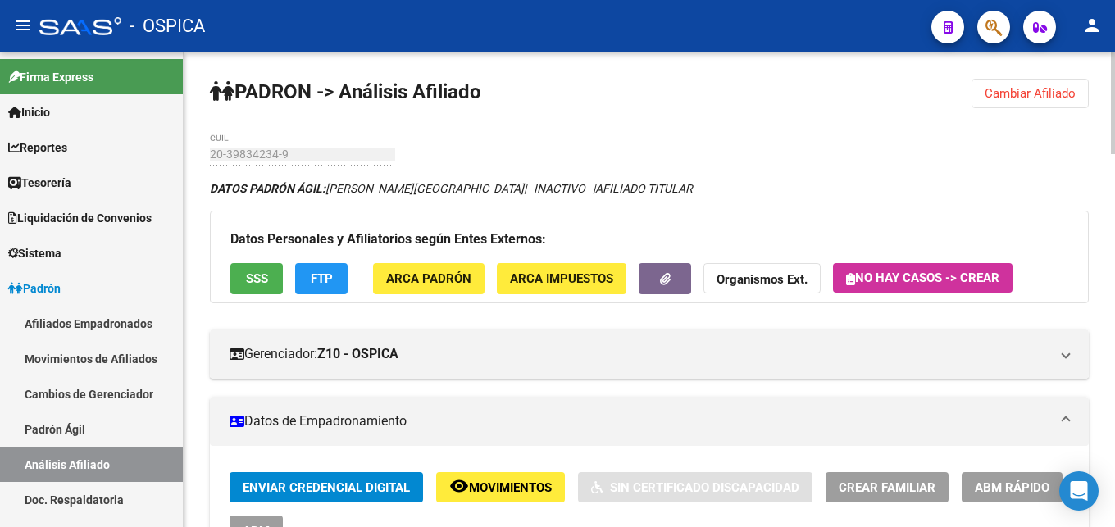
click at [1069, 99] on span "Cambiar Afiliado" at bounding box center [1029, 93] width 91 height 15
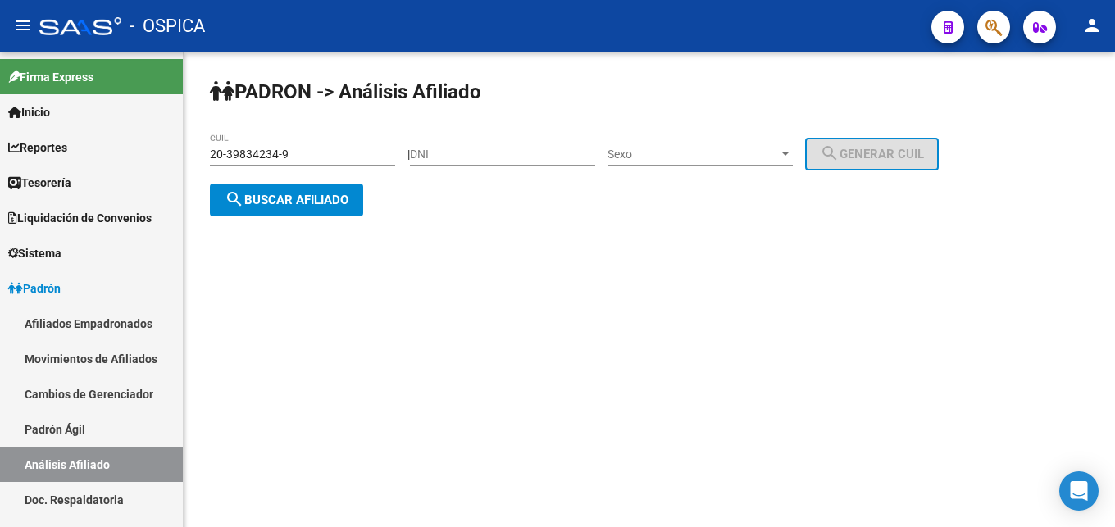
click at [325, 140] on div "20-39834234-9 CUIL" at bounding box center [302, 149] width 185 height 33
drag, startPoint x: 325, startPoint y: 146, endPoint x: 198, endPoint y: 152, distance: 128.0
click at [198, 152] on div "[PERSON_NAME] -> Análisis Afiliado 20-39834234-9 CUIL | DNI Sexo Sexo search Ge…" at bounding box center [649, 160] width 931 height 216
drag, startPoint x: 316, startPoint y: 160, endPoint x: 205, endPoint y: 163, distance: 110.7
click at [210, 161] on input "20-39834234-9" at bounding box center [302, 155] width 185 height 14
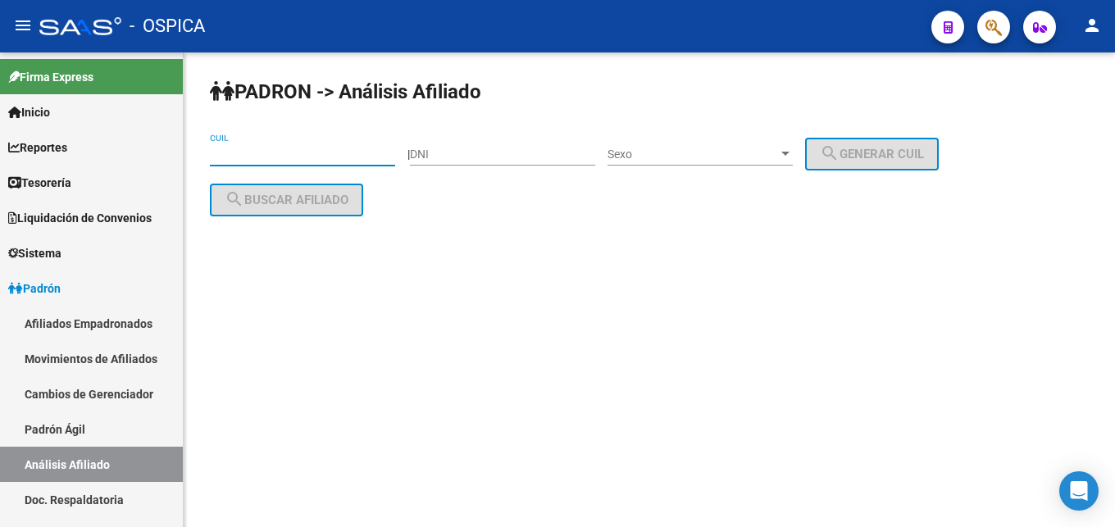
paste input "20-37022685-8"
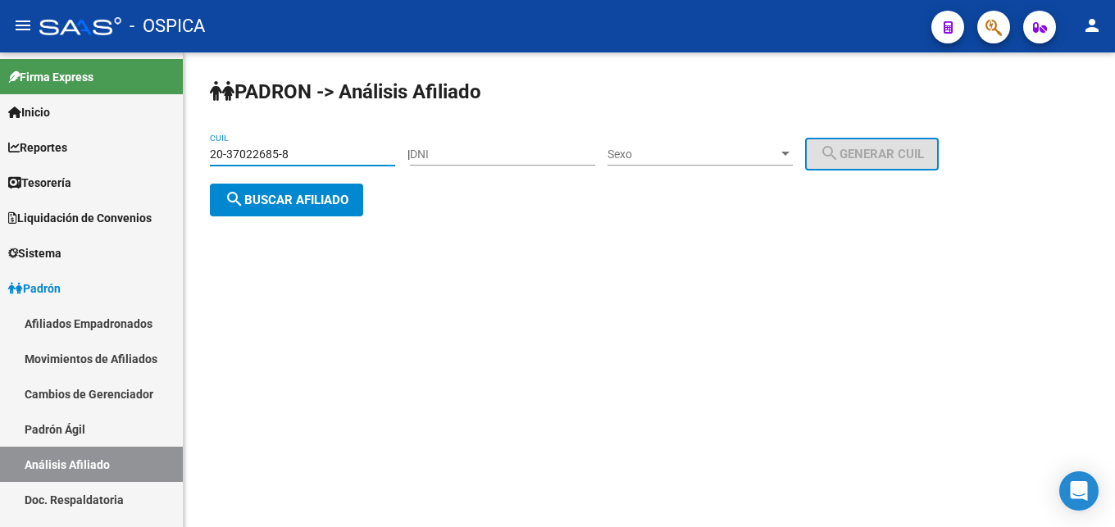
click at [311, 196] on span "search Buscar afiliado" at bounding box center [287, 200] width 124 height 15
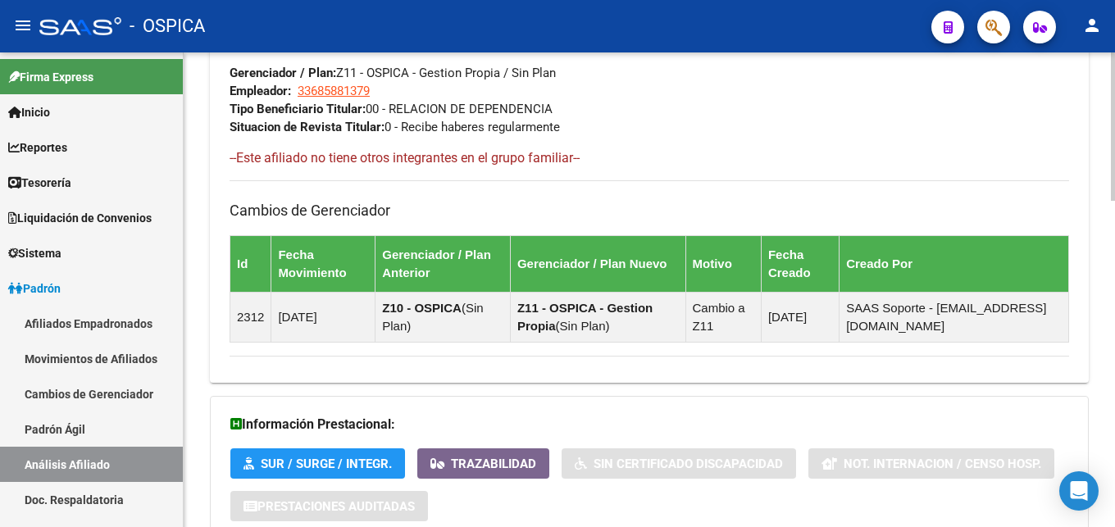
scroll to position [1044, 0]
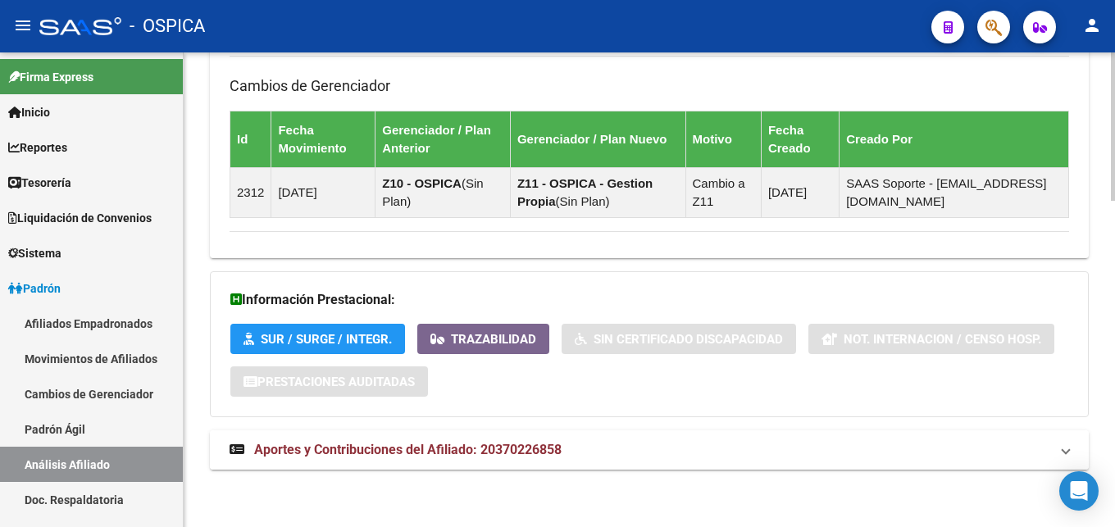
click at [498, 449] on span "Aportes y Contribuciones del Afiliado: 20370226858" at bounding box center [407, 450] width 307 height 16
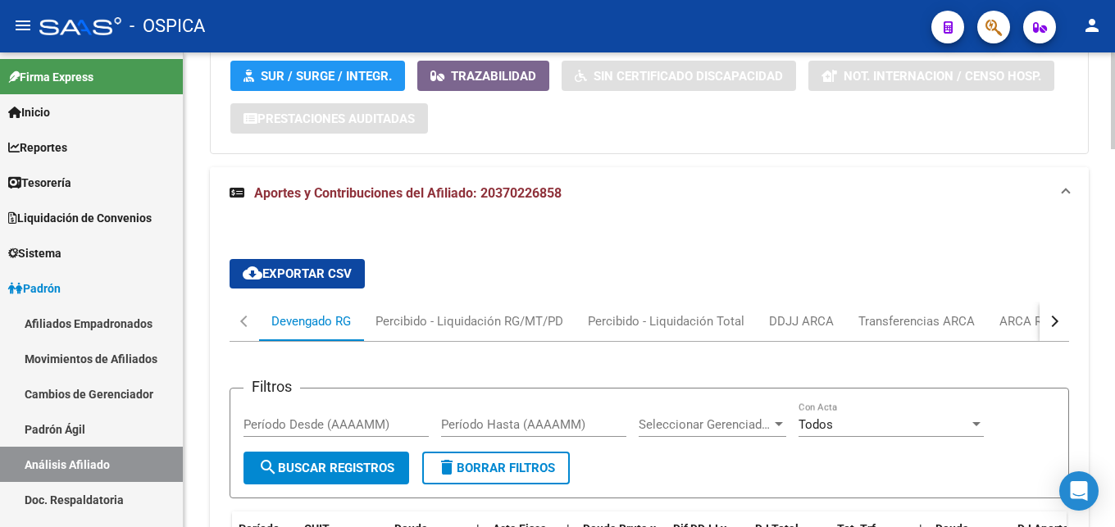
scroll to position [1391, 0]
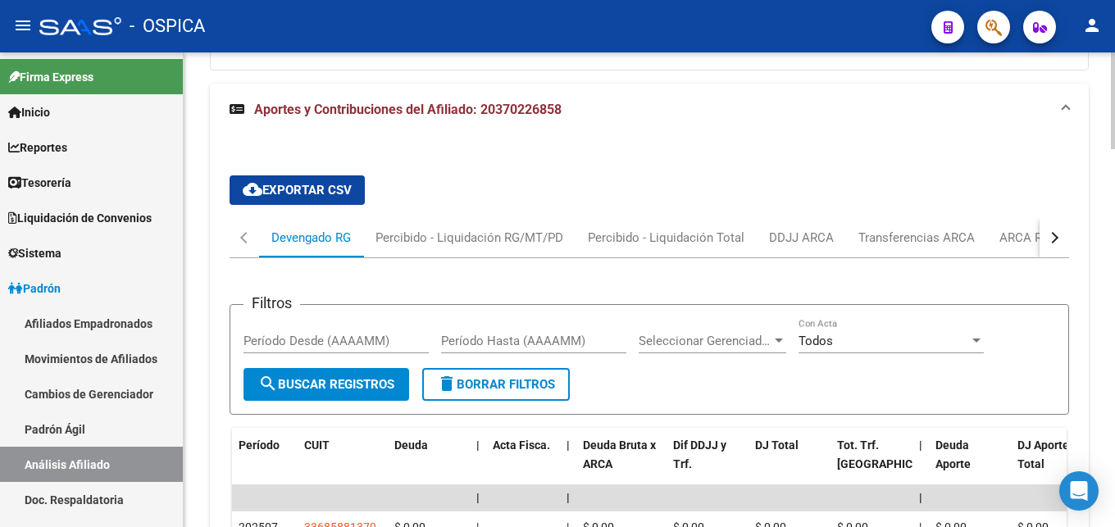
click at [1047, 241] on button "button" at bounding box center [1054, 237] width 30 height 39
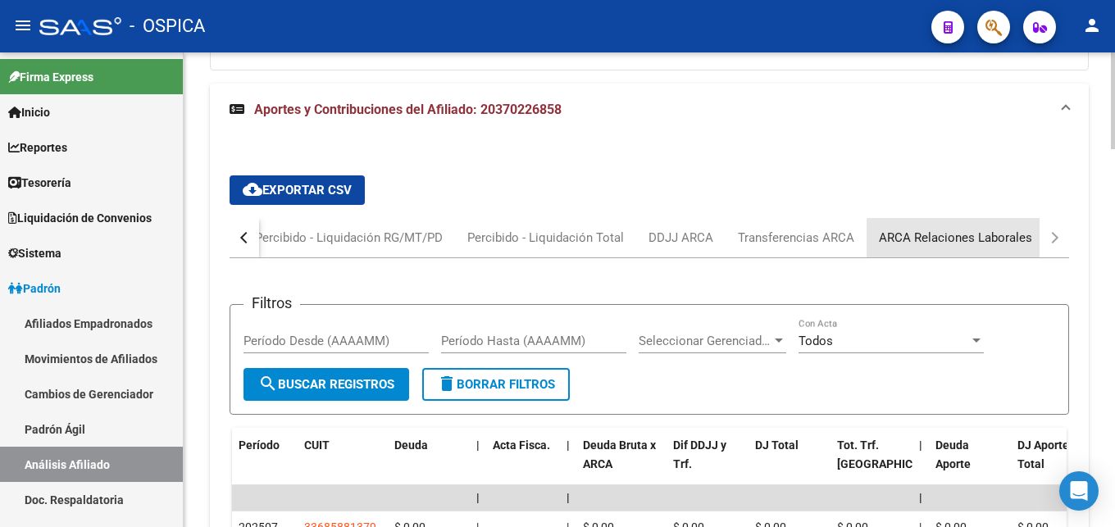
click at [1018, 243] on div "ARCA Relaciones Laborales" at bounding box center [955, 238] width 153 height 18
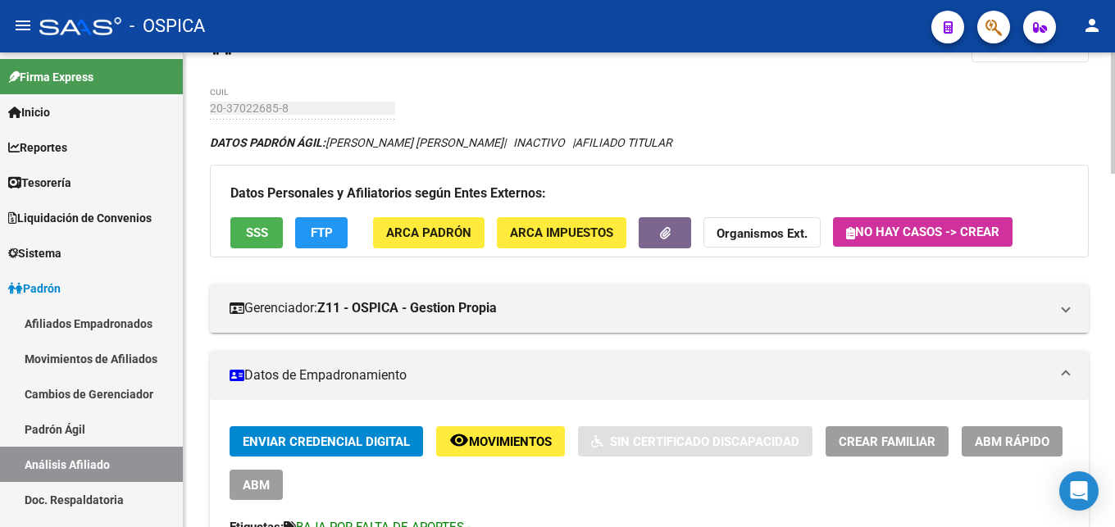
scroll to position [0, 0]
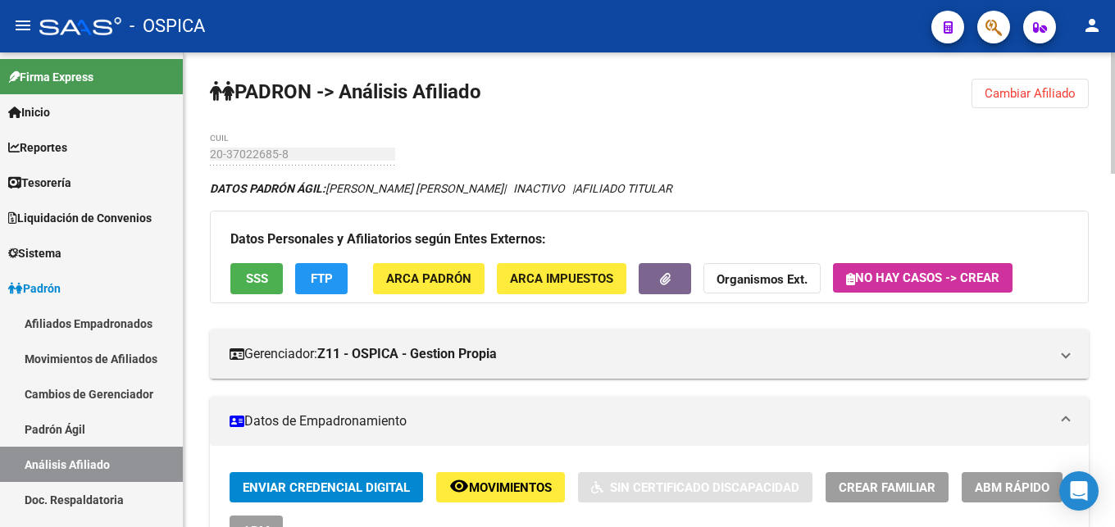
click at [994, 94] on span "Cambiar Afiliado" at bounding box center [1029, 93] width 91 height 15
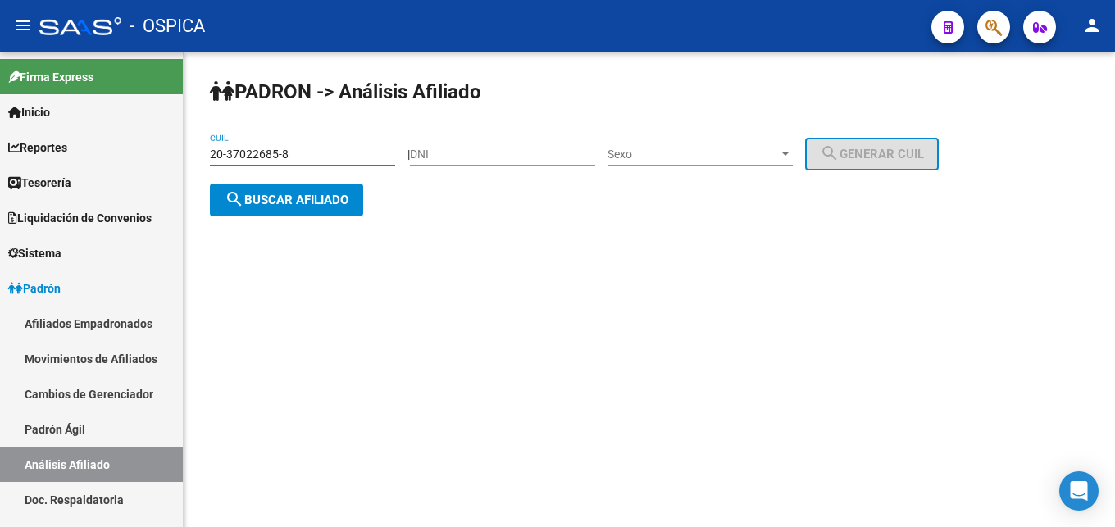
click at [338, 156] on input "20-37022685-8" at bounding box center [302, 155] width 185 height 14
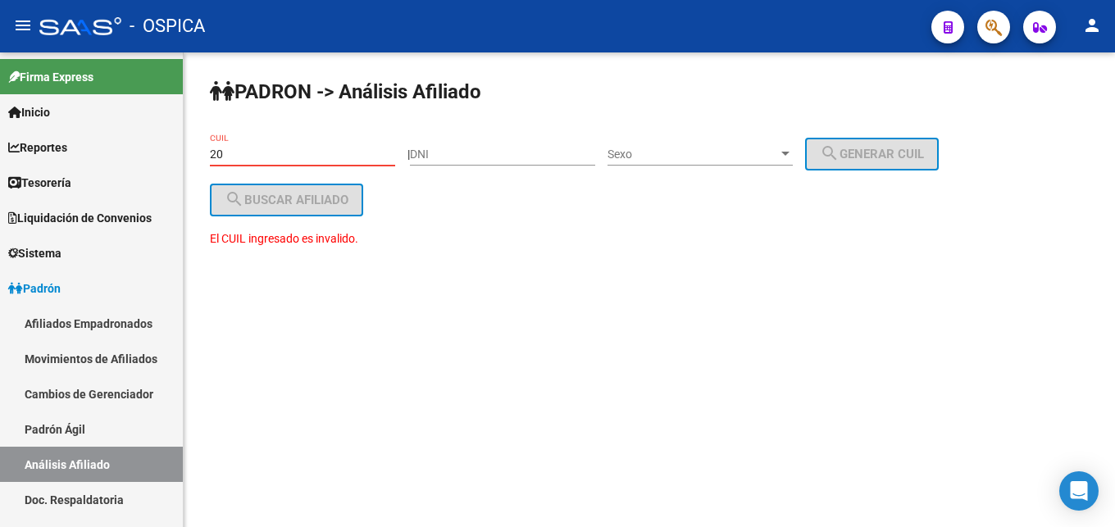
type input "2"
paste input "27-45307427-2"
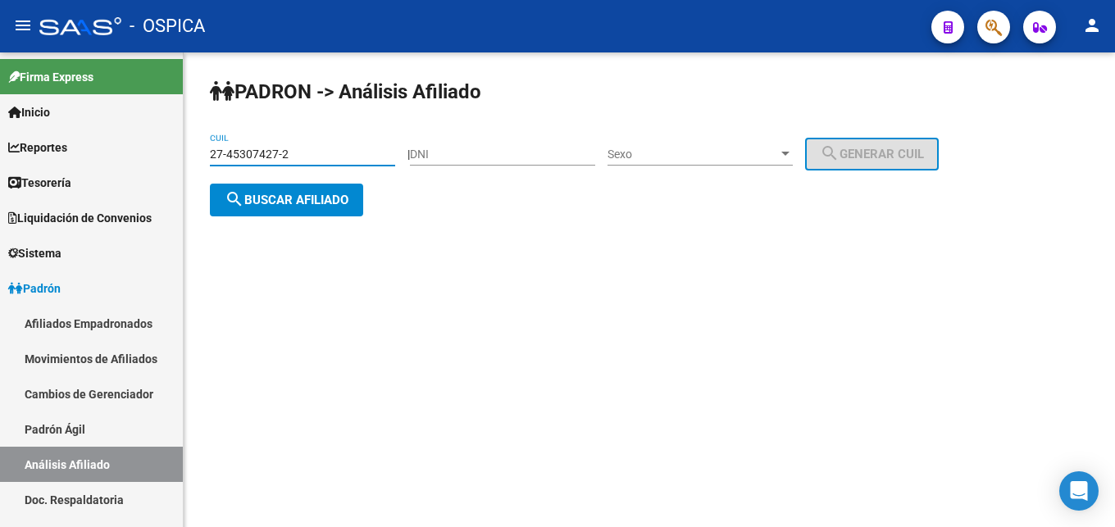
type input "27-45307427-2"
click at [305, 200] on span "search Buscar afiliado" at bounding box center [287, 200] width 124 height 15
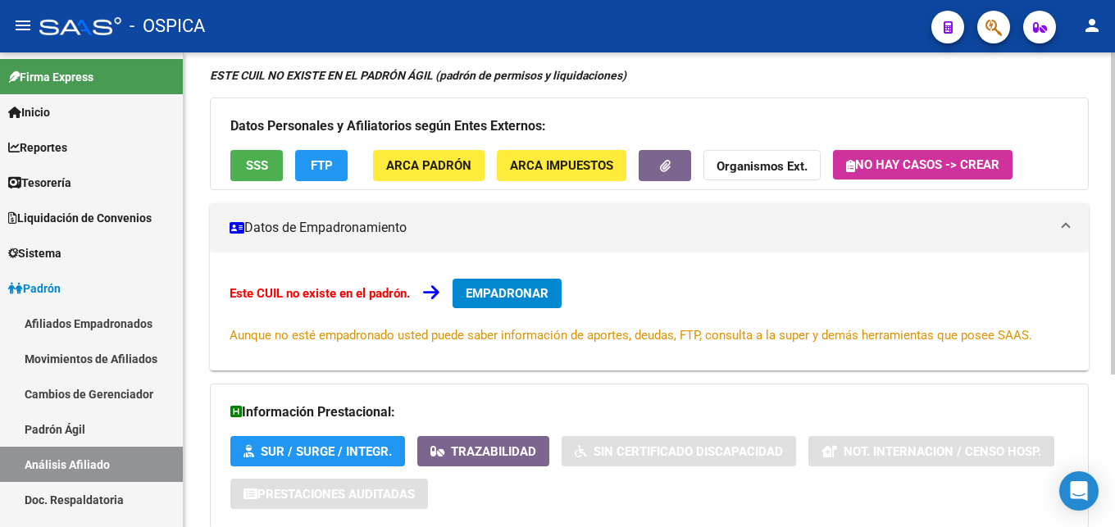
scroll to position [225, 0]
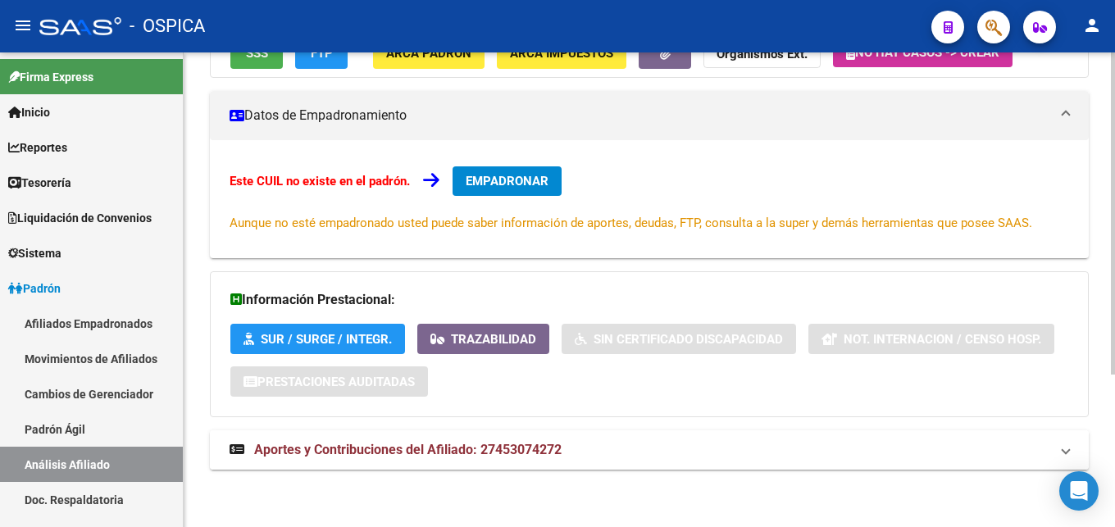
click at [516, 433] on mat-expansion-panel-header "Aportes y Contribuciones del Afiliado: 27453074272" at bounding box center [649, 449] width 879 height 39
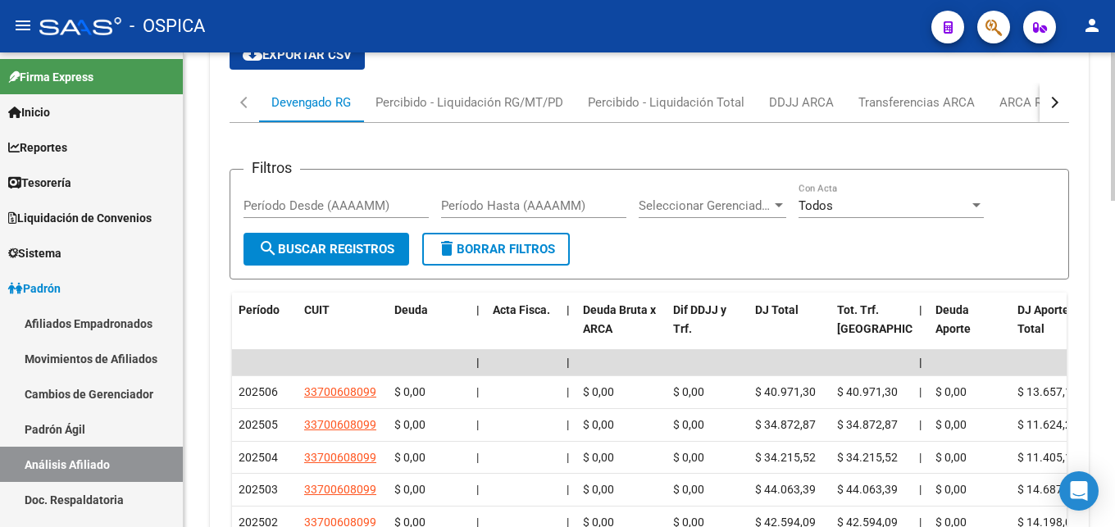
scroll to position [727, 0]
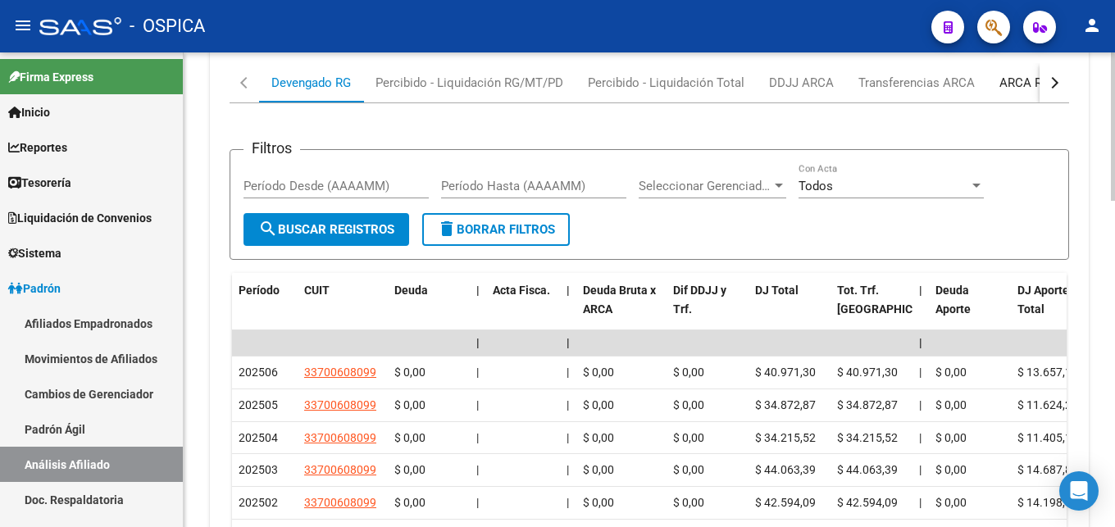
click at [1031, 77] on div "ARCA Relaciones Laborales" at bounding box center [1075, 83] width 153 height 18
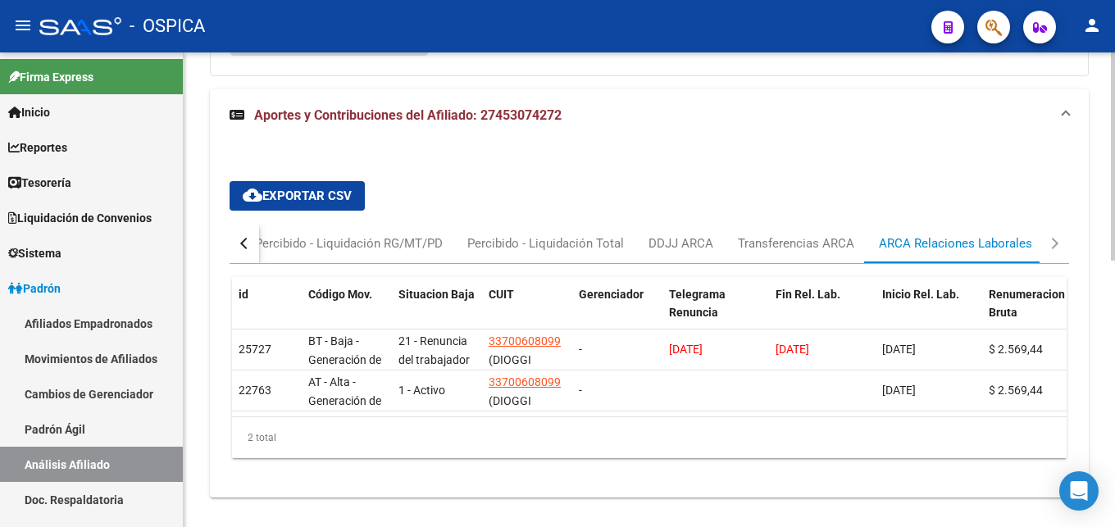
scroll to position [608, 0]
